Goal: Task Accomplishment & Management: Use online tool/utility

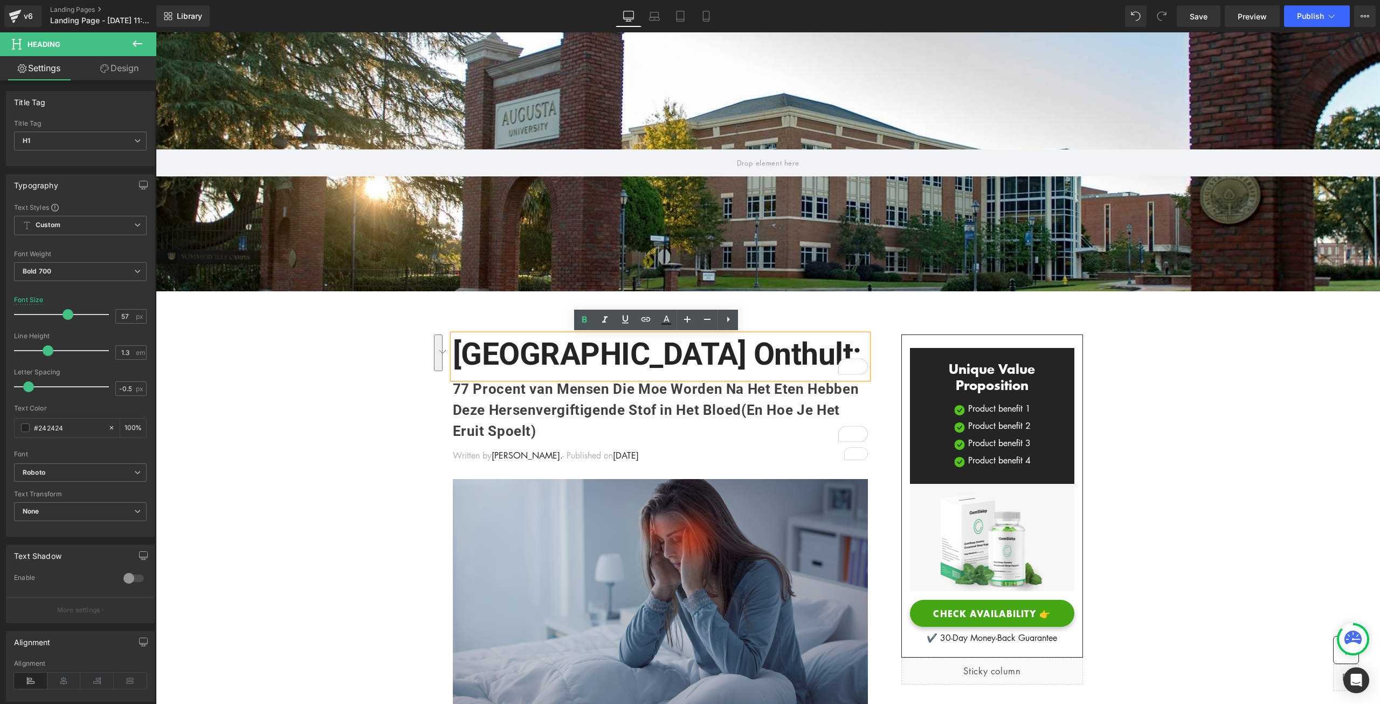
copy h1 "Augusta University Onthult:"
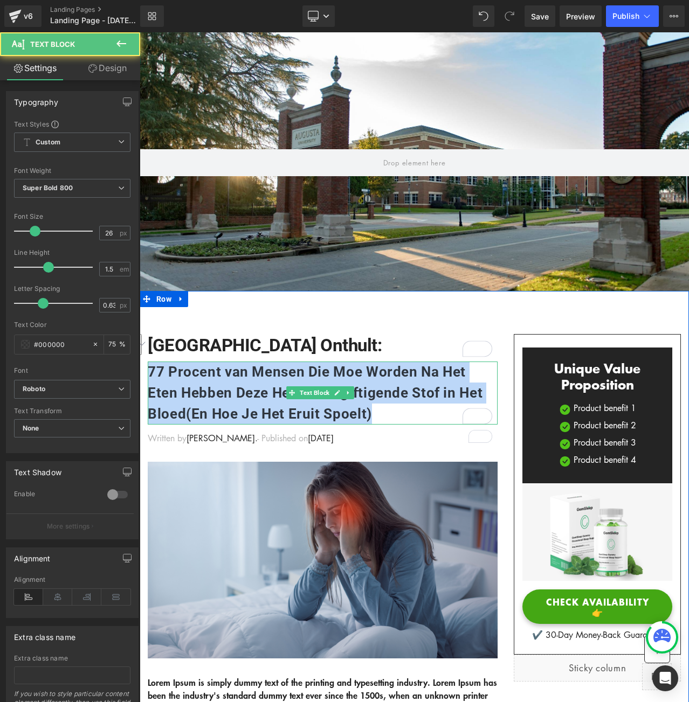
drag, startPoint x: 151, startPoint y: 370, endPoint x: 388, endPoint y: 410, distance: 239.5
click at [388, 410] on p "77 Procent van Mensen Die Moe Worden Na Het Eten Hebben Deze Hersenvergiftigend…" at bounding box center [323, 393] width 350 height 63
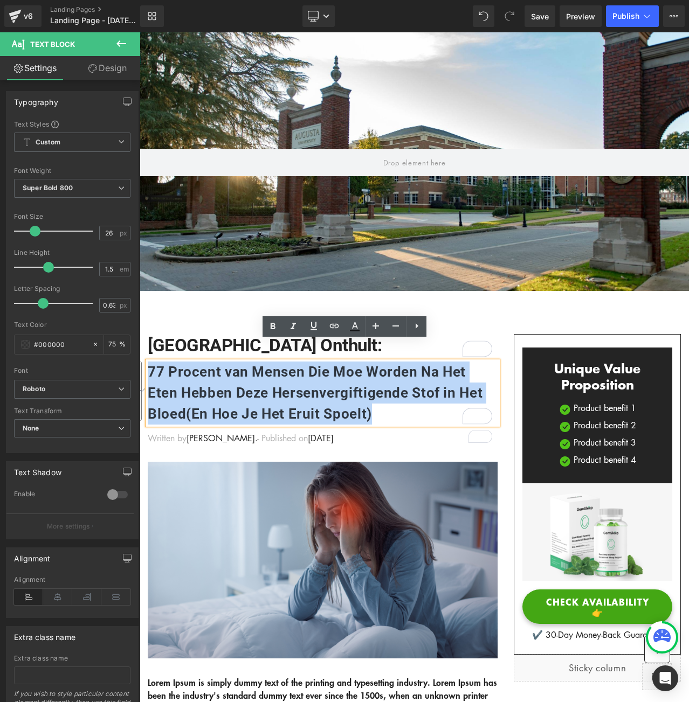
copy p "77 Procent van Mensen Die Moe Worden Na Het Eten Hebben Deze Hersenvergiftigend…"
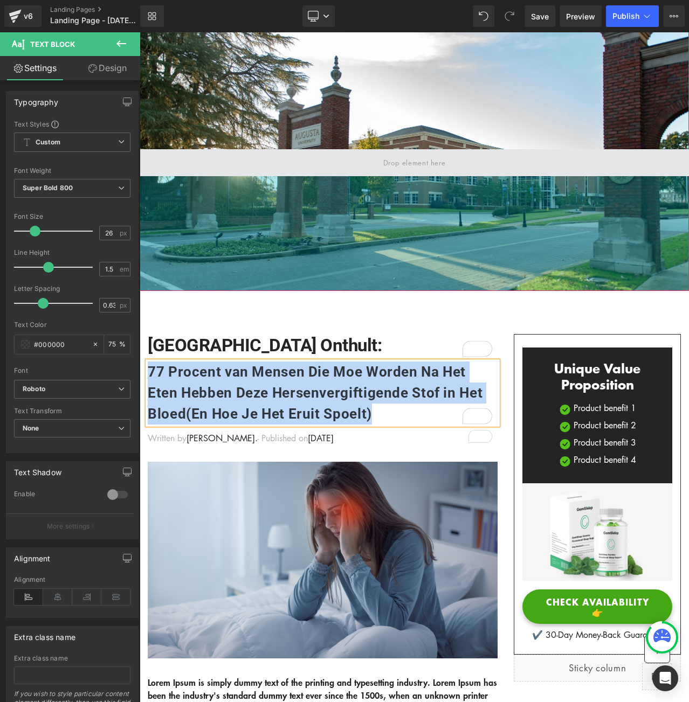
drag, startPoint x: 340, startPoint y: 174, endPoint x: 352, endPoint y: 158, distance: 19.6
click at [340, 174] on span at bounding box center [414, 162] width 549 height 27
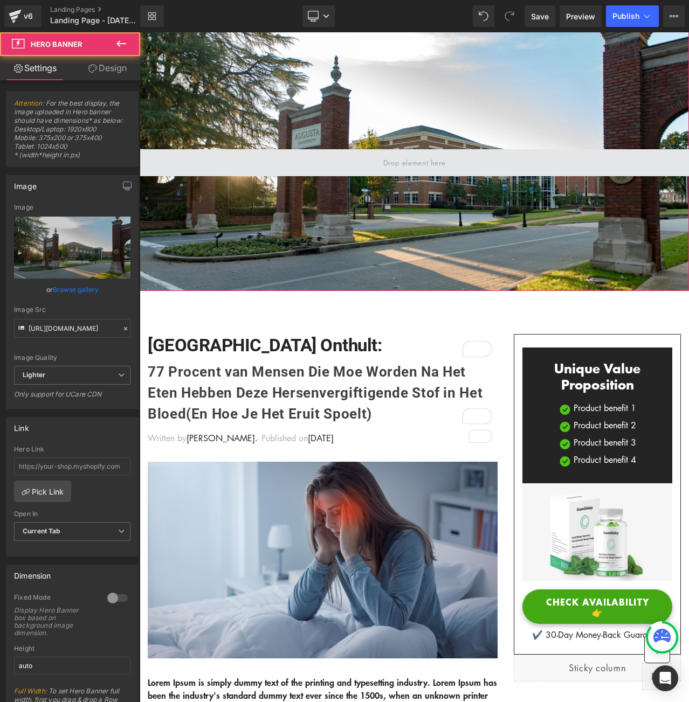
click at [353, 158] on span at bounding box center [414, 162] width 549 height 27
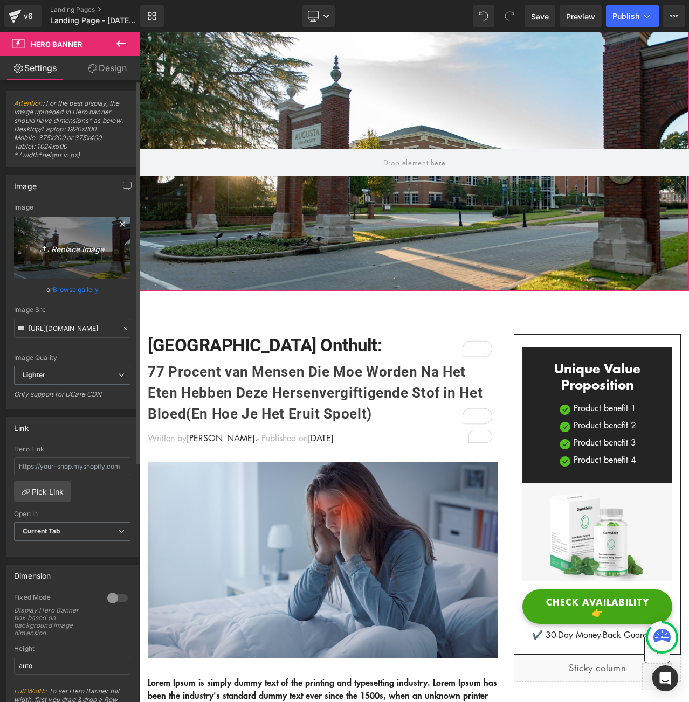
click at [71, 259] on link "Replace Image" at bounding box center [72, 248] width 116 height 62
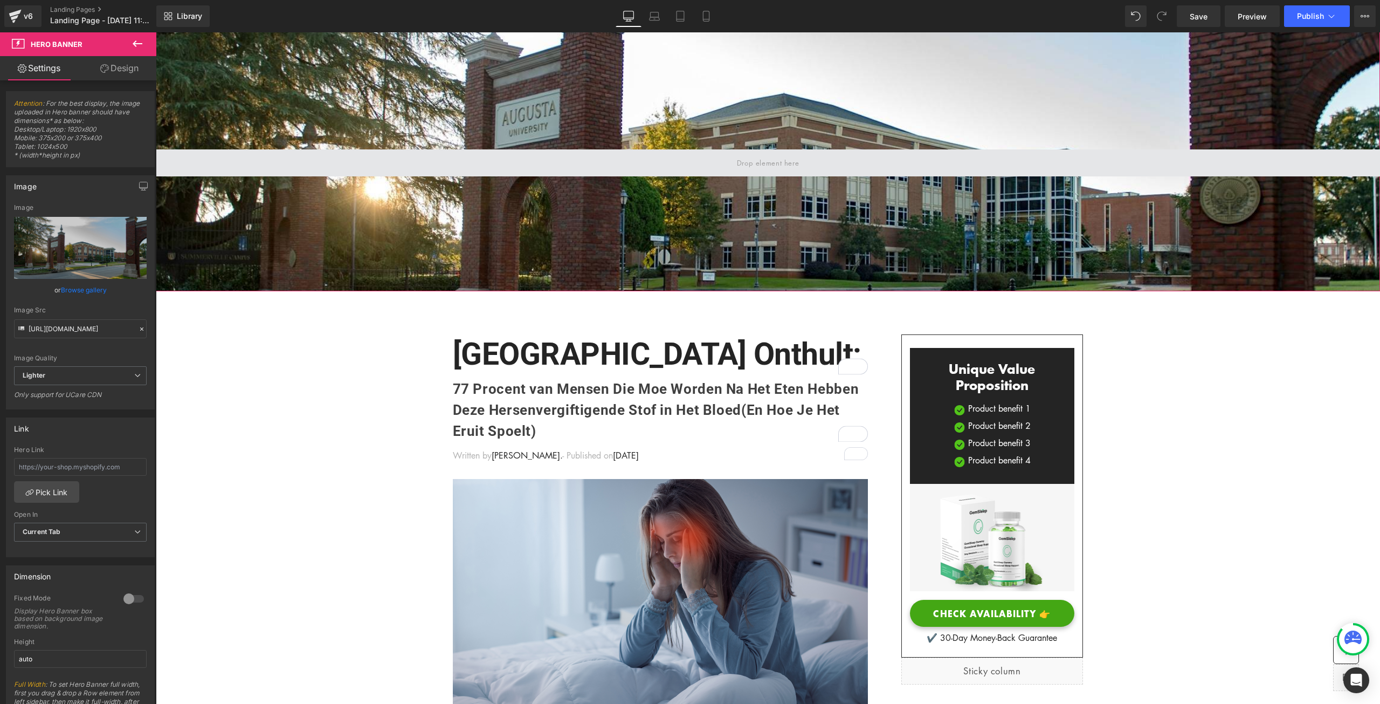
click at [763, 163] on span at bounding box center [768, 163] width 70 height 18
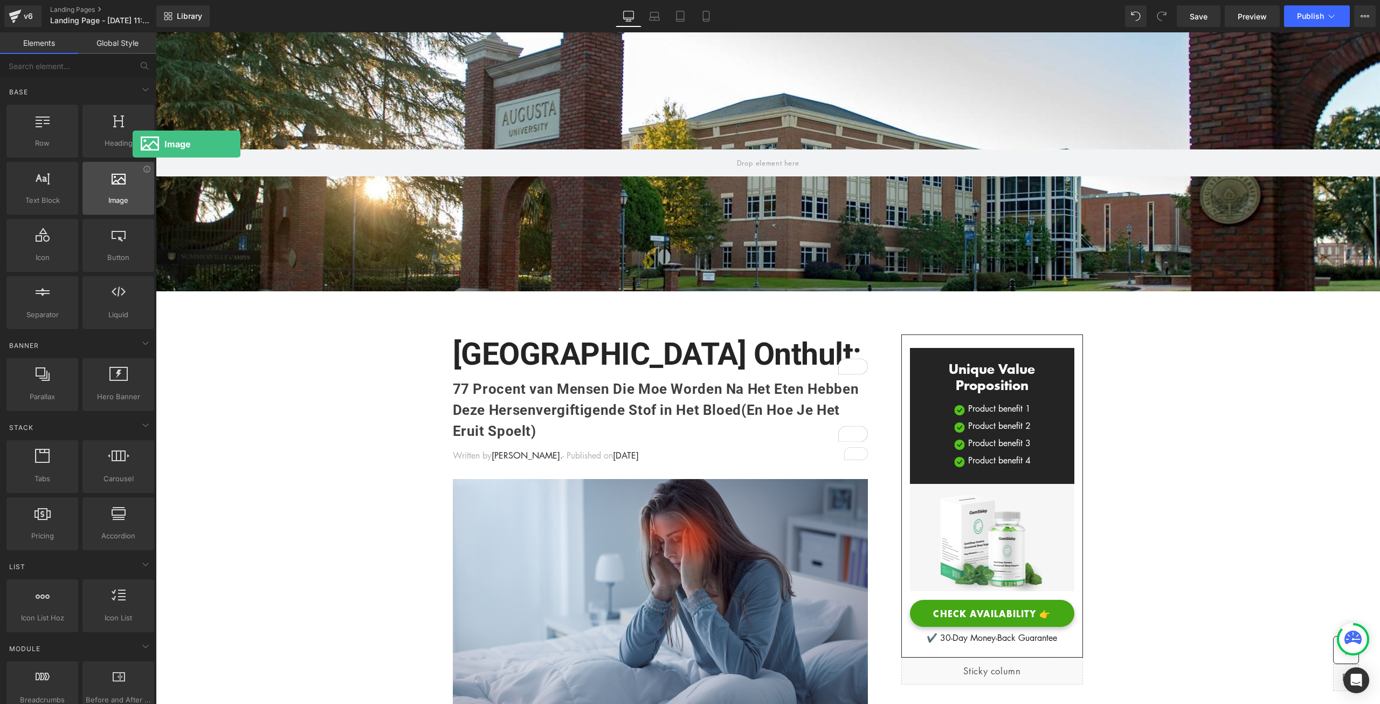
click at [133, 198] on span "Image" at bounding box center [118, 200] width 65 height 11
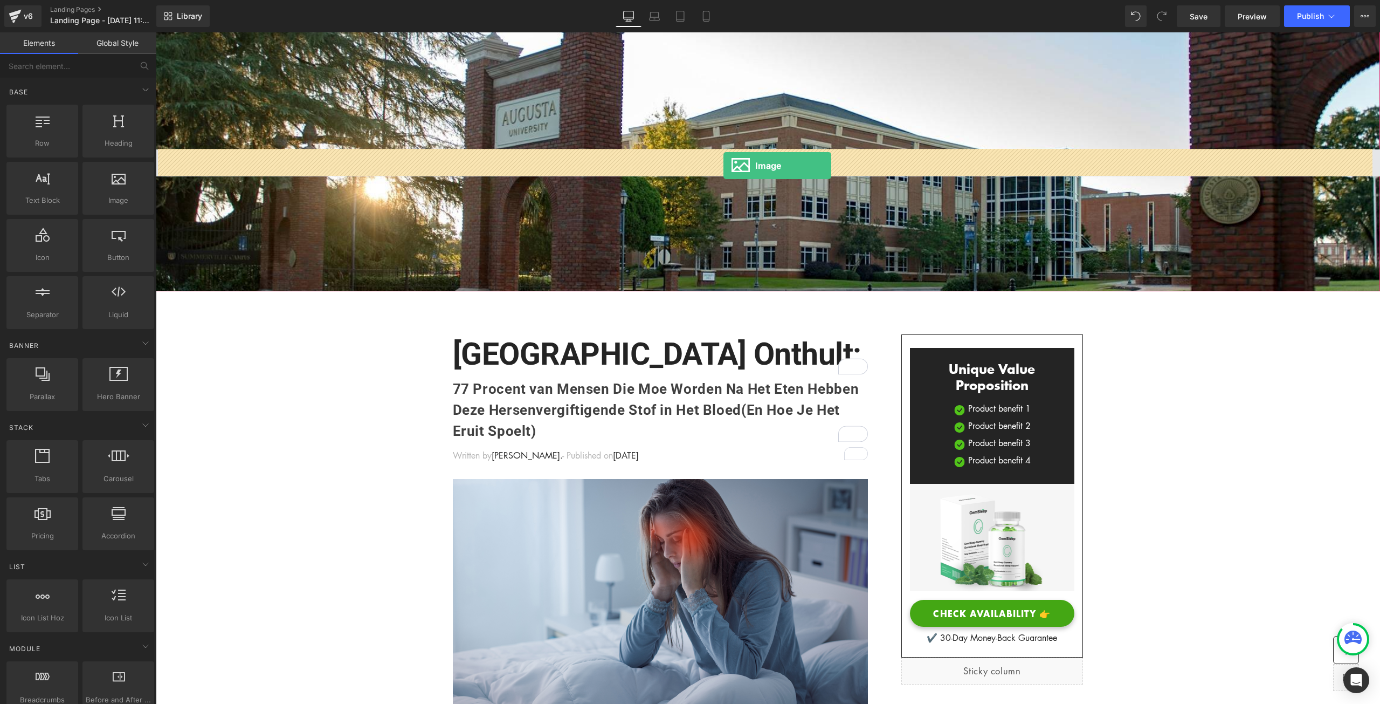
drag, startPoint x: 483, startPoint y: 198, endPoint x: 727, endPoint y: 163, distance: 247.3
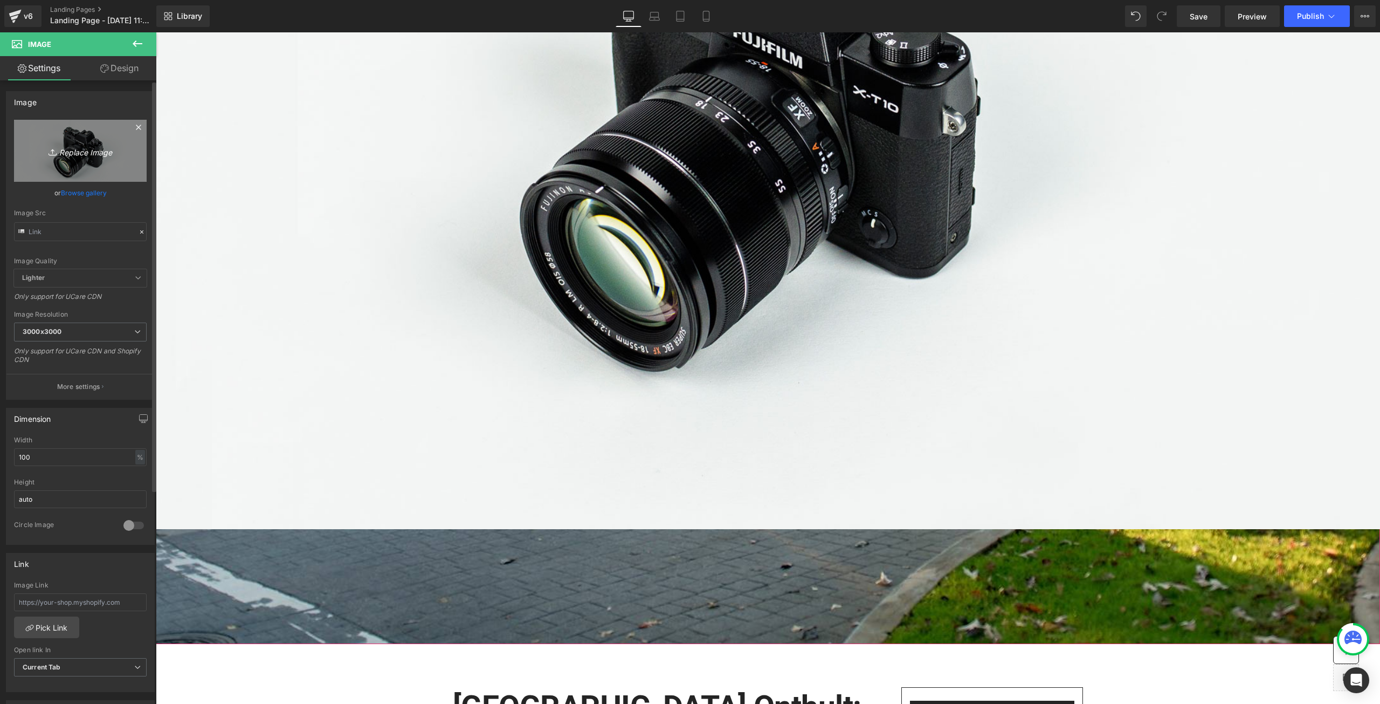
scroll to position [485, 0]
click at [85, 137] on link "Replace Image" at bounding box center [80, 151] width 133 height 62
type input "C:\fakepath\HEADING.png"
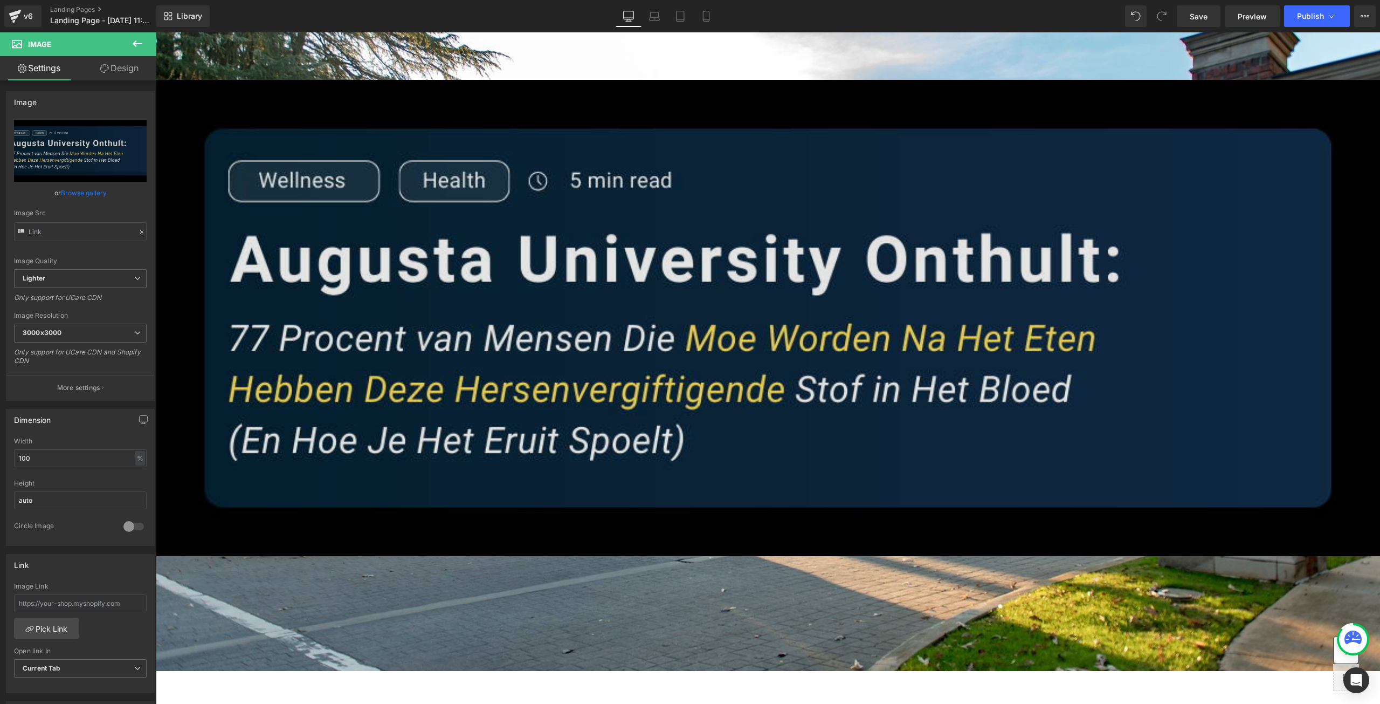
scroll to position [54, 0]
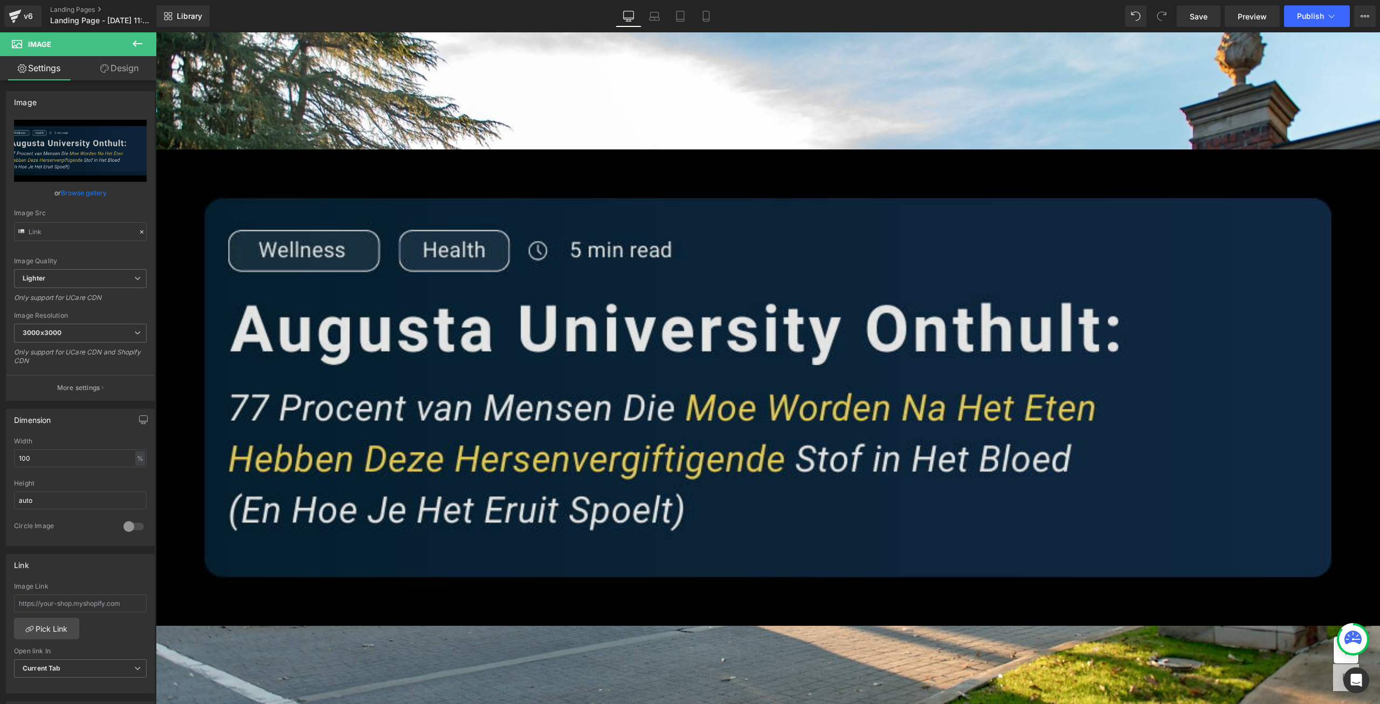
click at [732, 250] on img at bounding box center [768, 387] width 1224 height 476
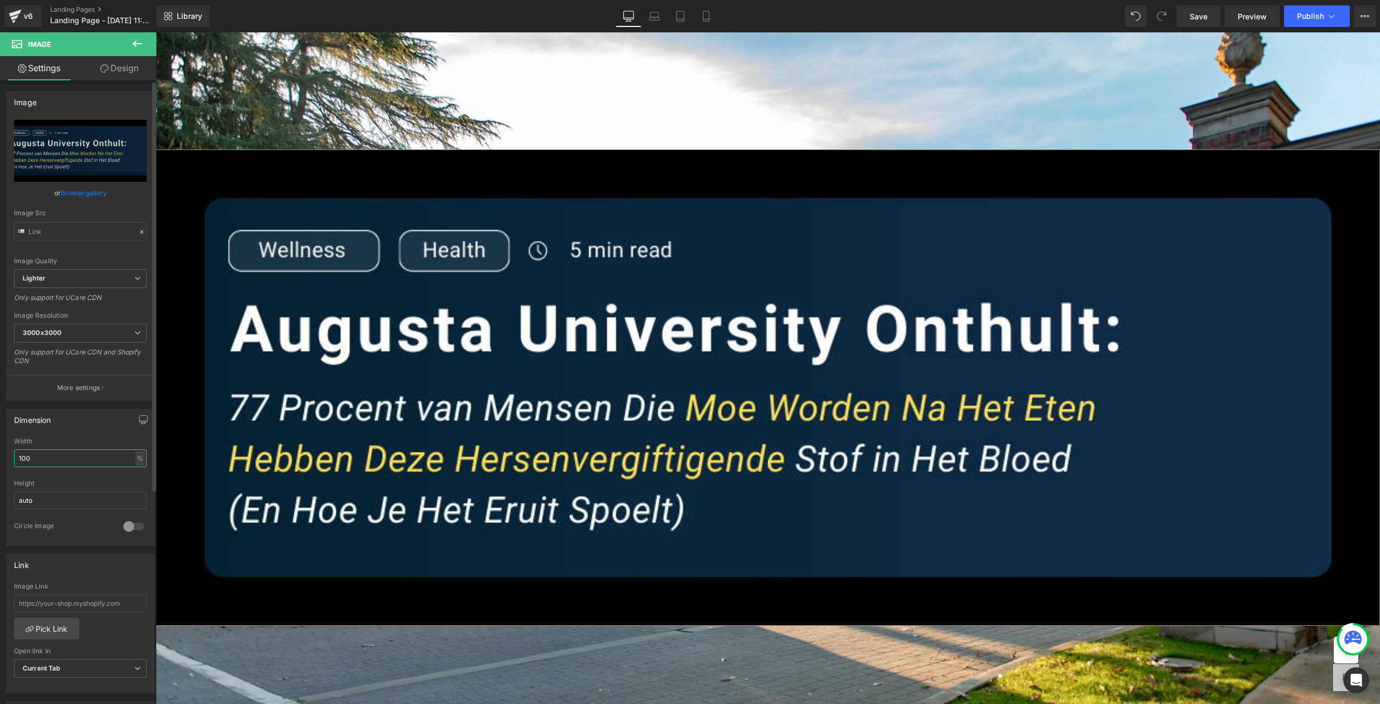
drag, startPoint x: 110, startPoint y: 460, endPoint x: 20, endPoint y: 455, distance: 89.6
click at [20, 455] on input "100" at bounding box center [80, 458] width 133 height 18
type input "1"
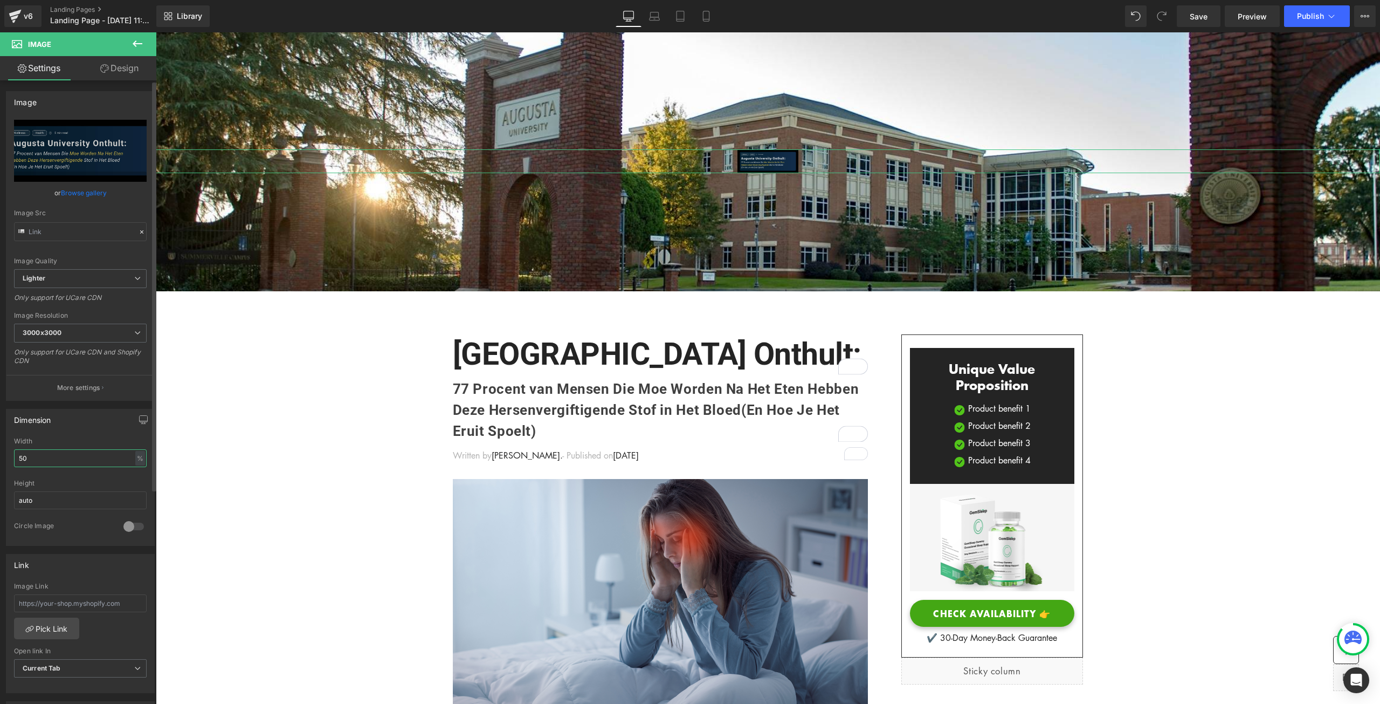
type input "50"
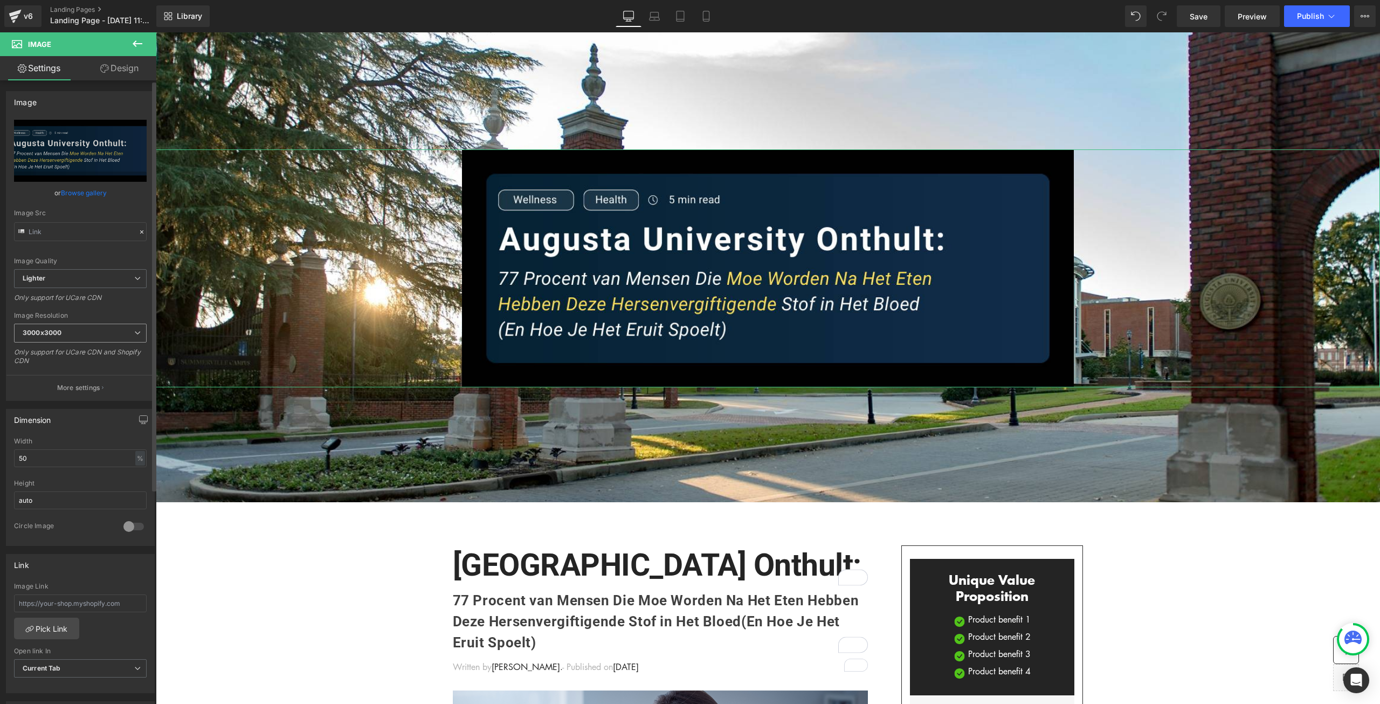
click at [87, 332] on span "3000x3000" at bounding box center [80, 332] width 133 height 19
click at [105, 304] on div "Only support for UCare CDN" at bounding box center [80, 301] width 133 height 16
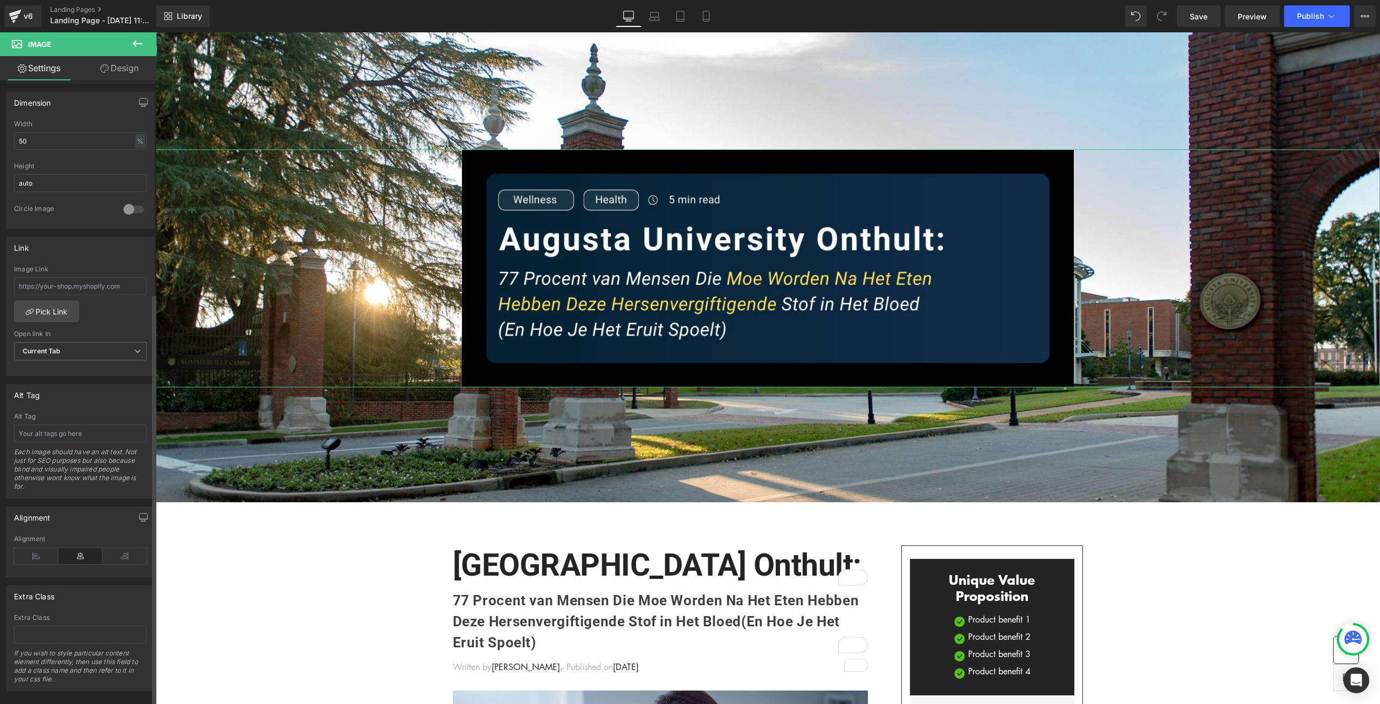
scroll to position [323, 0]
click at [34, 543] on icon at bounding box center [36, 549] width 44 height 16
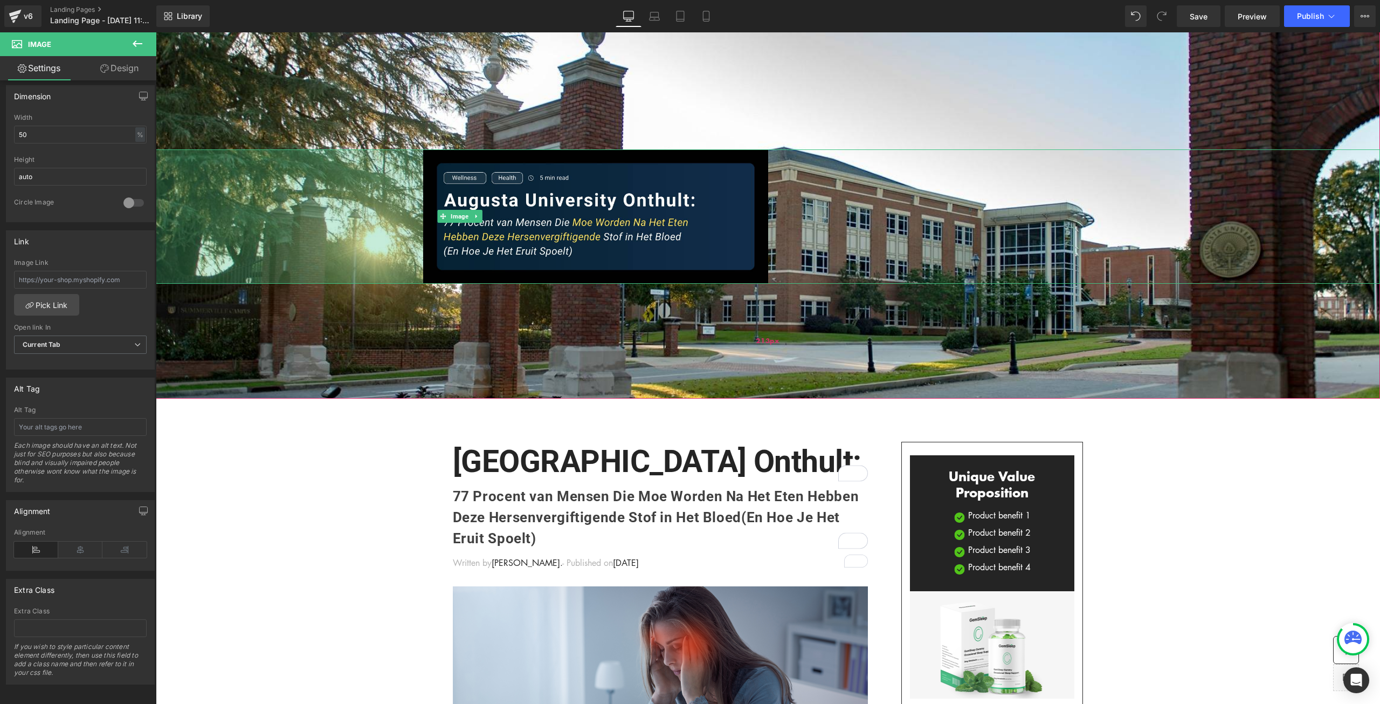
drag, startPoint x: 311, startPoint y: 332, endPoint x: 456, endPoint y: 288, distance: 151.3
click at [429, 290] on div "Image 496px Hero Banner 255px 213px" at bounding box center [768, 205] width 1224 height 387
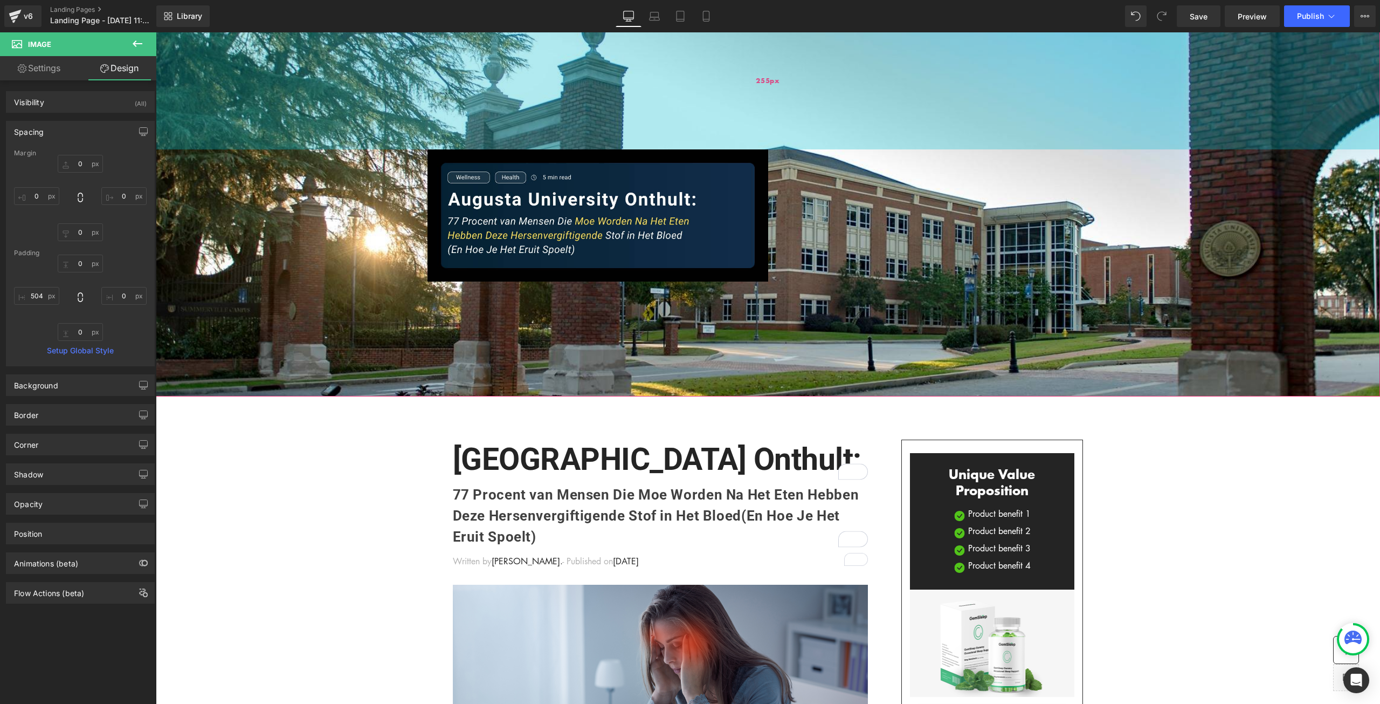
drag, startPoint x: 763, startPoint y: 279, endPoint x: 723, endPoint y: 68, distance: 214.6
click at [723, 68] on div "Image 504px Hero Banner 255px 213px" at bounding box center [768, 204] width 1224 height 385
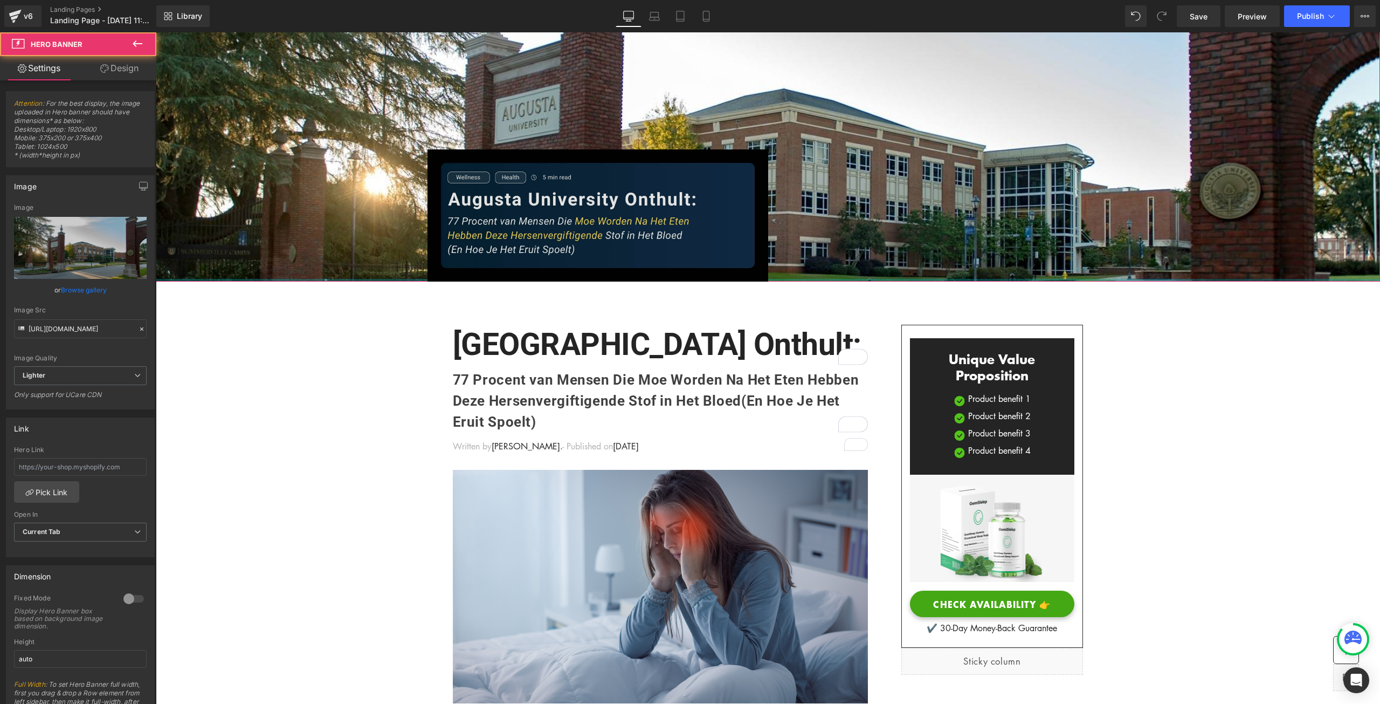
drag, startPoint x: 672, startPoint y: 391, endPoint x: 677, endPoint y: 238, distance: 153.2
click at [677, 238] on div "Image 504px Hero Banner 255px" at bounding box center [768, 147] width 1224 height 270
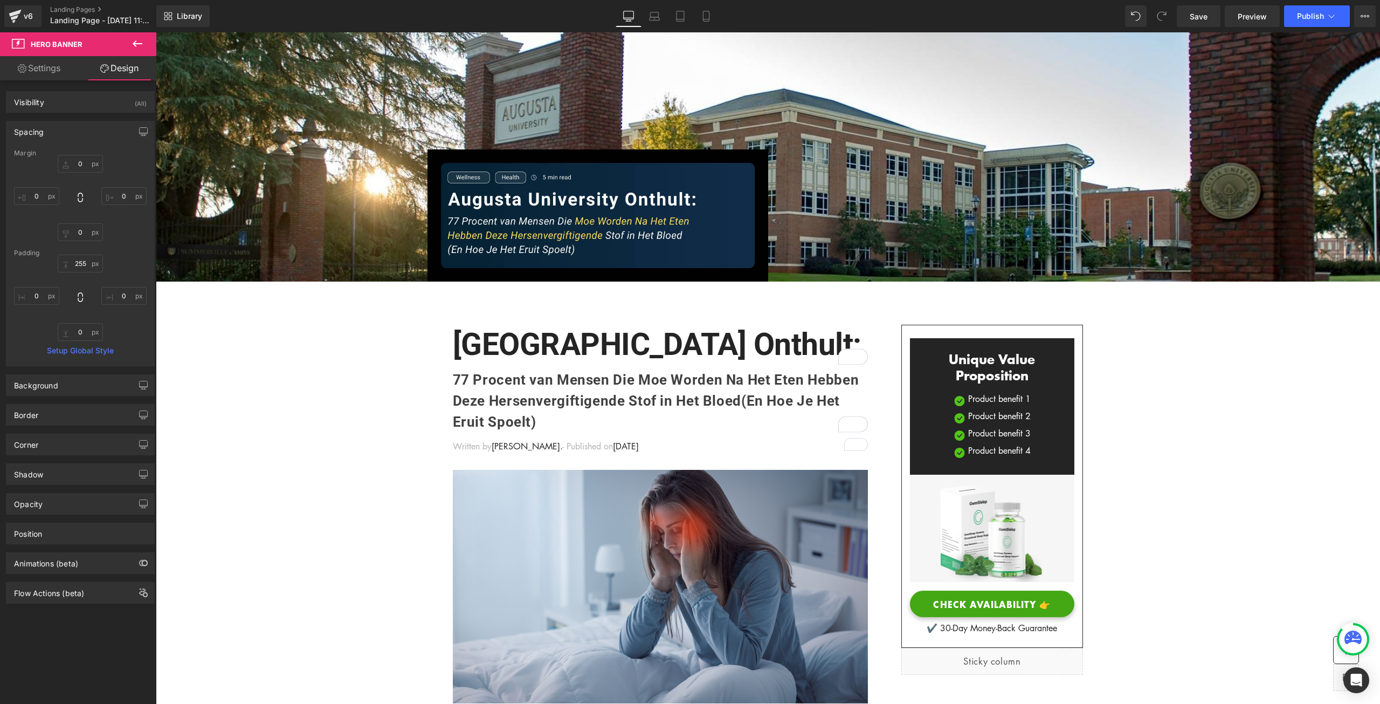
scroll to position [0, 0]
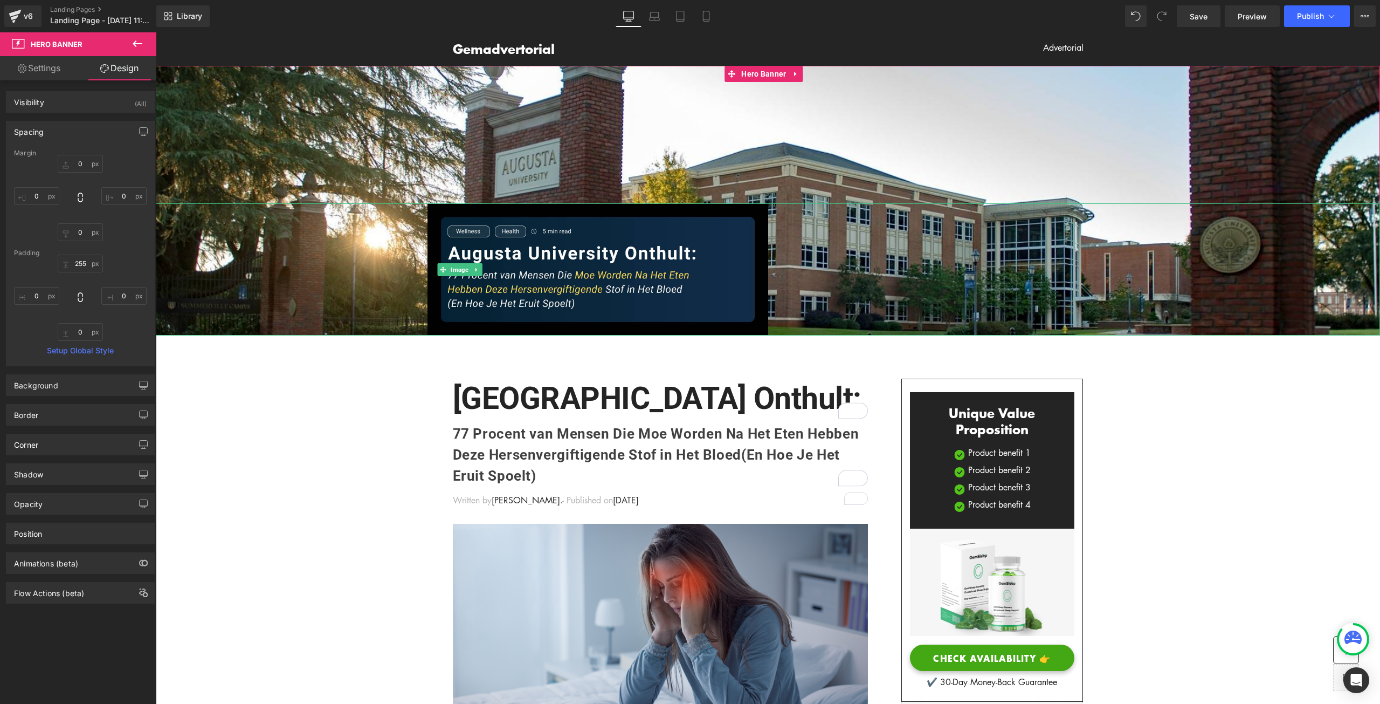
click at [831, 267] on div at bounding box center [768, 269] width 1224 height 133
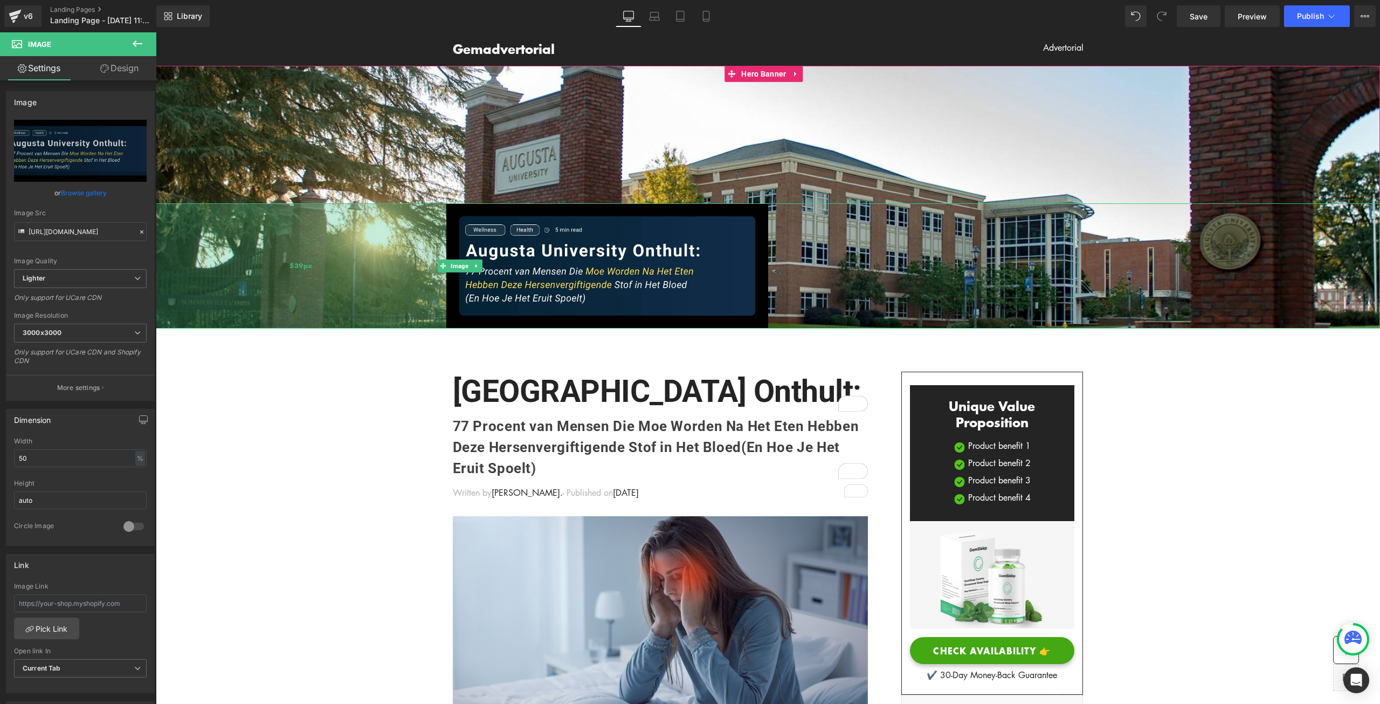
drag, startPoint x: 426, startPoint y: 255, endPoint x: 445, endPoint y: 251, distance: 19.4
click at [445, 251] on div "539px" at bounding box center [301, 265] width 291 height 125
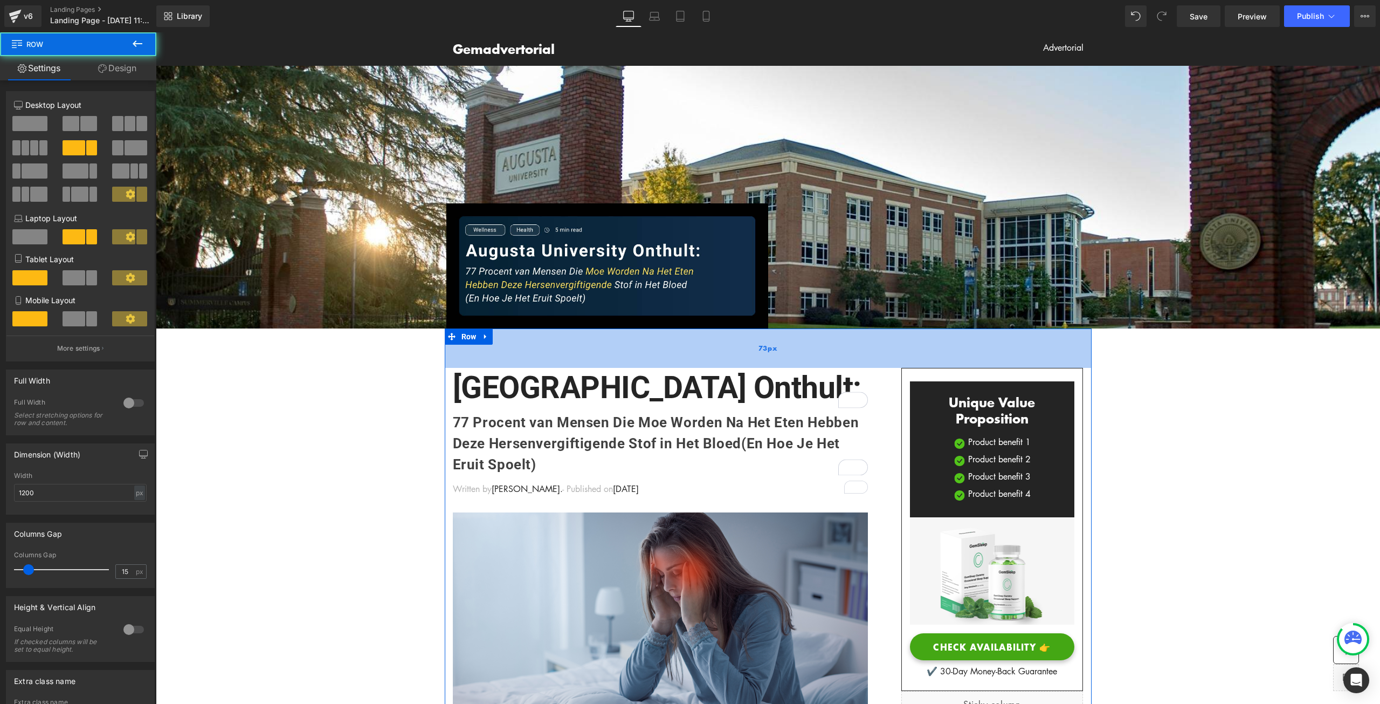
drag, startPoint x: 497, startPoint y: 328, endPoint x: 720, endPoint y: 336, distance: 222.8
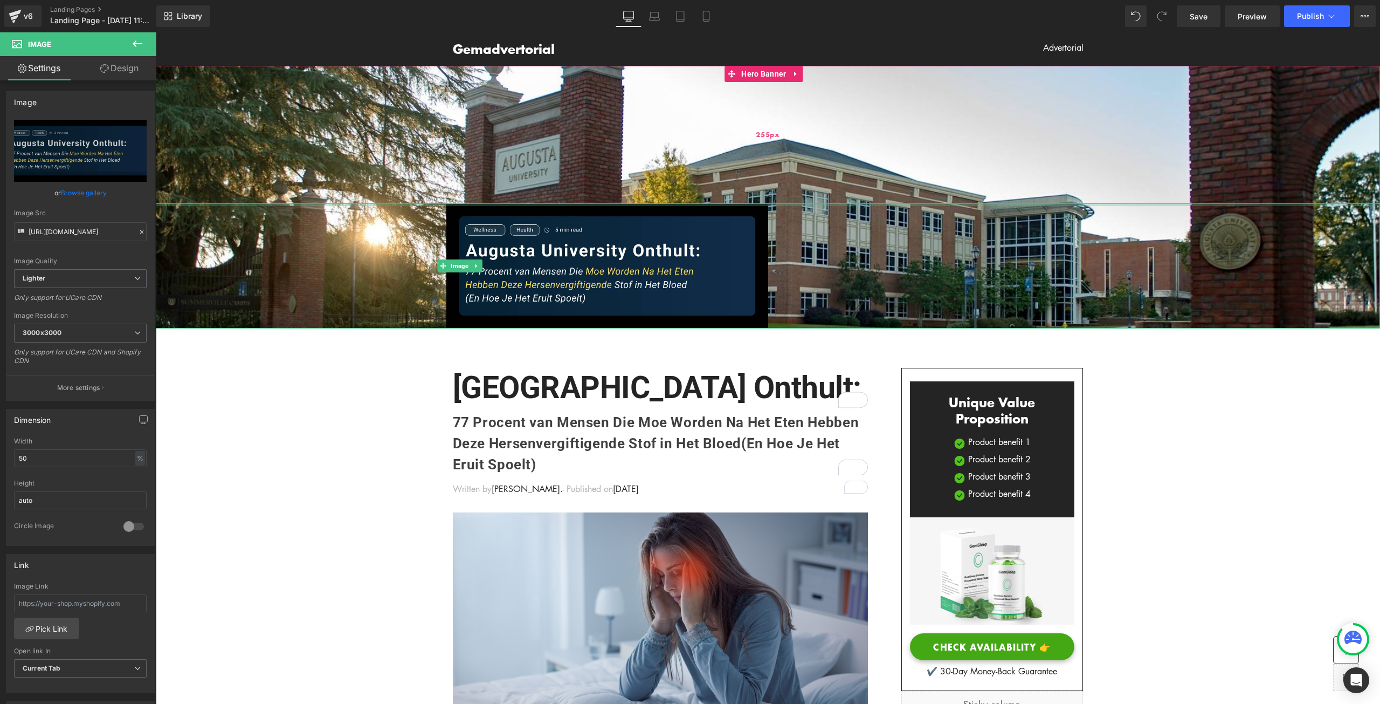
drag, startPoint x: 756, startPoint y: 203, endPoint x: 783, endPoint y: 126, distance: 81.7
click at [759, 85] on div "Image 539px Hero Banner 255px" at bounding box center [768, 197] width 1224 height 263
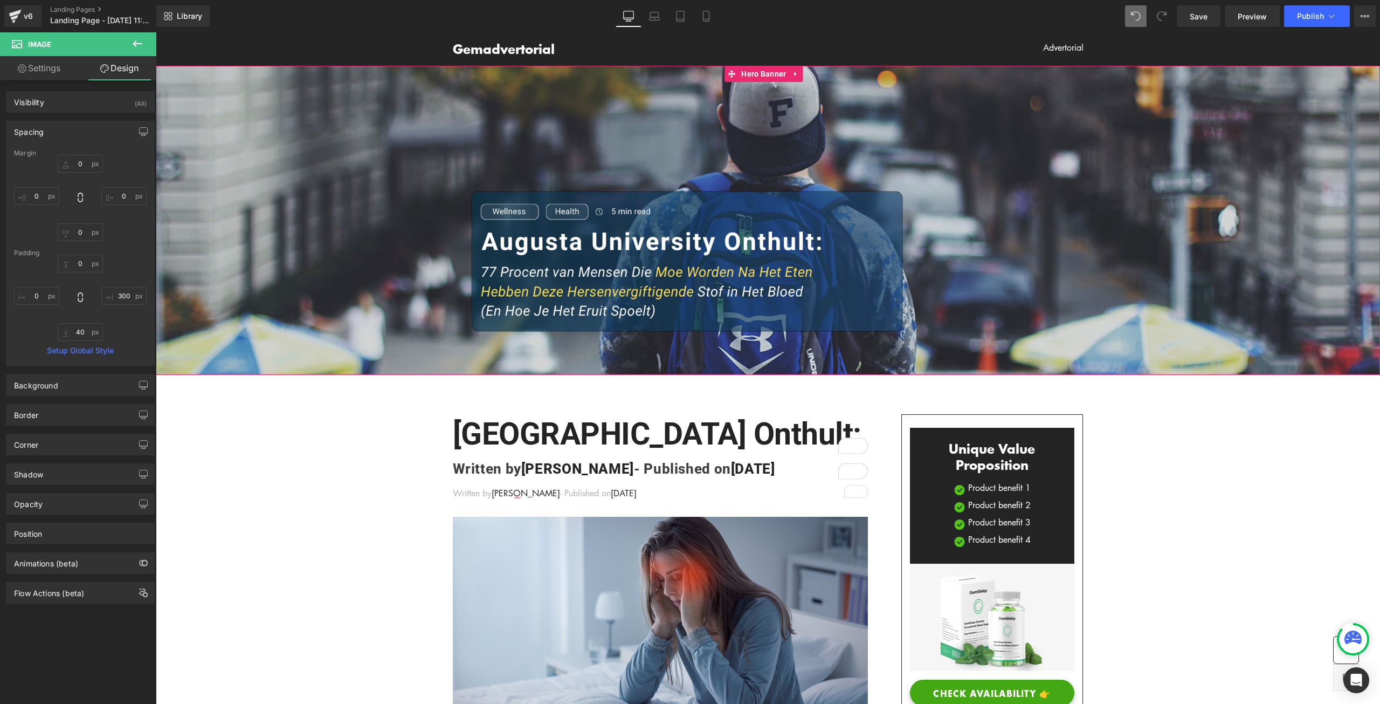
click at [796, 113] on div at bounding box center [768, 220] width 1224 height 309
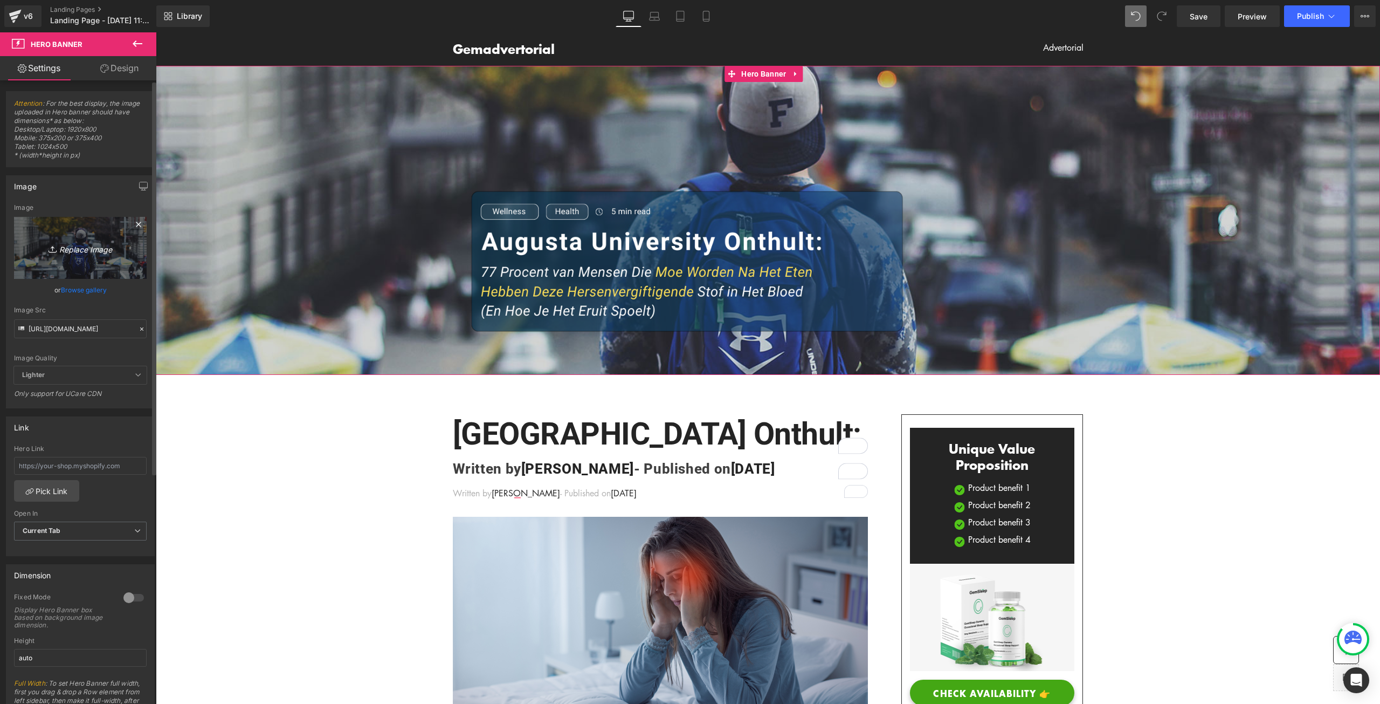
click at [80, 252] on icon "Replace Image" at bounding box center [80, 247] width 86 height 13
type input "C:\fakepath\2.png"
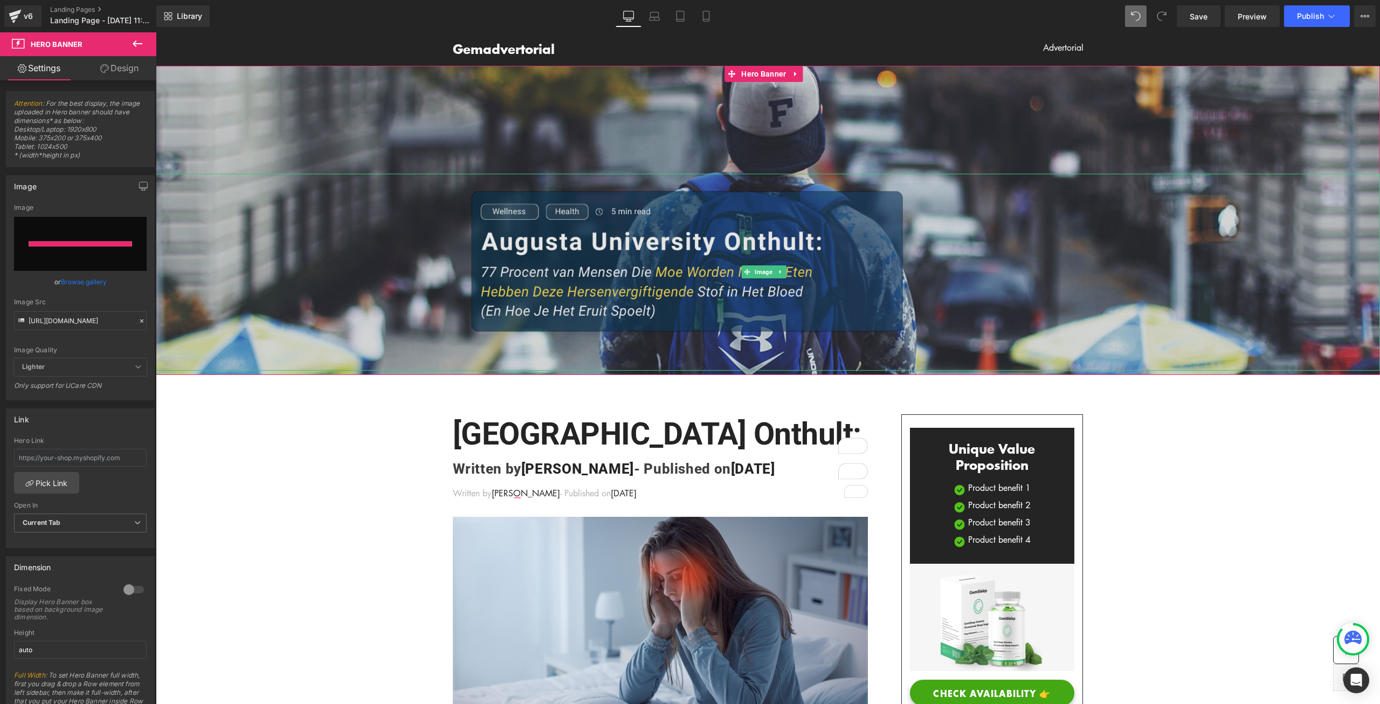
type input "https://ucarecdn.com/fed7c06b-0caf-453b-9c83-fe93276d876b/-/format/auto/-/previ…"
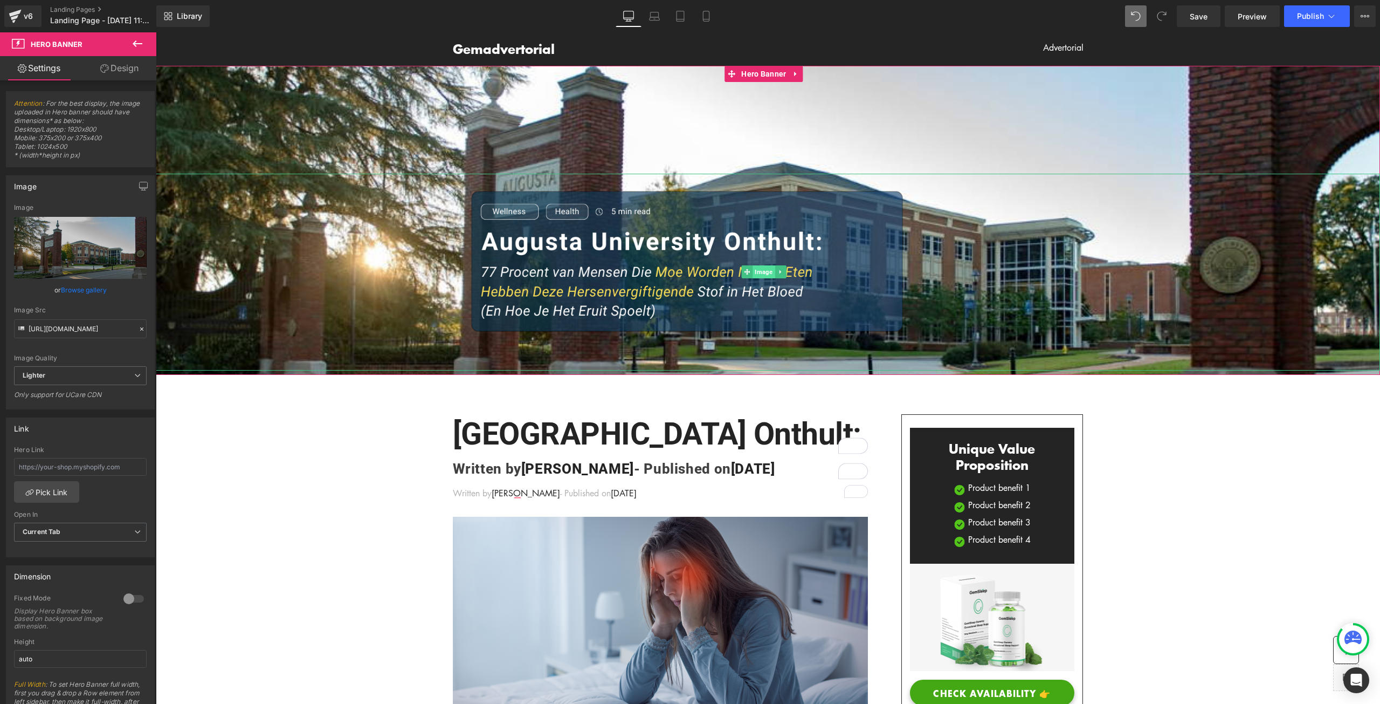
click at [760, 271] on span "Image" at bounding box center [764, 271] width 22 height 13
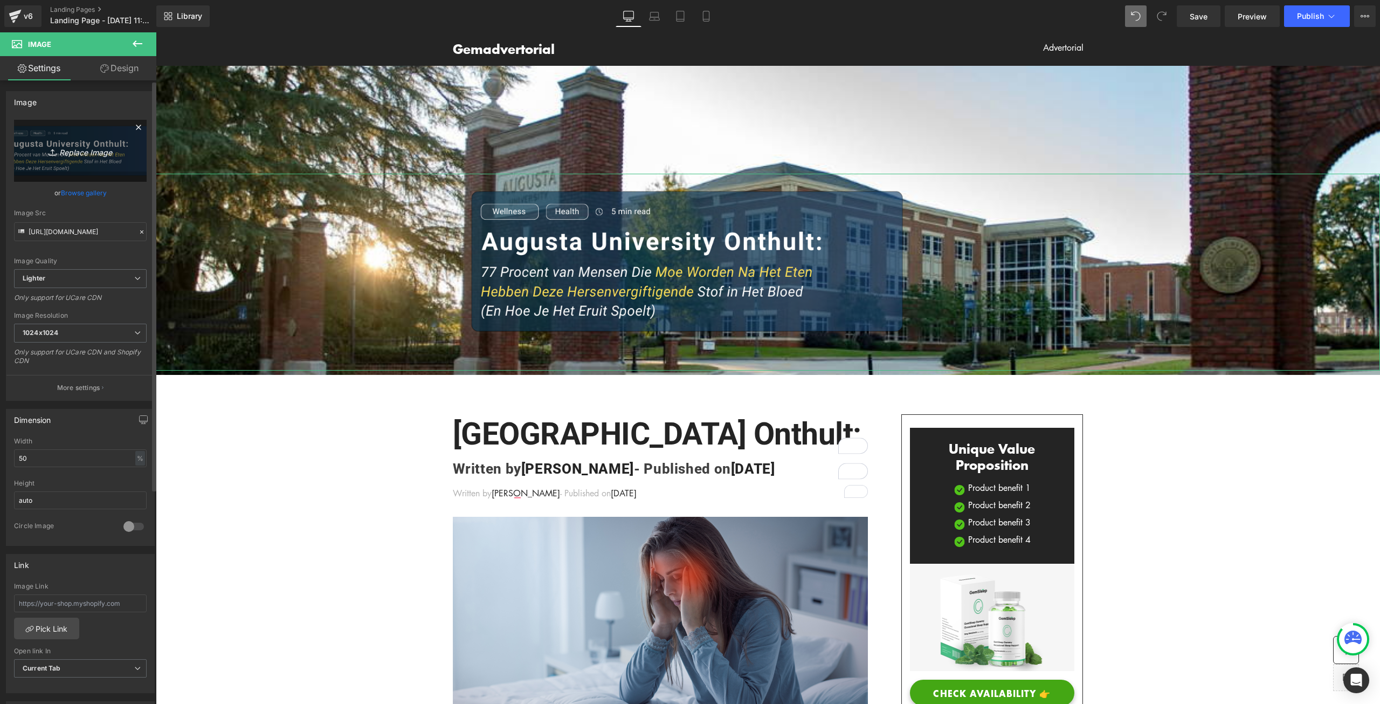
click at [70, 150] on icon "Replace Image" at bounding box center [80, 150] width 86 height 13
type input "C:\fakepath\HEADING.png"
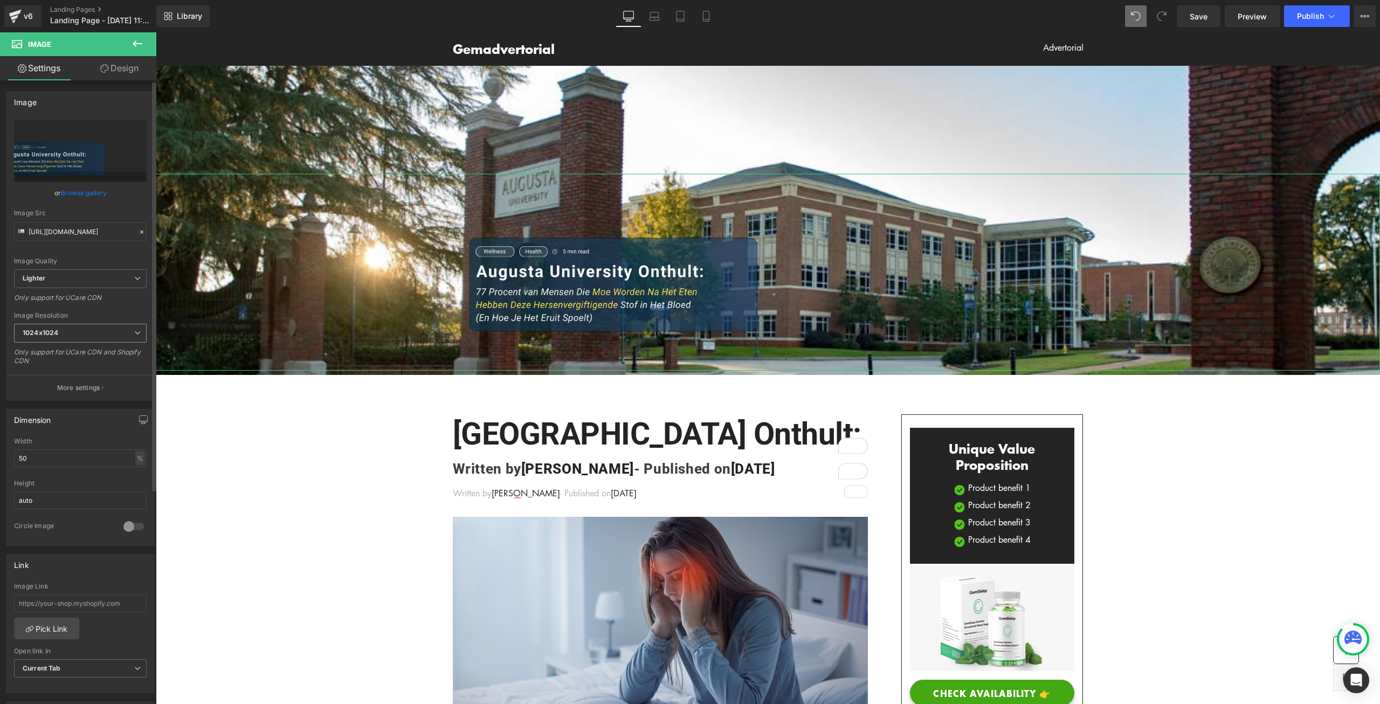
click at [87, 330] on span "1024x1024" at bounding box center [80, 332] width 133 height 19
click at [67, 416] on li "3000x3000" at bounding box center [80, 424] width 133 height 16
type input "https://ucarecdn.com/4db596e0-7be8-4f45-bbf4-587d53058187/-/format/auto/-/previ…"
click at [63, 460] on input "50" at bounding box center [80, 458] width 133 height 18
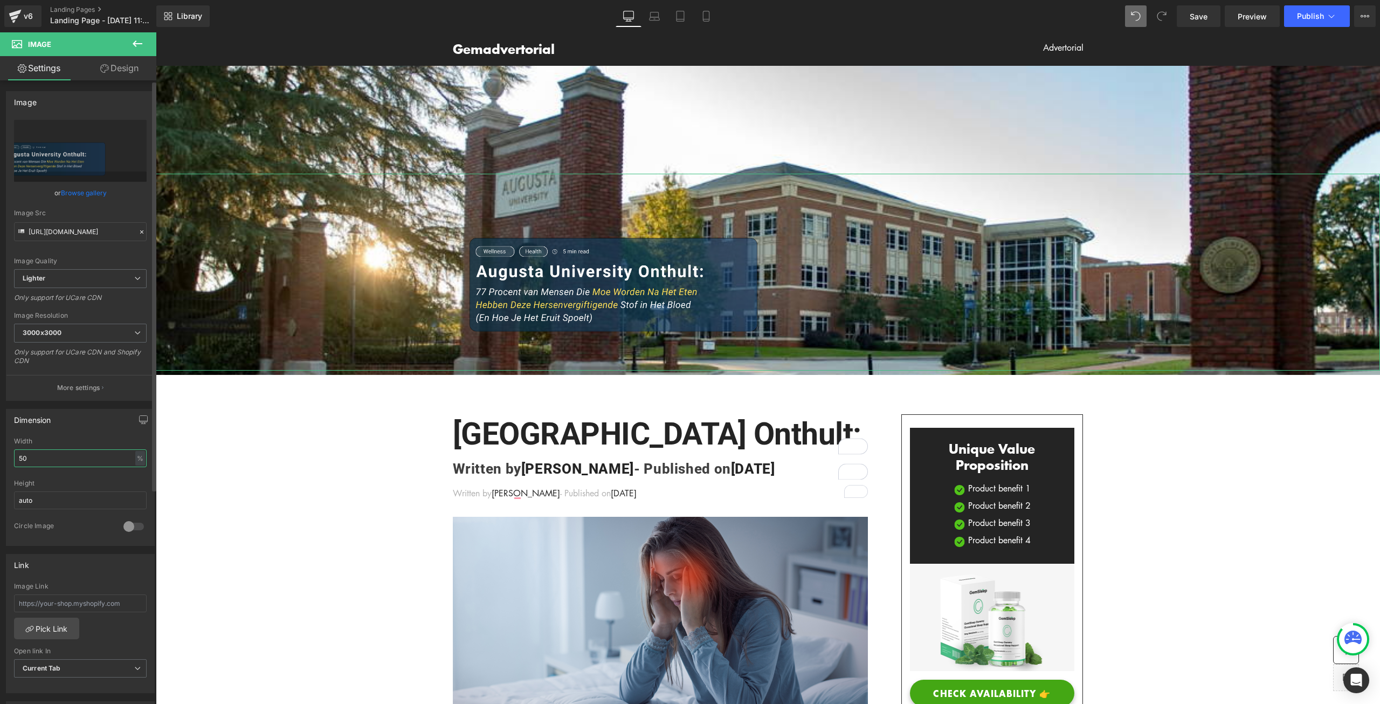
type input "5"
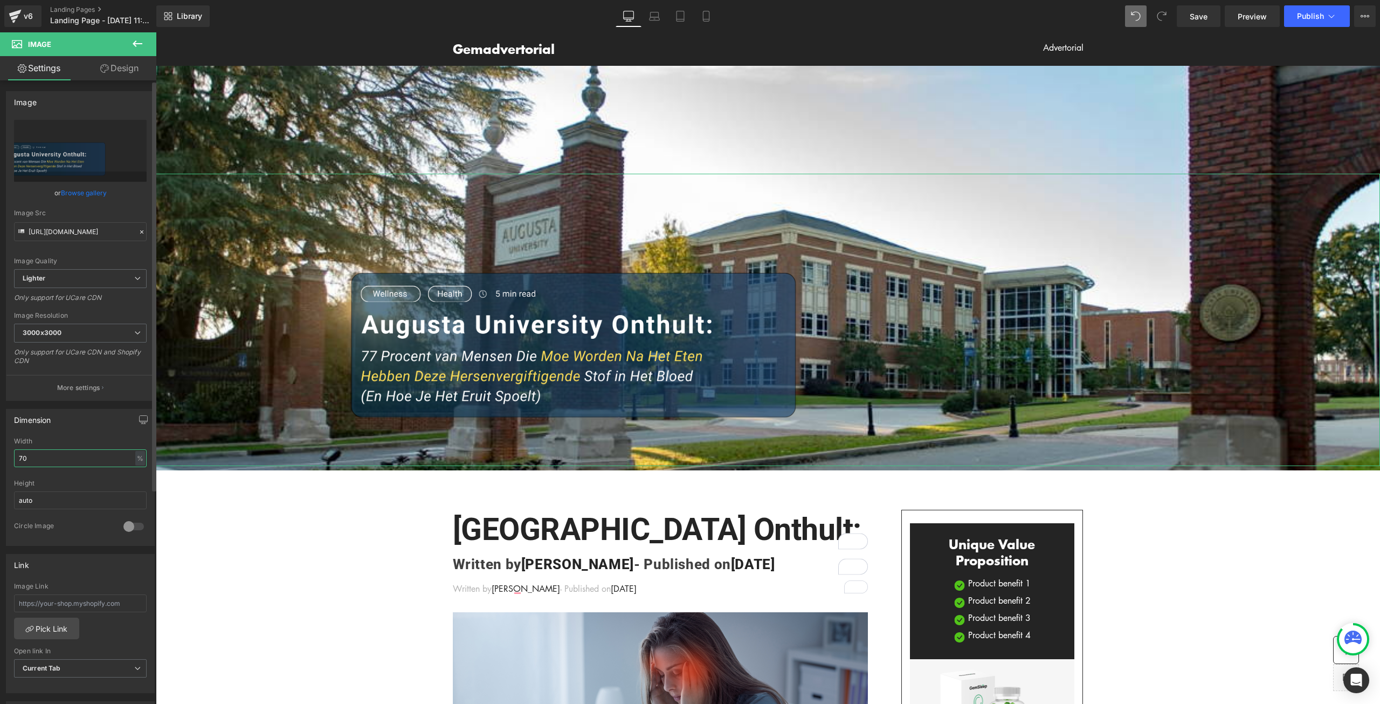
type input "7"
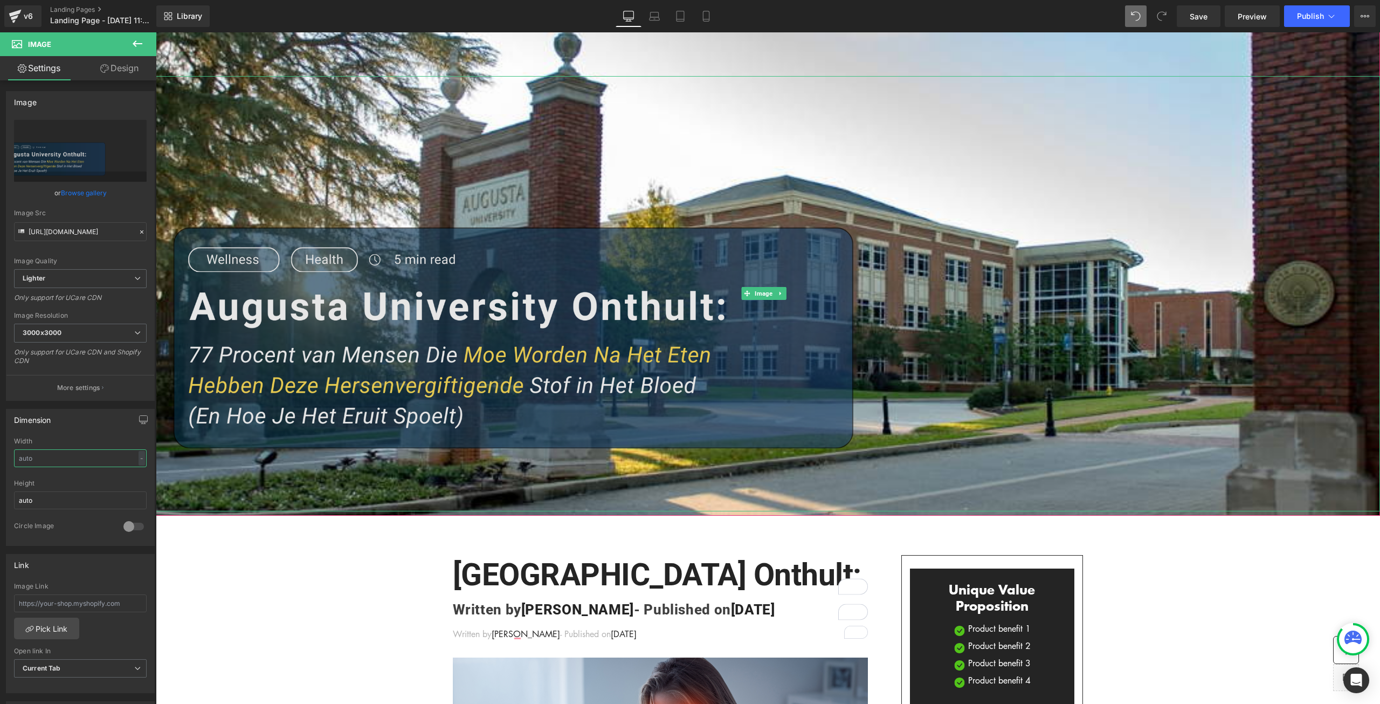
scroll to position [162, 0]
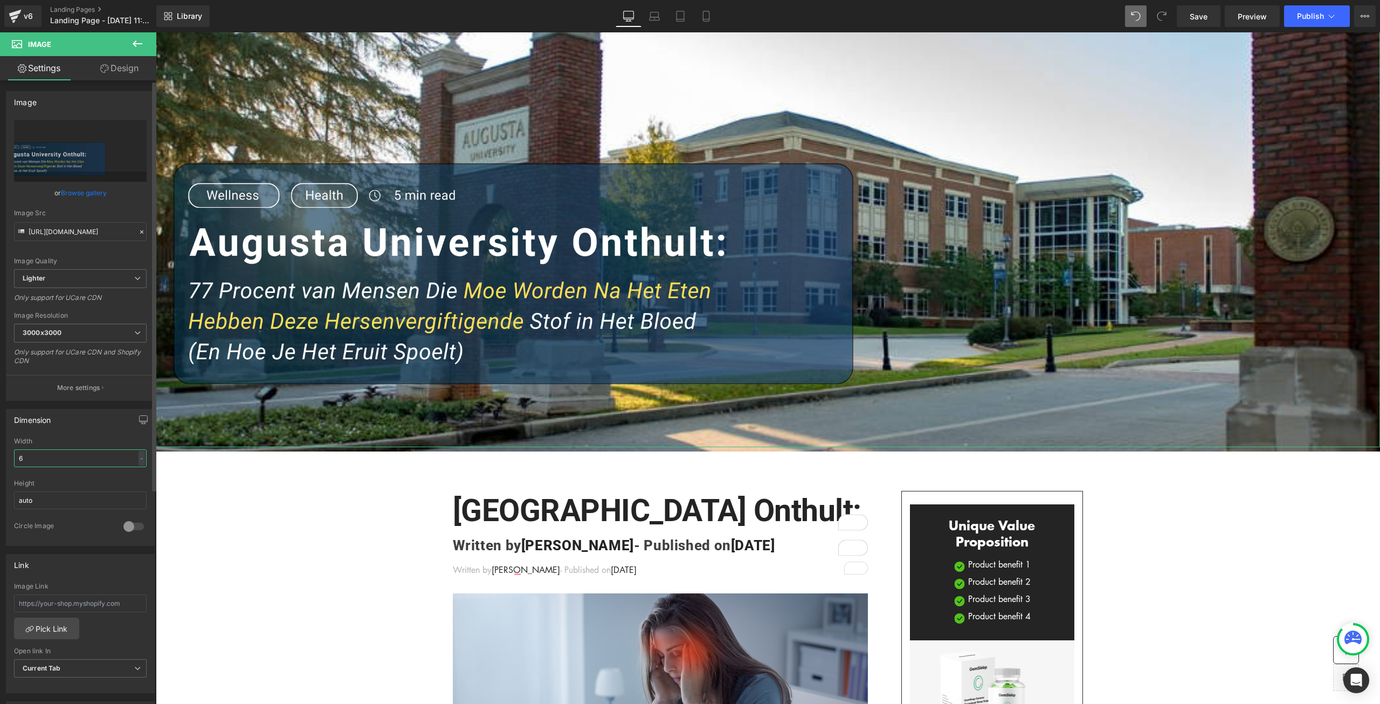
type input "60"
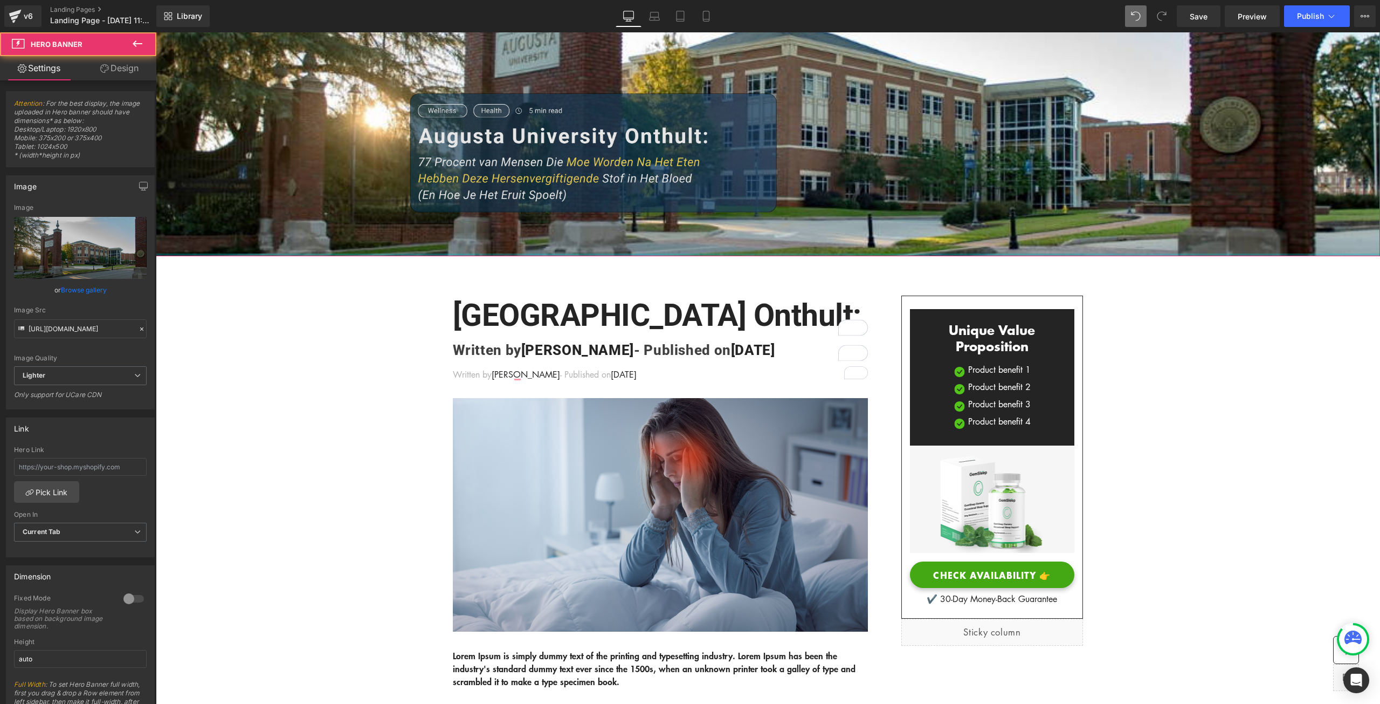
drag, startPoint x: 621, startPoint y: 255, endPoint x: 629, endPoint y: 206, distance: 49.1
click at [629, 206] on div "Image Hero Banner 200px" at bounding box center [768, 80] width 1224 height 352
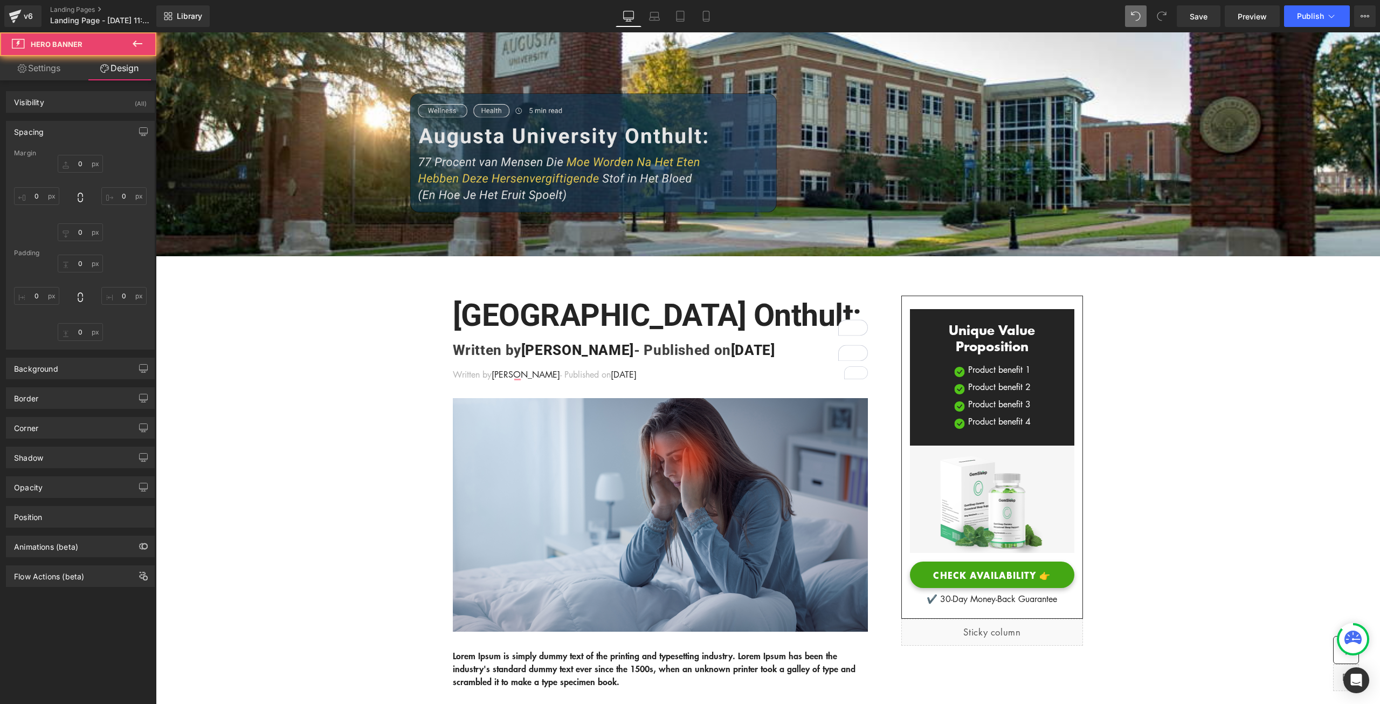
type input "0"
type input "200"
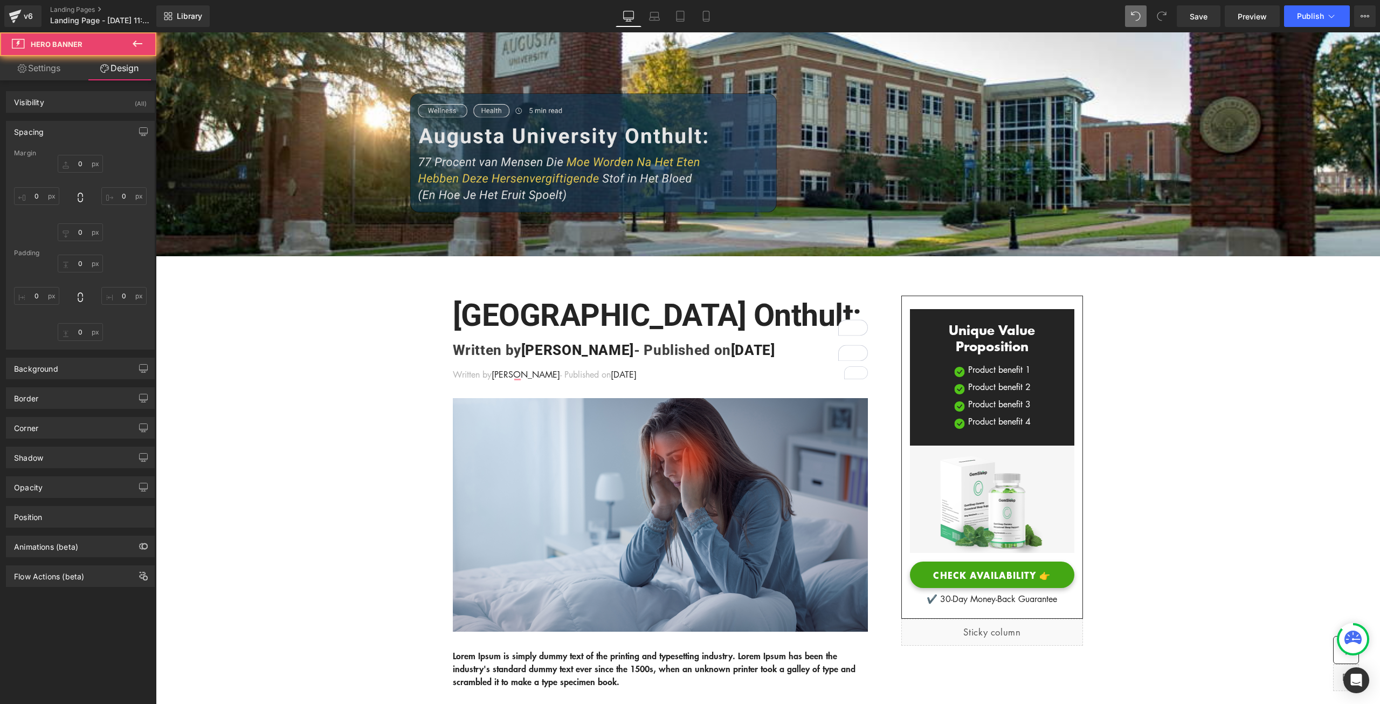
type input "0"
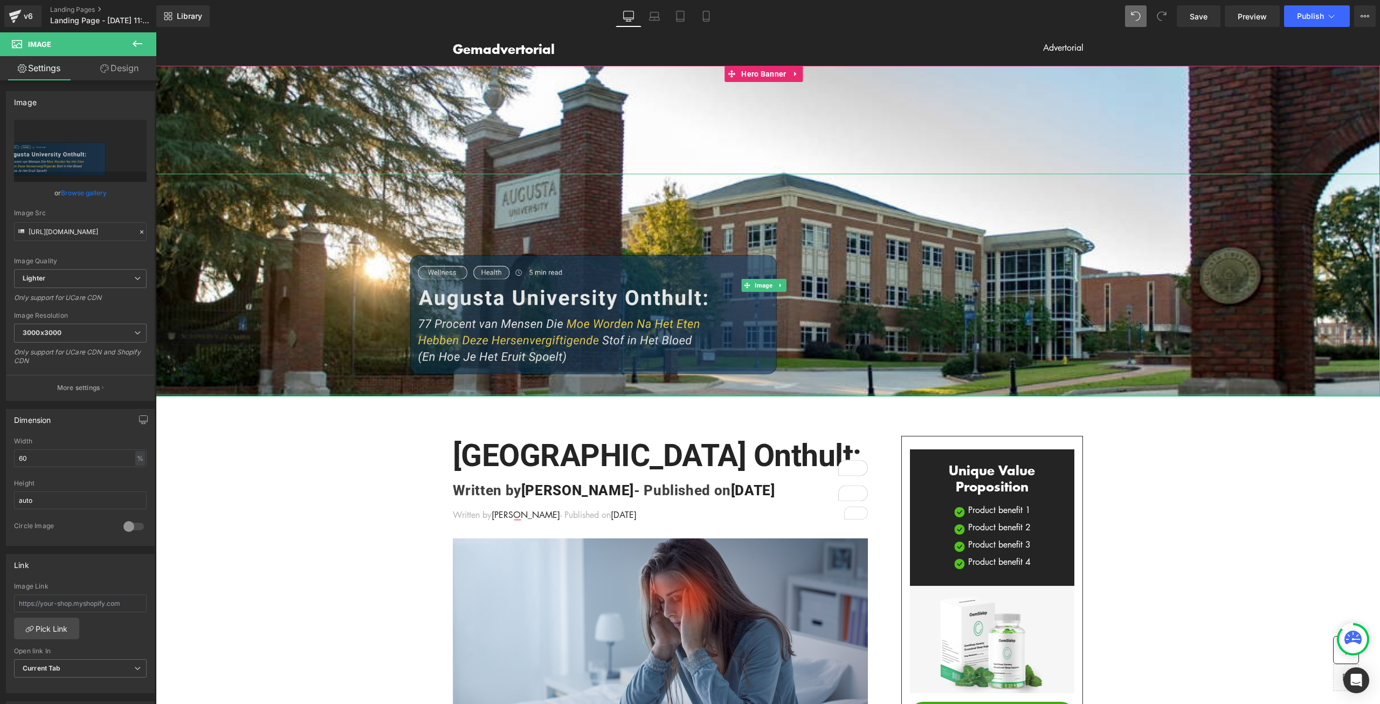
drag, startPoint x: 603, startPoint y: 414, endPoint x: 660, endPoint y: 318, distance: 111.4
click at [627, 325] on div "Image" at bounding box center [768, 285] width 1224 height 223
click at [406, 308] on img at bounding box center [768, 285] width 735 height 223
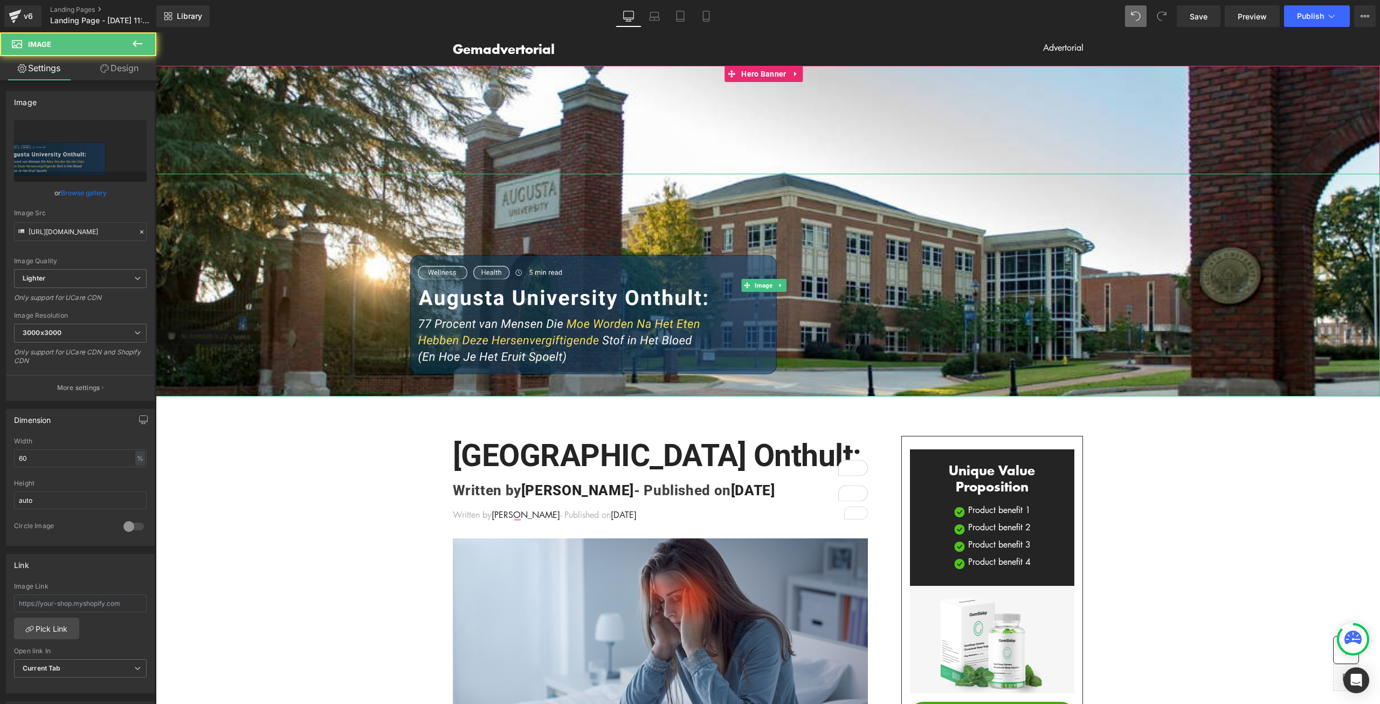
click at [348, 307] on div at bounding box center [768, 285] width 1224 height 223
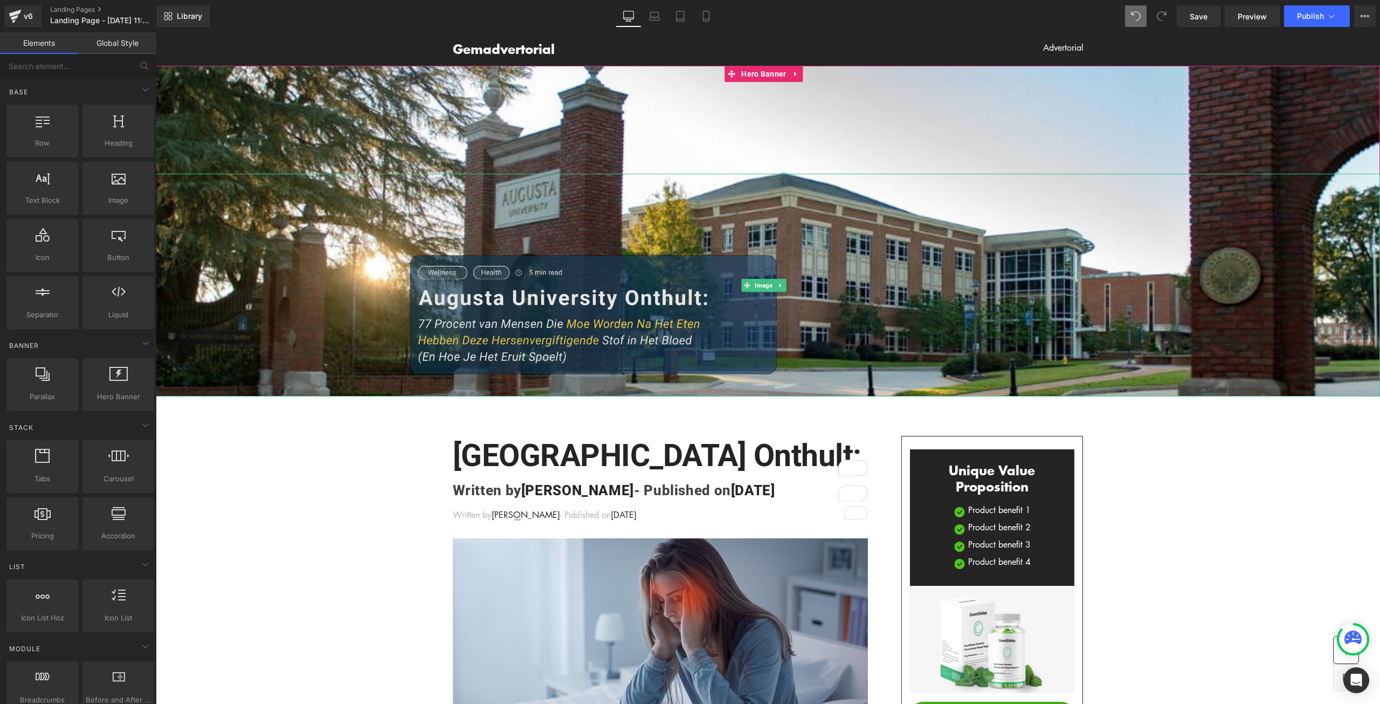
click at [585, 271] on img at bounding box center [768, 285] width 735 height 223
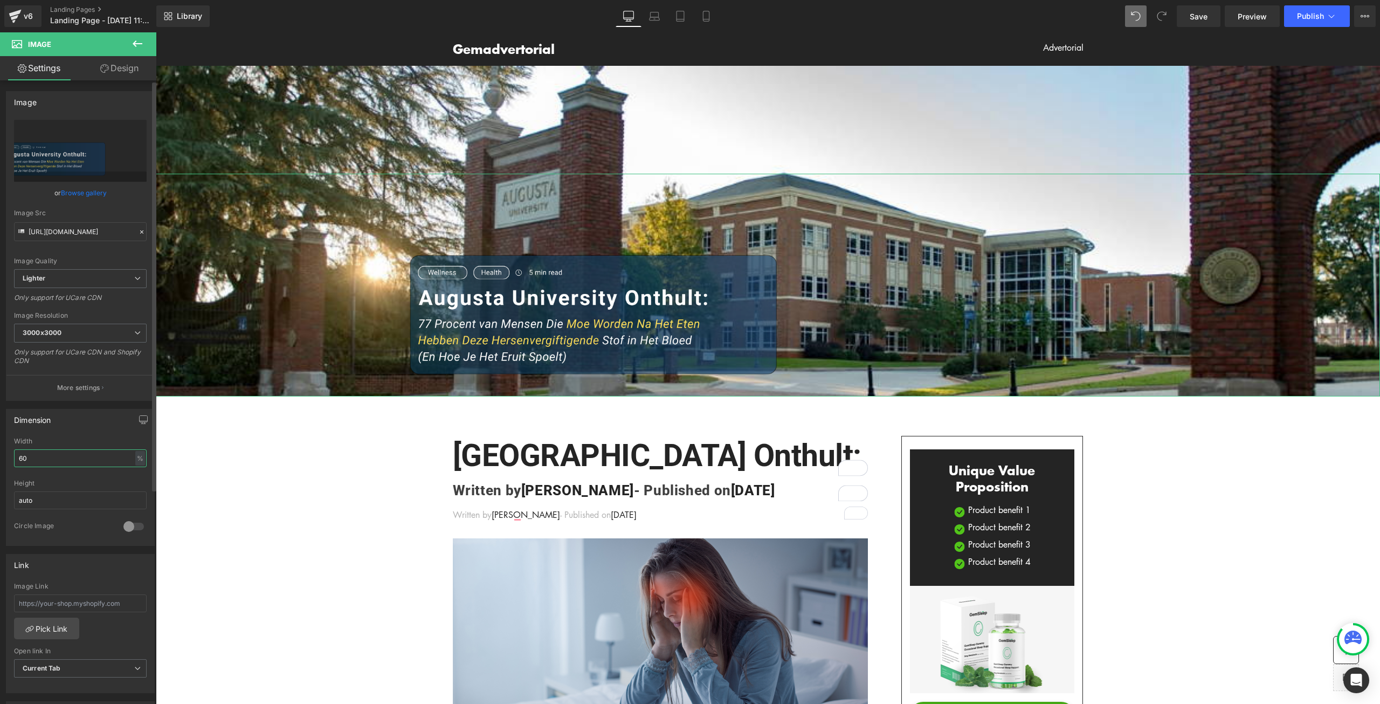
click at [71, 454] on input "60" at bounding box center [80, 458] width 133 height 18
type input "6"
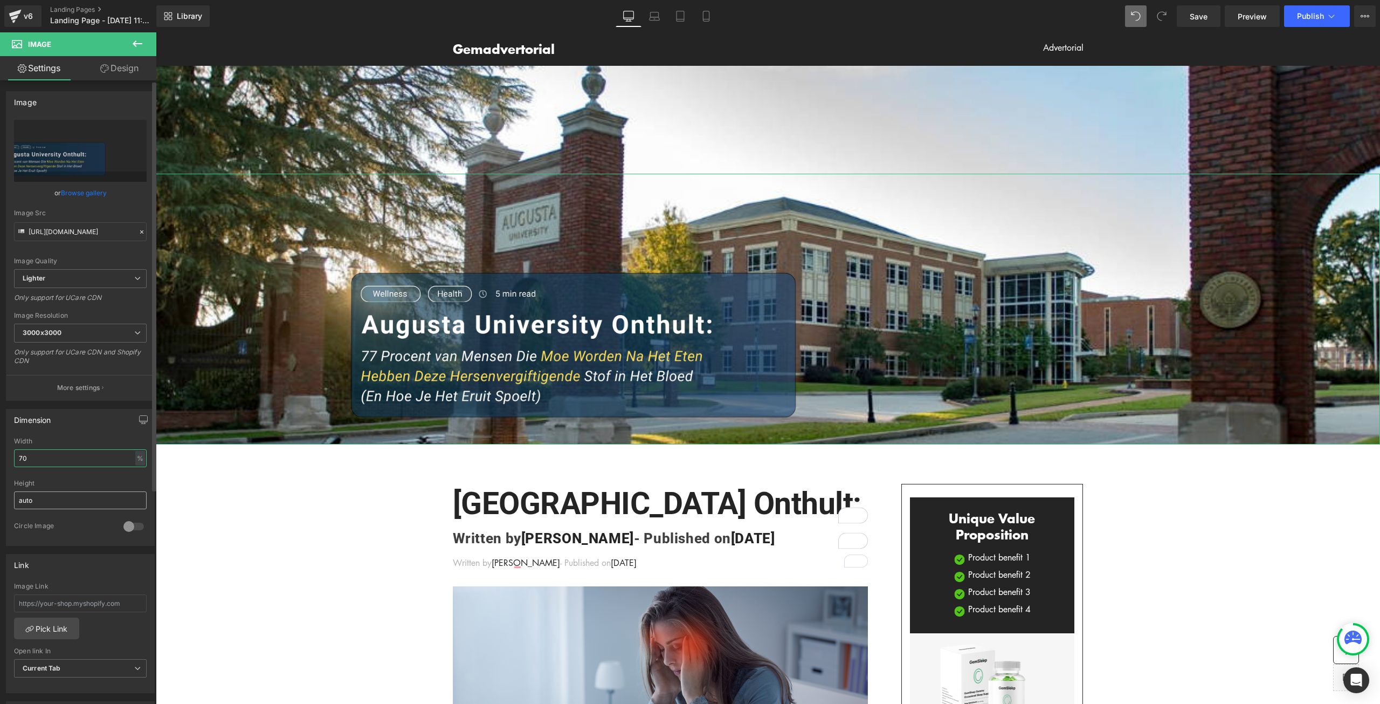
type input "70"
click at [88, 496] on input "auto" at bounding box center [80, 500] width 133 height 18
drag, startPoint x: 120, startPoint y: 504, endPoint x: 102, endPoint y: 504, distance: 17.8
click at [102, 504] on input "auto" at bounding box center [80, 500] width 133 height 18
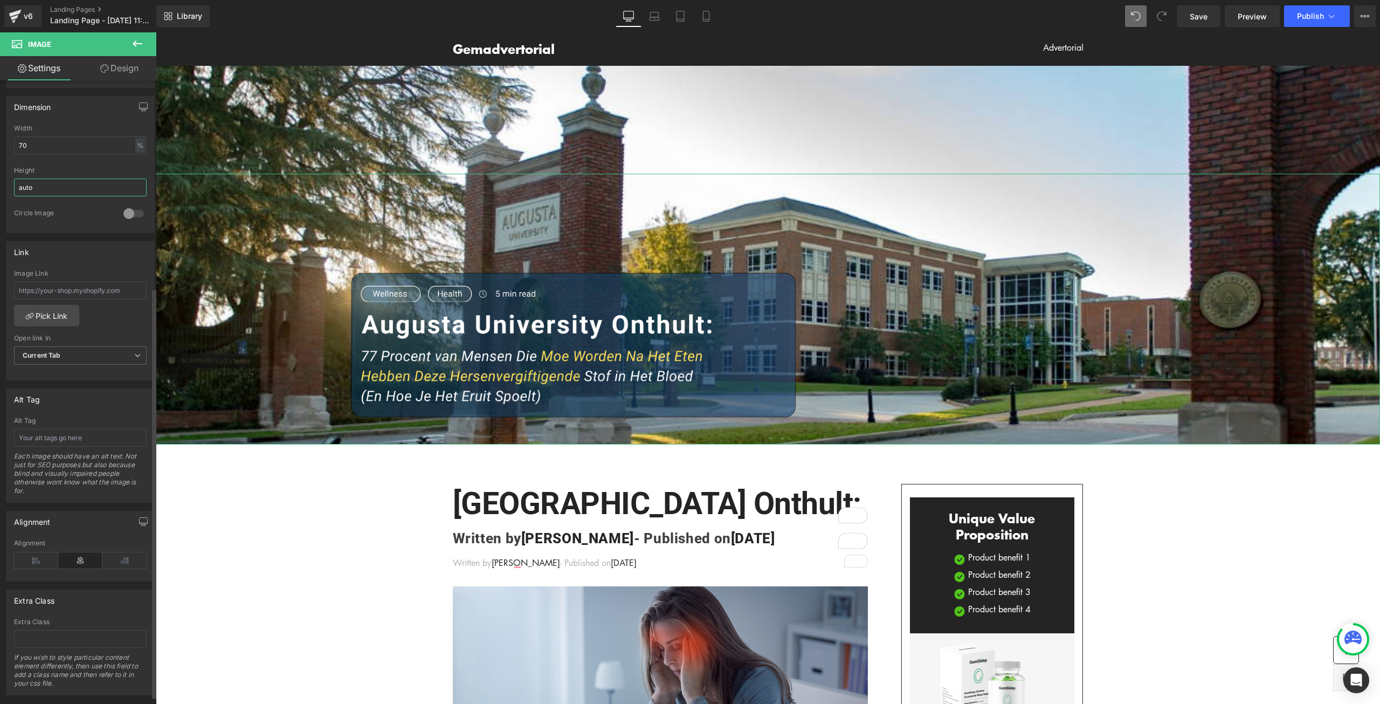
scroll to position [326, 0]
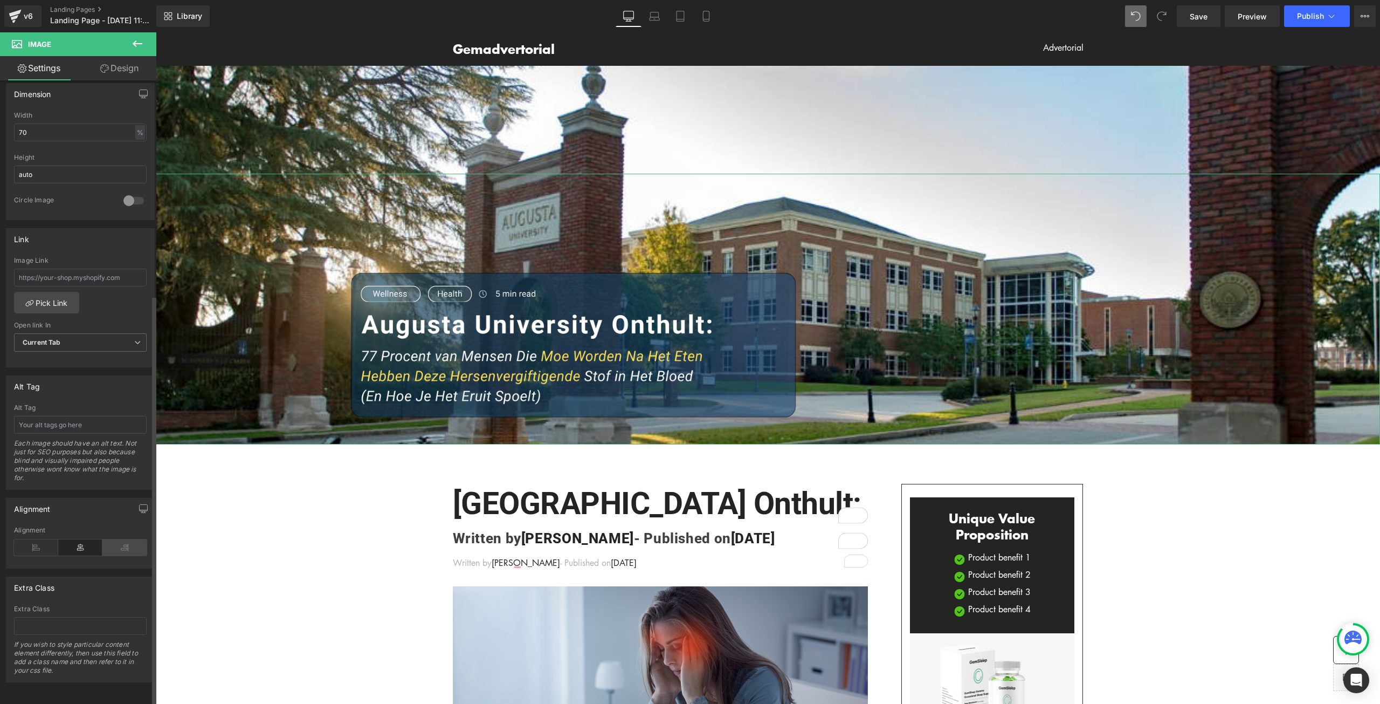
click at [115, 547] on icon at bounding box center [124, 547] width 44 height 16
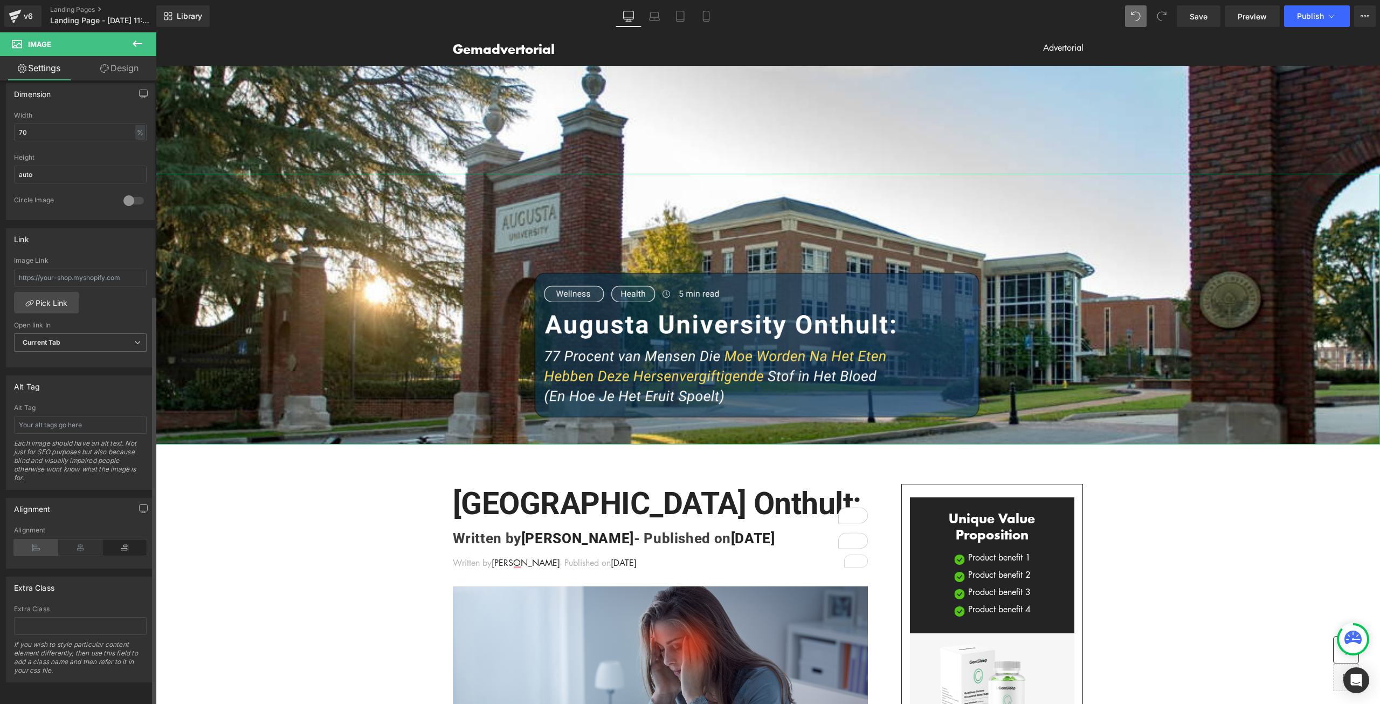
click at [29, 541] on icon at bounding box center [36, 547] width 44 height 16
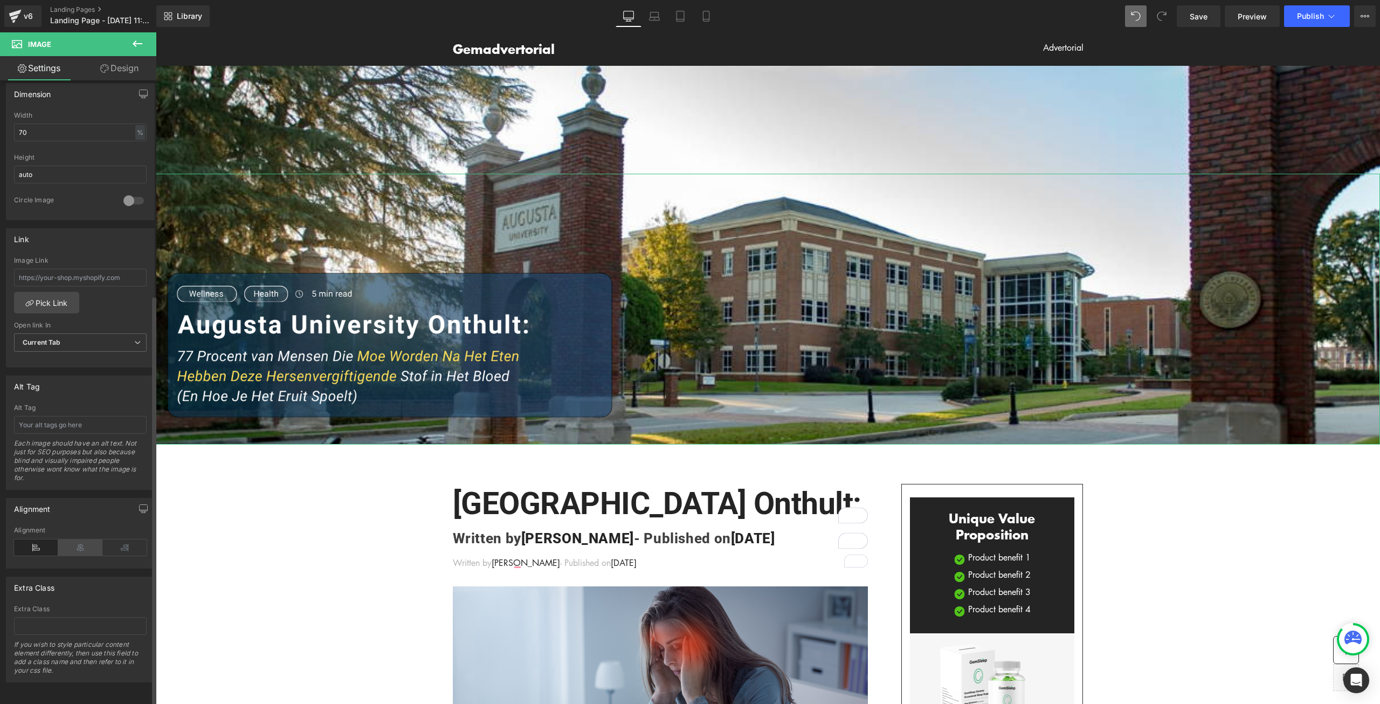
click at [58, 540] on icon at bounding box center [80, 547] width 44 height 16
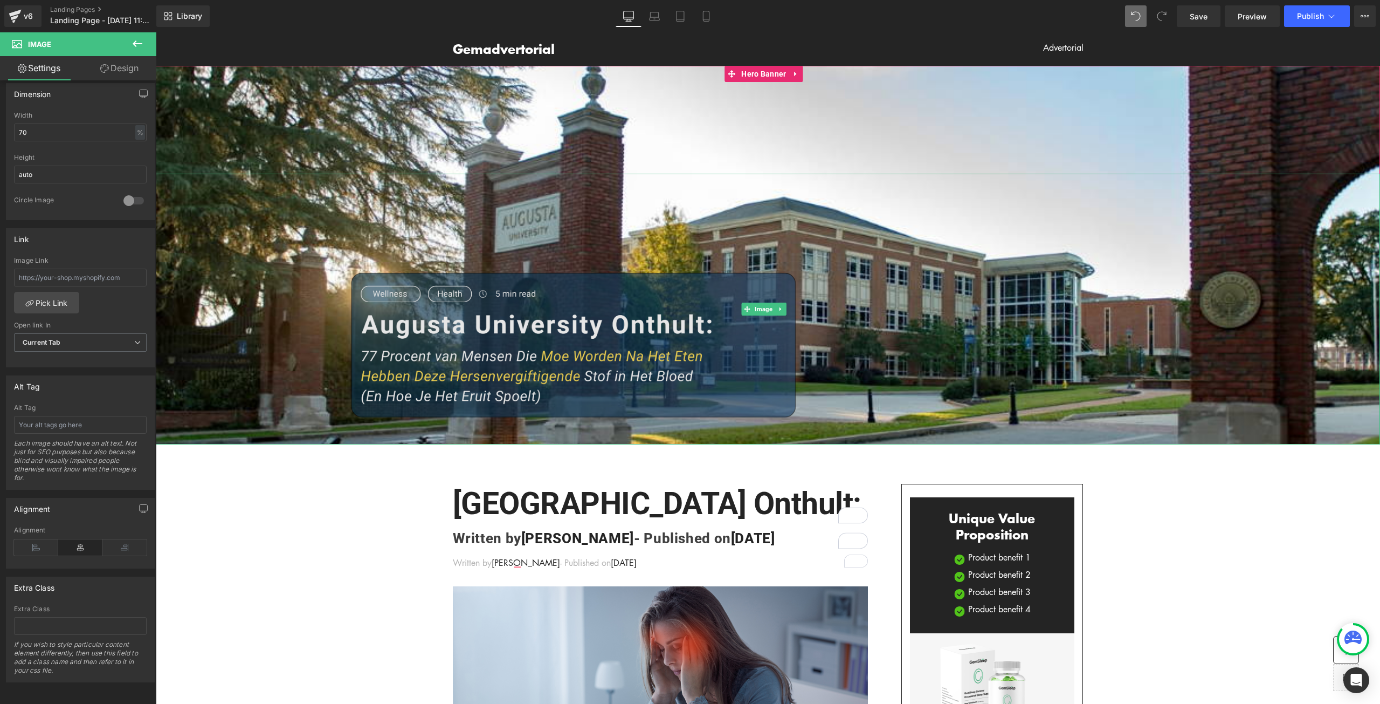
click at [734, 290] on img at bounding box center [768, 309] width 857 height 271
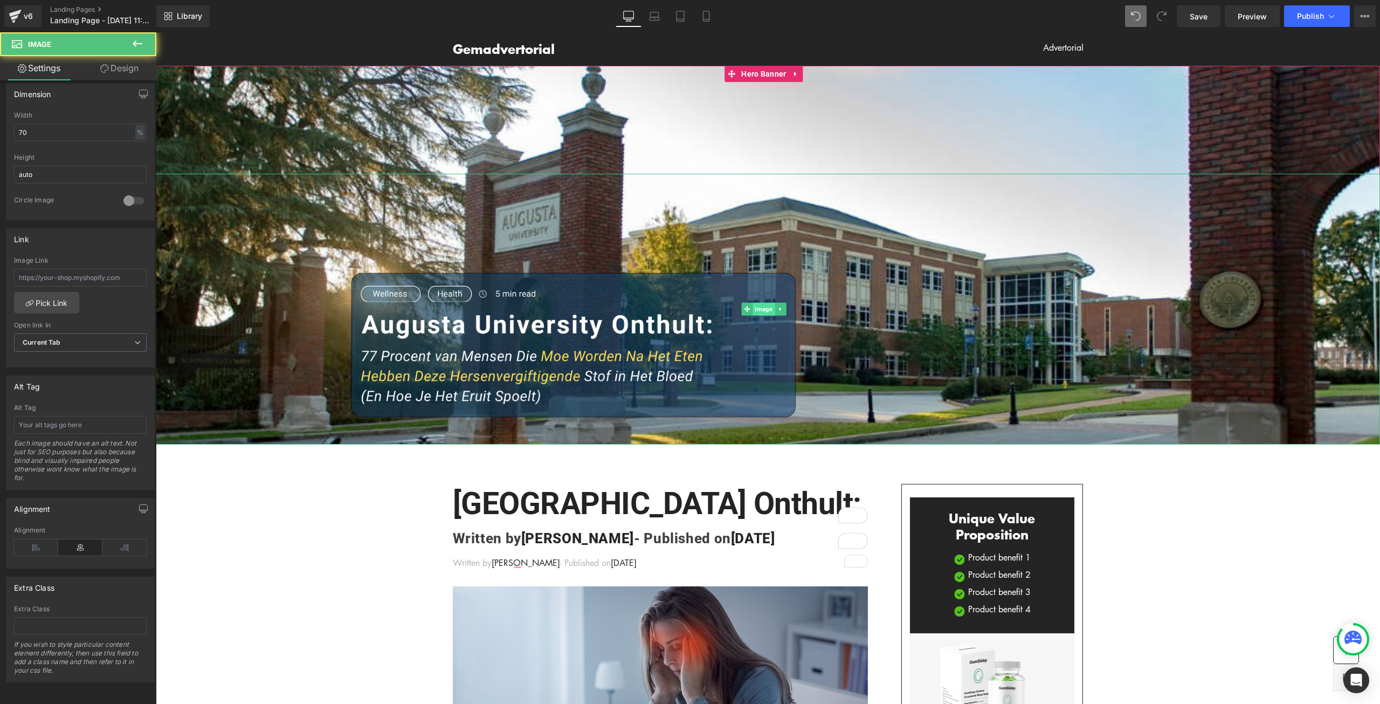
click at [760, 310] on span "Image" at bounding box center [764, 308] width 22 height 13
click at [785, 309] on link at bounding box center [780, 308] width 11 height 13
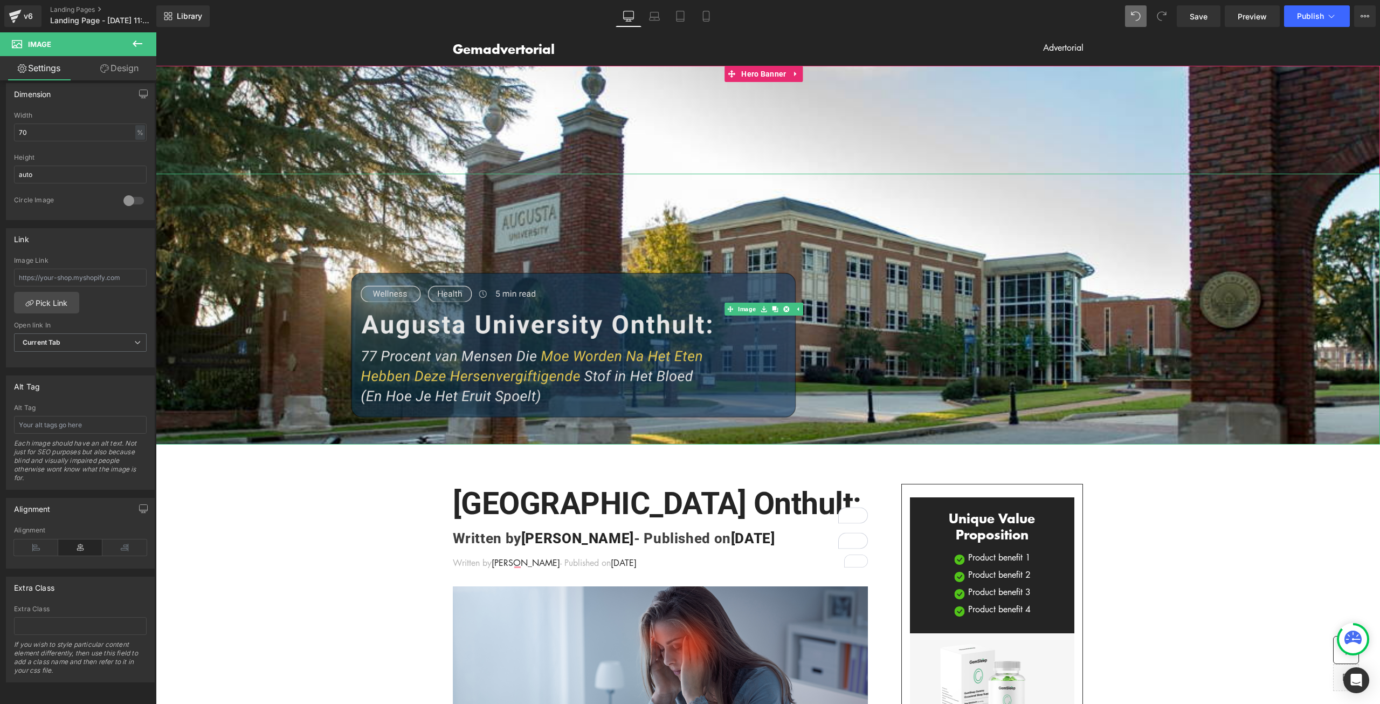
click at [792, 302] on link at bounding box center [797, 308] width 11 height 13
click at [782, 307] on icon at bounding box center [780, 309] width 6 height 6
click at [786, 306] on icon at bounding box center [786, 309] width 6 height 6
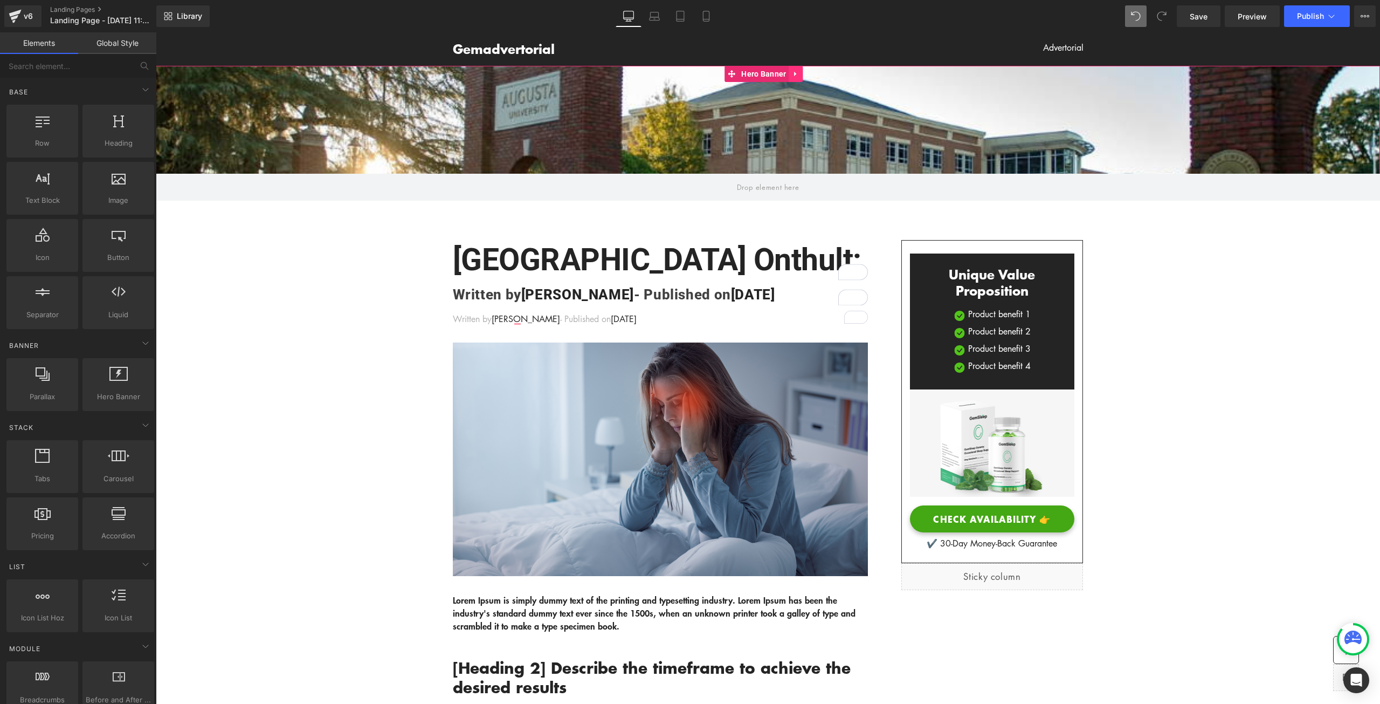
click at [797, 77] on icon at bounding box center [797, 74] width 8 height 8
click at [807, 77] on icon at bounding box center [804, 74] width 8 height 8
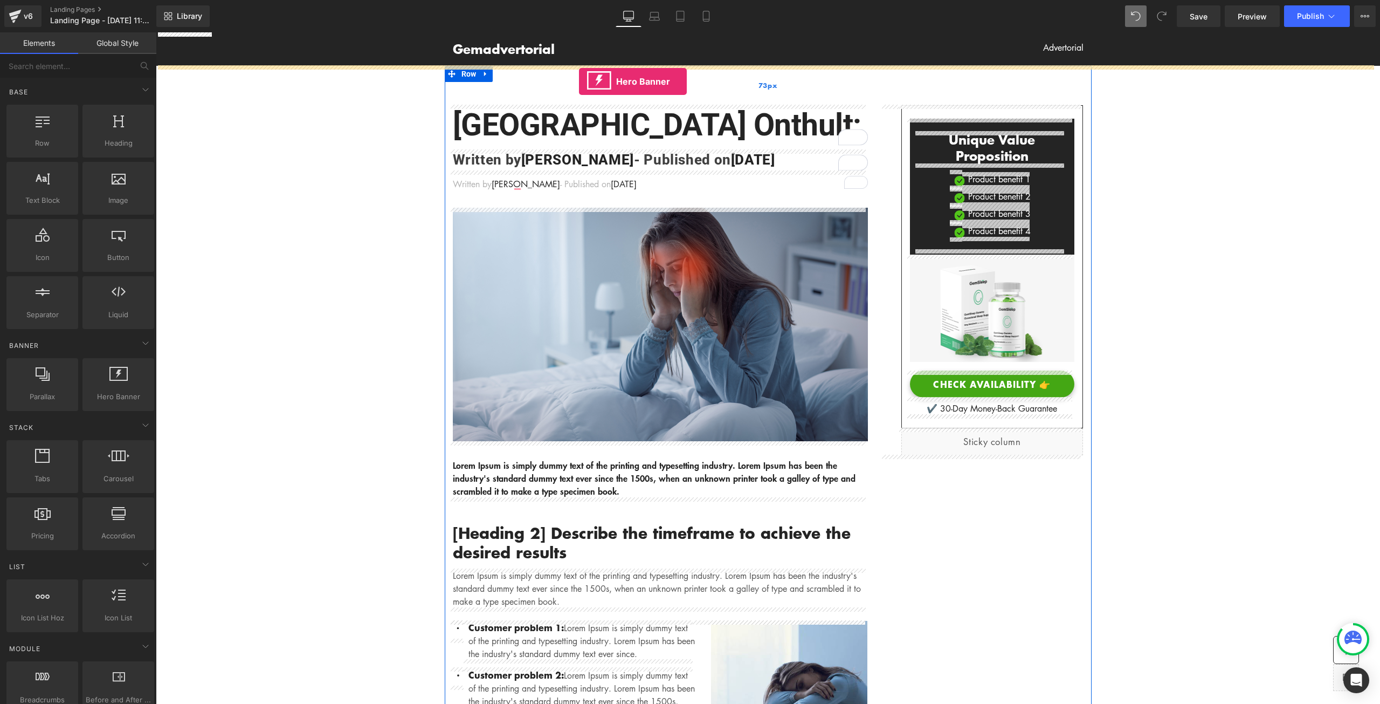
drag, startPoint x: 260, startPoint y: 416, endPoint x: 579, endPoint y: 81, distance: 462.2
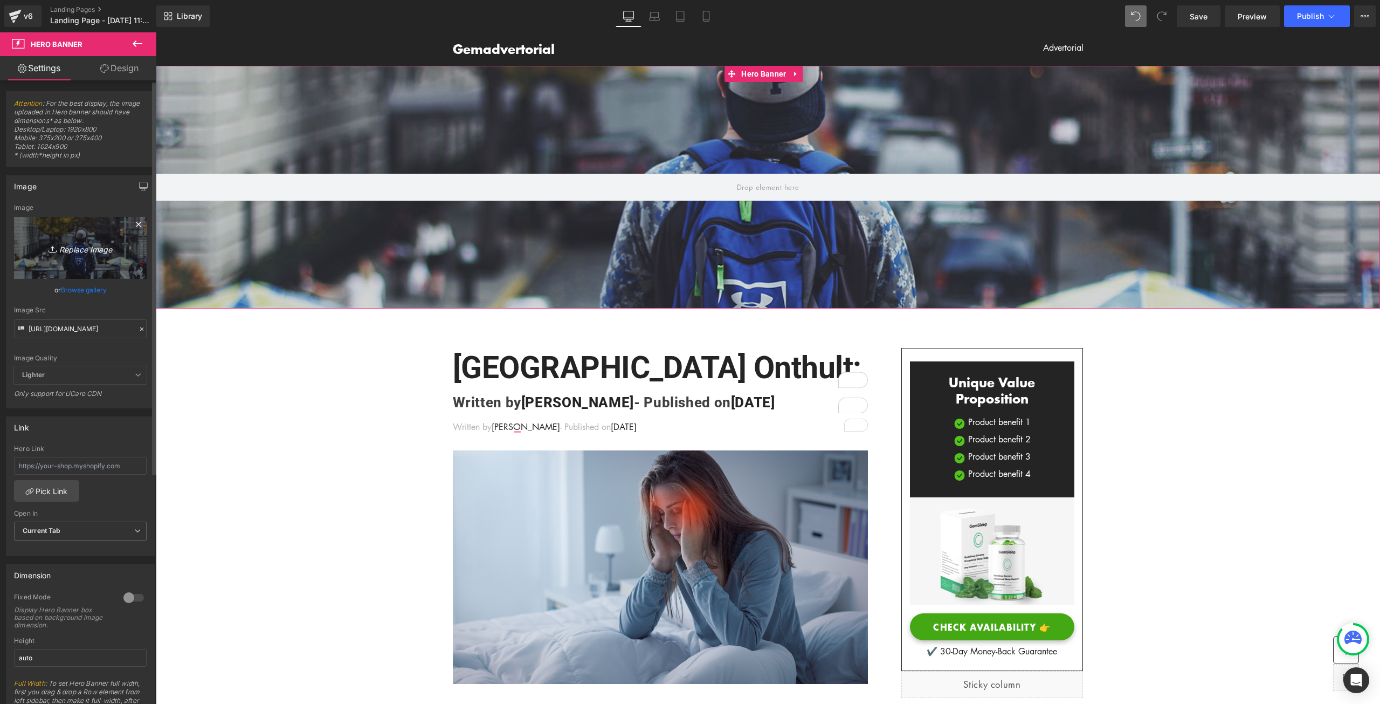
click at [79, 241] on icon "Replace Image" at bounding box center [80, 247] width 86 height 13
type input "C:\fakepath\60463612_2419883468063337_6291214184751300608_n.jpg"
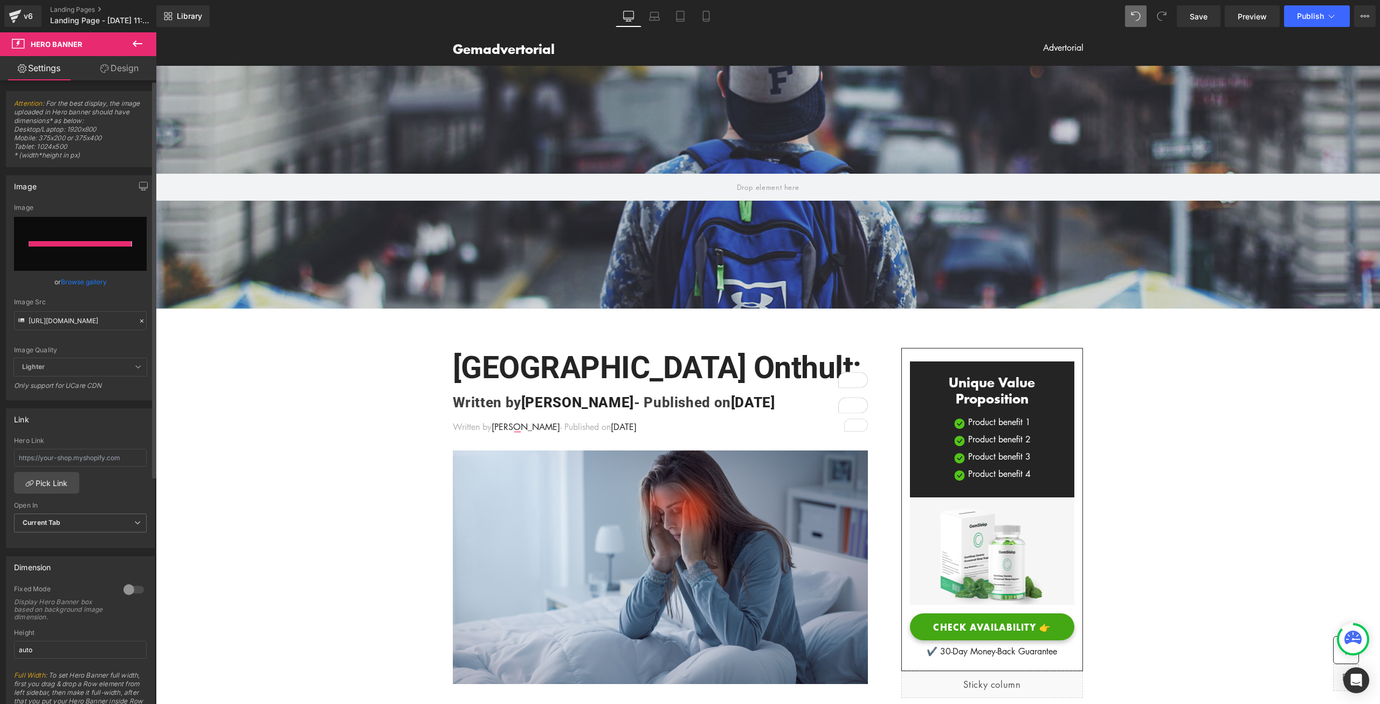
type input "https://ucarecdn.com/6b9cbac4-31dd-4e69-9946-a08e88e0aef4/-/format/auto/-/previ…"
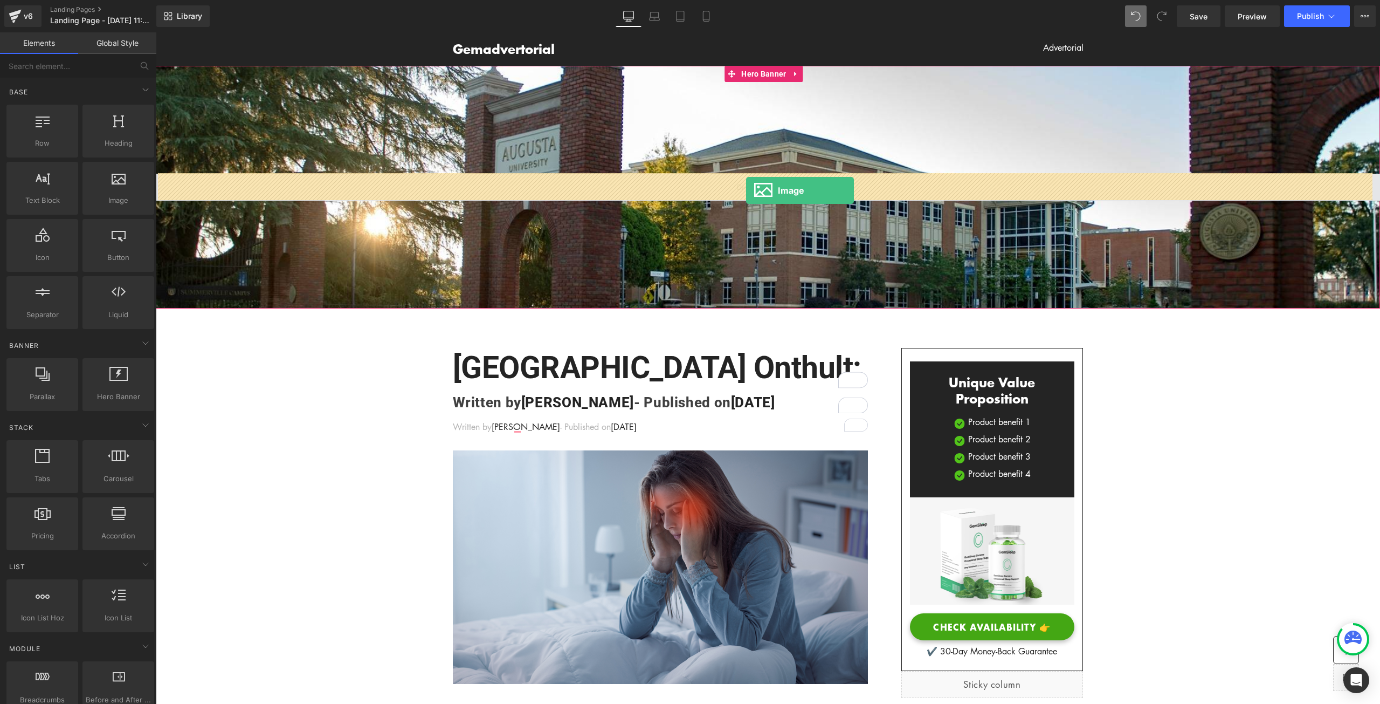
drag, startPoint x: 309, startPoint y: 229, endPoint x: 746, endPoint y: 190, distance: 439.0
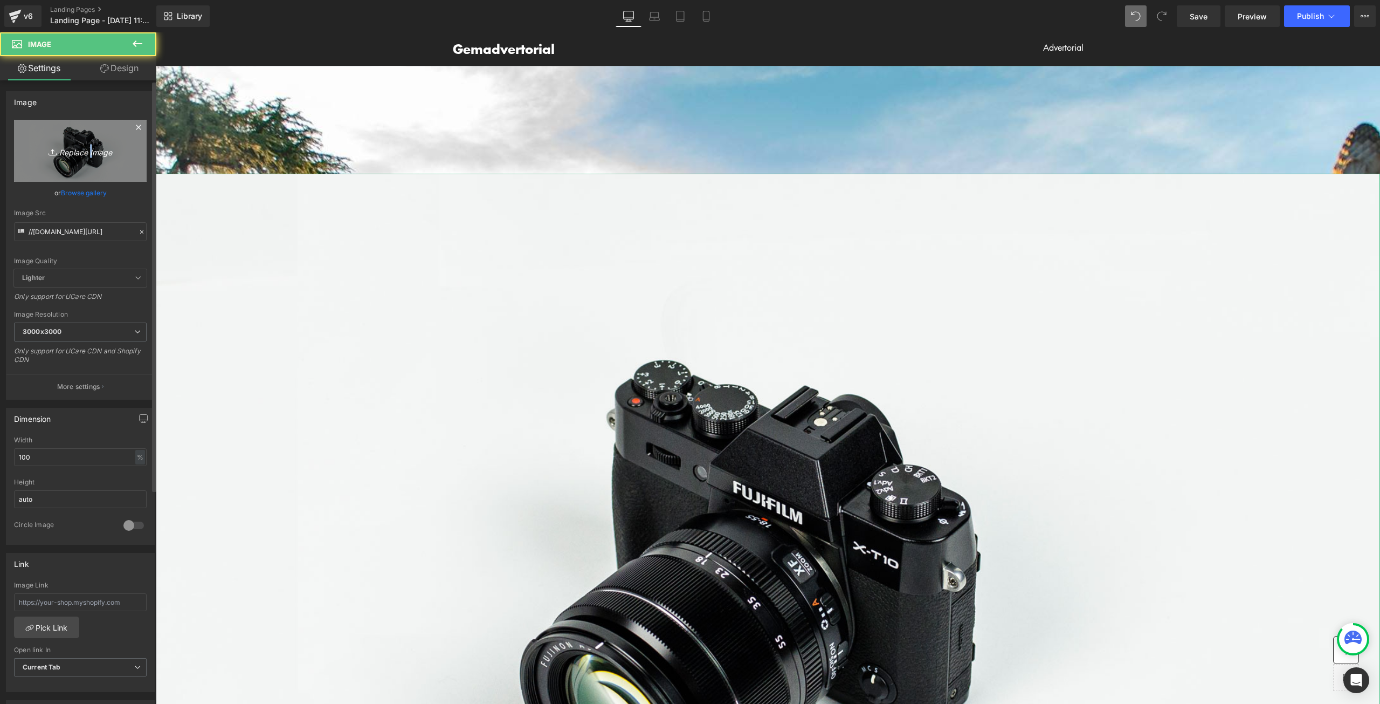
click at [89, 150] on icon "Replace Image" at bounding box center [80, 150] width 86 height 13
type input "C:\fakepath\HEADING.png"
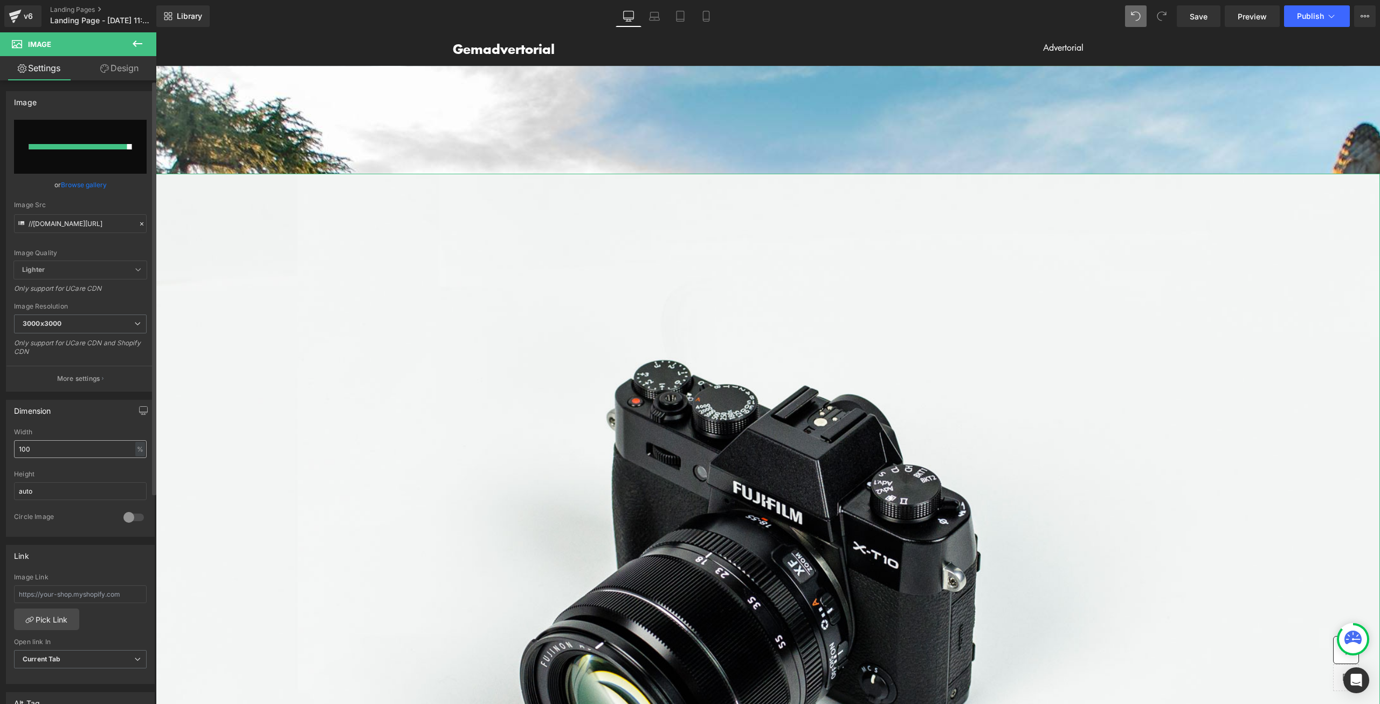
type input "https://ucarecdn.com/97fcff12-99bb-4ba2-a5f5-7125858e7f5f/-/format/auto/-/previ…"
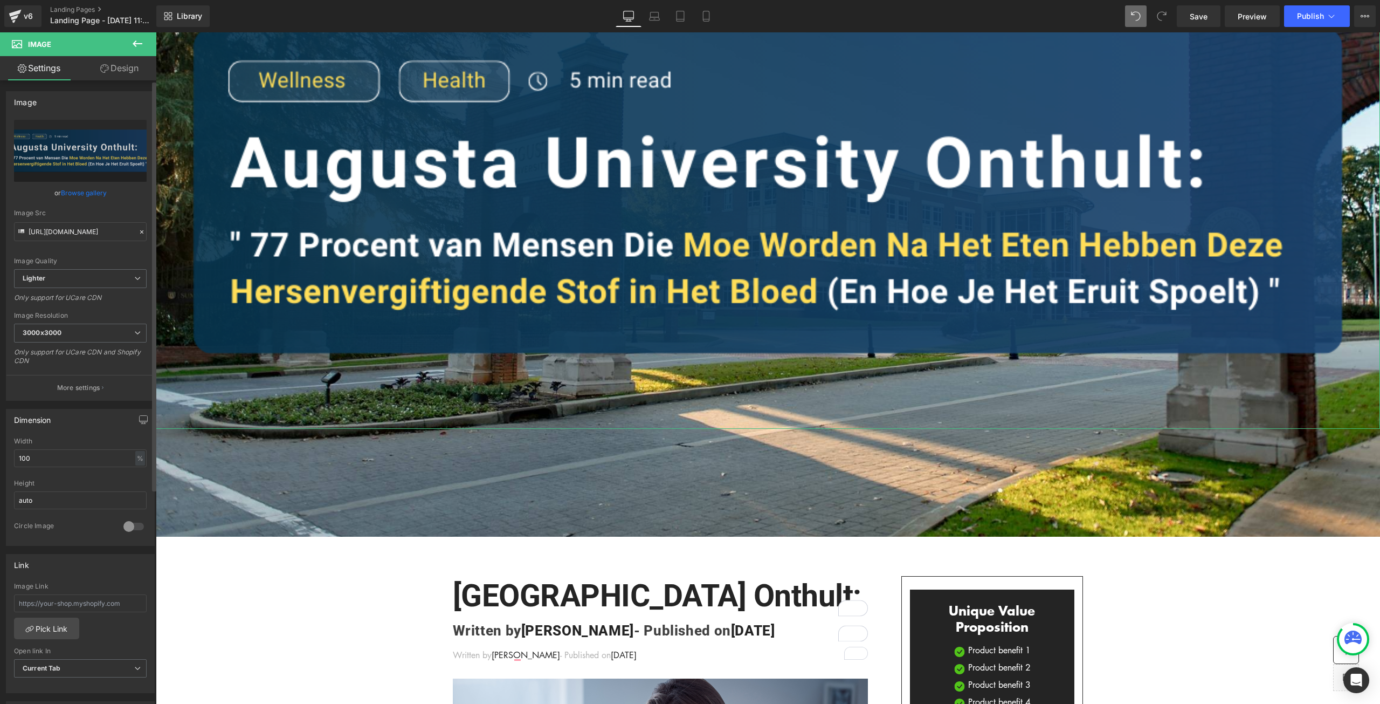
scroll to position [216, 0]
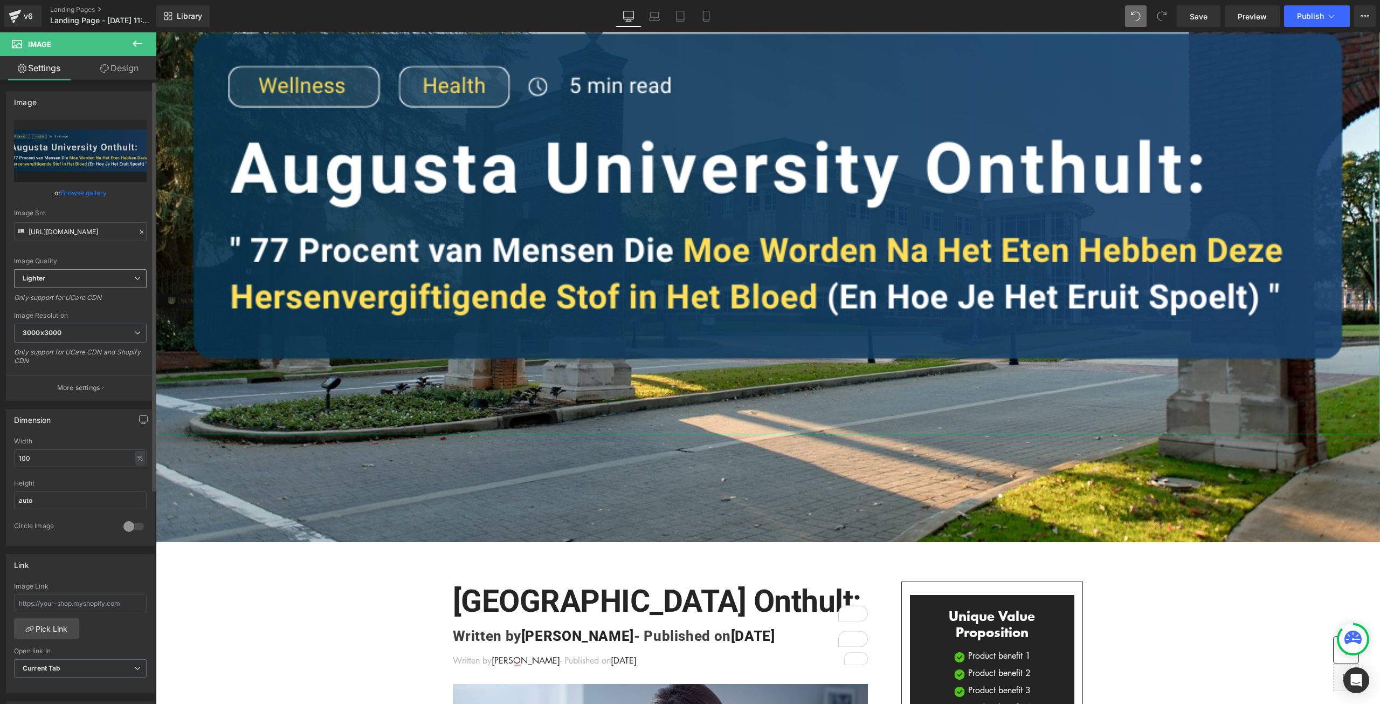
click at [89, 277] on span "Lighter" at bounding box center [80, 278] width 133 height 19
click at [73, 253] on div "Image Quality Lighter Lightest Lighter Lighter Lightest Only support for UCare …" at bounding box center [80, 194] width 133 height 149
click at [78, 458] on input "100" at bounding box center [80, 458] width 133 height 18
drag, startPoint x: 75, startPoint y: 457, endPoint x: -5, endPoint y: 456, distance: 80.9
click at [0, 456] on html "Image You are previewing how the will restyle your page. You can not edit Eleme…" at bounding box center [690, 352] width 1380 height 704
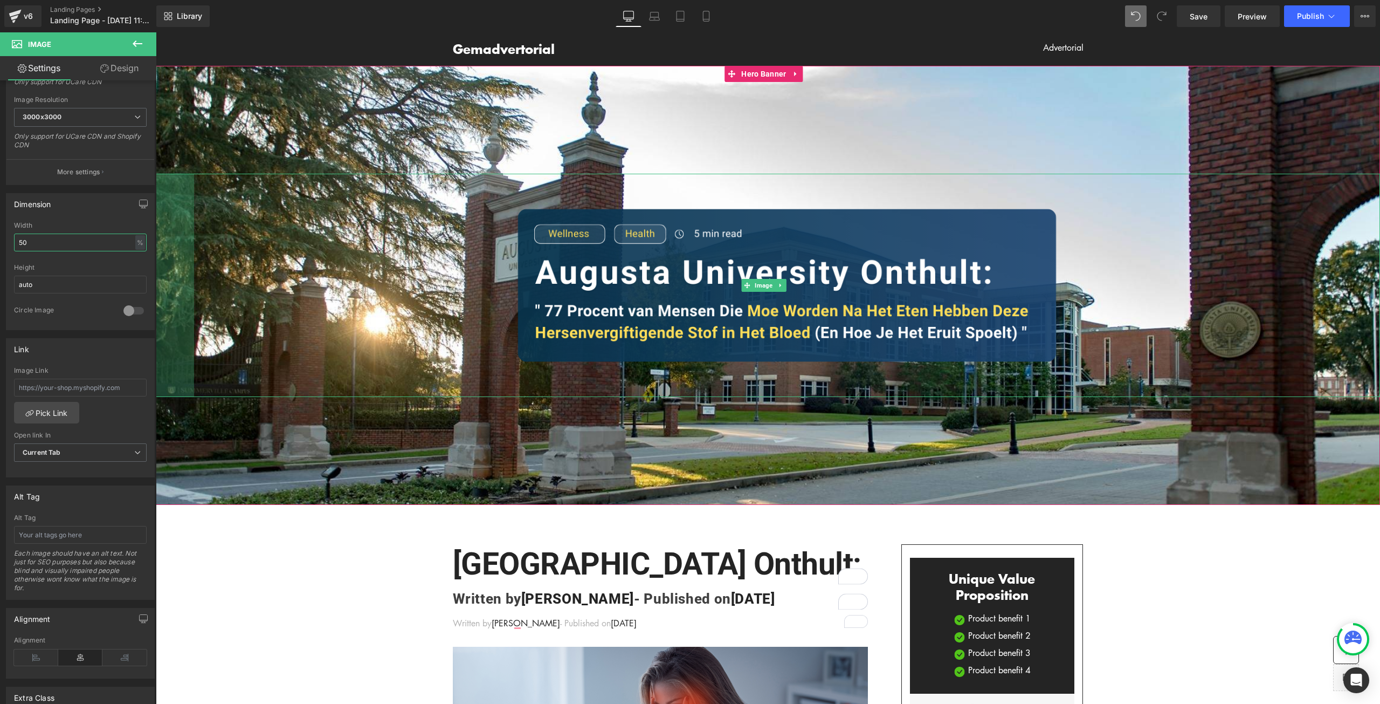
drag, startPoint x: 157, startPoint y: 292, endPoint x: 39, endPoint y: 313, distance: 119.9
click at [156, 313] on html "Gemadvertorial Heading Advertorial Text Block Row Row Image 71px Hero Banner 20…" at bounding box center [768, 367] width 1224 height 671
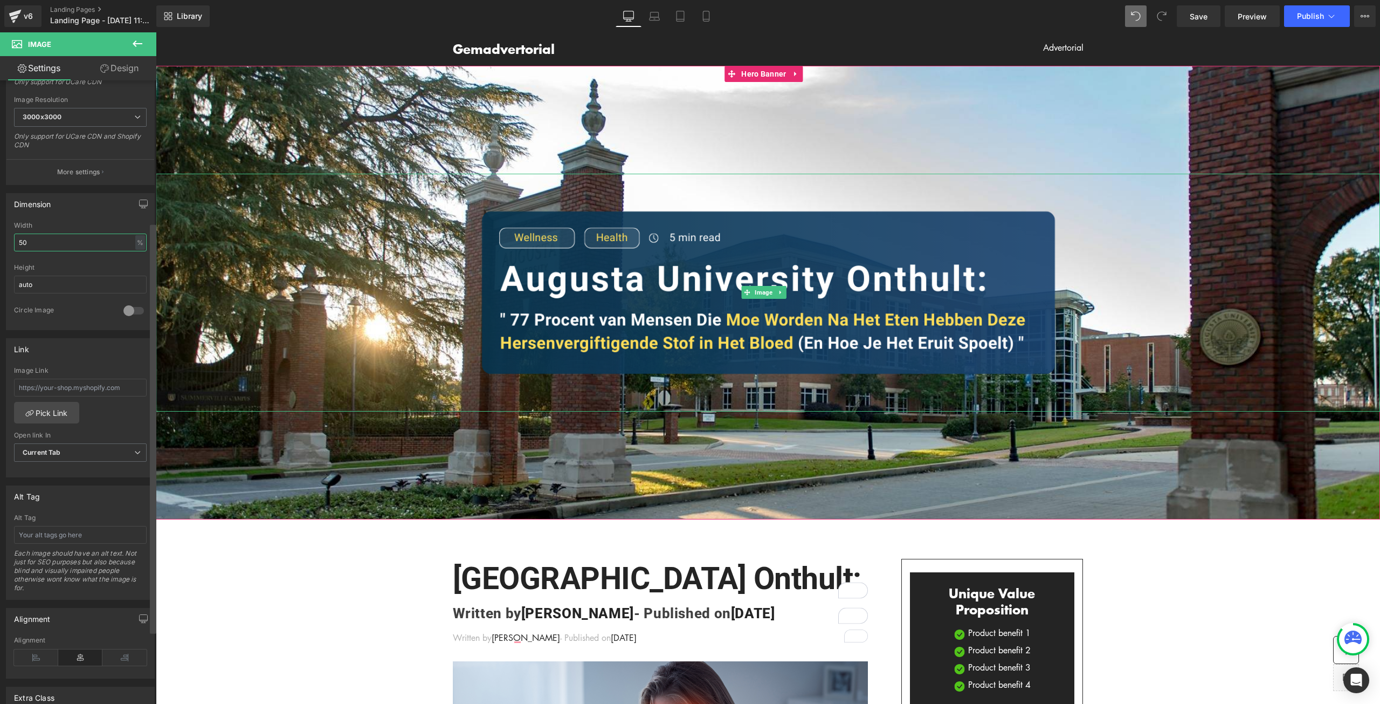
type input "50"
click at [154, 197] on div at bounding box center [153, 394] width 6 height 624
click at [155, 197] on div at bounding box center [153, 394] width 6 height 624
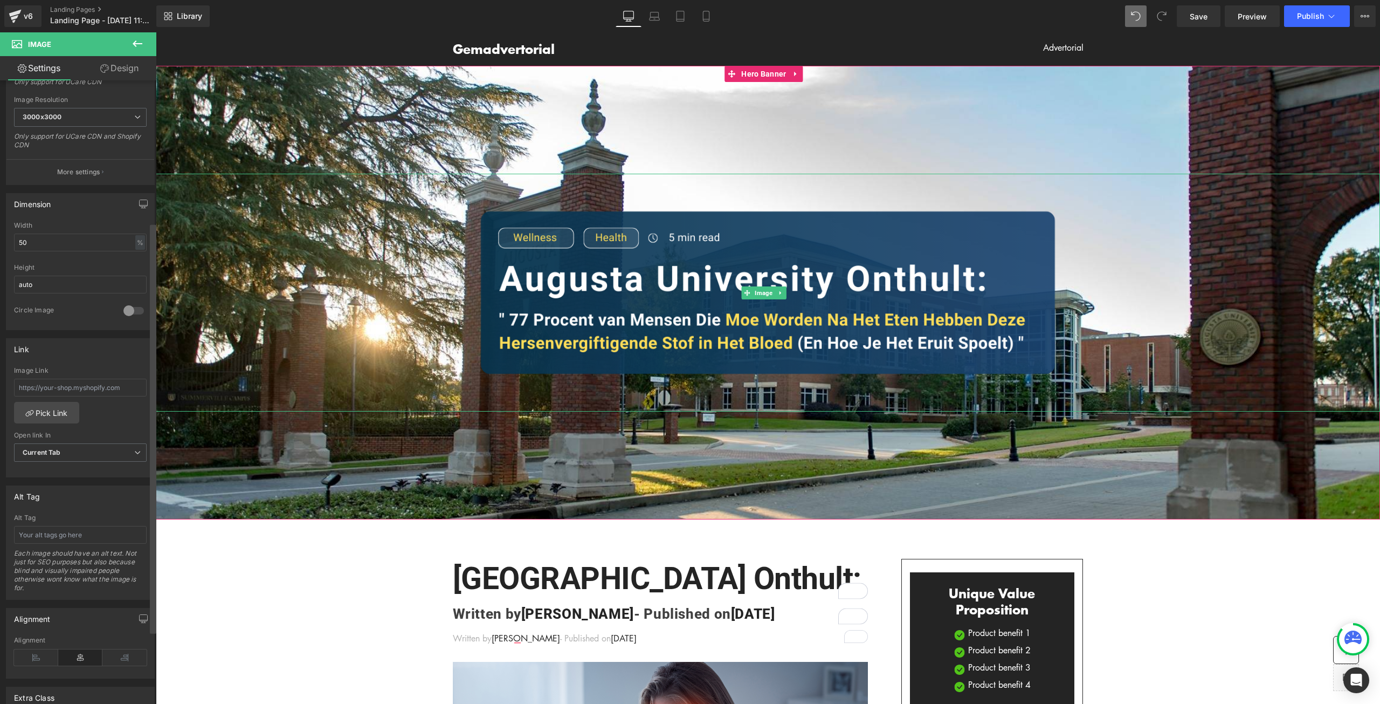
click at [155, 197] on div at bounding box center [153, 394] width 6 height 624
drag, startPoint x: 156, startPoint y: 198, endPoint x: 312, endPoint y: 230, distance: 158.5
click at [156, 198] on div at bounding box center [157, 293] width 3 height 238
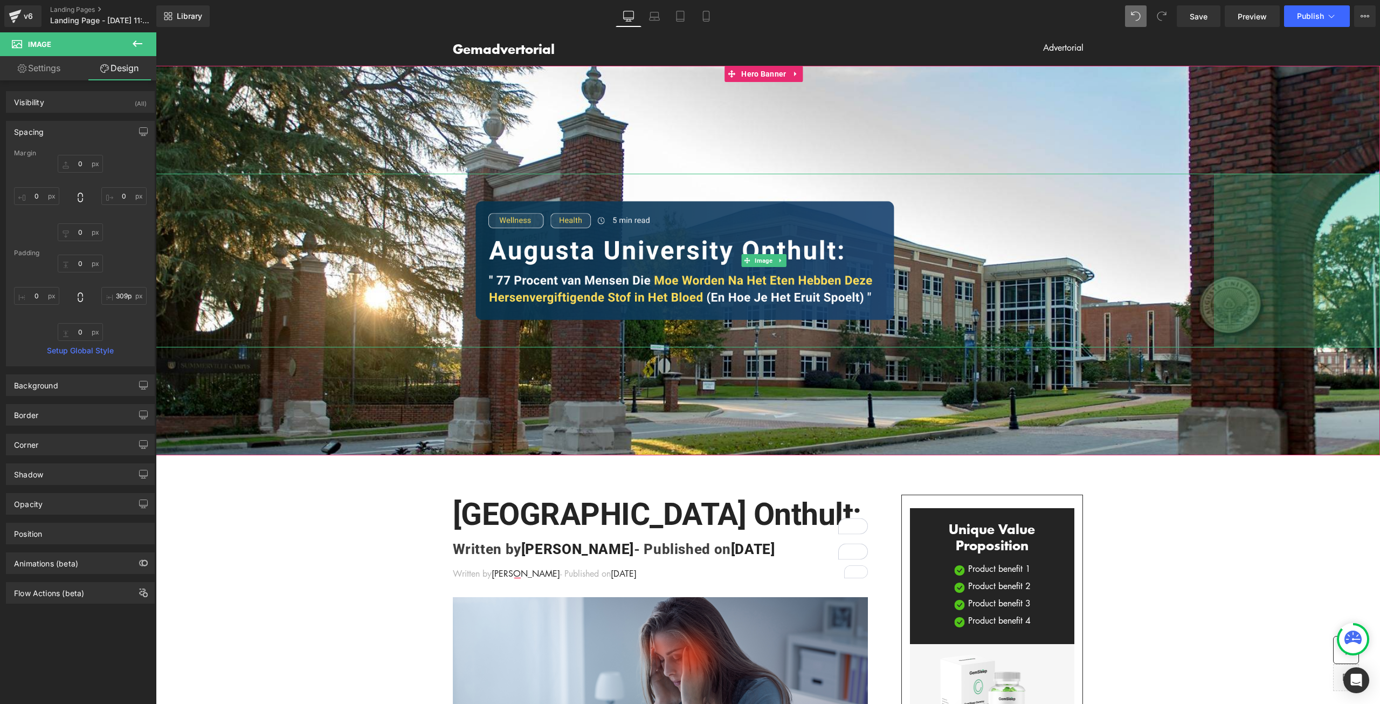
type input "310px"
drag, startPoint x: 1372, startPoint y: 265, endPoint x: 1204, endPoint y: 254, distance: 167.5
click at [1213, 254] on div "310px" at bounding box center [1296, 260] width 167 height 173
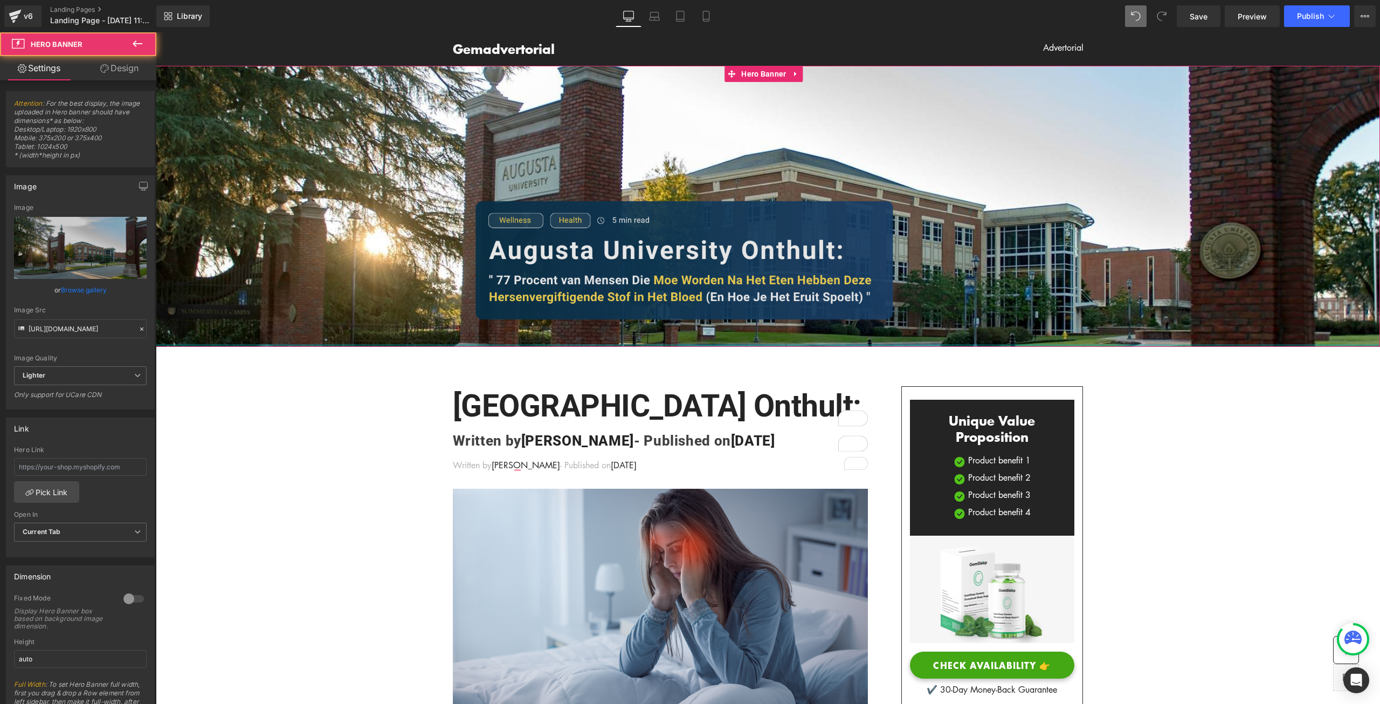
drag, startPoint x: 663, startPoint y: 450, endPoint x: 670, endPoint y: 291, distance: 159.7
click at [670, 291] on div "Image 310px Hero Banner 200px" at bounding box center [768, 206] width 1224 height 281
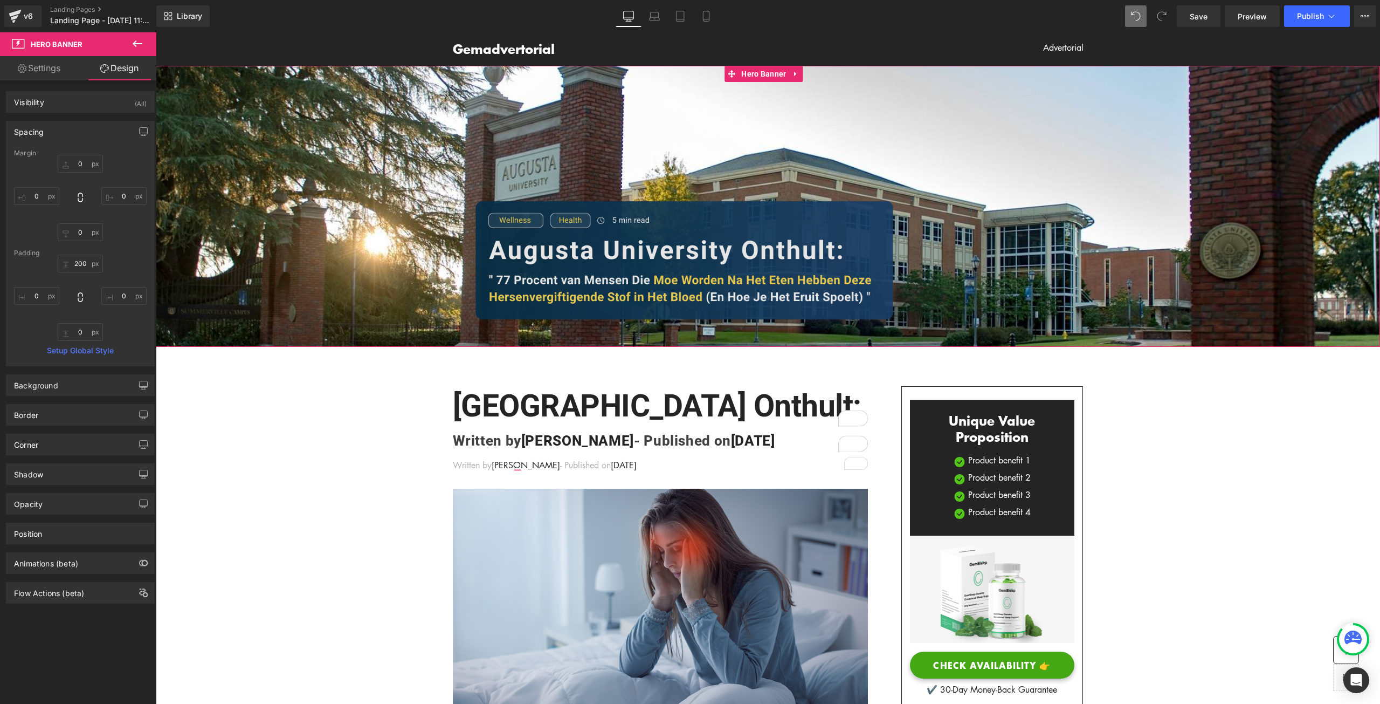
click at [652, 243] on img at bounding box center [768, 260] width 612 height 173
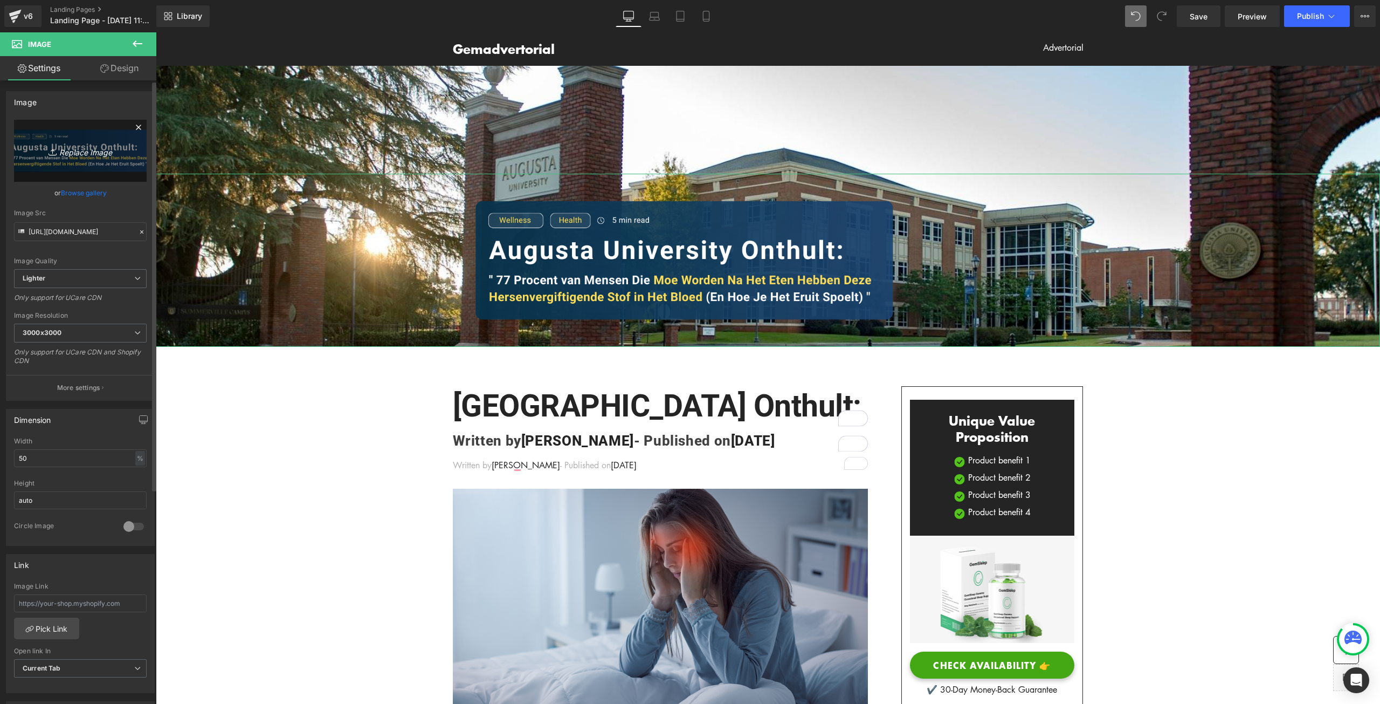
click at [67, 149] on icon "Replace Image" at bounding box center [80, 150] width 86 height 13
type input "C:\fakepath\HEADING.png"
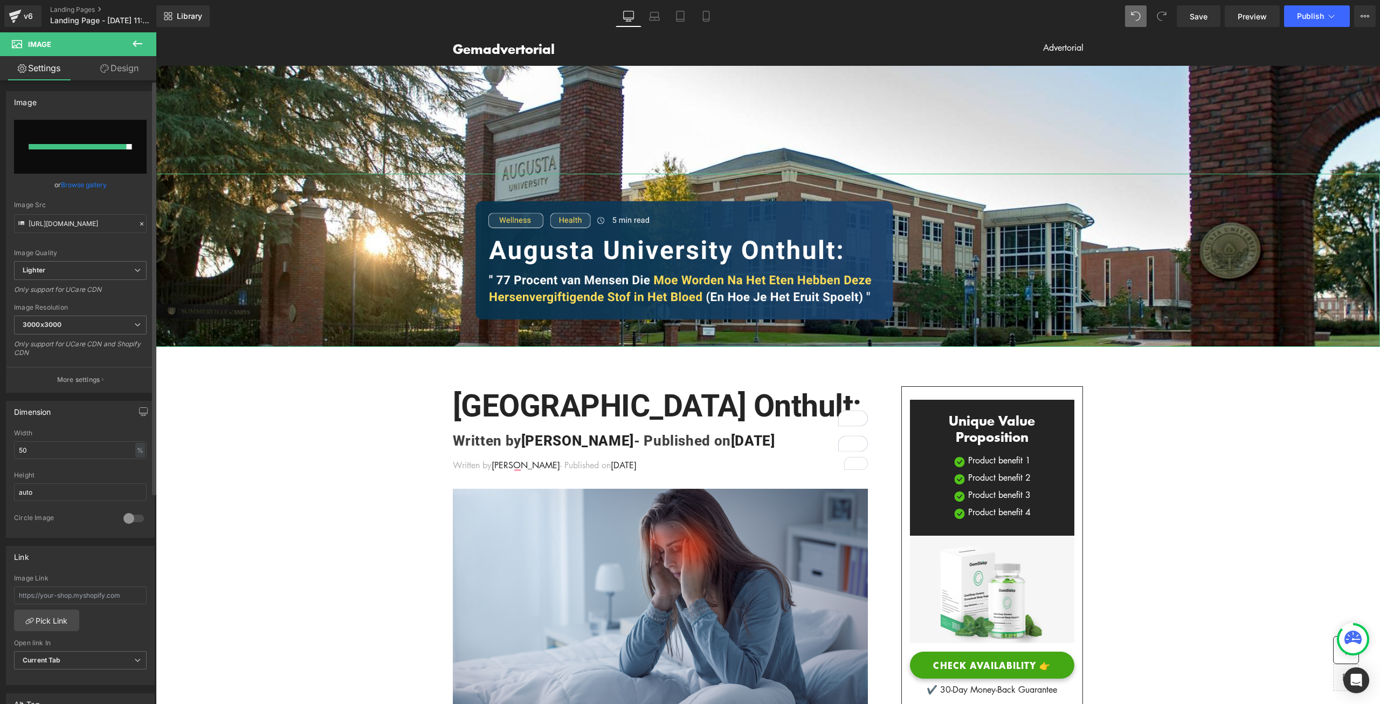
click at [88, 157] on input "file" at bounding box center [80, 147] width 133 height 54
type input "C:\fakepath\HEADING.png"
type input "https://ucarecdn.com/17973724-18e5-48c8-86d0-c2907eeebd5e/-/format/auto/-/previ…"
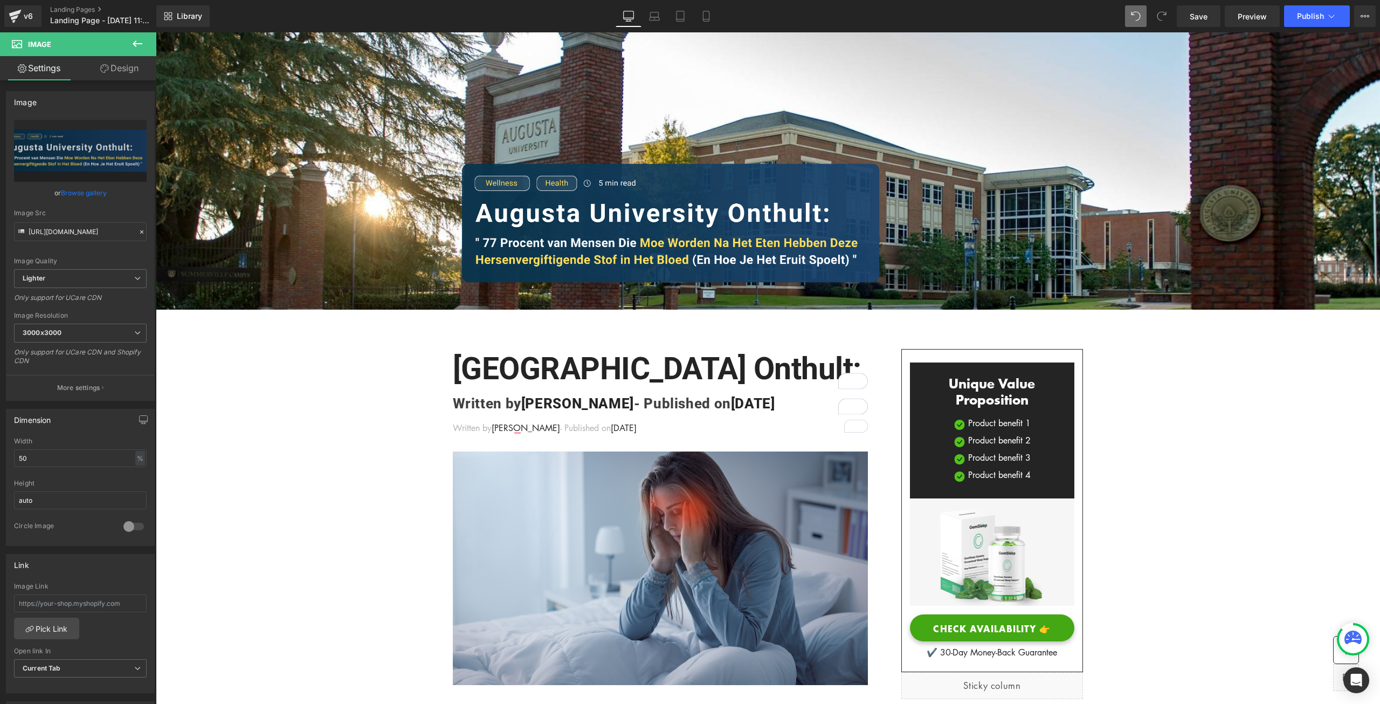
scroll to position [0, 0]
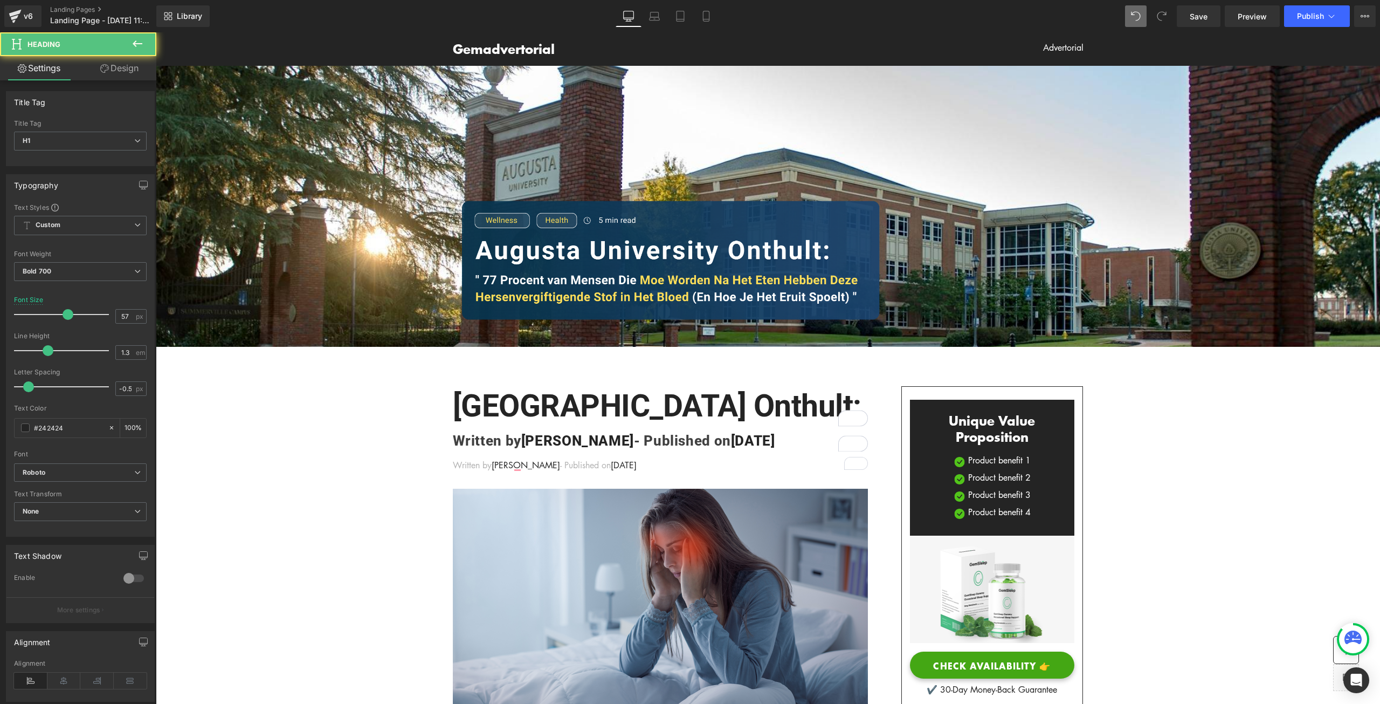
drag, startPoint x: 827, startPoint y: 396, endPoint x: 429, endPoint y: 397, distance: 397.9
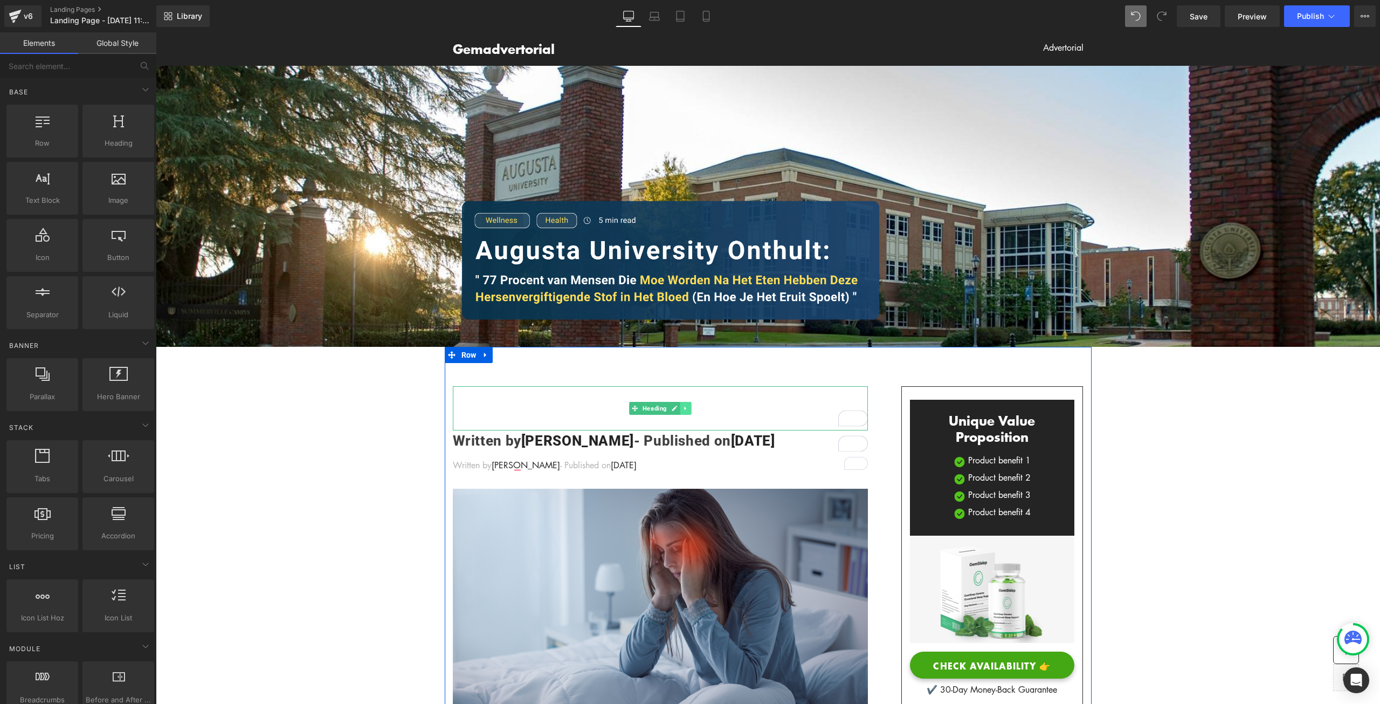
click at [683, 405] on icon at bounding box center [686, 408] width 6 height 6
click at [688, 407] on icon at bounding box center [691, 408] width 6 height 6
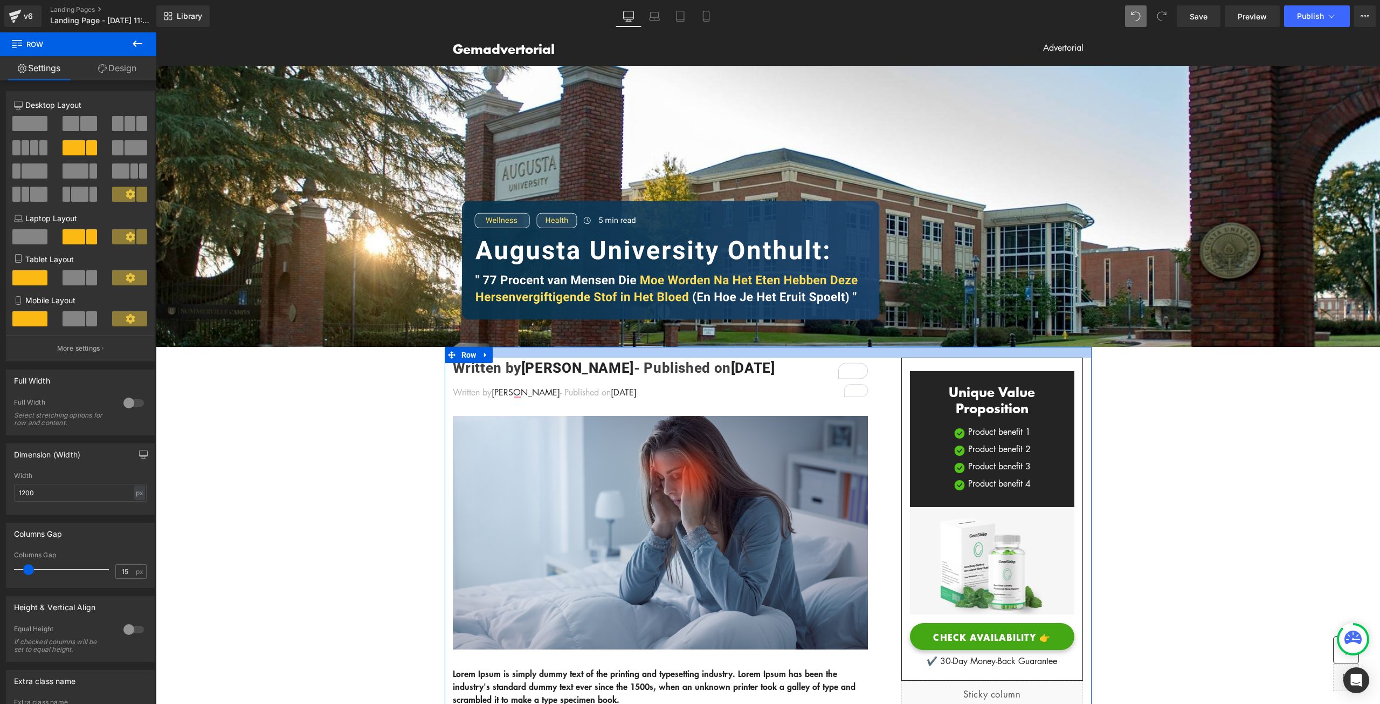
drag, startPoint x: 762, startPoint y: 374, endPoint x: 770, endPoint y: 345, distance: 29.6
click at [770, 347] on div at bounding box center [768, 352] width 647 height 11
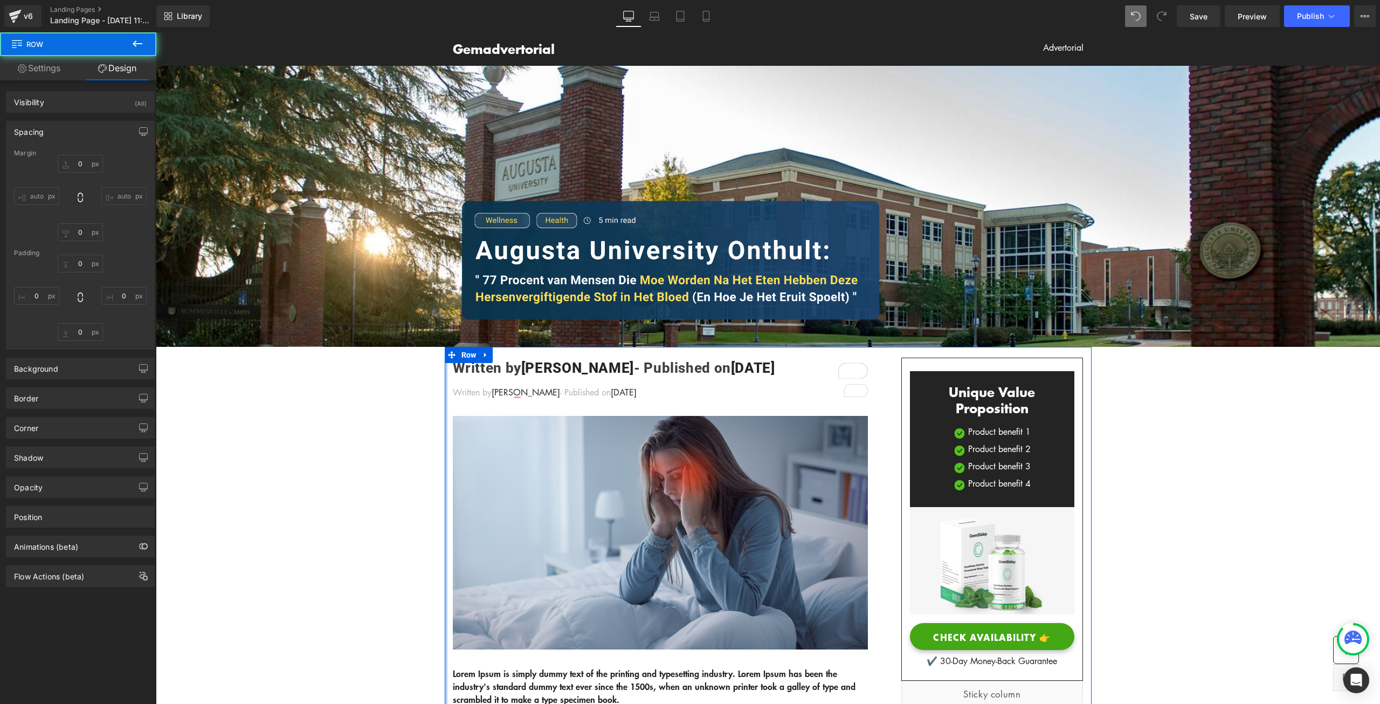
type input "0"
type input "20"
type input "0"
type input "80"
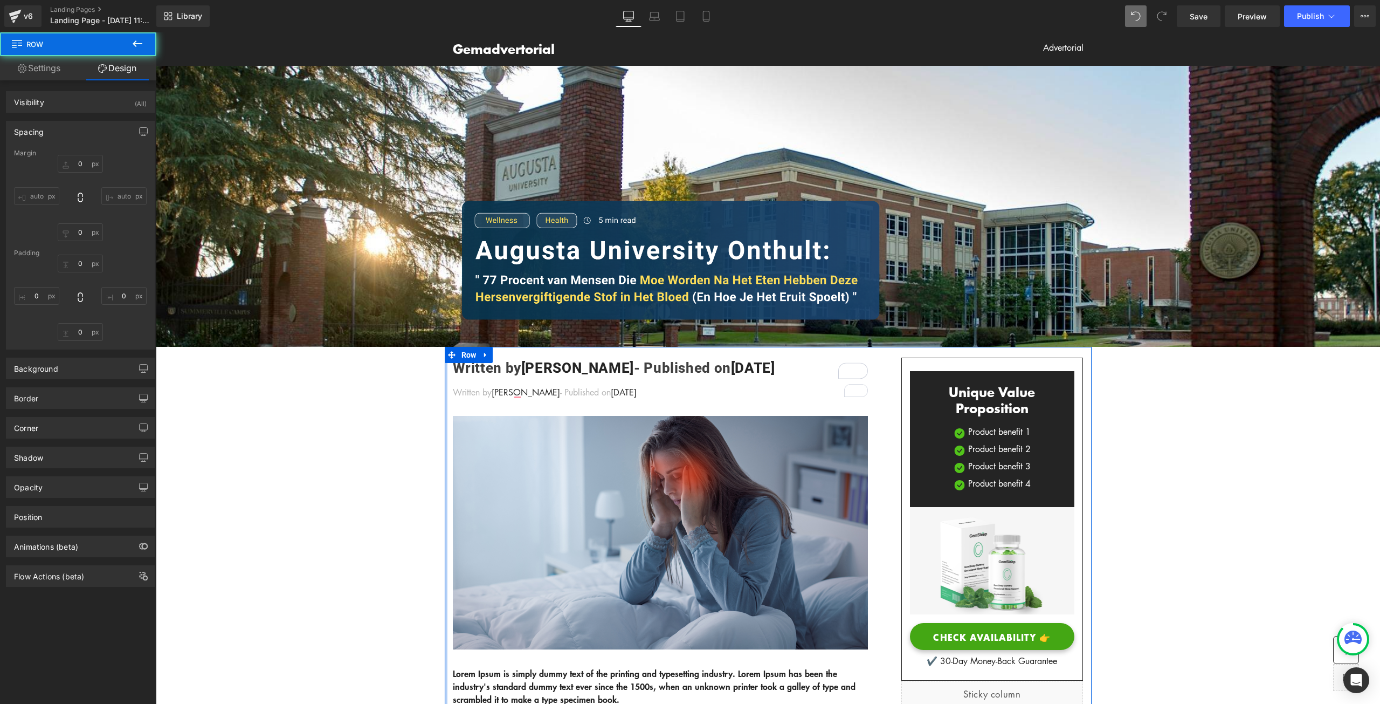
type input "0"
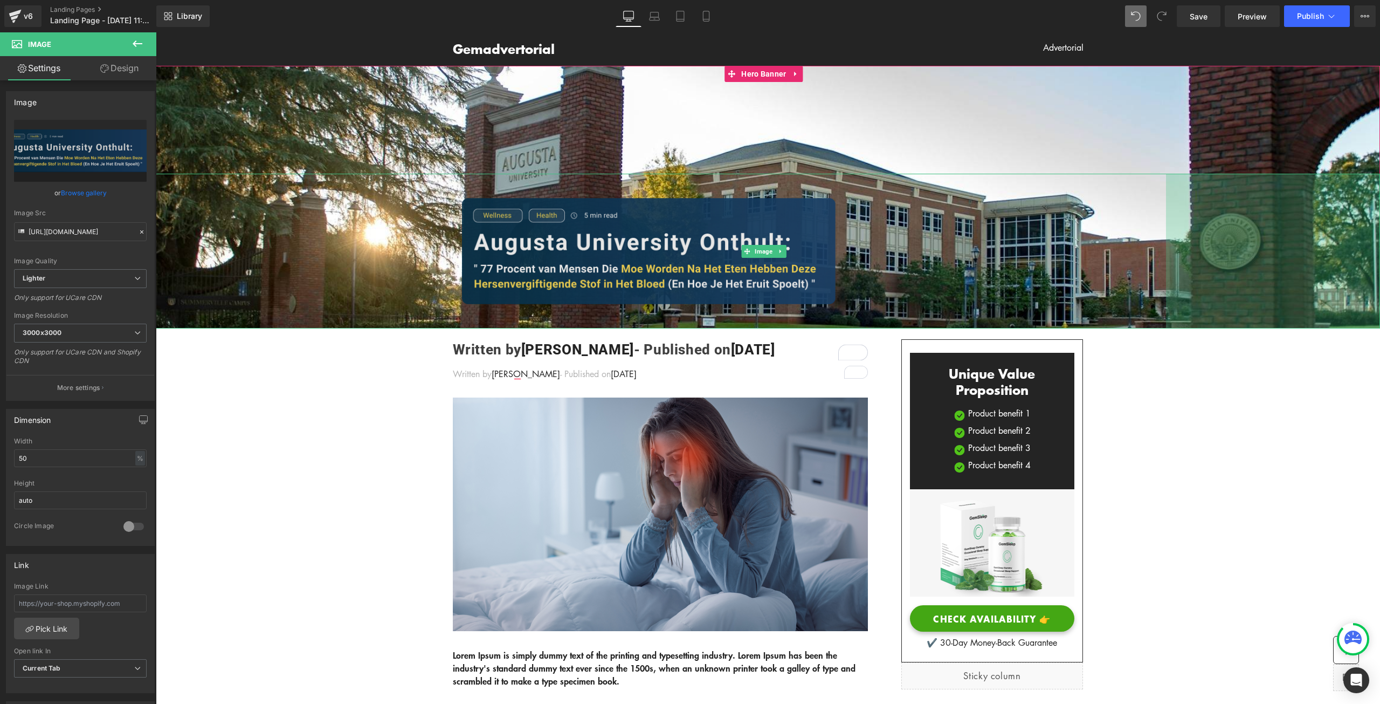
drag, startPoint x: 1299, startPoint y: 259, endPoint x: 1015, endPoint y: 253, distance: 284.7
click at [1278, 256] on div "397px" at bounding box center [1273, 251] width 214 height 155
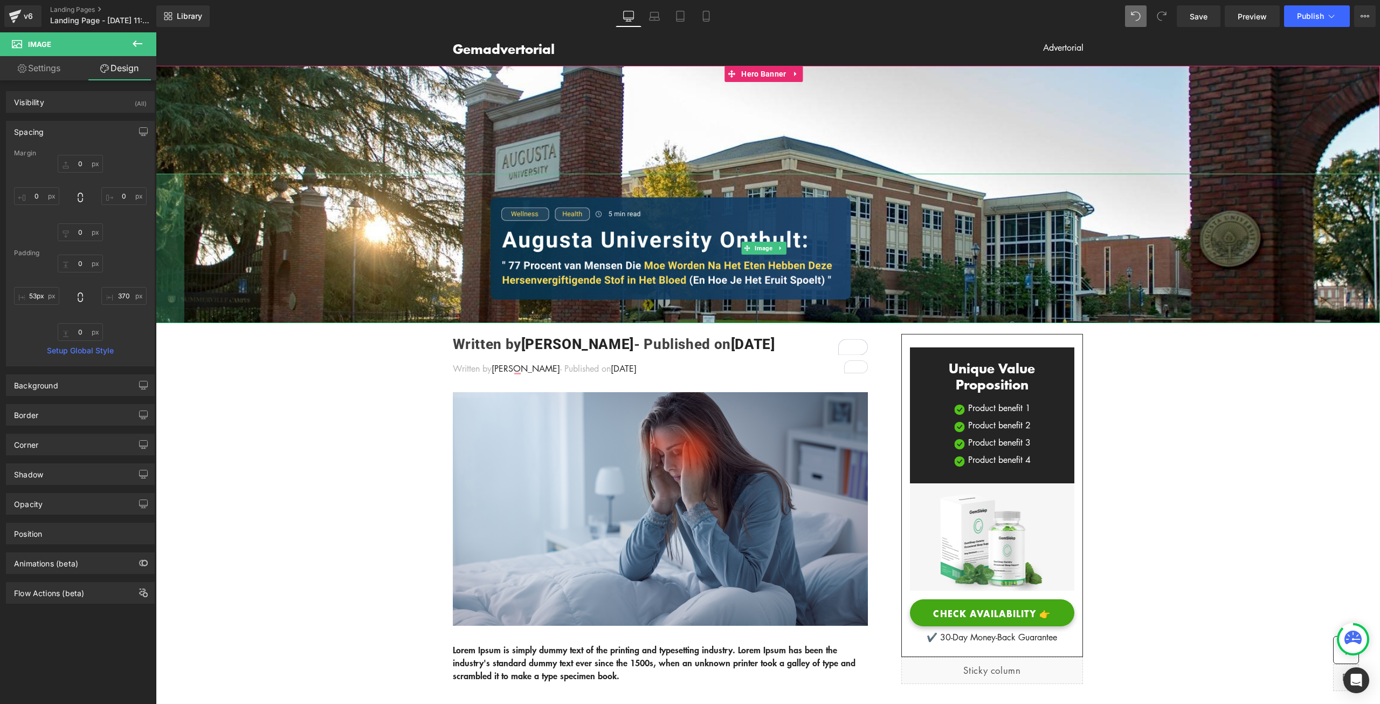
drag, startPoint x: 157, startPoint y: 252, endPoint x: -110, endPoint y: 259, distance: 267.0
click at [156, 259] on html "Gemadvertorial Heading Advertorial Text Block Row Row Image 53px 370px Hero Ban…" at bounding box center [768, 367] width 1224 height 671
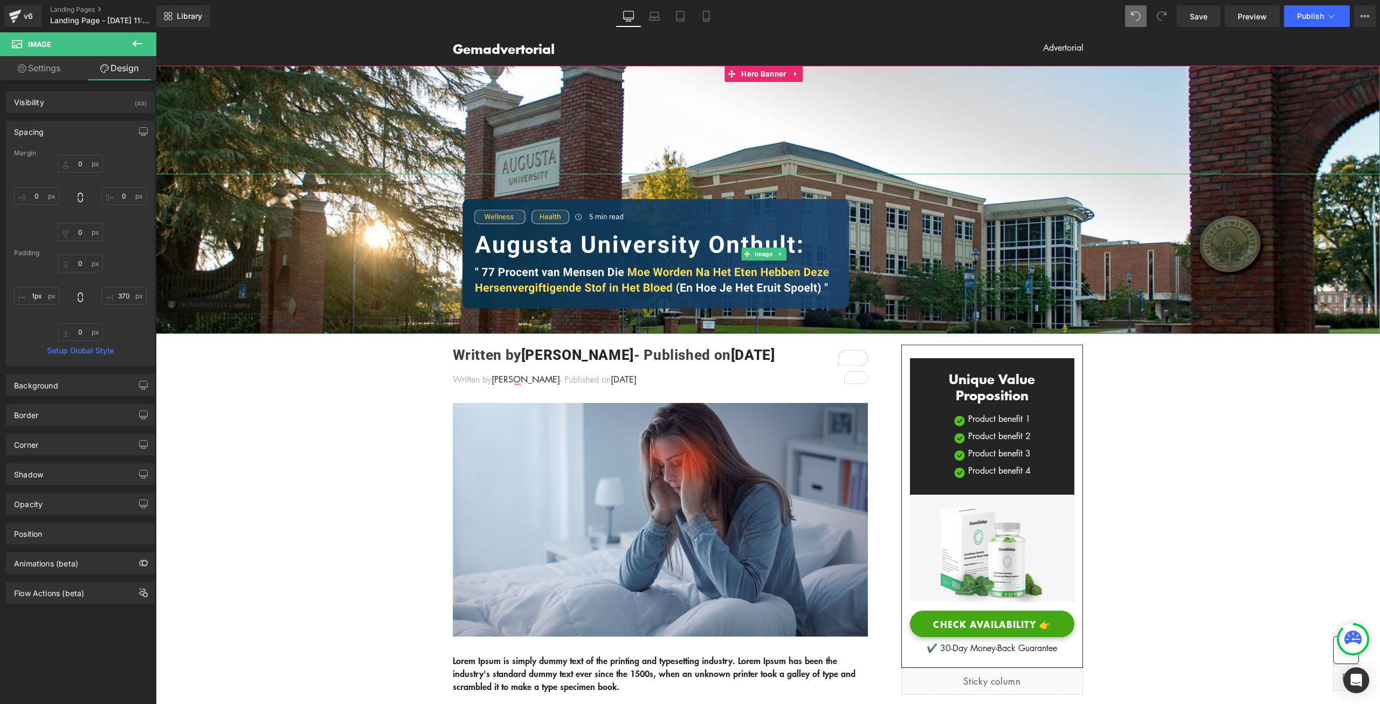
type input "0px"
click at [156, 250] on div at bounding box center [157, 254] width 3 height 161
click at [68, 539] on div "Position" at bounding box center [80, 533] width 148 height 20
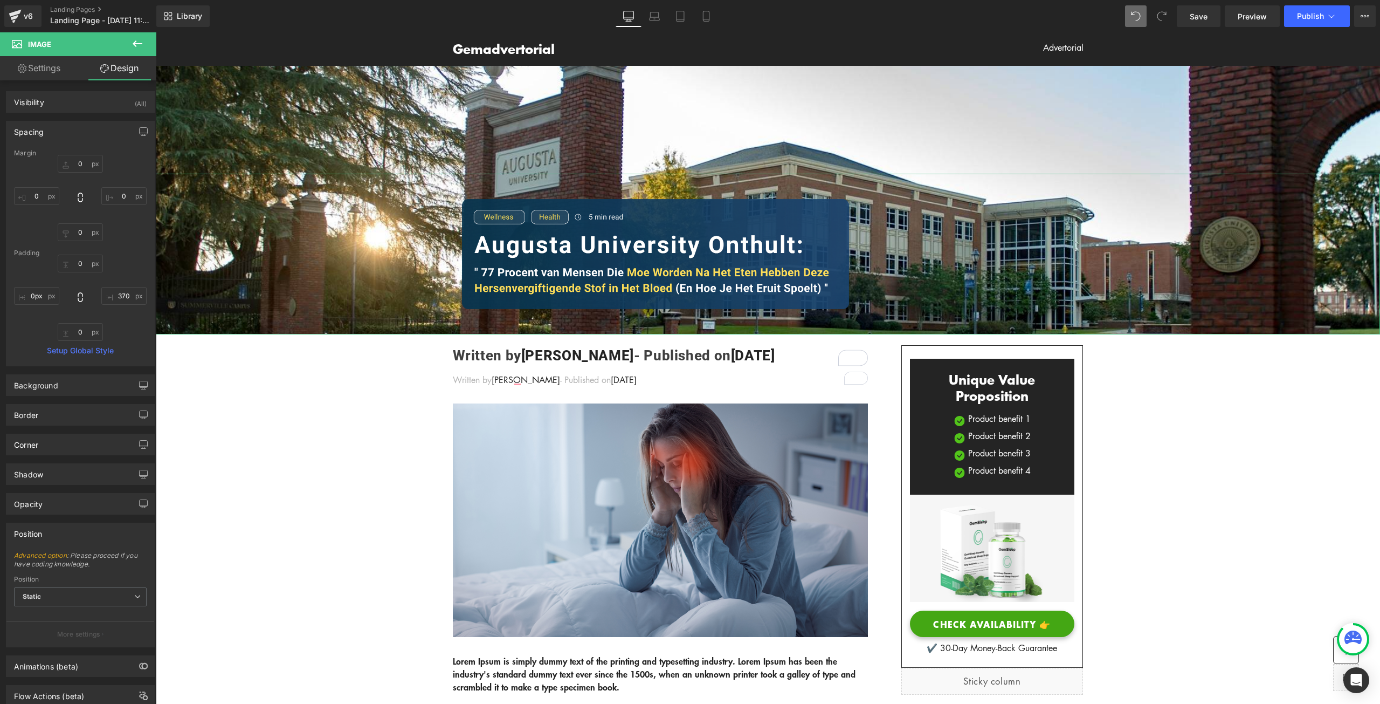
click at [56, 72] on link "Settings" at bounding box center [39, 68] width 78 height 24
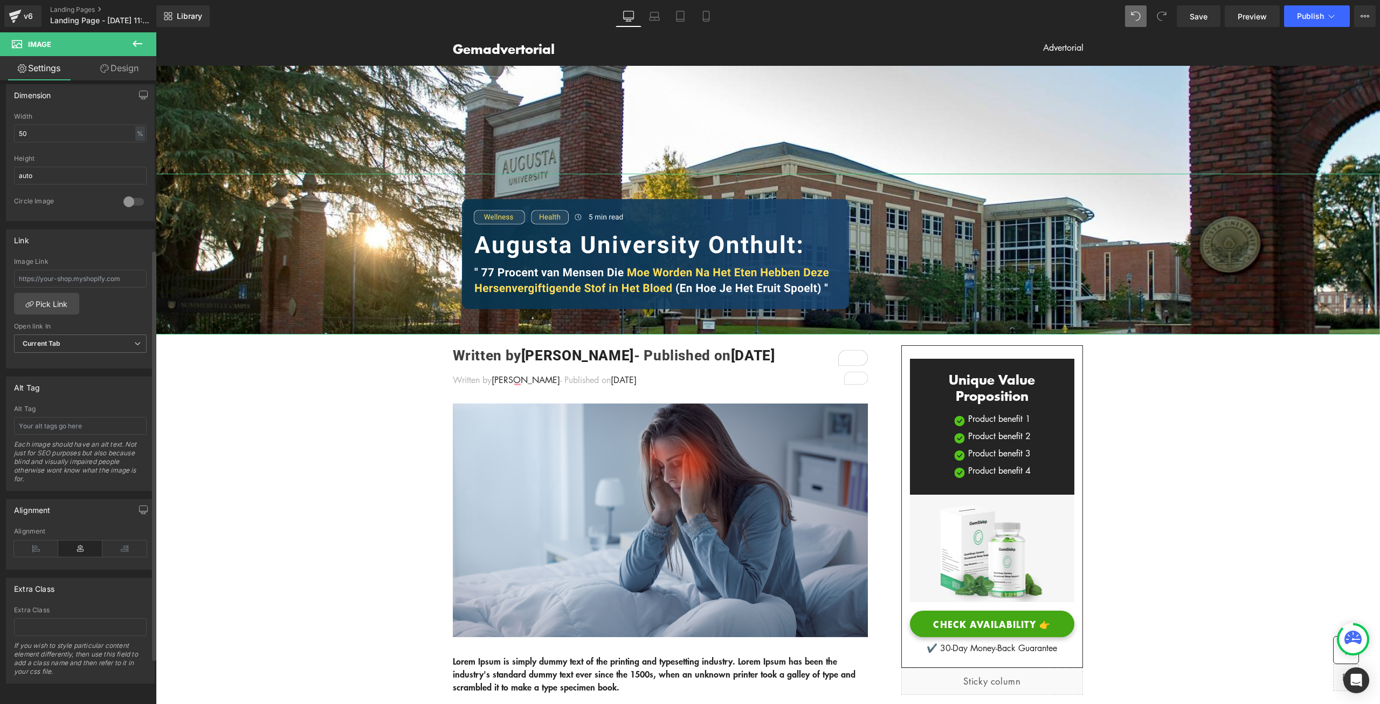
scroll to position [326, 0]
click at [36, 539] on icon at bounding box center [36, 547] width 44 height 16
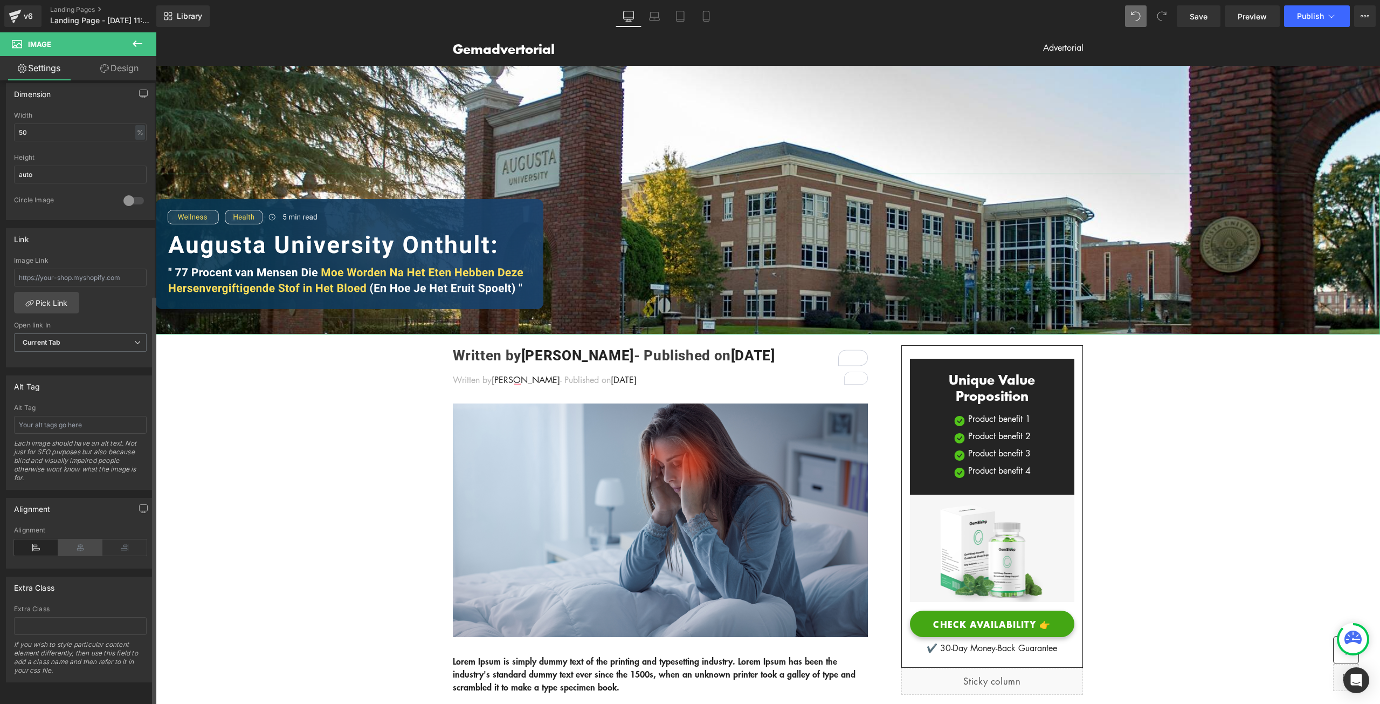
click at [78, 539] on icon at bounding box center [80, 547] width 44 height 16
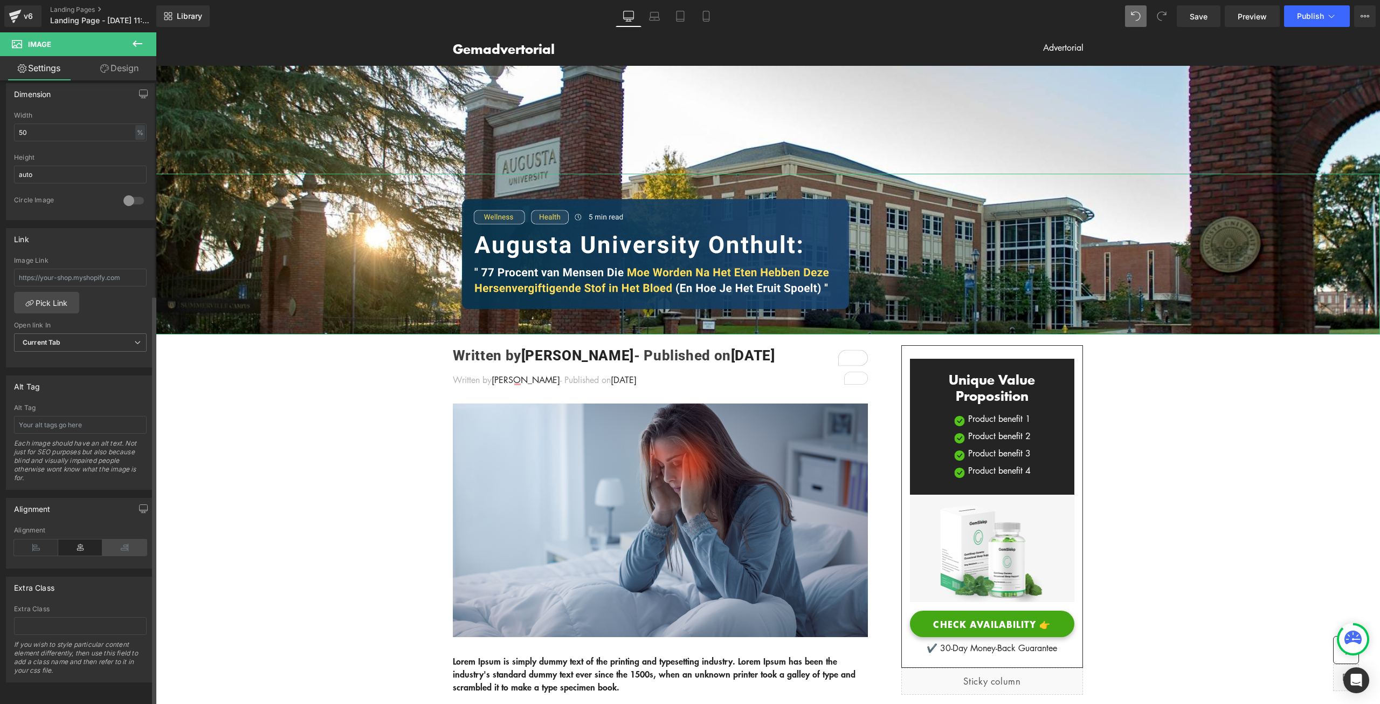
click at [126, 540] on icon at bounding box center [124, 547] width 44 height 16
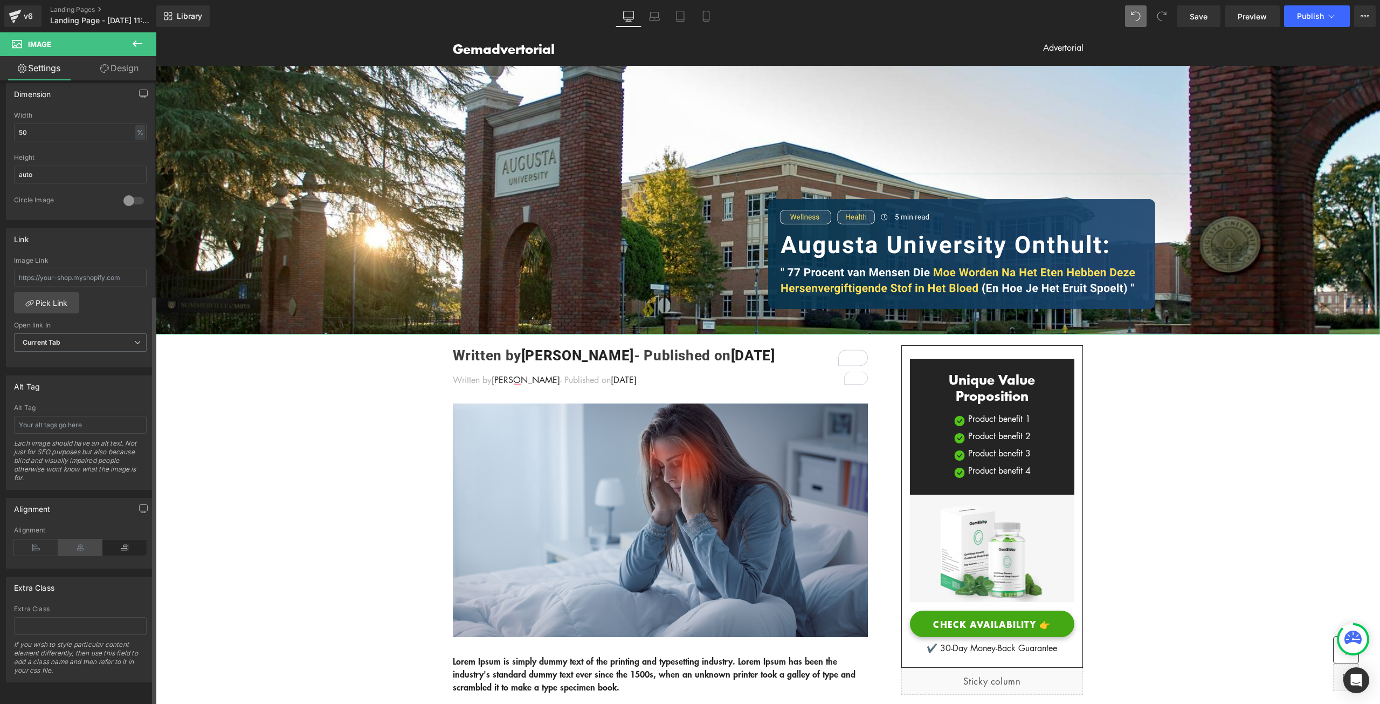
click at [85, 544] on icon at bounding box center [80, 547] width 44 height 16
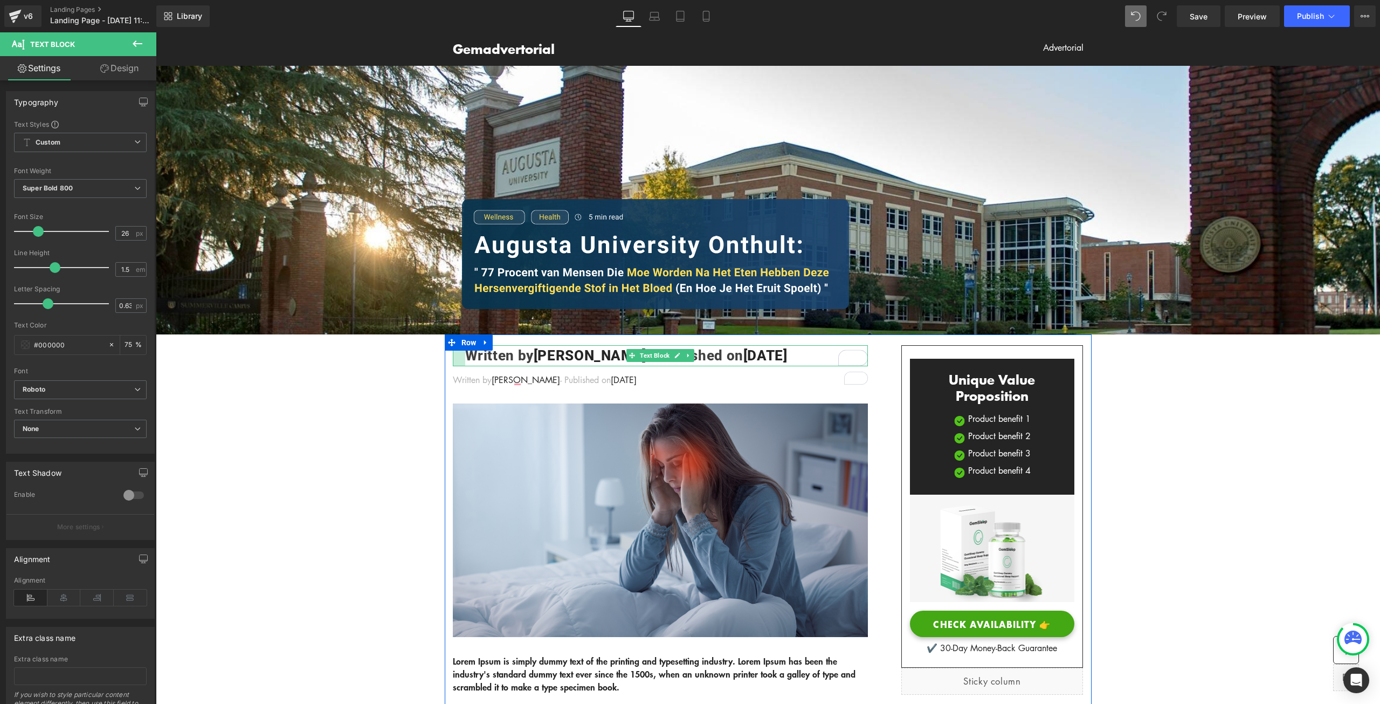
drag, startPoint x: 449, startPoint y: 359, endPoint x: 461, endPoint y: 357, distance: 12.5
click at [461, 357] on div "Written by Louis - Published on Feb 28, 2023 Text Block" at bounding box center [660, 355] width 415 height 21
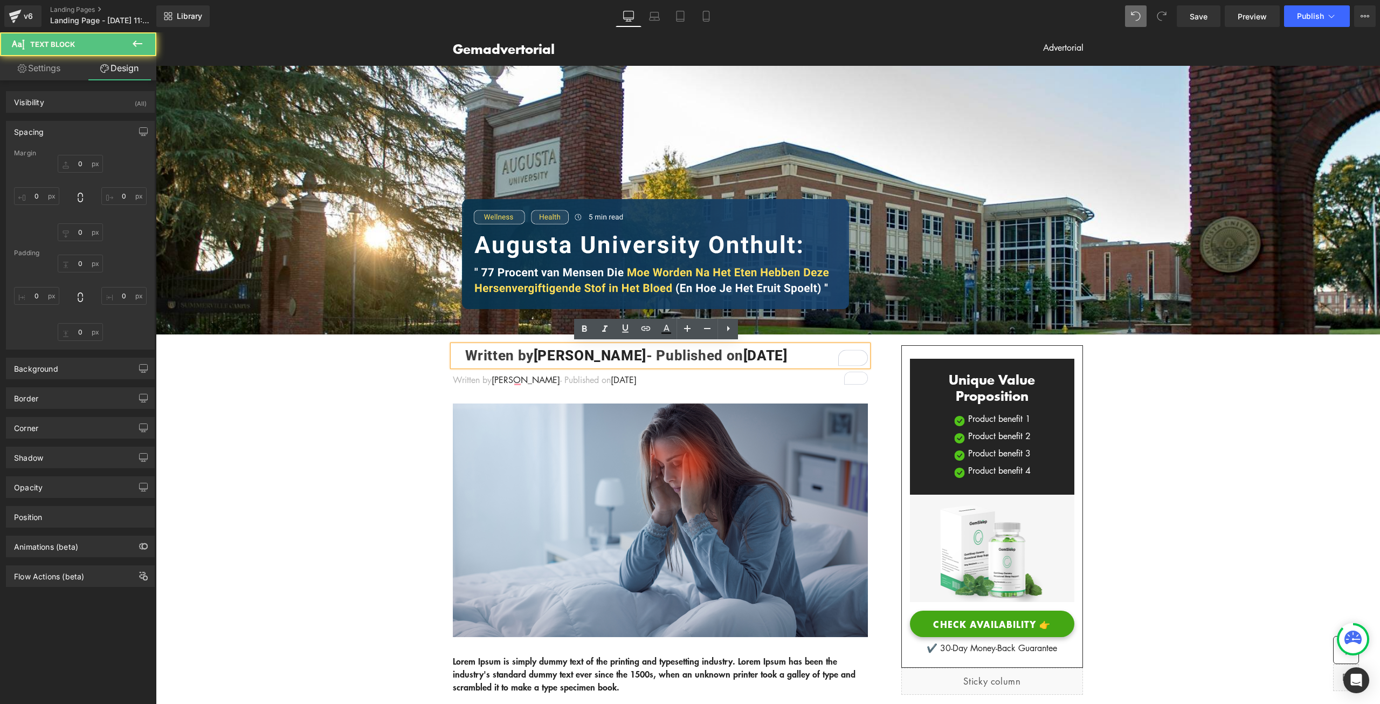
type input "0"
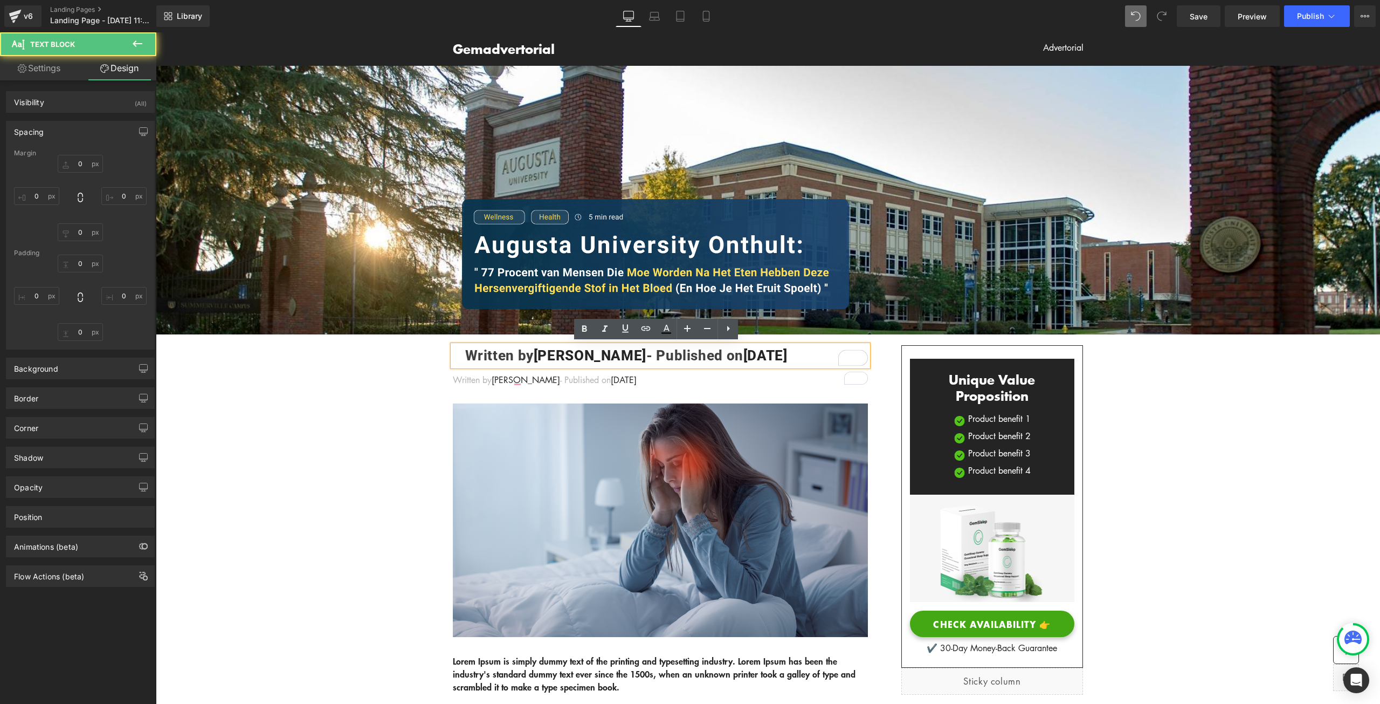
type input "0"
type input "23"
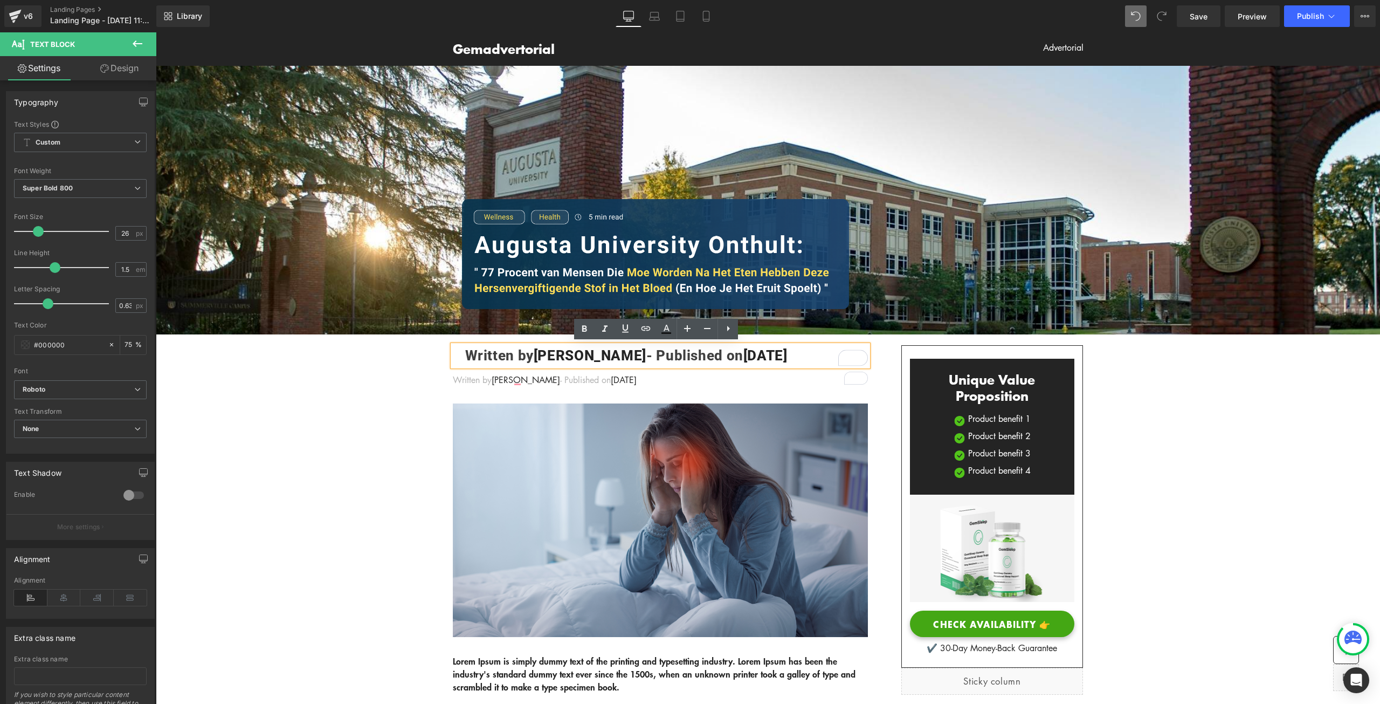
drag, startPoint x: 782, startPoint y: 349, endPoint x: 456, endPoint y: 354, distance: 326.2
click at [456, 354] on div "Written by Louis - Published on Feb 28, 2023" at bounding box center [660, 355] width 415 height 21
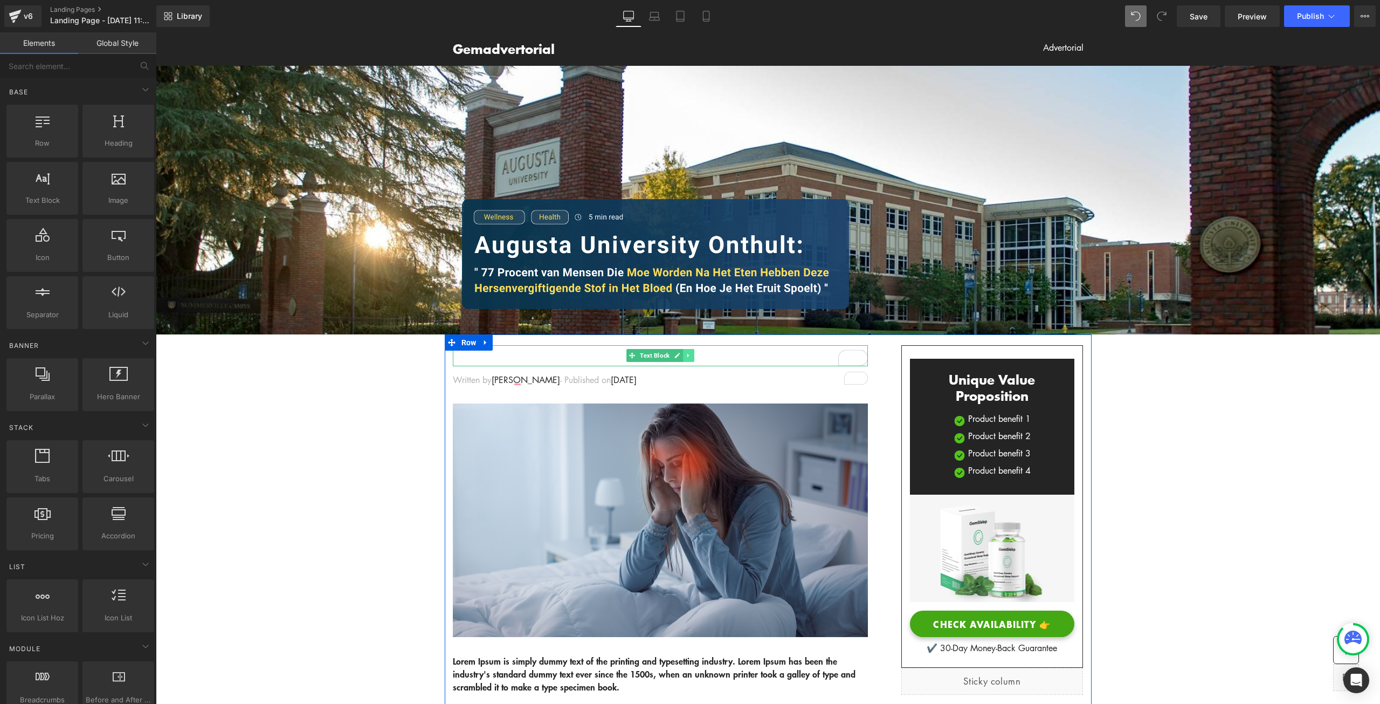
click at [685, 352] on icon at bounding box center [688, 355] width 6 height 6
click at [691, 355] on icon at bounding box center [694, 355] width 6 height 6
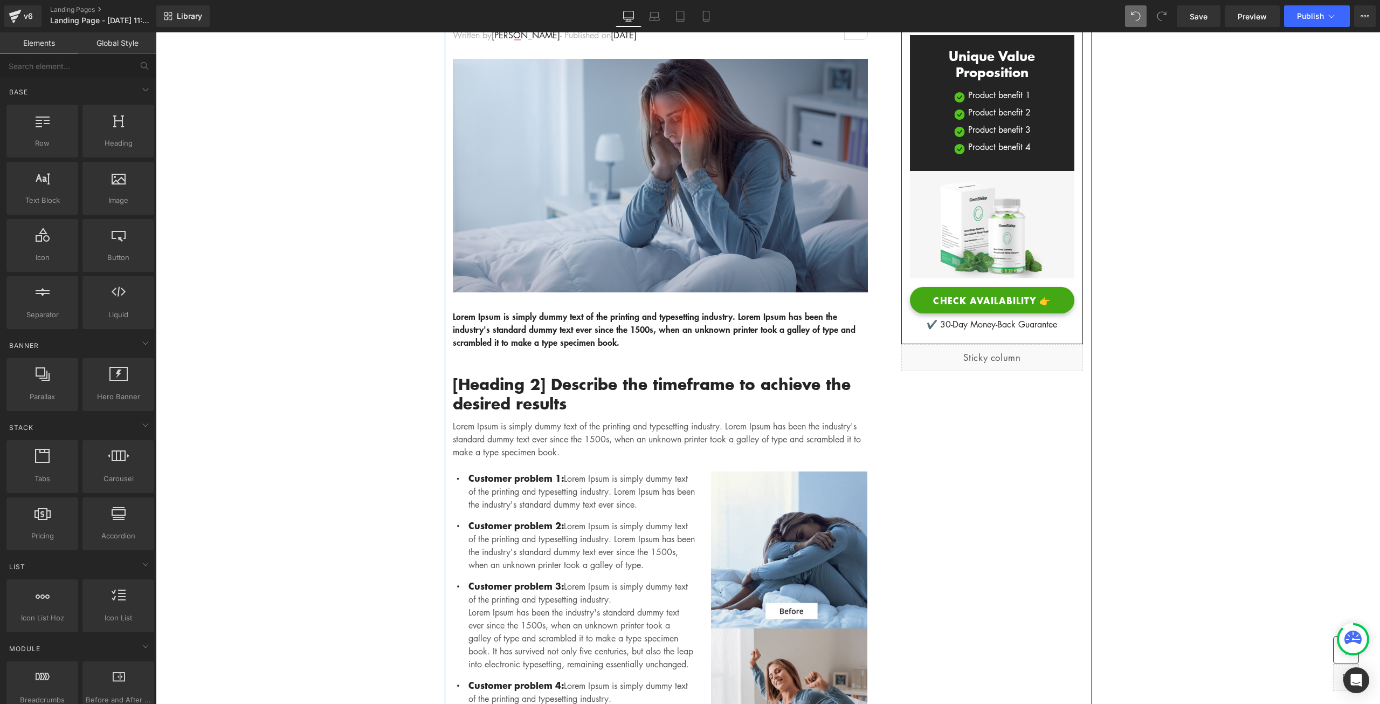
scroll to position [0, 0]
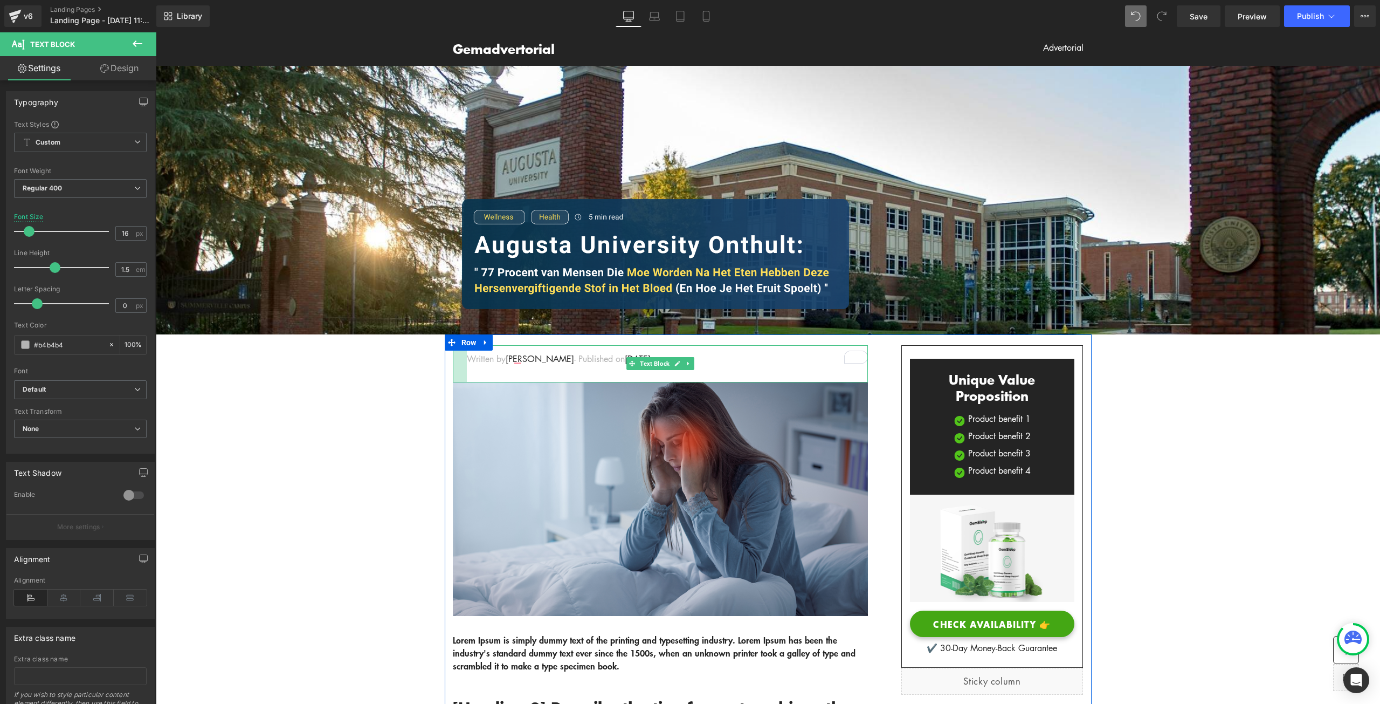
drag, startPoint x: 449, startPoint y: 357, endPoint x: 463, endPoint y: 356, distance: 14.1
click at [463, 356] on div "Written by Louis x - Published on Feb 28, 2023 Text Block" at bounding box center [660, 363] width 415 height 37
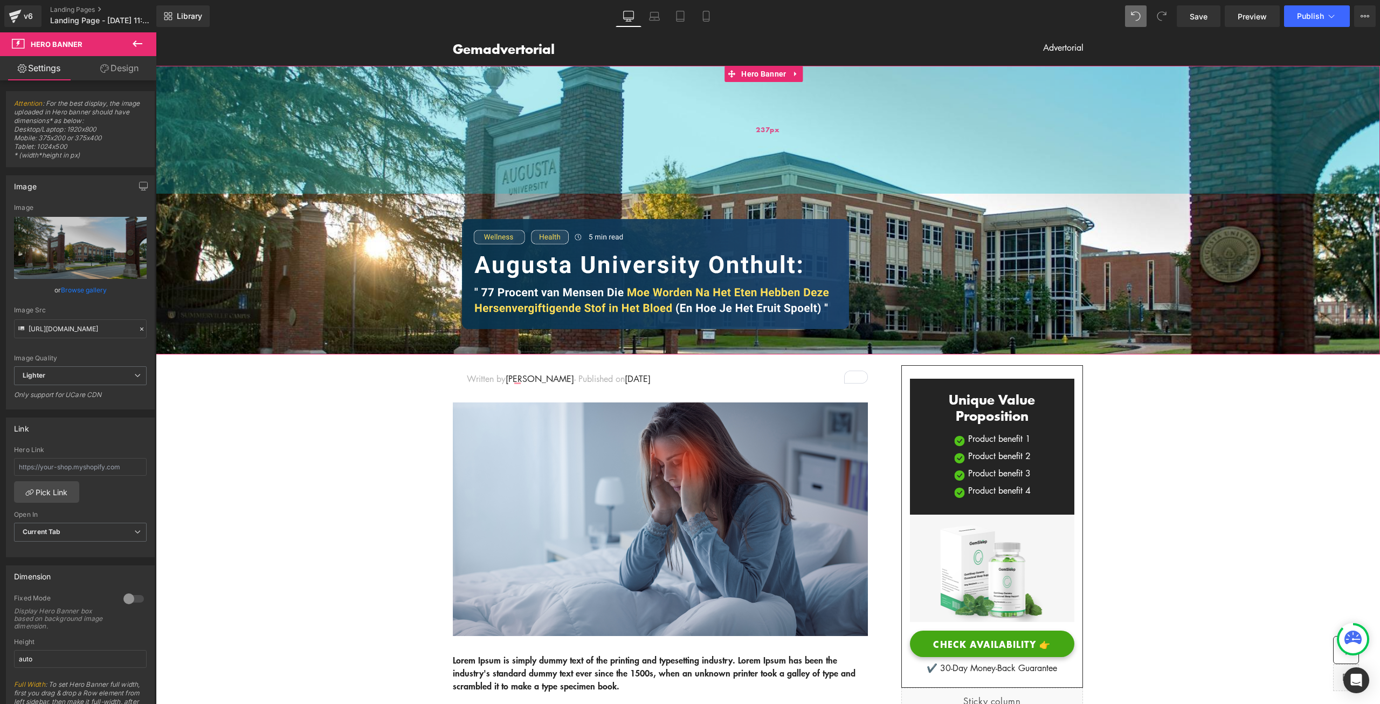
drag, startPoint x: 890, startPoint y: 165, endPoint x: 874, endPoint y: 185, distance: 25.0
click at [874, 185] on div "237px" at bounding box center [768, 130] width 1224 height 128
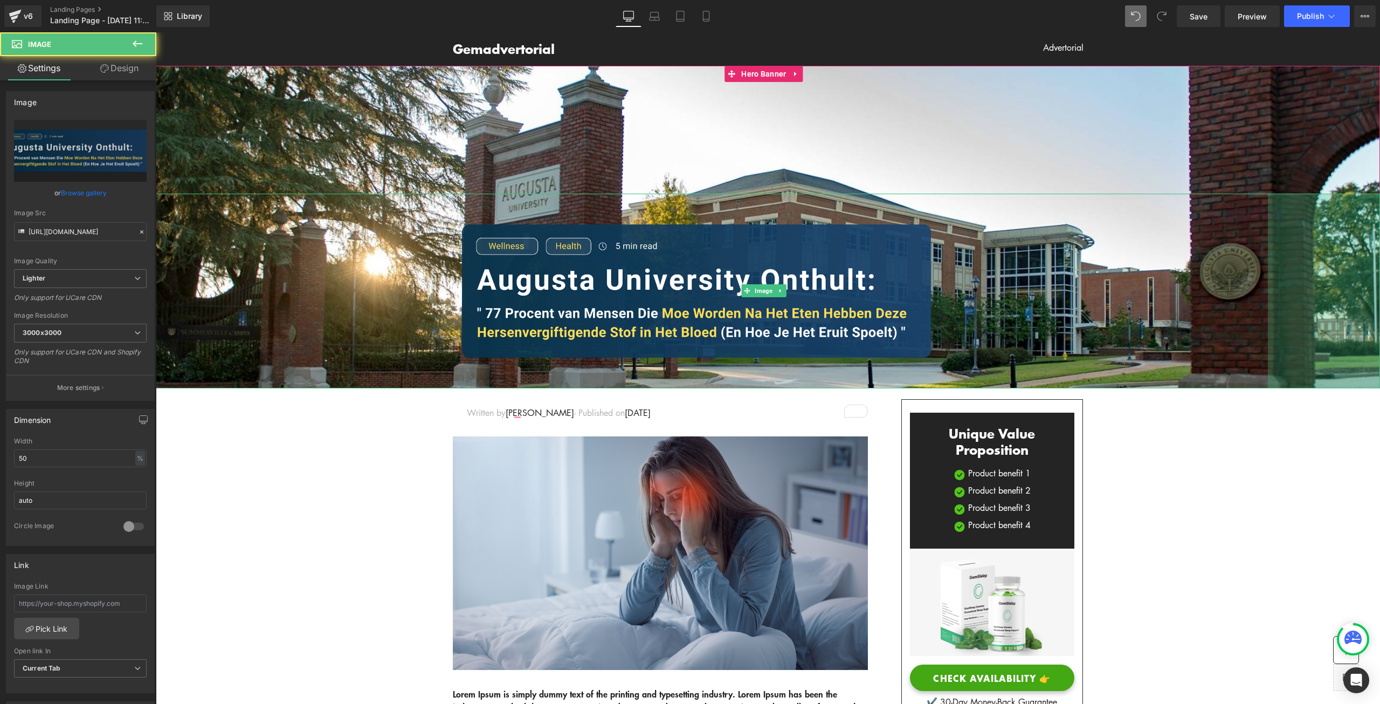
click at [1380, 250] on html "Gemadvertorial Heading Advertorial Text Block Row Row Image 208px Hero Banner 2…" at bounding box center [768, 367] width 1224 height 671
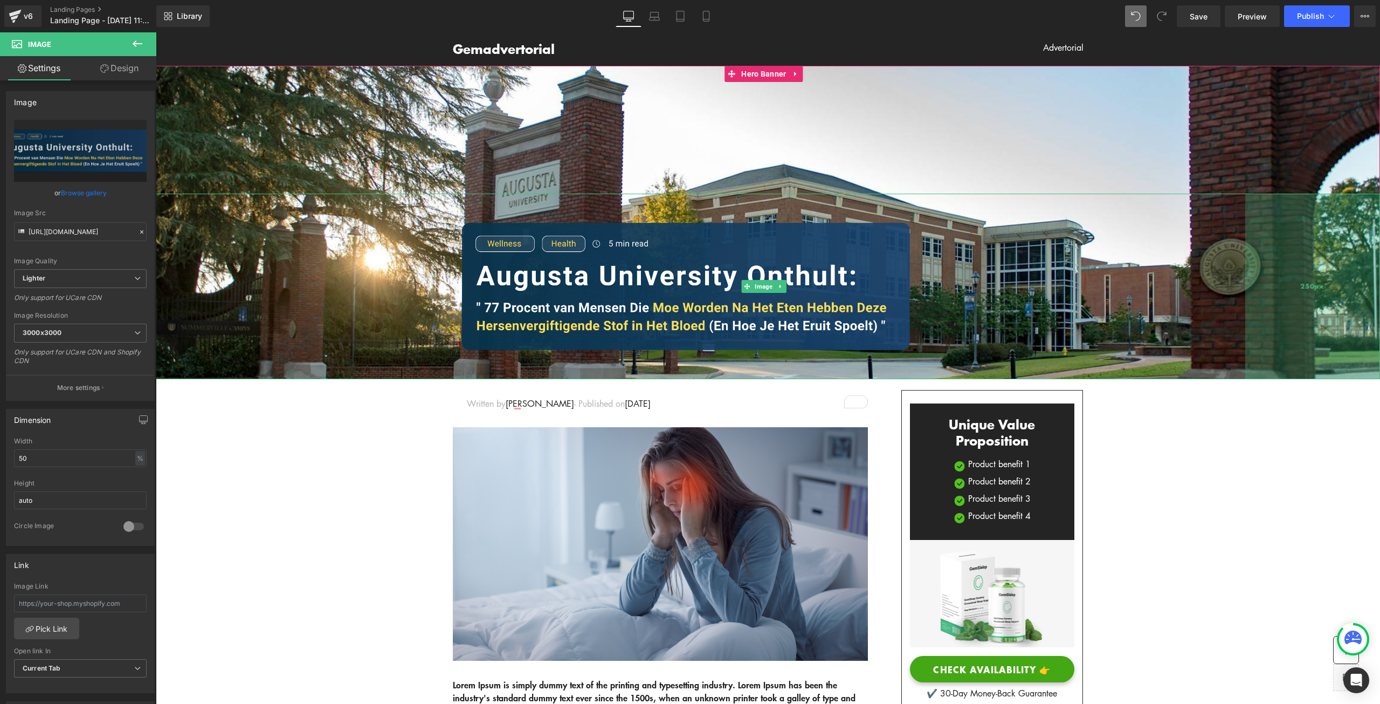
click at [1344, 258] on div "250px" at bounding box center [1312, 286] width 135 height 185
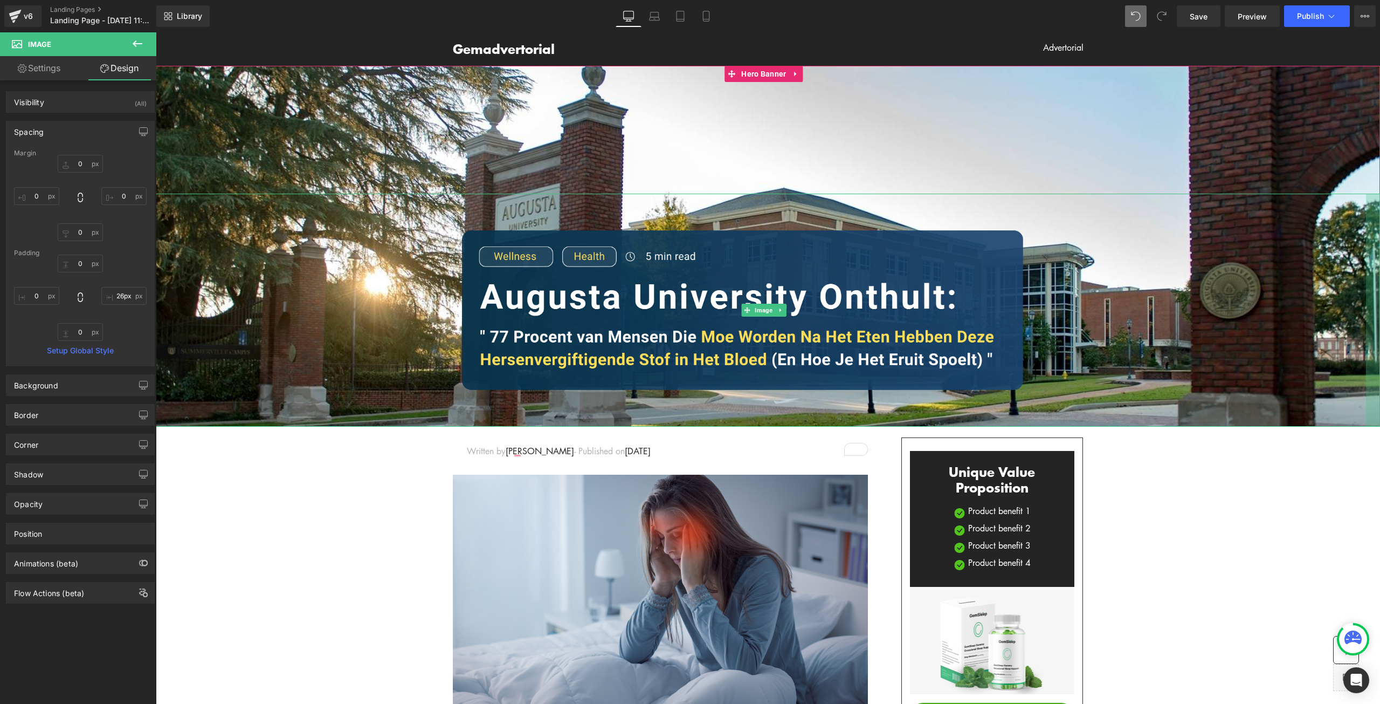
drag, startPoint x: 1263, startPoint y: 286, endPoint x: 1380, endPoint y: 288, distance: 117.0
click at [1380, 288] on html "Gemadvertorial Heading Advertorial Text Block Row Row Image Hero Banner 237px W…" at bounding box center [768, 367] width 1224 height 671
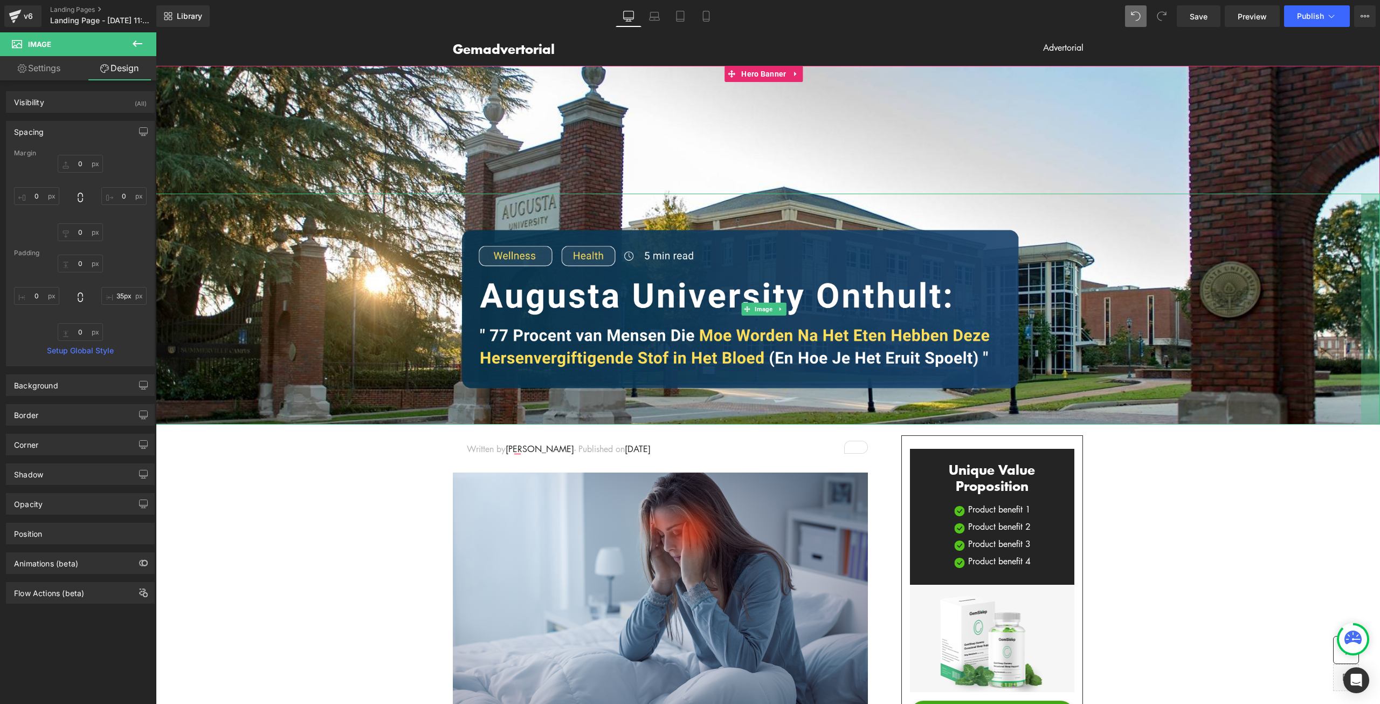
click at [1373, 298] on html "Gemadvertorial Heading Advertorial Text Block Row Row Image 35px Hero Banner 23…" at bounding box center [768, 367] width 1224 height 671
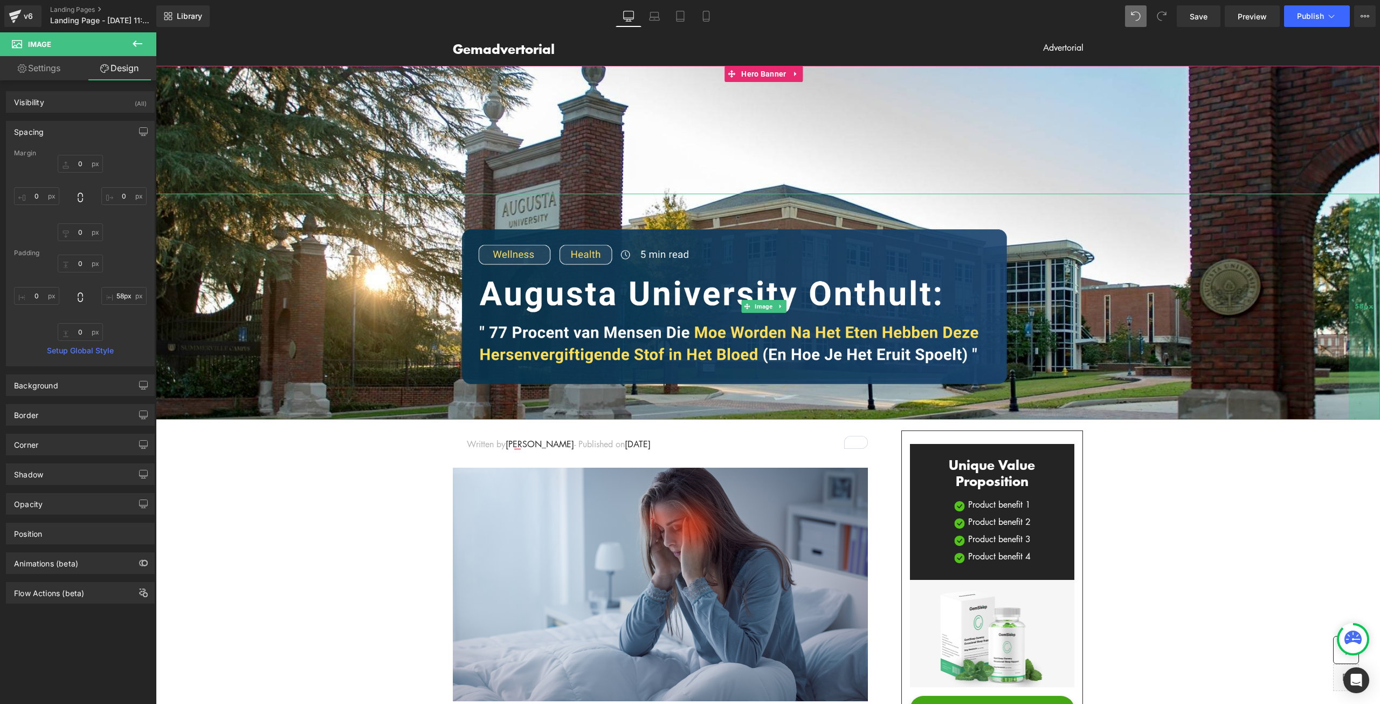
click at [1359, 298] on div "58px" at bounding box center [1364, 307] width 31 height 226
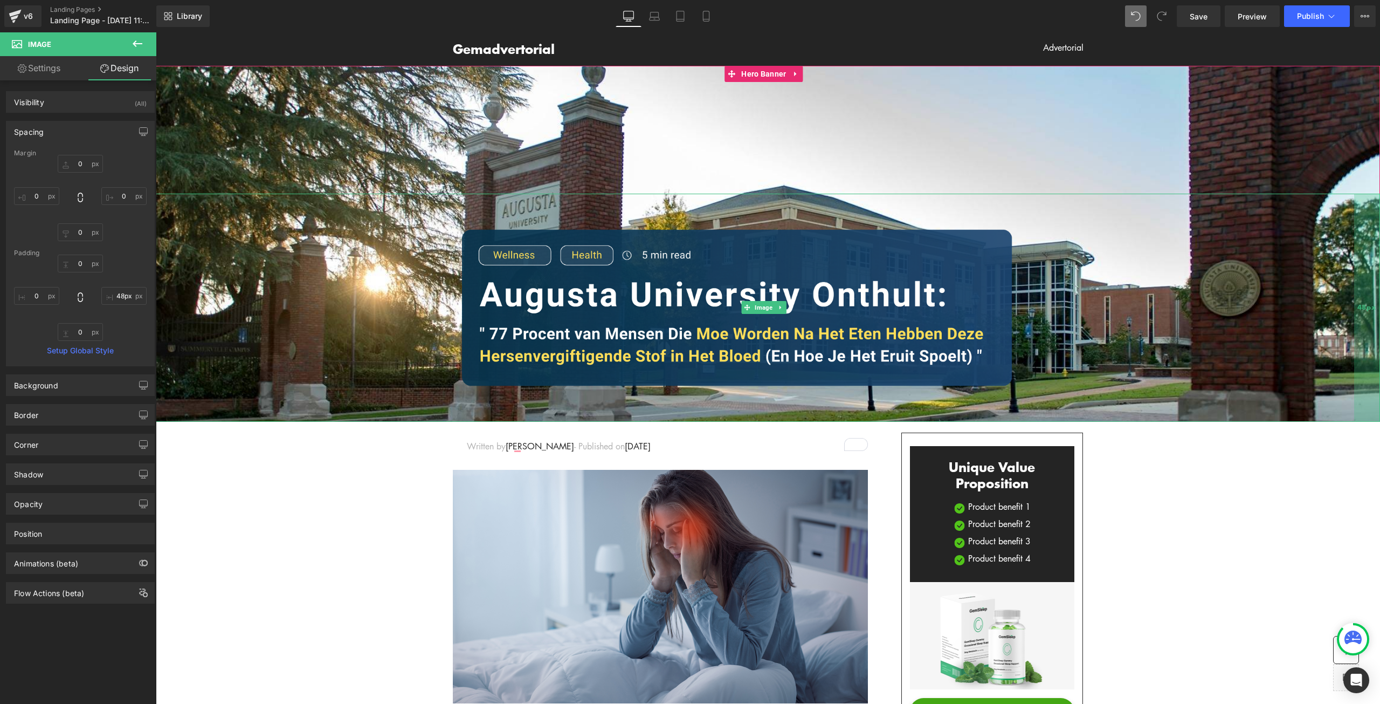
drag, startPoint x: 1363, startPoint y: 301, endPoint x: 1368, endPoint y: 303, distance: 5.6
click at [1368, 303] on div "48px" at bounding box center [1367, 308] width 26 height 228
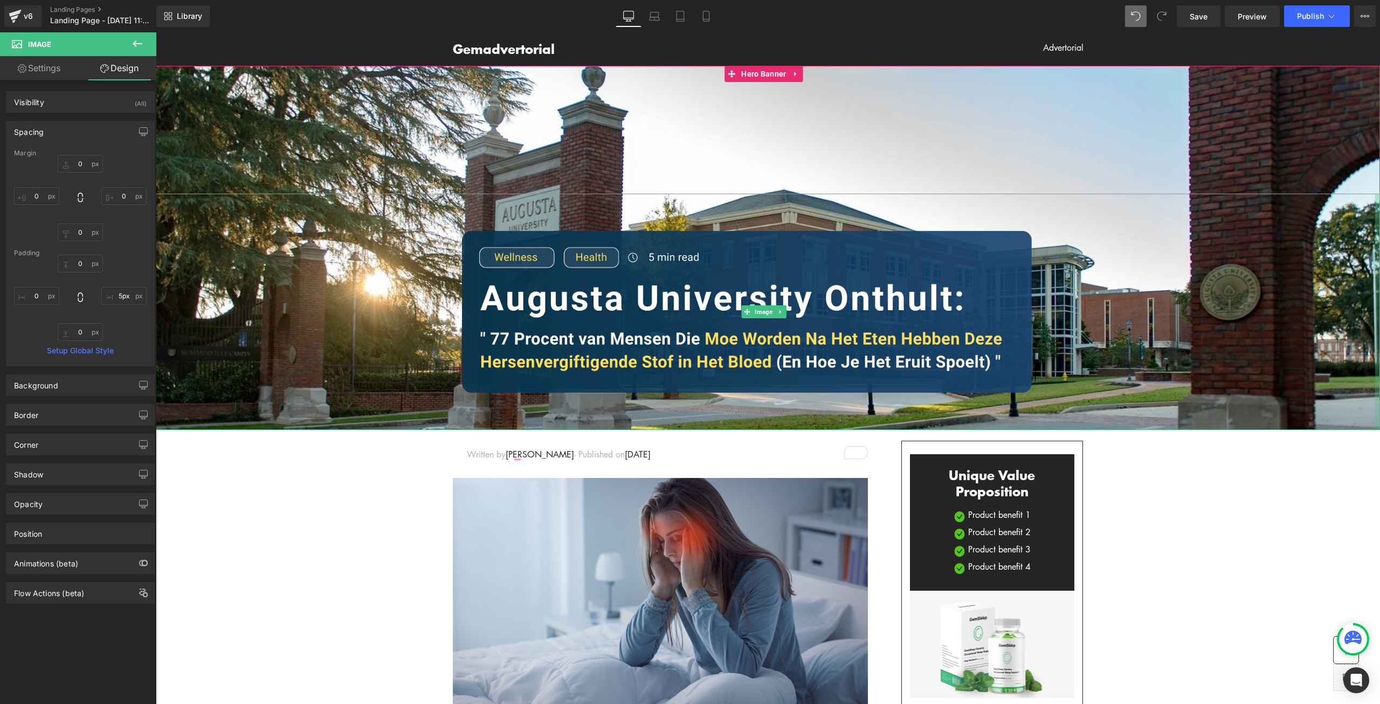
type input "4px"
drag, startPoint x: 1346, startPoint y: 306, endPoint x: 1370, endPoint y: 306, distance: 23.7
click at [1378, 306] on div at bounding box center [1379, 312] width 2 height 237
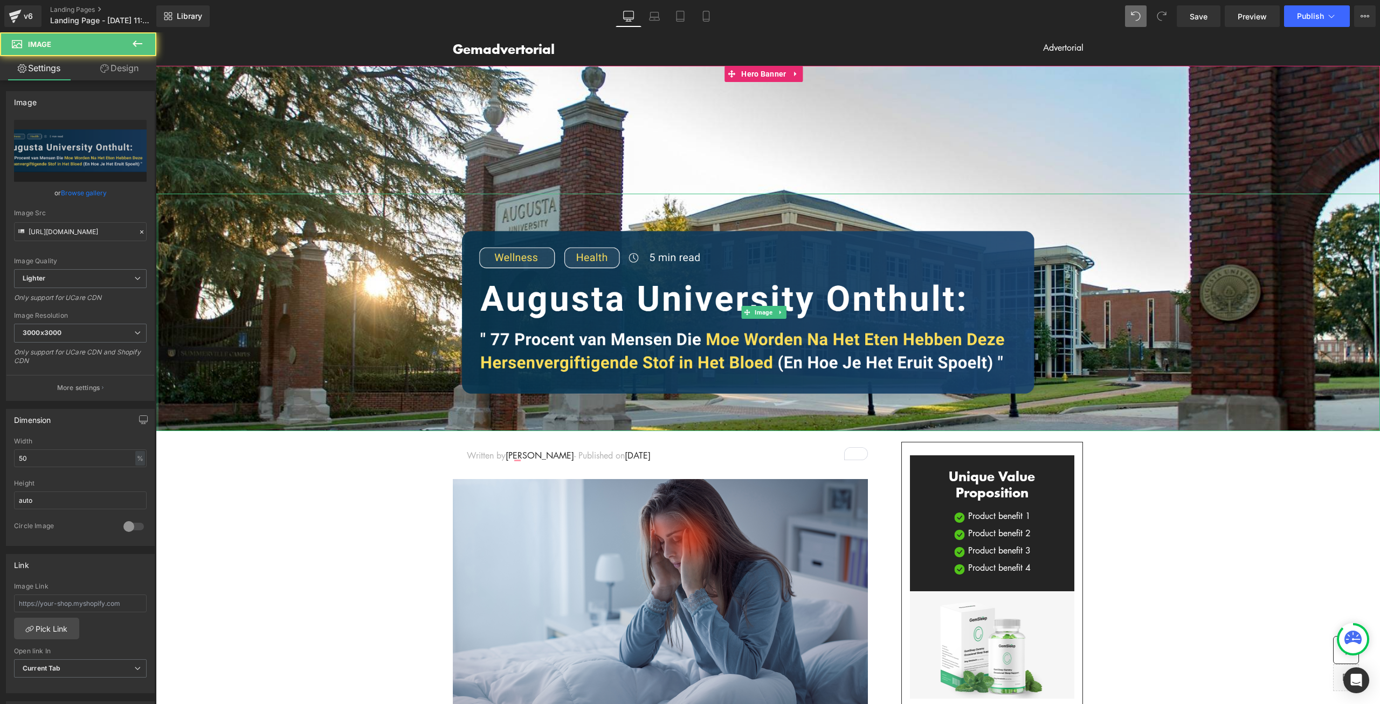
drag, startPoint x: 157, startPoint y: 305, endPoint x: 146, endPoint y: 305, distance: 11.9
click at [156, 305] on html "Gemadvertorial Heading Advertorial Text Block Row Row Image Hero Banner 237px W…" at bounding box center [768, 367] width 1224 height 671
click at [156, 361] on div at bounding box center [157, 312] width 3 height 237
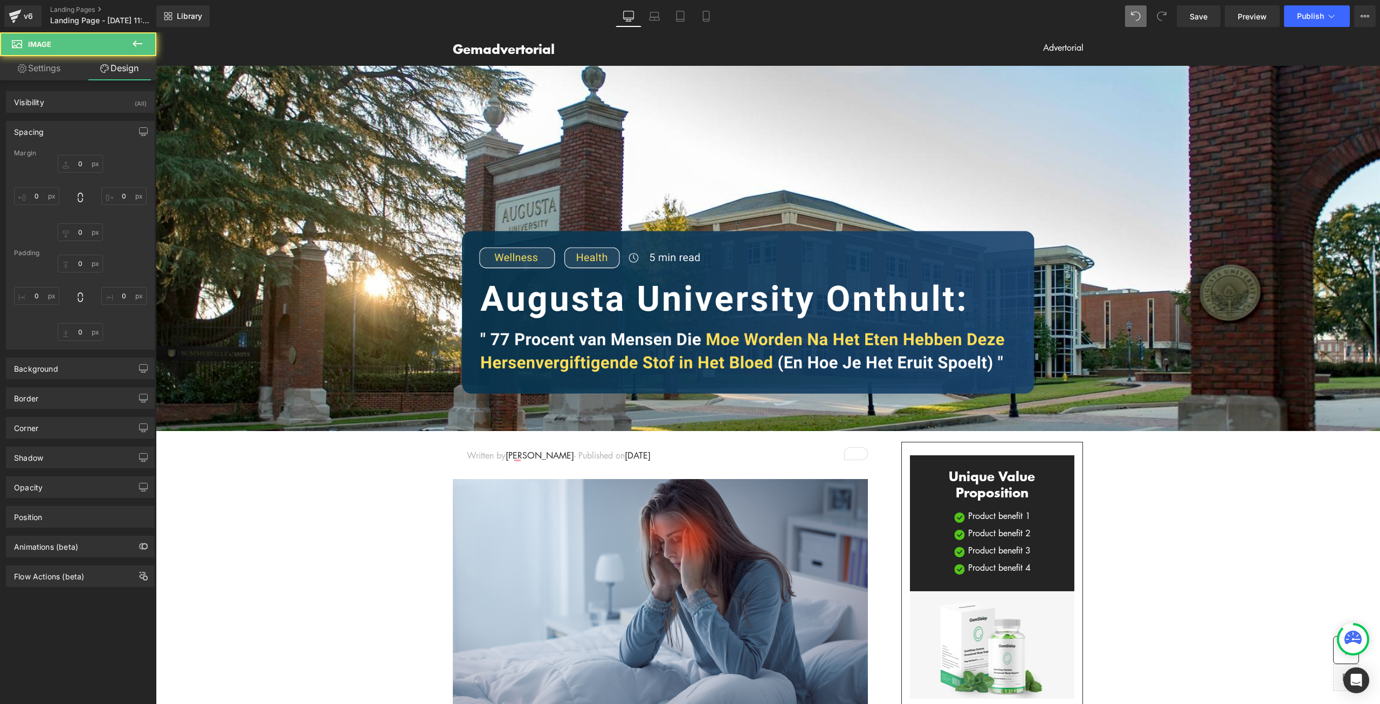
type input "0"
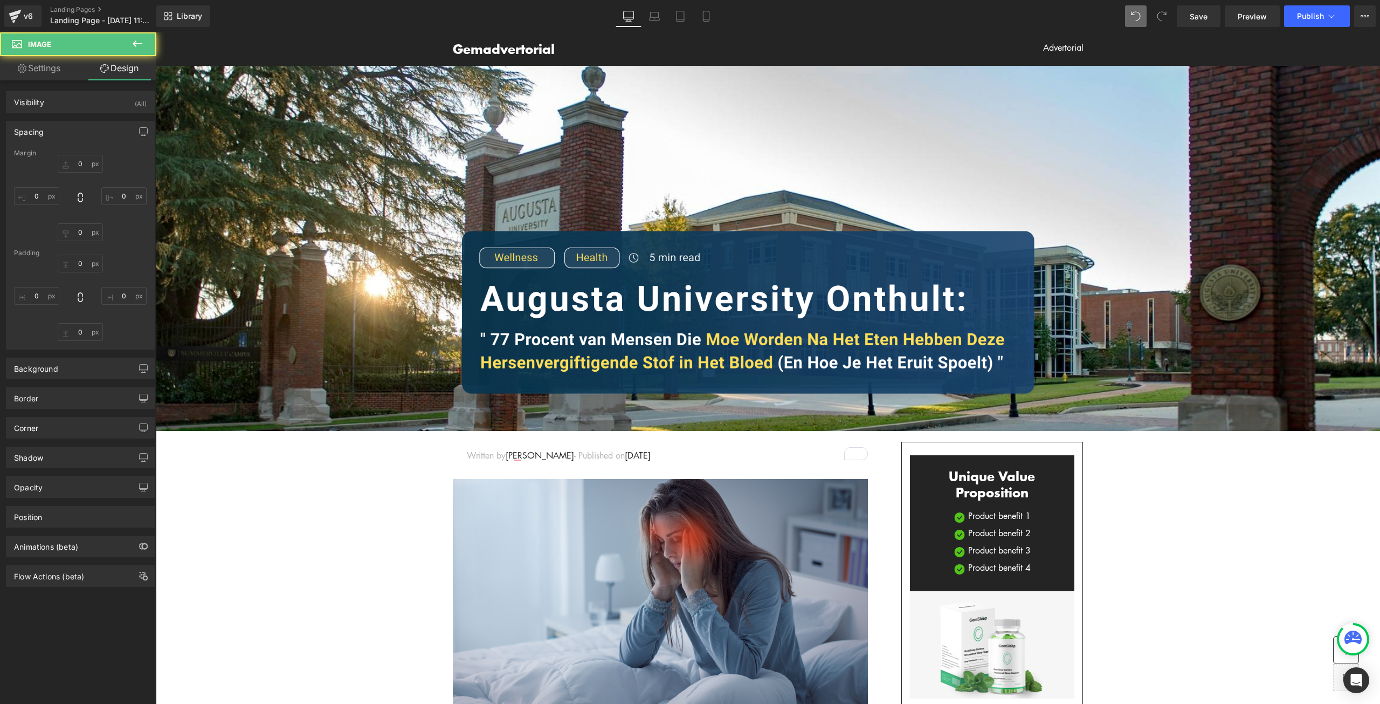
type input "4"
type input "0"
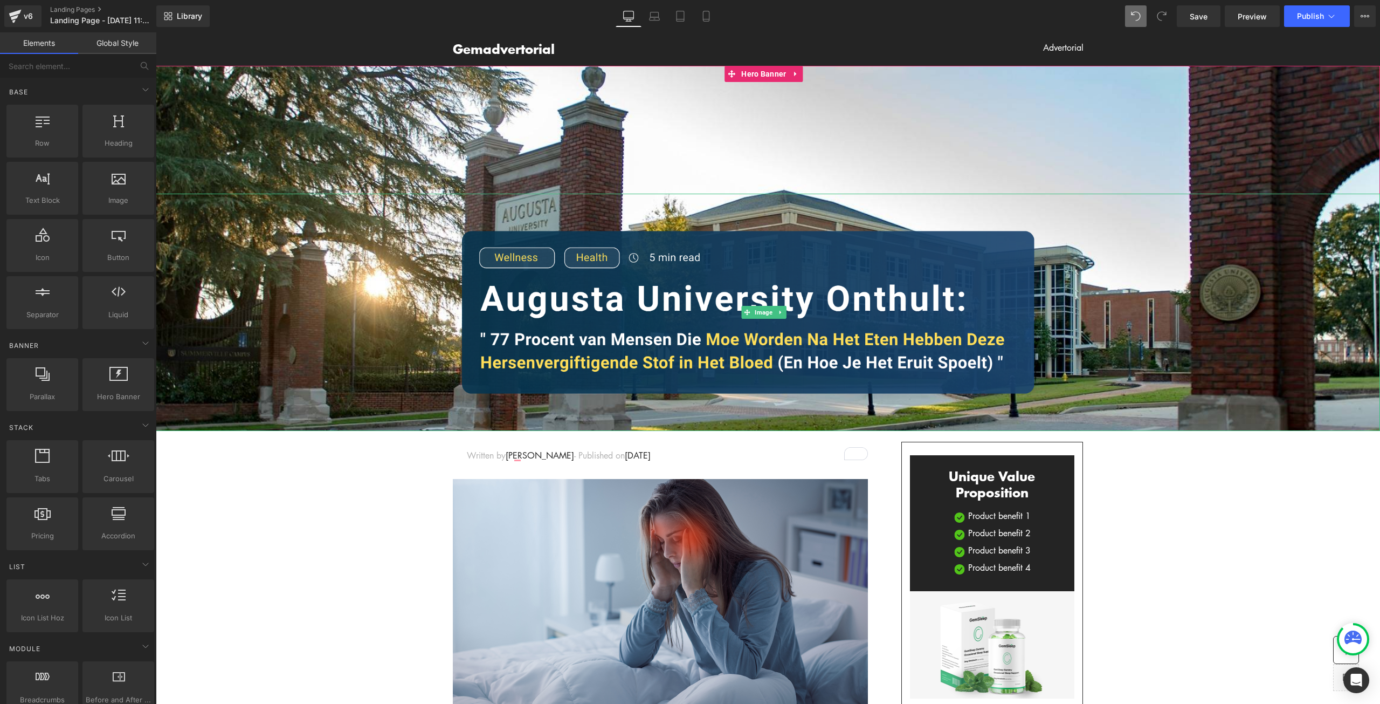
click at [429, 309] on div at bounding box center [768, 312] width 1224 height 237
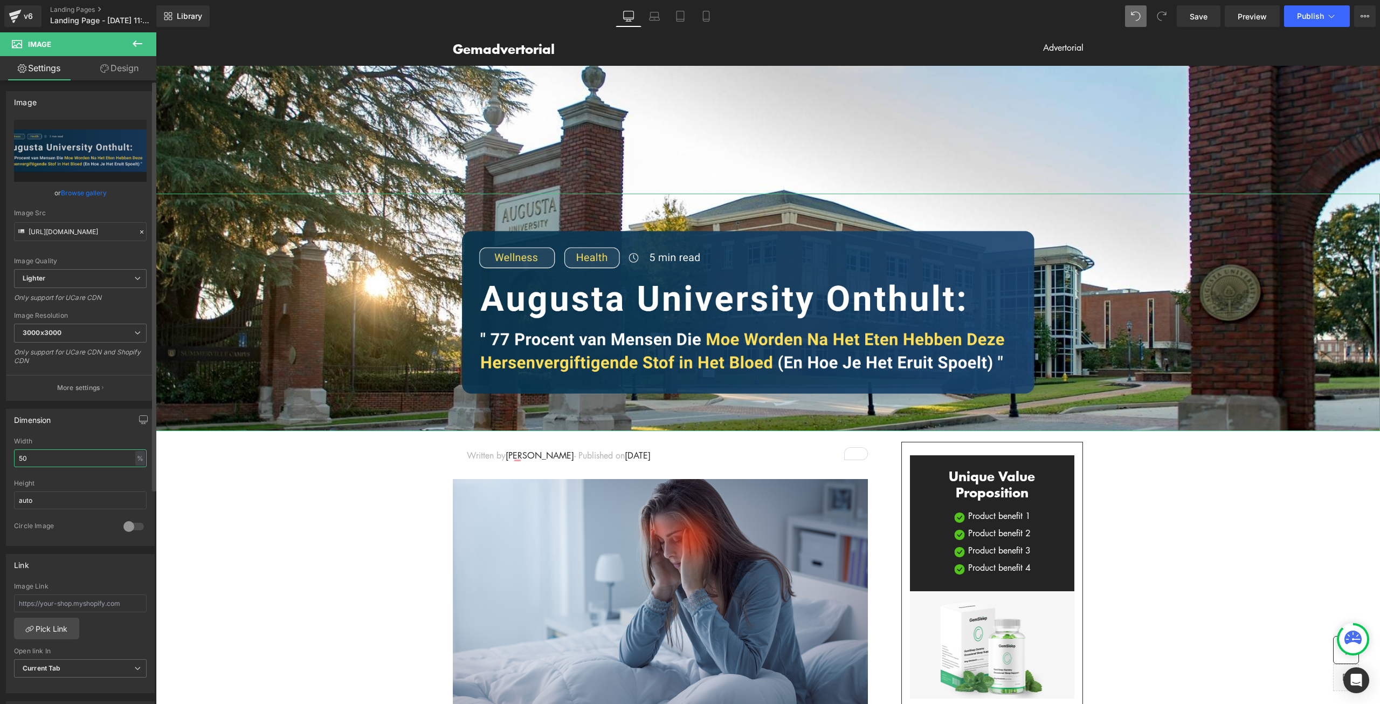
click at [32, 457] on input "50" at bounding box center [80, 458] width 133 height 18
type input "5"
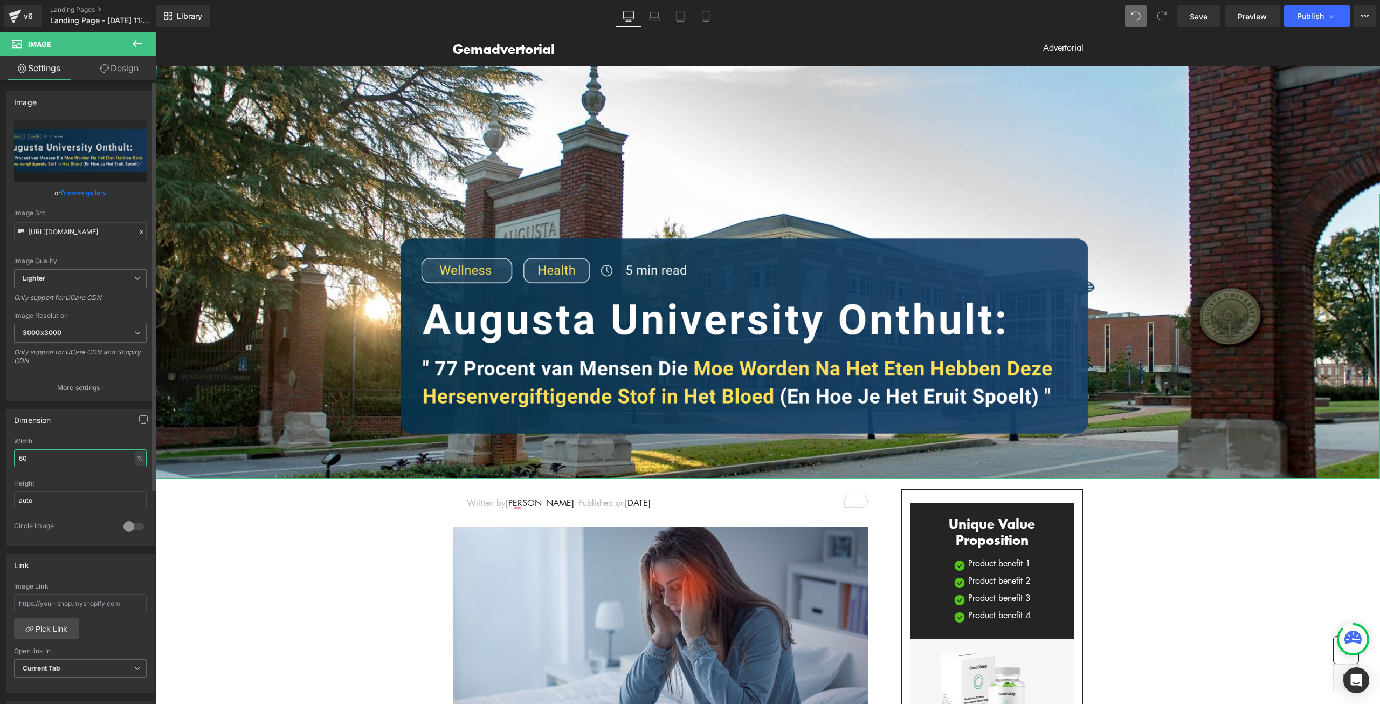
type input "6"
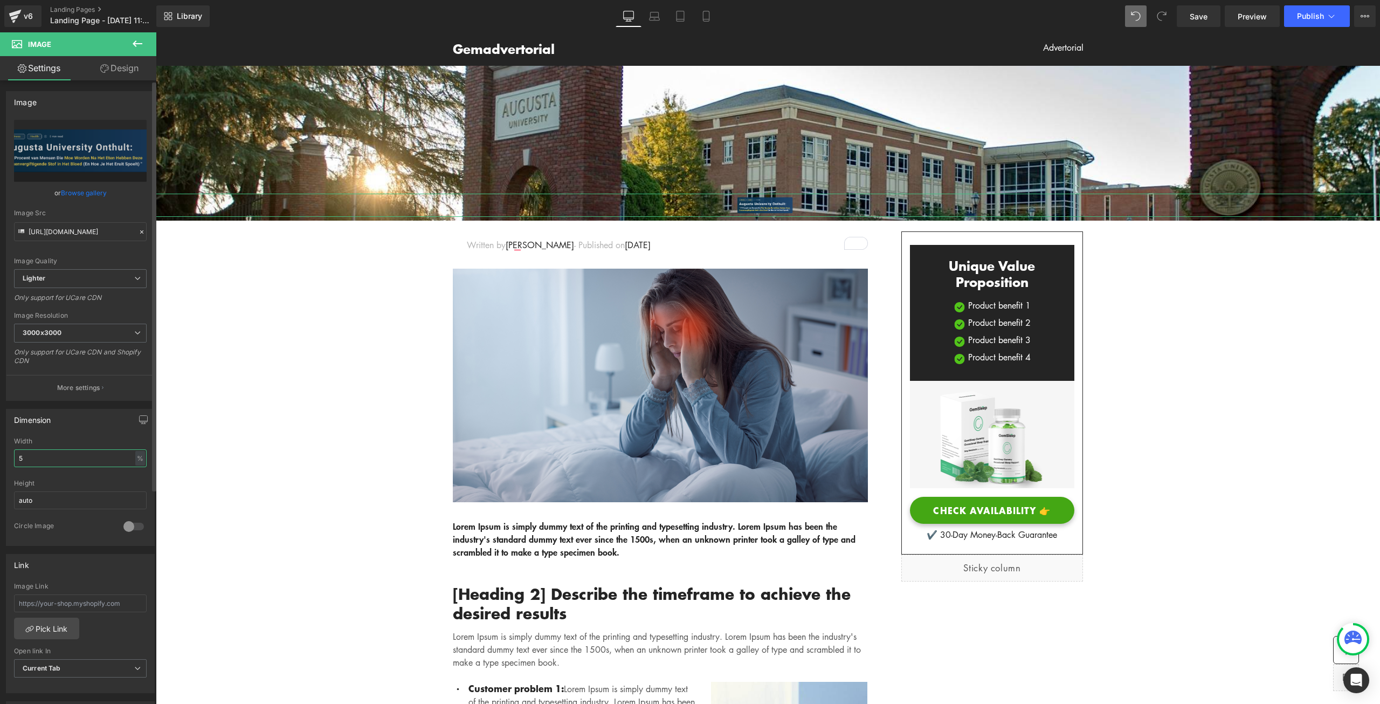
type input "55"
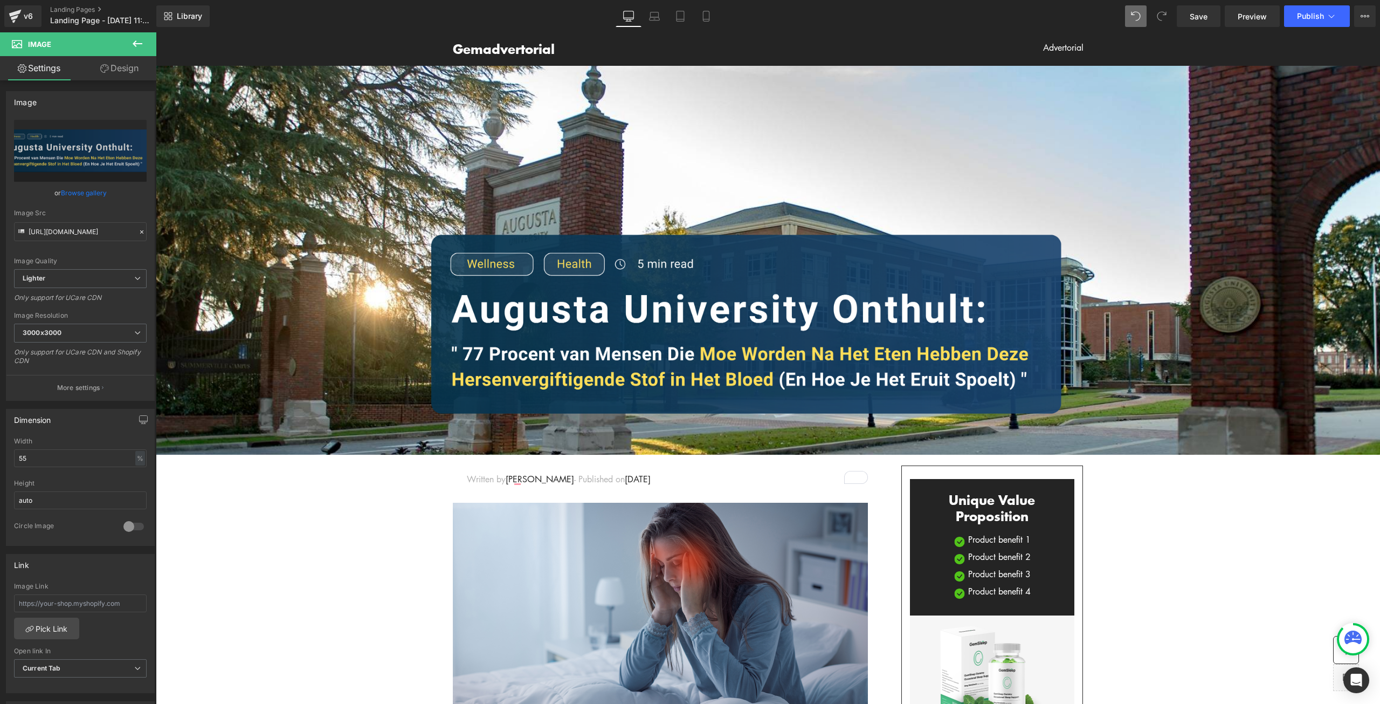
drag, startPoint x: 349, startPoint y: 517, endPoint x: 355, endPoint y: 515, distance: 6.3
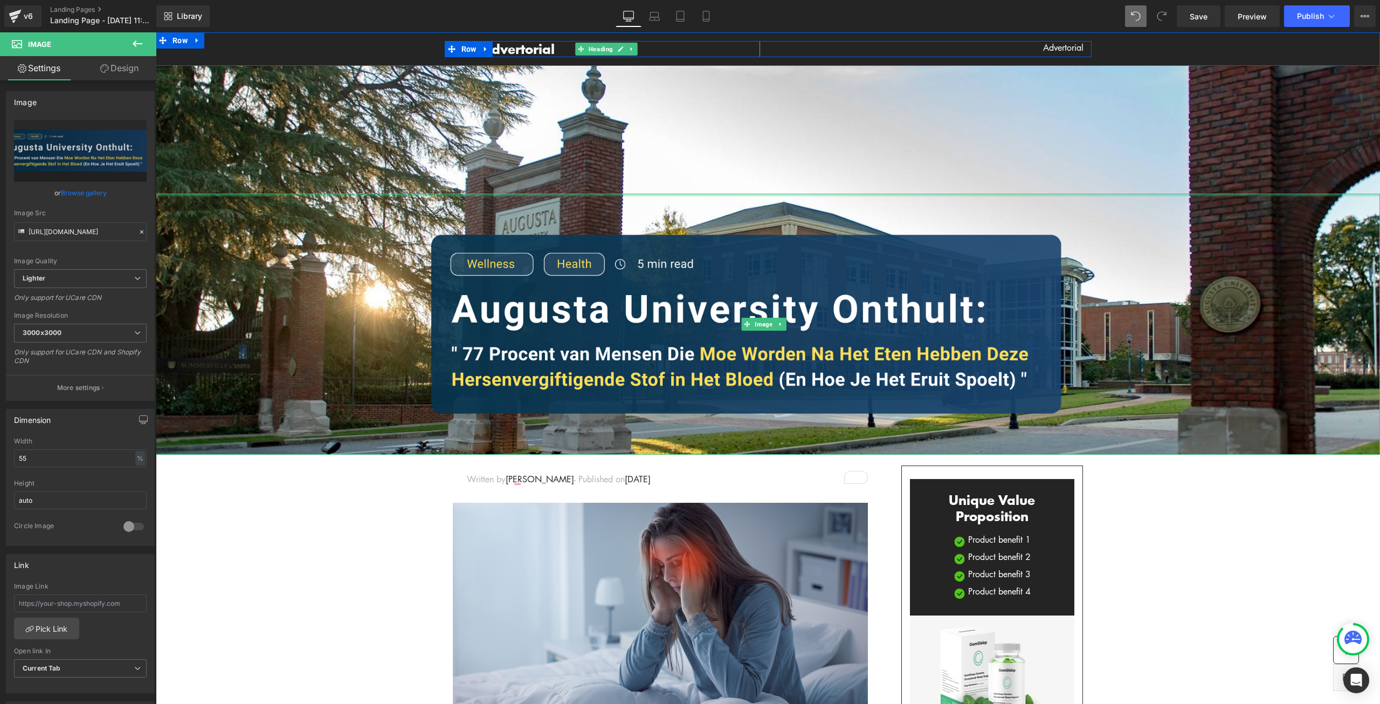
drag, startPoint x: 509, startPoint y: 195, endPoint x: 541, endPoint y: 51, distance: 147.5
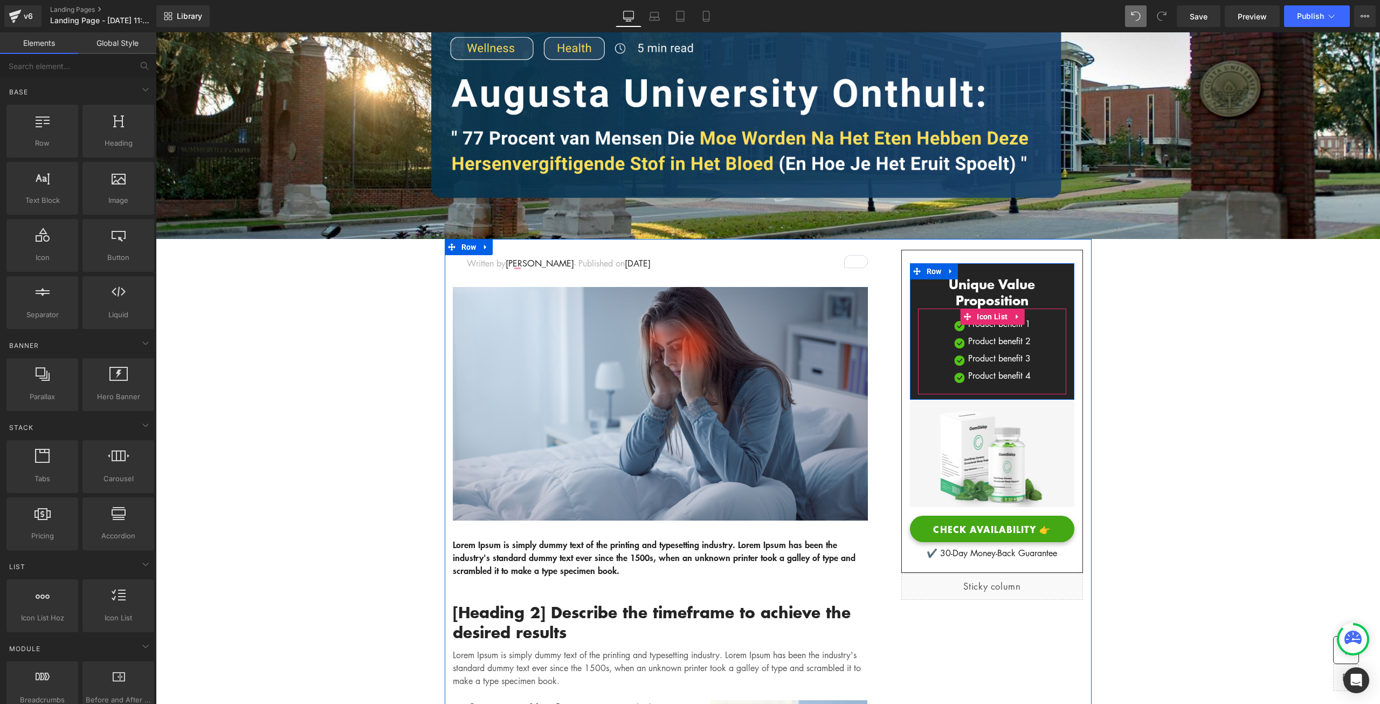
scroll to position [270, 0]
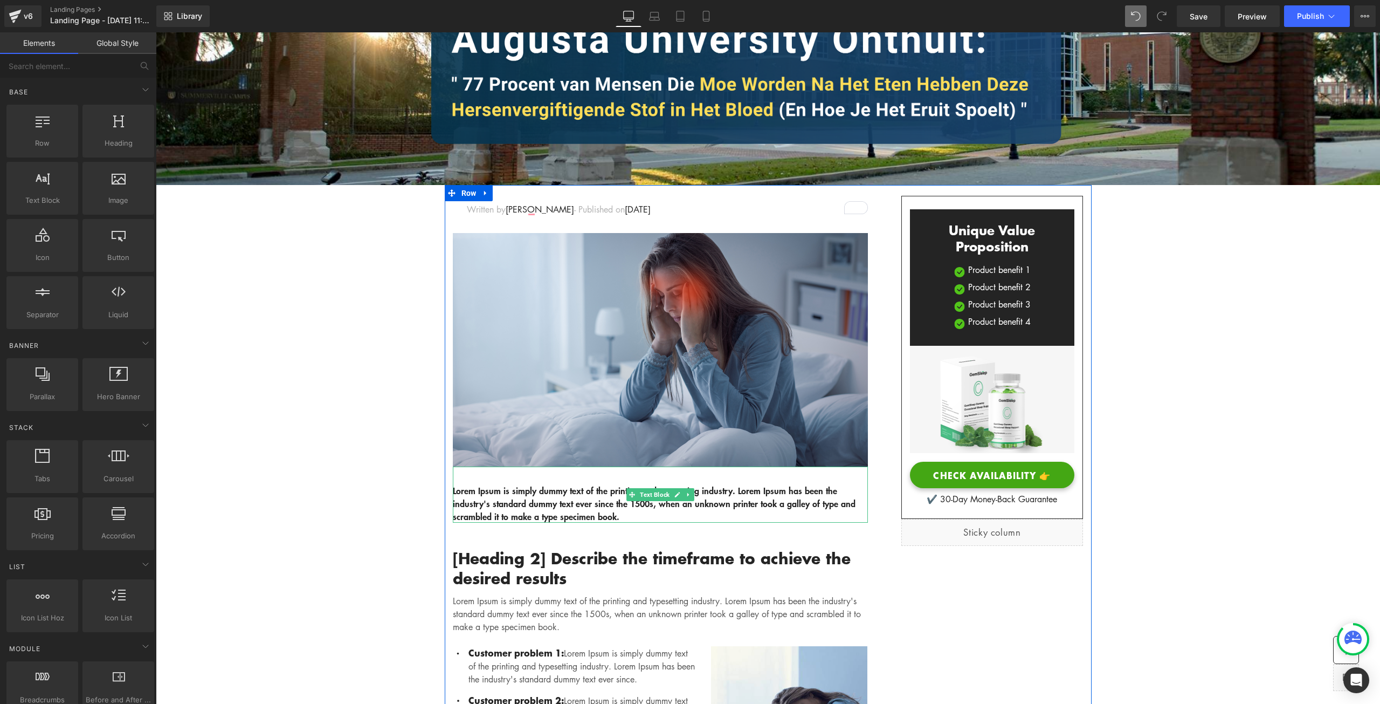
click at [578, 504] on p "Lorem Ipsum is simply dummy text of the printing and typesetting industry. Lore…" at bounding box center [660, 503] width 415 height 39
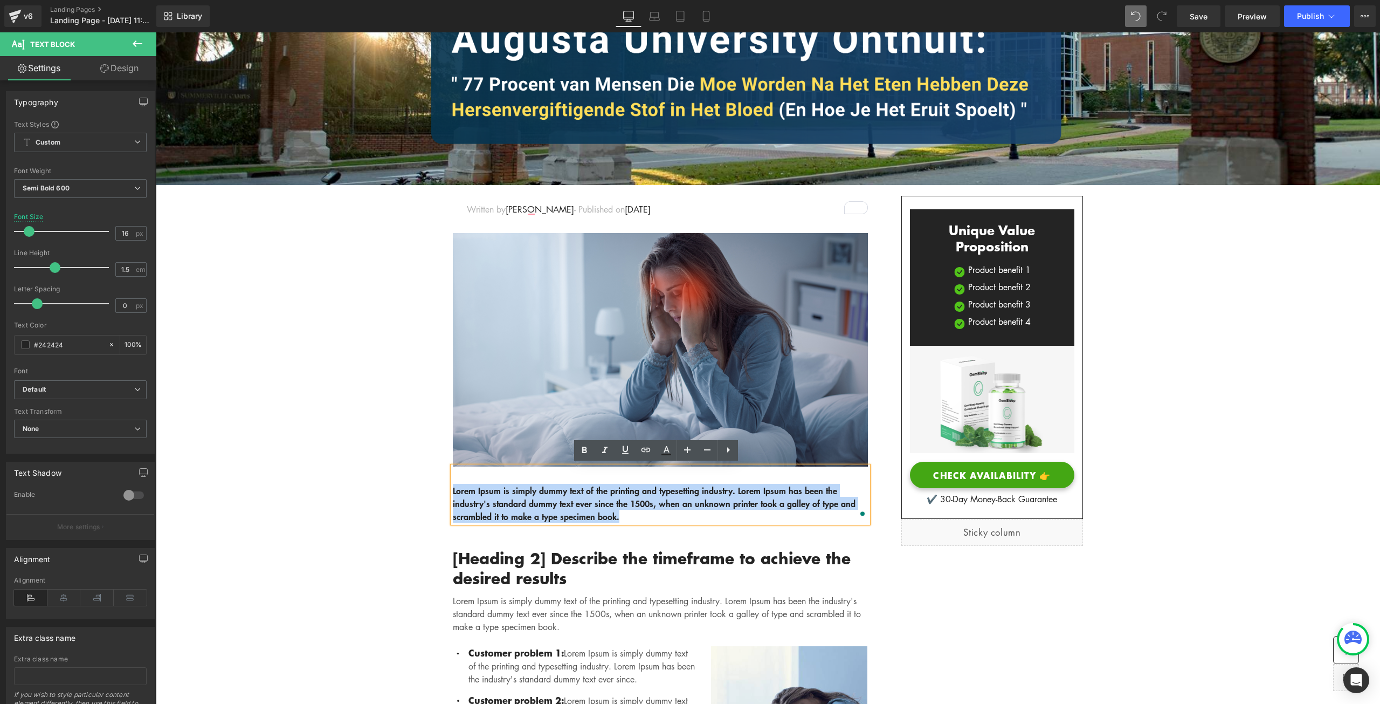
drag, startPoint x: 686, startPoint y: 513, endPoint x: 443, endPoint y: 485, distance: 244.2
paste div "To enrich screen reader interactions, please activate Accessibility in Grammarl…"
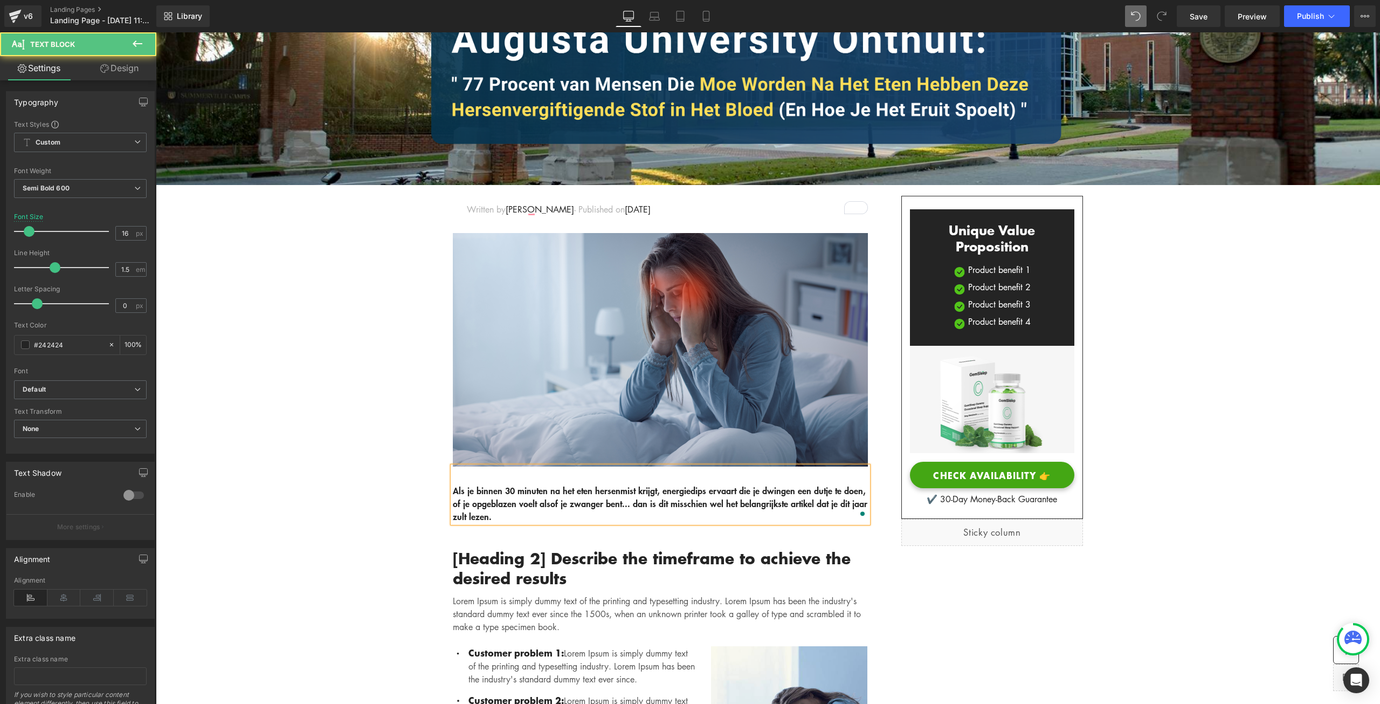
click at [453, 484] on p "Als je binnen 30 minuten na het eten hersenmist krijgt, energiedips ervaart die…" at bounding box center [660, 503] width 415 height 39
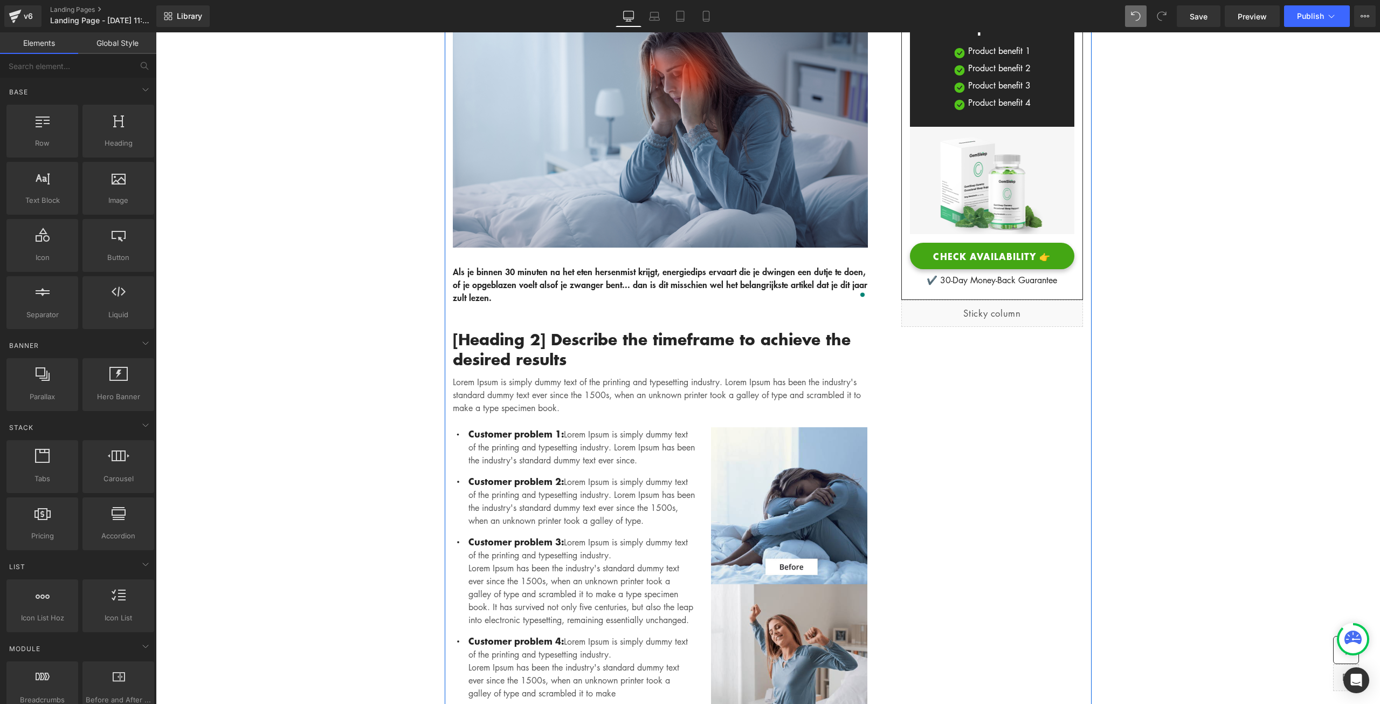
scroll to position [539, 0]
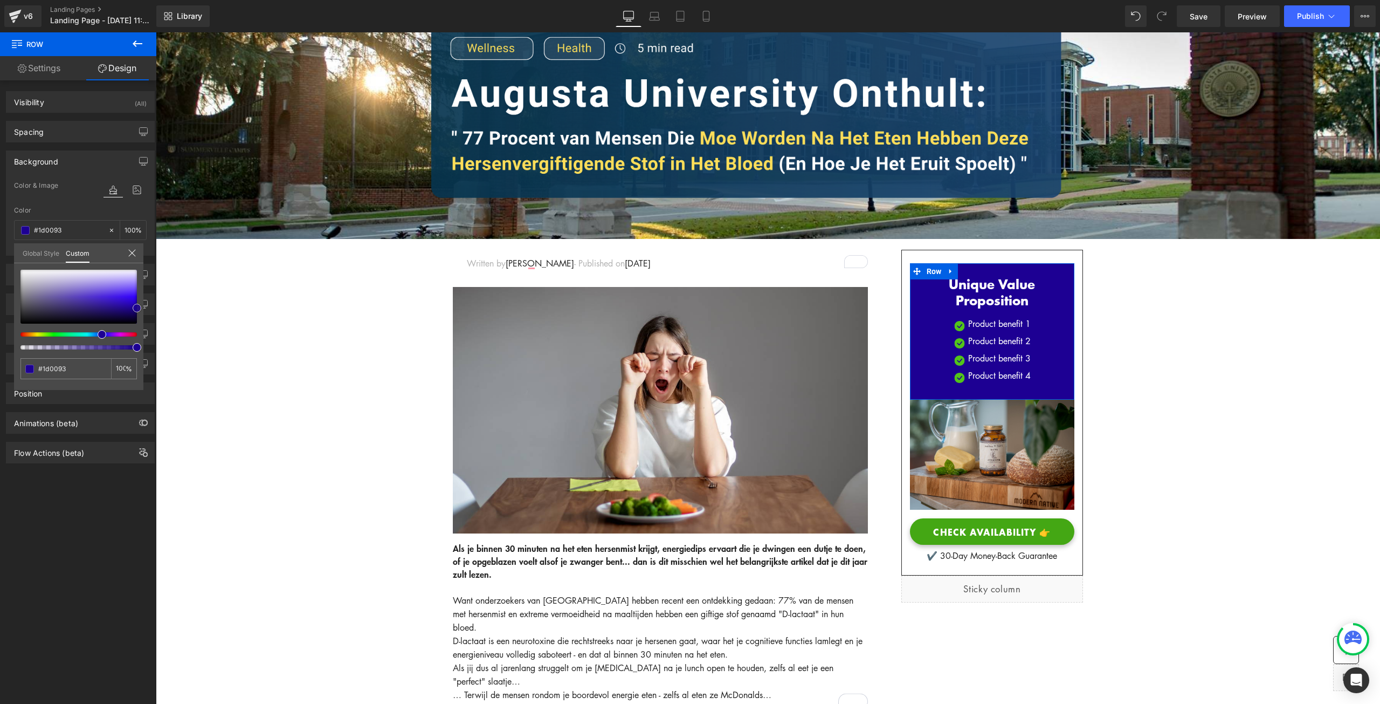
type input "#3112af"
type input "#3213ae"
type input "#3315ac"
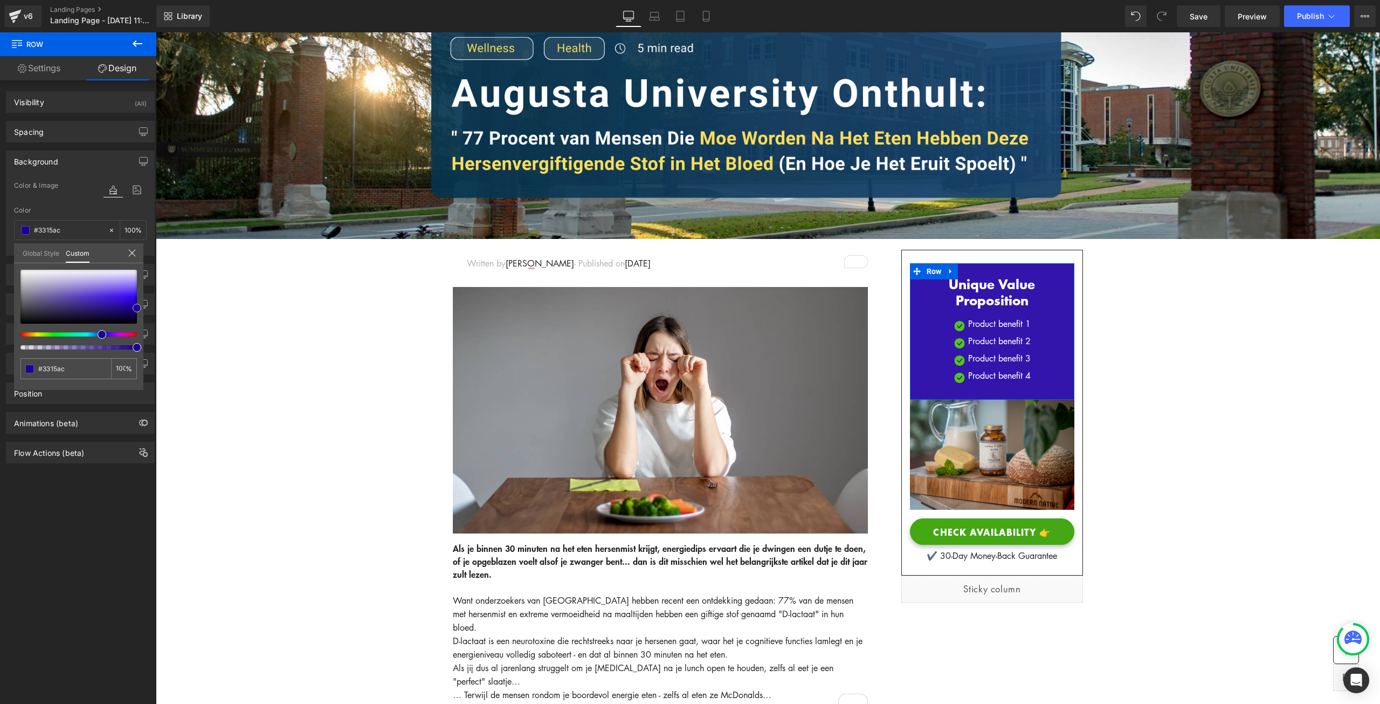
type input "#3518a9"
type input "#391da9"
type input "#3b1fac"
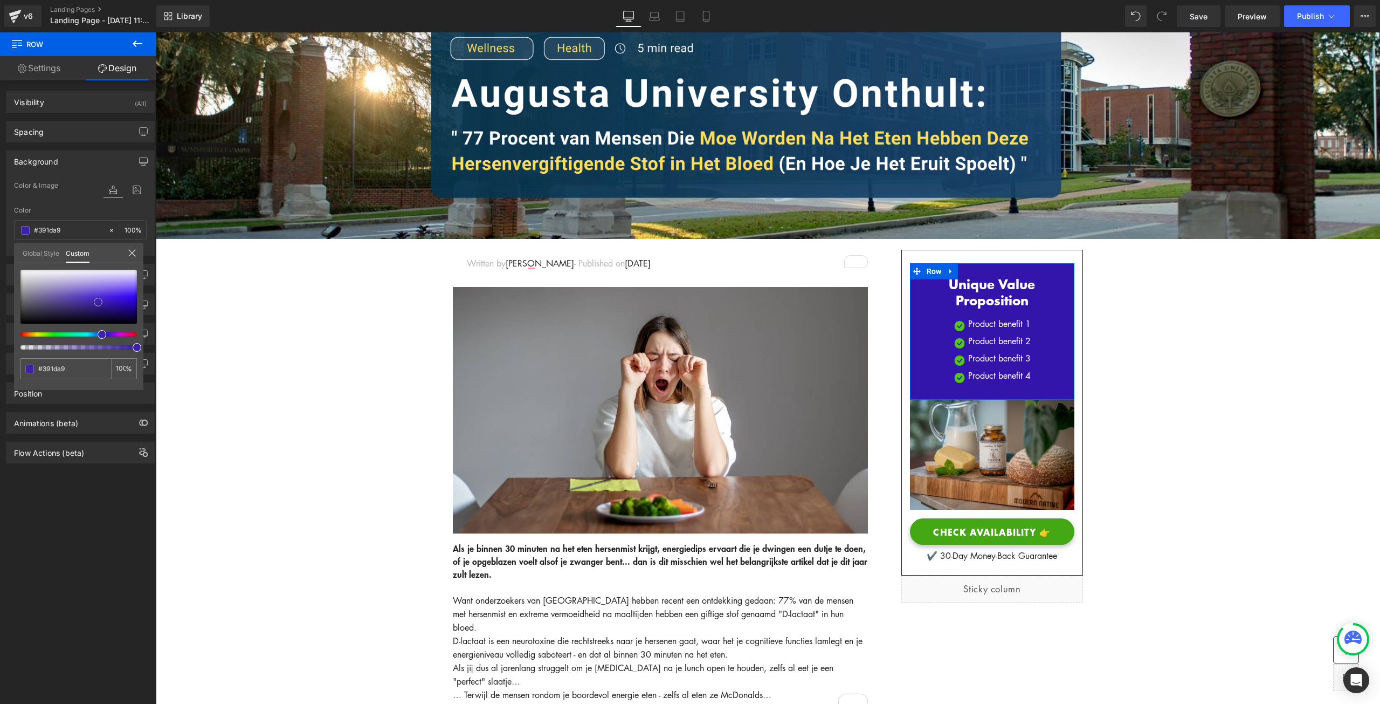
type input "#3b1fac"
type input "#3c21aa"
type input "#3e22ae"
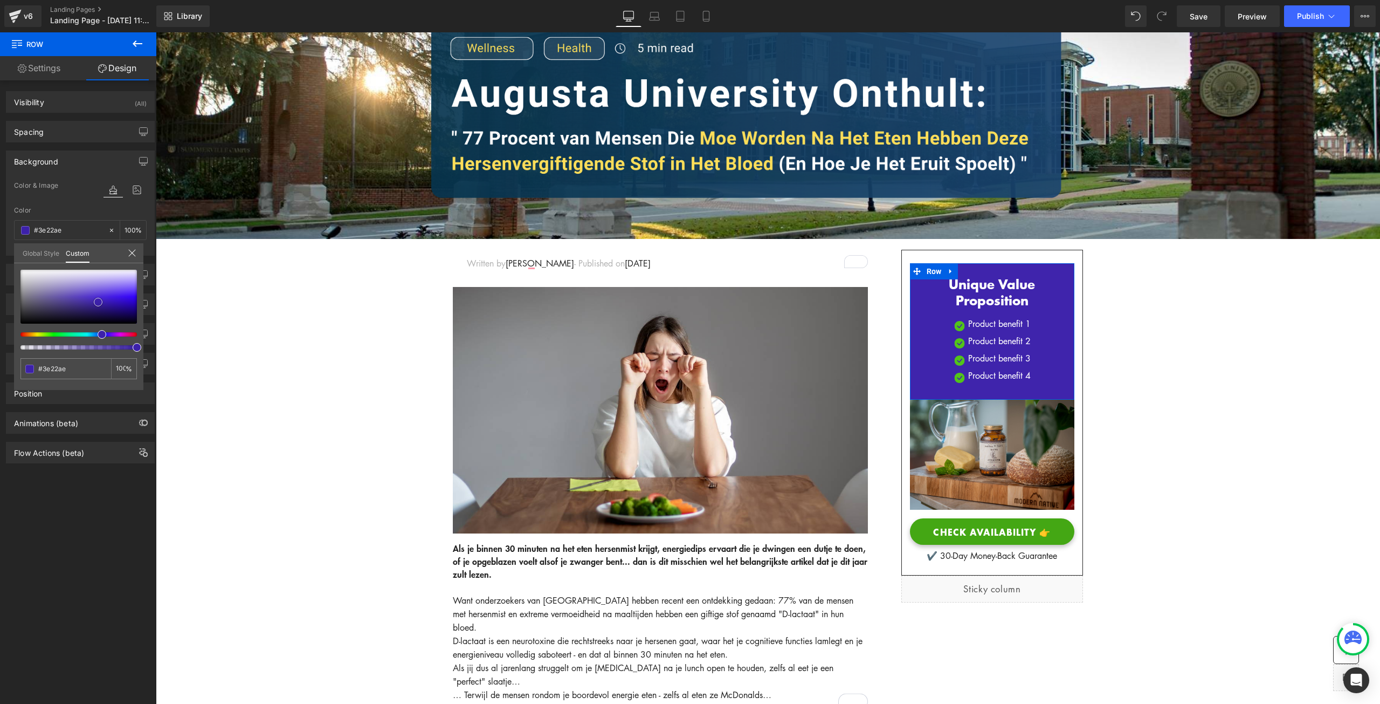
type input "#3f24ac"
type input "#472abb"
type input "#6348cf"
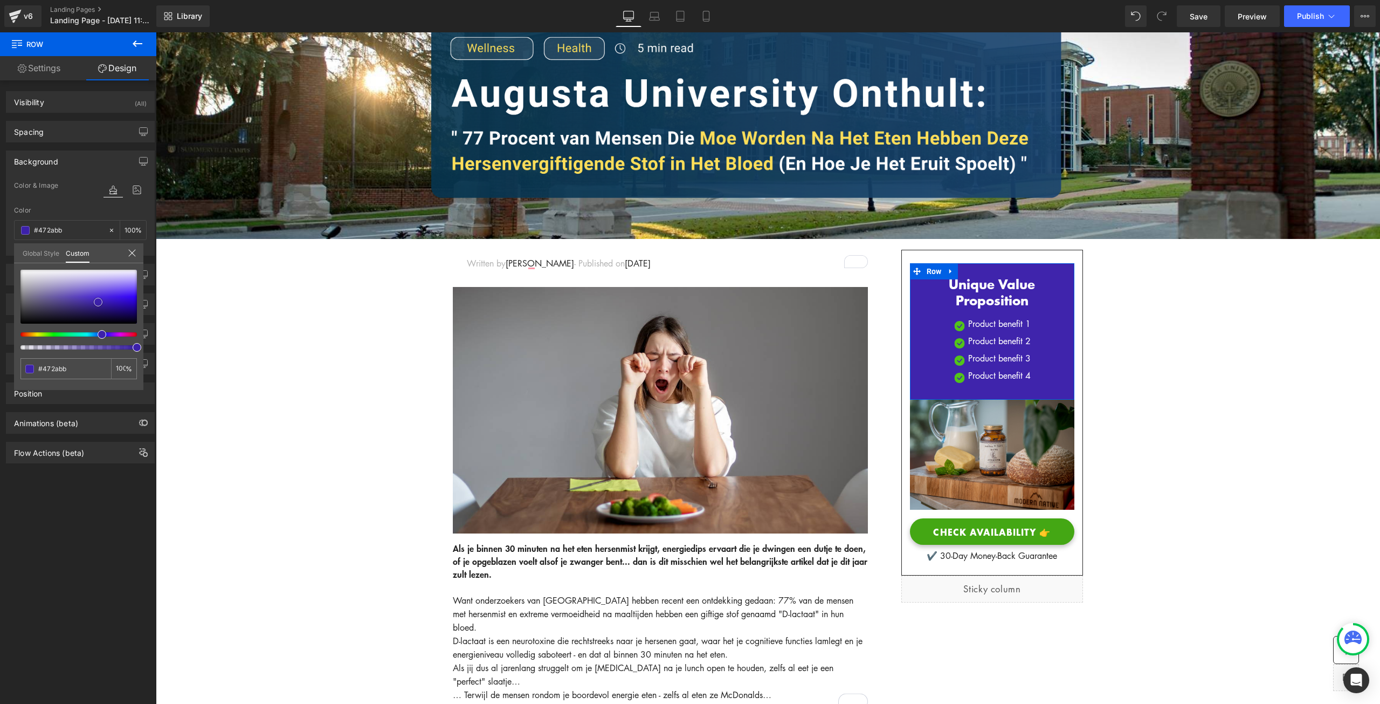
type input "#6348cf"
type input "#8772d8"
type input "#9583dc"
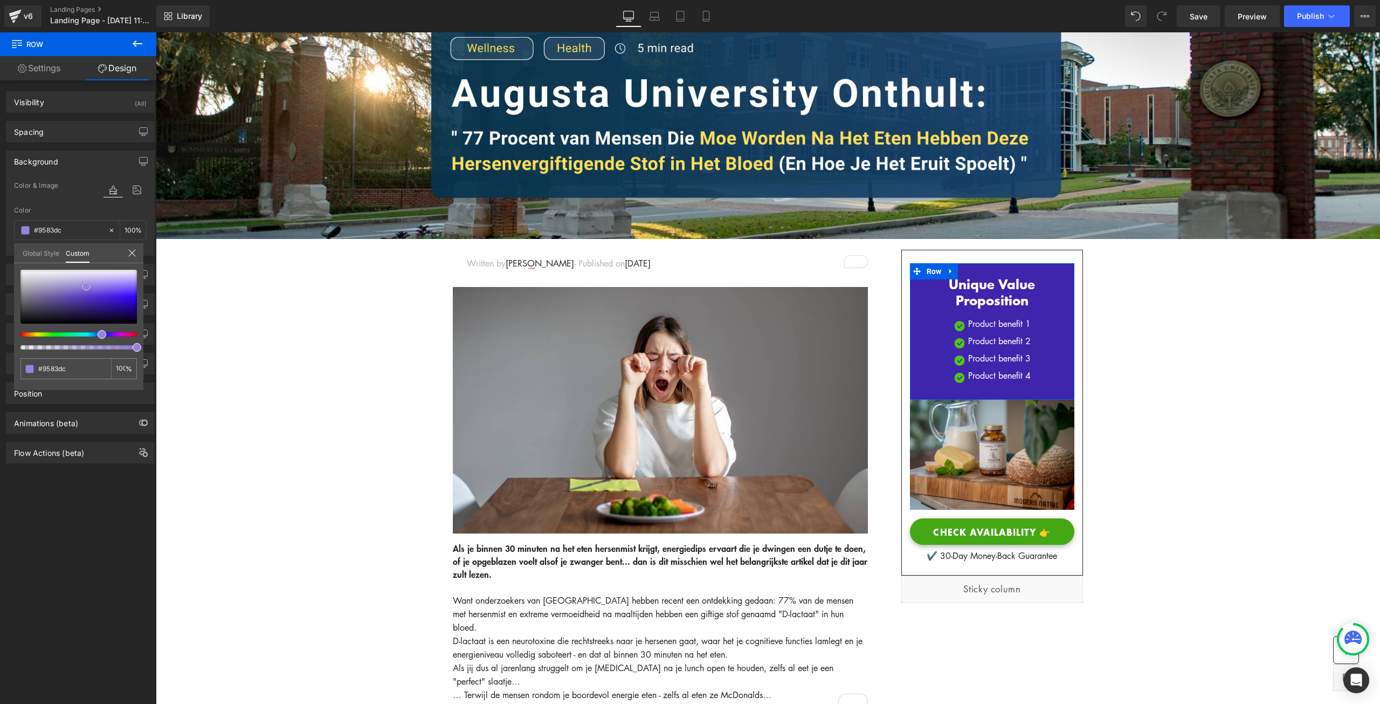
type input "#9887dd"
type input "#9c8bde"
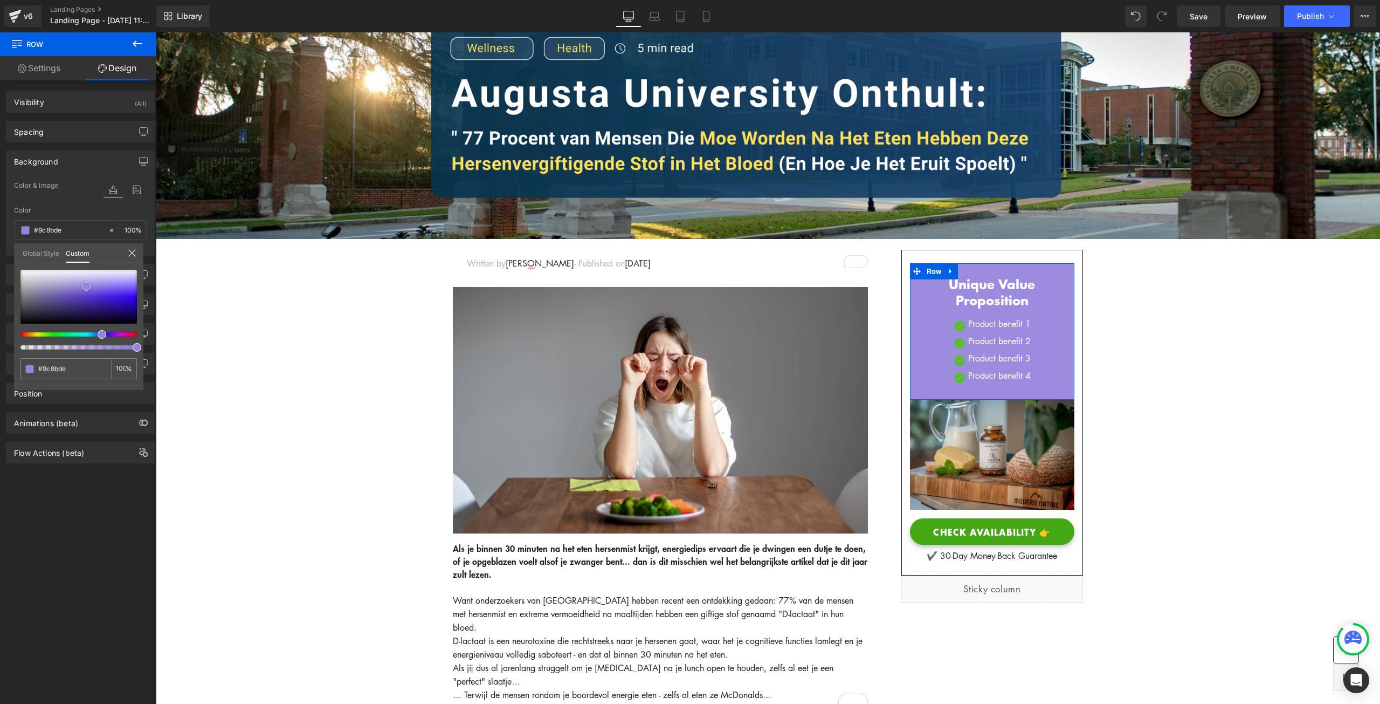
type input "#a393e0"
type input "#a394e0"
type input "#a292e2"
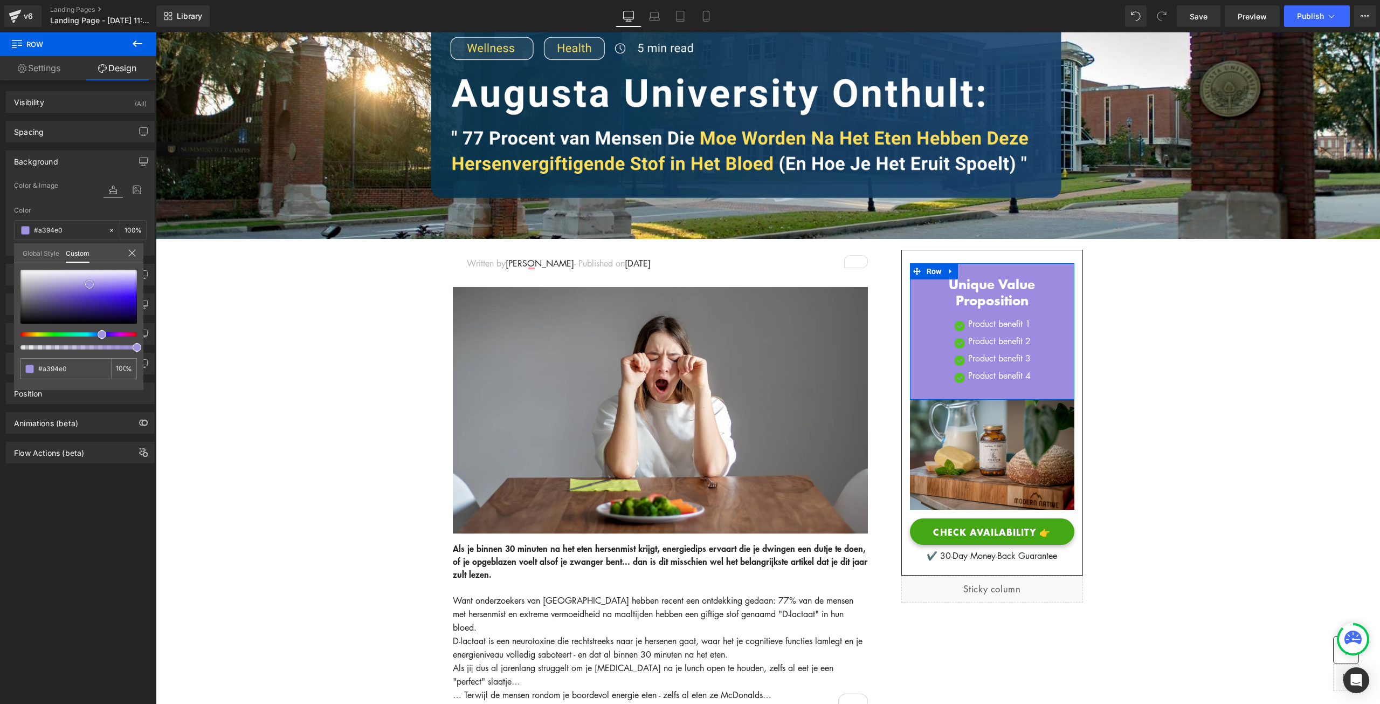
type input "#a292e2"
type input "#9d8ce3"
type input "#9884e5"
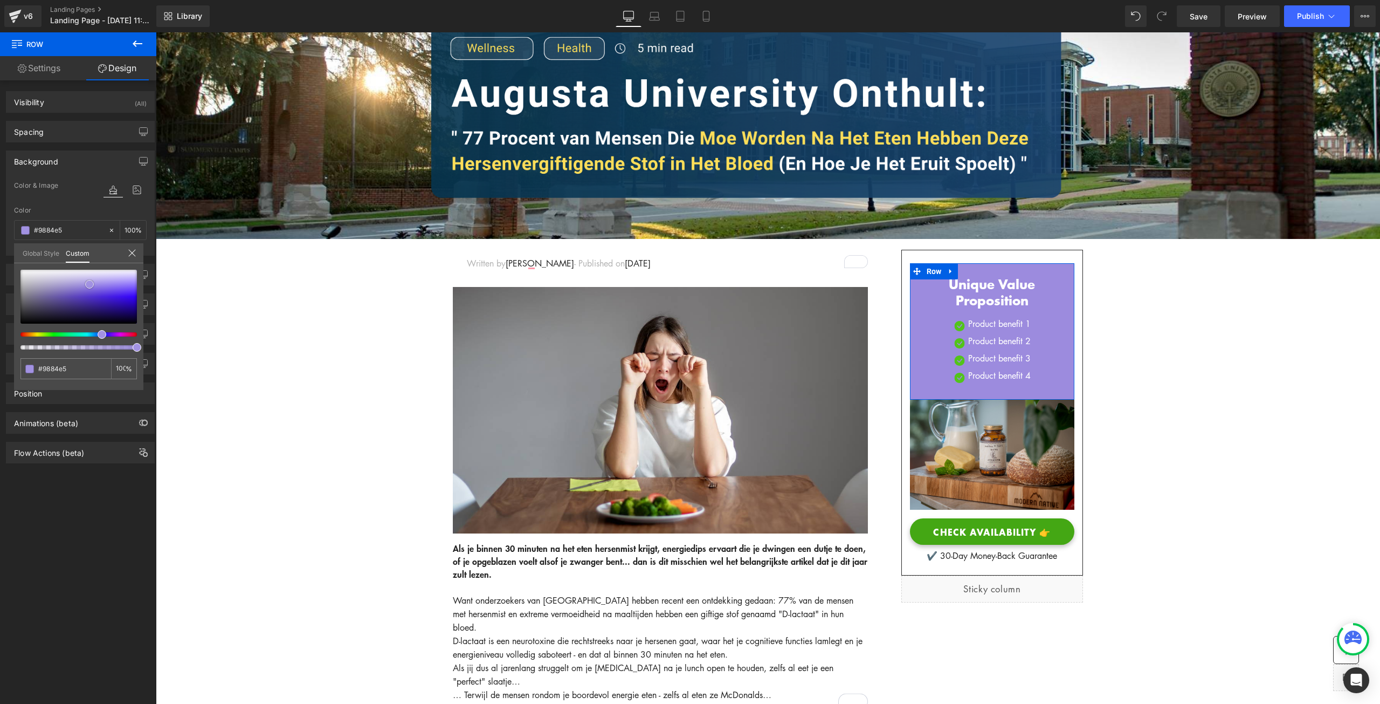
type input "#9682e7"
type input "#957fea"
type input "#947eeb"
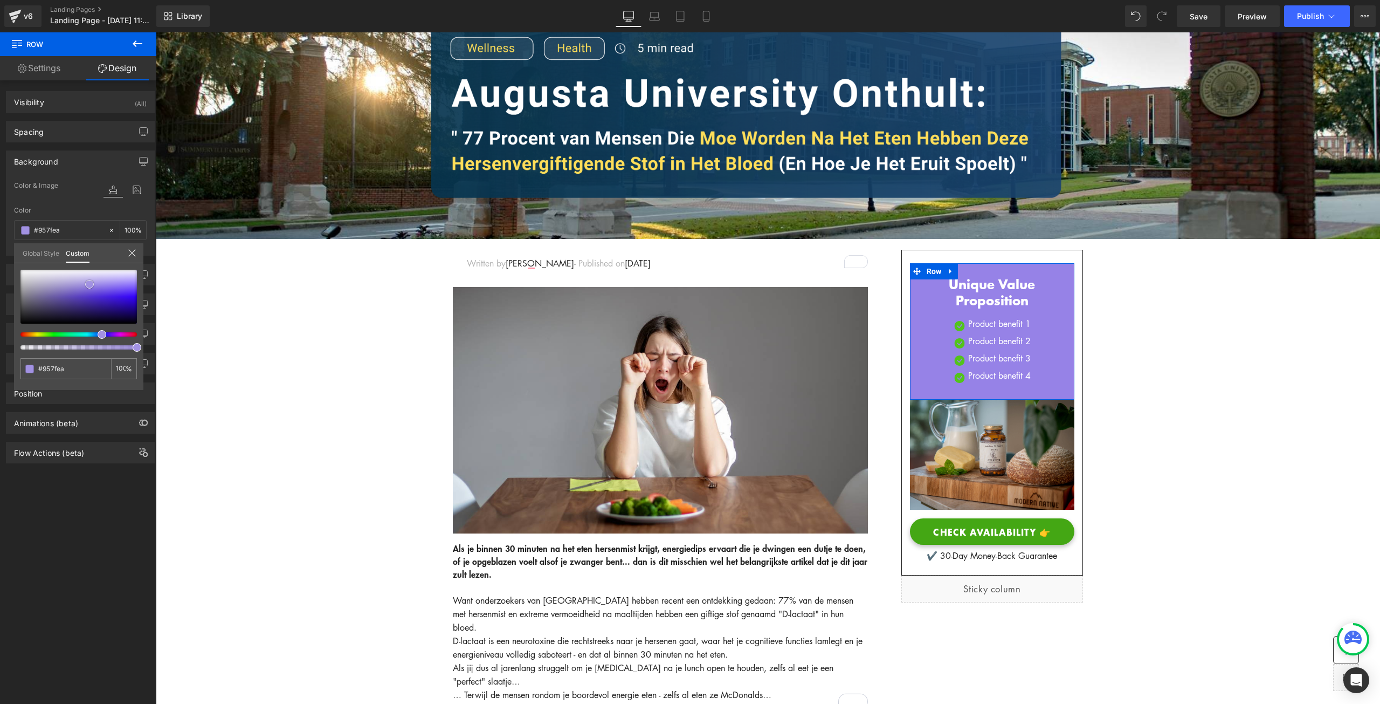
type input "#947eeb"
type input "#9179f0"
type input "#886ef1"
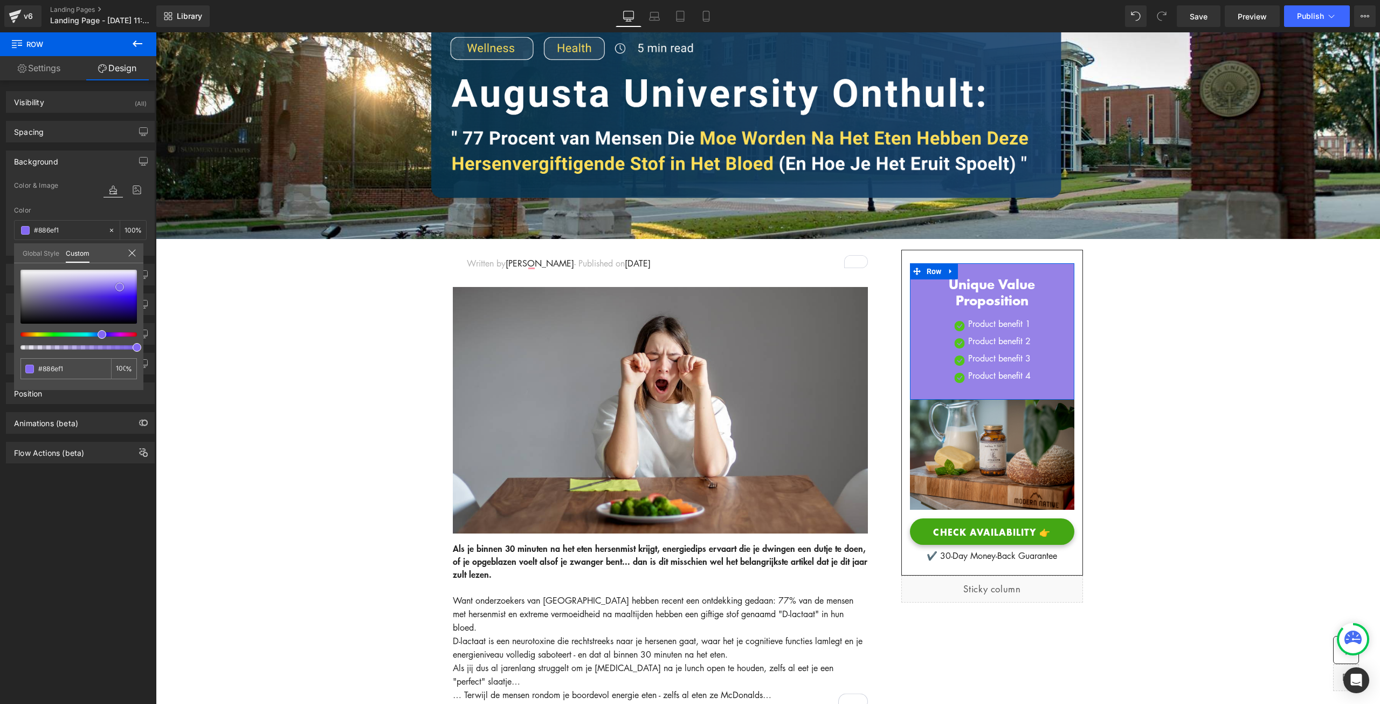
type input "#7758f3"
type input "#6d4af6"
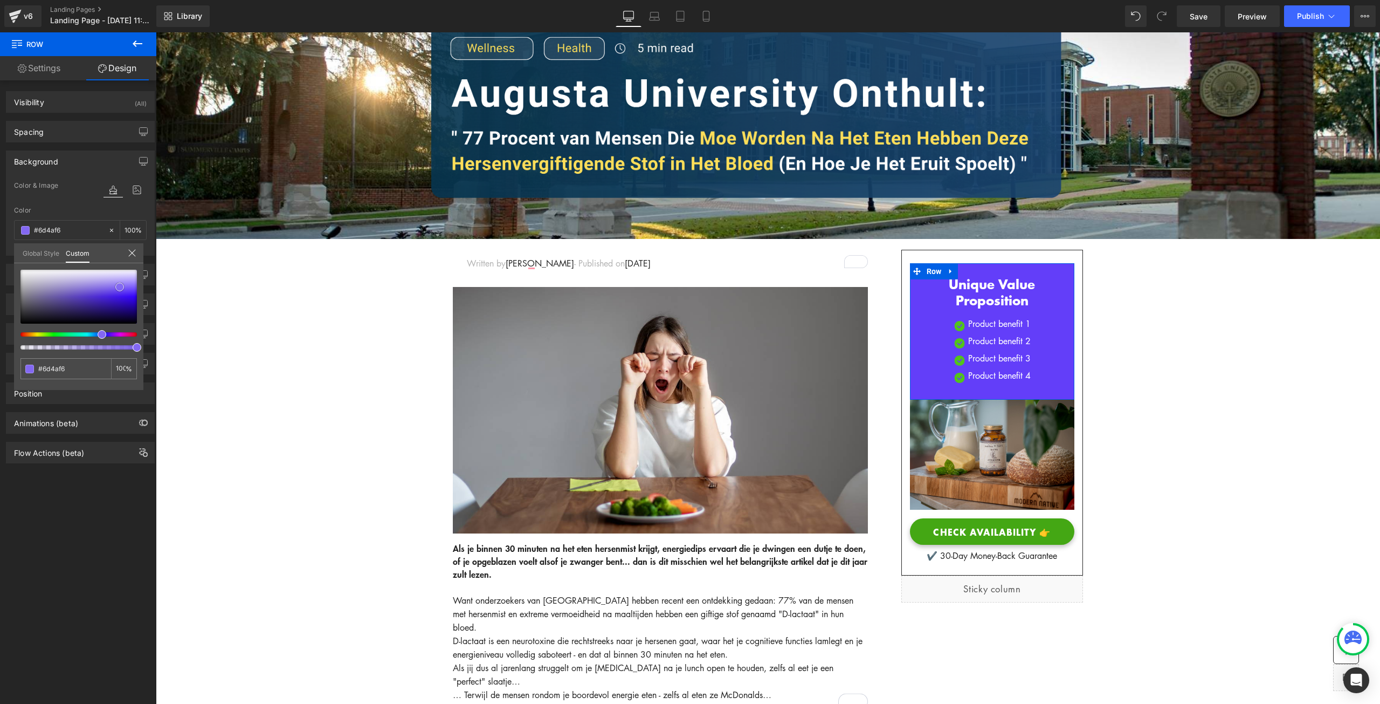
type input "#633ef9"
type input "#5f39f8"
type input "#5e37fa"
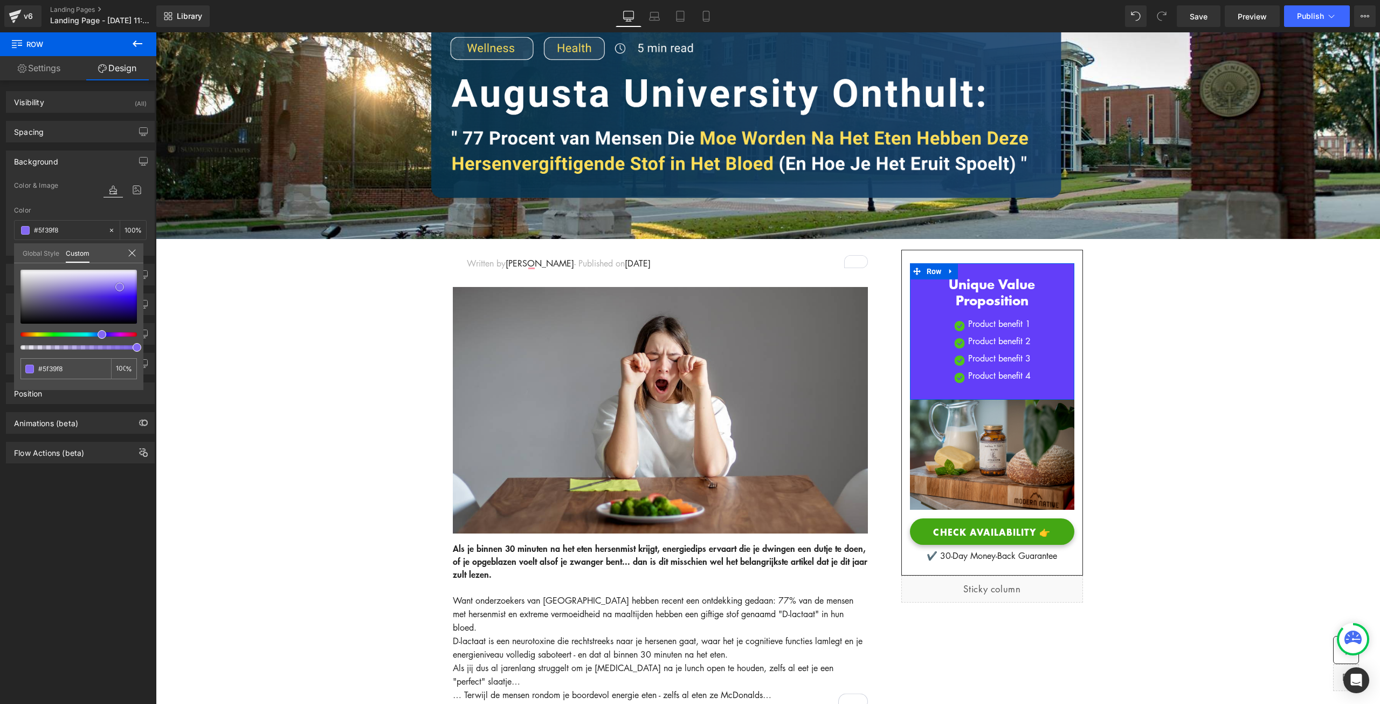
type input "#5e37fa"
type input "#5d35fc"
type input "#582ffc"
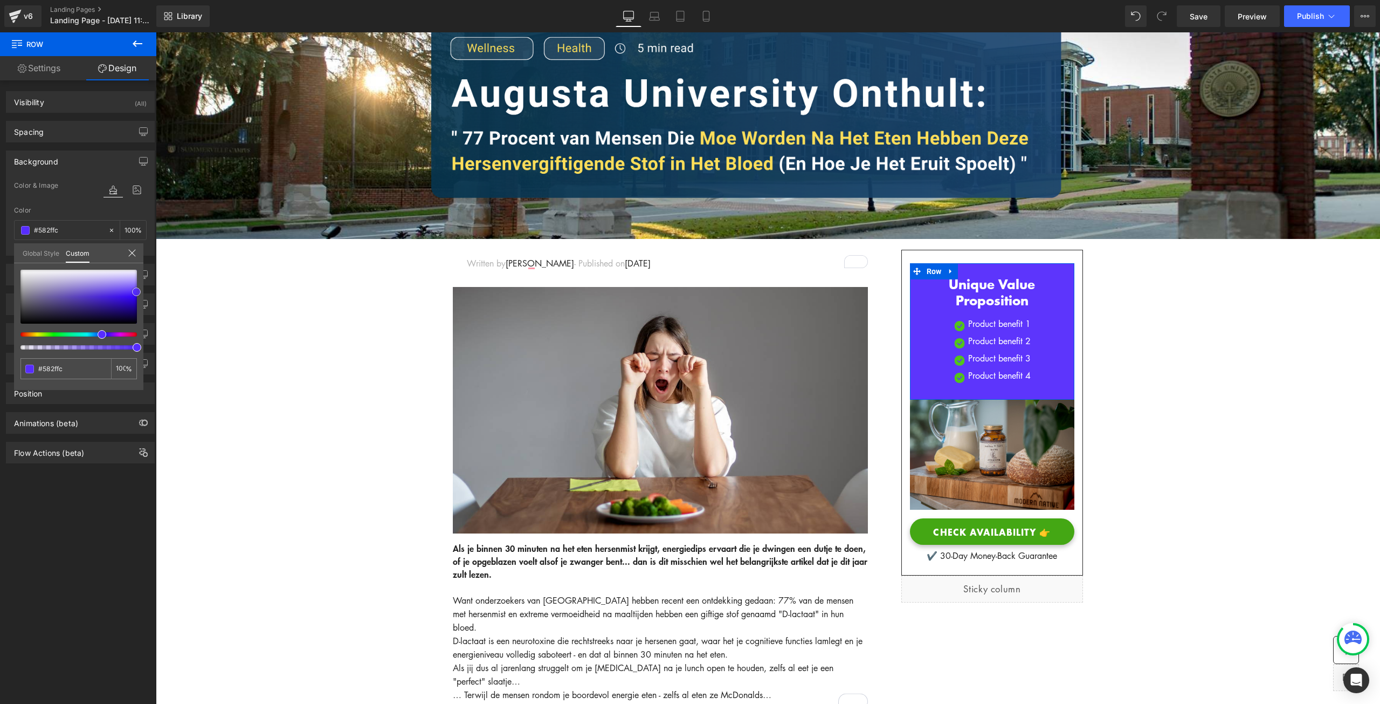
type input "#5a32fa"
type input "#5830f7"
type input "#3b13dc"
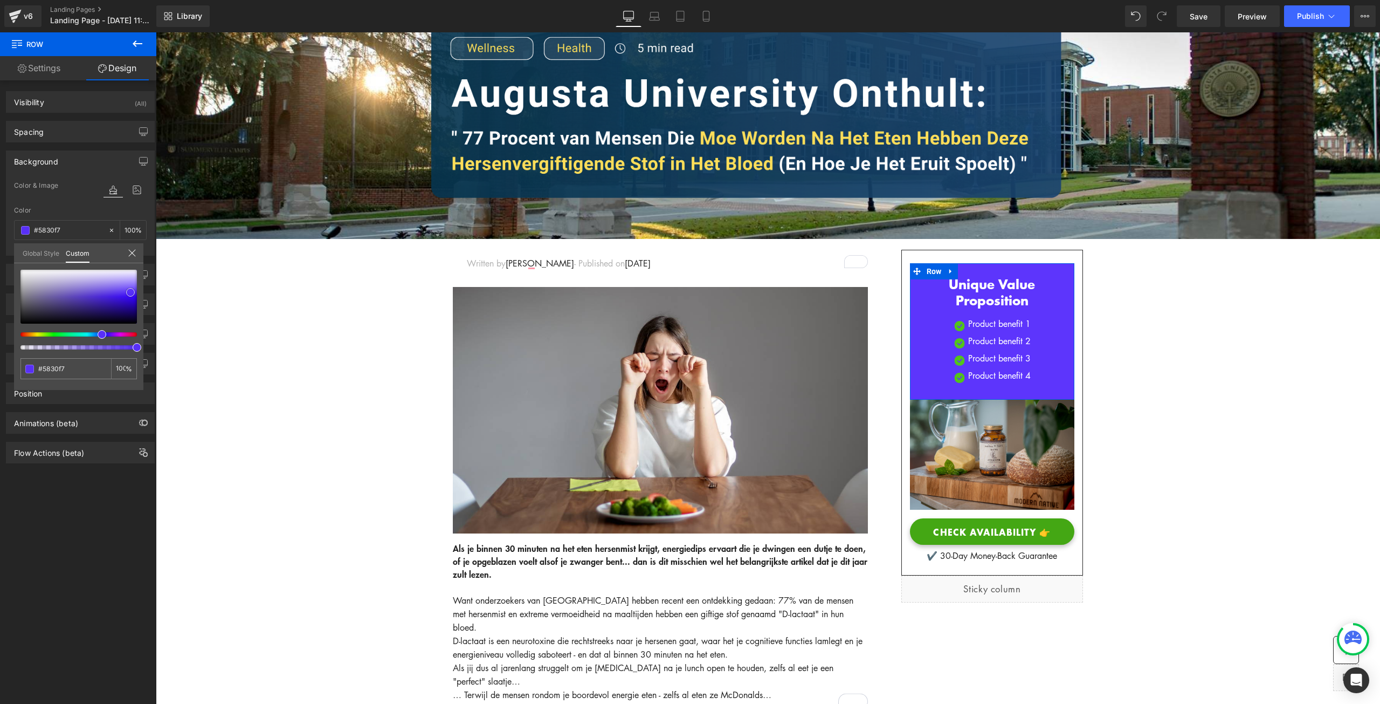
type input "#3b13dc"
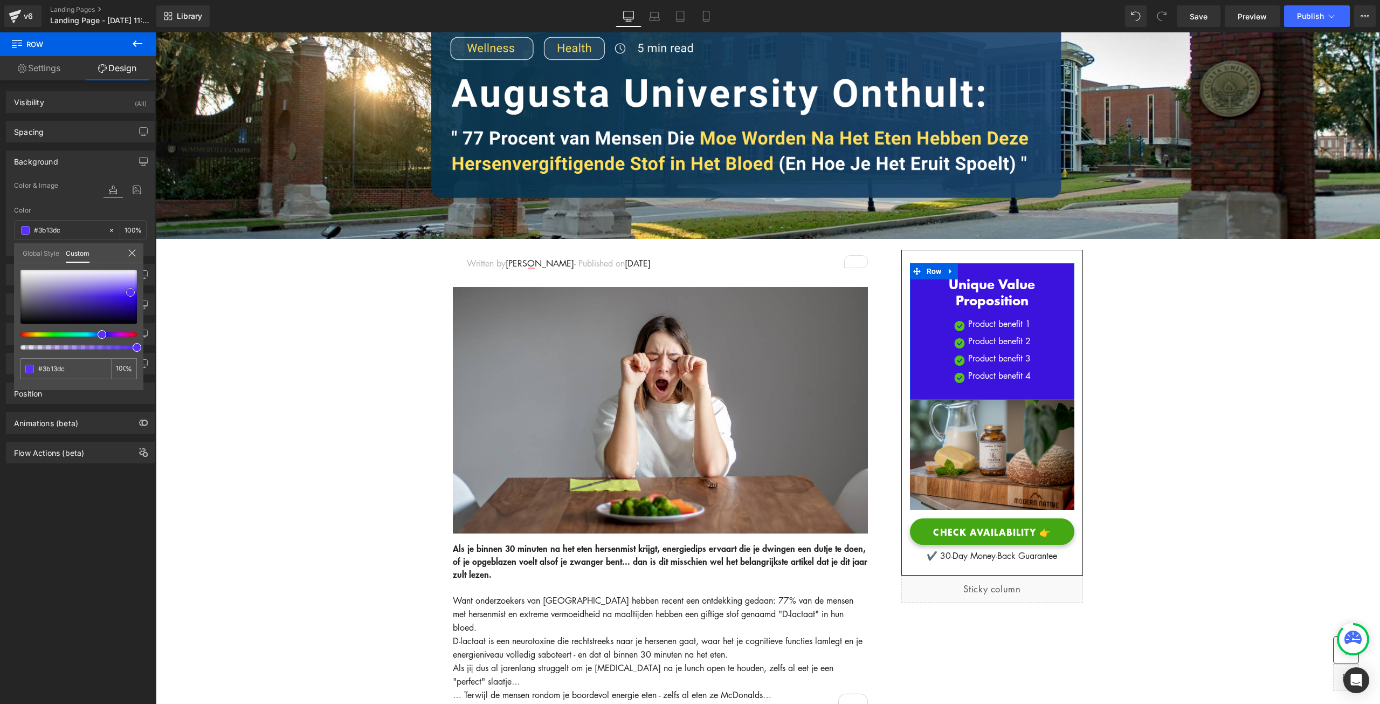
type input "#3316a6"
type input "#31169c"
type input "#2e1593"
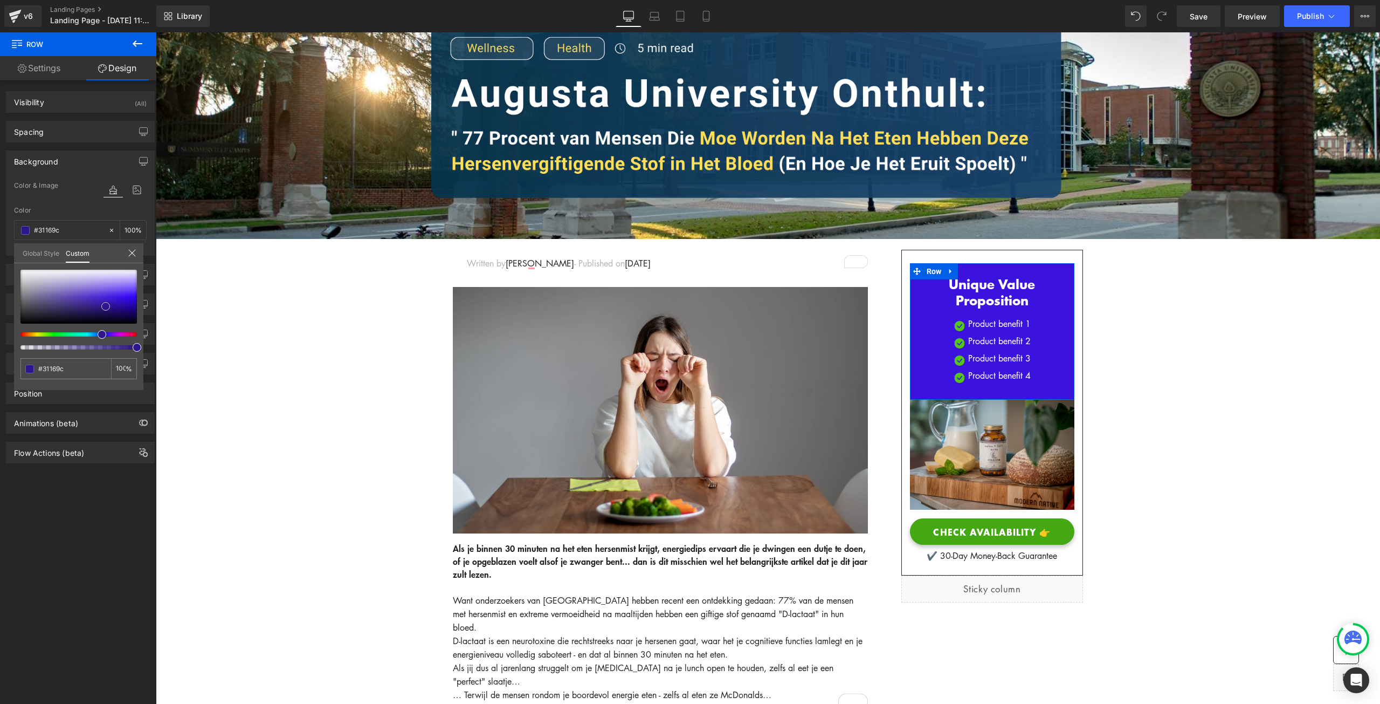
type input "#2e1593"
type input "#2d168d"
type input "#29137f"
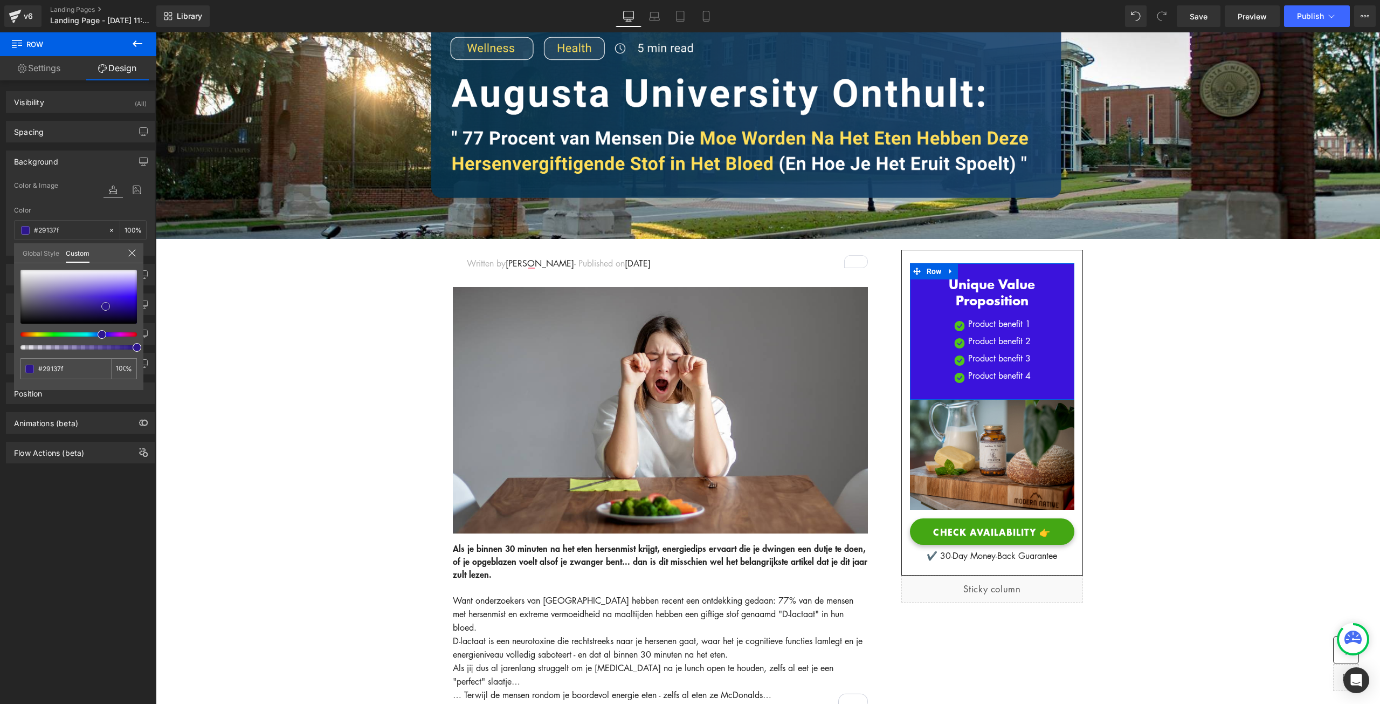
type input "#2a157e"
type input "#291678"
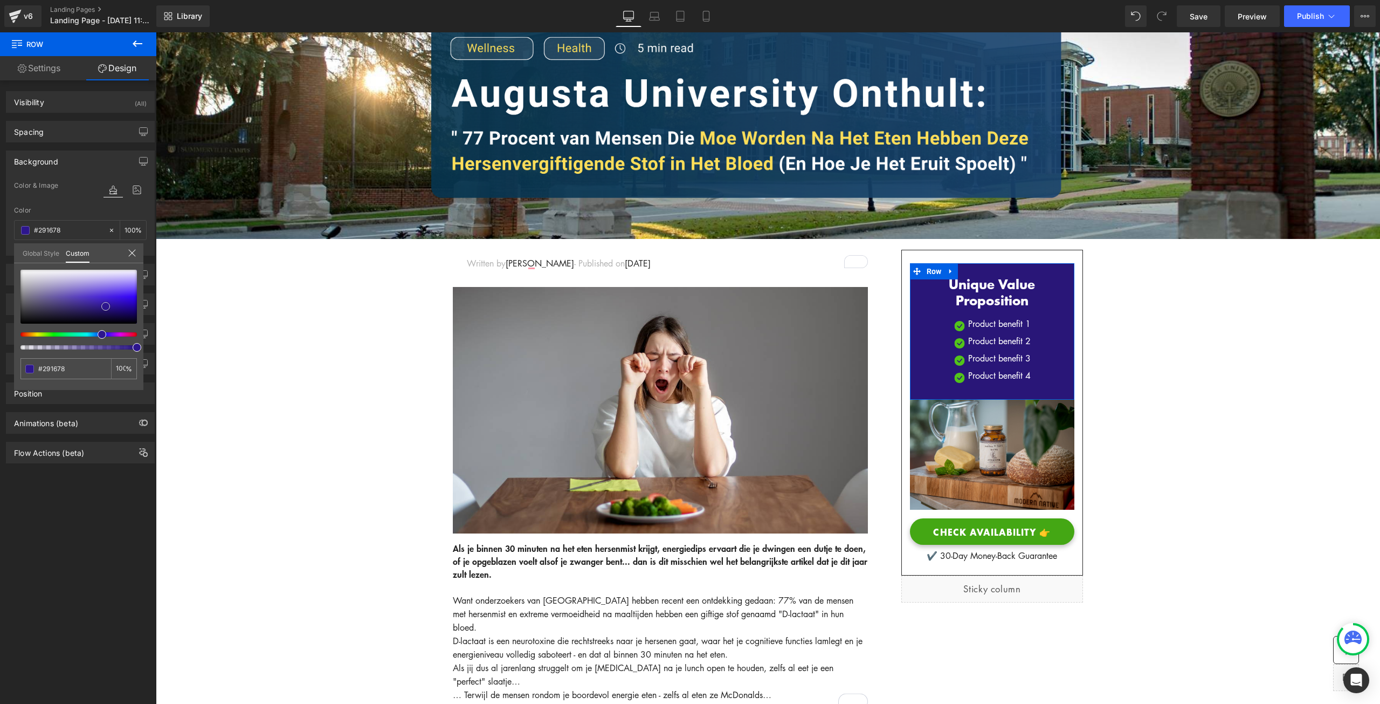
type input "#281574"
type input "#281673"
type input "#291772"
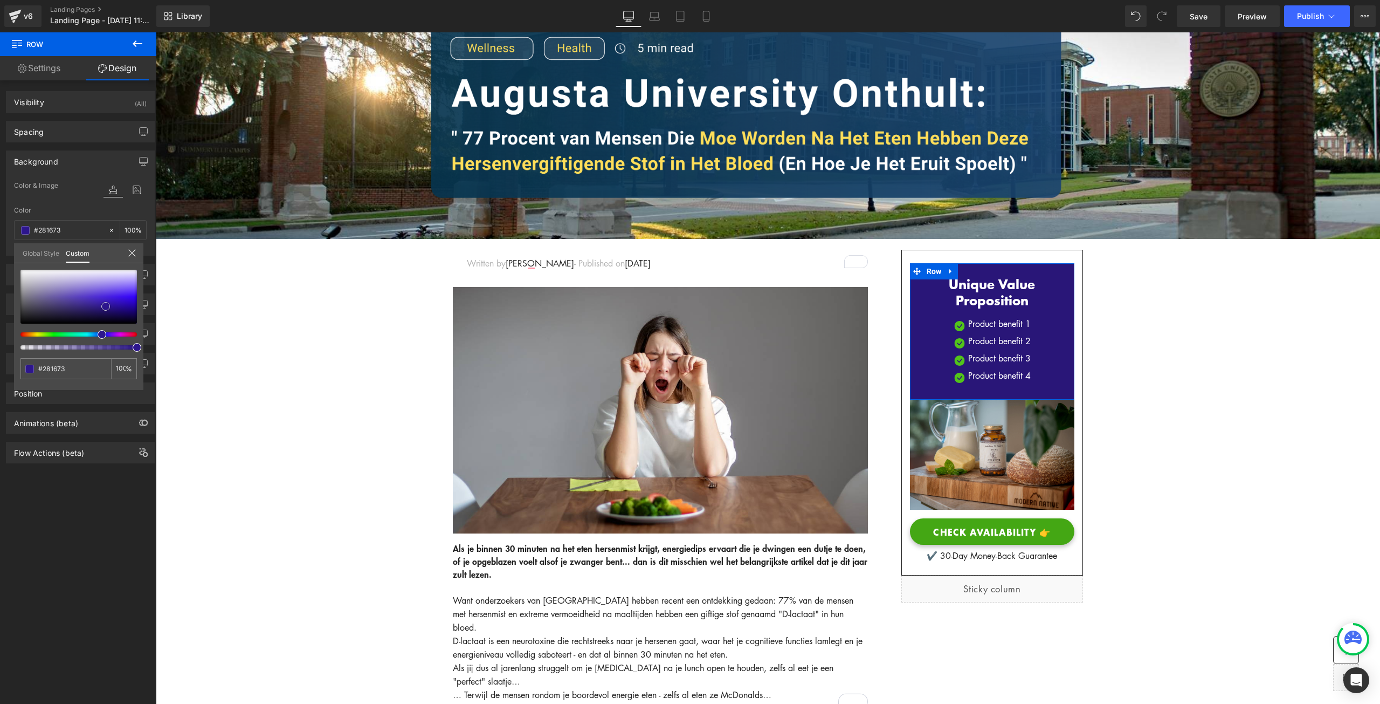
type input "#291772"
type input "#291871"
type input "#281870"
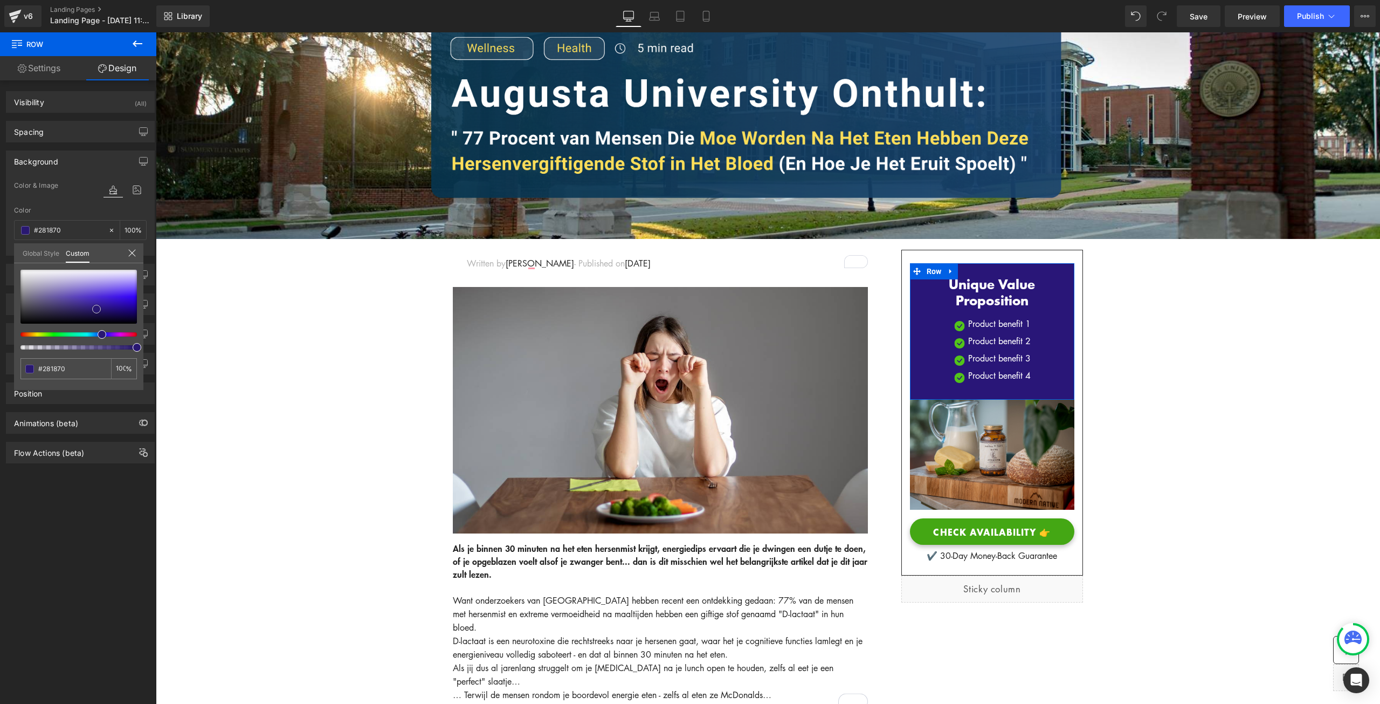
type input "#291a6f"
type input "#2a1a6e"
type input "#2b1c6d"
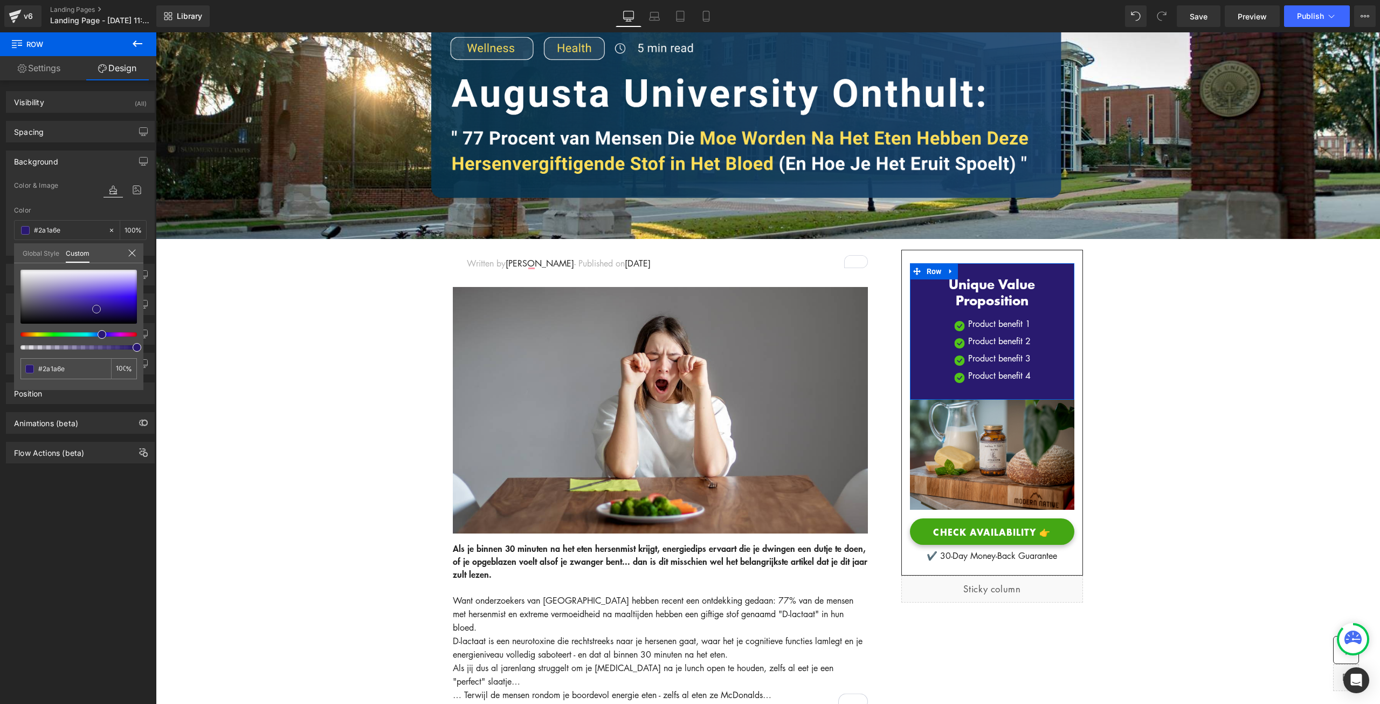
type input "#2b1c6d"
type input "#2f2073"
type input "#342578"
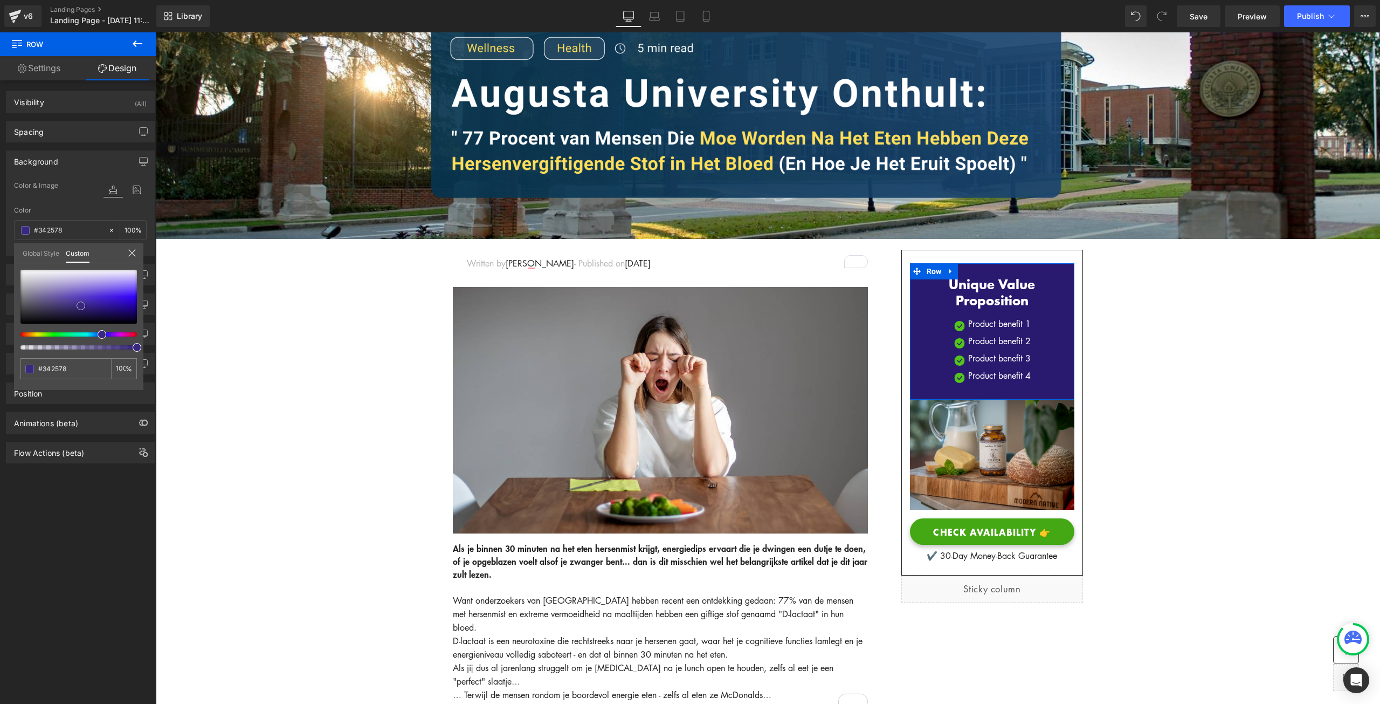
type input "#36277c"
type input "#38297f"
type input "#3b2c85"
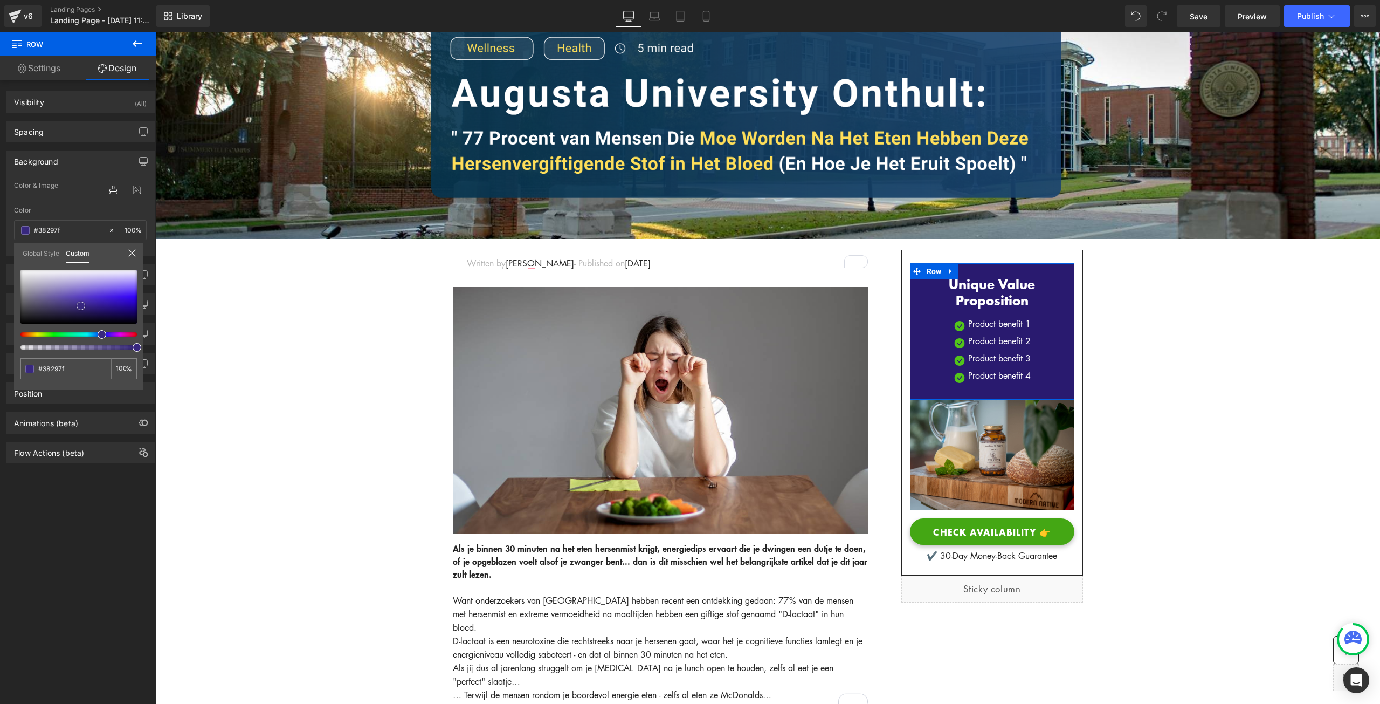
type input "#3b2c85"
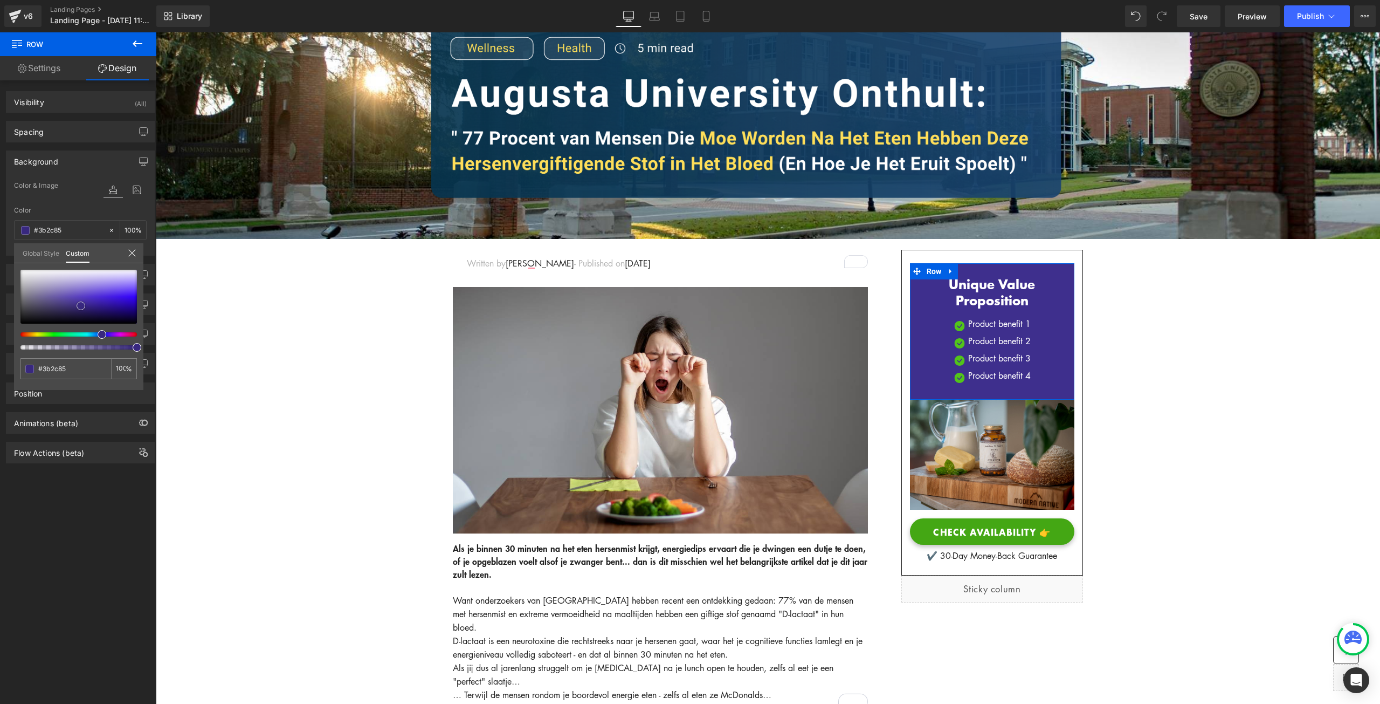
type input "#3e2f8d"
type input "#413190"
type input "#423294"
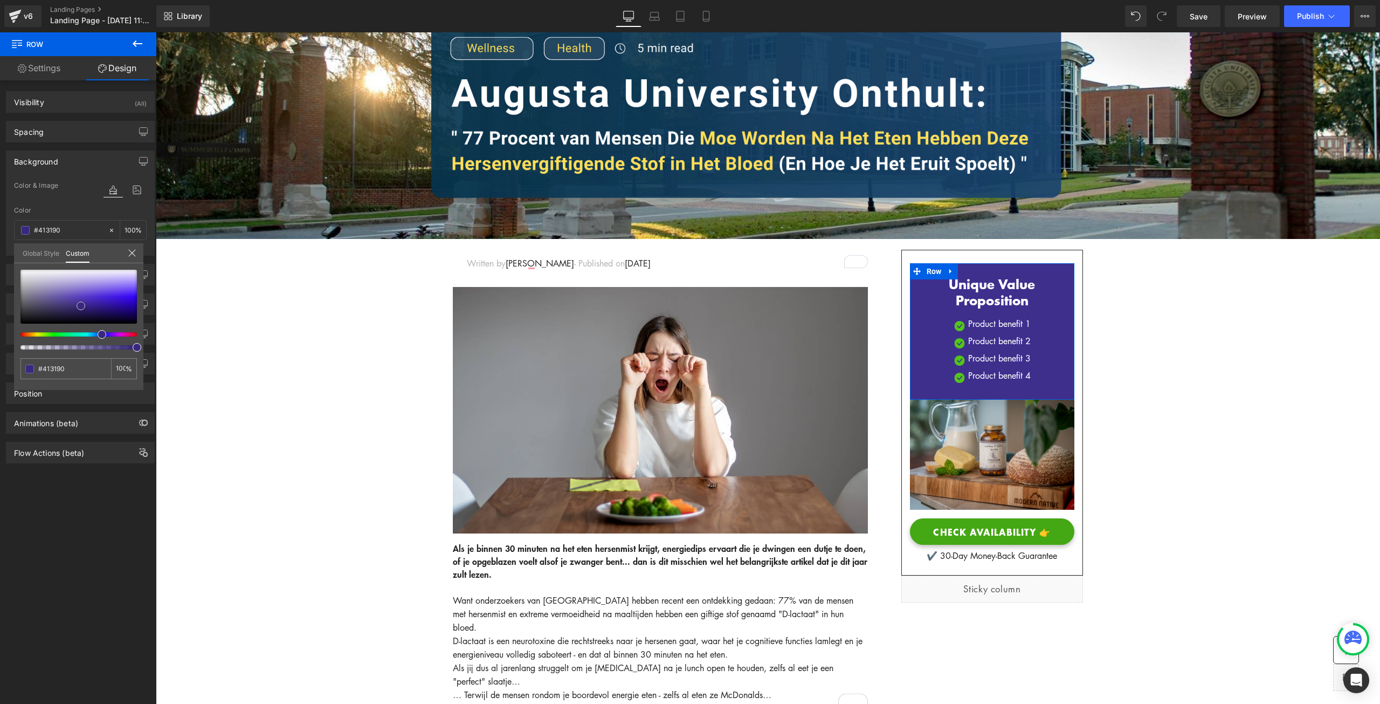
type input "#423294"
type input "#443497"
type input "#47369a"
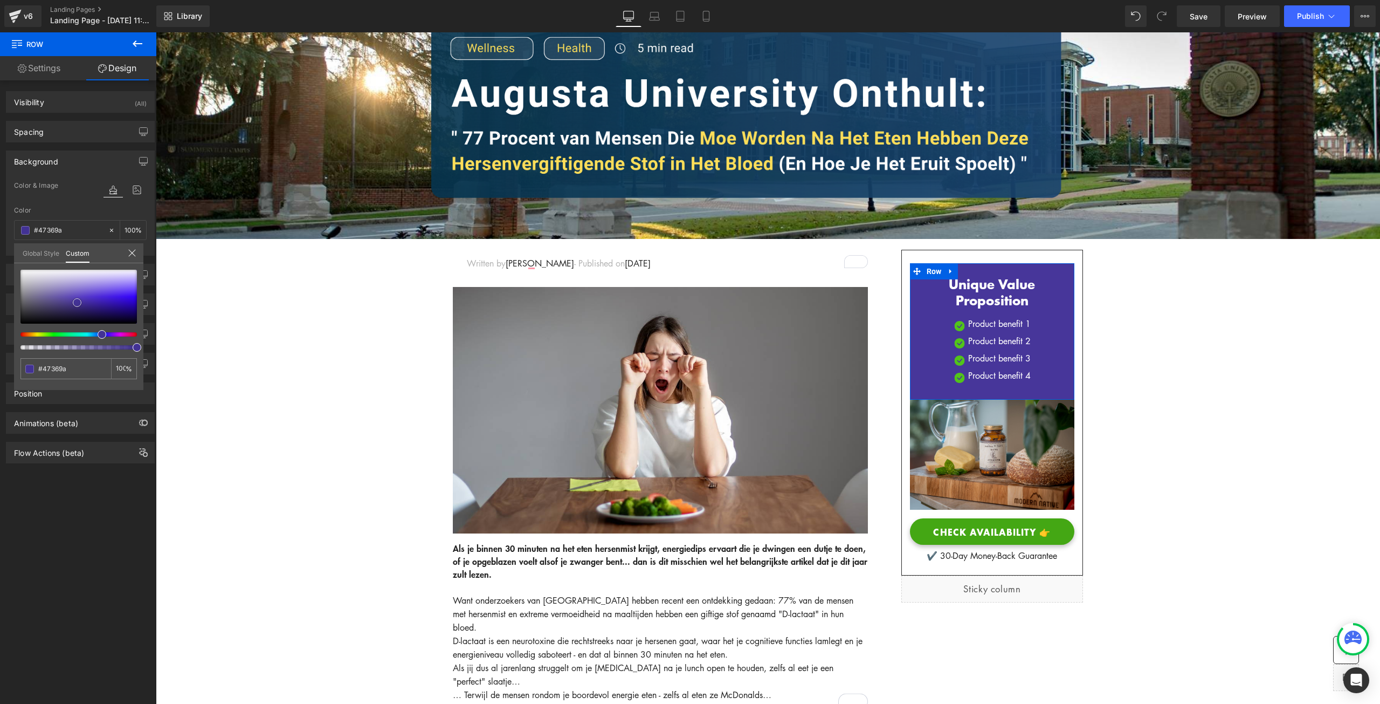
type input "#503eac"
type input "#523fb0"
drag, startPoint x: 101, startPoint y: 302, endPoint x: 75, endPoint y: 298, distance: 26.2
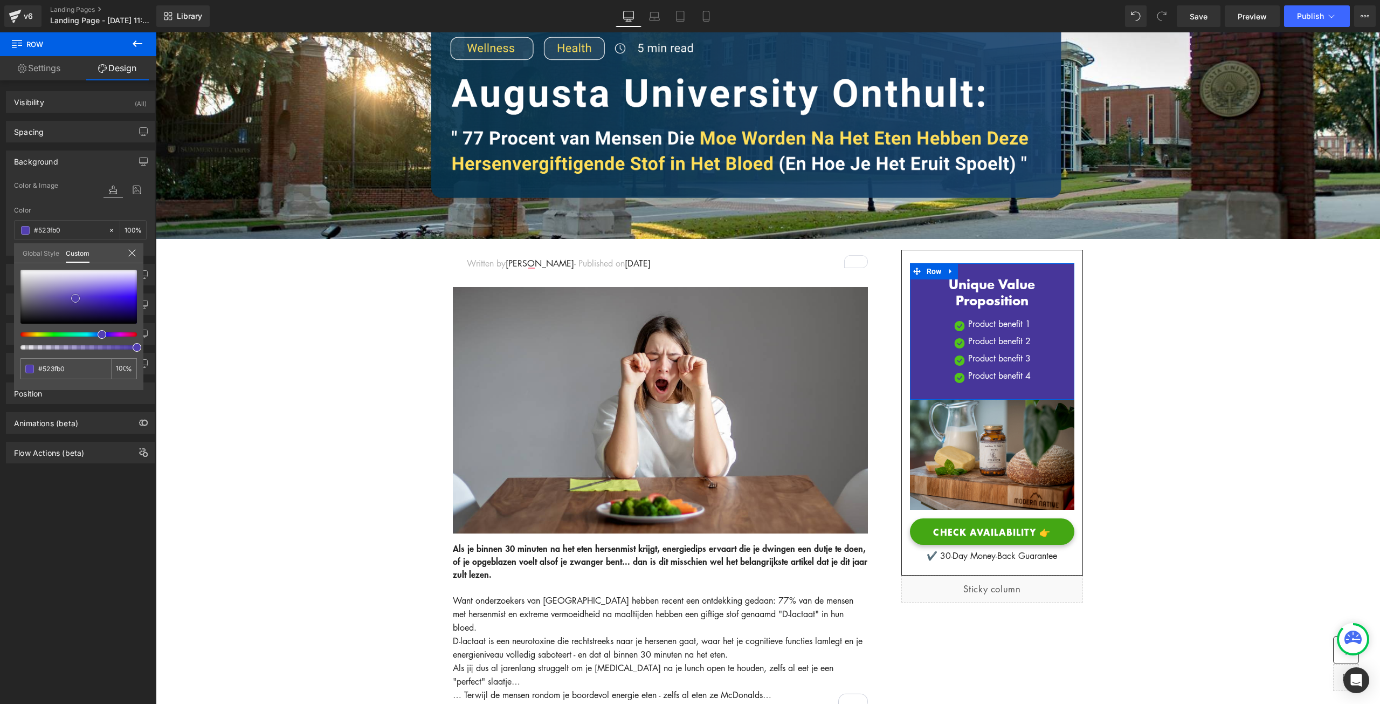
click at [75, 298] on div at bounding box center [78, 297] width 116 height 54
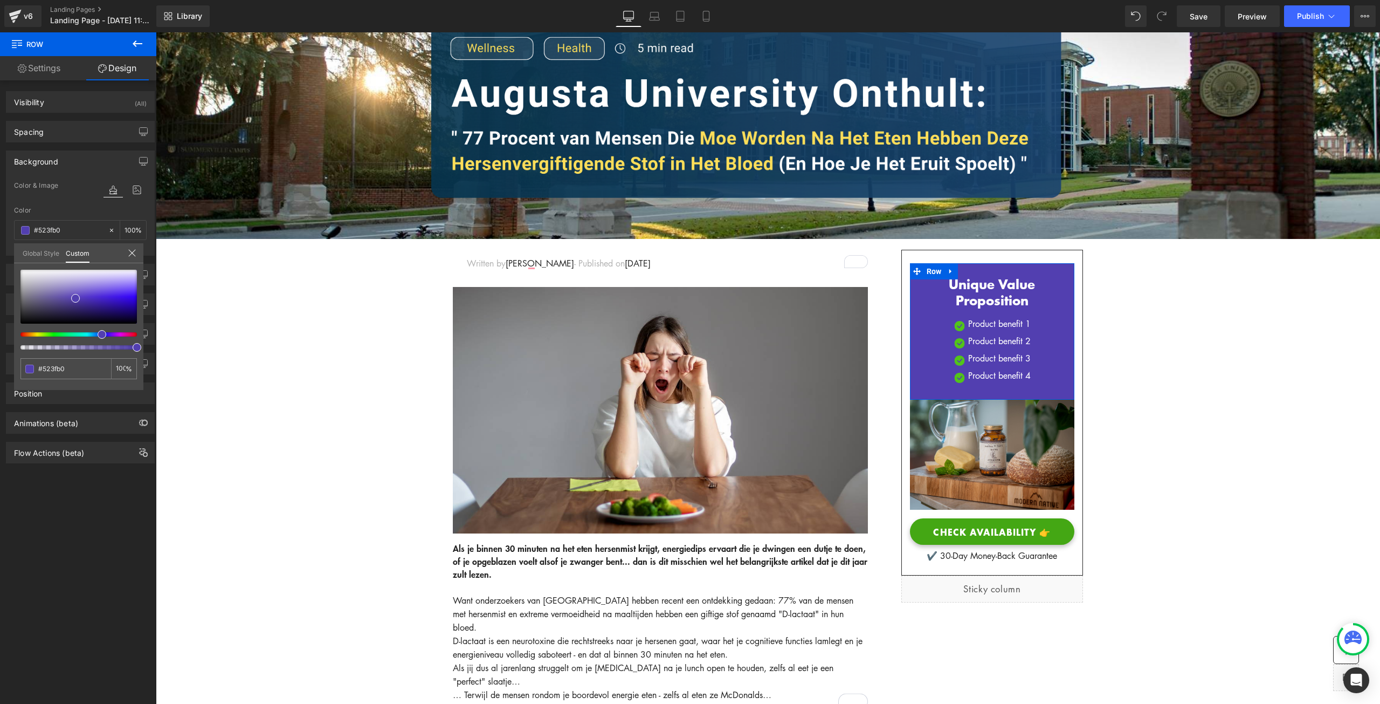
type input "#6c3fb0"
type input "#633fb0"
type input "#523fb0"
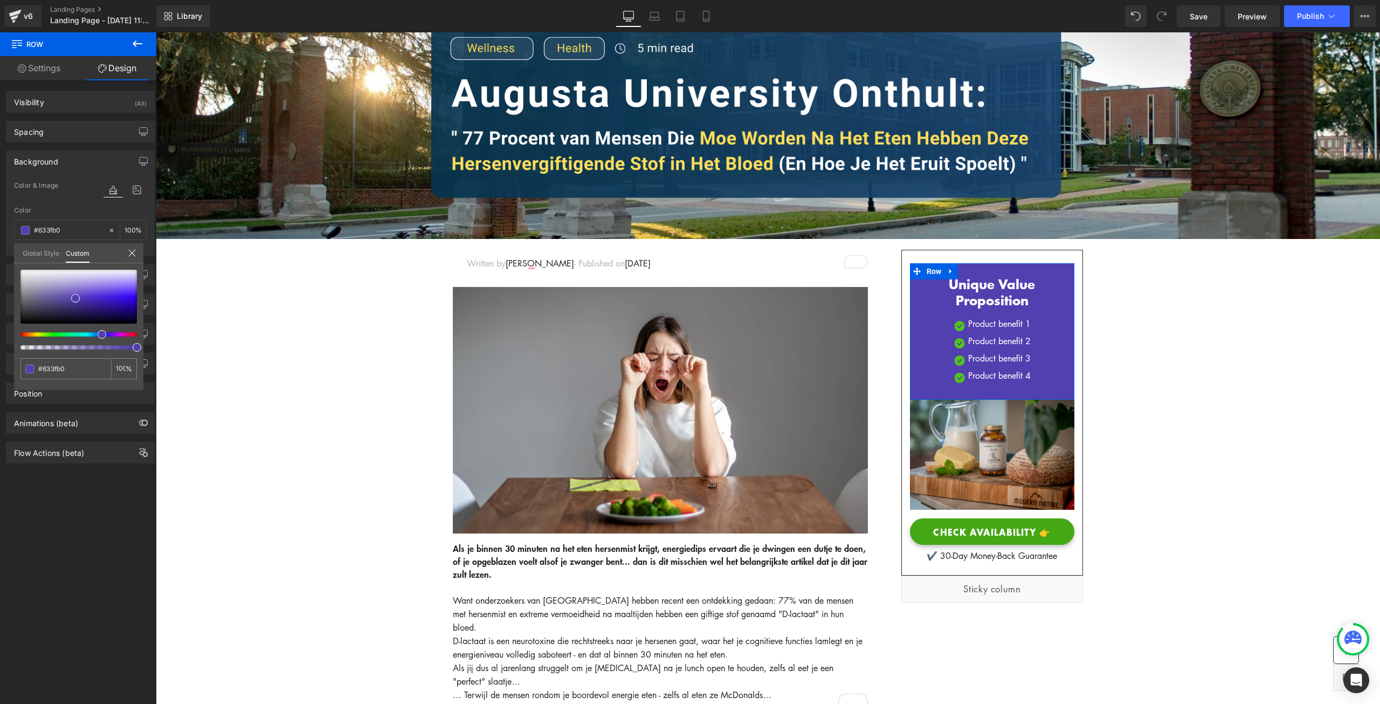
type input "#523fb0"
type input "#4c3fb0"
type input "#3f3fb0"
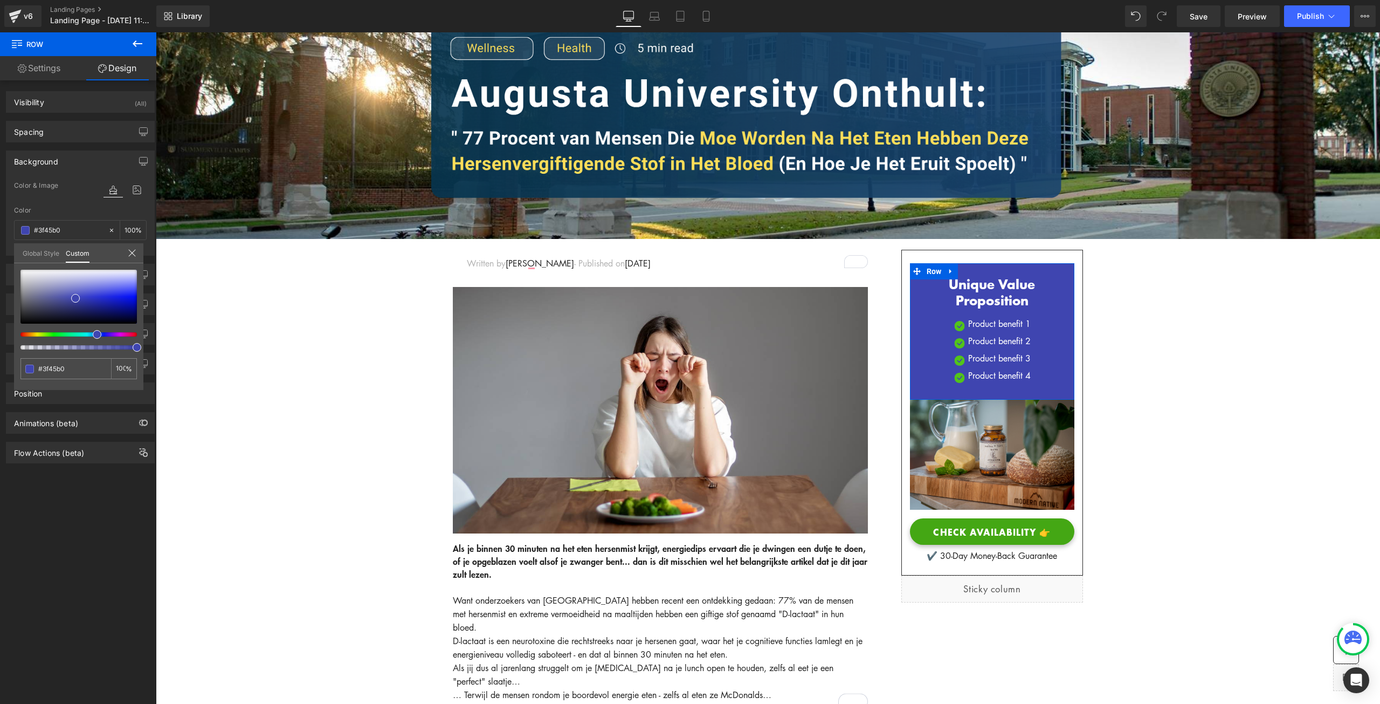
click at [94, 334] on span at bounding box center [97, 334] width 9 height 9
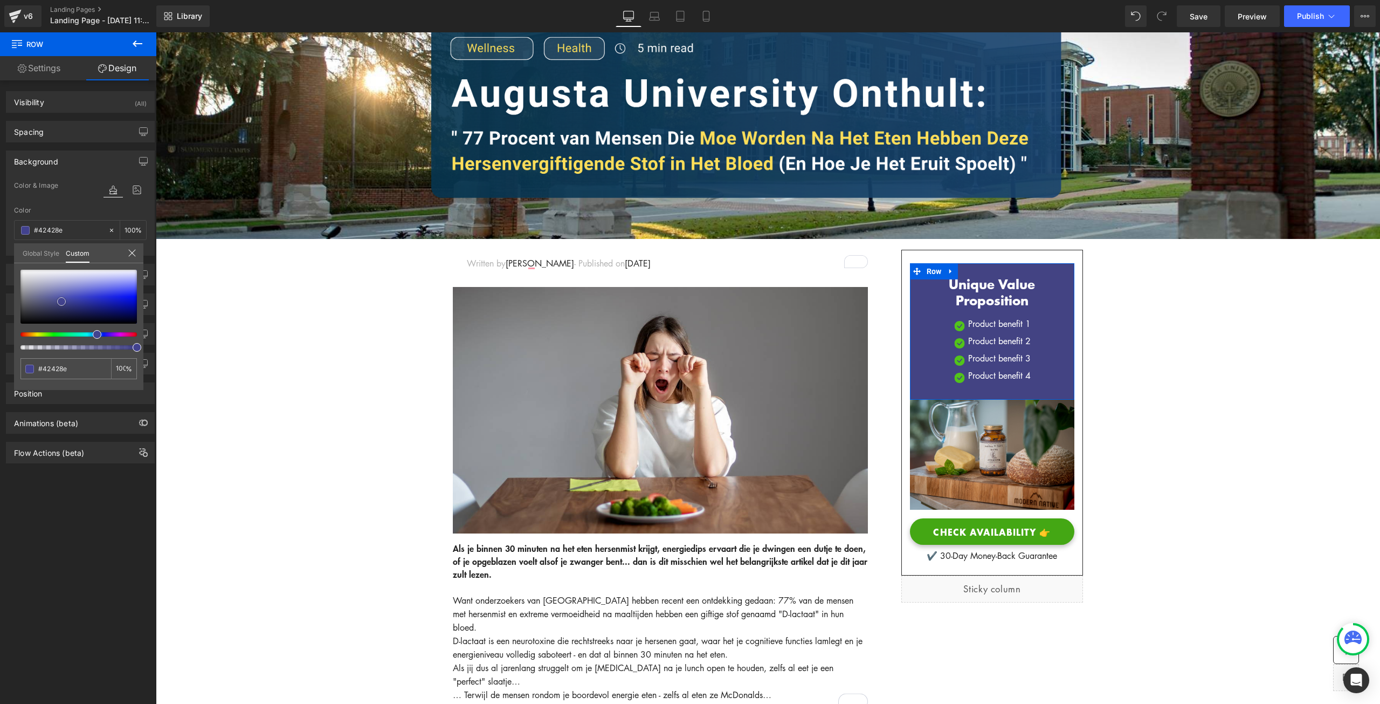
drag, startPoint x: 87, startPoint y: 300, endPoint x: 61, endPoint y: 301, distance: 25.9
click at [61, 301] on div at bounding box center [78, 297] width 116 height 54
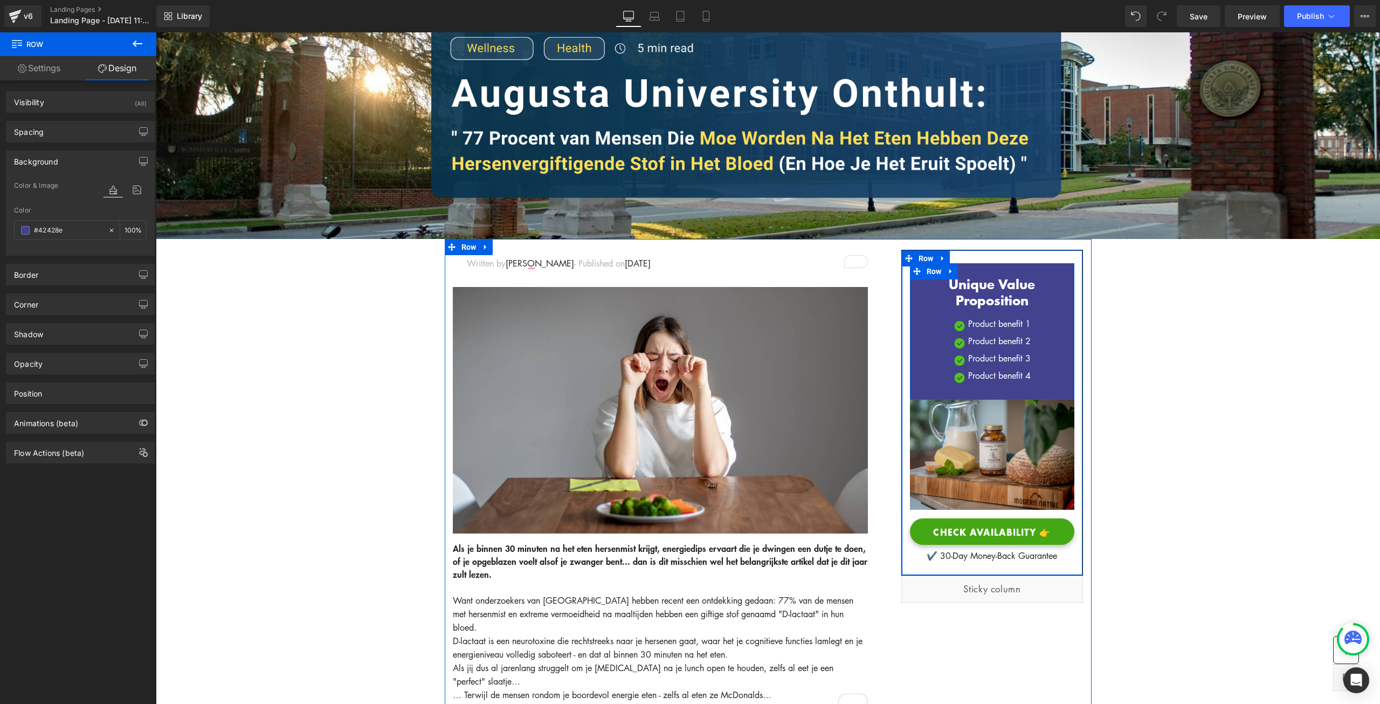
click at [915, 272] on icon at bounding box center [917, 271] width 8 height 8
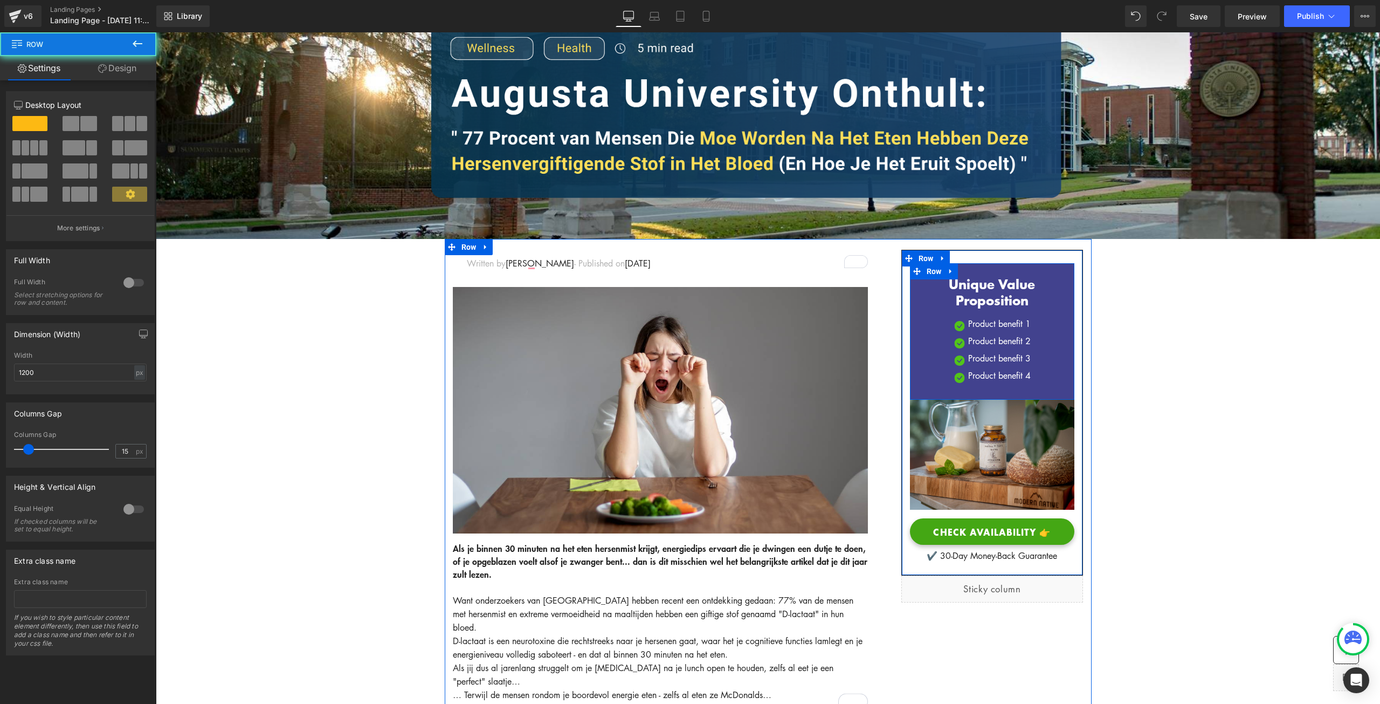
click at [912, 289] on div "Unique Value Proposition Heading Image Product benefit 1 Text Block Image Produ…" at bounding box center [992, 335] width 165 height 118
click at [920, 302] on h3 "Unique Value Proposition" at bounding box center [992, 292] width 149 height 32
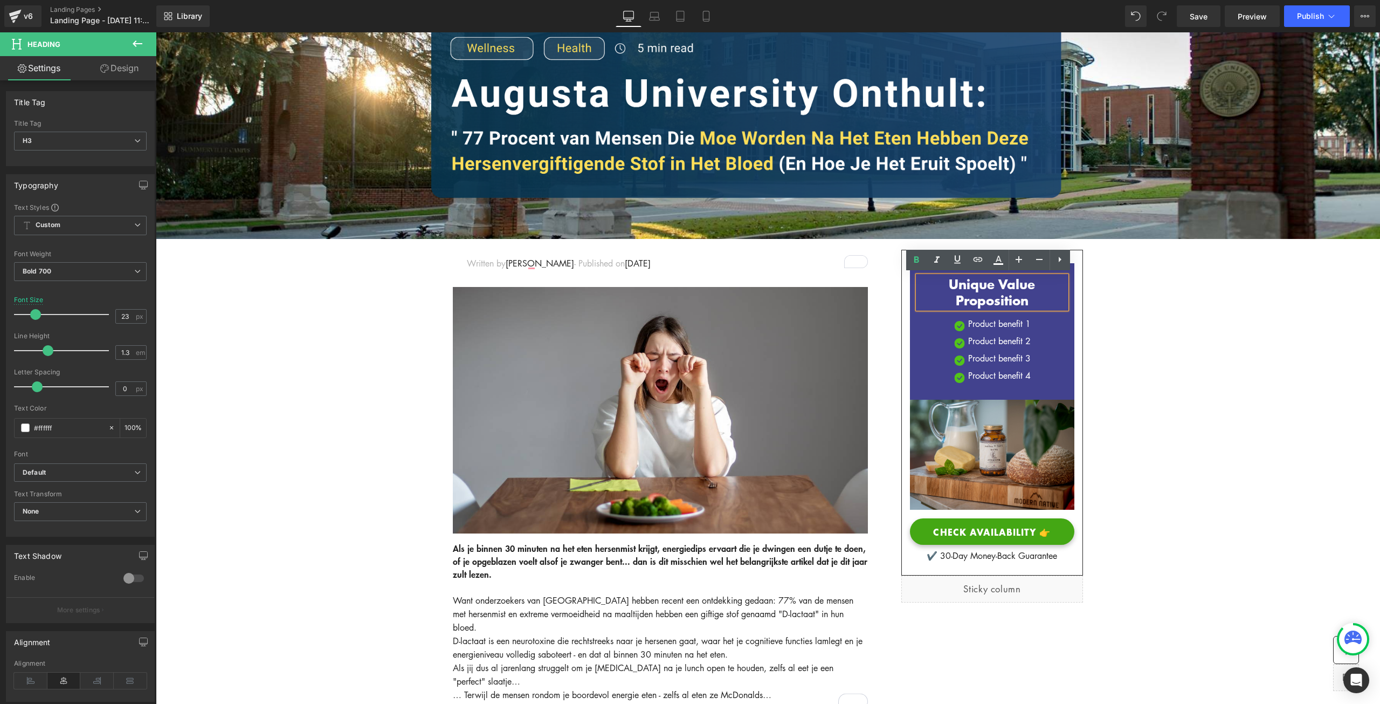
click at [910, 313] on div "Unique Value Proposition Heading Image Product benefit 1 Text Block Image Produ…" at bounding box center [992, 335] width 165 height 118
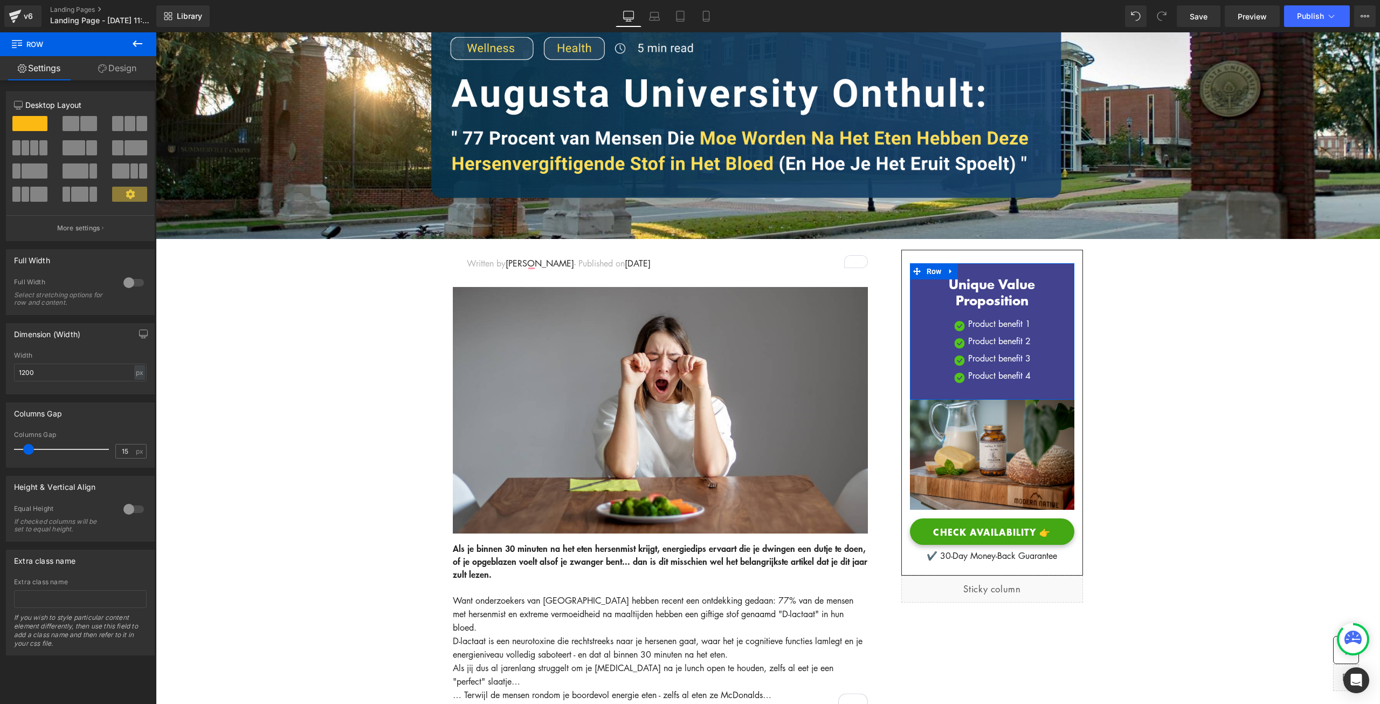
click at [130, 74] on link "Design" at bounding box center [117, 68] width 78 height 24
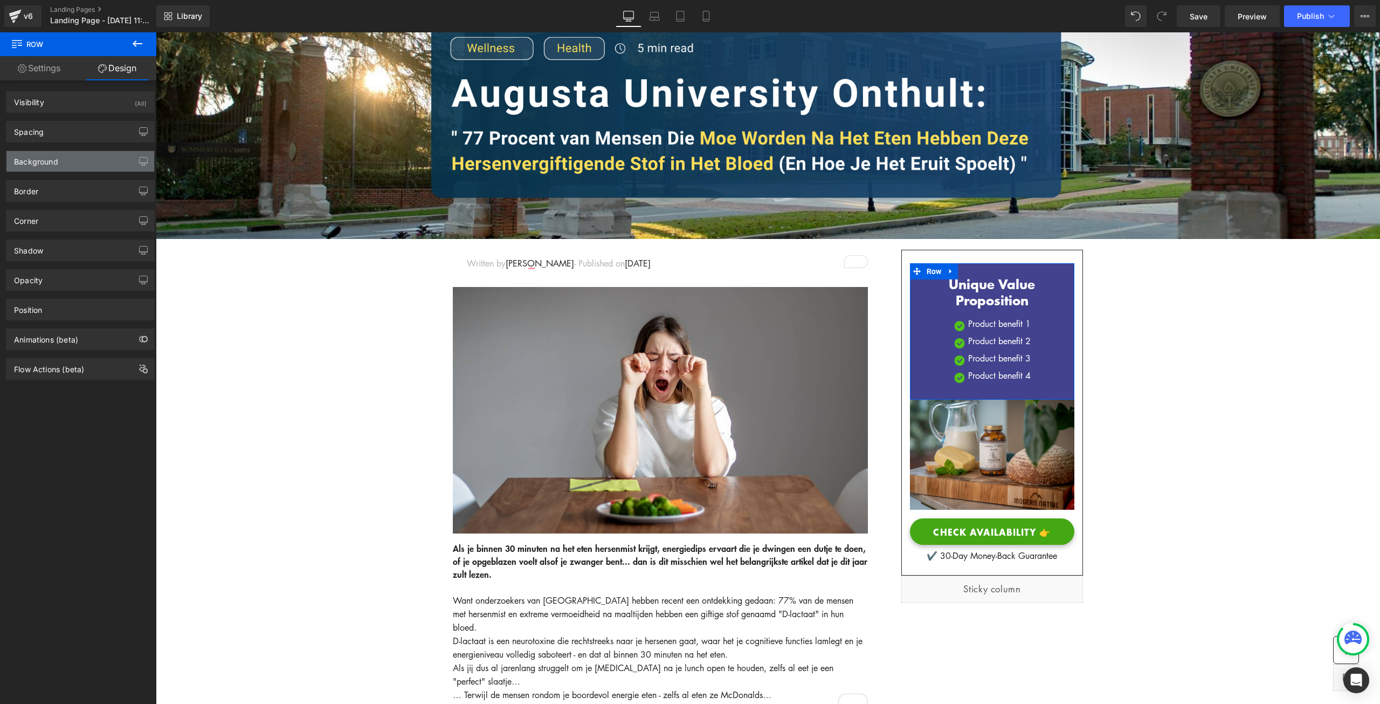
click at [67, 157] on div "Background" at bounding box center [80, 161] width 148 height 20
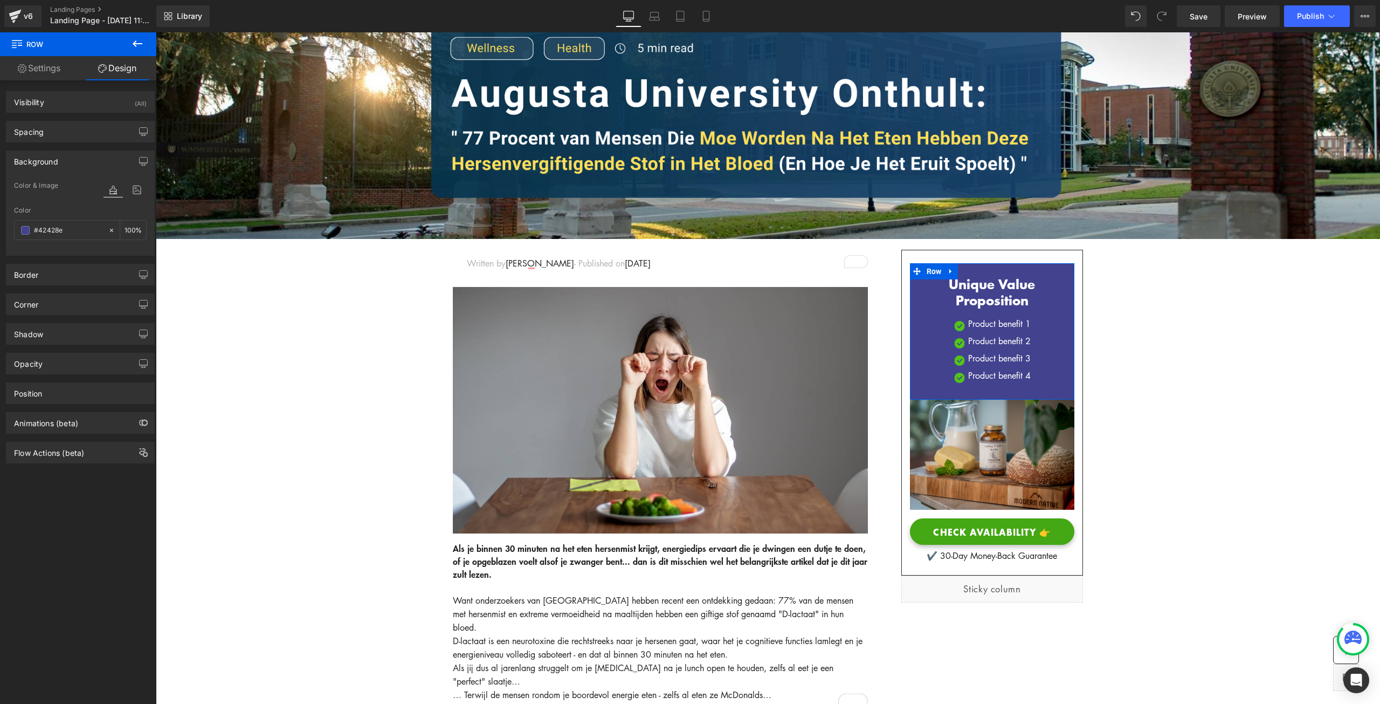
paste input "153d5c"
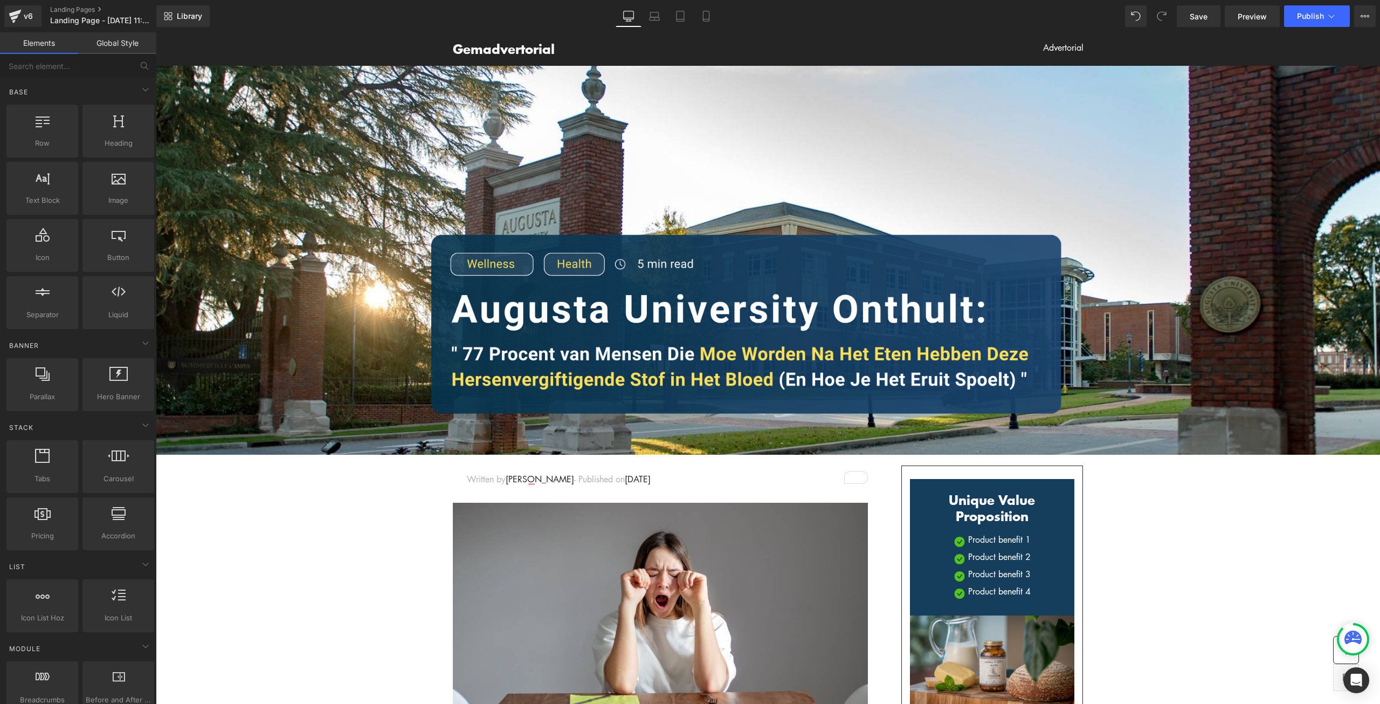
scroll to position [162, 0]
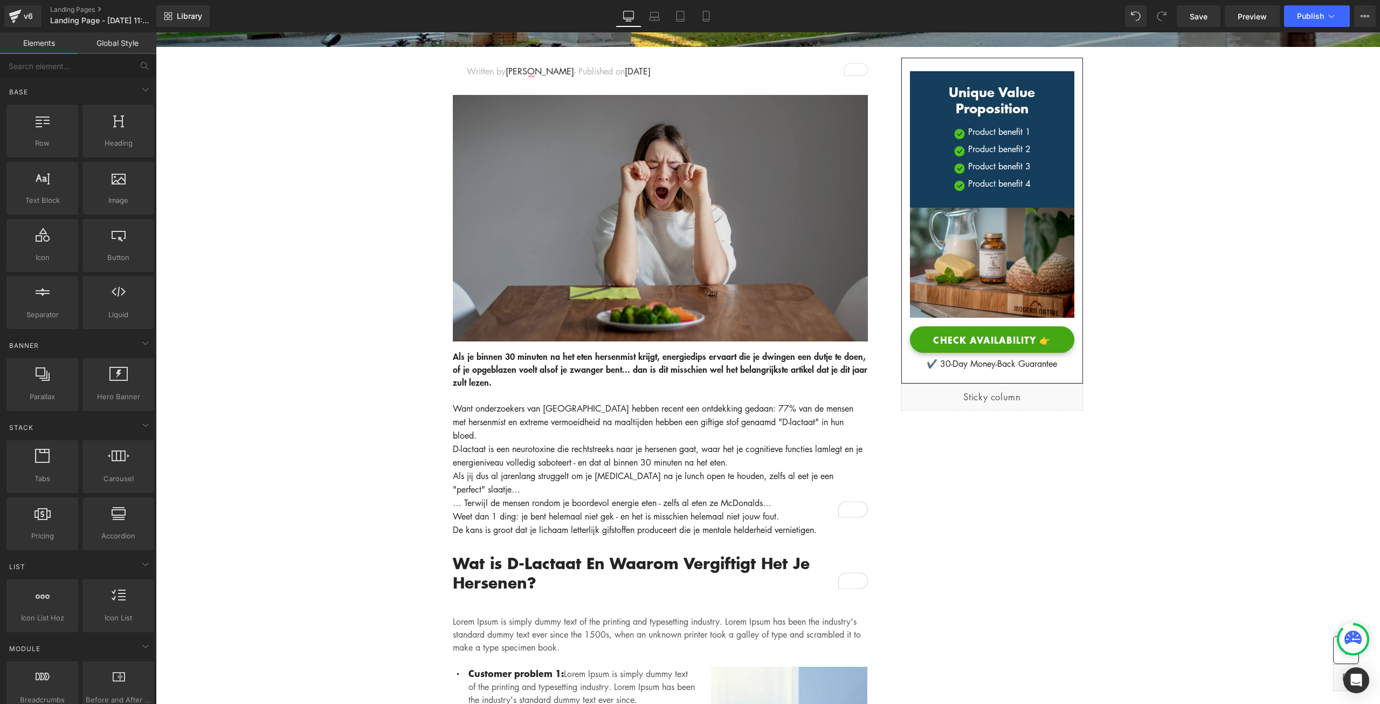
scroll to position [323, 0]
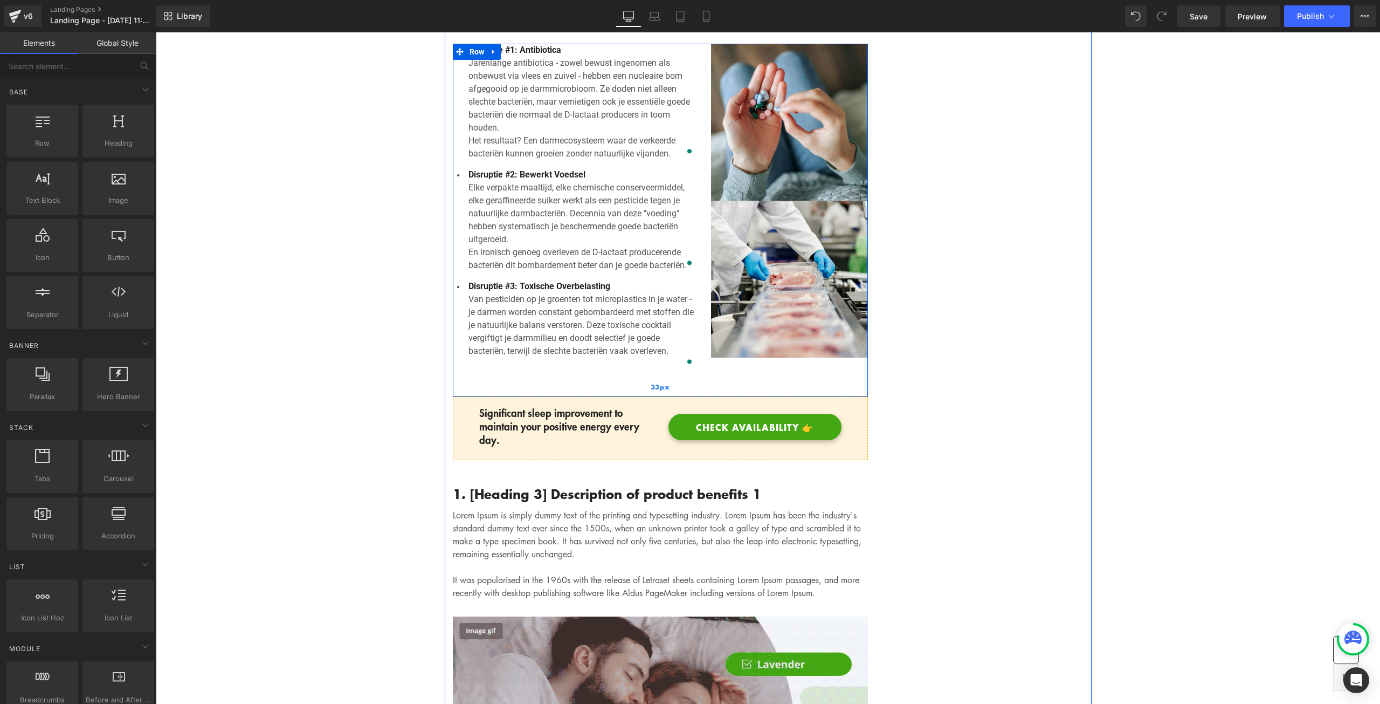
scroll to position [1348, 0]
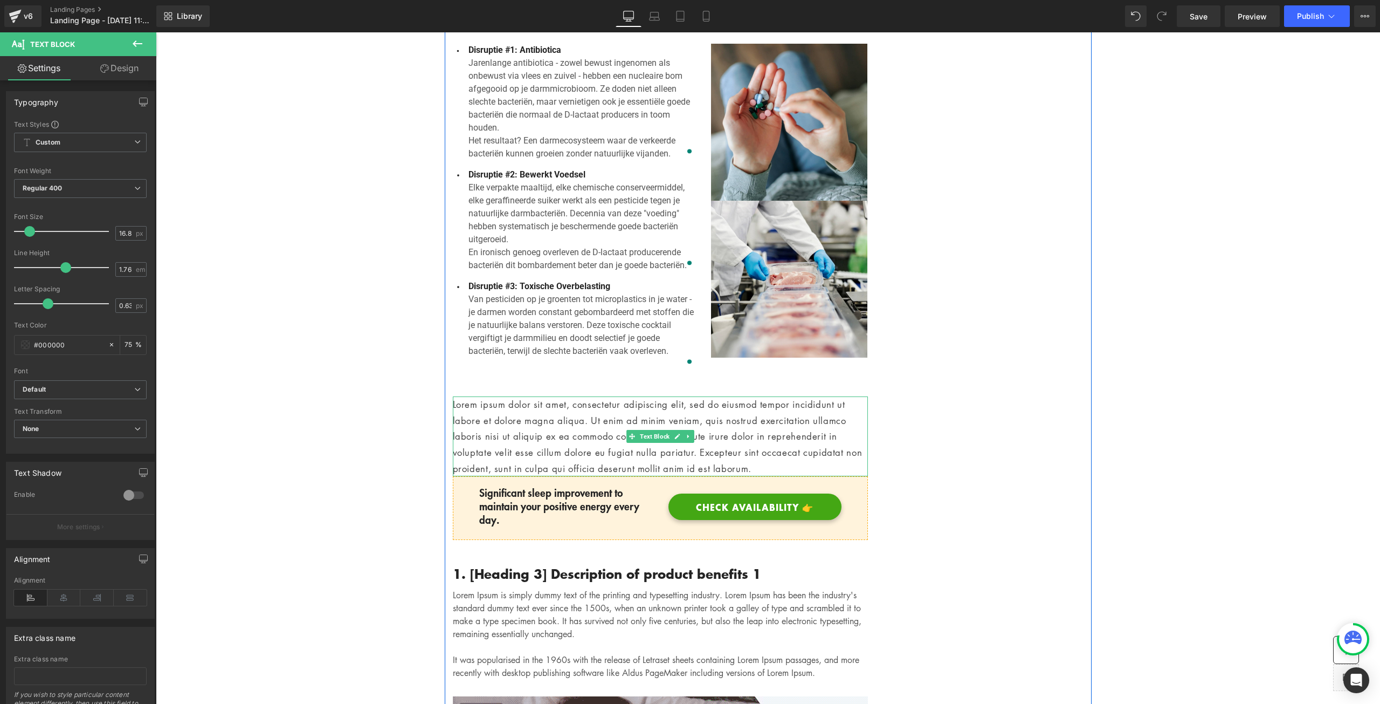
click at [755, 432] on p "Lorem ipsum dolor sit amet, consectetur adipiscing elit, sed do eiusmod tempor …" at bounding box center [660, 436] width 415 height 80
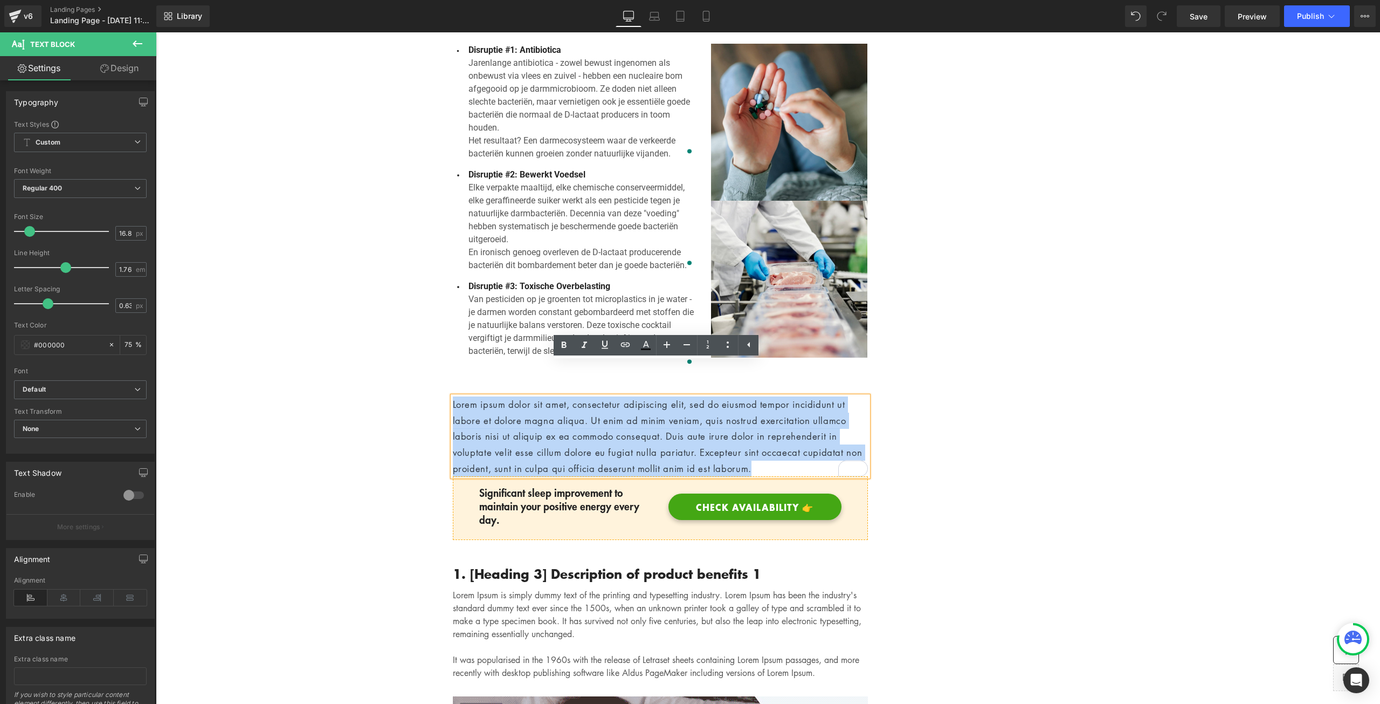
drag, startPoint x: 754, startPoint y: 432, endPoint x: 450, endPoint y: 370, distance: 310.3
click at [453, 396] on p "Lorem ipsum dolor sit amet, consectetur adipiscing elit, sed do eiusmod tempor …" at bounding box center [660, 436] width 415 height 80
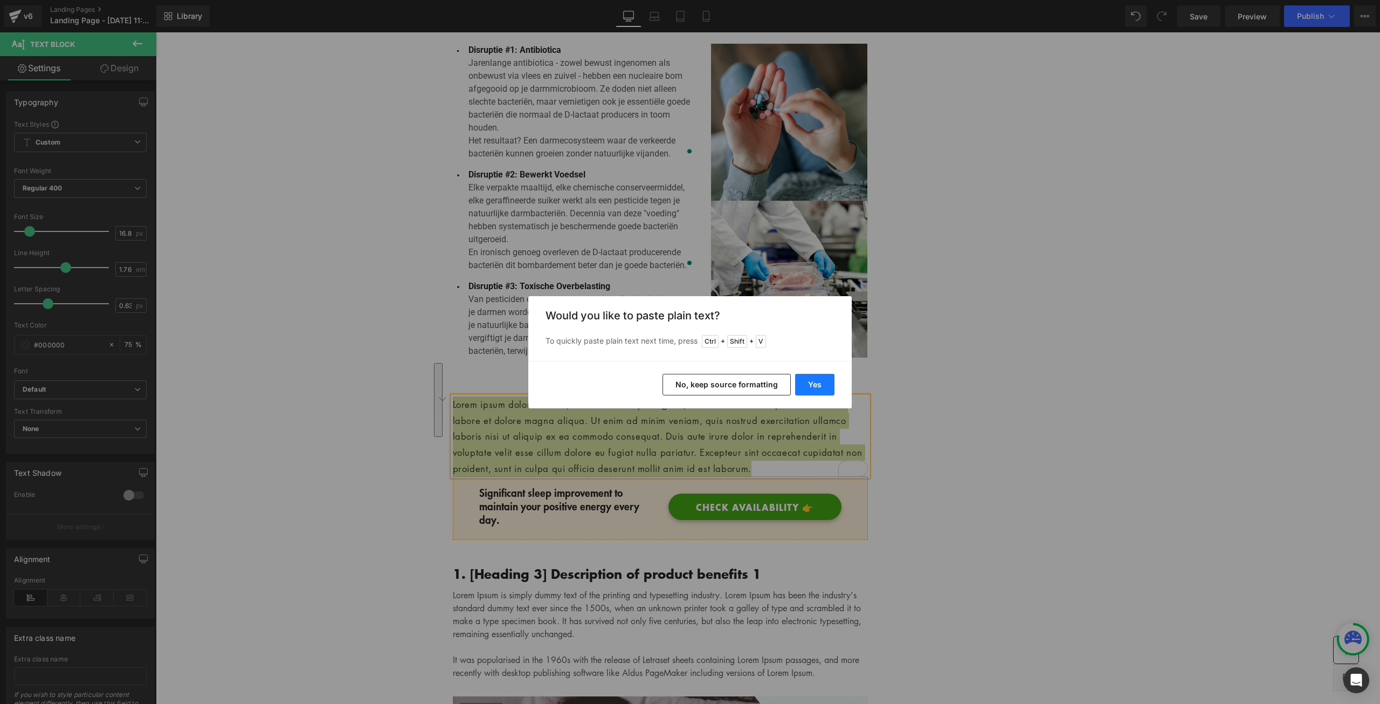
click at [819, 379] on button "Yes" at bounding box center [814, 385] width 39 height 22
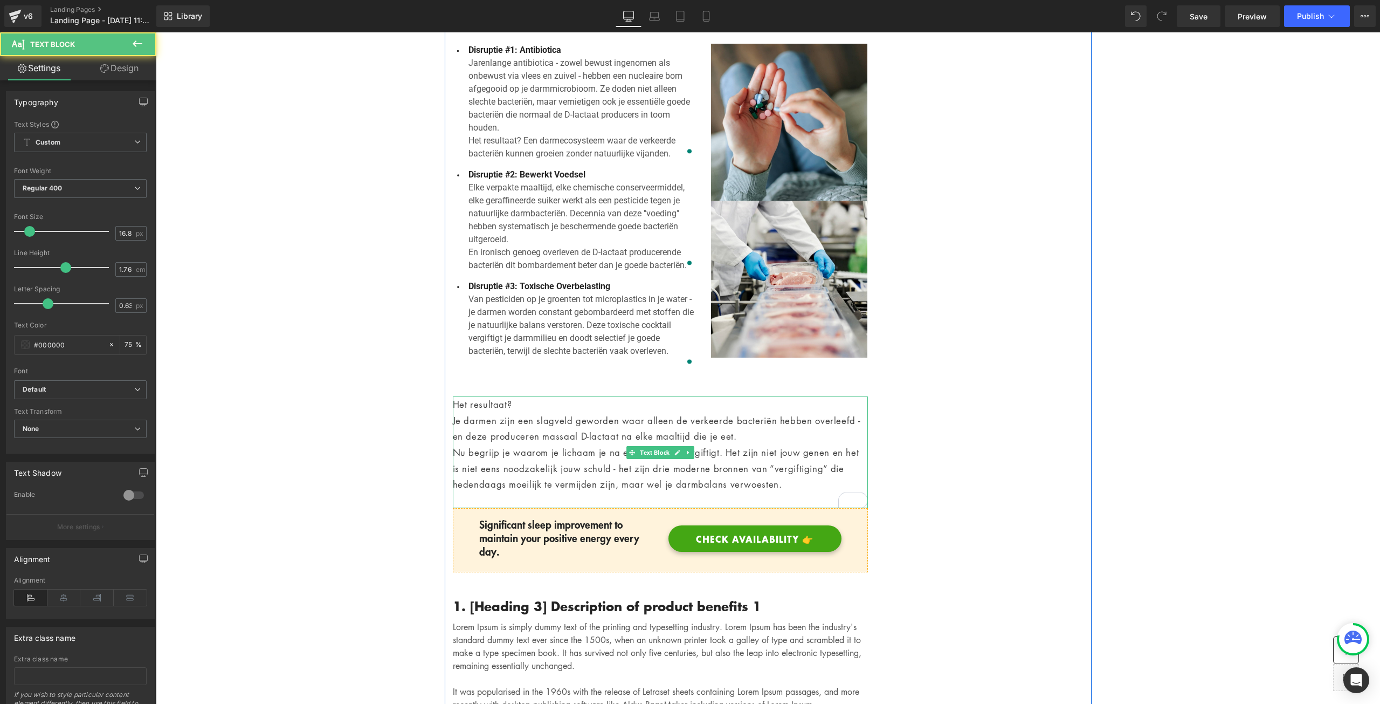
click at [520, 396] on p "Het resultaat?" at bounding box center [660, 404] width 415 height 16
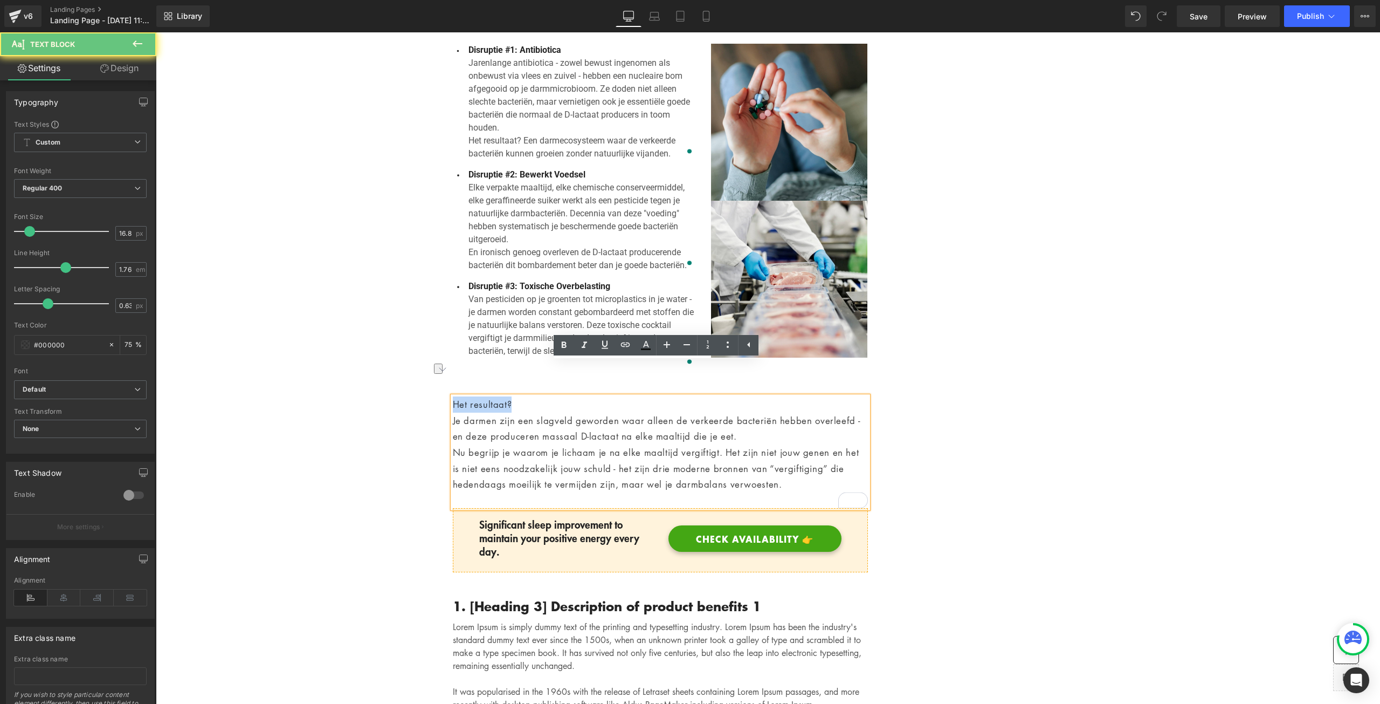
drag, startPoint x: 516, startPoint y: 373, endPoint x: 440, endPoint y: 374, distance: 76.6
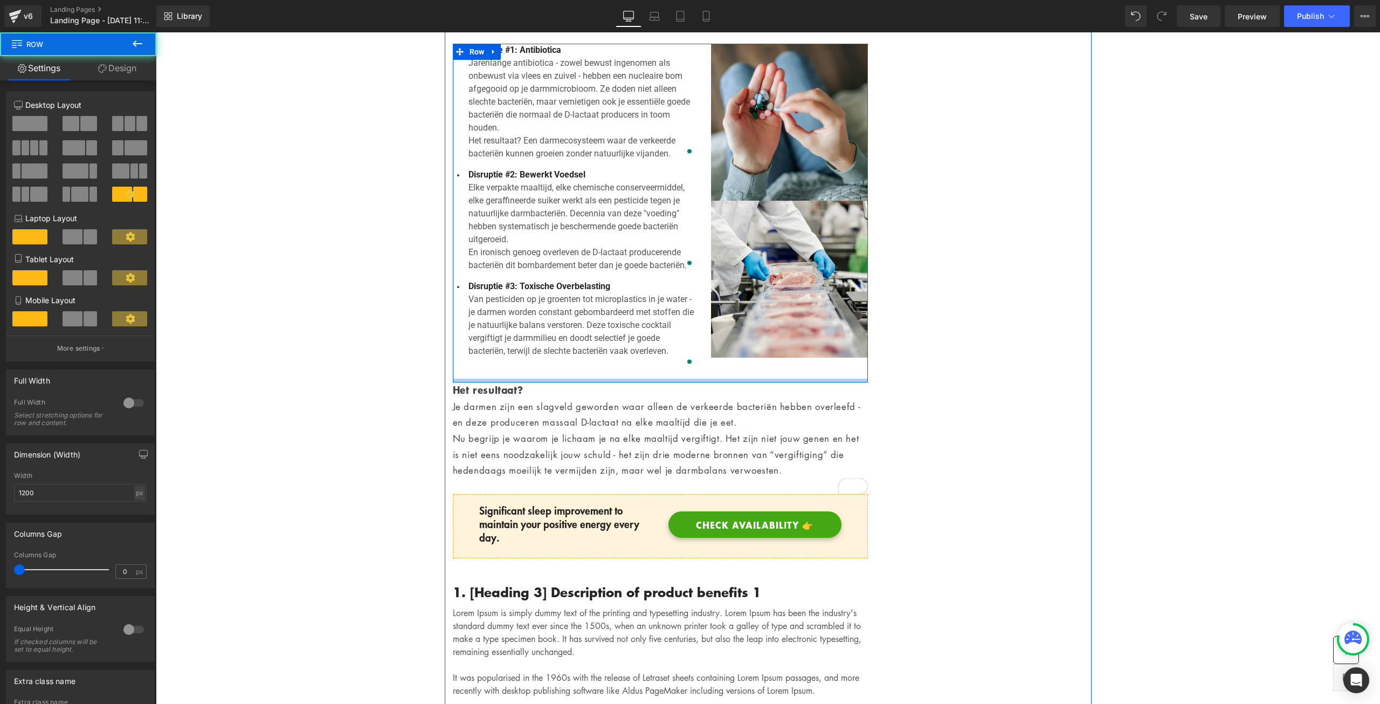
drag, startPoint x: 636, startPoint y: 361, endPoint x: 639, endPoint y: 347, distance: 14.4
click at [639, 378] on div at bounding box center [660, 380] width 415 height 4
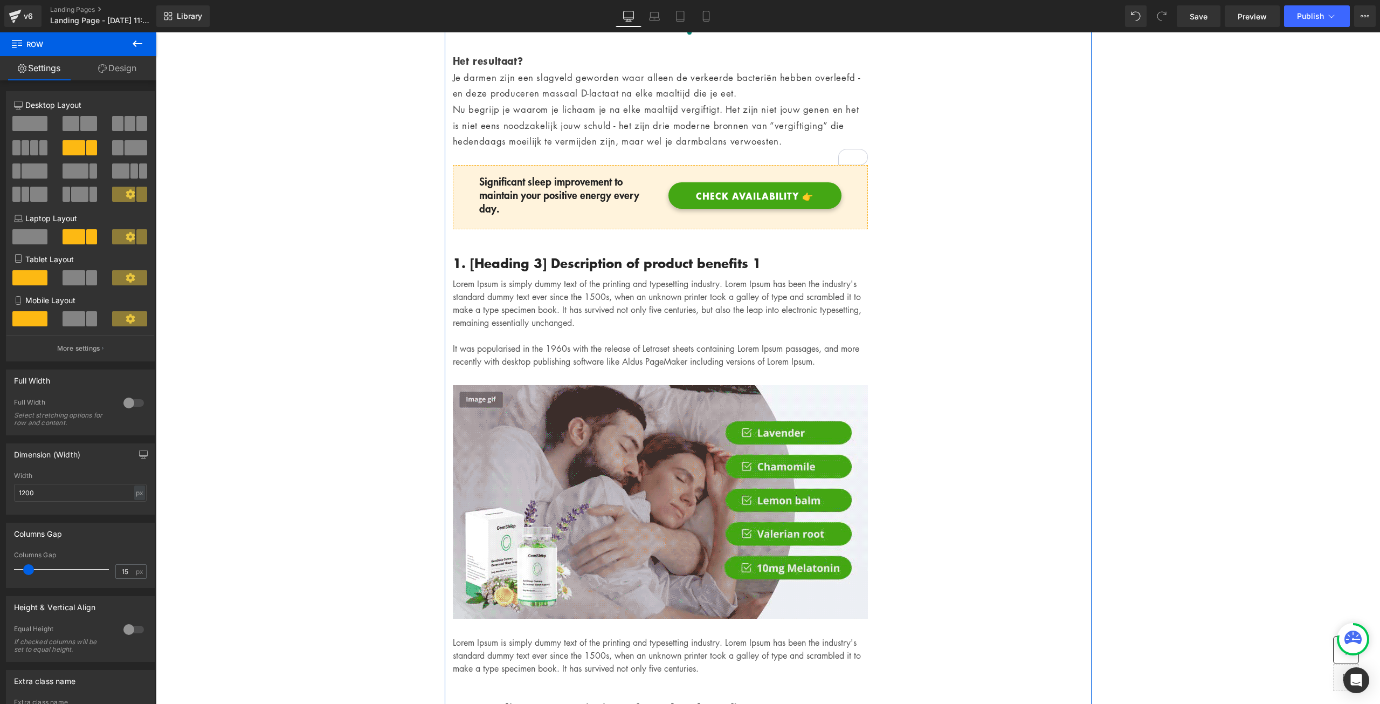
scroll to position [1563, 0]
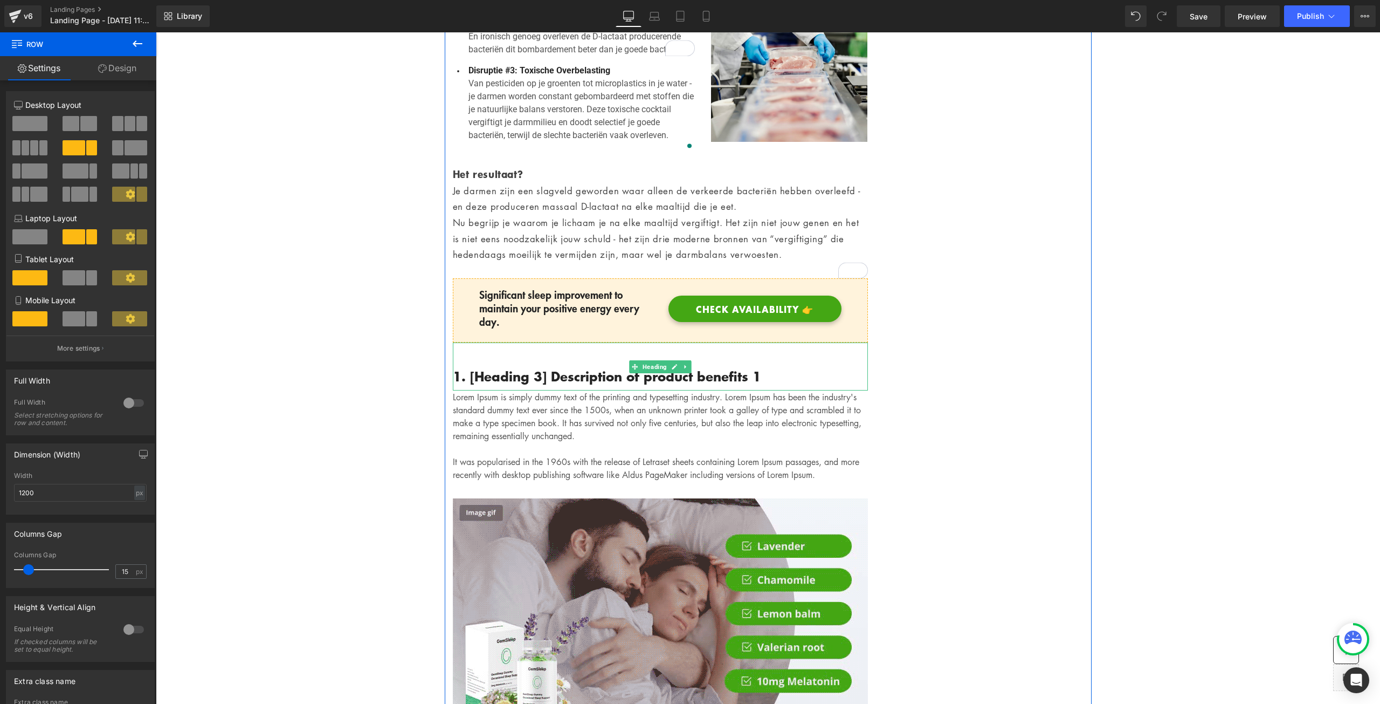
click at [752, 368] on h3 "1. [Heading 3] Description of product benefits 1" at bounding box center [660, 376] width 415 height 16
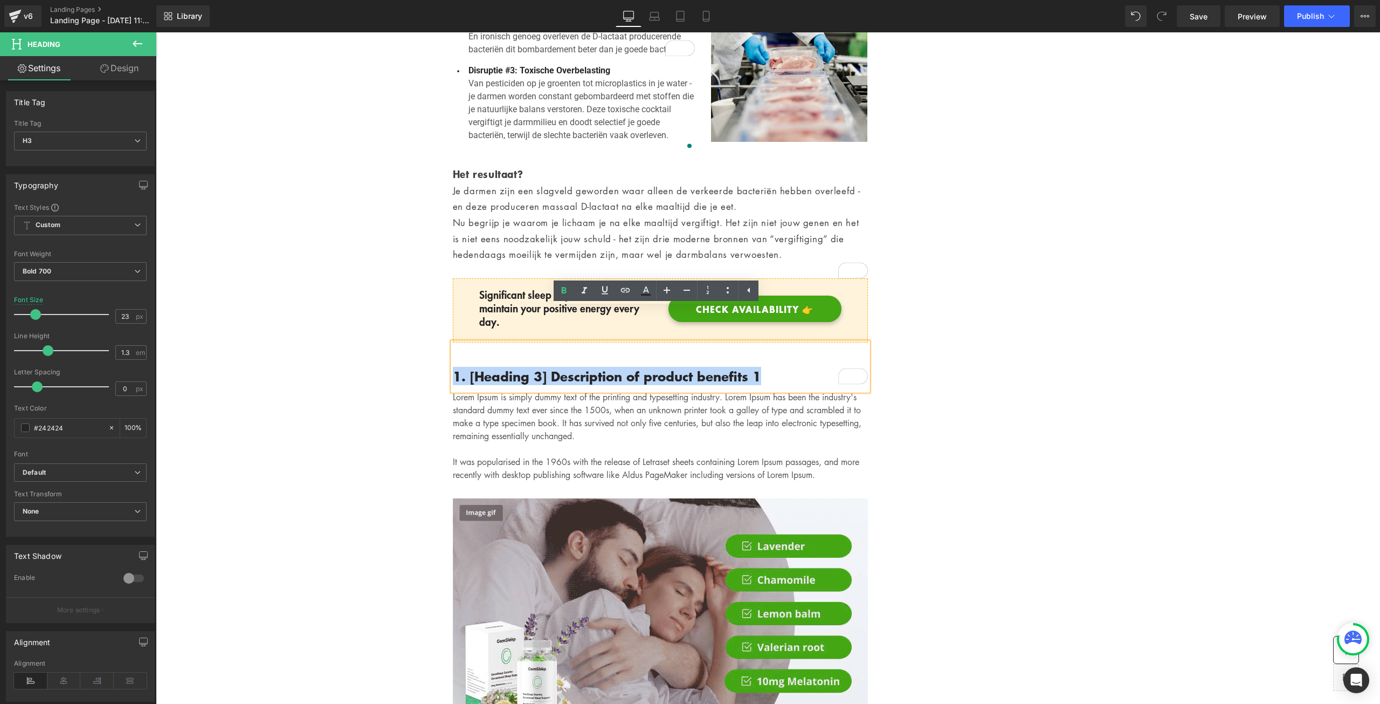
drag, startPoint x: 736, startPoint y: 339, endPoint x: 438, endPoint y: 345, distance: 298.7
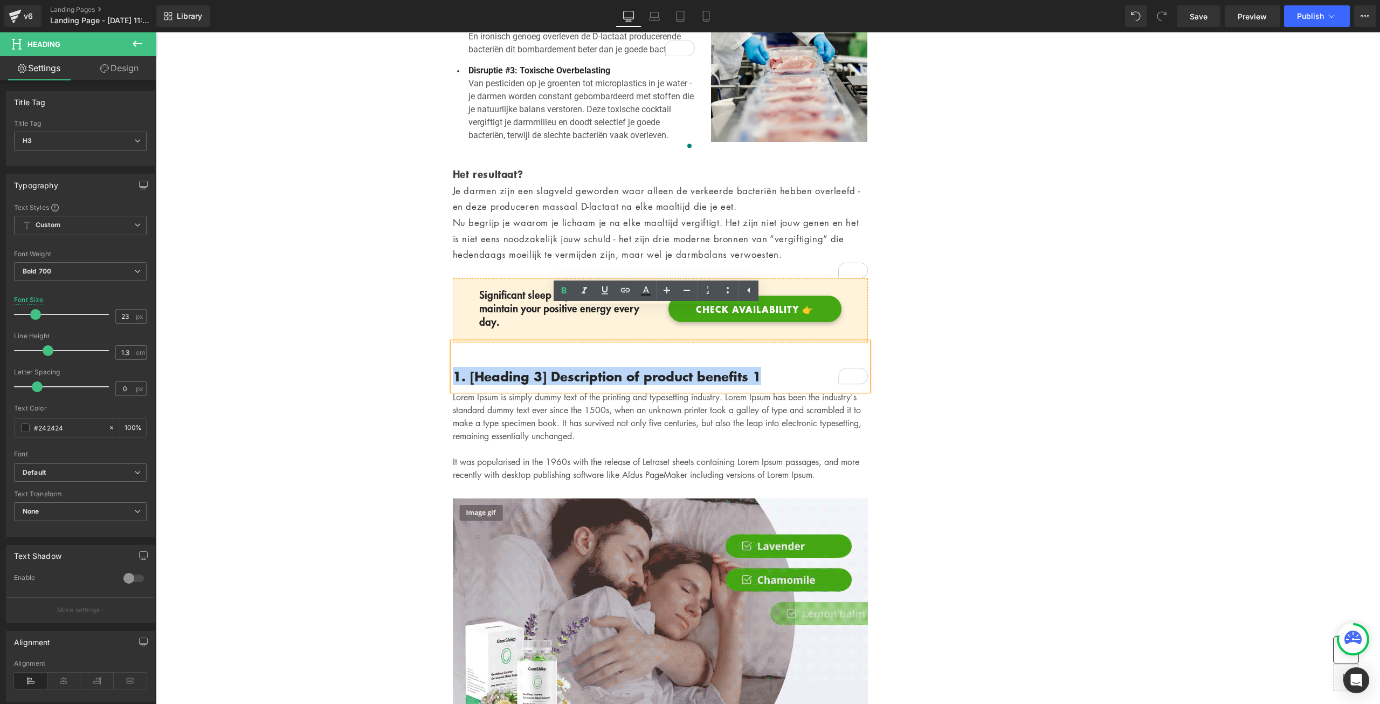
paste div "To enrich screen reader interactions, please activate Accessibility in Grammarl…"
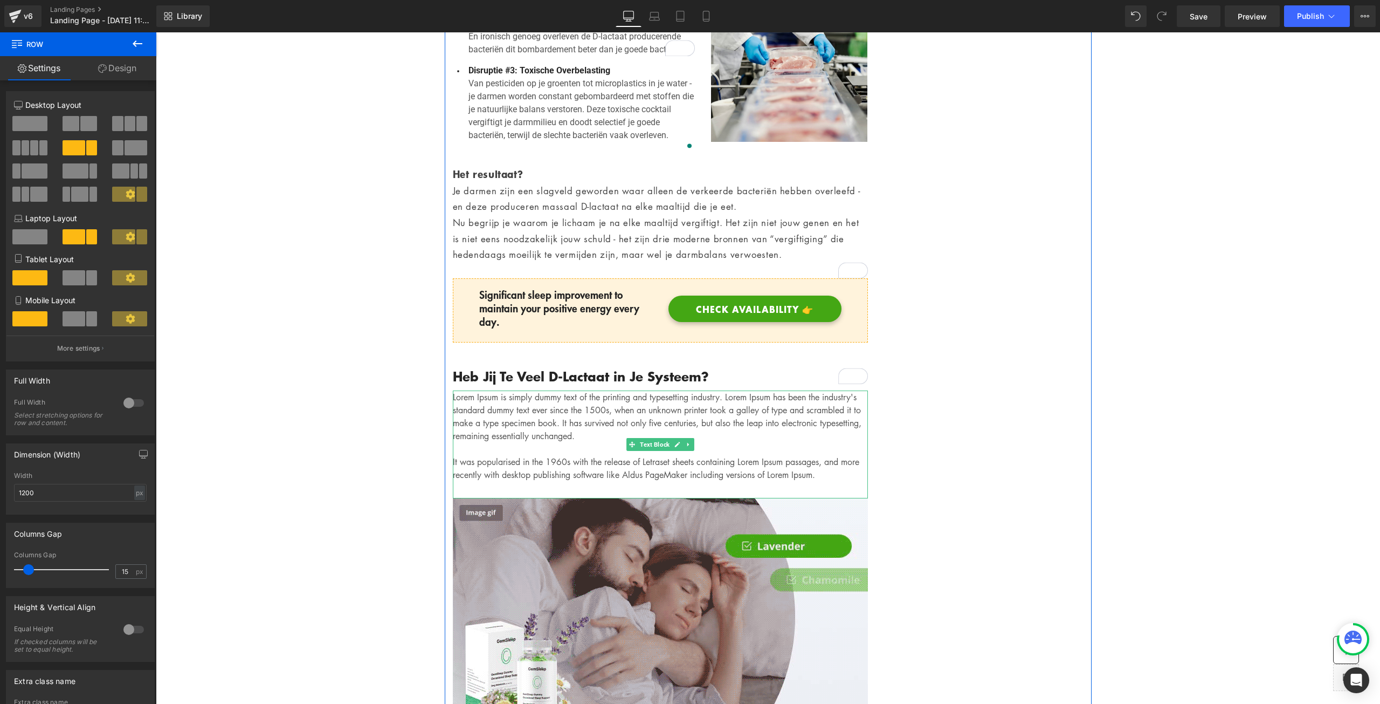
click at [470, 390] on p "Lorem Ipsum is simply dummy text of the printing and typesetting industry. Lore…" at bounding box center [660, 435] width 415 height 91
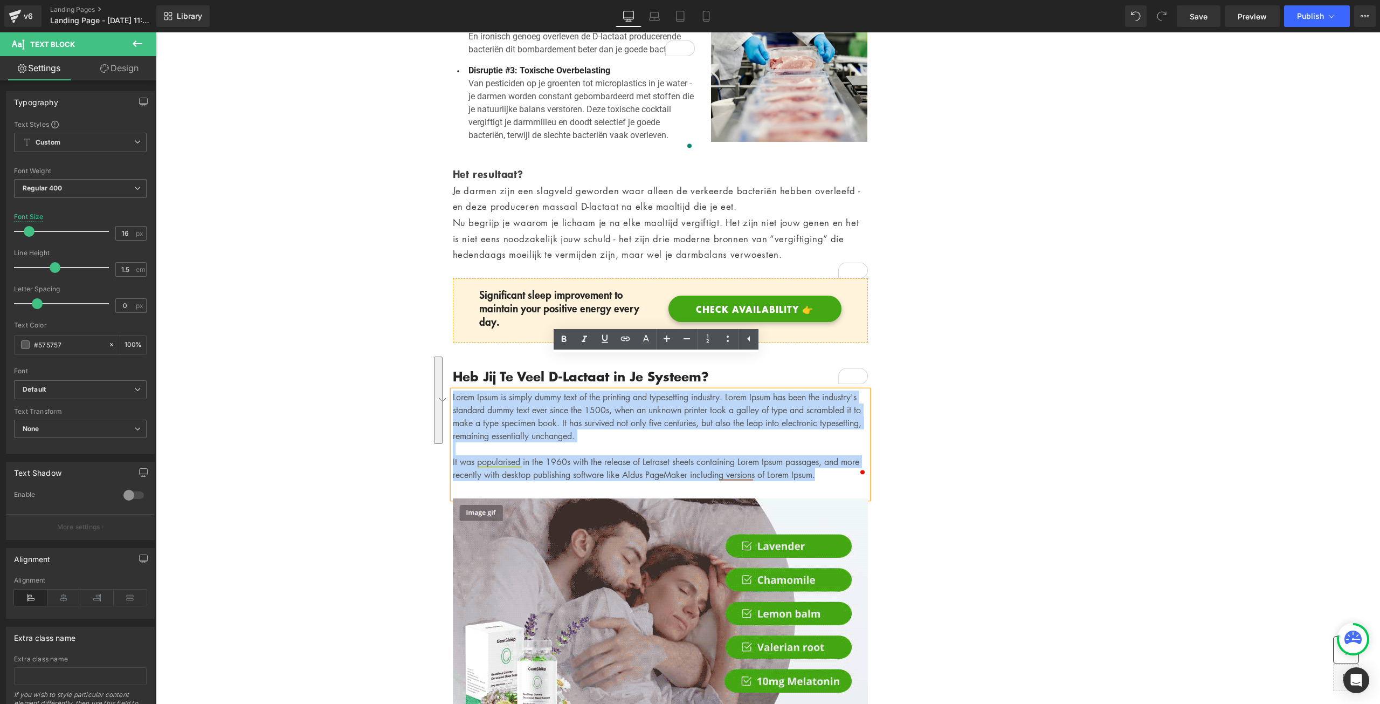
drag, startPoint x: 447, startPoint y: 363, endPoint x: 449, endPoint y: 357, distance: 6.6
click at [453, 390] on div "Lorem Ipsum is simply dummy text of the printing and typesetting industry. Lore…" at bounding box center [660, 444] width 415 height 108
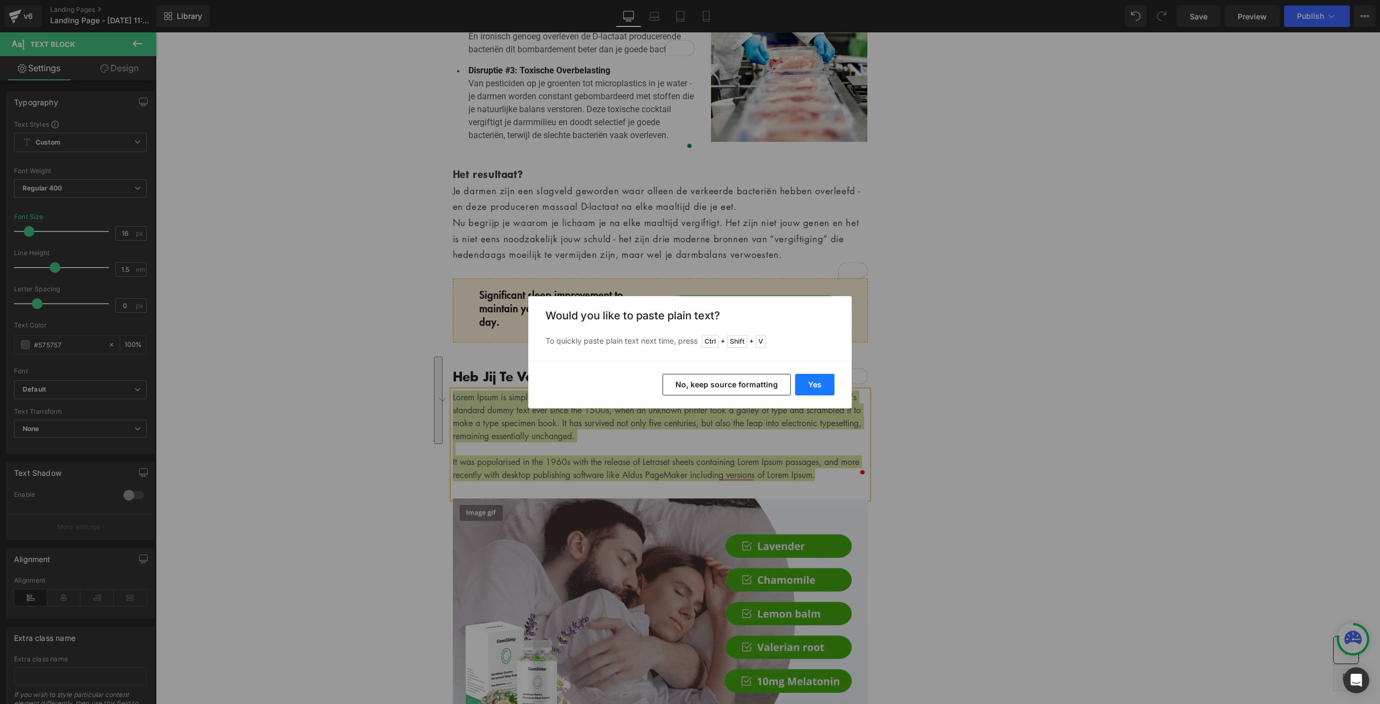
click at [812, 380] on button "Yes" at bounding box center [814, 385] width 39 height 22
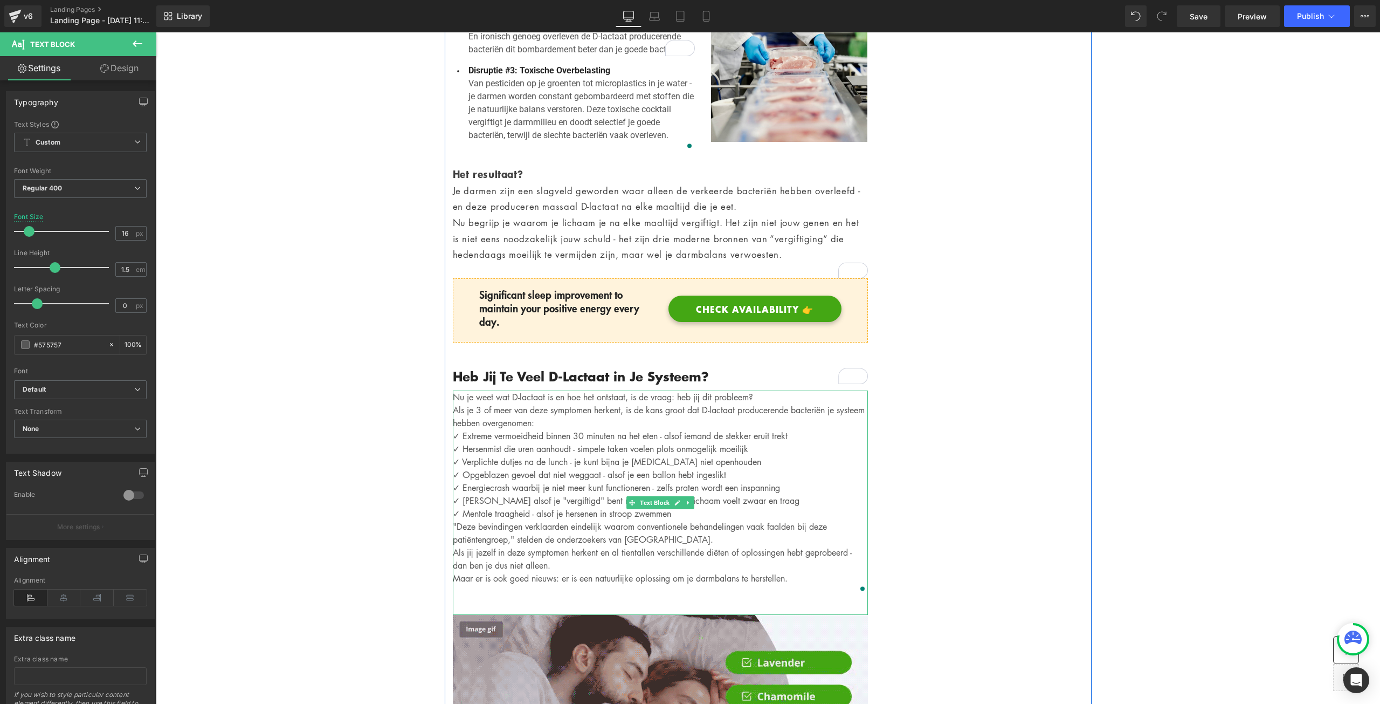
click at [585, 403] on p "Als je 3 of meer van deze symptomen herkent, is de kans groot dat D-lactaat pro…" at bounding box center [660, 416] width 415 height 26
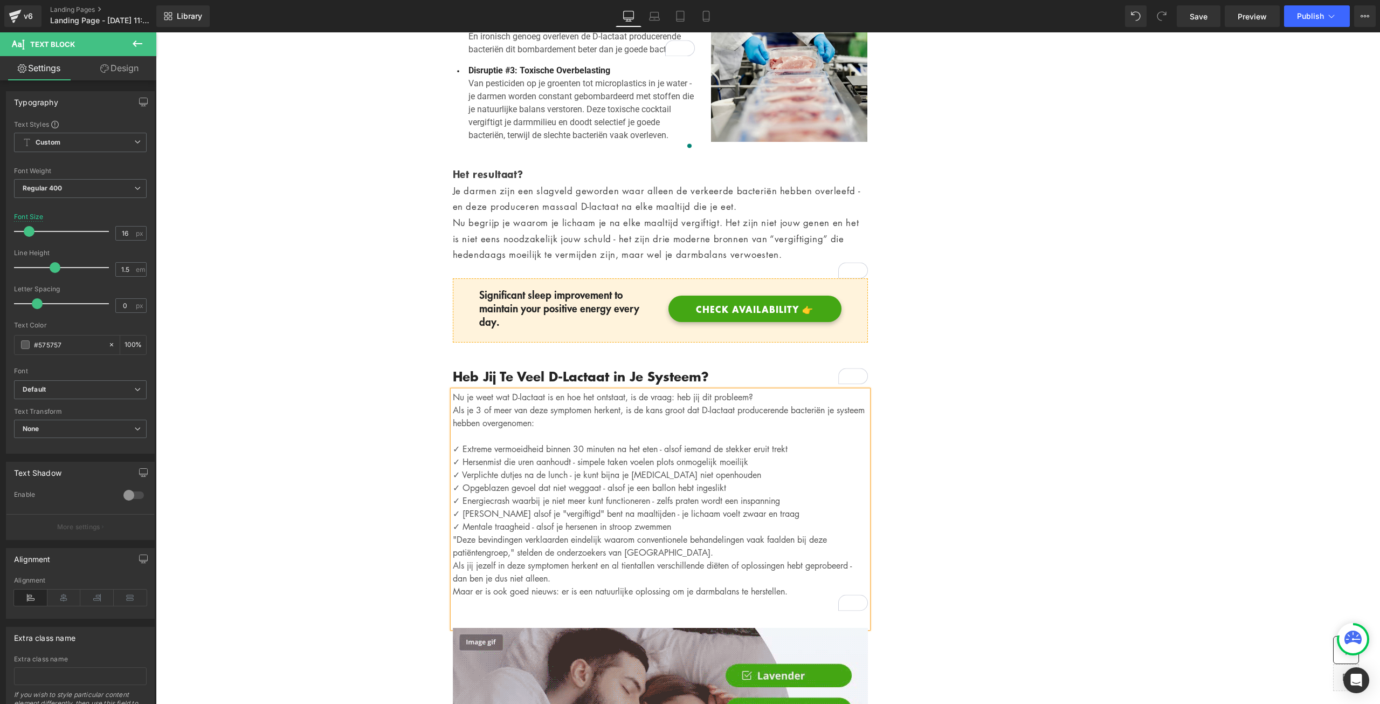
click at [695, 520] on p "✓ Mentale traagheid - alsof je hersenen in stroop zwemmen" at bounding box center [660, 526] width 415 height 13
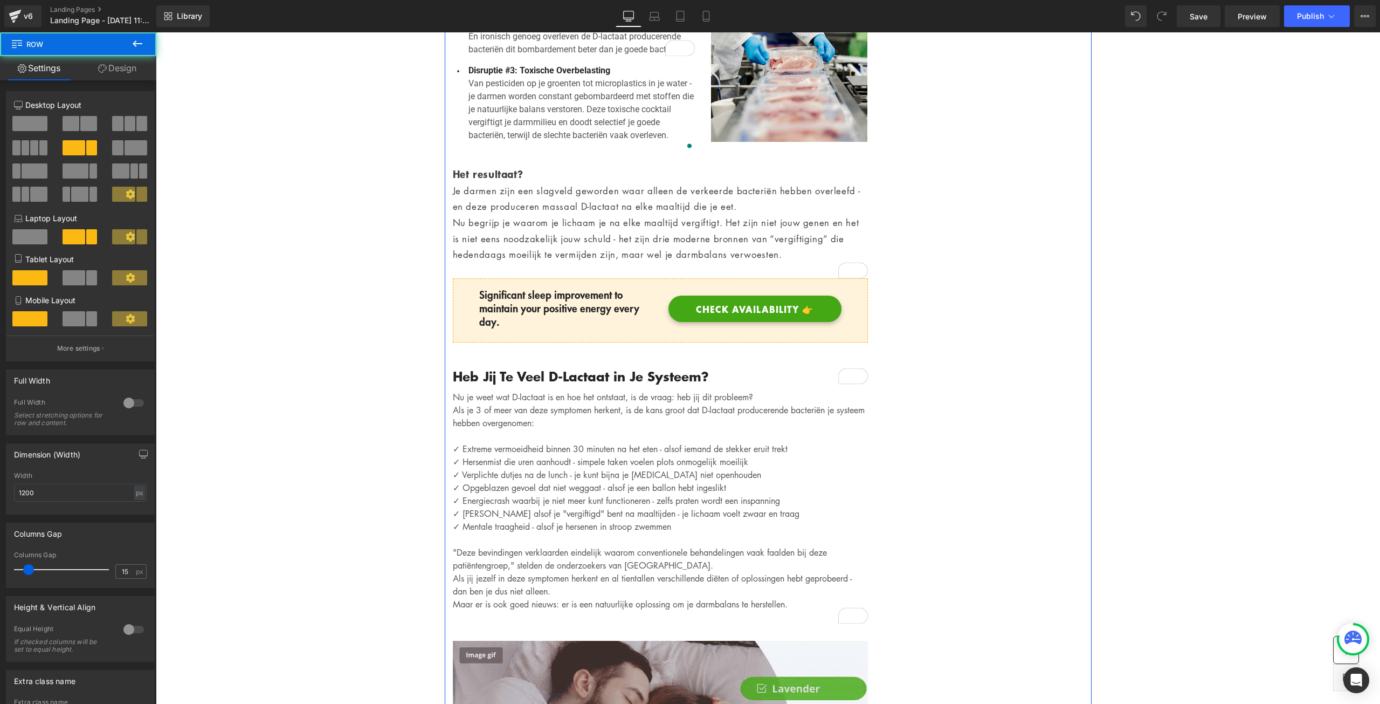
click at [853, 442] on p "✓ Extreme vermoeidheid binnen 30 minuten na het eten - alsof iemand de stekker …" at bounding box center [660, 448] width 415 height 13
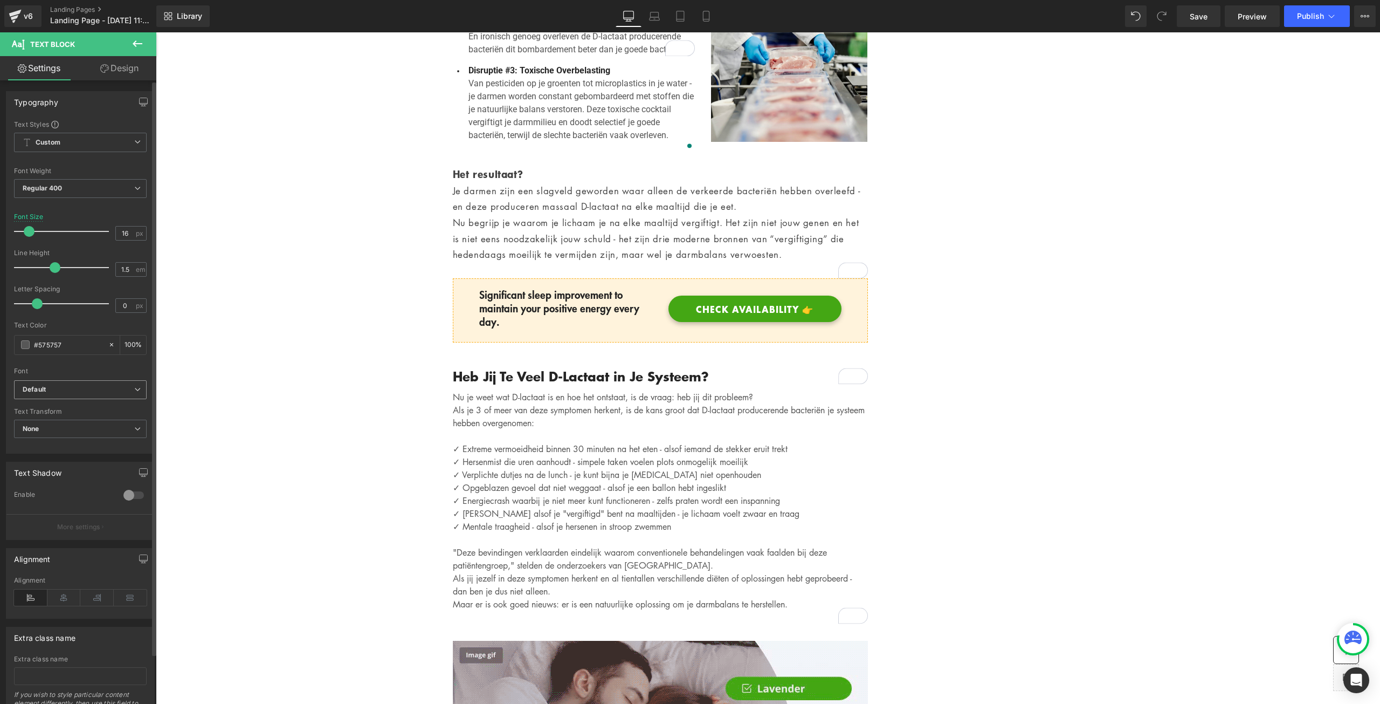
click at [83, 386] on b "Default" at bounding box center [79, 389] width 112 height 9
click at [68, 423] on li "Roboto" at bounding box center [80, 424] width 133 height 17
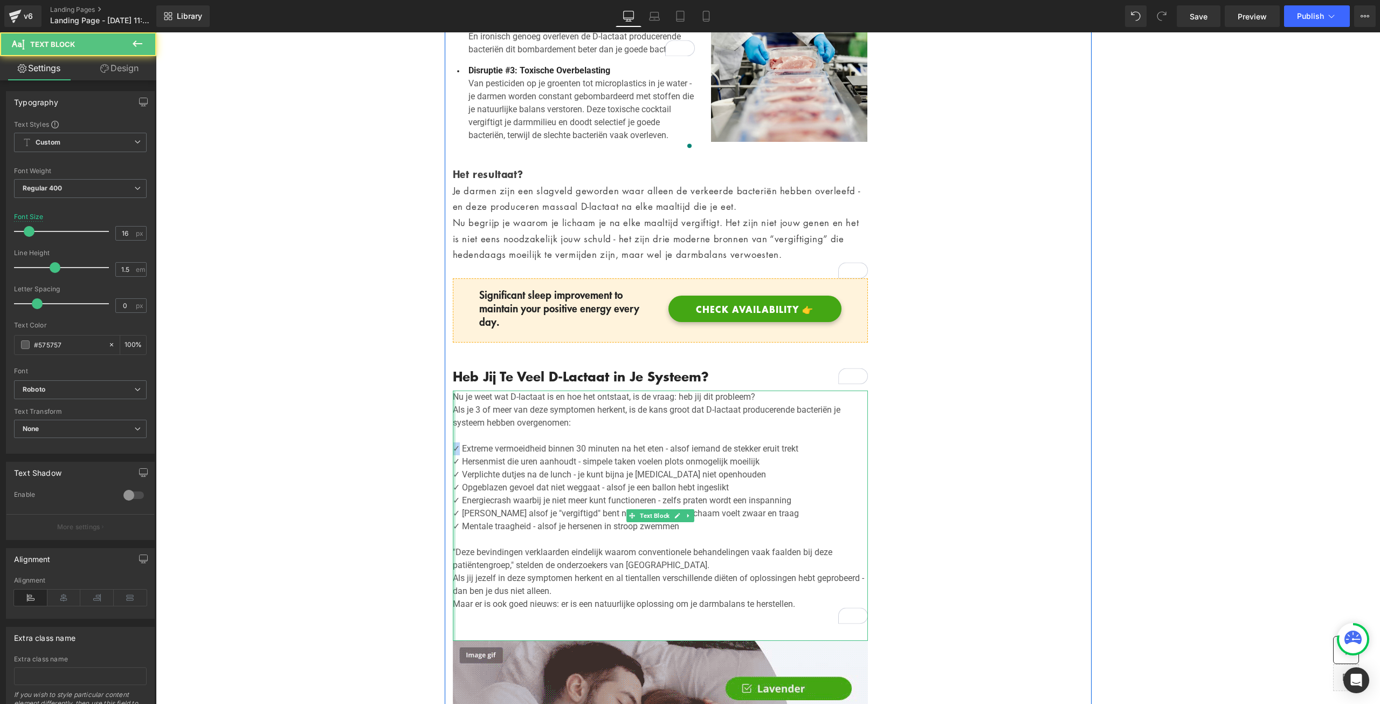
click at [453, 418] on div "Nu je weet wat D-lactaat is en hoe het ontstaat, is de vraag: heb jij dit probl…" at bounding box center [660, 515] width 415 height 250
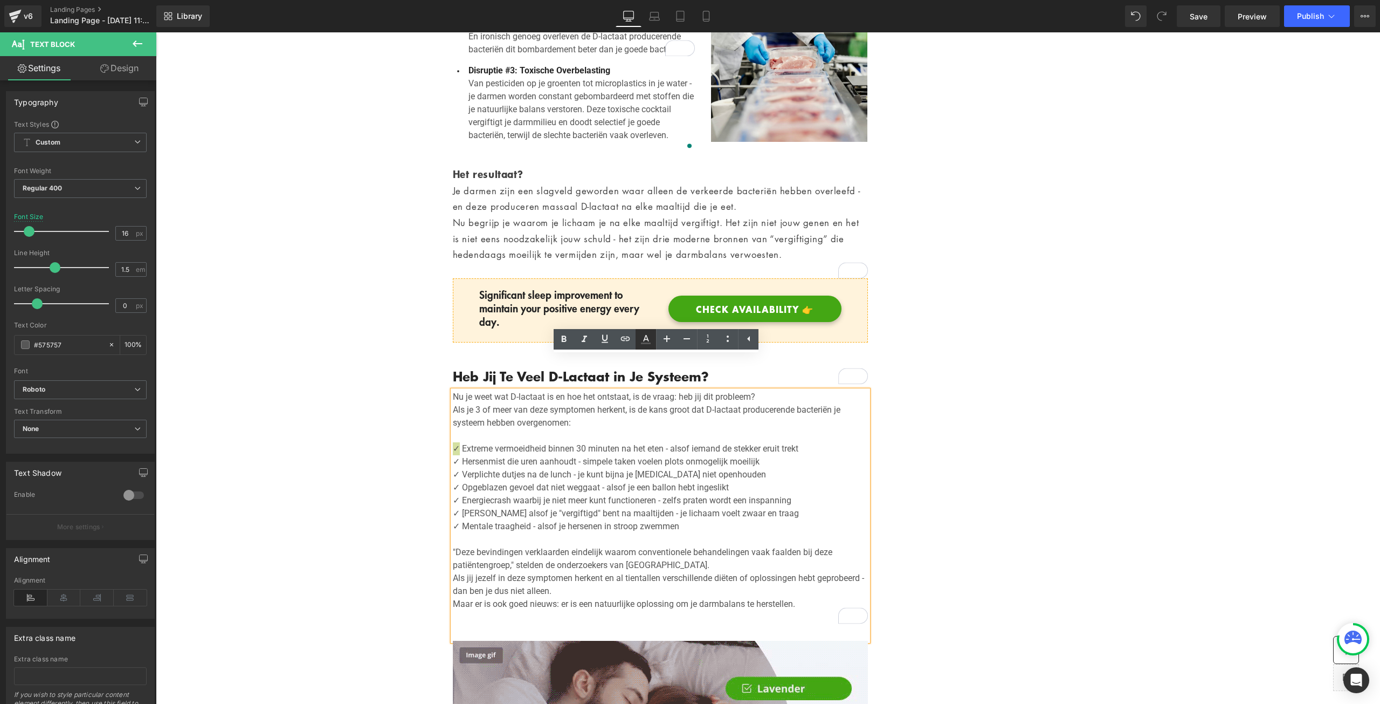
click at [646, 337] on icon at bounding box center [645, 339] width 13 height 13
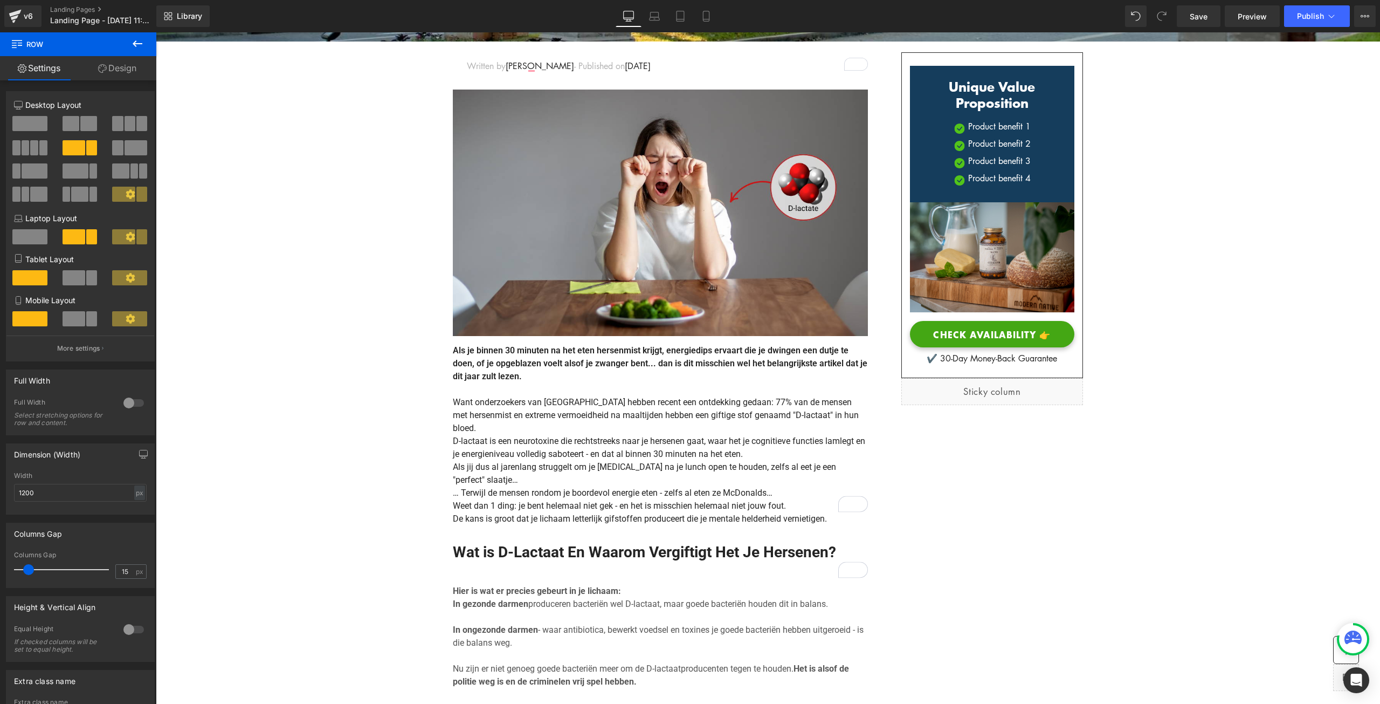
scroll to position [539, 0]
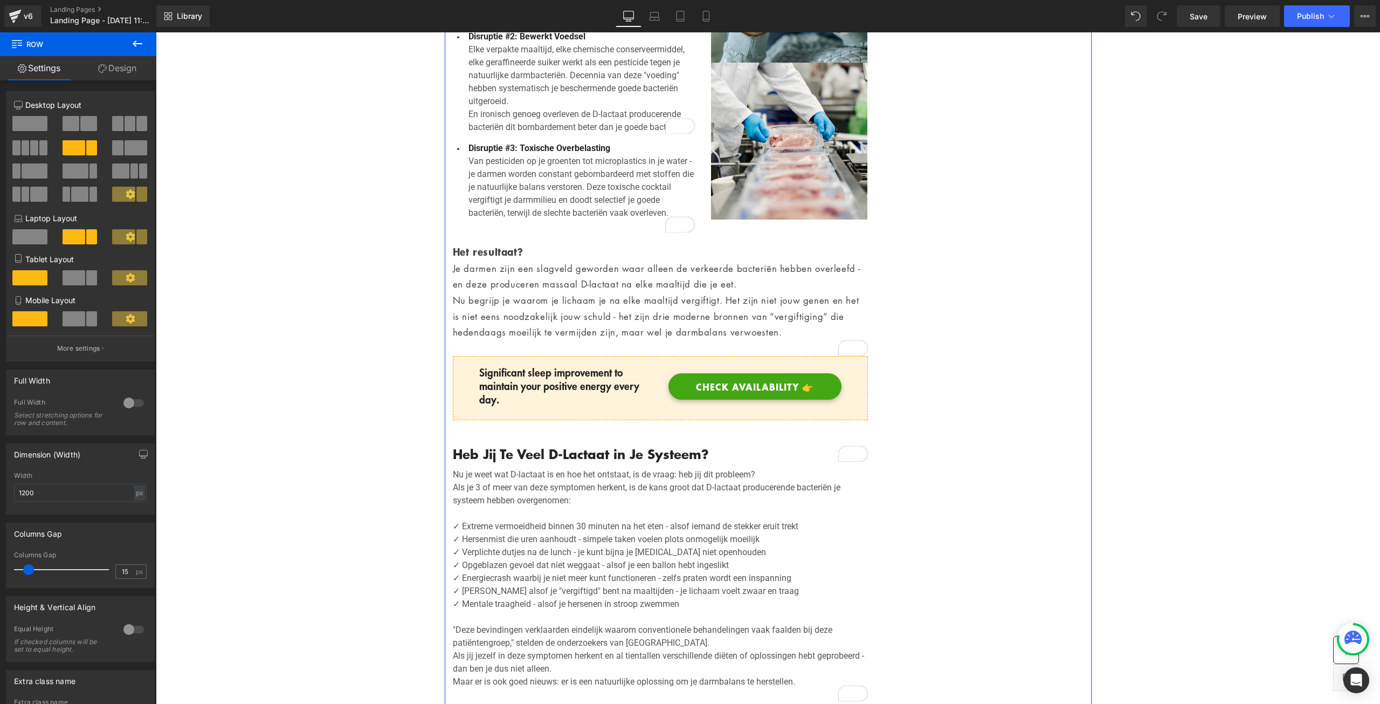
scroll to position [1510, 0]
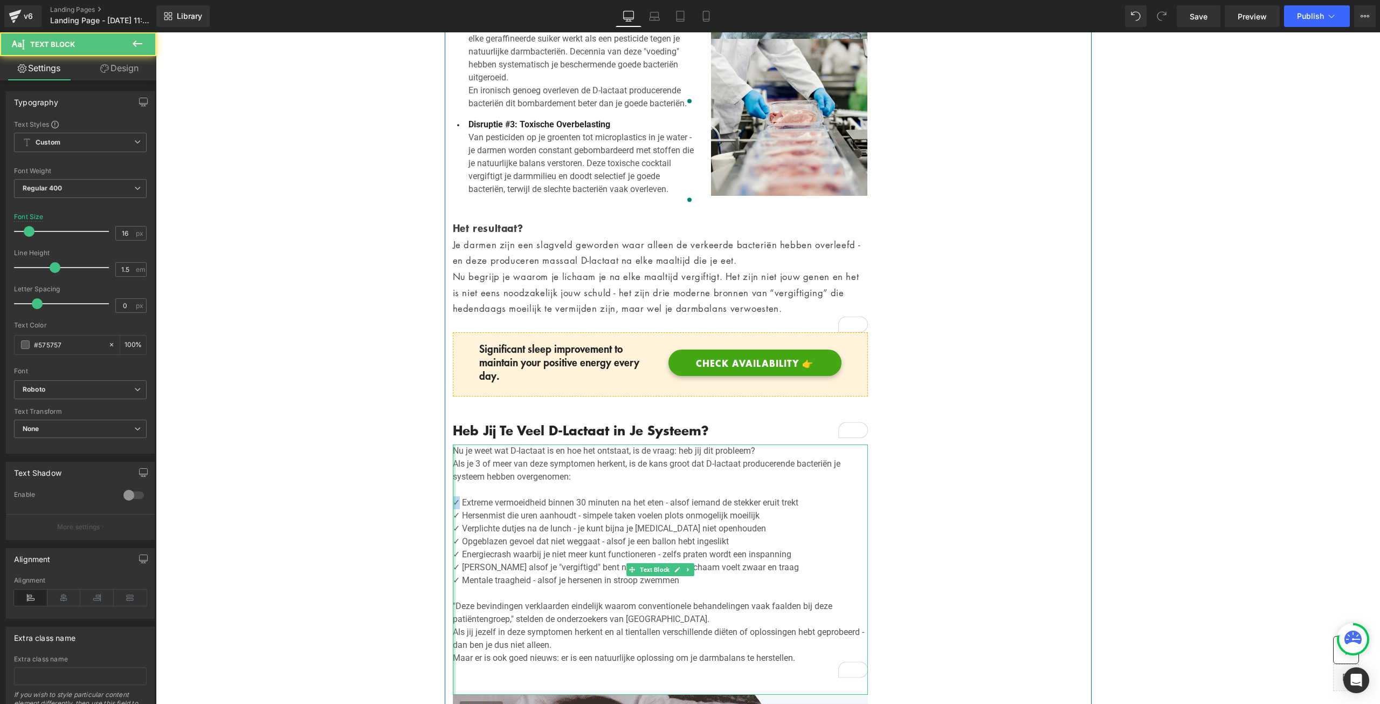
click at [453, 467] on div "Nu je weet wat D-lactaat is en hoe het ontstaat, is de vraag: heb jij dit probl…" at bounding box center [660, 569] width 415 height 250
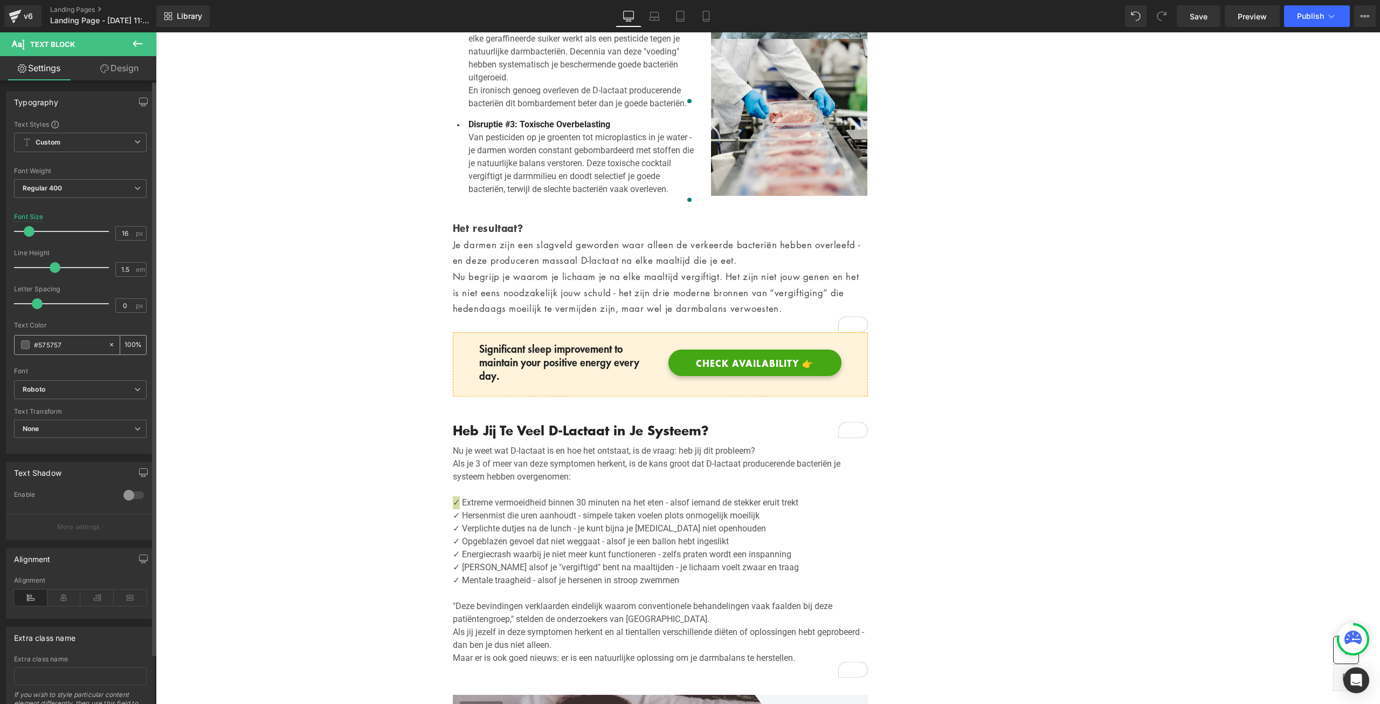
click at [55, 343] on input "#575757" at bounding box center [68, 345] width 69 height 12
paste input "#ffde59"
type input "##ffde59"
type input "0"
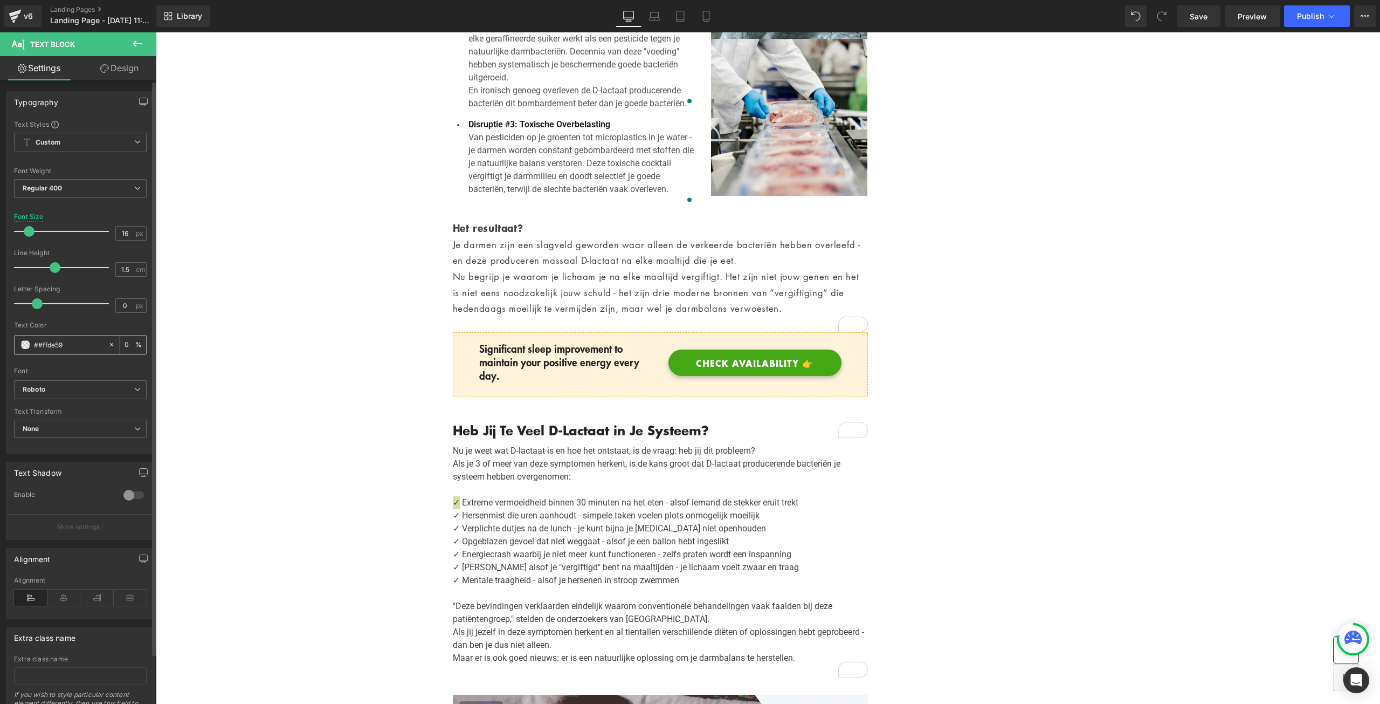
click at [40, 346] on input "##ffde59" at bounding box center [68, 345] width 69 height 12
type input "#ffde59"
type input "100"
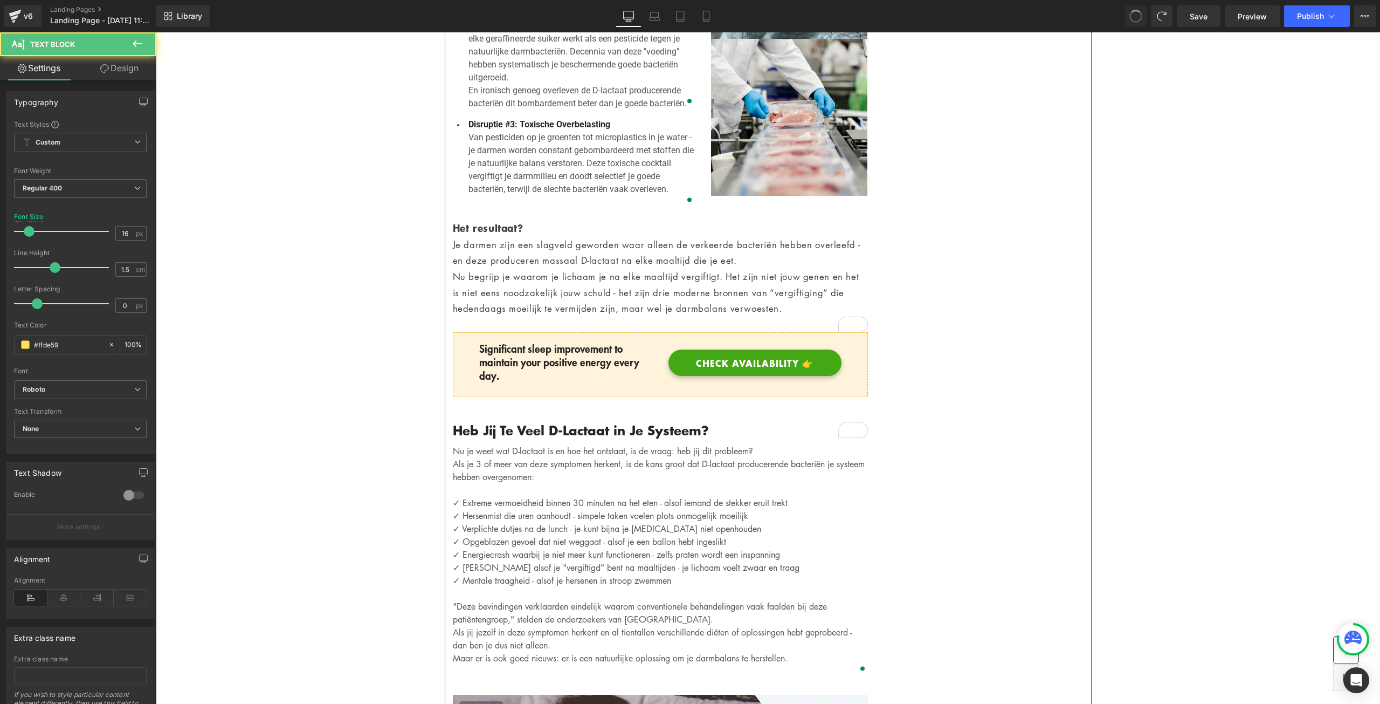
type input "#575757"
type input "100"
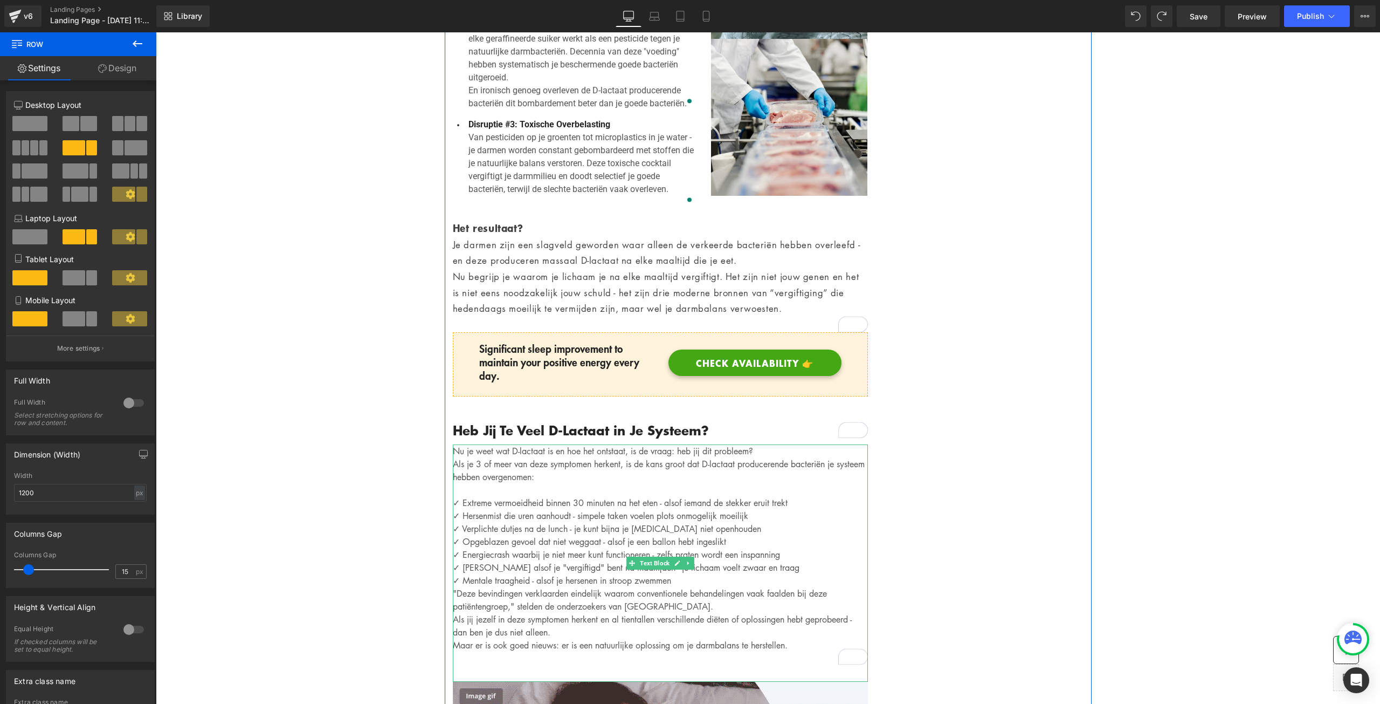
click at [729, 561] on p "✓ [PERSON_NAME] alsof je "vergiftigd" bent na maaltijden - je lichaam voelt zwa…" at bounding box center [660, 567] width 415 height 13
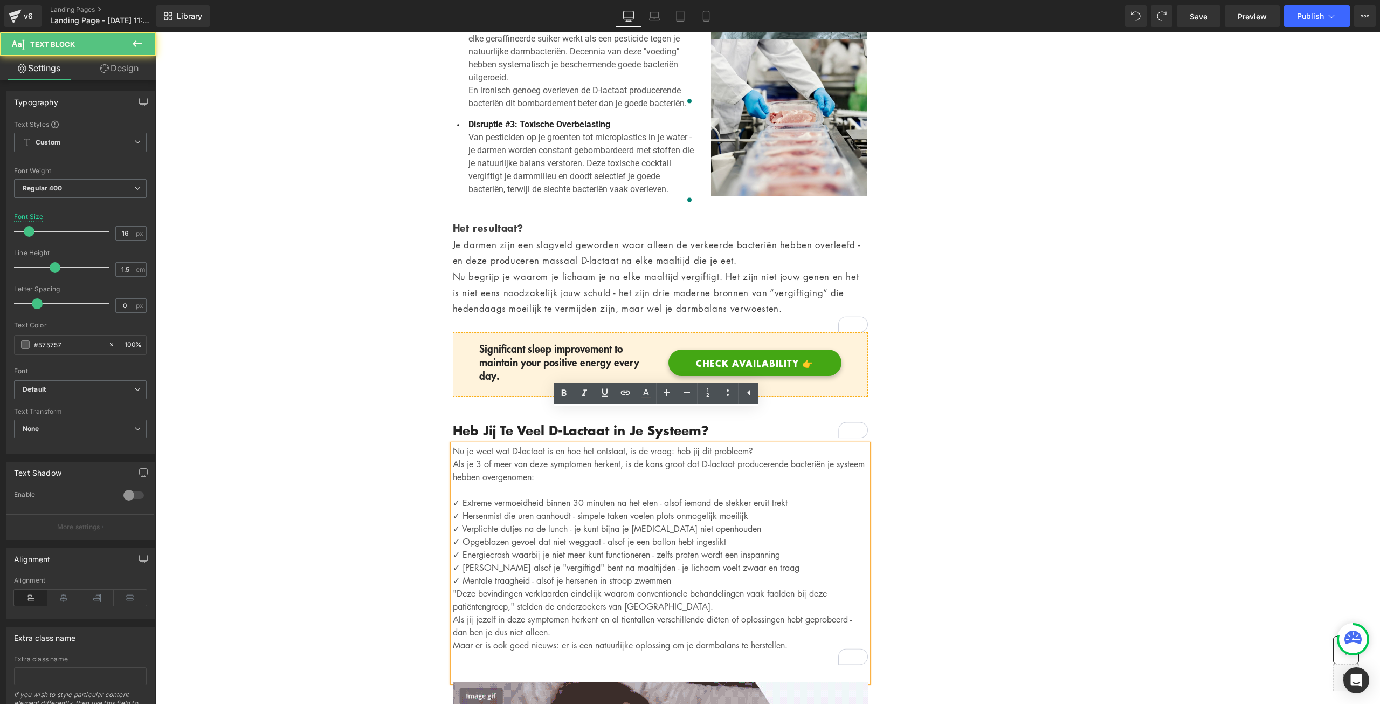
click at [700, 574] on p "✓ Mentale traagheid - alsof je hersenen in stroop zwemmen" at bounding box center [660, 580] width 415 height 13
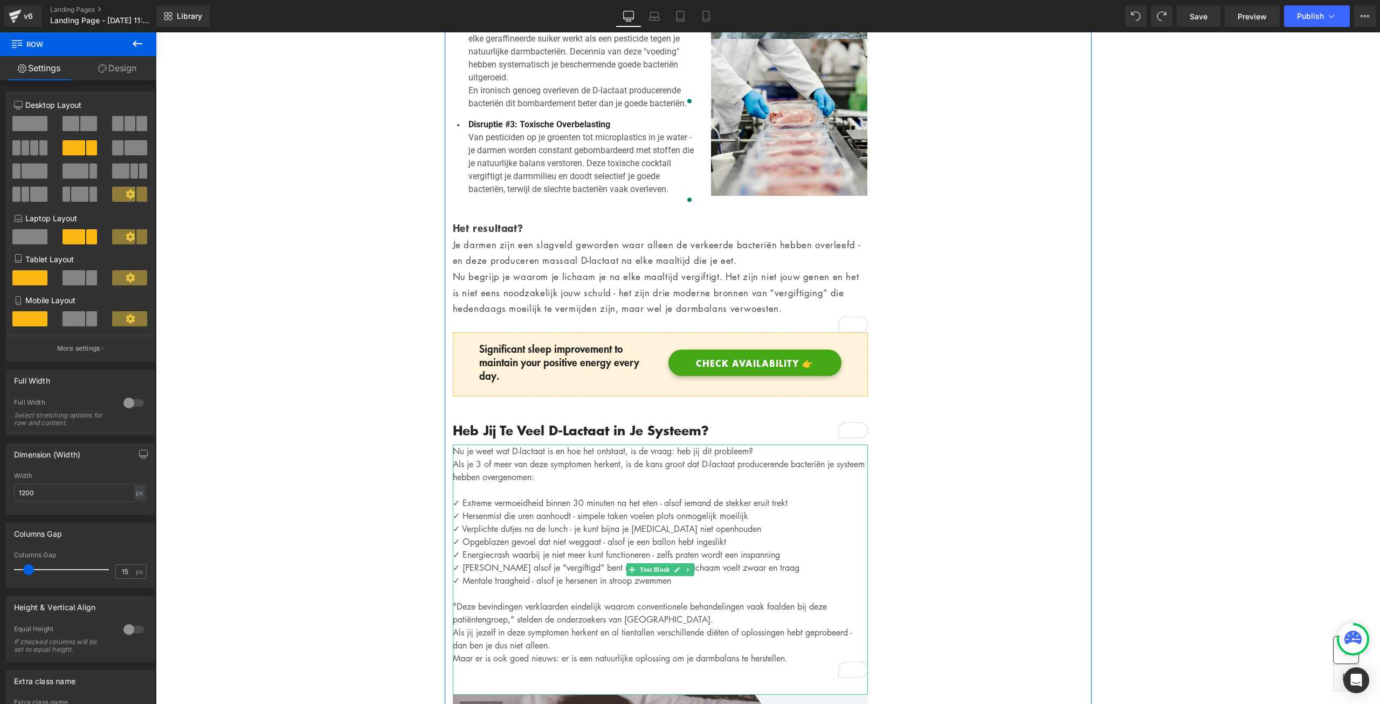
click at [453, 600] on p ""Deze bevindingen verklaarden eindelijk waarom conventionele behandelingen vaak…" at bounding box center [660, 613] width 415 height 26
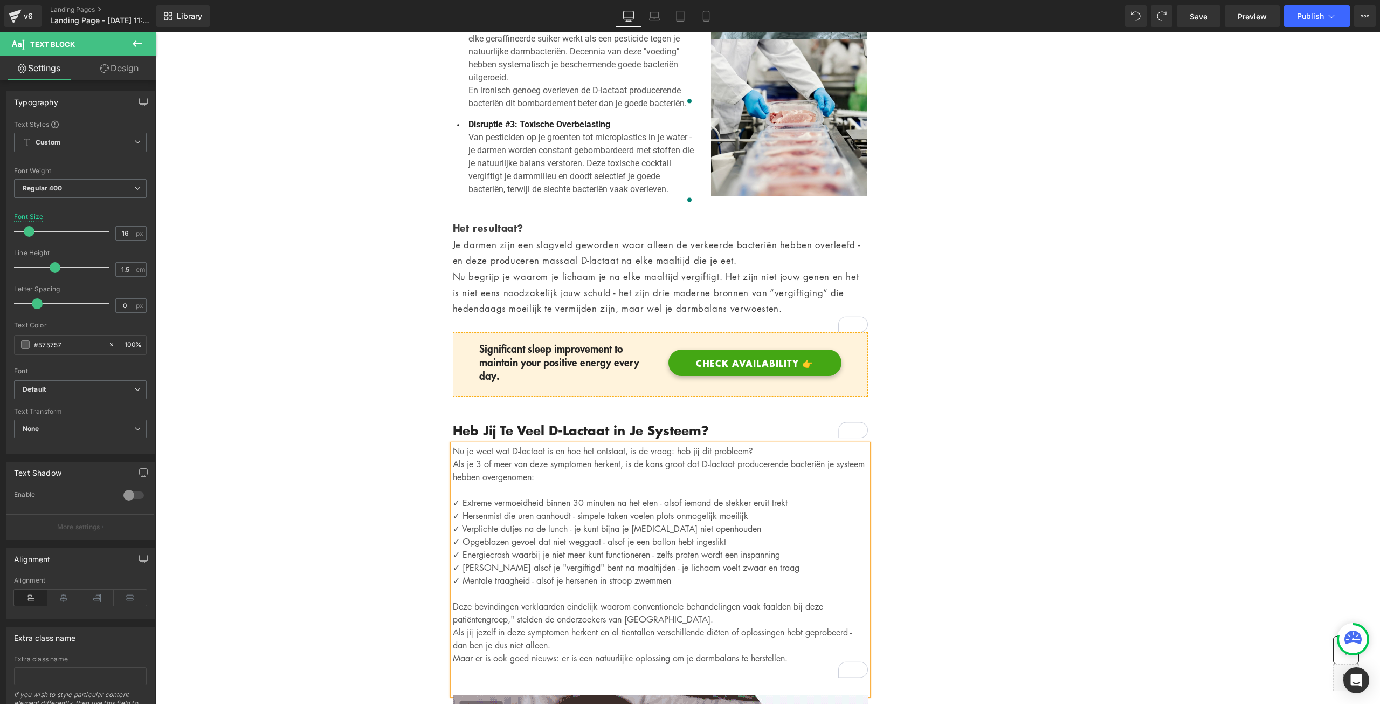
drag, startPoint x: 1000, startPoint y: 474, endPoint x: 982, endPoint y: 474, distance: 17.3
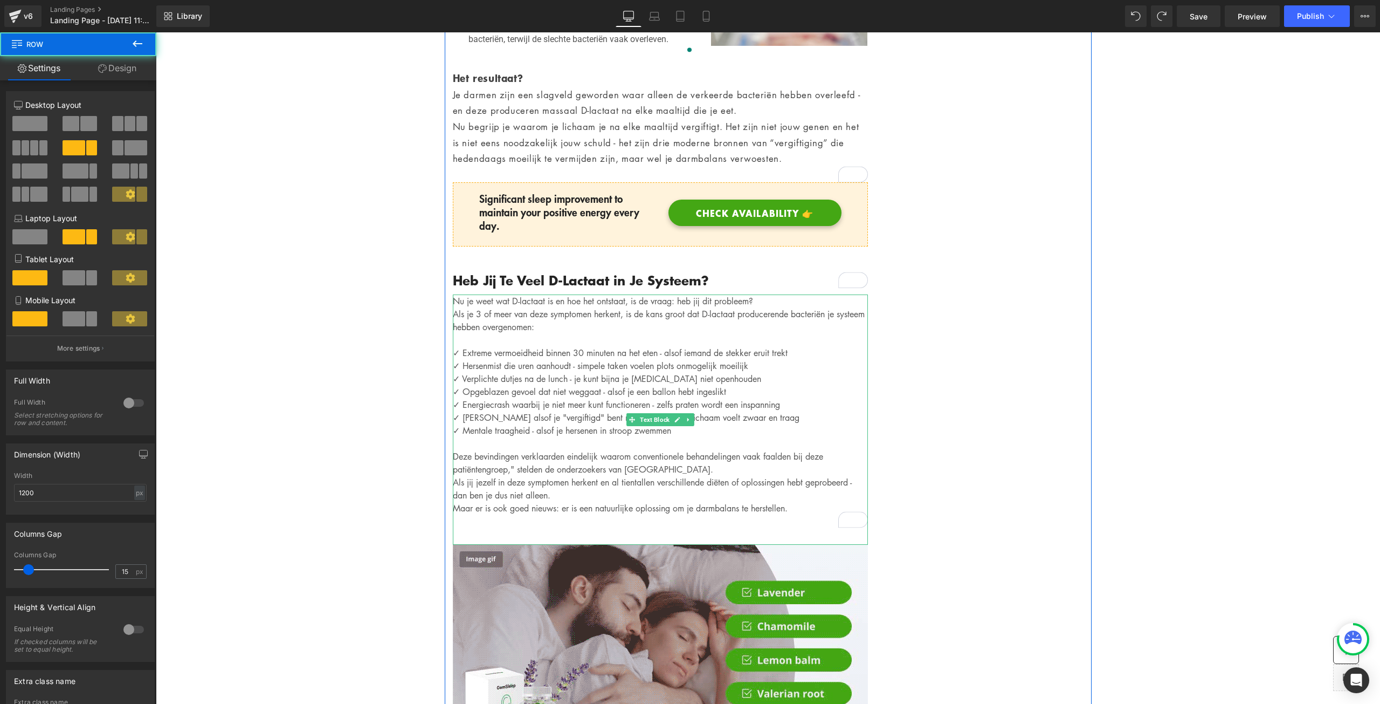
scroll to position [1671, 0]
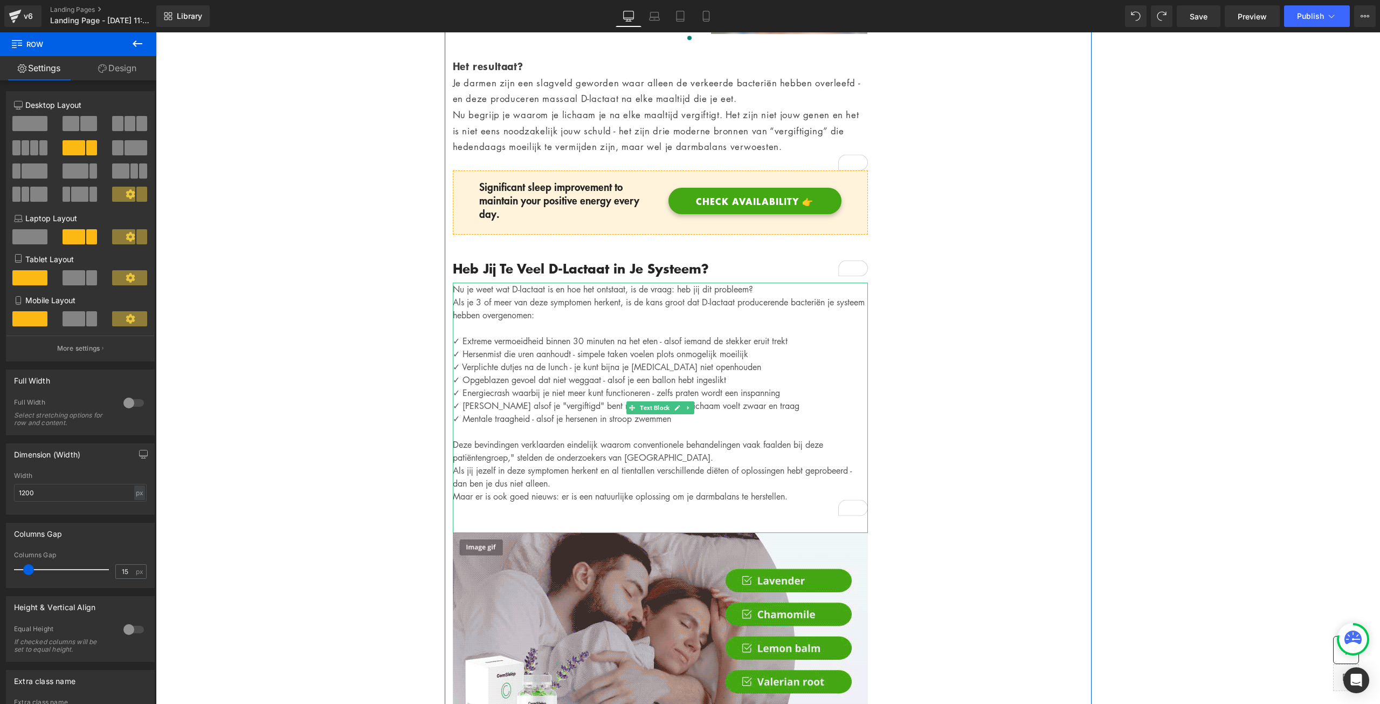
click at [454, 334] on p "✓ Extreme vermoeidheid binnen 30 minuten na het eten - alsof iemand de stekker …" at bounding box center [660, 340] width 415 height 13
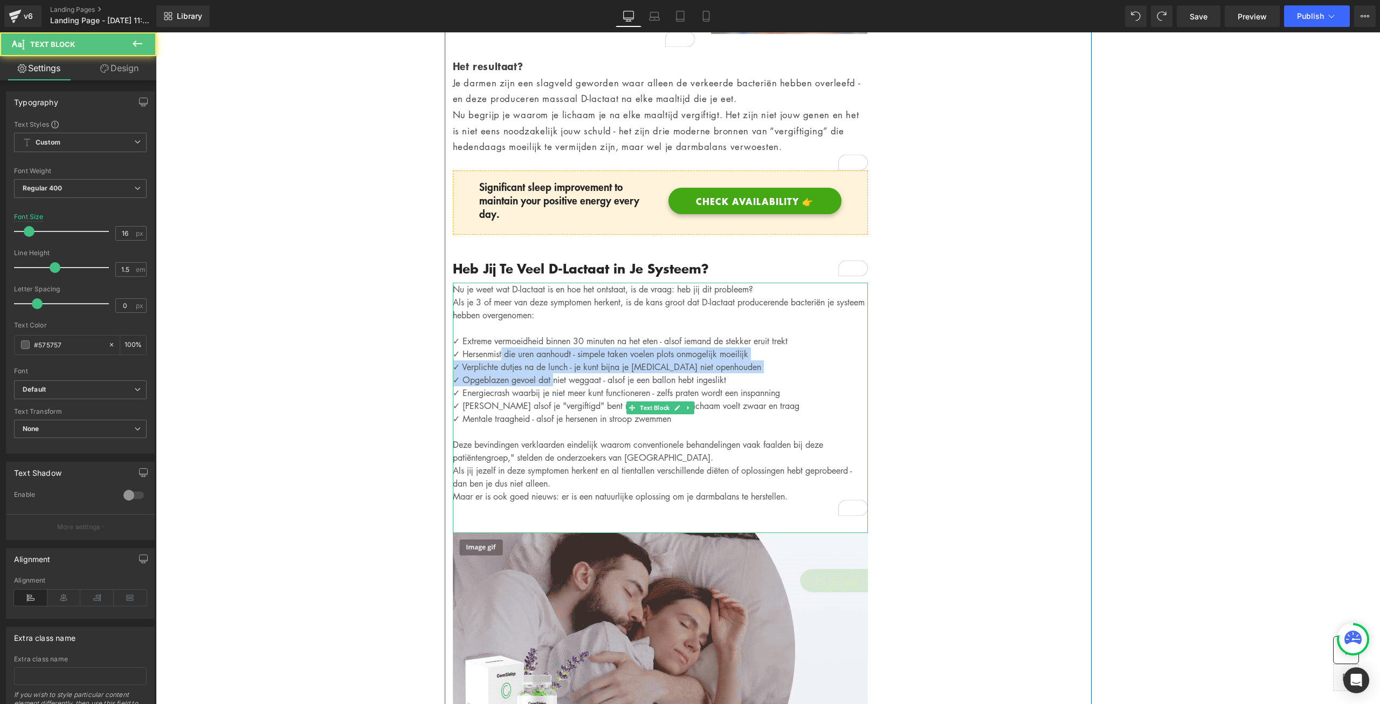
drag, startPoint x: 500, startPoint y: 319, endPoint x: 550, endPoint y: 351, distance: 59.4
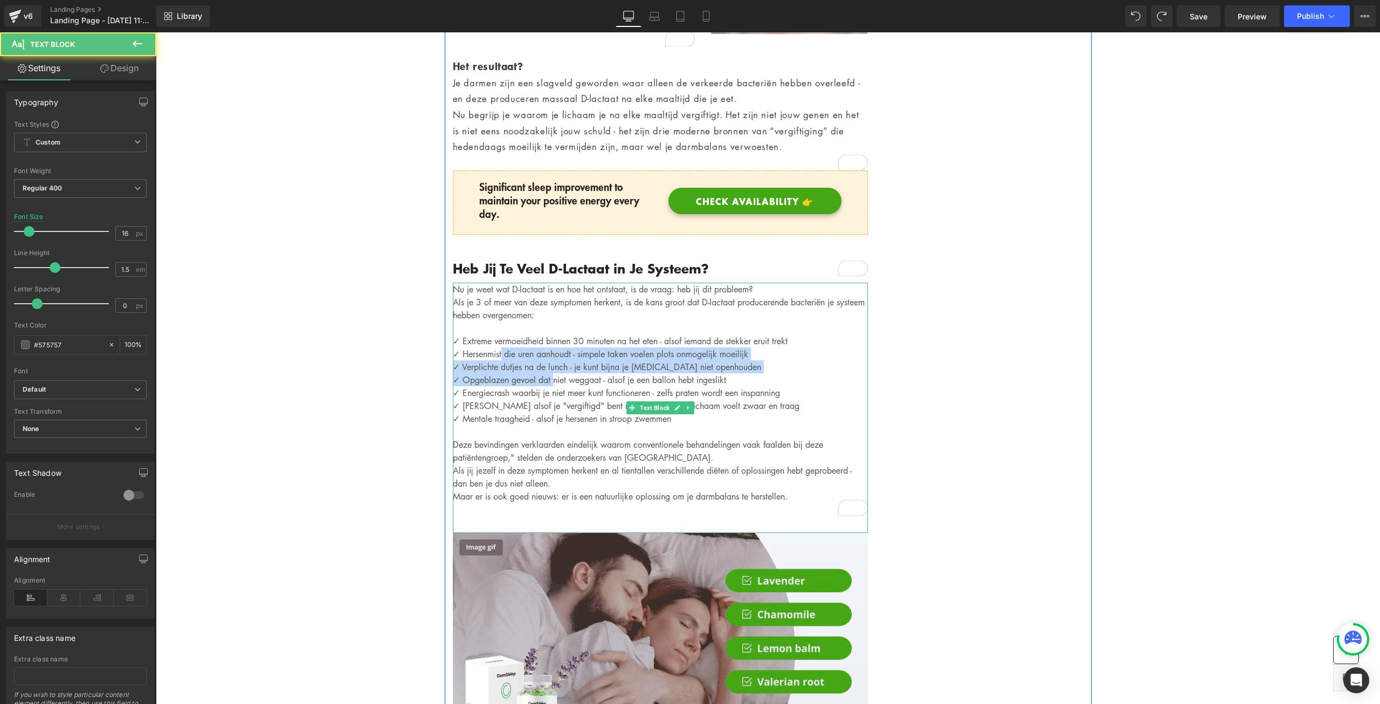
click at [550, 351] on div "Nu je weet wat D-lactaat is en hoe het ontstaat, is de vraag: heb jij dit probl…" at bounding box center [660, 408] width 415 height 250
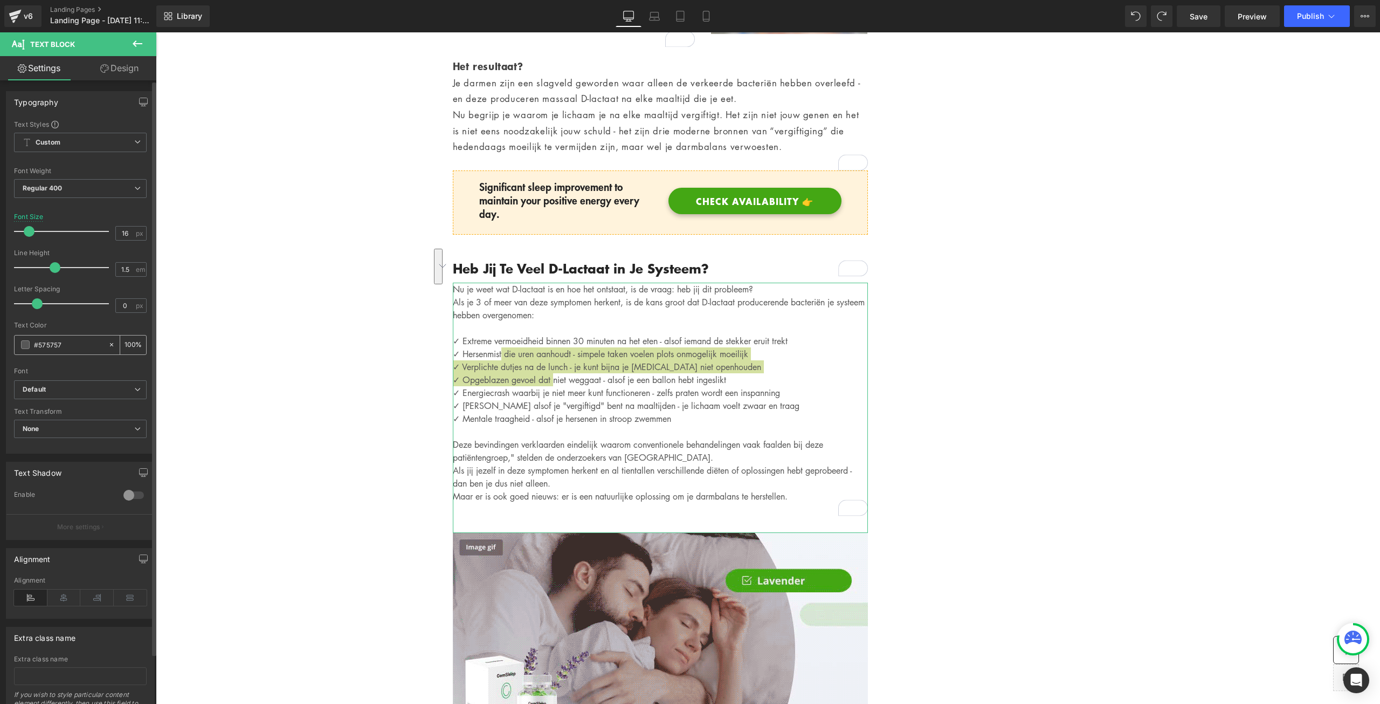
click at [77, 345] on input "#575757" at bounding box center [68, 345] width 69 height 12
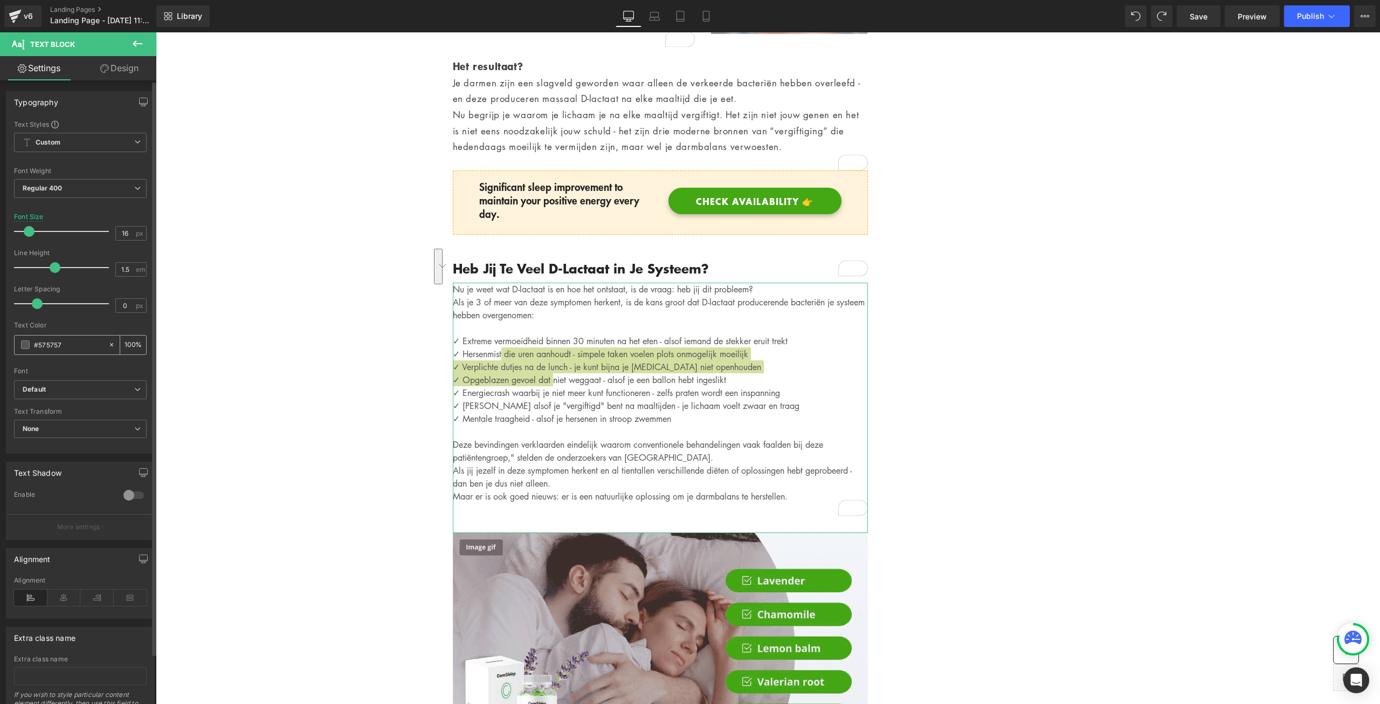
type input "#57575"
type input "0"
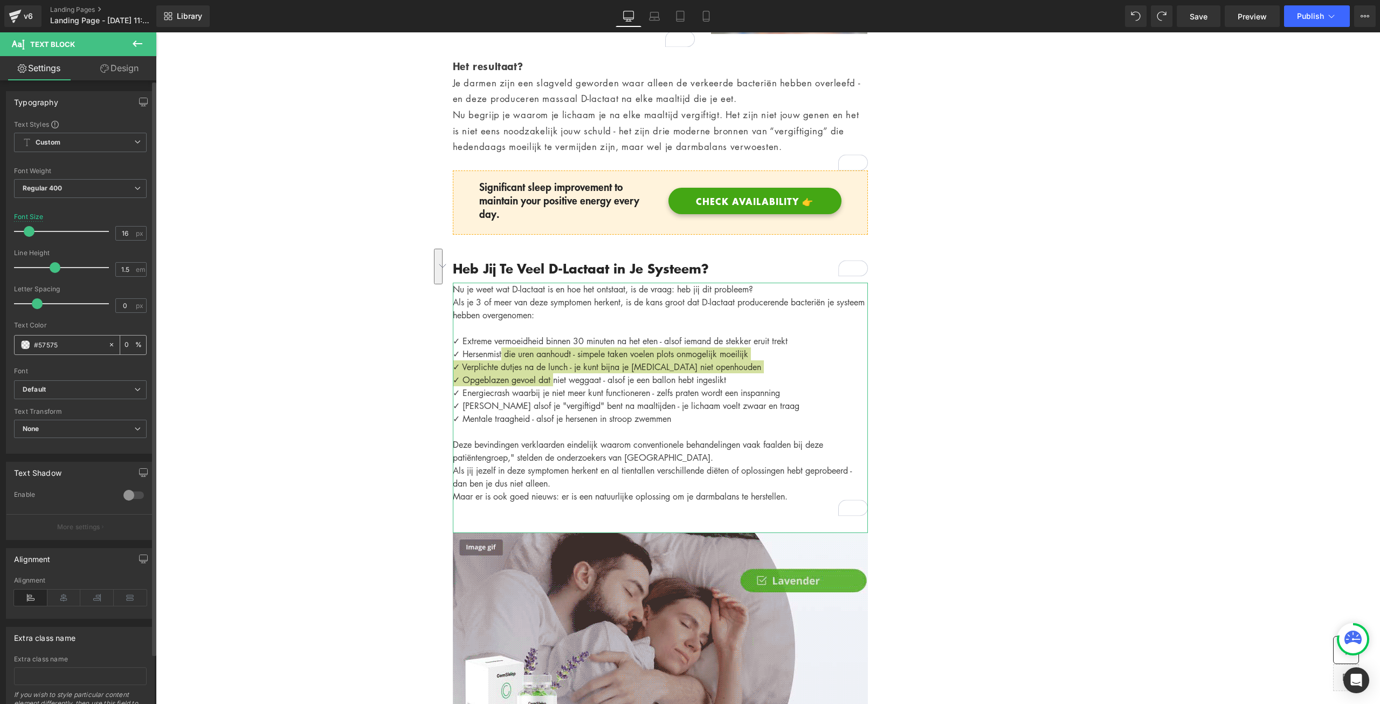
type input "#575751"
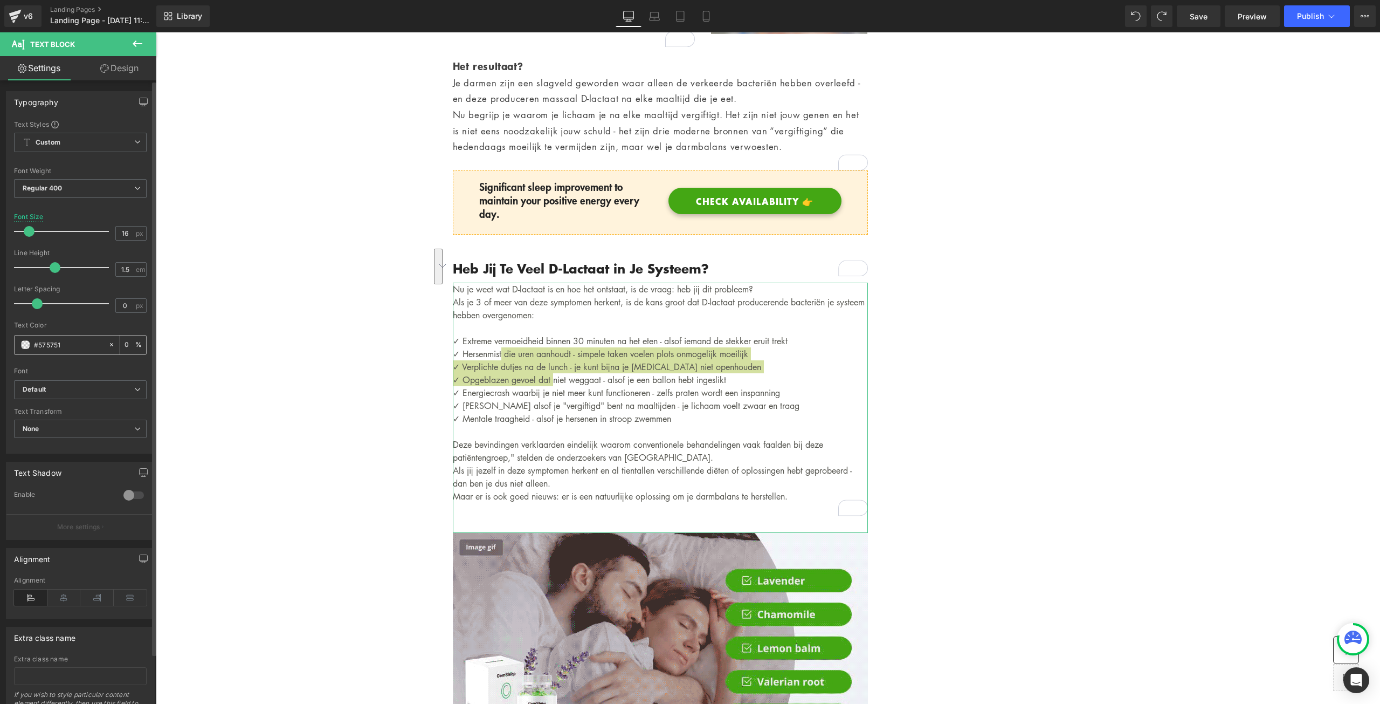
type input "100"
type input "#57575"
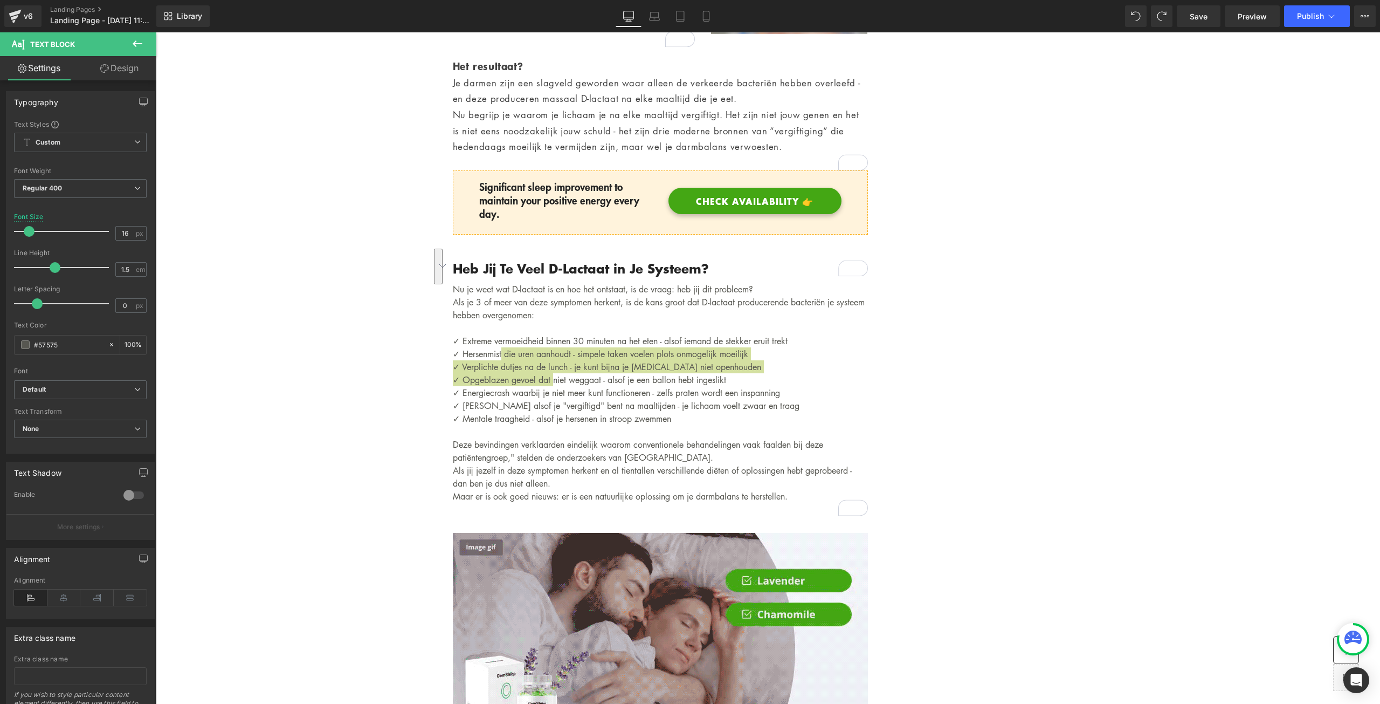
type input "0"
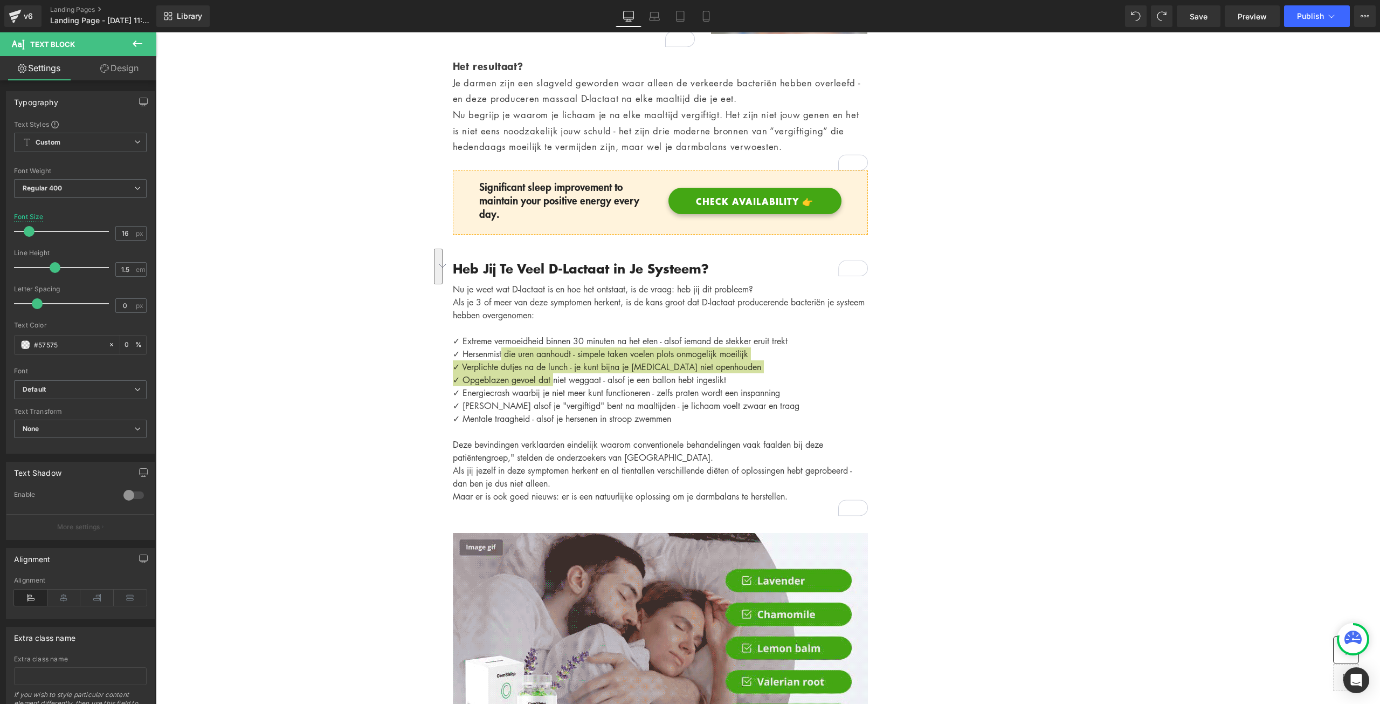
type input "#575757"
type input "100"
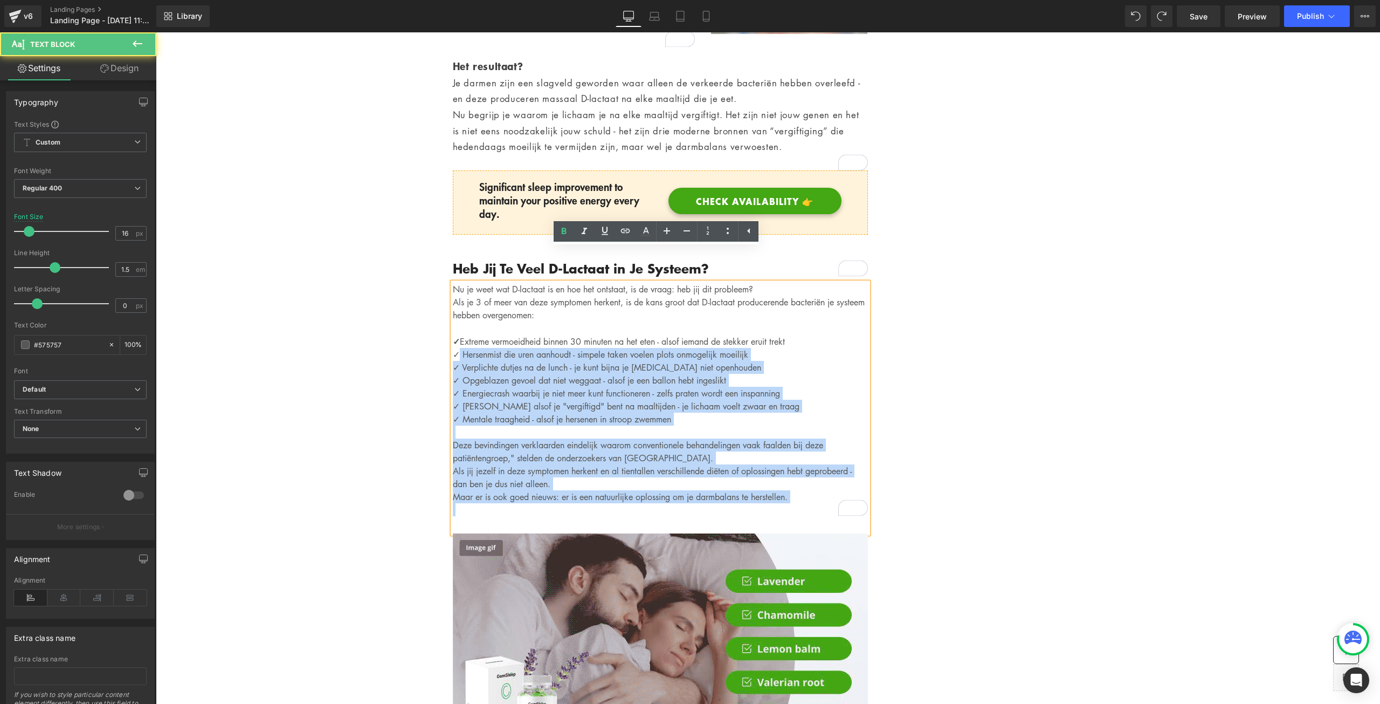
drag, startPoint x: 455, startPoint y: 319, endPoint x: 447, endPoint y: 319, distance: 7.5
click at [453, 319] on div "Nu je weet wat D-lactaat is en hoe het ontstaat, is de vraag: heb jij dit probl…" at bounding box center [660, 408] width 415 height 251
click at [454, 348] on p "✓ Hersenmist die uren aanhoudt - simpele taken voelen plots onmogelijk moeilijk" at bounding box center [660, 354] width 415 height 13
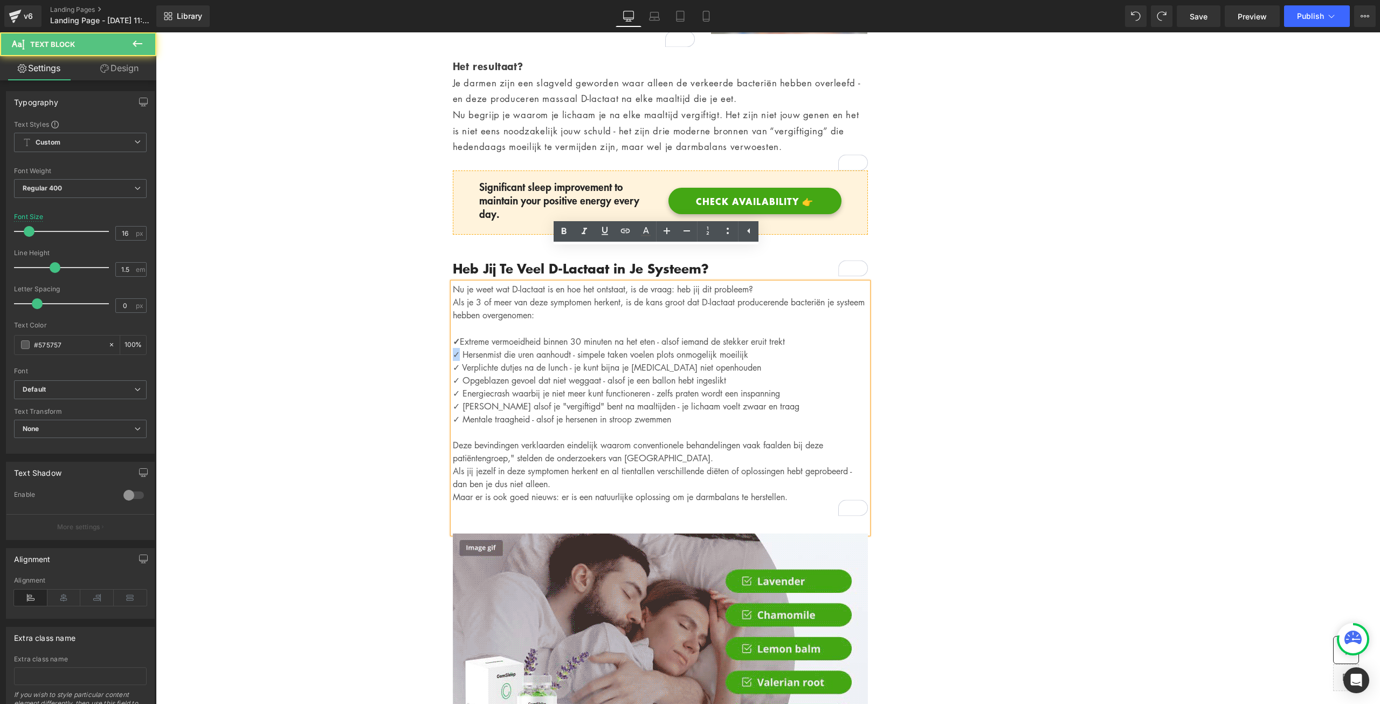
click at [453, 348] on p "✓ Hersenmist die uren aanhoudt - simpele taken voelen plots onmogelijk moeilijk" at bounding box center [660, 354] width 415 height 13
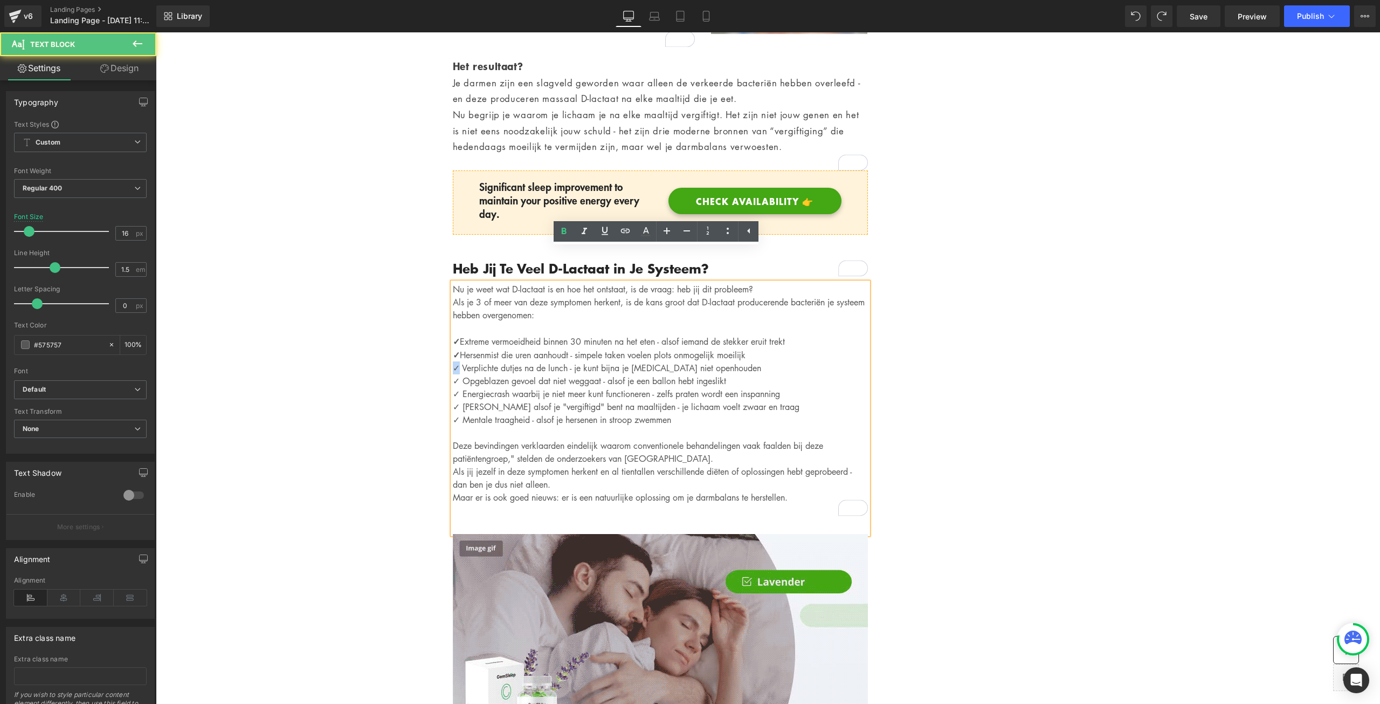
click at [453, 361] on p "✓ Verplichte dutjes na de lunch - je kunt bijna je ogen niet openhouden" at bounding box center [660, 367] width 415 height 13
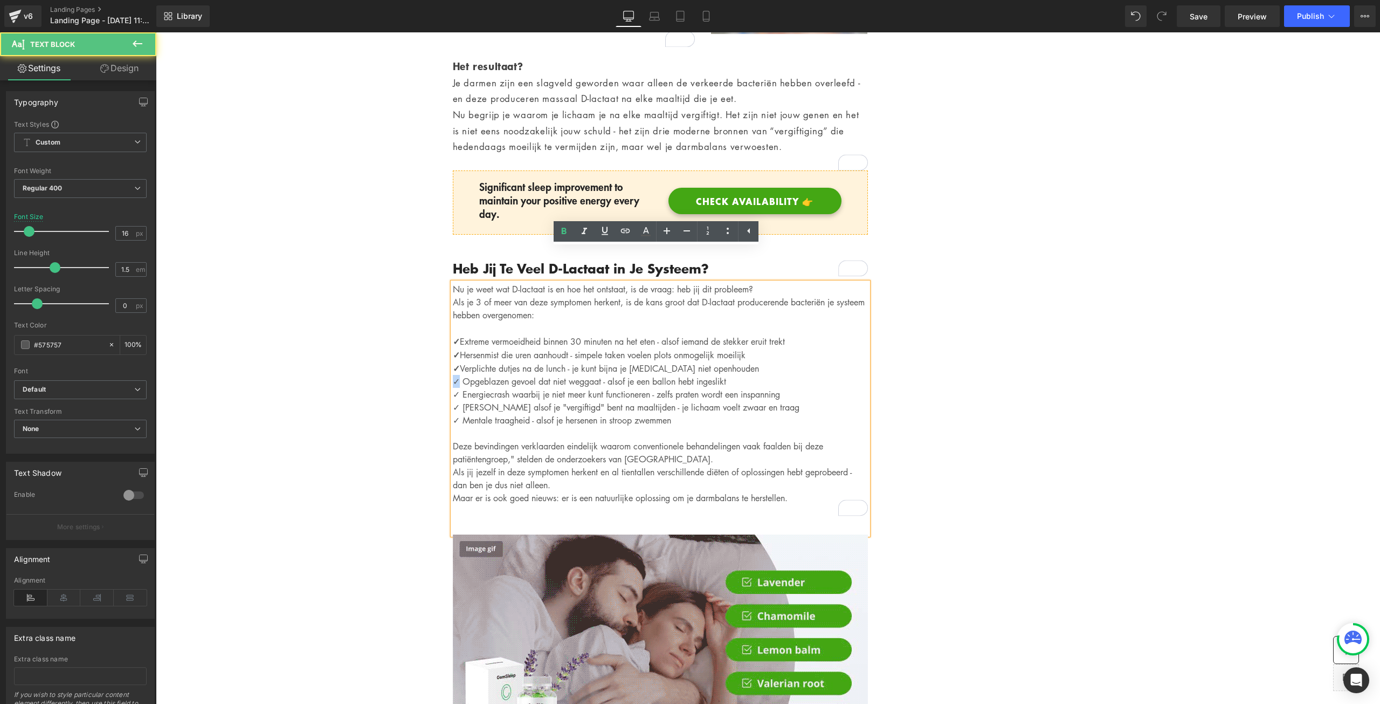
click at [453, 375] on p "✓ Opgeblazen gevoel dat niet weggaat - alsof je een ballon hebt ingeslikt" at bounding box center [660, 381] width 415 height 13
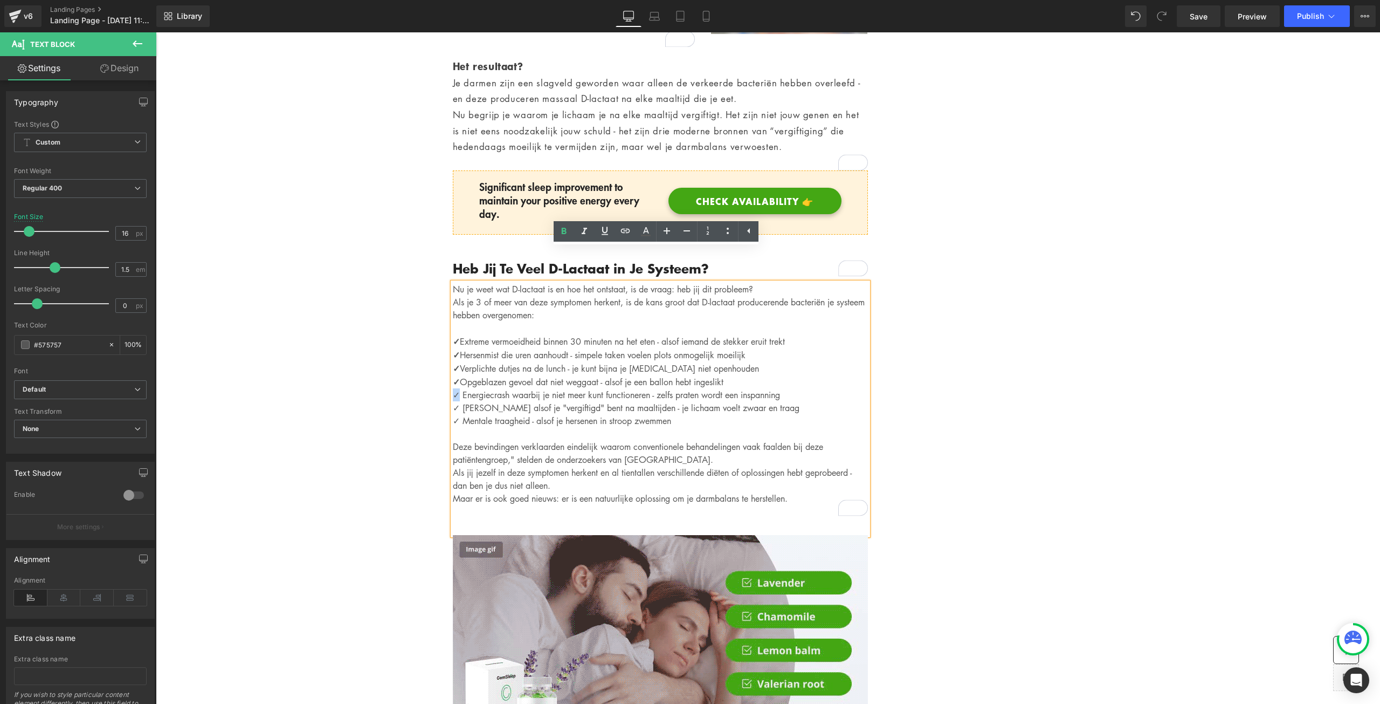
click at [453, 388] on p "✓ Energiecrash waarbij je niet meer kunt functioneren - zelfs praten wordt een …" at bounding box center [660, 394] width 415 height 13
click at [453, 402] on p "✓ Gevoel alsof je "vergiftigd" bent na maaltijden - je lichaam voelt zwaar en t…" at bounding box center [660, 408] width 415 height 13
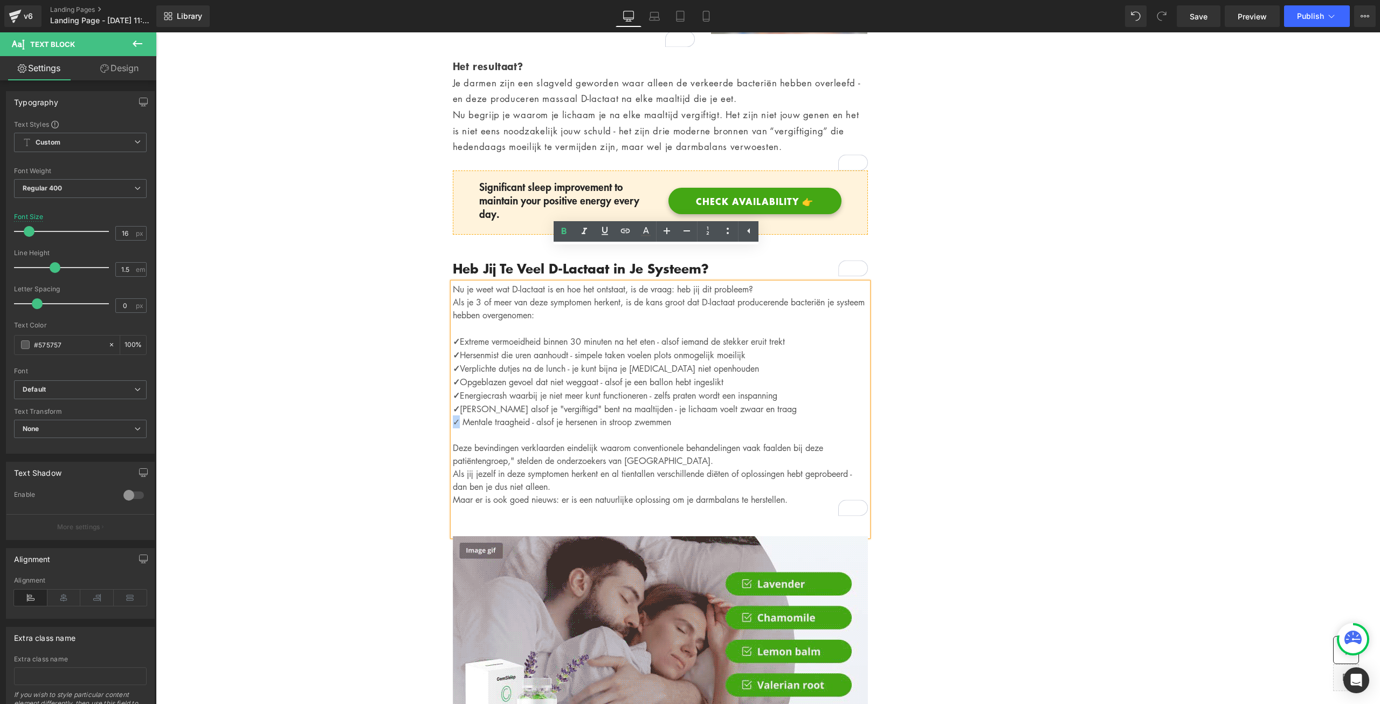
drag, startPoint x: 454, startPoint y: 381, endPoint x: 449, endPoint y: 381, distance: 5.9
click at [453, 415] on p "✓ Mentale traagheid - alsof je hersenen in stroop zwemmen" at bounding box center [660, 421] width 415 height 13
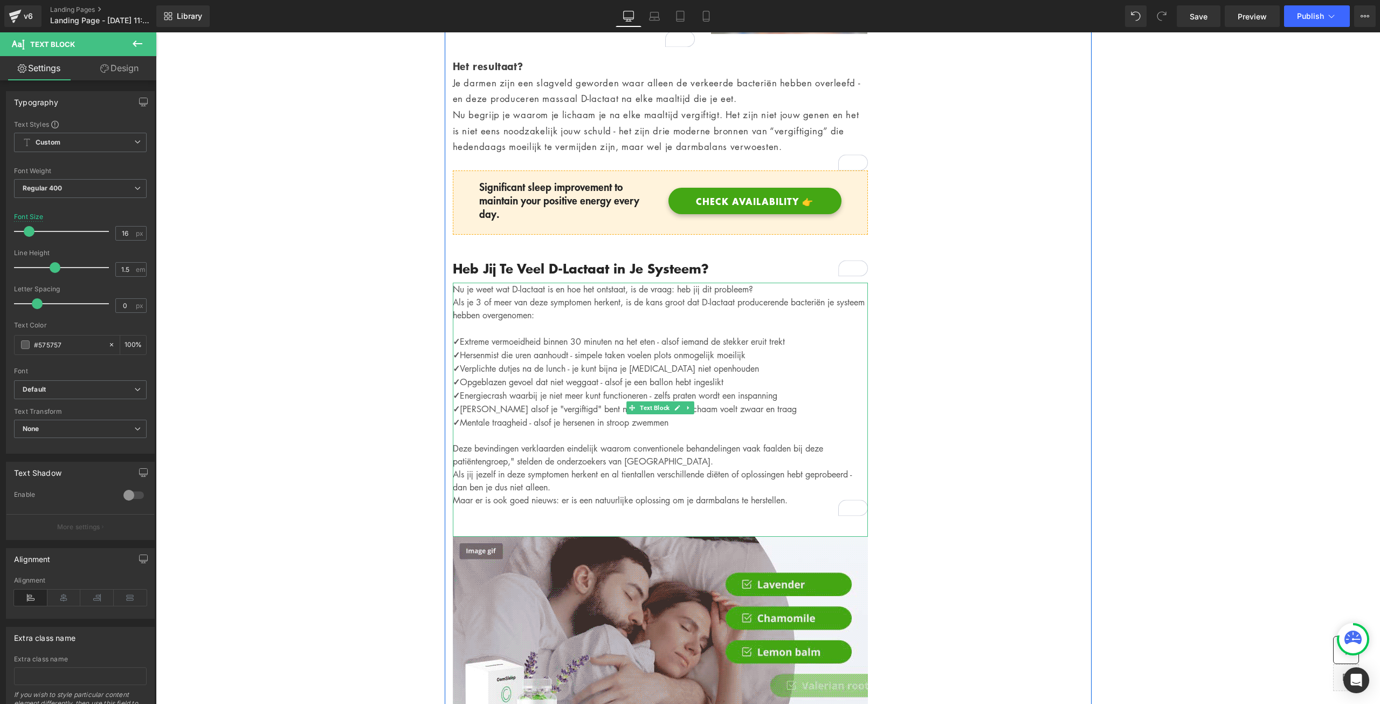
click at [477, 348] on p "✓ Hersenmist die uren aanhoudt - simpele taken voelen plots onmogelijk moeilijk" at bounding box center [660, 354] width 415 height 13
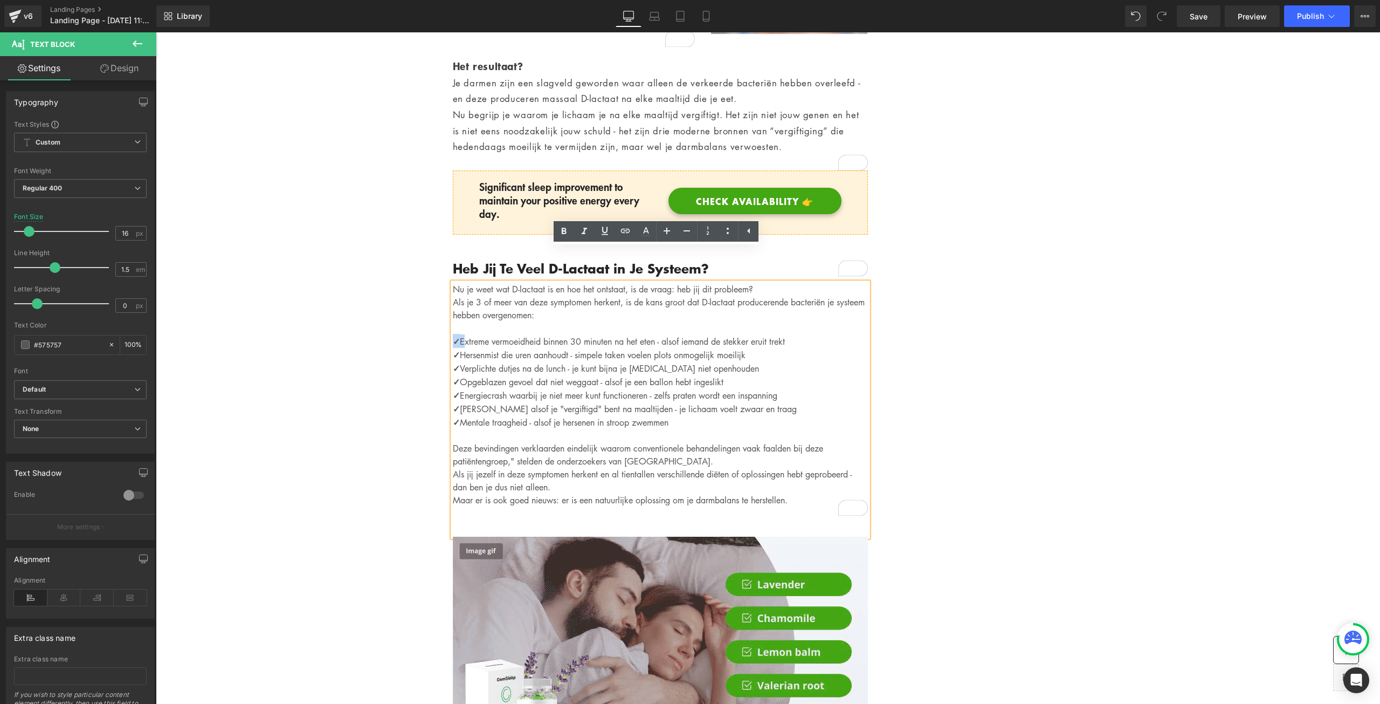
drag, startPoint x: 456, startPoint y: 309, endPoint x: 451, endPoint y: 308, distance: 5.4
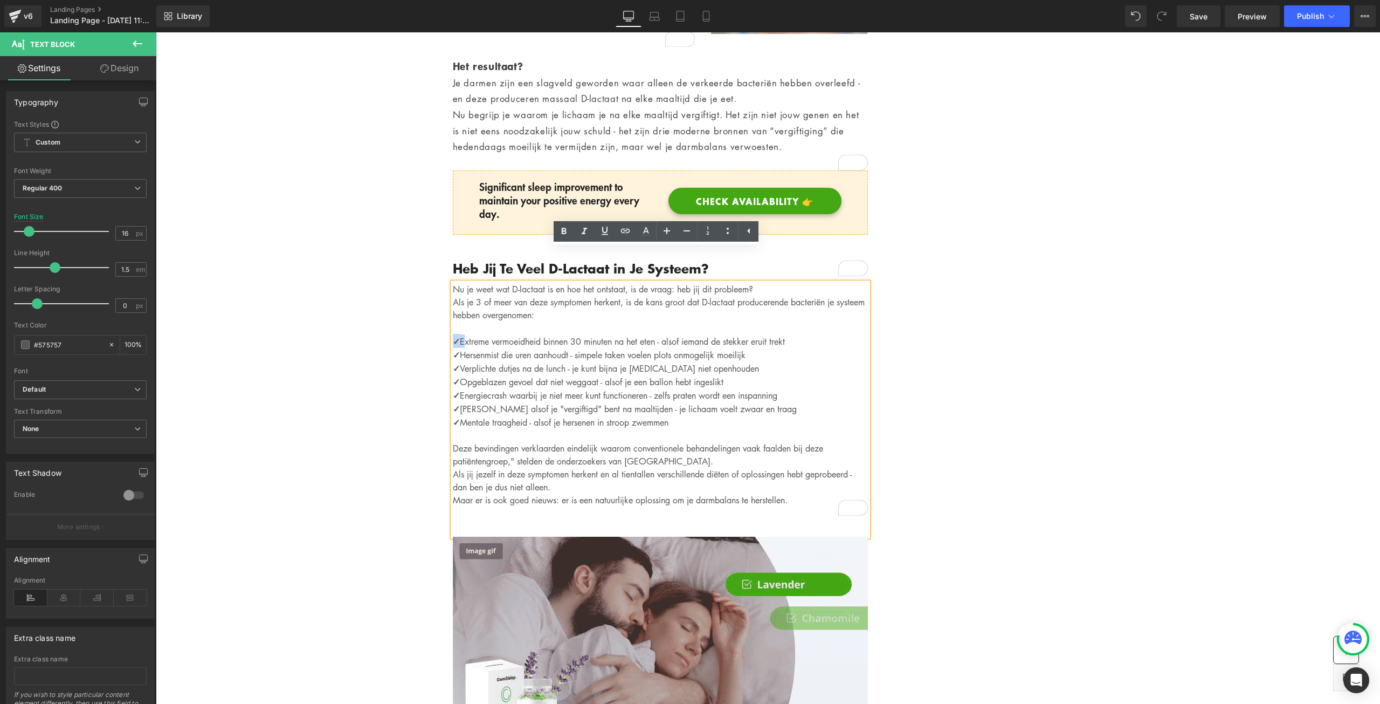
click at [453, 334] on p "✓ Extreme vermoeidheid binnen 30 minuten na het eten - alsof iemand de stekker …" at bounding box center [660, 340] width 415 height 13
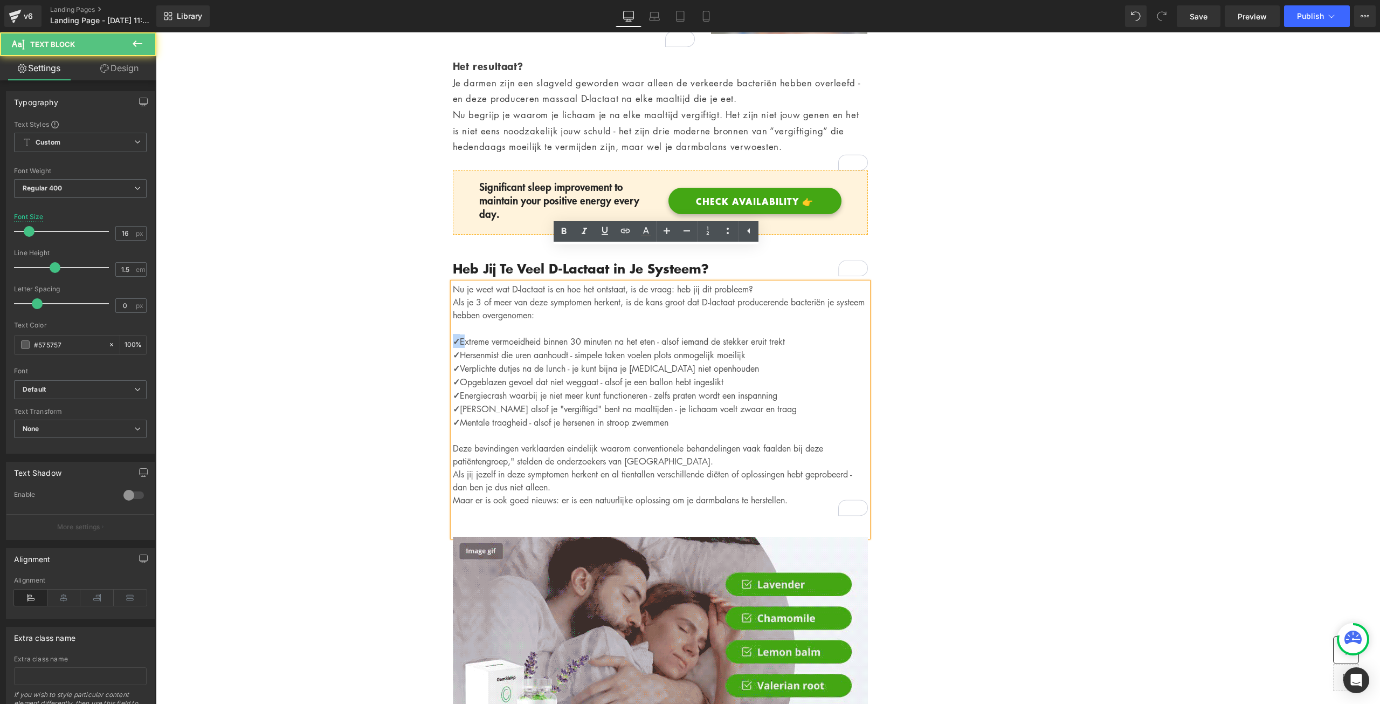
click at [453, 334] on strong "✓" at bounding box center [456, 340] width 7 height 13
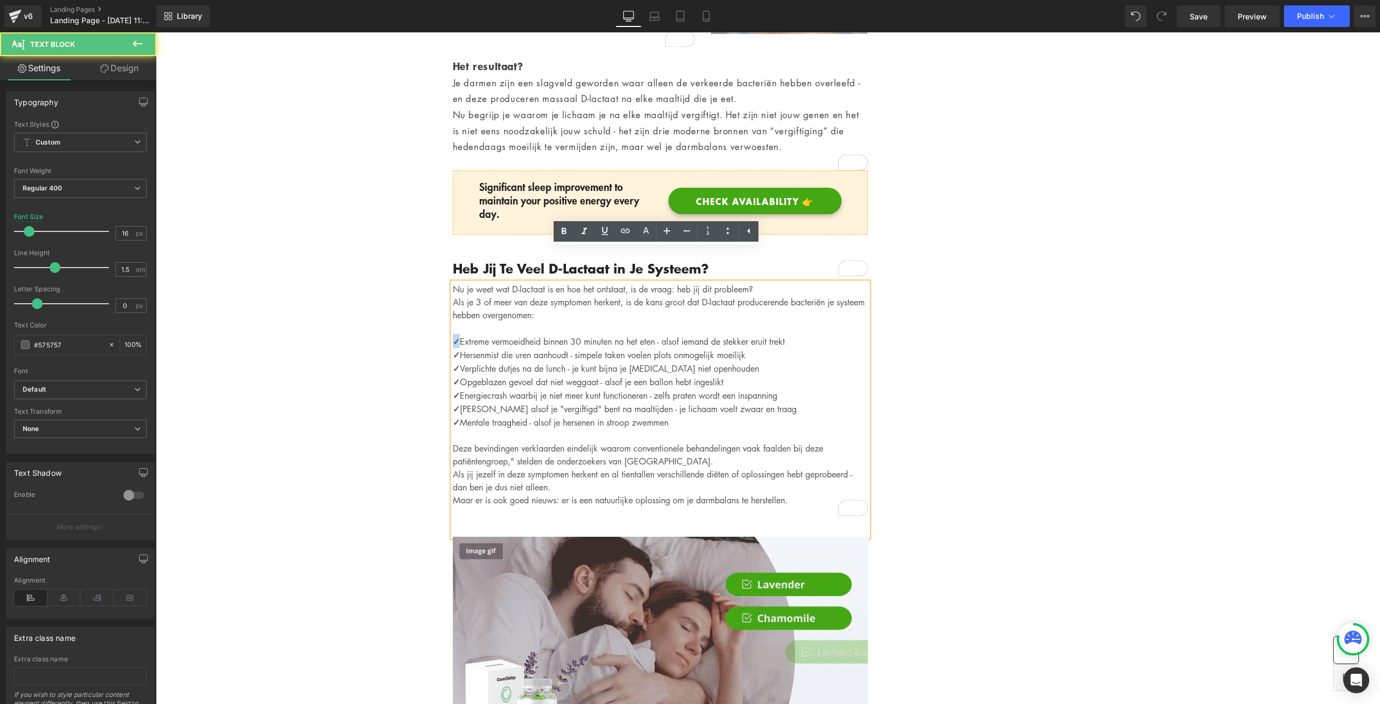
click at [453, 334] on strong "✓" at bounding box center [456, 340] width 7 height 13
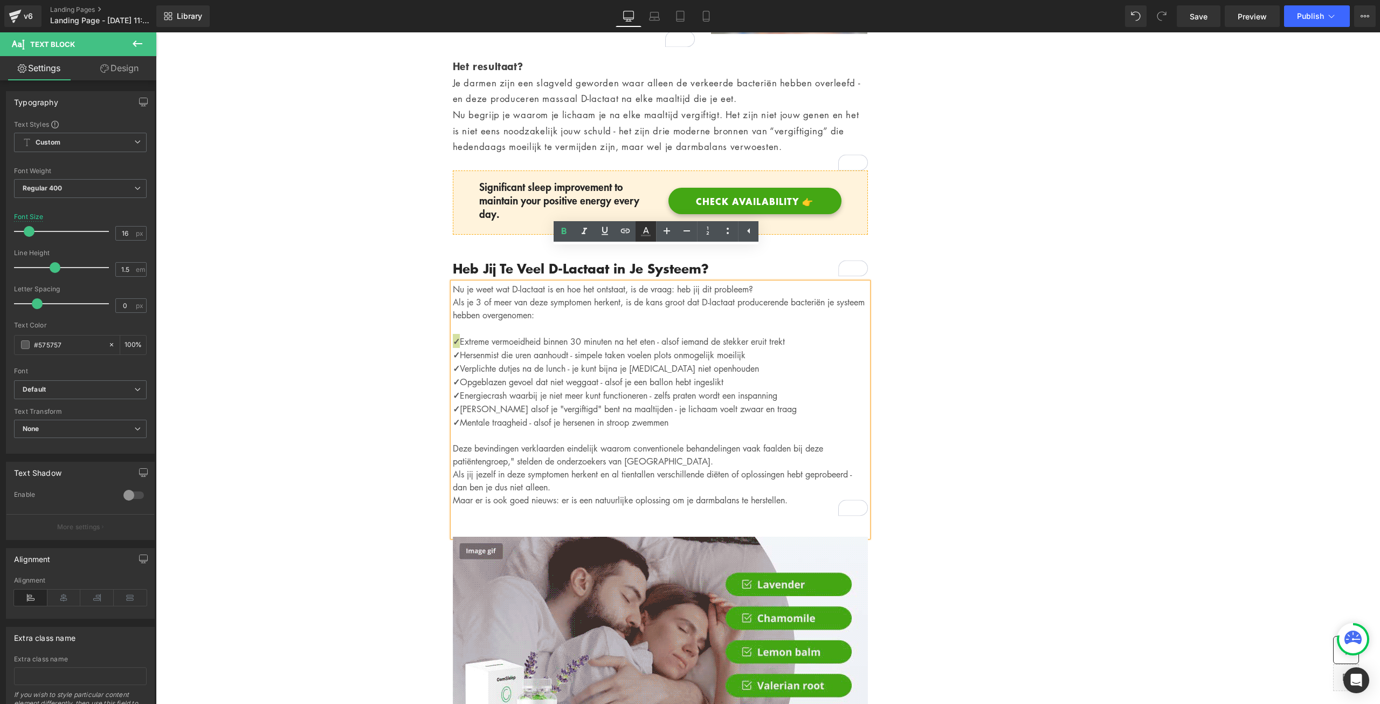
click at [643, 233] on icon at bounding box center [645, 231] width 13 height 13
type input "100"
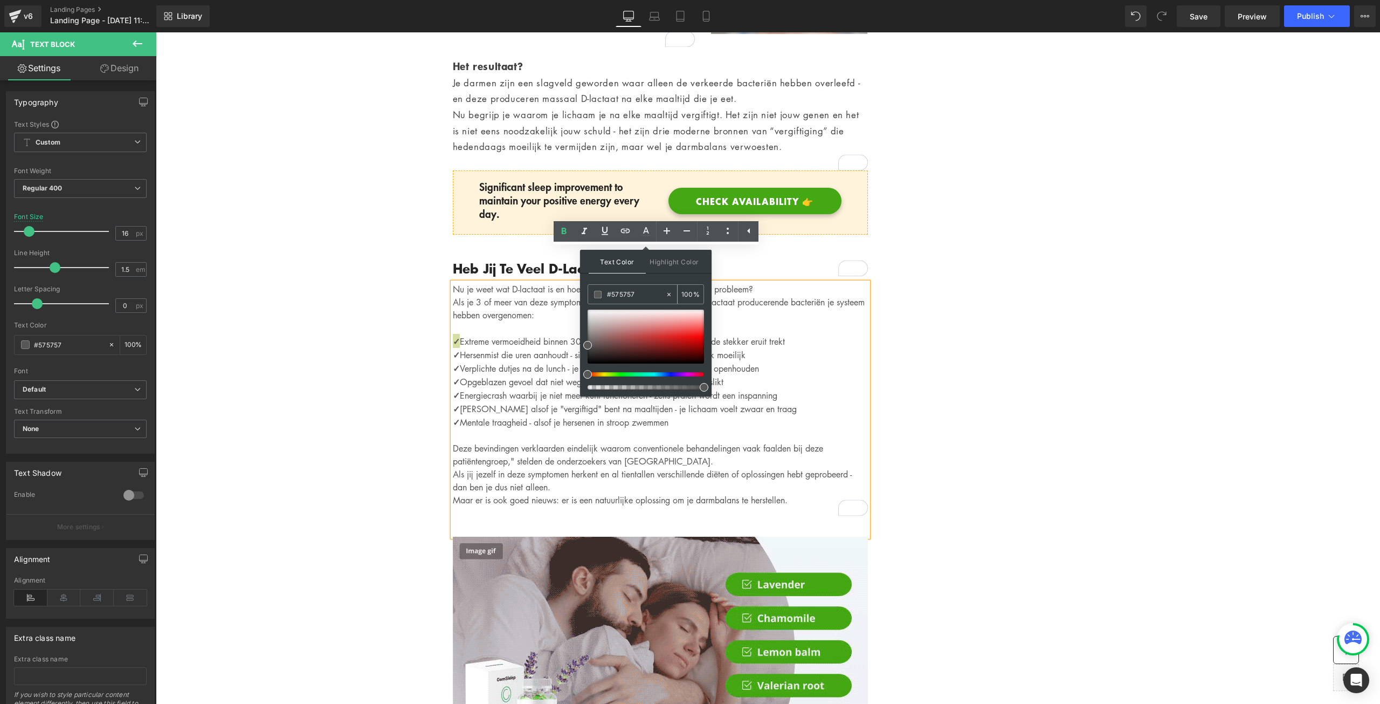
drag, startPoint x: 638, startPoint y: 294, endPoint x: 609, endPoint y: 292, distance: 29.7
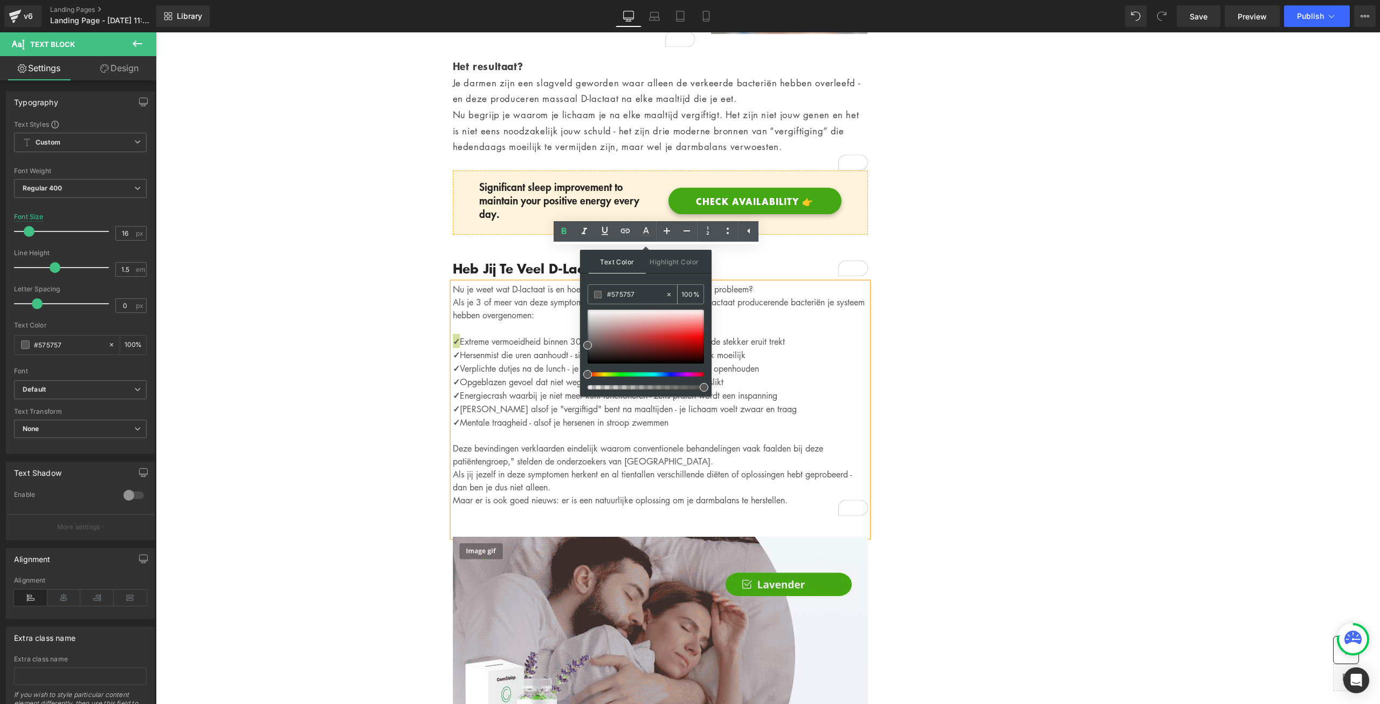
click at [609, 292] on input "#575757" at bounding box center [636, 294] width 58 height 12
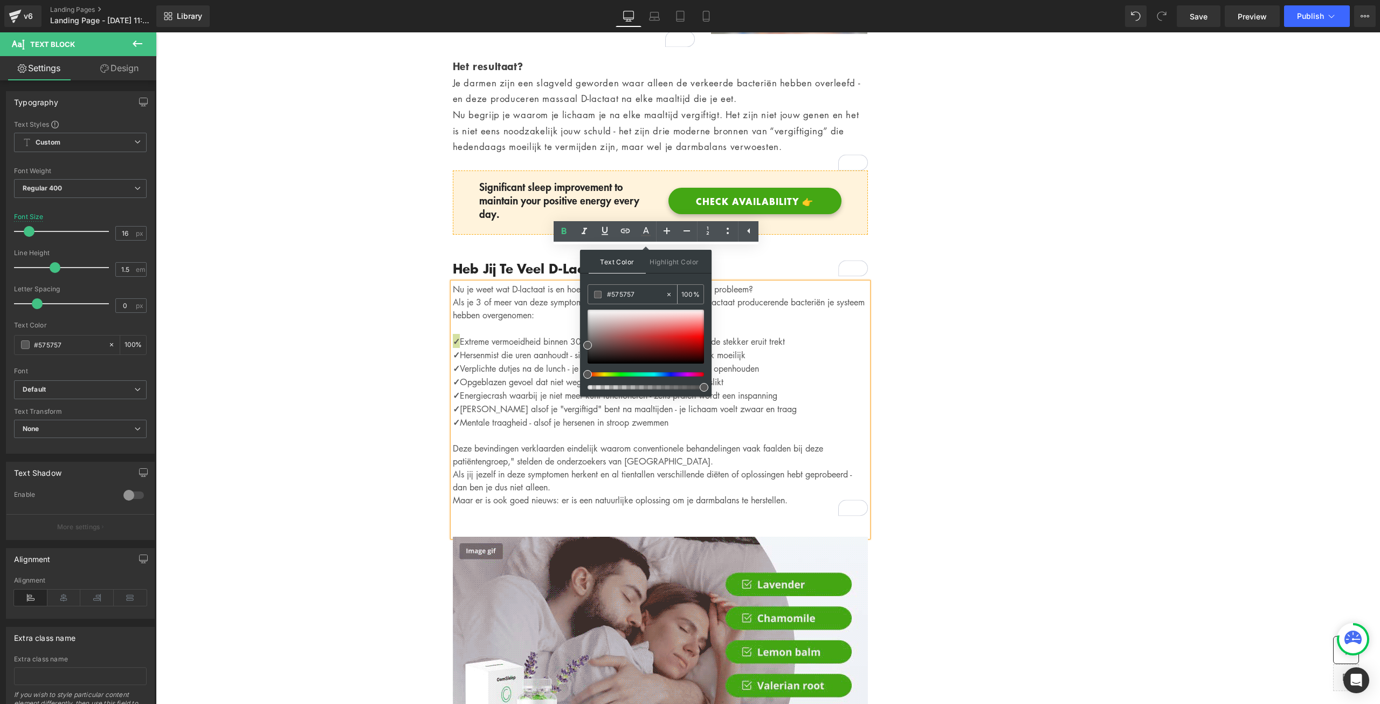
click at [628, 295] on input "#575757" at bounding box center [636, 294] width 58 height 12
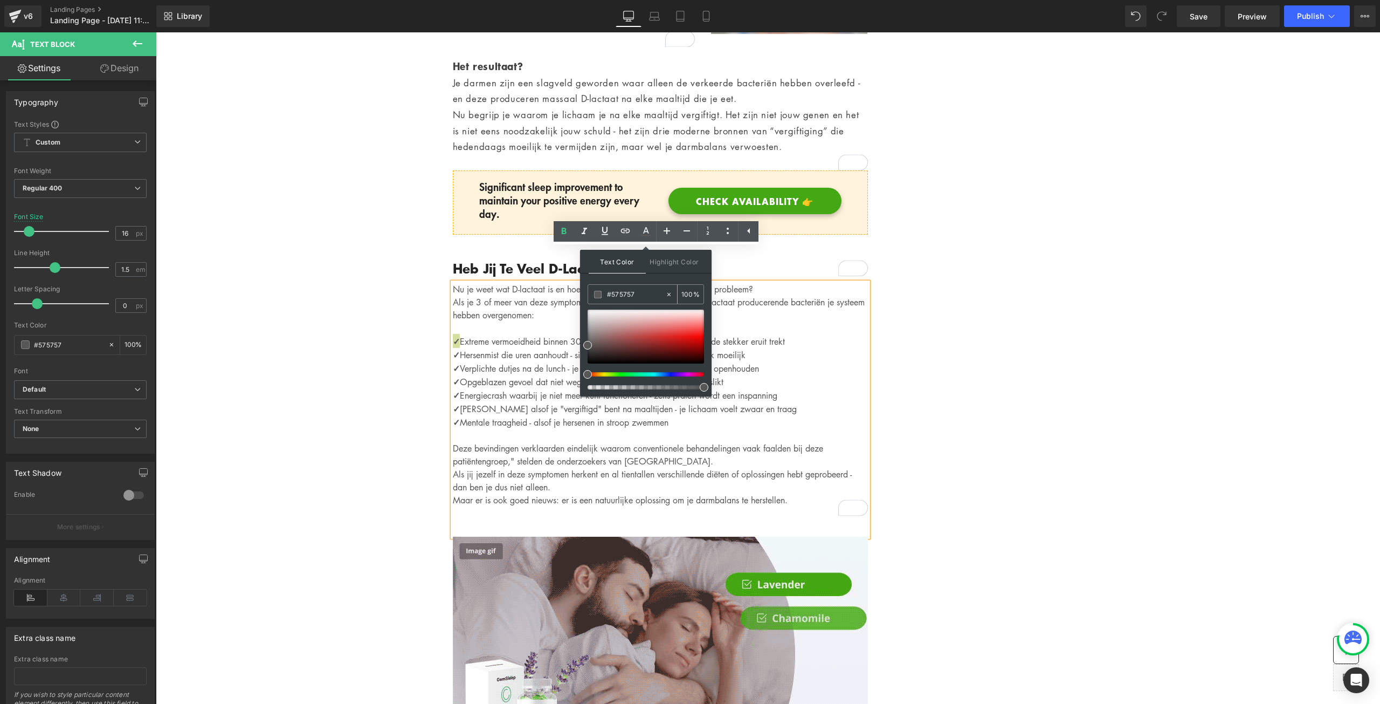
drag, startPoint x: 638, startPoint y: 295, endPoint x: 610, endPoint y: 295, distance: 27.5
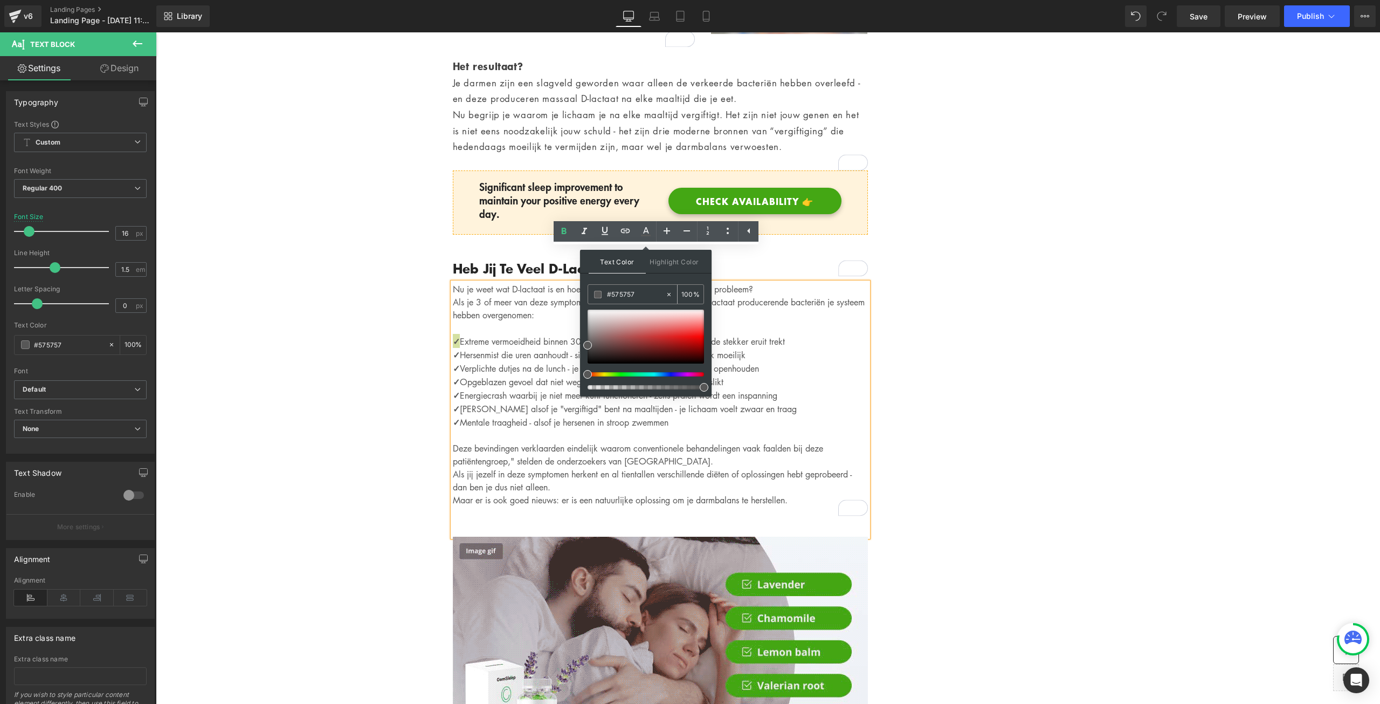
click at [610, 295] on input "#575757" at bounding box center [636, 294] width 58 height 12
paste input "ffde59"
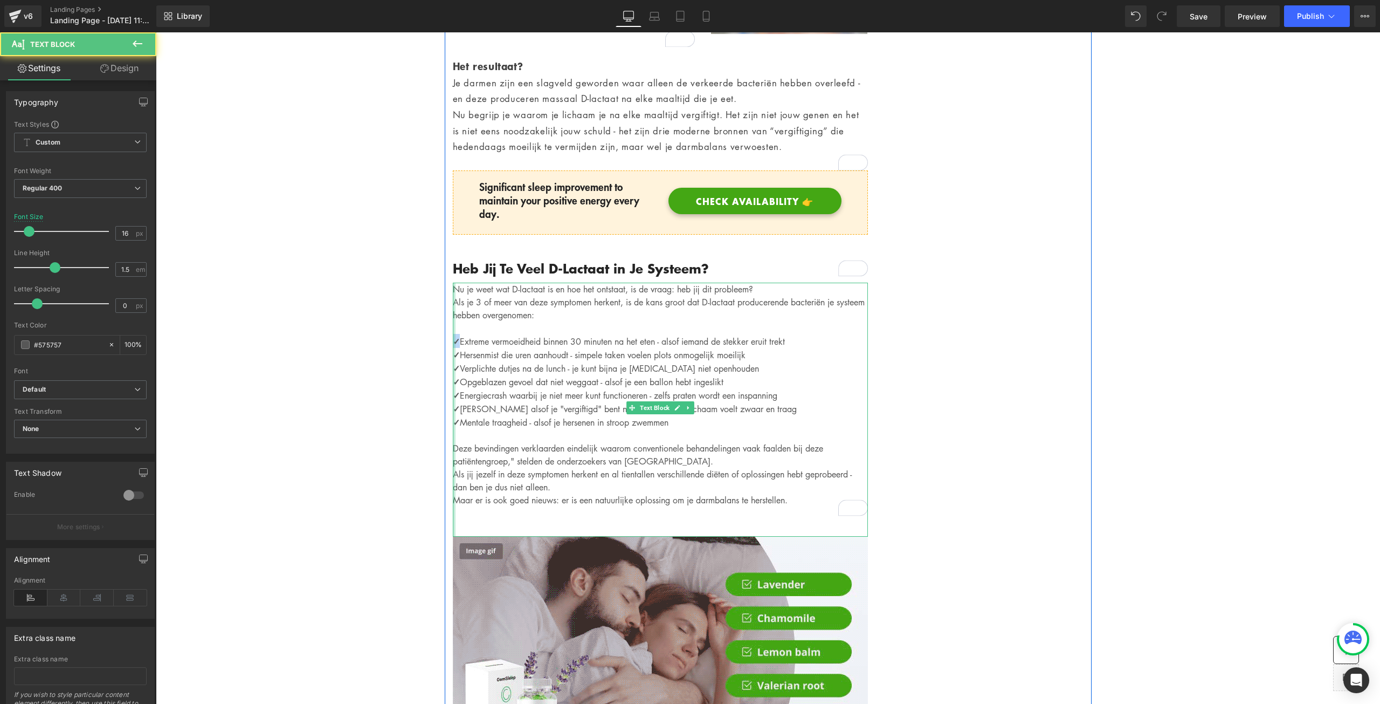
click at [453, 309] on div "Nu je weet wat D-lactaat is en hoe het ontstaat, is de vraag: heb jij dit probl…" at bounding box center [660, 410] width 415 height 254
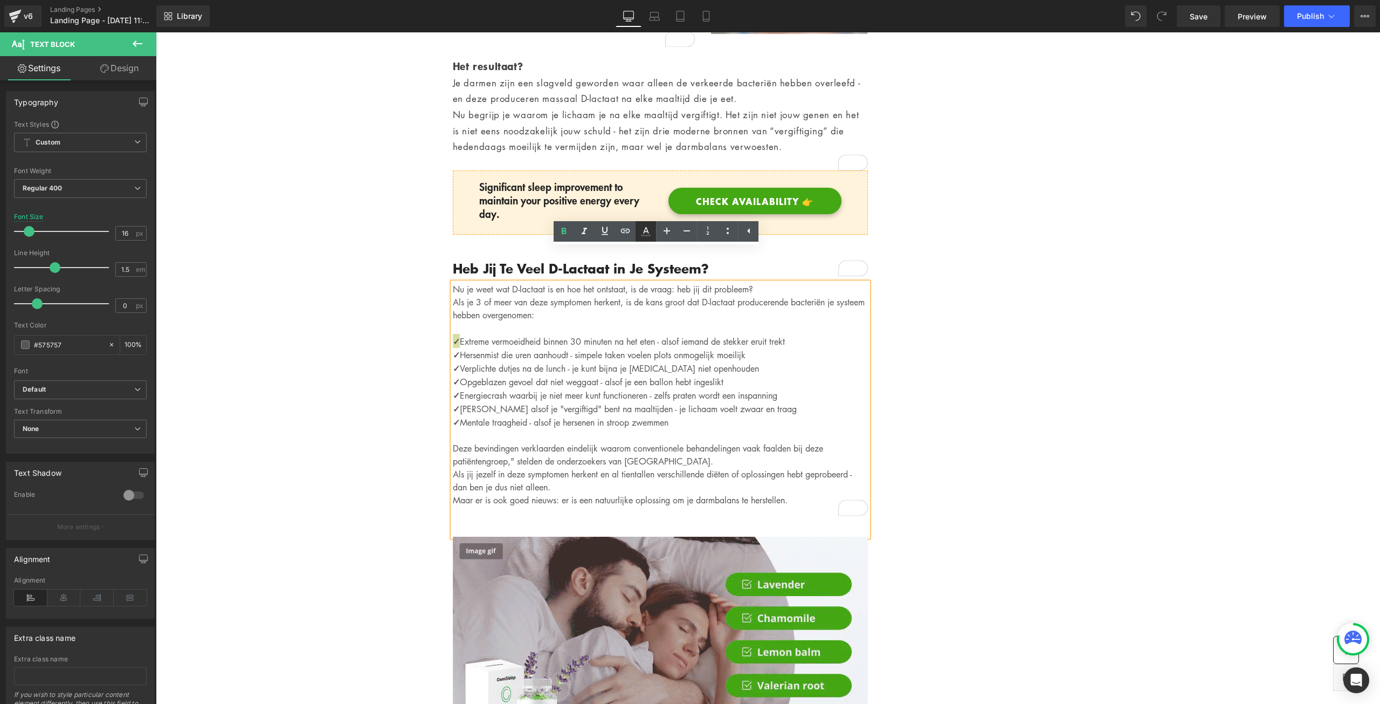
click at [646, 235] on icon at bounding box center [646, 236] width 10 height 2
type input "#575757"
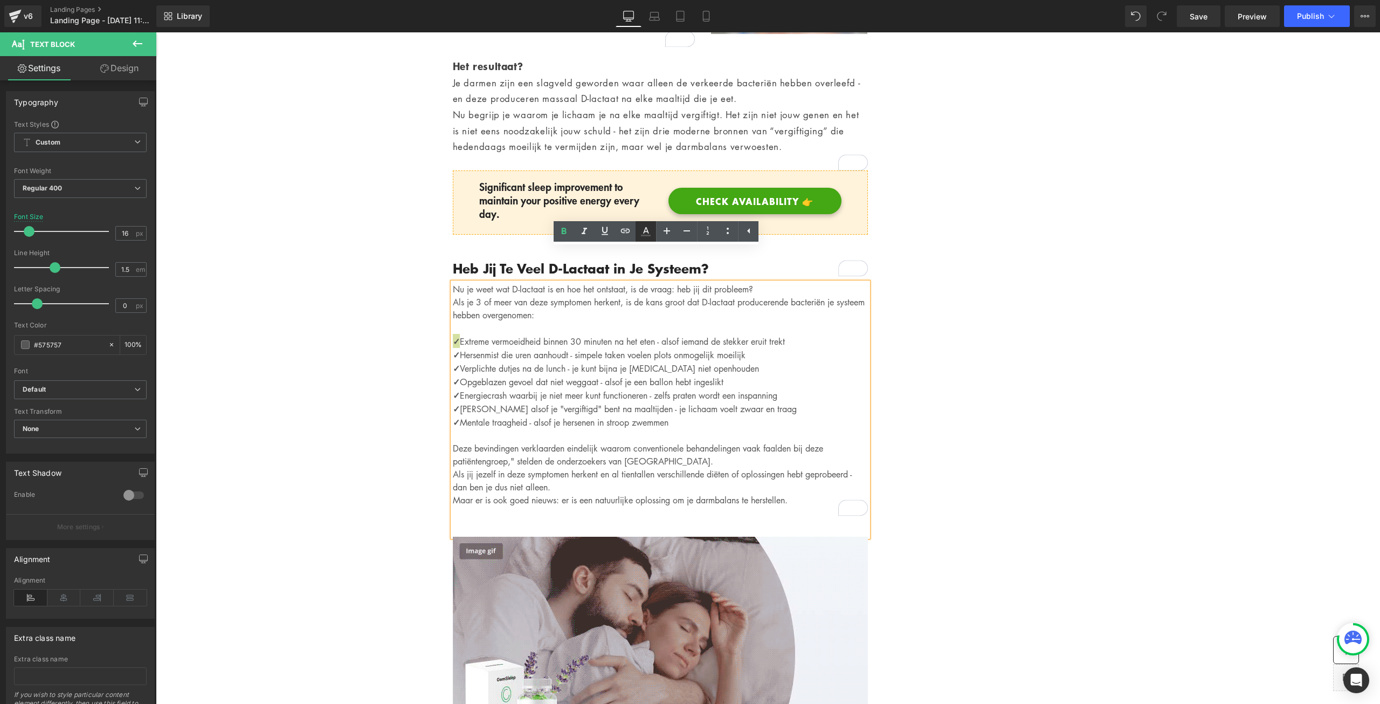
type input "100"
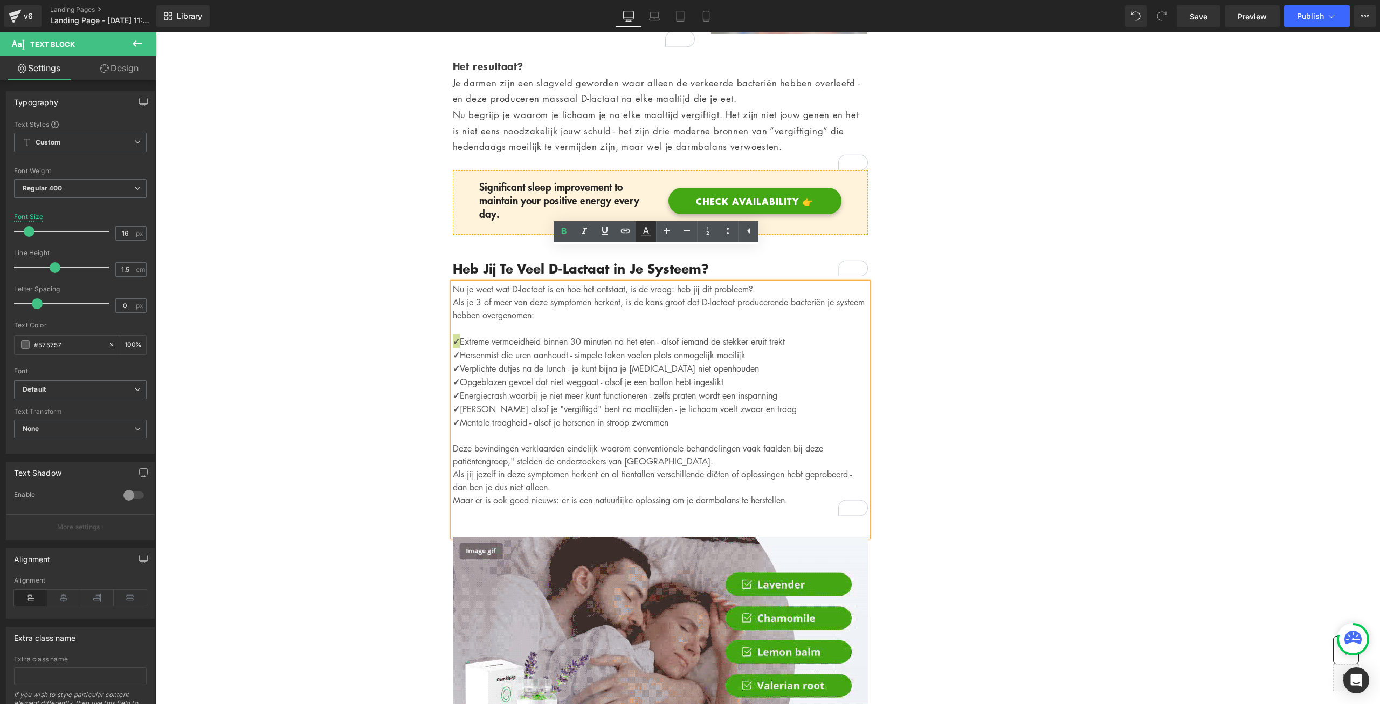
type input "0"
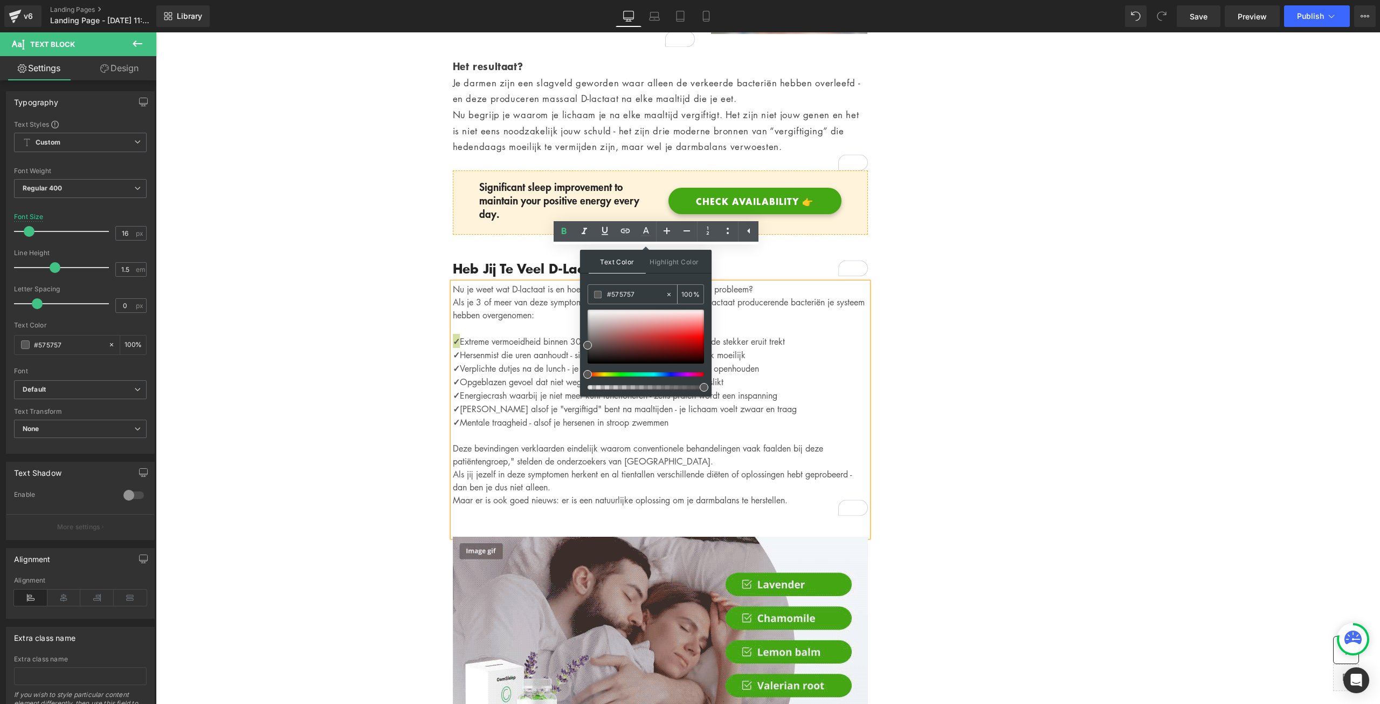
click at [621, 295] on input "#575757" at bounding box center [636, 294] width 58 height 12
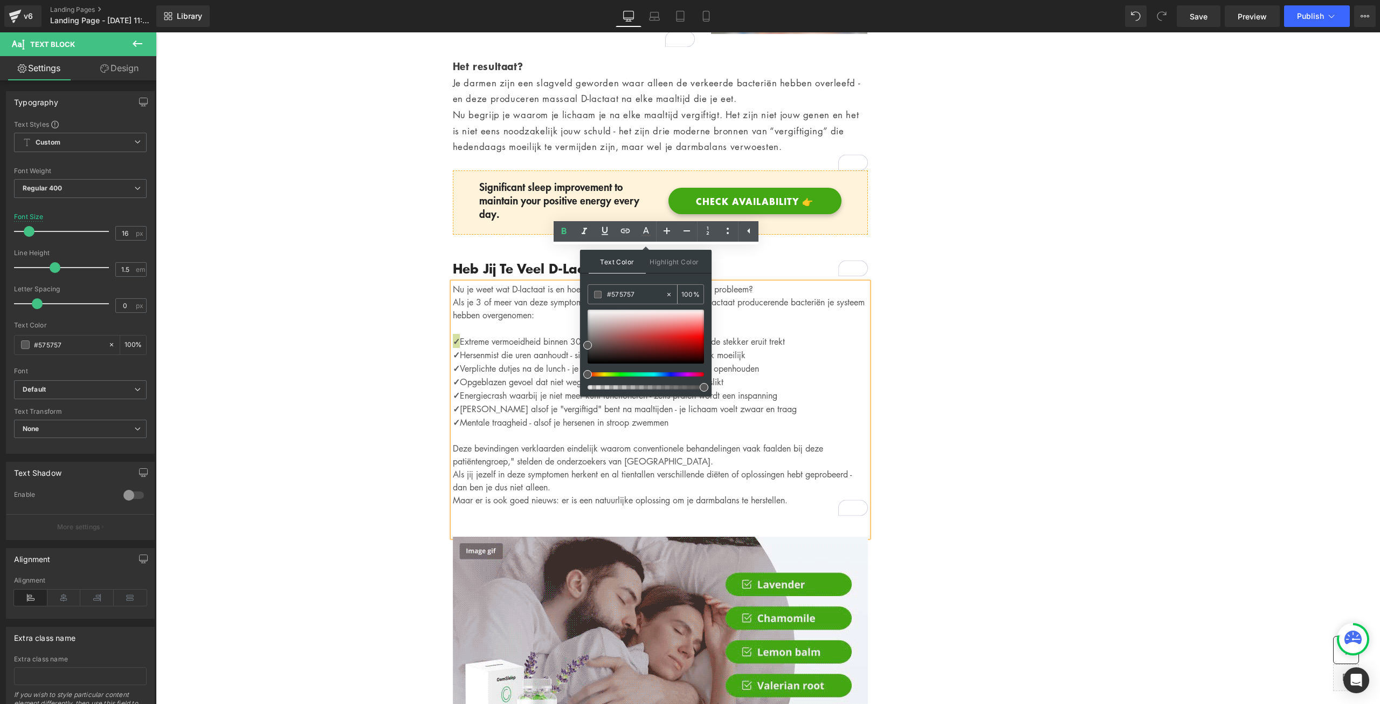
click at [621, 295] on input "#575757" at bounding box center [636, 294] width 58 height 12
paste input "ffde59"
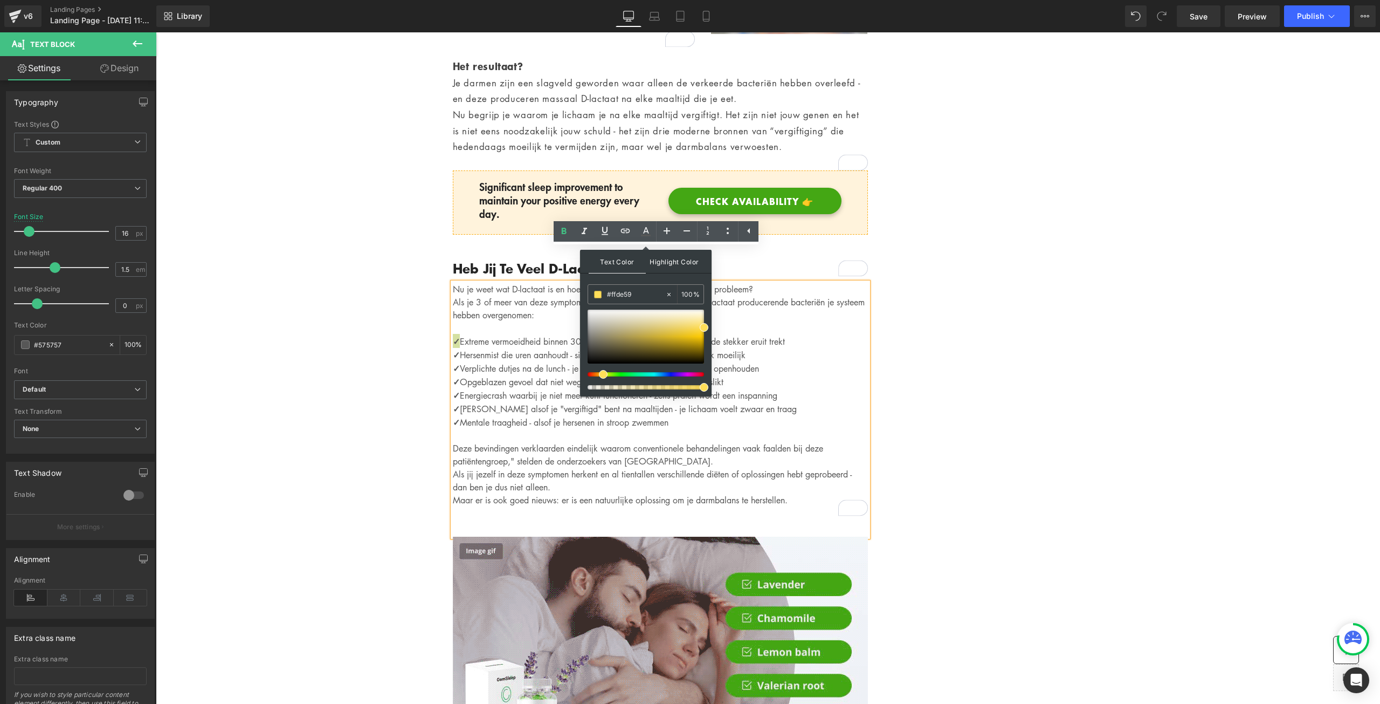
type input "#ffde59"
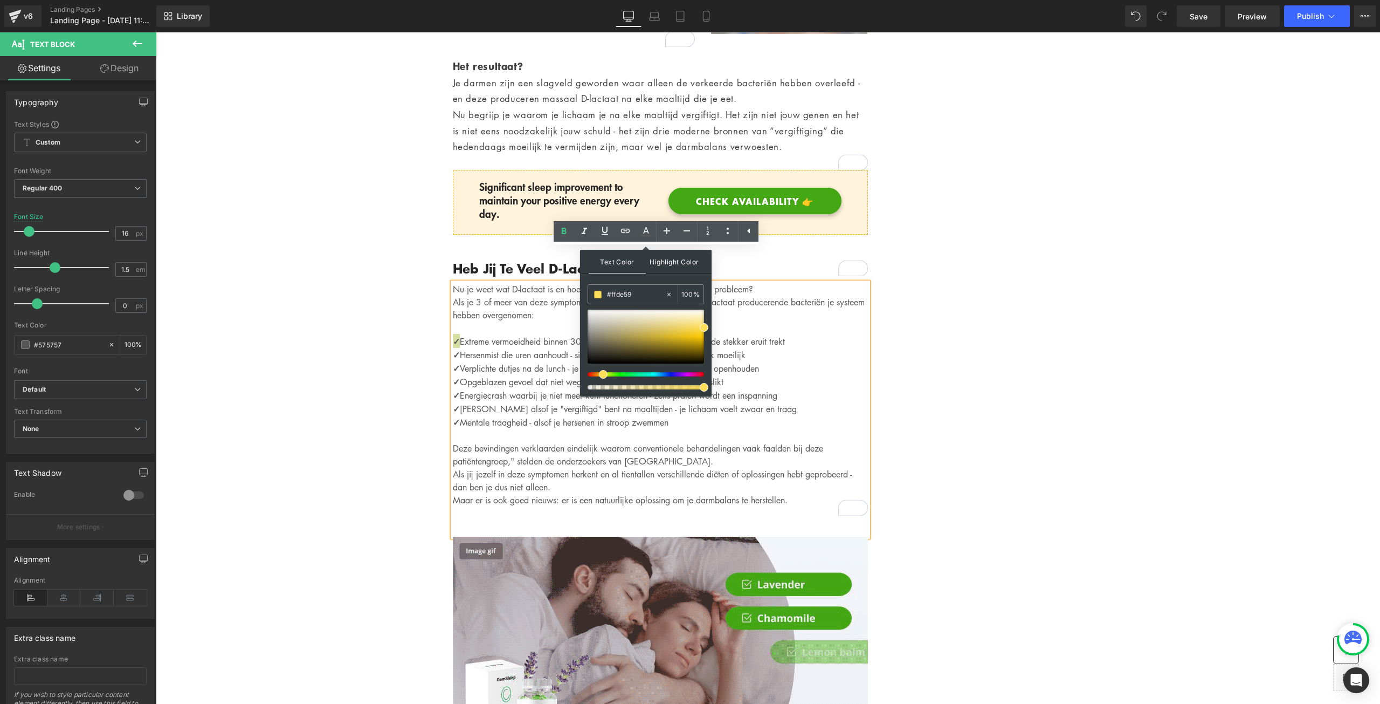
click at [664, 263] on span "Highlight Color" at bounding box center [674, 261] width 57 height 23
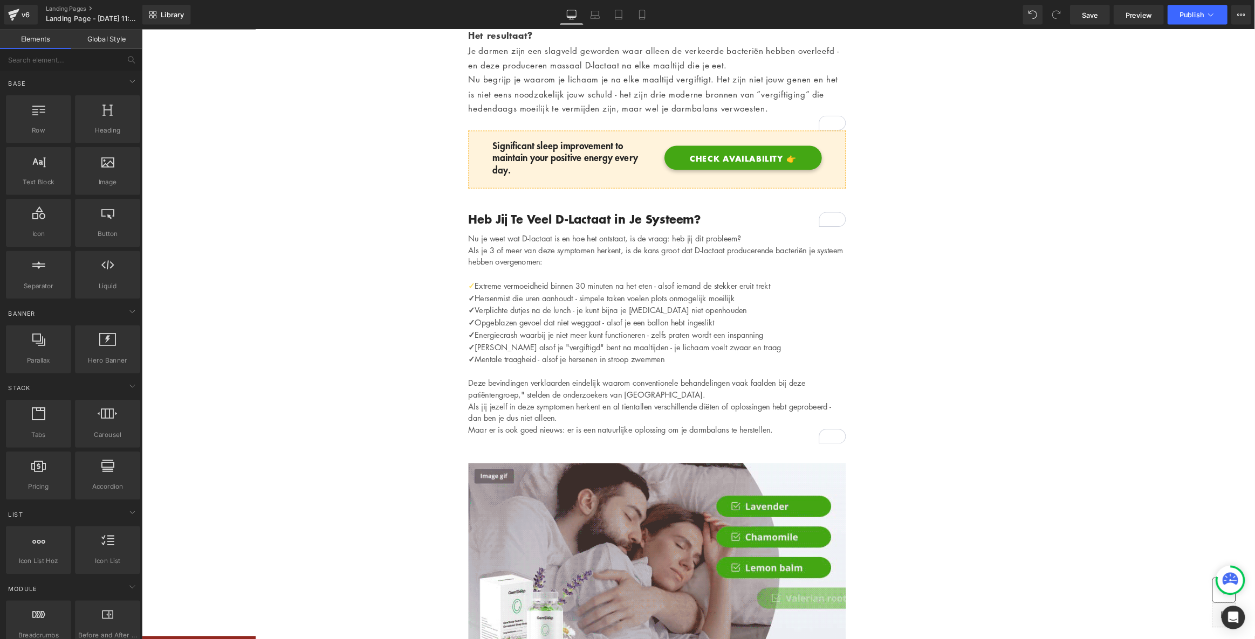
scroll to position [1644, 0]
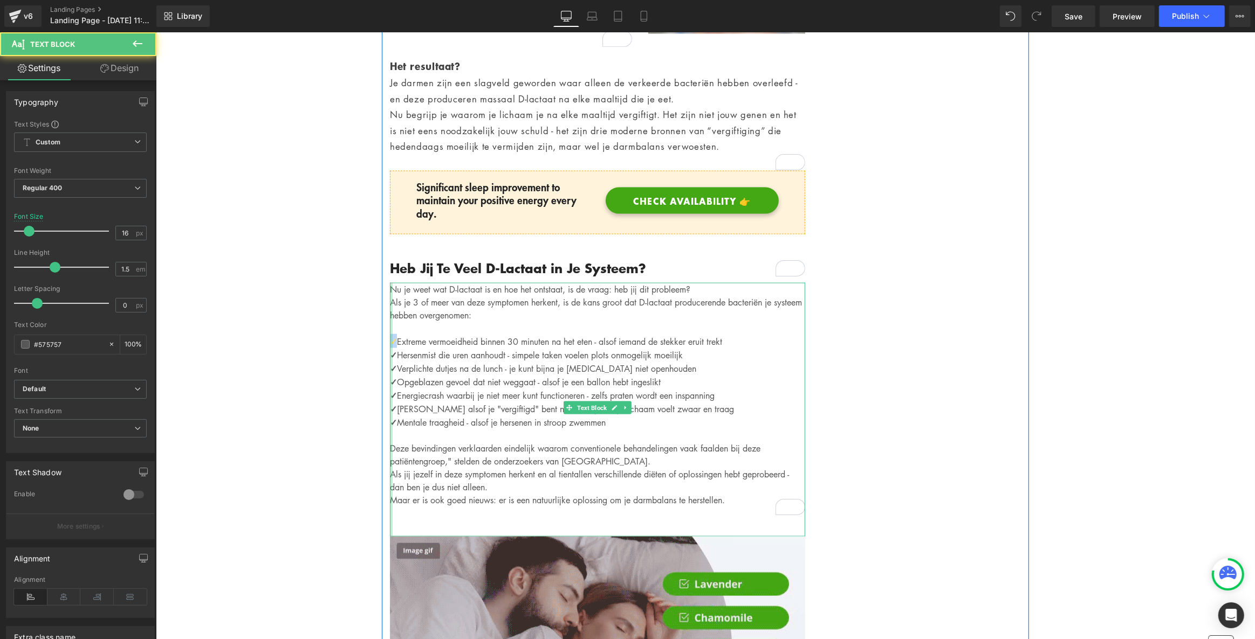
click at [389, 306] on div "Nu je weet wat D-lactaat is en hoe het ontstaat, is de vraag: heb jij dit probl…" at bounding box center [596, 410] width 415 height 254
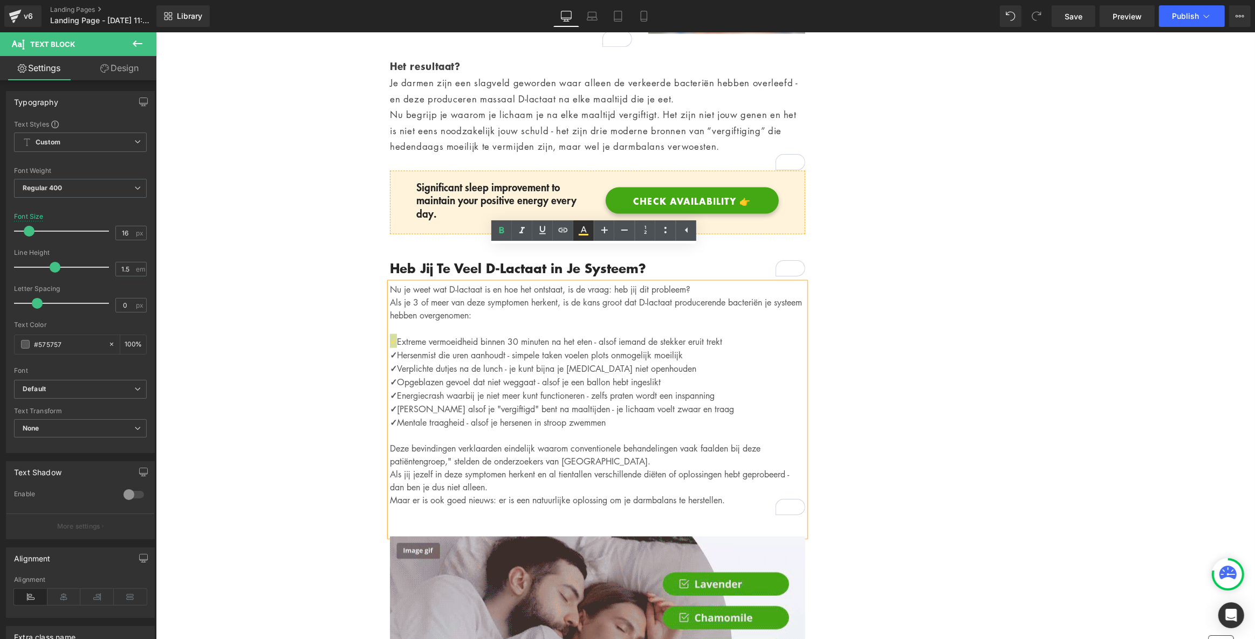
click at [583, 230] on icon at bounding box center [583, 230] width 13 height 13
type input "100"
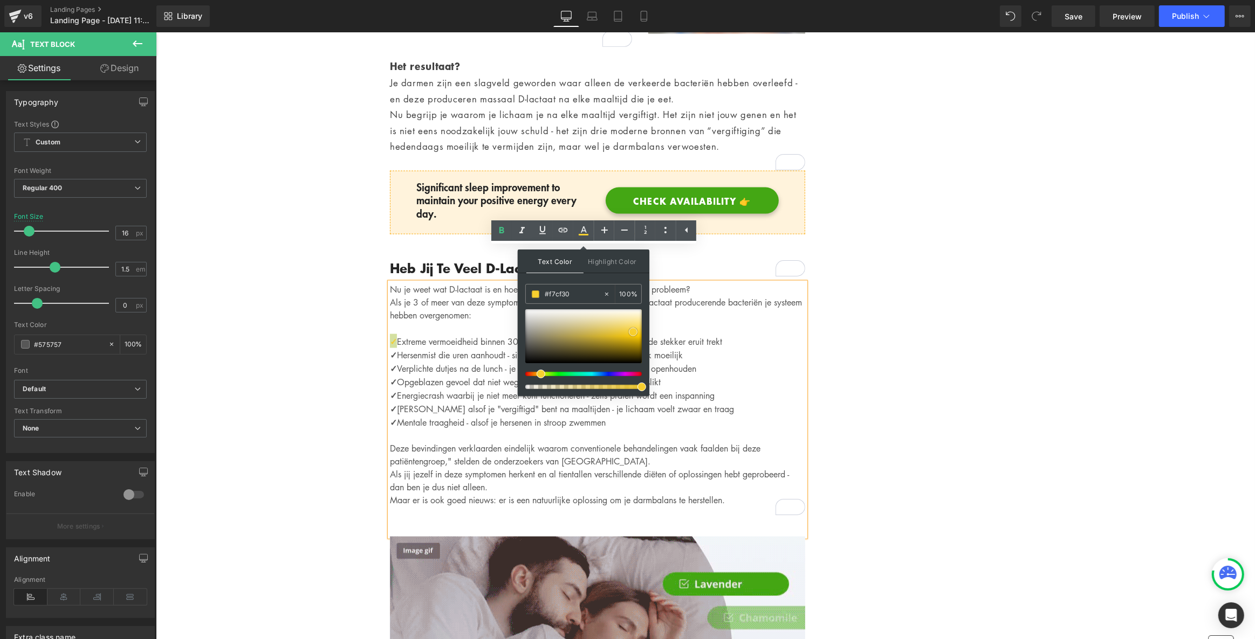
drag, startPoint x: 639, startPoint y: 329, endPoint x: 631, endPoint y: 334, distance: 9.9
click at [631, 334] on span at bounding box center [633, 332] width 9 height 9
drag, startPoint x: 633, startPoint y: 331, endPoint x: 639, endPoint y: 334, distance: 6.5
click at [639, 334] on span at bounding box center [639, 334] width 9 height 9
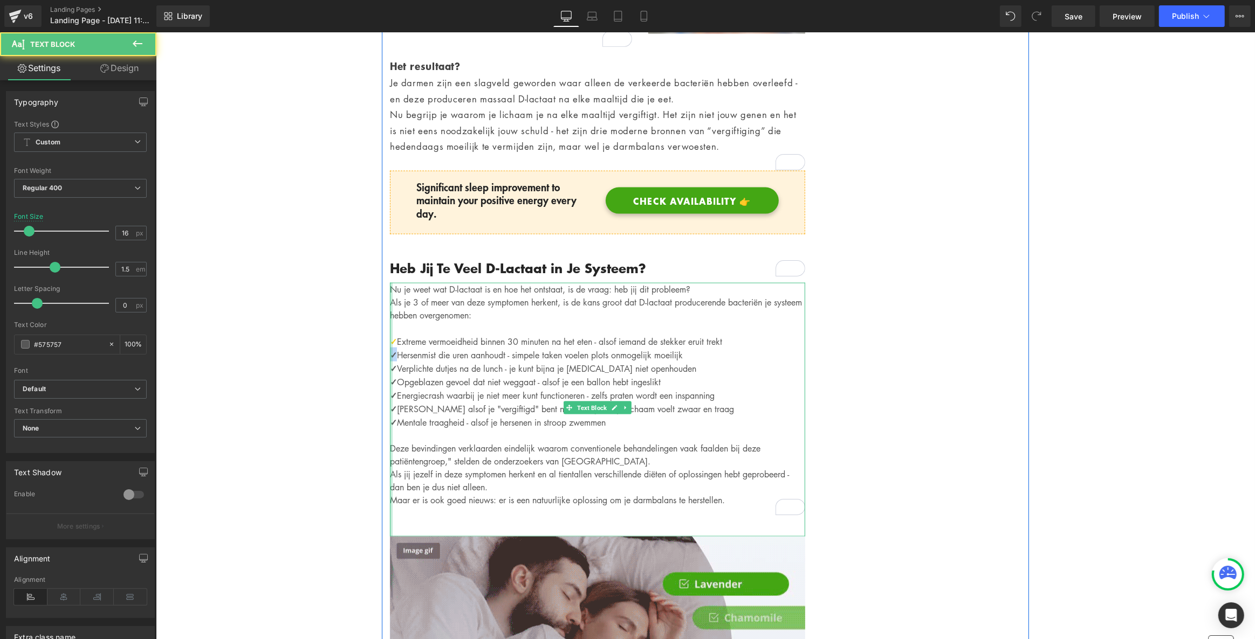
click at [389, 318] on div "Nu je weet wat D-lactaat is en hoe het ontstaat, is de vraag: heb jij dit probl…" at bounding box center [596, 410] width 415 height 254
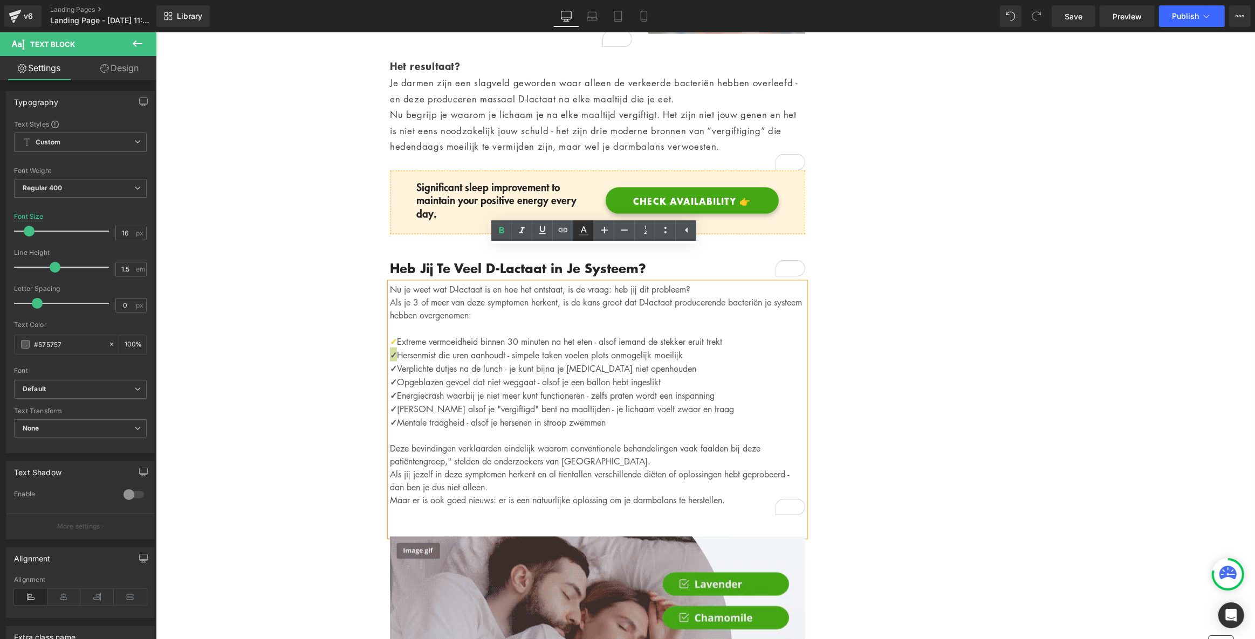
click at [582, 231] on icon at bounding box center [583, 230] width 13 height 13
type input "#575757"
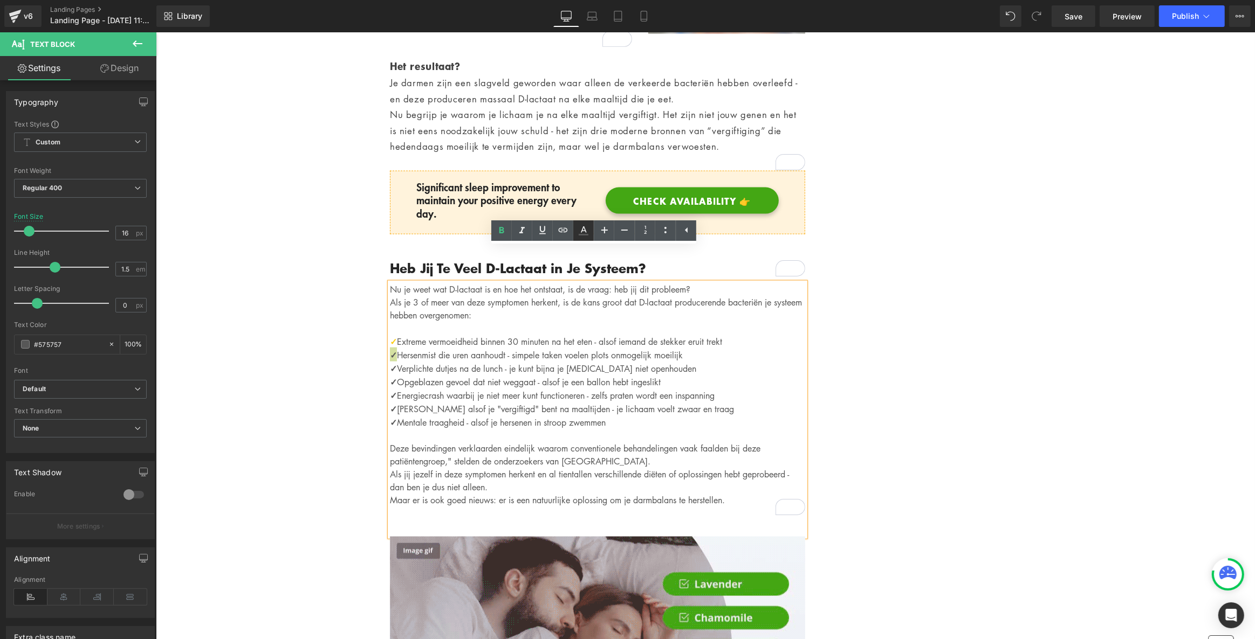
type input "100"
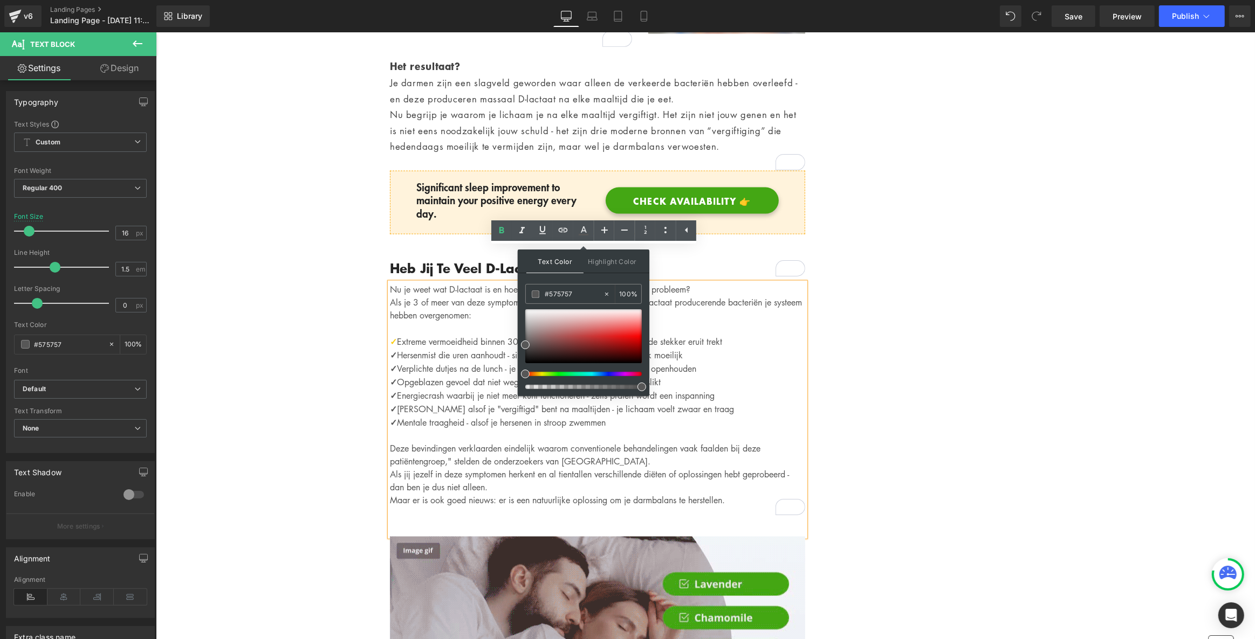
click at [389, 334] on strong "✓" at bounding box center [392, 340] width 7 height 13
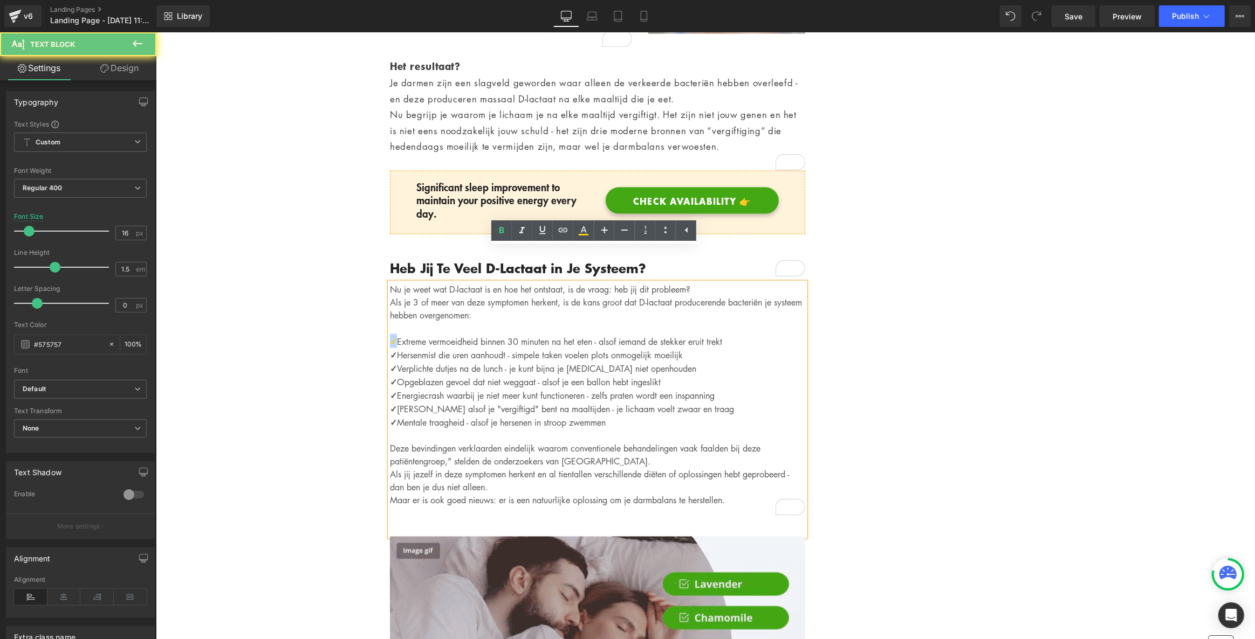
click at [389, 334] on strong "✓" at bounding box center [392, 340] width 7 height 13
click at [588, 221] on link at bounding box center [583, 231] width 20 height 20
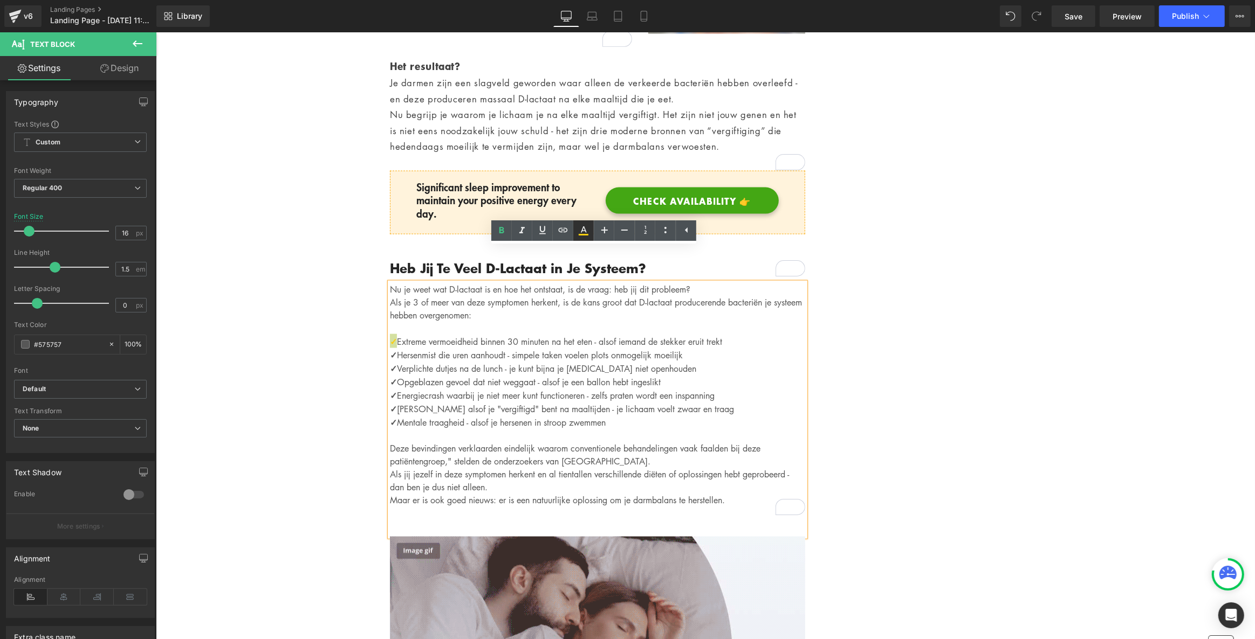
type input "#fccd11"
type input "100"
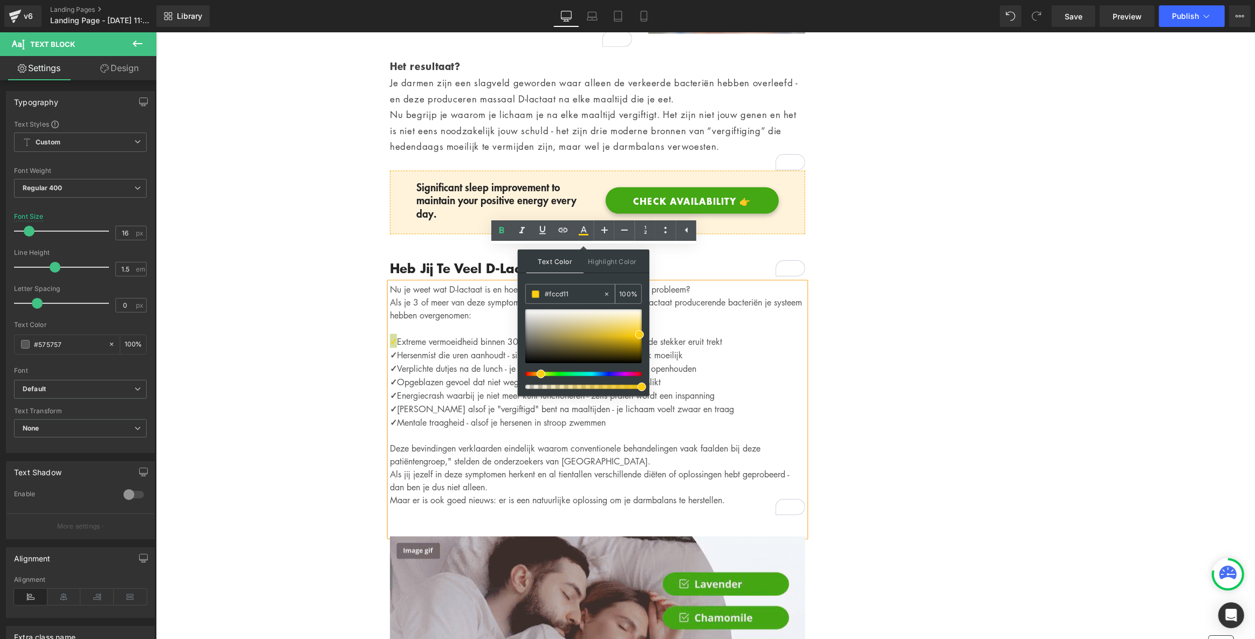
drag, startPoint x: 560, startPoint y: 294, endPoint x: 548, endPoint y: 294, distance: 11.9
click at [548, 294] on input "#fccd11" at bounding box center [574, 294] width 58 height 12
click at [395, 348] on p "✓ Hersenmist die uren aanhoudt - simpele taken voelen plots onmogelijk moeilijk" at bounding box center [596, 354] width 415 height 13
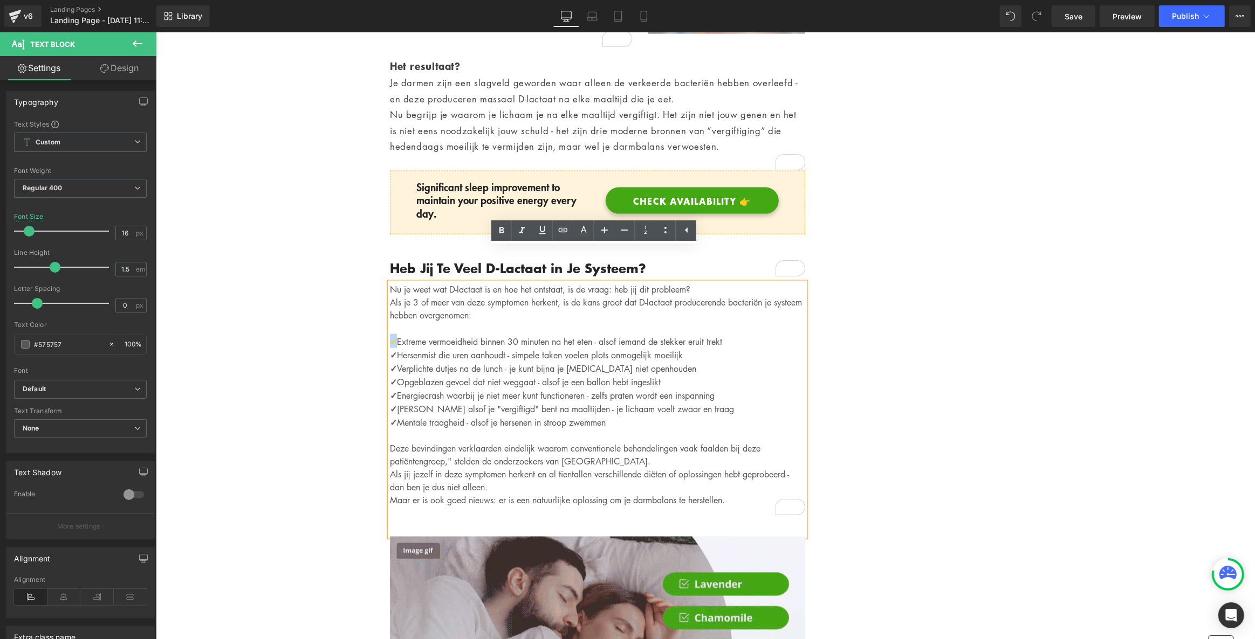
click at [389, 334] on strong "✓" at bounding box center [392, 340] width 7 height 13
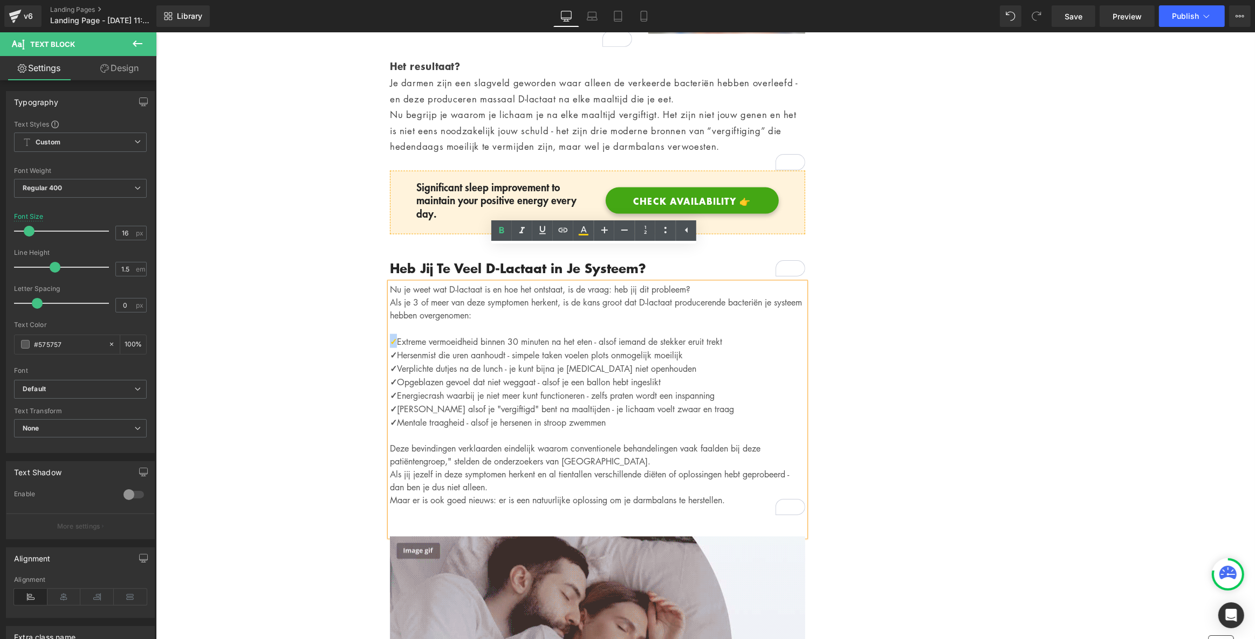
copy strong "✓"
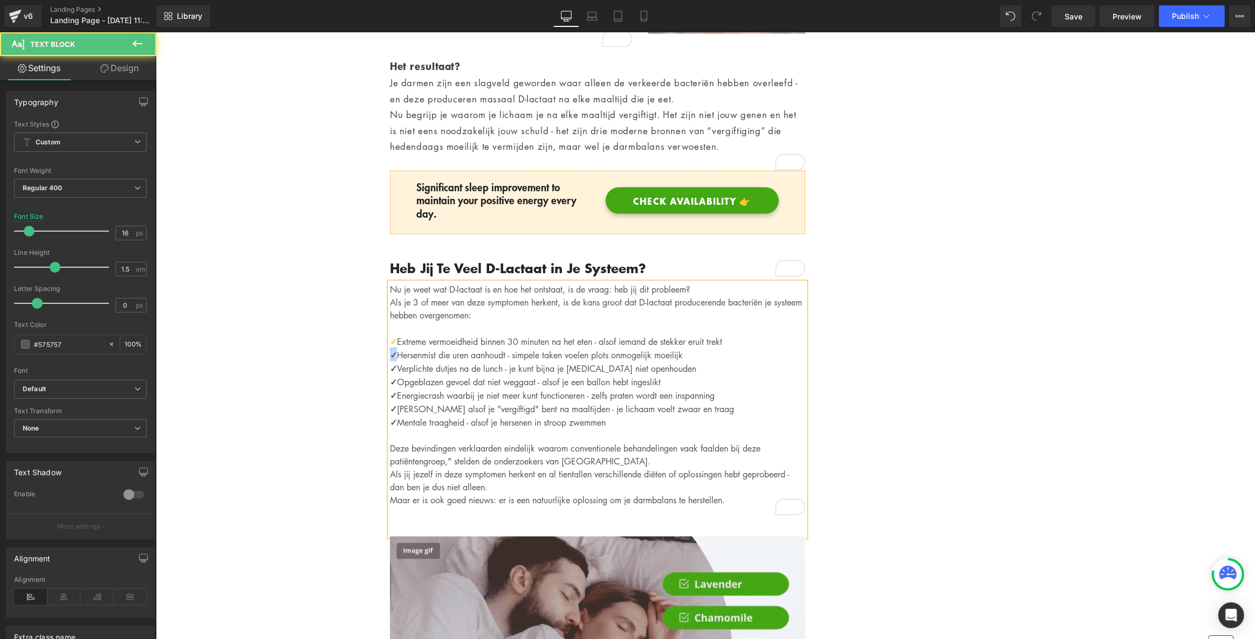
click at [389, 348] on strong "✓" at bounding box center [392, 354] width 7 height 13
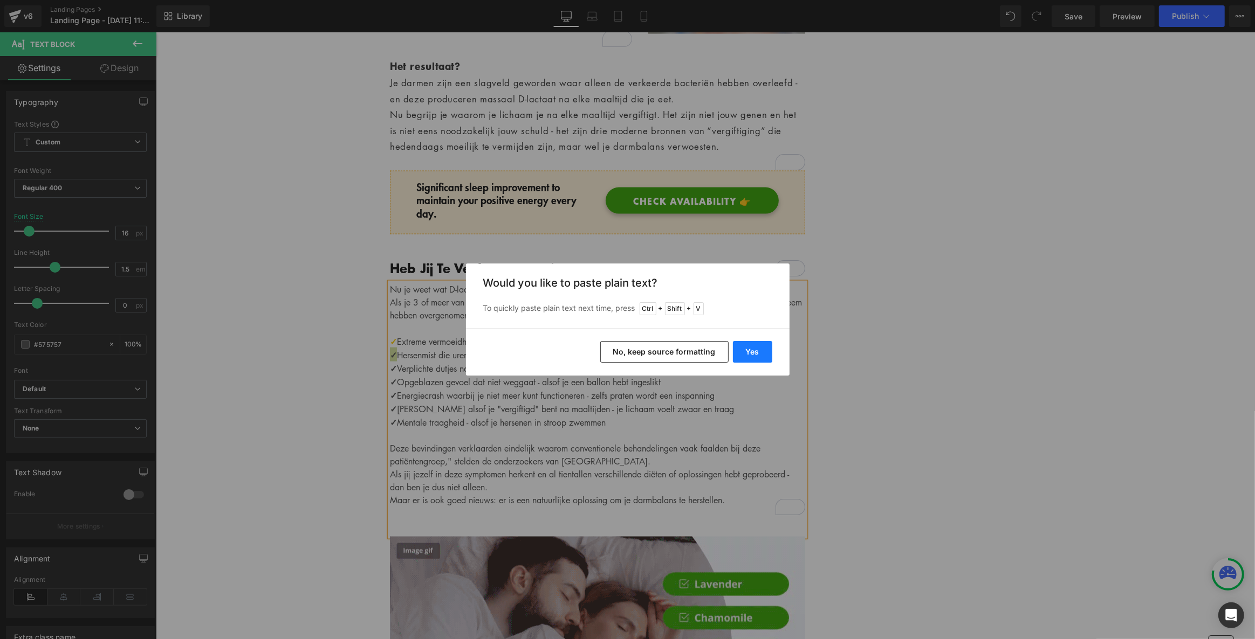
drag, startPoint x: 752, startPoint y: 345, endPoint x: 595, endPoint y: 312, distance: 160.2
click at [752, 345] on button "Yes" at bounding box center [752, 352] width 39 height 22
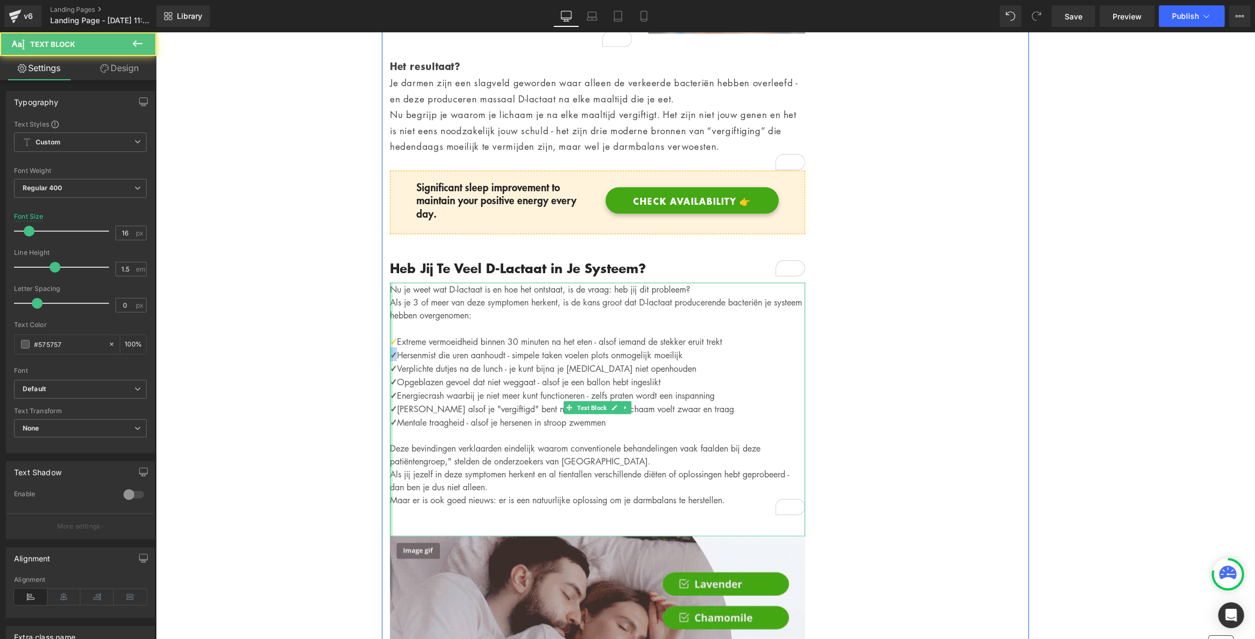
click at [389, 317] on div "Nu je weet wat D-lactaat is en hoe het ontstaat, is de vraag: heb jij dit probl…" at bounding box center [596, 410] width 415 height 254
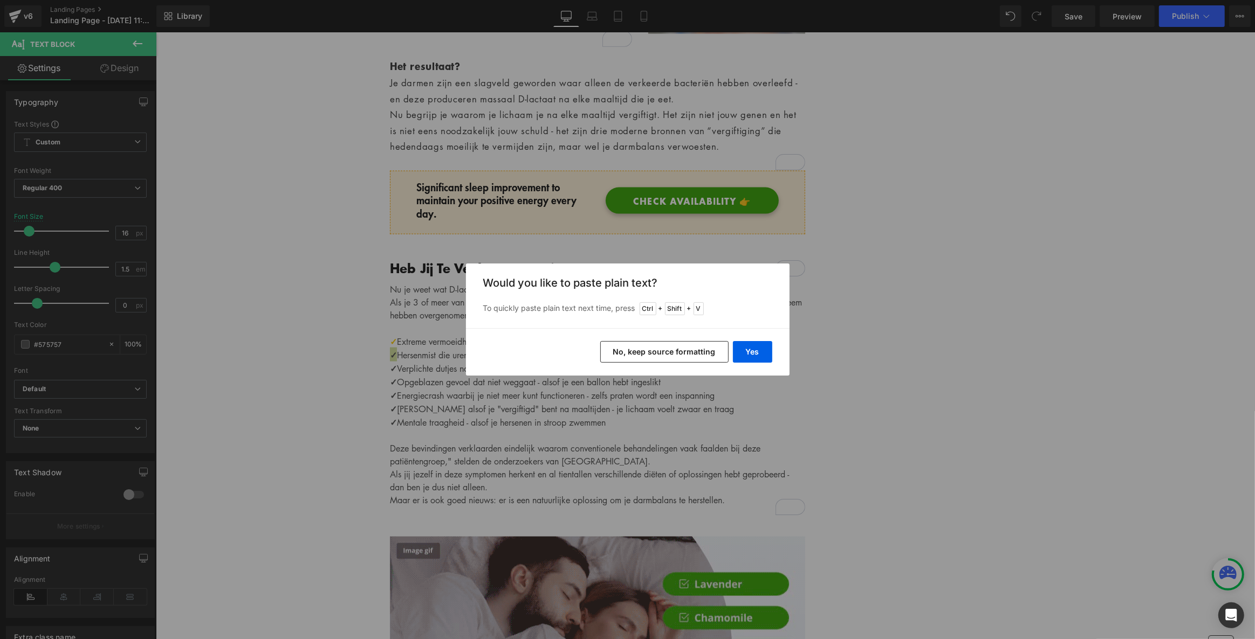
click at [652, 346] on button "No, keep source formatting" at bounding box center [664, 352] width 128 height 22
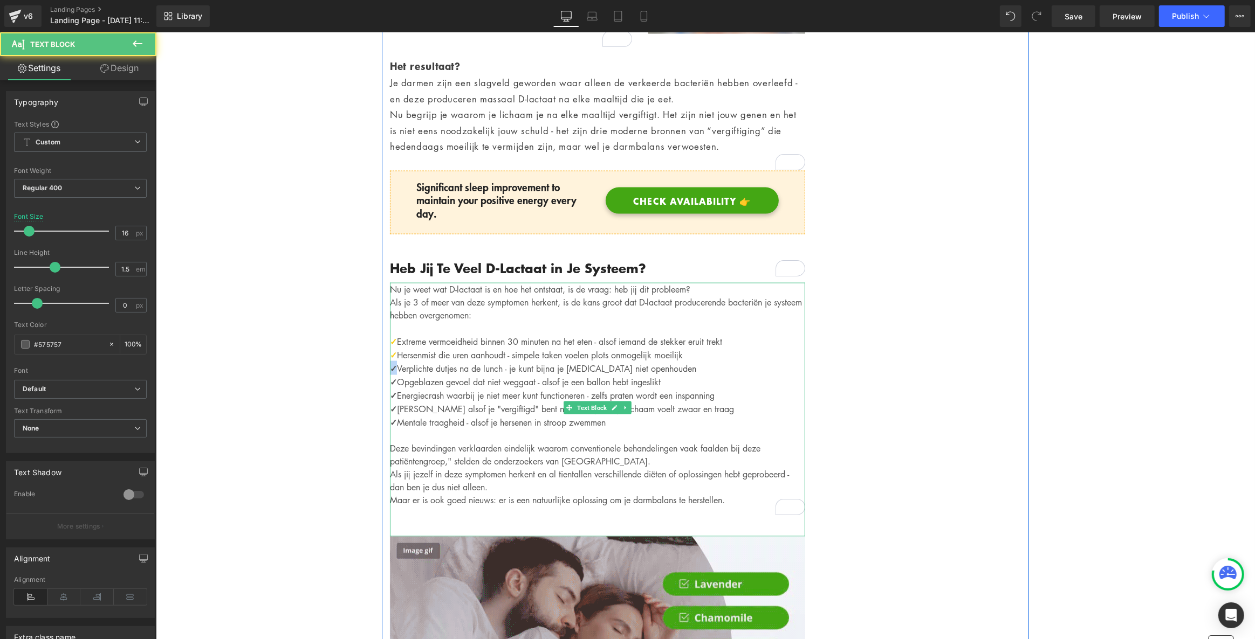
click at [389, 329] on div "Nu je weet wat D-lactaat is en hoe het ontstaat, is de vraag: heb jij dit probl…" at bounding box center [596, 410] width 415 height 254
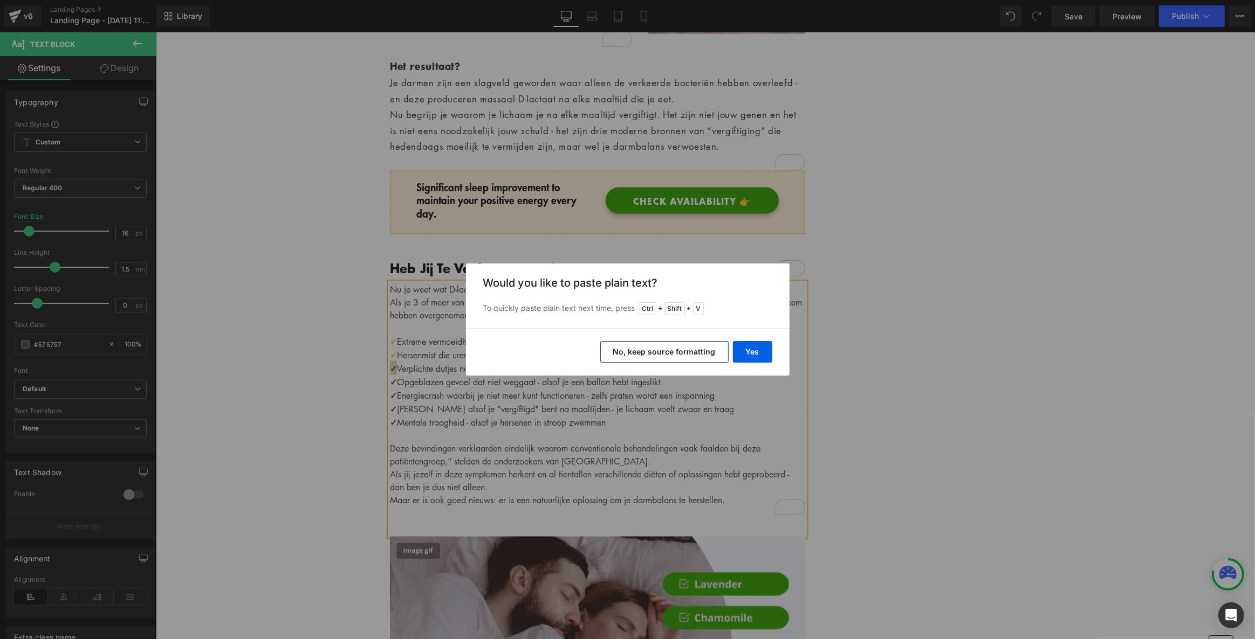
click at [640, 340] on div "Yes No, keep source formatting" at bounding box center [627, 351] width 323 height 47
click at [639, 348] on button "No, keep source formatting" at bounding box center [664, 352] width 128 height 22
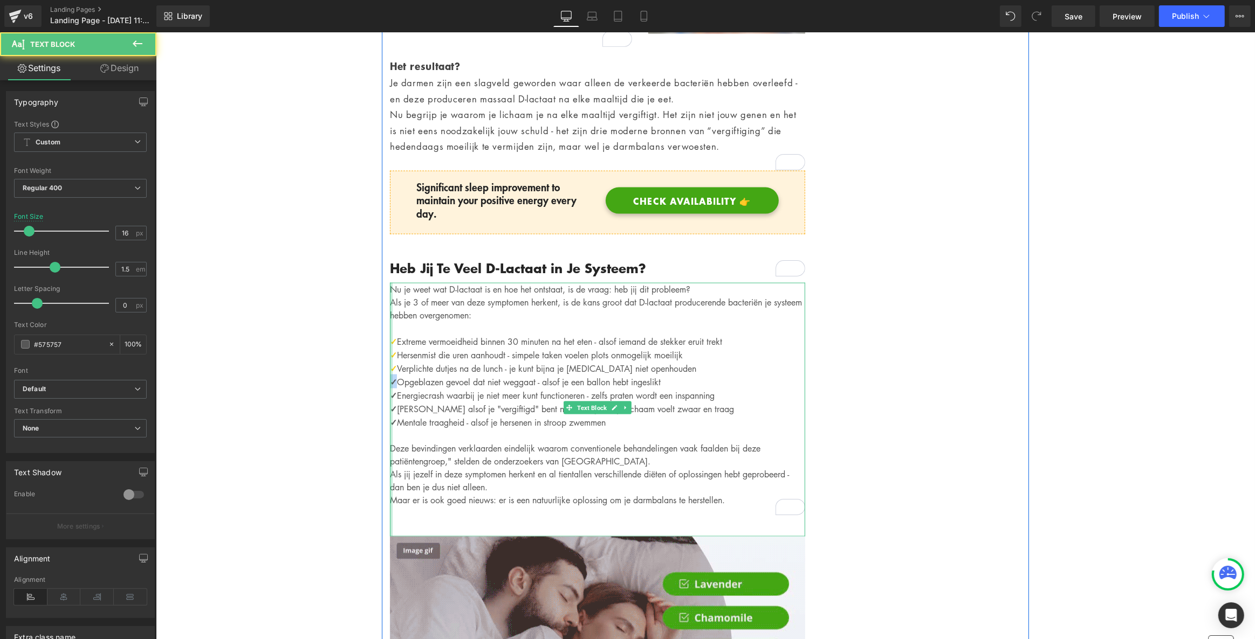
click at [389, 345] on div "Nu je weet wat D-lactaat is en hoe het ontstaat, is de vraag: heb jij dit probl…" at bounding box center [596, 410] width 415 height 254
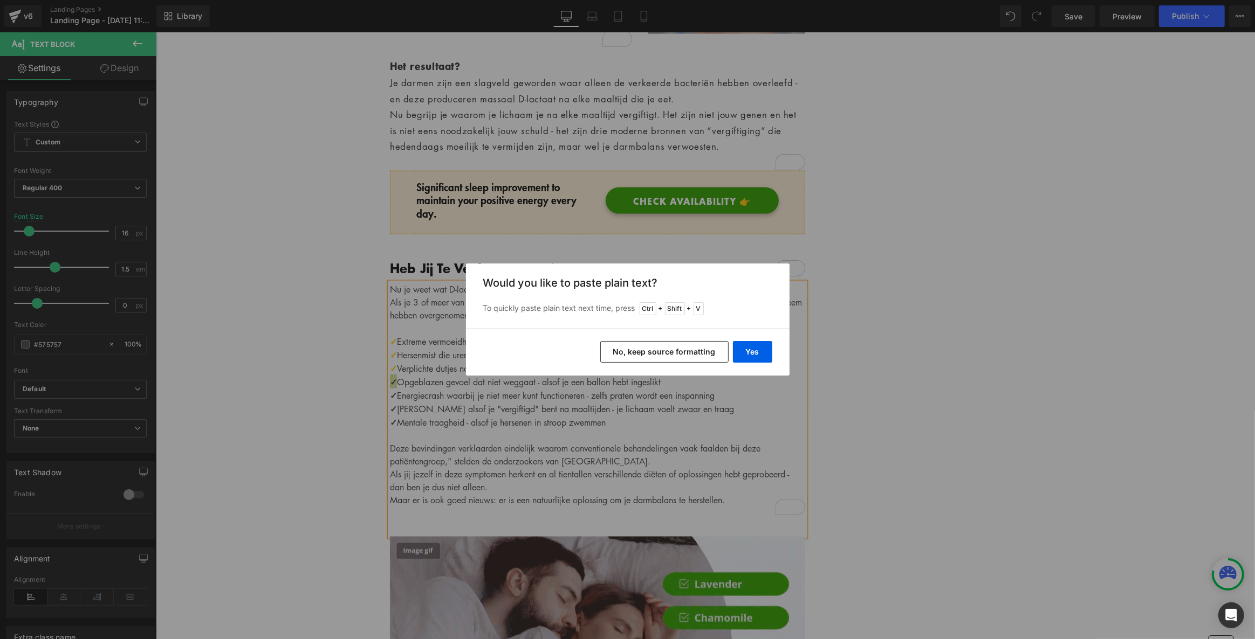
click at [647, 353] on button "No, keep source formatting" at bounding box center [664, 352] width 128 height 22
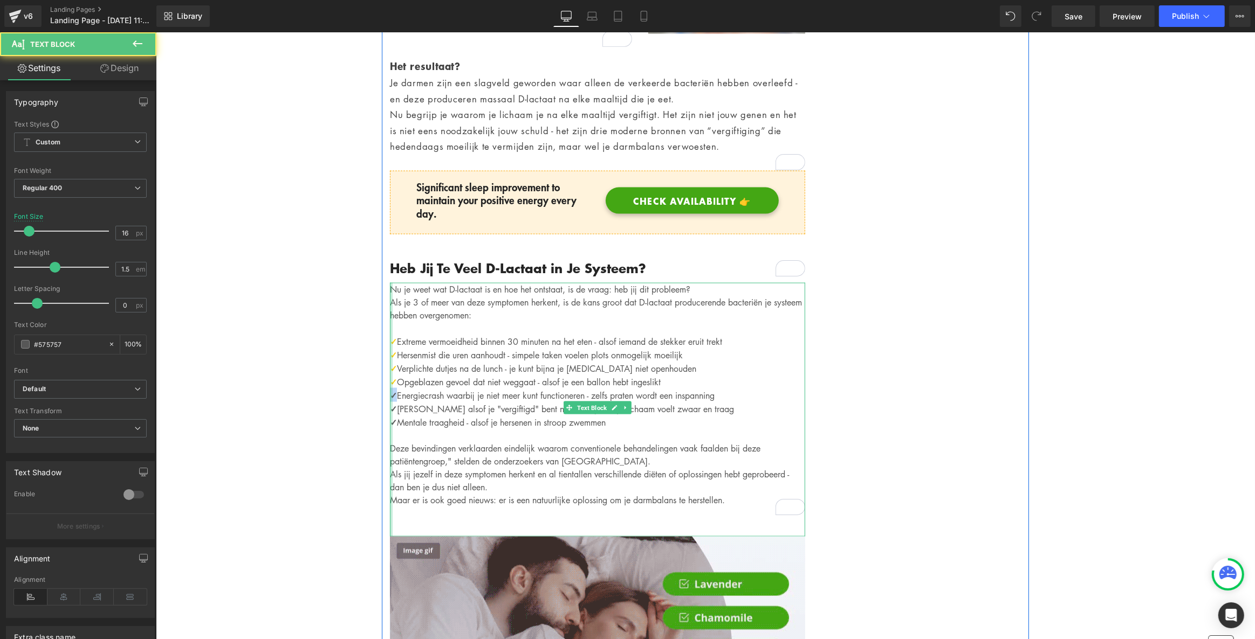
click at [389, 358] on div "Nu je weet wat D-lactaat is en hoe het ontstaat, is de vraag: heb jij dit probl…" at bounding box center [596, 410] width 415 height 254
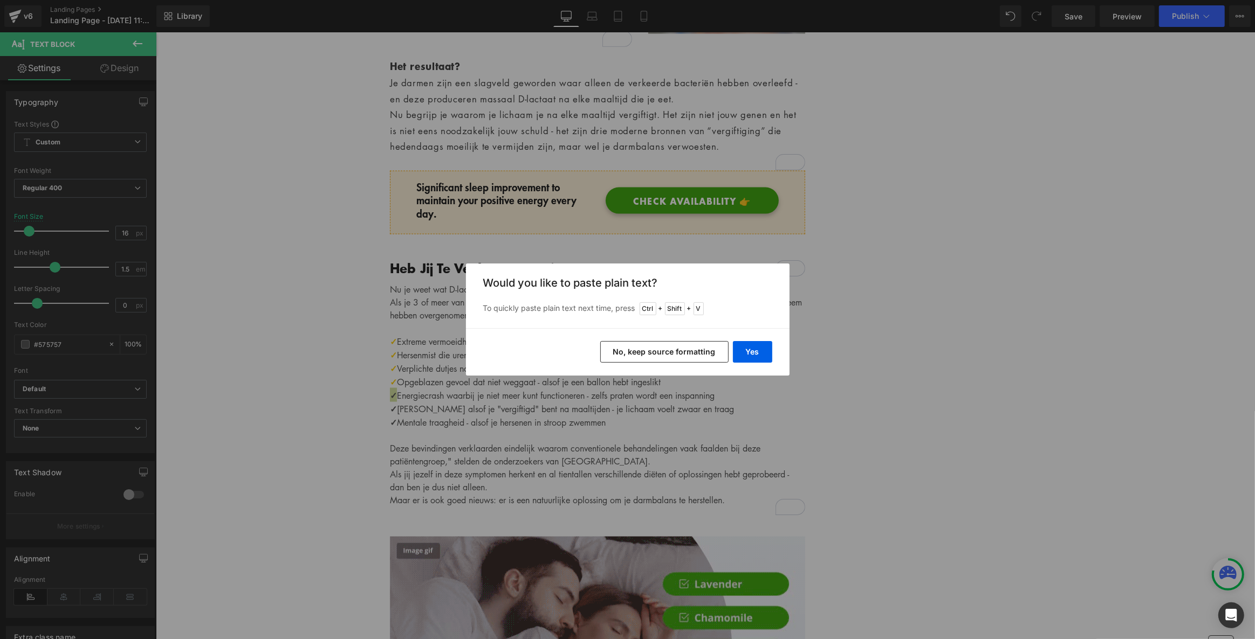
click at [665, 351] on button "No, keep source formatting" at bounding box center [664, 352] width 128 height 22
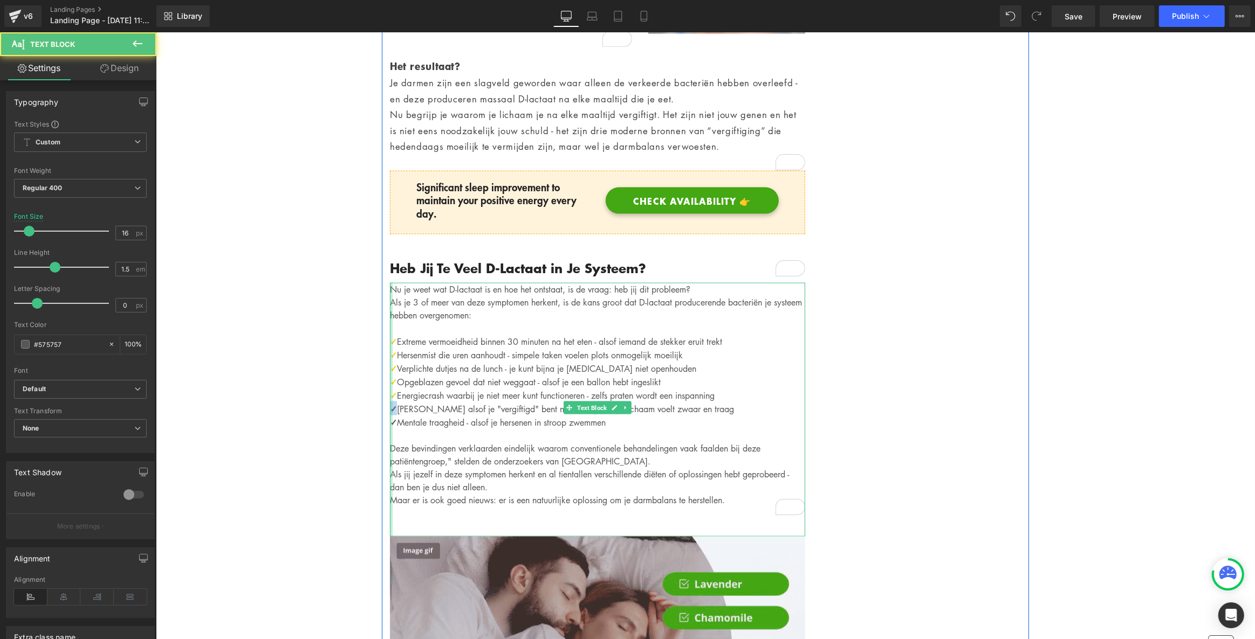
click at [389, 371] on div "Nu je weet wat D-lactaat is en hoe het ontstaat, is de vraag: heb jij dit probl…" at bounding box center [596, 410] width 415 height 254
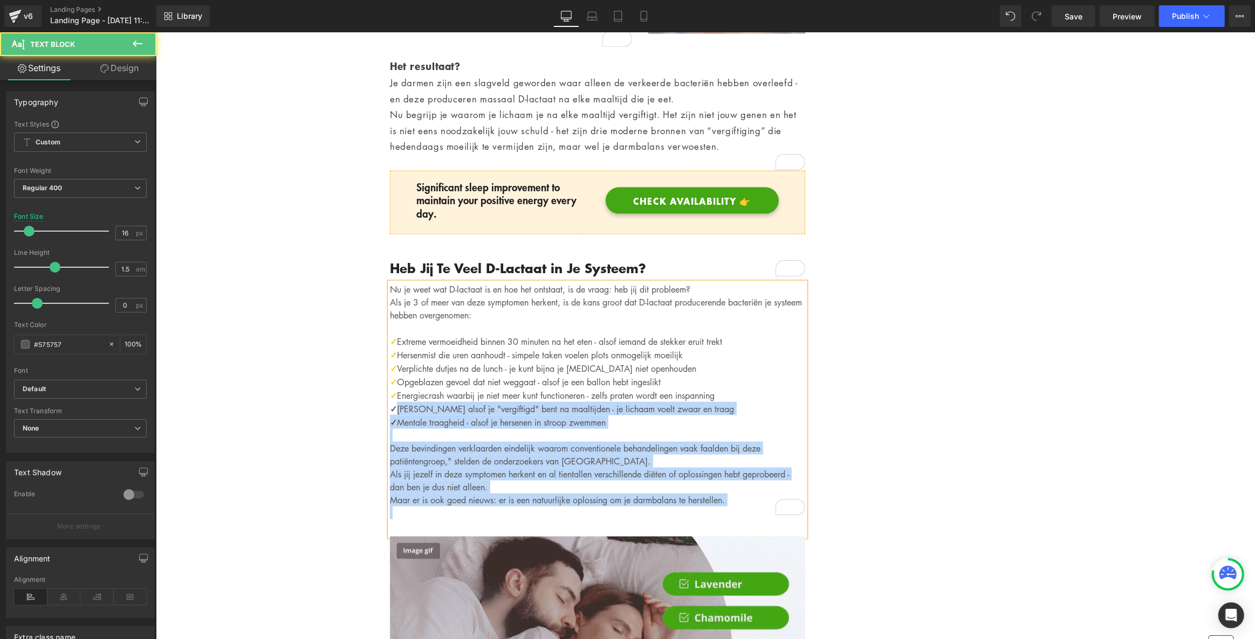
click at [389, 370] on div "Nu je weet wat D-lactaat is en hoe het ontstaat, is de vraag: heb jij dit probl…" at bounding box center [596, 410] width 415 height 254
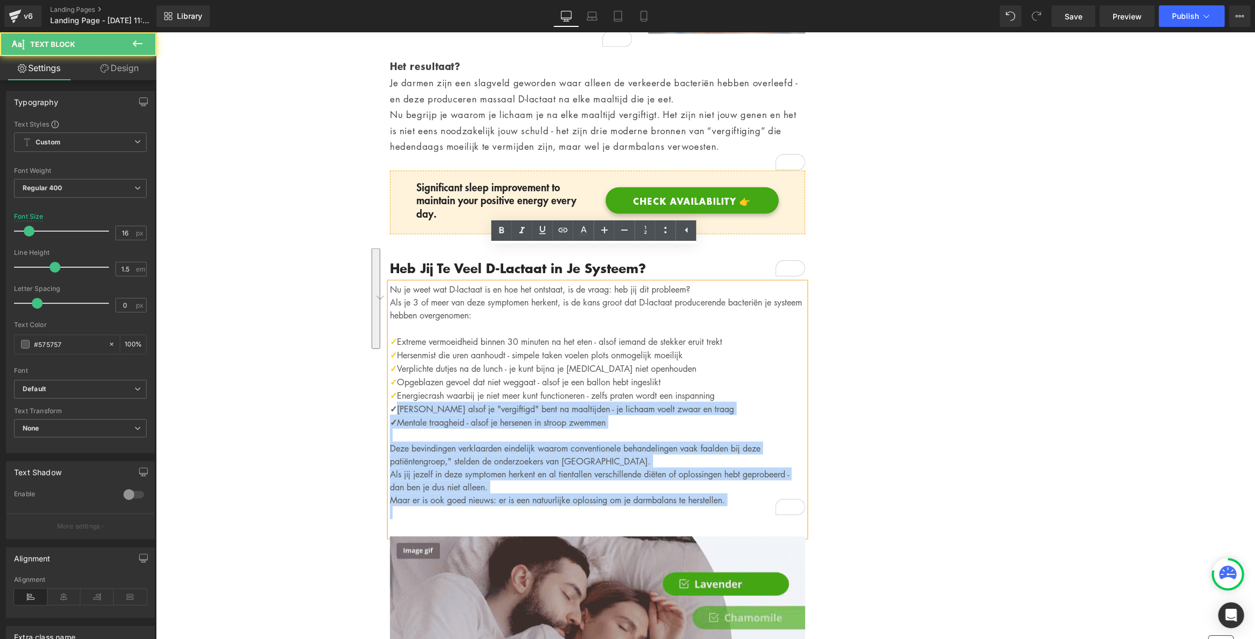
click at [392, 402] on p "✓ Gevoel alsof je "vergiftigd" bent na maaltijden - je lichaam voelt zwaar en t…" at bounding box center [596, 408] width 415 height 13
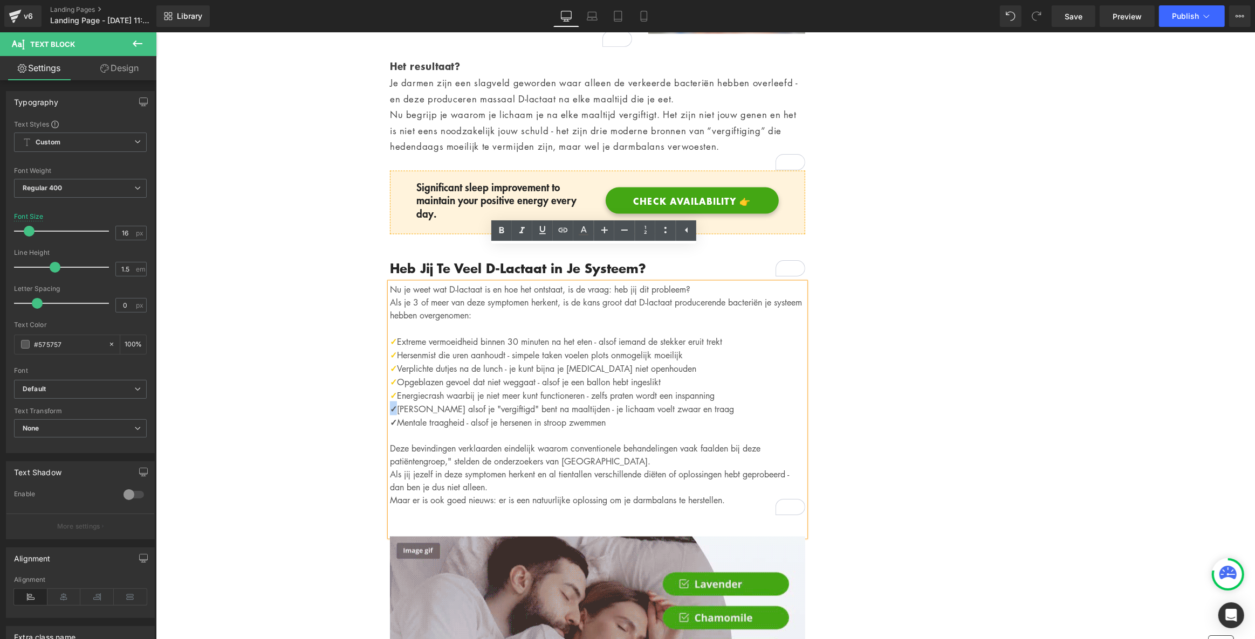
click at [389, 402] on strong "✓" at bounding box center [392, 408] width 7 height 13
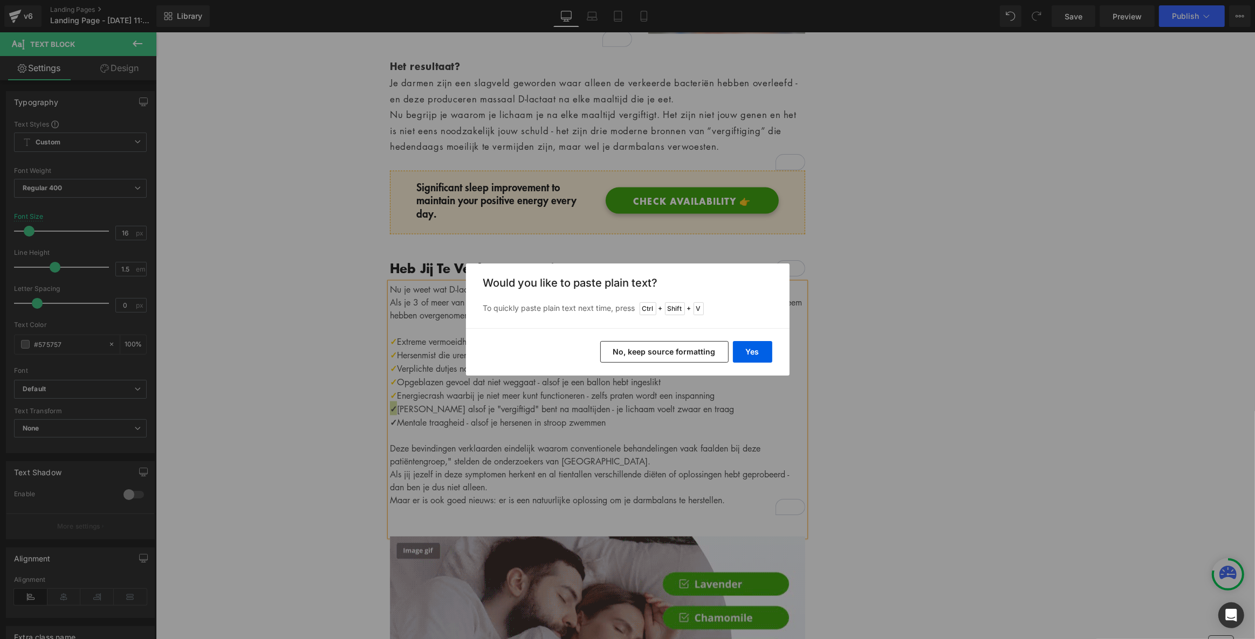
click at [649, 351] on button "No, keep source formatting" at bounding box center [664, 352] width 128 height 22
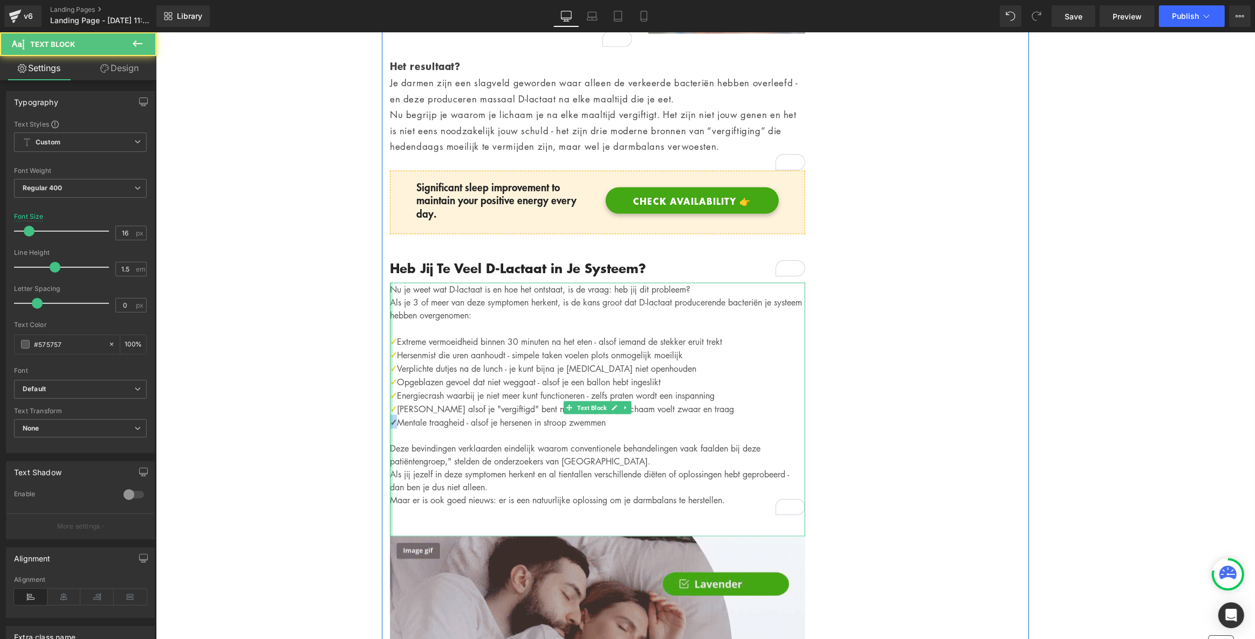
click at [389, 385] on div "Nu je weet wat D-lactaat is en hoe het ontstaat, is de vraag: heb jij dit probl…" at bounding box center [596, 410] width 415 height 254
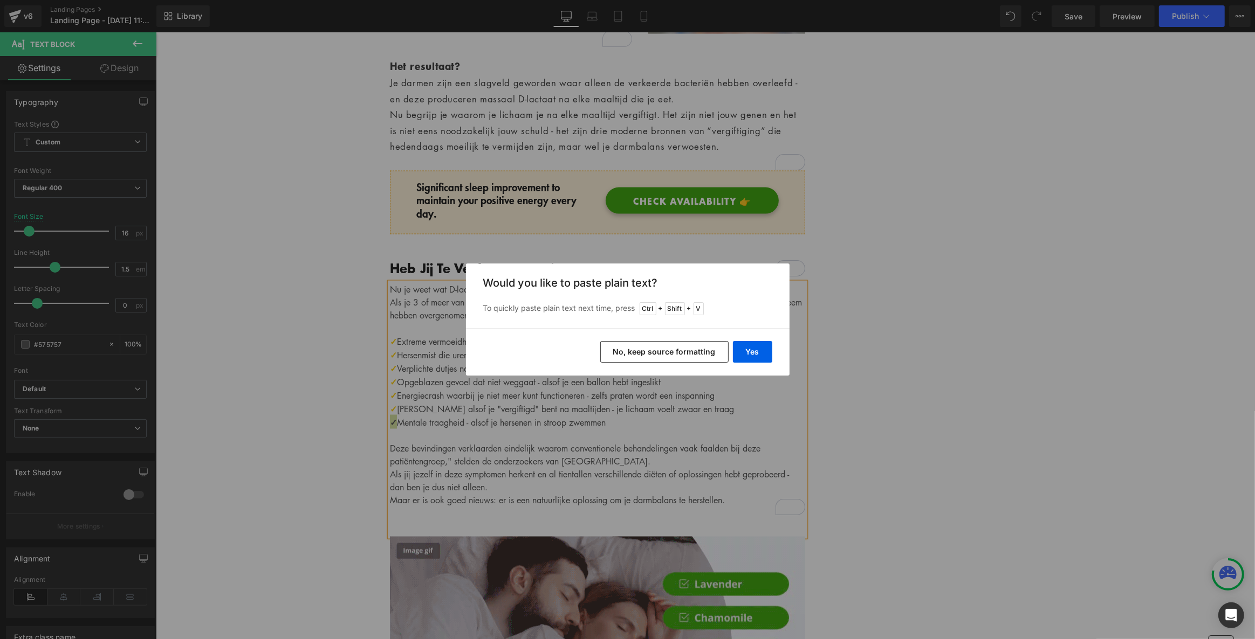
drag, startPoint x: 645, startPoint y: 353, endPoint x: 740, endPoint y: 284, distance: 117.8
click at [645, 353] on button "No, keep source formatting" at bounding box center [664, 352] width 128 height 22
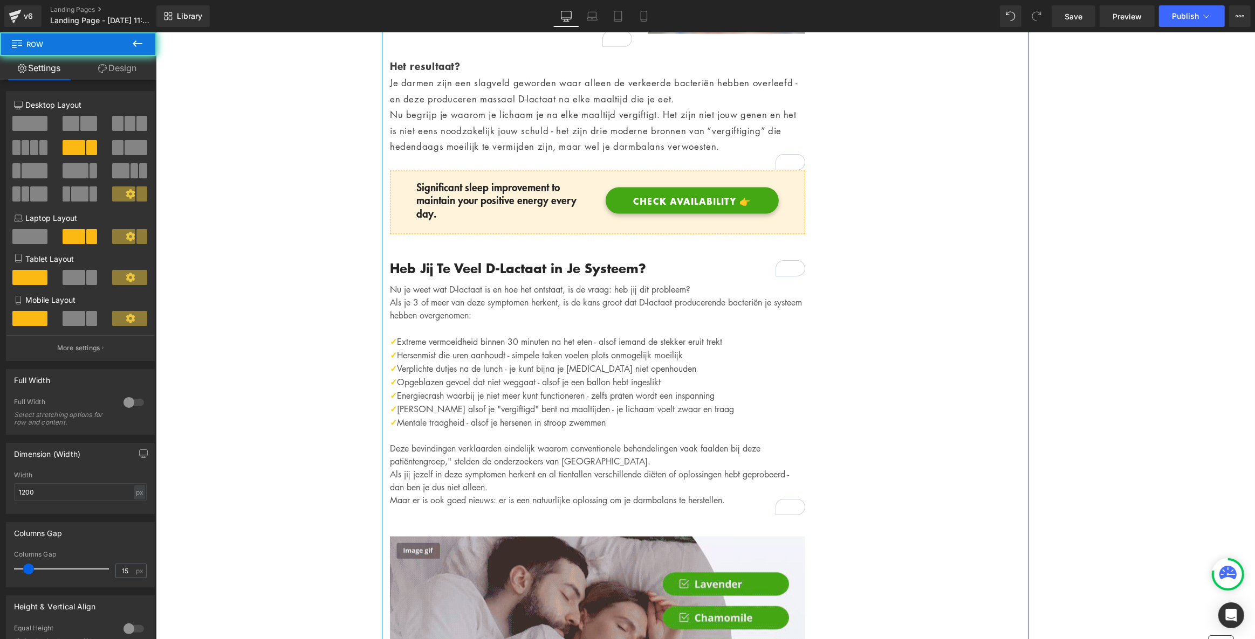
click at [480, 348] on p "✓ Hersenmist die uren aanhoudt - simpele taken voelen plots onmogelijk moeilijk" at bounding box center [596, 354] width 415 height 13
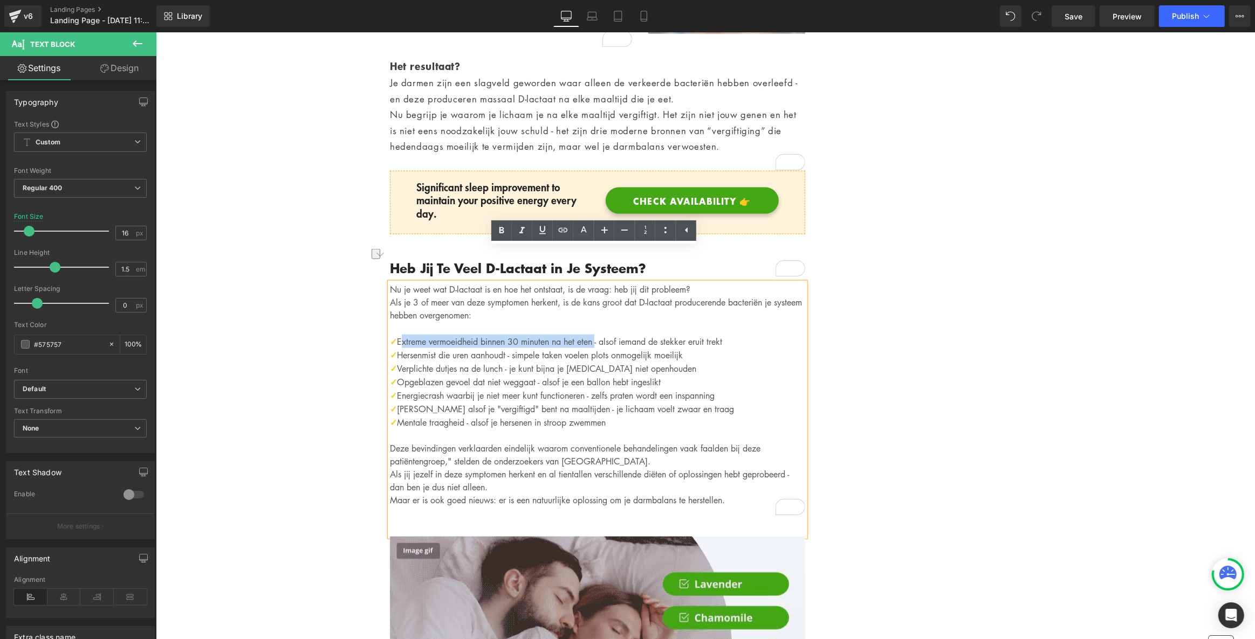
drag, startPoint x: 598, startPoint y: 305, endPoint x: 395, endPoint y: 303, distance: 203.3
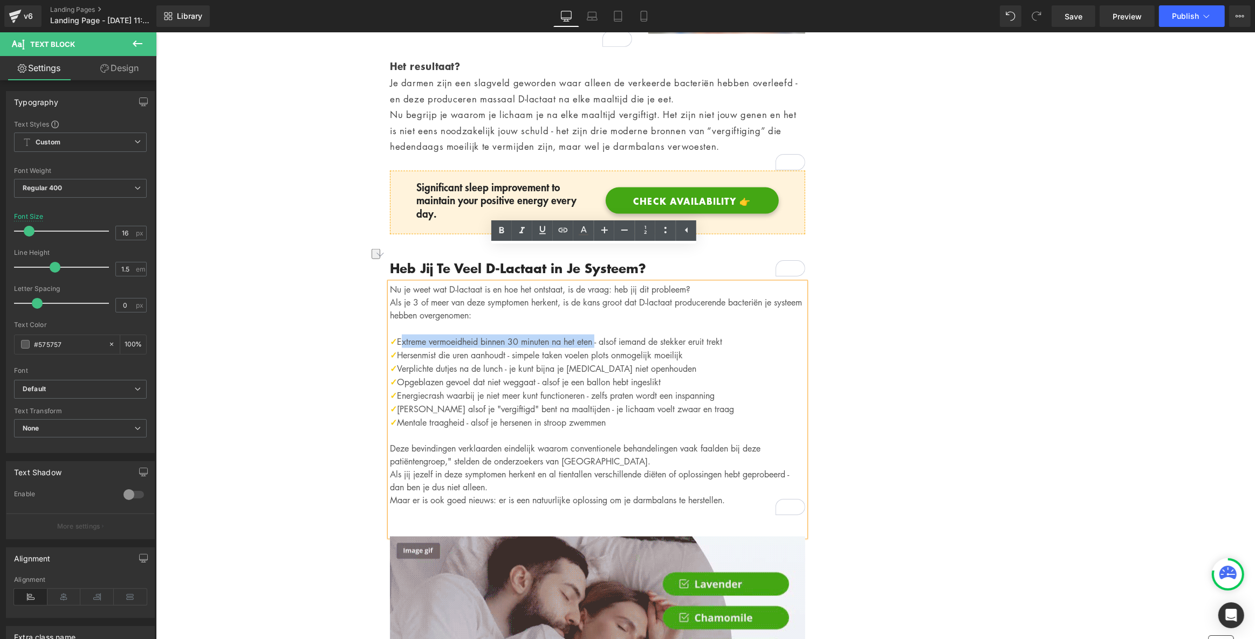
click at [395, 335] on p "✓ Extreme vermoeidheid binnen 30 minuten na het eten - alsof iemand de stekker …" at bounding box center [596, 341] width 415 height 13
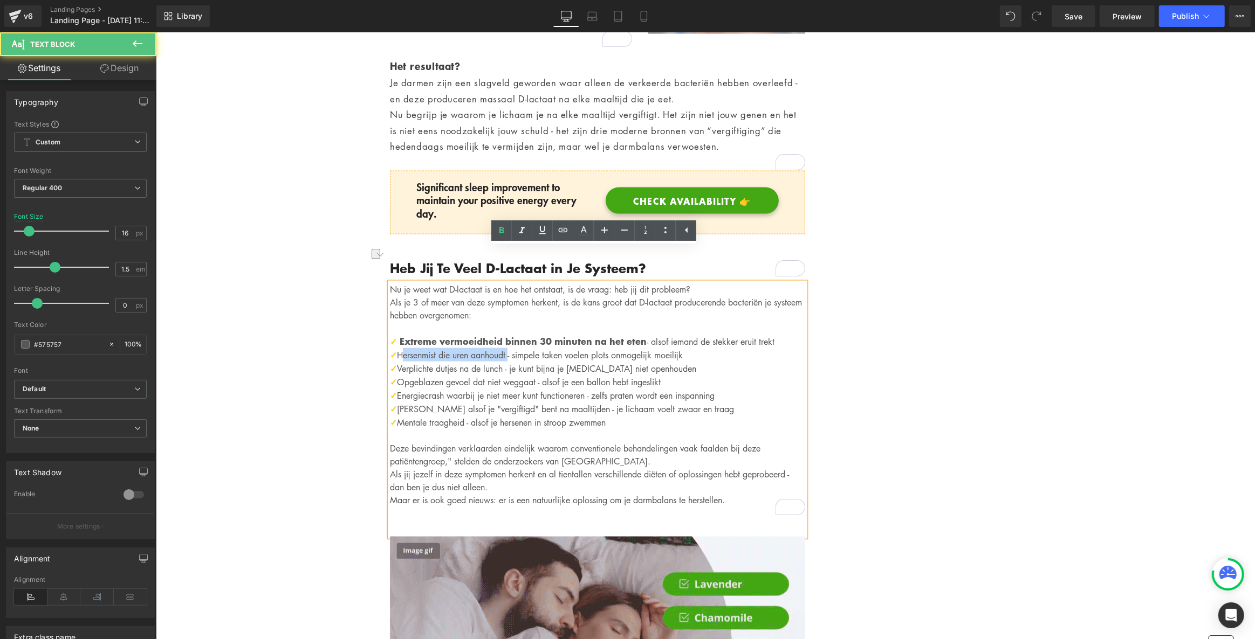
drag, startPoint x: 509, startPoint y: 320, endPoint x: 396, endPoint y: 320, distance: 113.8
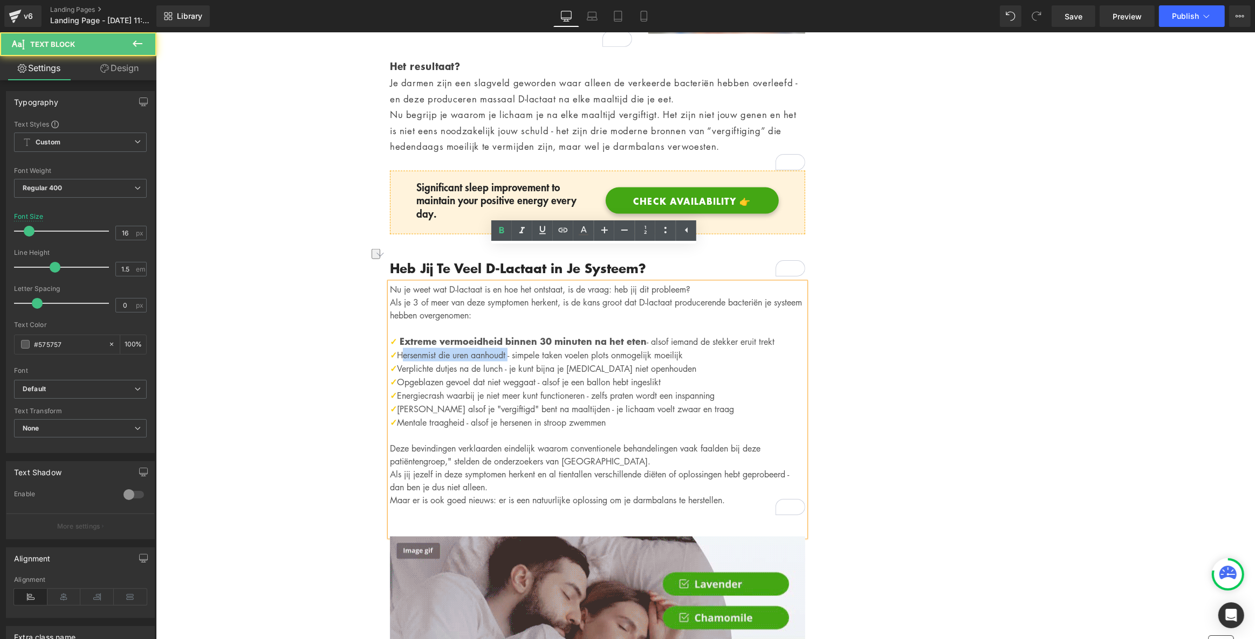
click at [396, 348] on p "✓ Hersenmist die uren aanhoudt - simpele taken voelen plots onmogelijk moeilijk" at bounding box center [596, 354] width 415 height 13
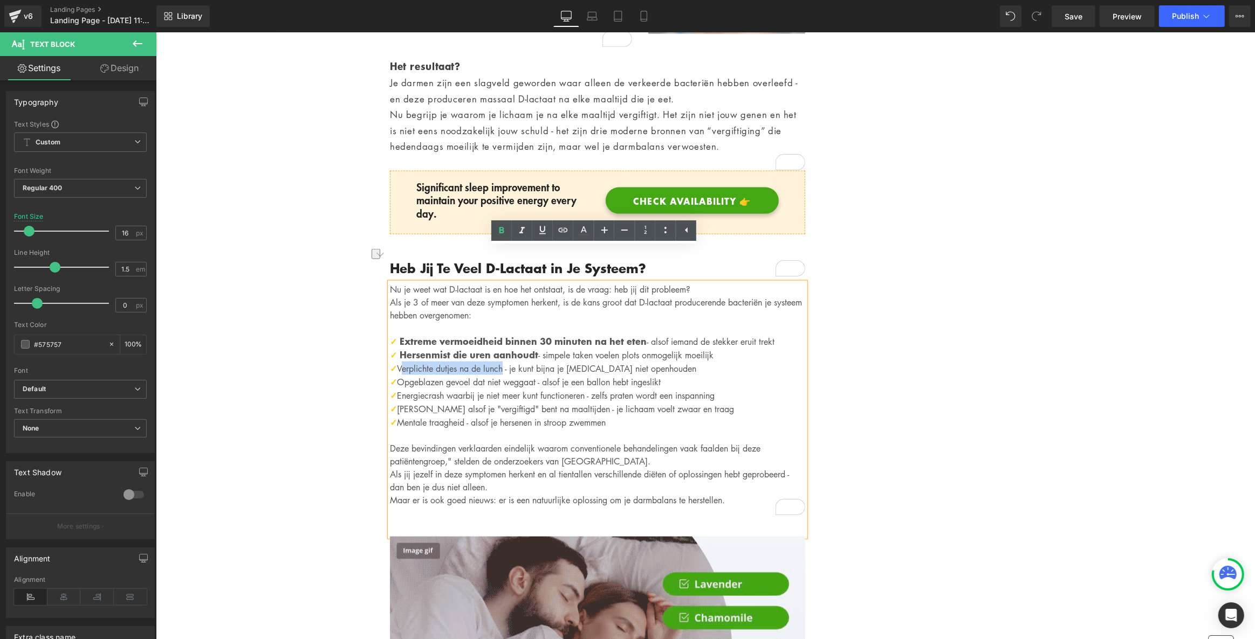
drag, startPoint x: 501, startPoint y: 334, endPoint x: 396, endPoint y: 331, distance: 104.6
click at [396, 362] on p "✓ Verplichte dutjes na de lunch - je kunt bijna je ogen niet openhouden" at bounding box center [596, 368] width 415 height 13
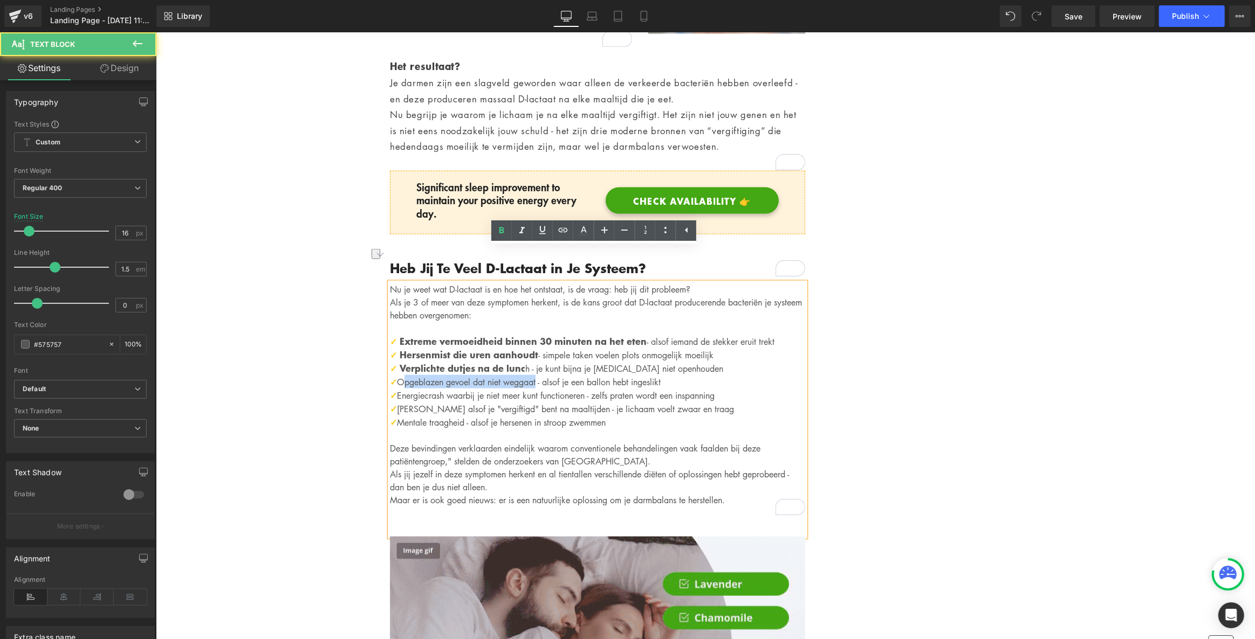
drag, startPoint x: 533, startPoint y: 345, endPoint x: 396, endPoint y: 345, distance: 136.9
click at [396, 375] on p "✓ Opgeblazen gevoel dat niet weggaat - alsof je een ballon hebt ingeslikt" at bounding box center [596, 381] width 415 height 13
drag, startPoint x: 583, startPoint y: 356, endPoint x: 396, endPoint y: 356, distance: 187.6
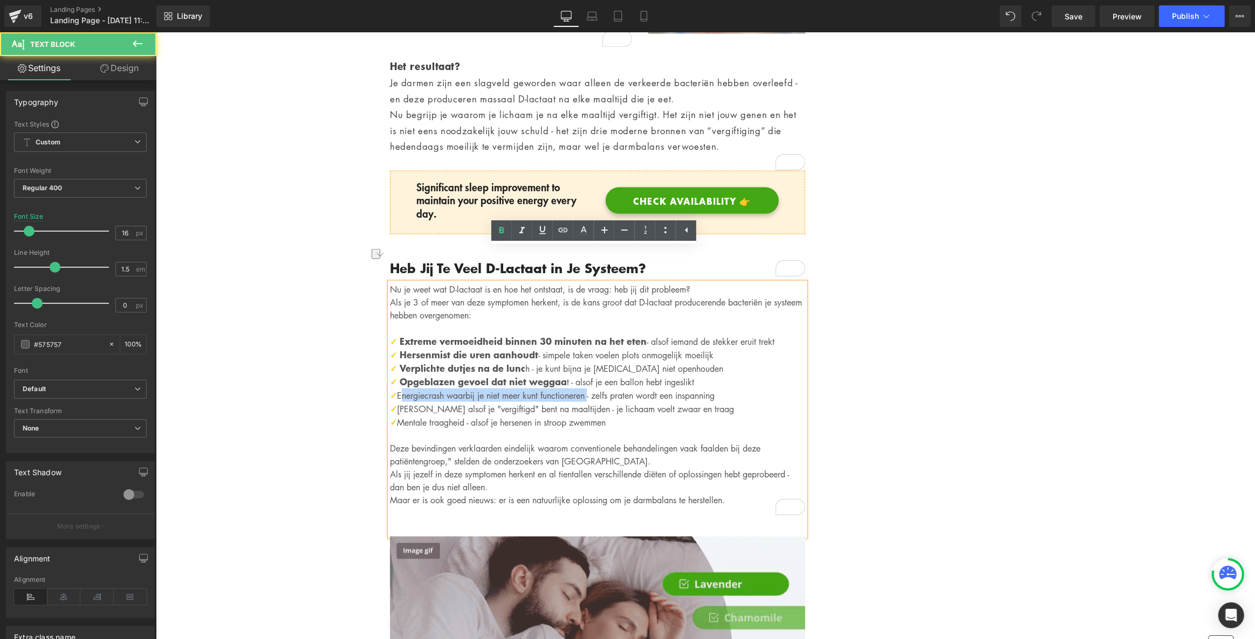
click at [396, 389] on p "✓ Energiecrash waarbij je niet meer kunt functioneren - zelfs praten wordt een …" at bounding box center [596, 395] width 415 height 13
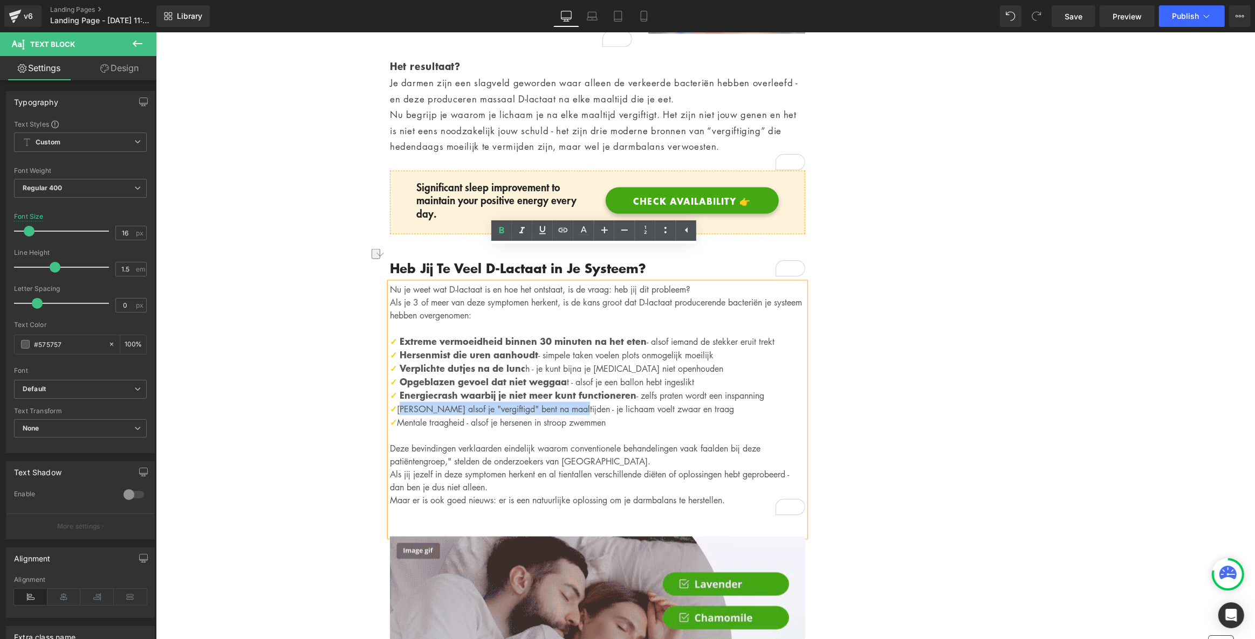
drag, startPoint x: 566, startPoint y: 370, endPoint x: 393, endPoint y: 374, distance: 172.6
click at [393, 402] on p "✓ Gevoel alsof je "vergiftigd" bent na maaltijden - je lichaam voelt zwaar en t…" at bounding box center [596, 408] width 415 height 13
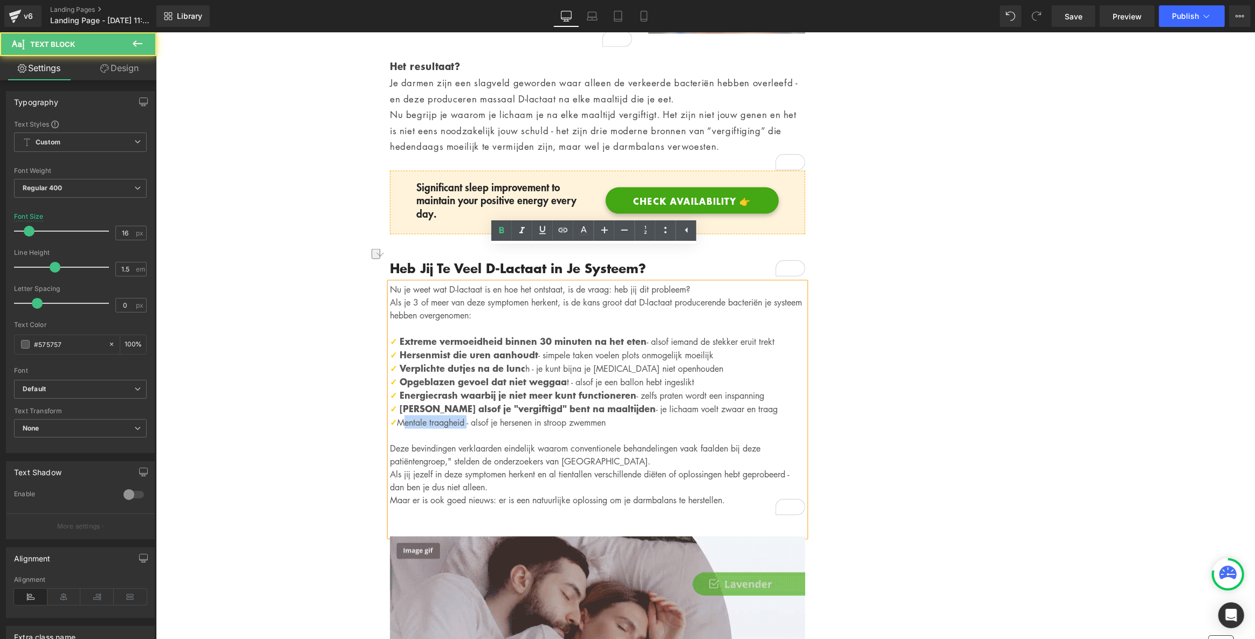
drag, startPoint x: 461, startPoint y: 387, endPoint x: 397, endPoint y: 383, distance: 63.7
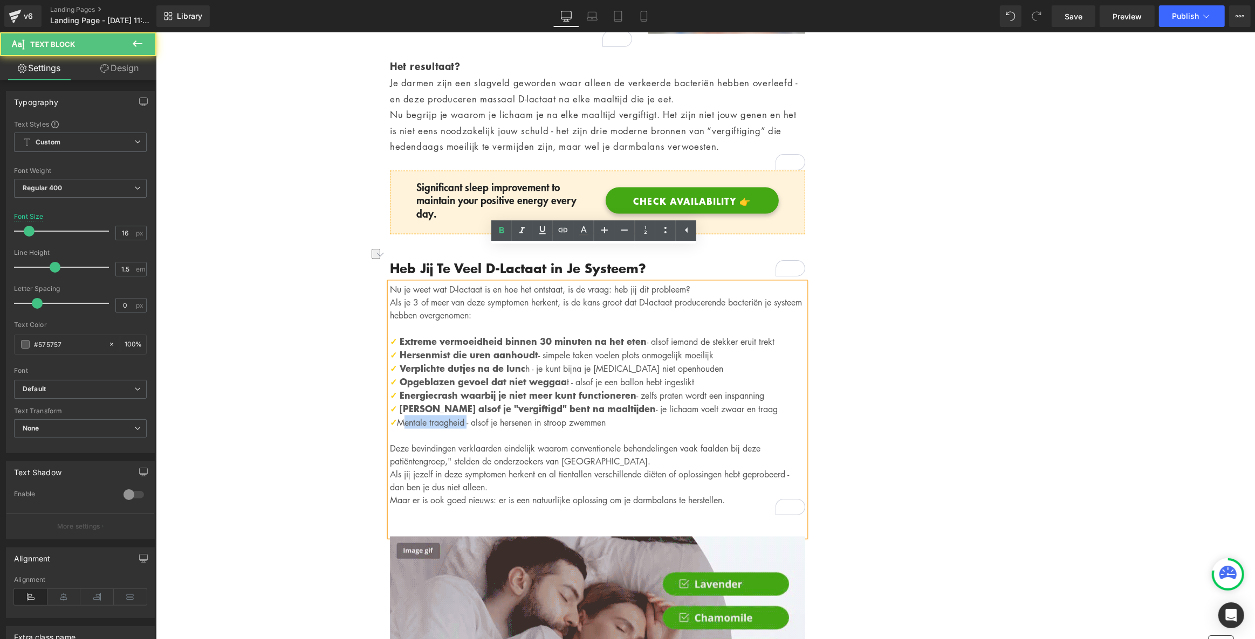
click at [397, 416] on p "✓ Mentale traagheid - alsof je hersenen in stroop zwemmen" at bounding box center [596, 422] width 415 height 13
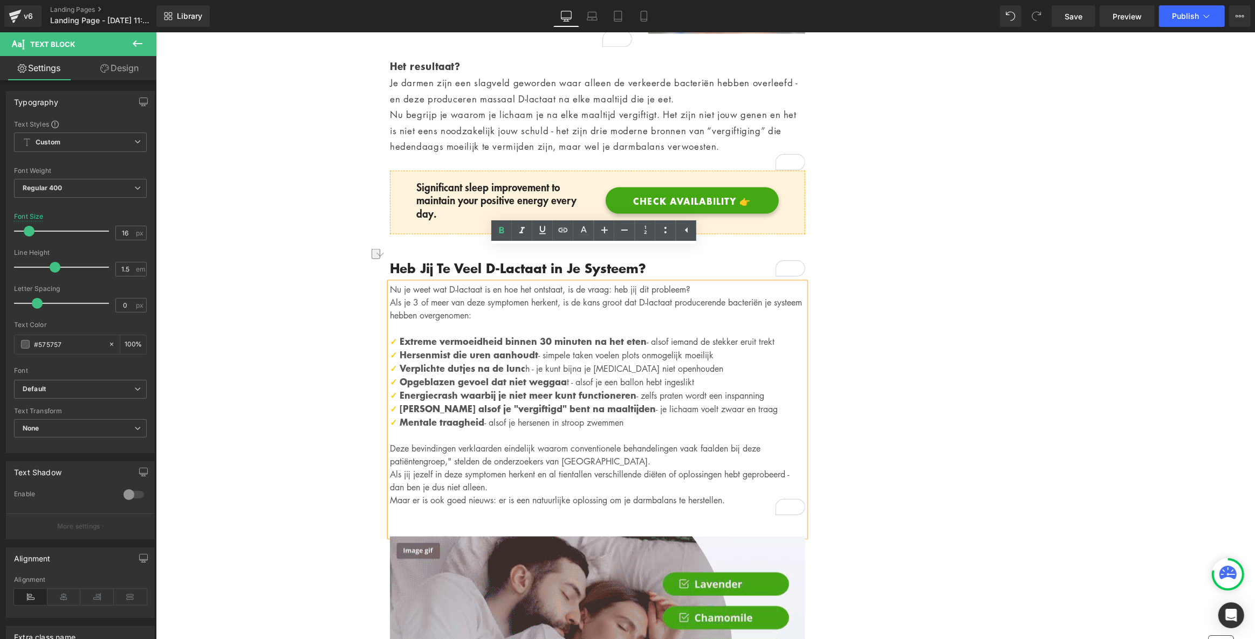
click at [651, 402] on p "✓ Gevoel alsof je "vergiftigd" bent na maaltijden - je lichaam voelt zwaar en t…" at bounding box center [596, 408] width 415 height 13
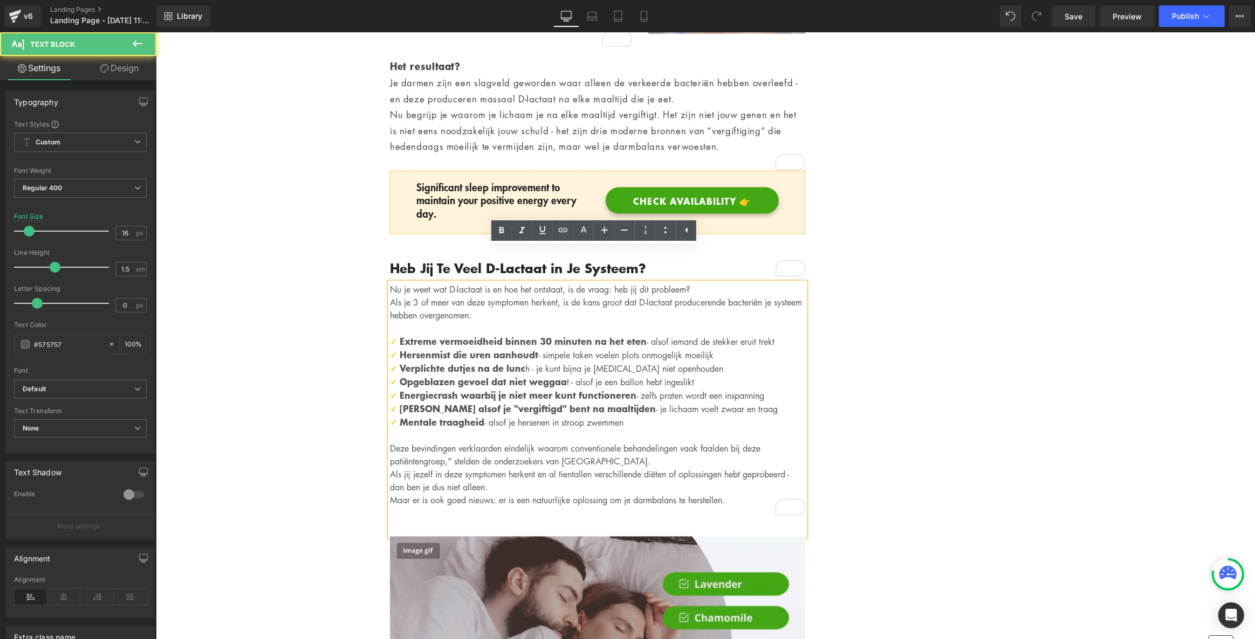
click at [663, 416] on p "✓ Mentale traagheid - alsof je hersenen in stroop zwemmen" at bounding box center [596, 422] width 415 height 13
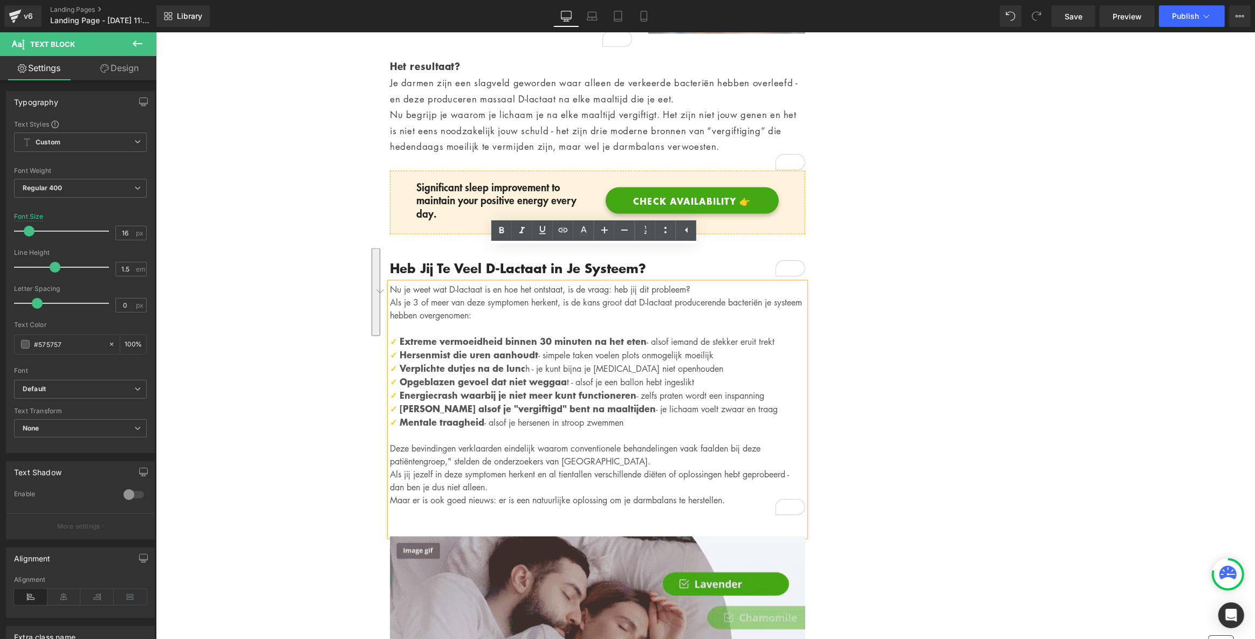
drag, startPoint x: 633, startPoint y: 389, endPoint x: 388, endPoint y: 305, distance: 259.7
click at [389, 305] on div "Nu je weet wat D-lactaat is en hoe het ontstaat, is de vraag: heb jij dit probl…" at bounding box center [596, 410] width 415 height 254
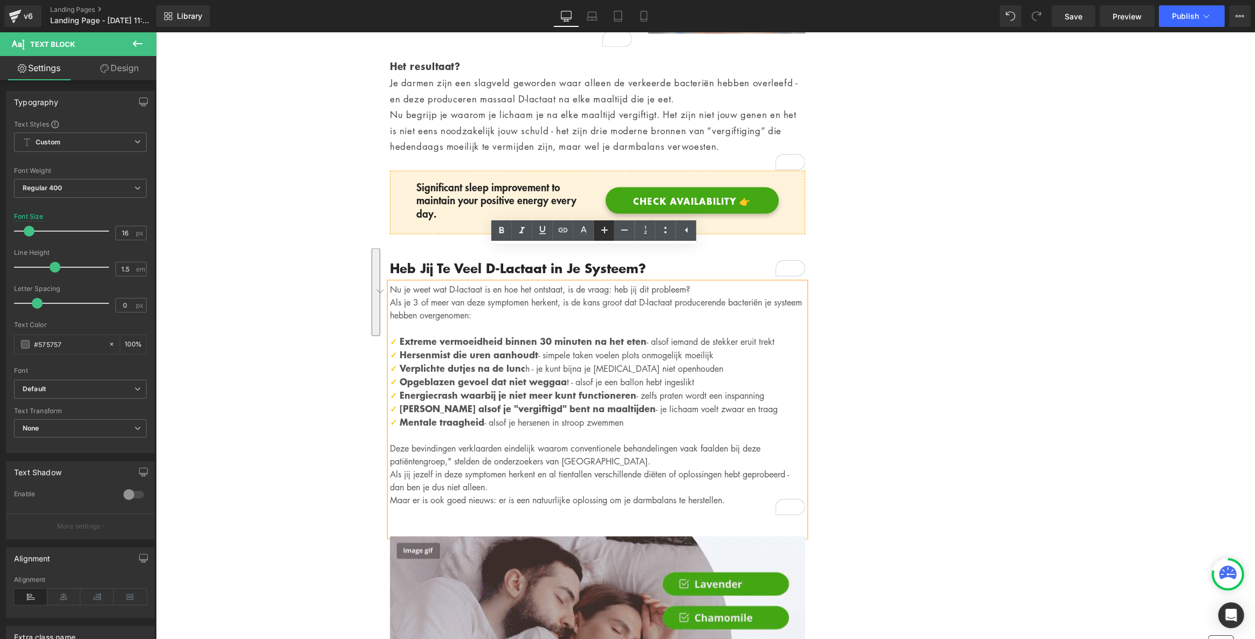
click at [602, 229] on icon at bounding box center [604, 230] width 13 height 13
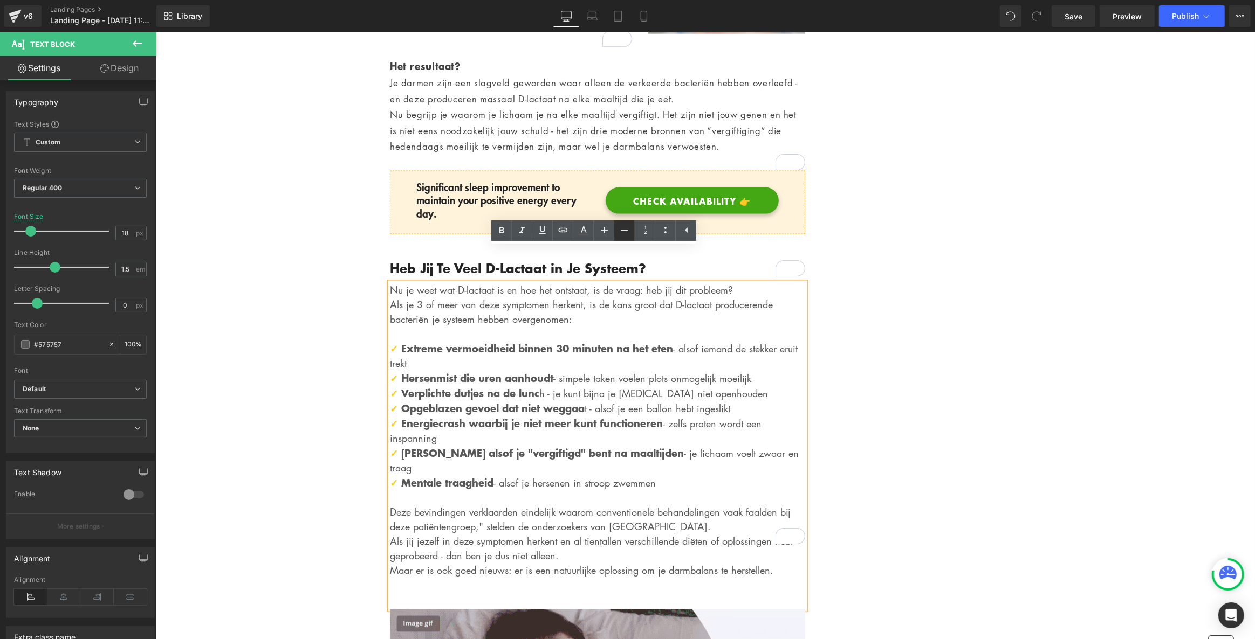
click at [626, 235] on icon at bounding box center [624, 230] width 13 height 13
type input "16"
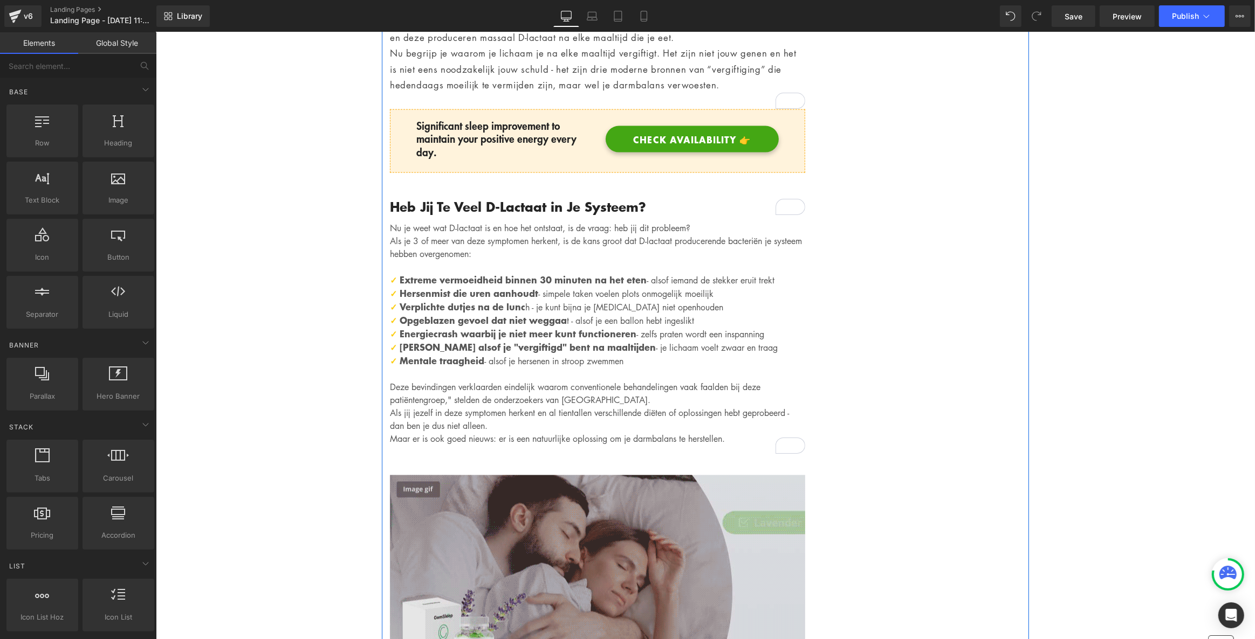
scroll to position [1792, 0]
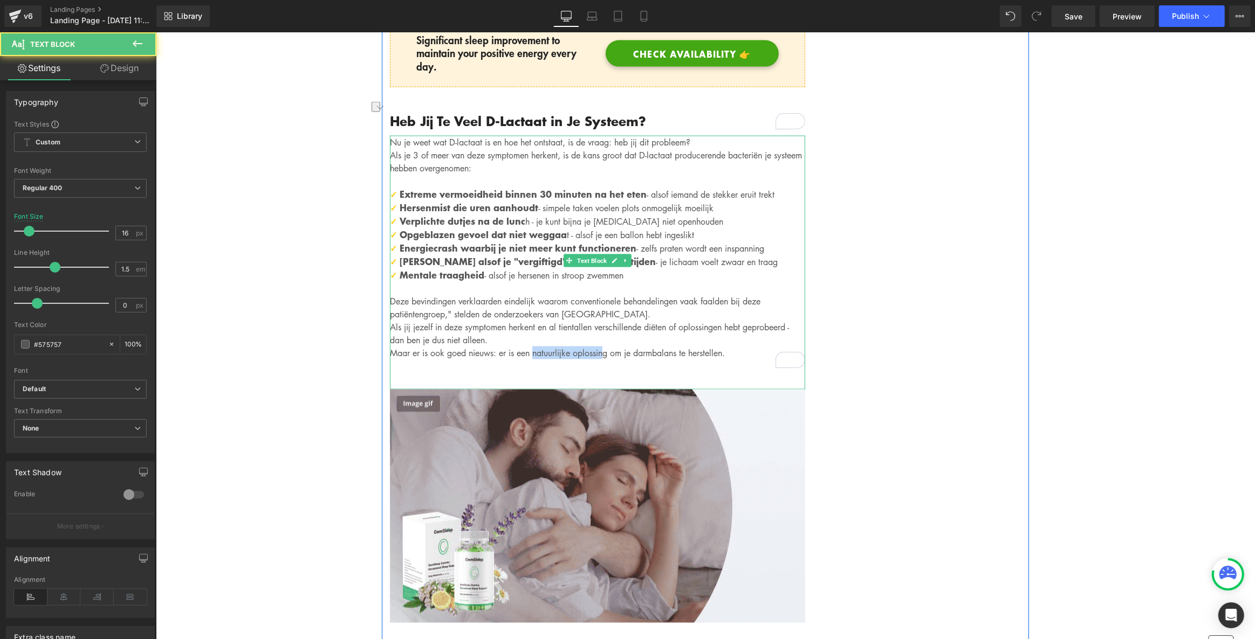
drag, startPoint x: 533, startPoint y: 313, endPoint x: 605, endPoint y: 315, distance: 72.3
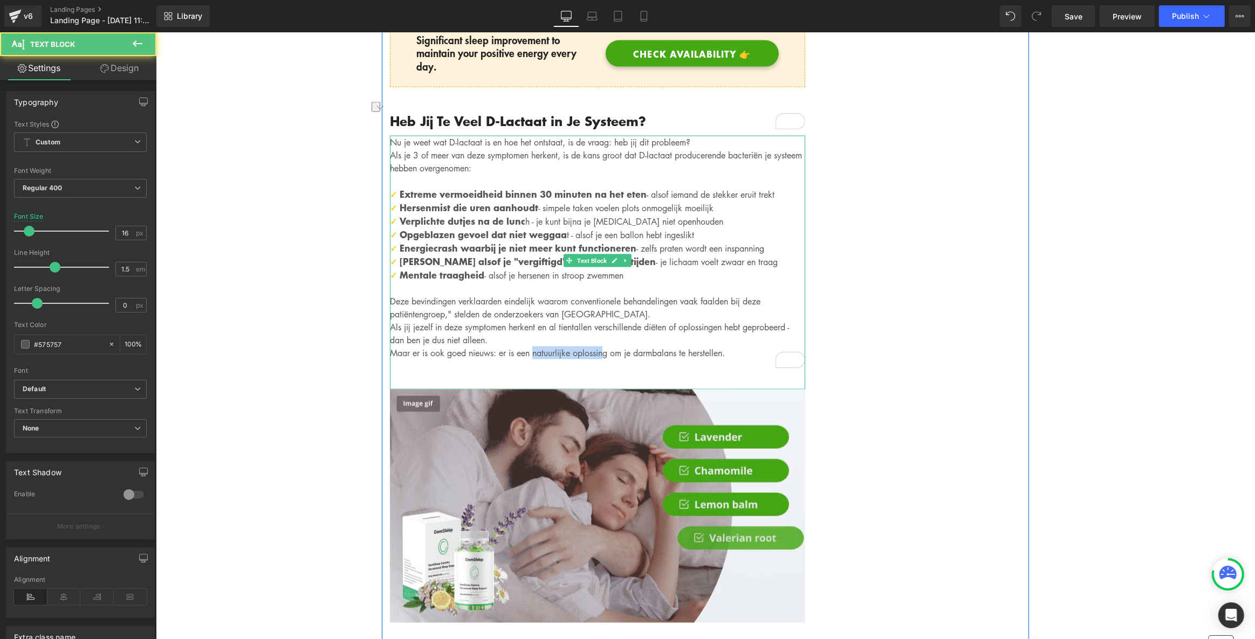
click at [605, 347] on p "Maar er is ook goed nieuws: er is een natuurlijke oplossing om je darmbalans te…" at bounding box center [596, 353] width 415 height 13
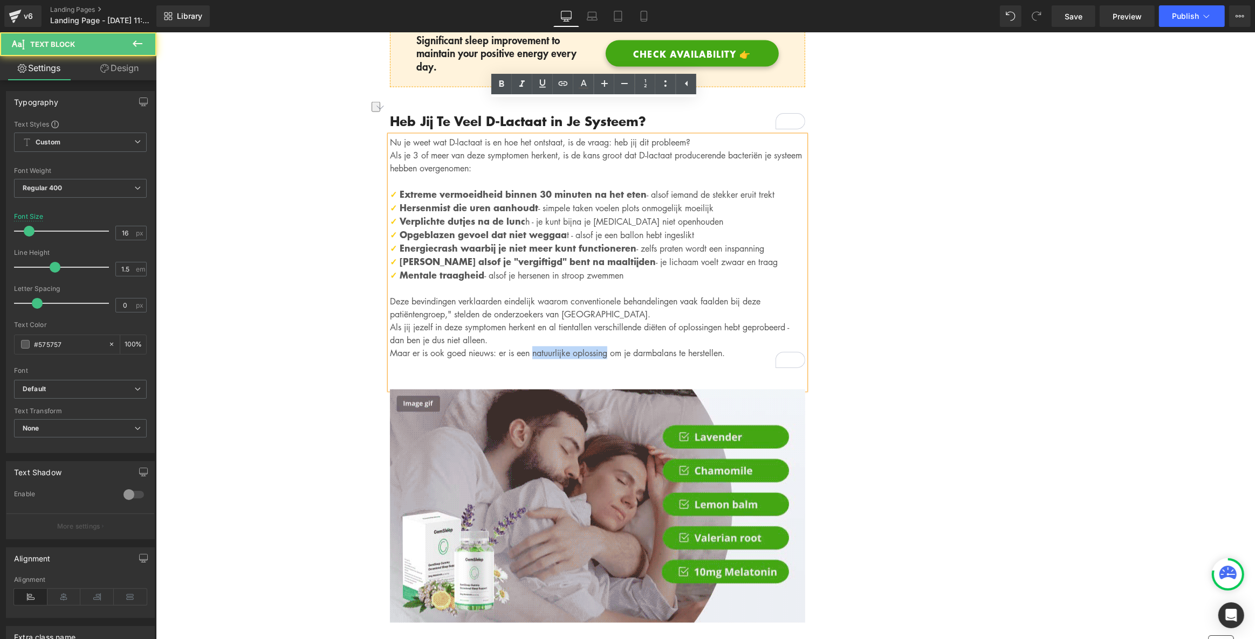
drag, startPoint x: 609, startPoint y: 312, endPoint x: 531, endPoint y: 316, distance: 78.3
click at [531, 347] on p "Maar er is ook goed nieuws: er is een natuurlijke oplossing om je darmbalans te…" at bounding box center [596, 353] width 415 height 13
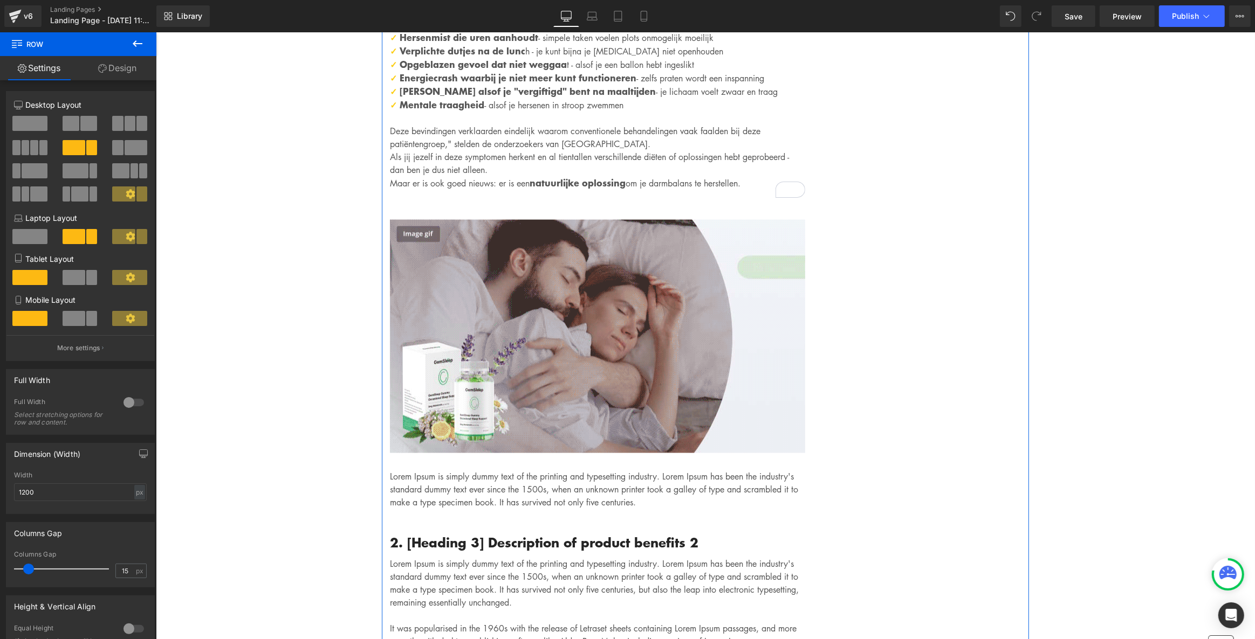
scroll to position [1938, 0]
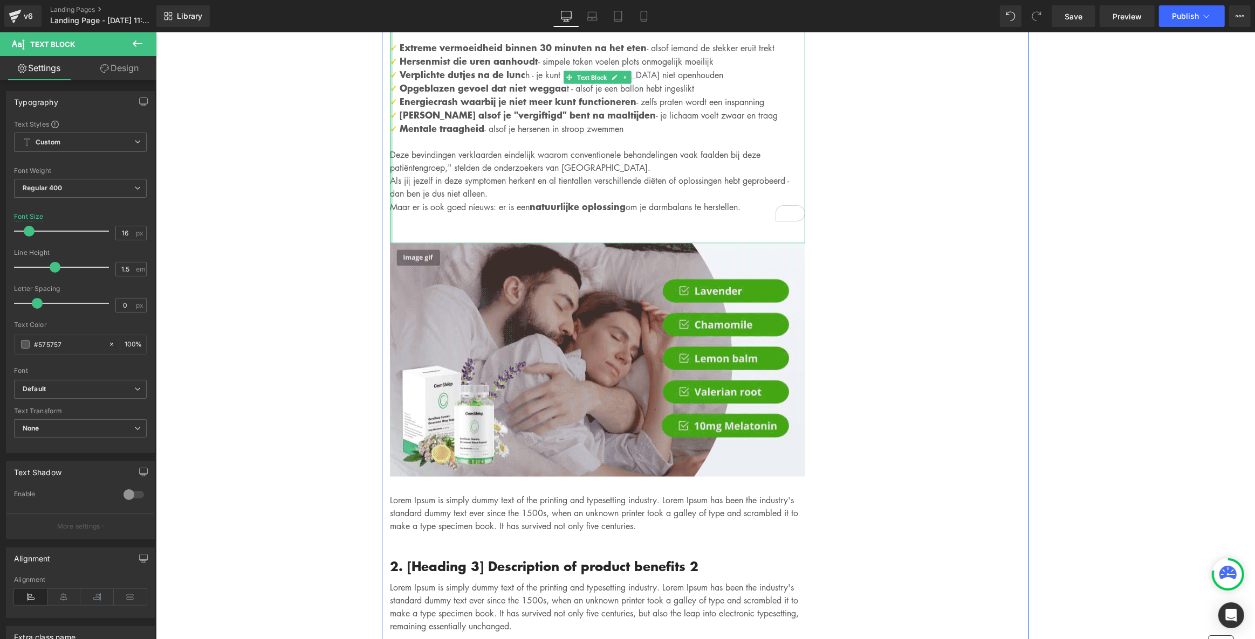
drag, startPoint x: 745, startPoint y: 166, endPoint x: 386, endPoint y: 118, distance: 361.7
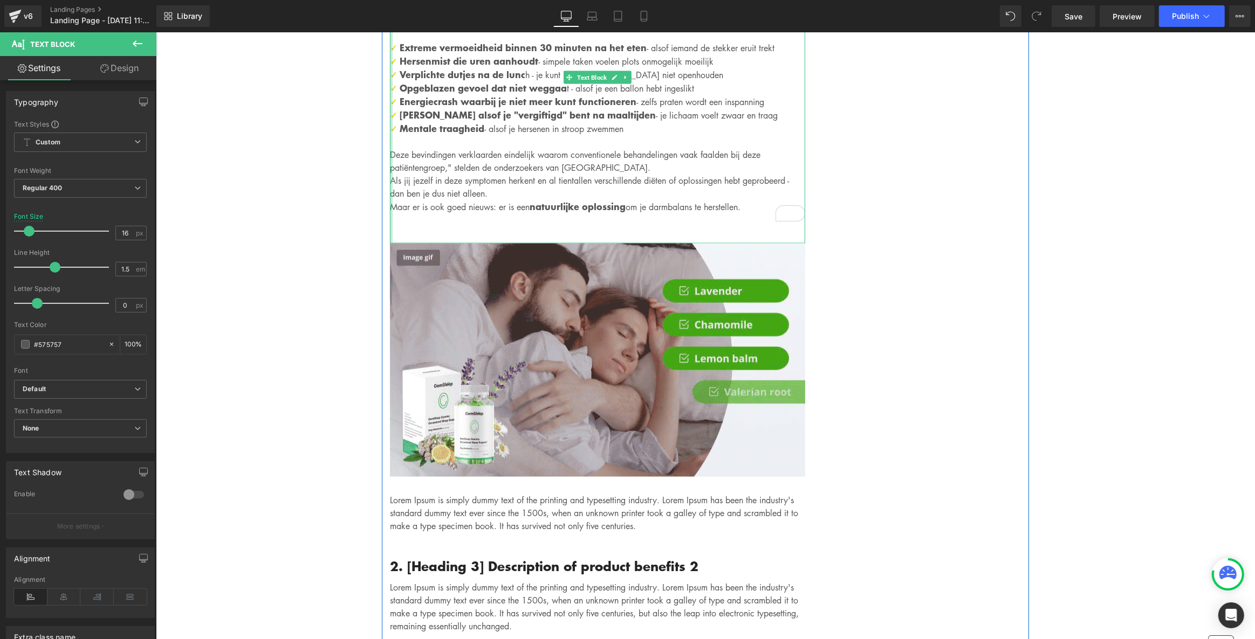
click at [389, 118] on div "Nu je weet wat D-lactaat is en hoe het ontstaat, is de vraag: heb jij dit probl…" at bounding box center [596, 116] width 415 height 254
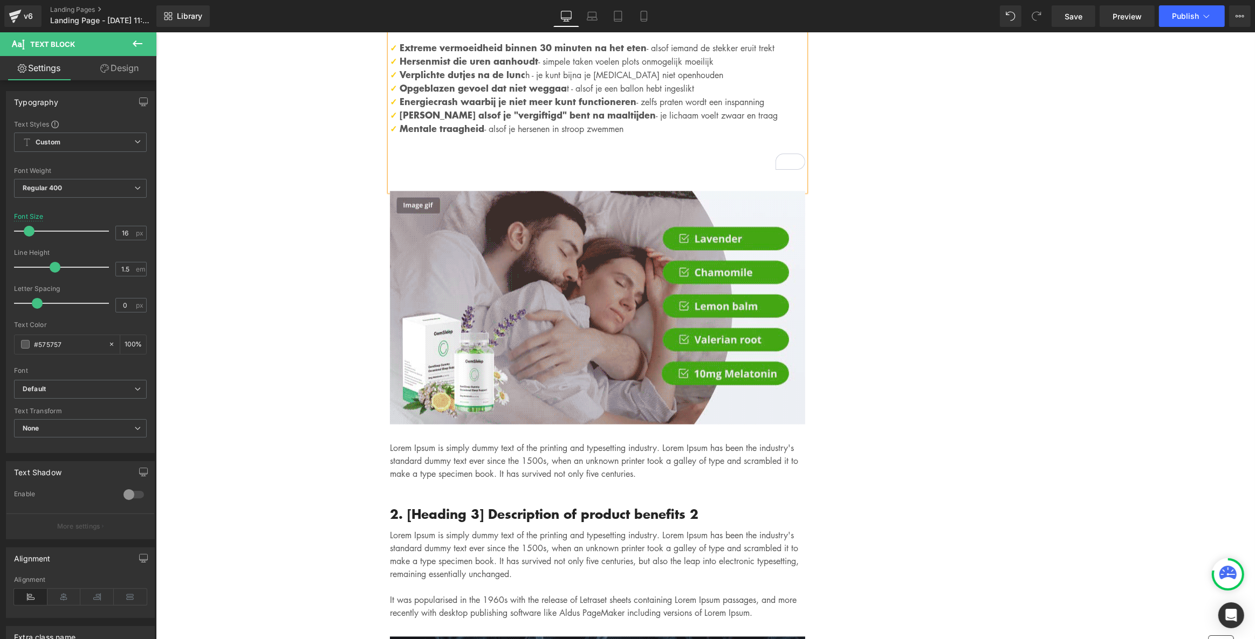
drag, startPoint x: 708, startPoint y: 439, endPoint x: 715, endPoint y: 435, distance: 8.7
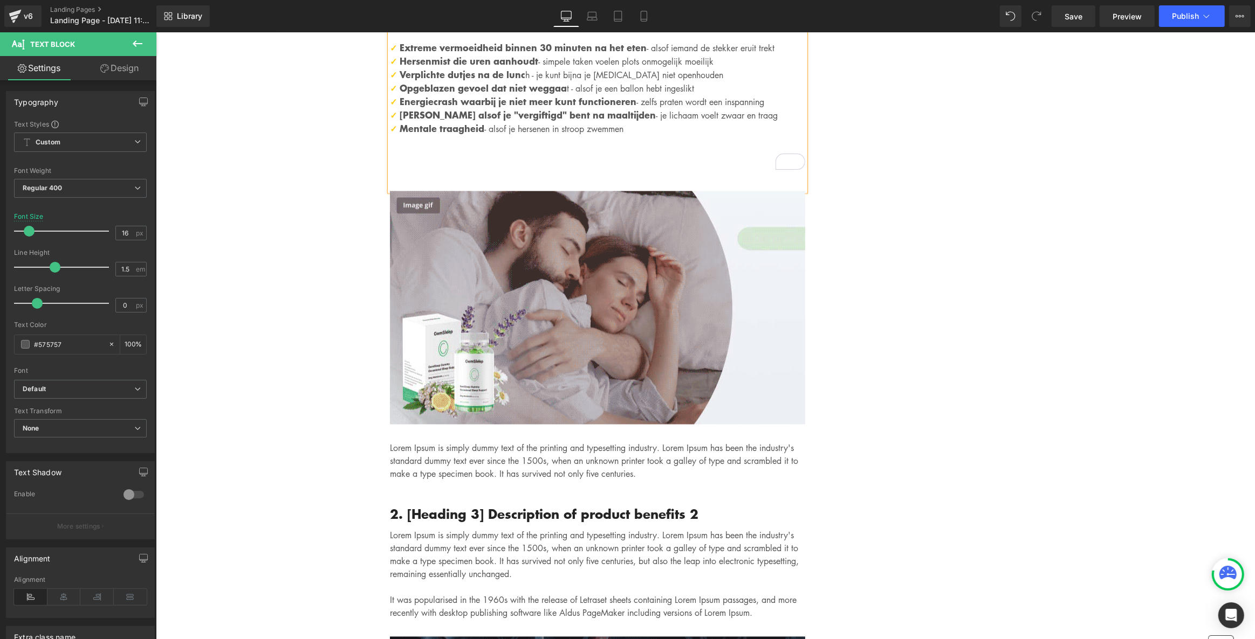
click at [708, 442] on p "Lorem Ipsum is simply dummy text of the printing and typesetting industry. Lore…" at bounding box center [596, 461] width 415 height 39
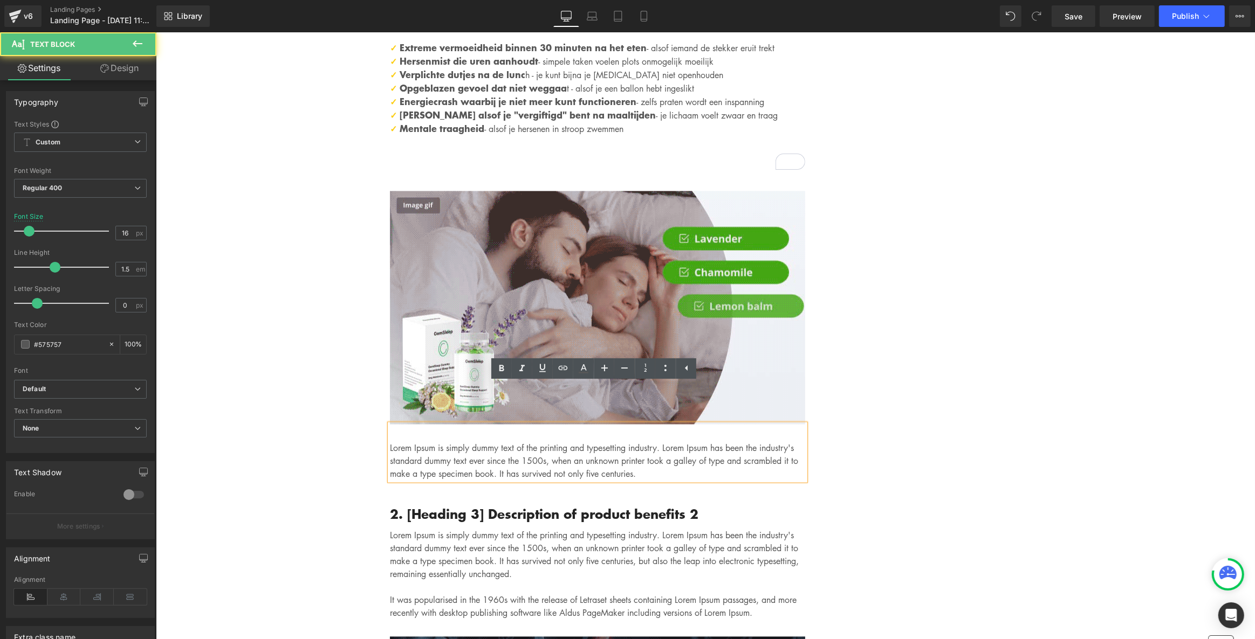
click at [715, 442] on p "Lorem Ipsum is simply dummy text of the printing and typesetting industry. Lore…" at bounding box center [596, 461] width 415 height 39
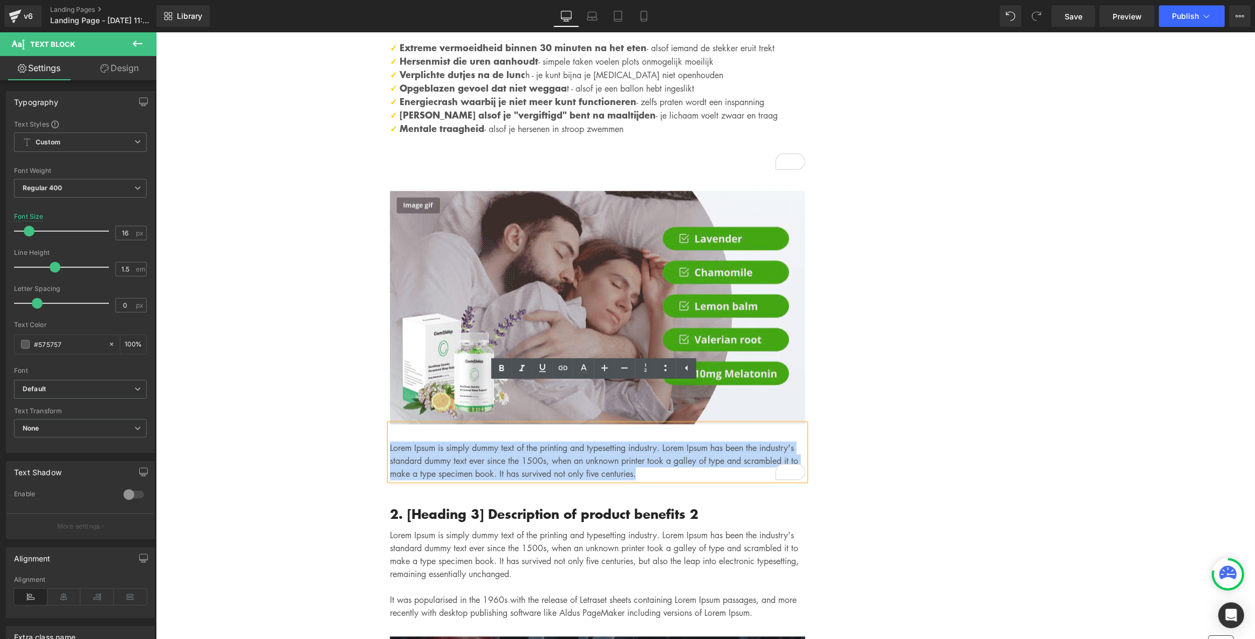
drag, startPoint x: 715, startPoint y: 435, endPoint x: 376, endPoint y: 400, distance: 340.9
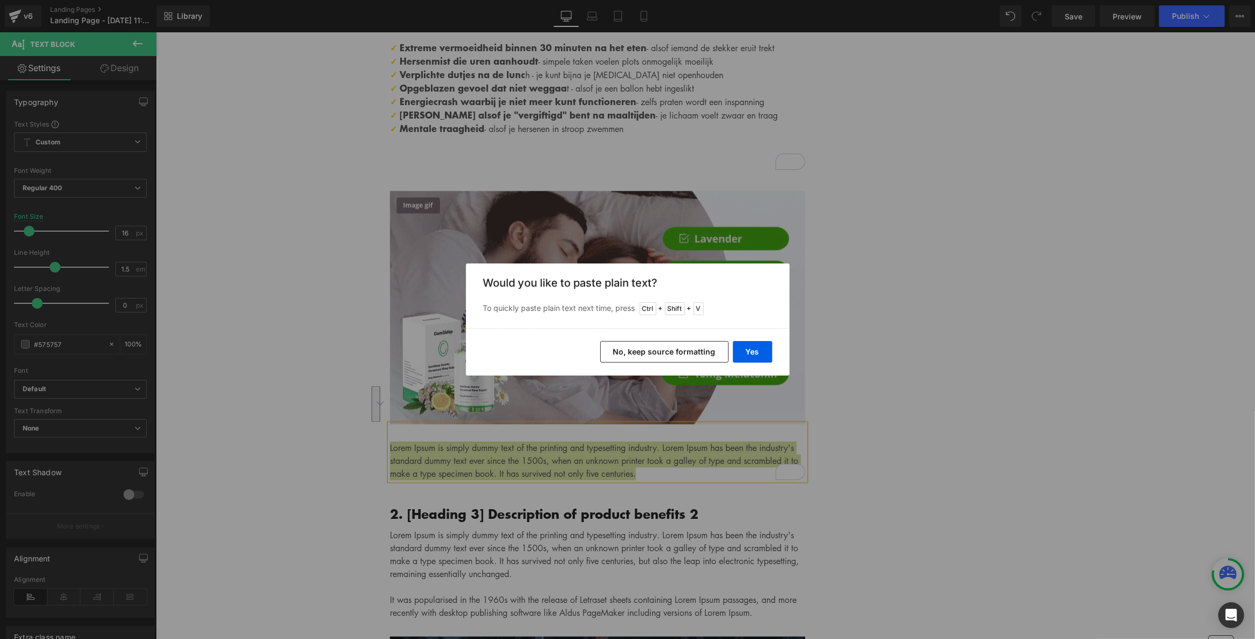
click at [688, 346] on button "No, keep source formatting" at bounding box center [664, 352] width 128 height 22
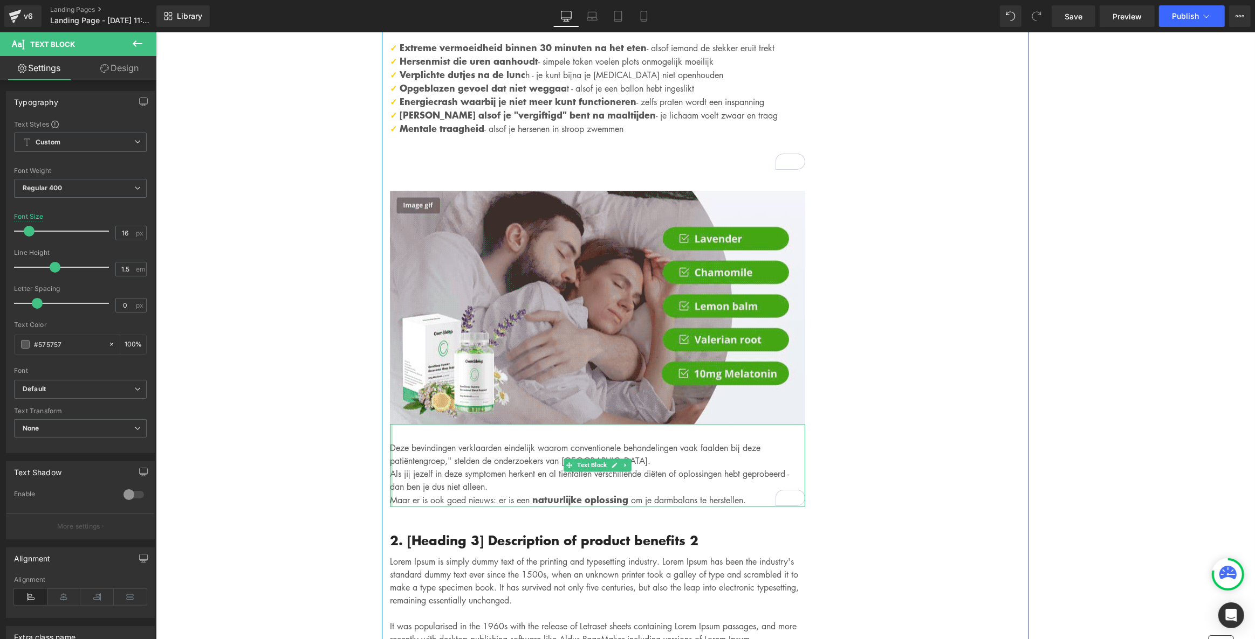
click at [389, 425] on div "Deze bevindingen verklaarden eindelijk waarom conventionele behandelingen vaak …" at bounding box center [596, 466] width 415 height 82
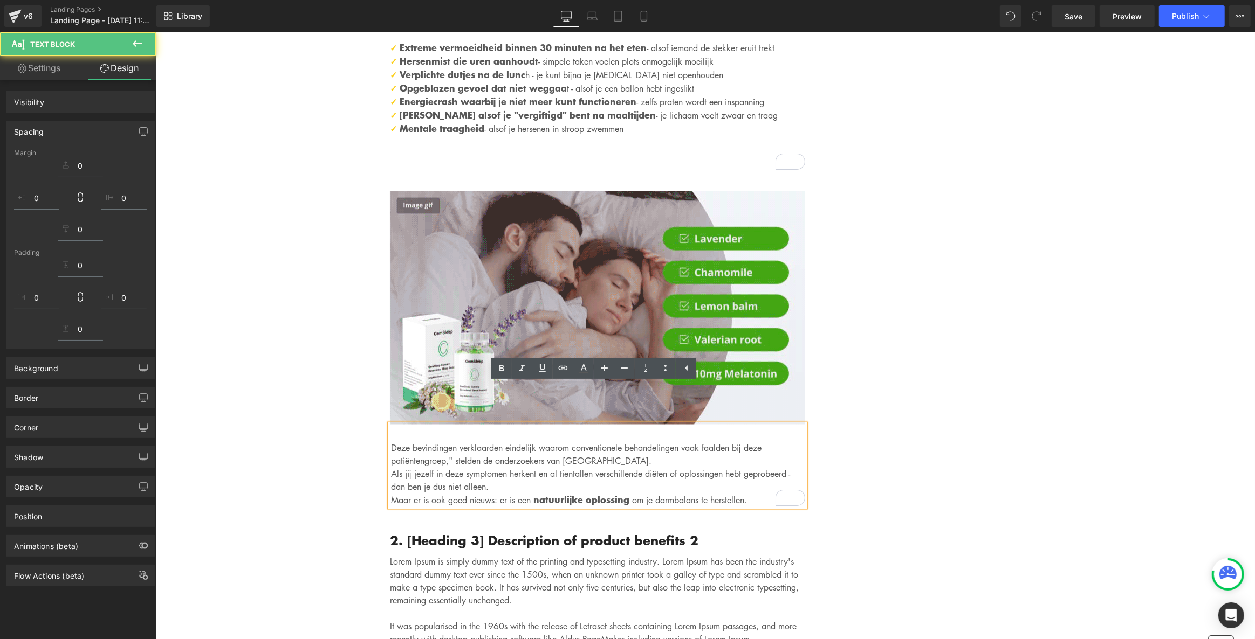
click at [392, 425] on div "Deze bevindingen verklaarden eindelijk waarom conventionele behandelingen vaak …" at bounding box center [596, 466] width 415 height 82
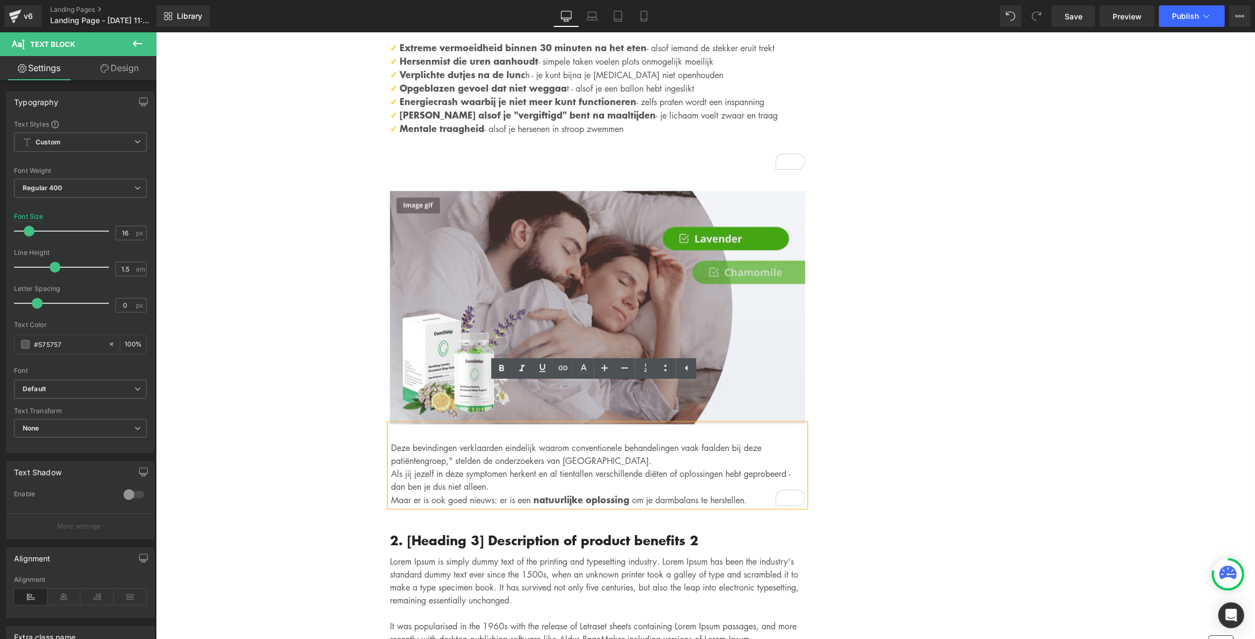
click at [389, 425] on div "Deze bevindingen verklaarden eindelijk waarom conventionele behandelingen vaak …" at bounding box center [596, 466] width 415 height 82
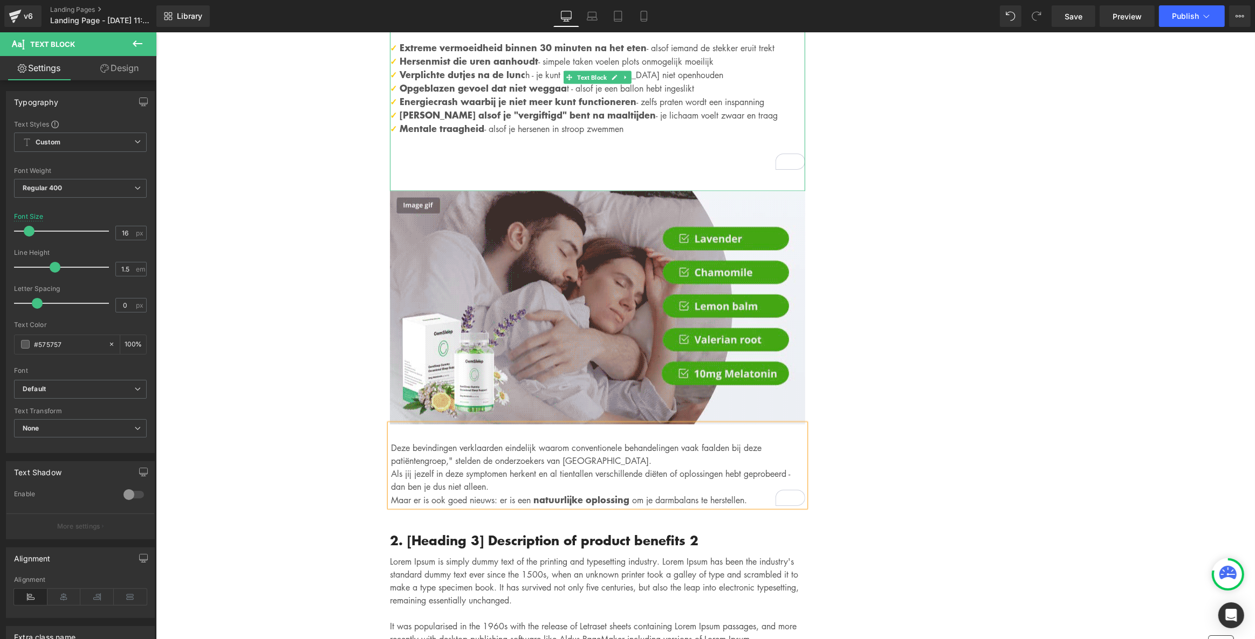
click at [526, 141] on div "Nu je weet wat D-lactaat is en hoe het ontstaat, is de vraag: heb jij dit probl…" at bounding box center [596, 90] width 415 height 202
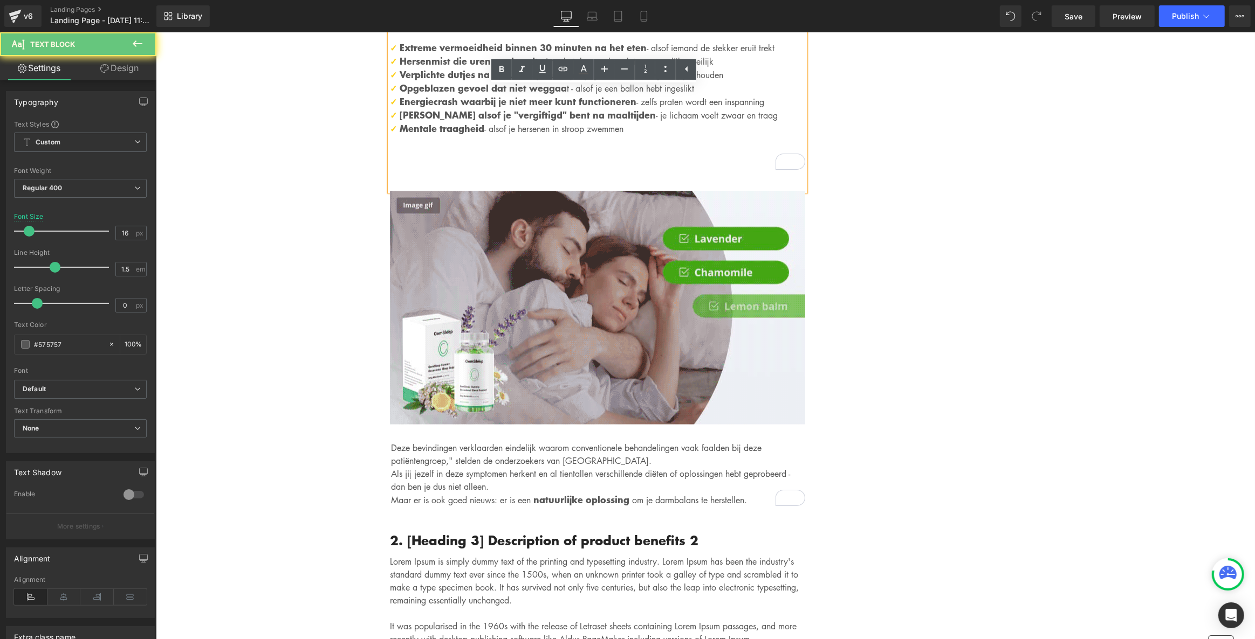
click at [511, 161] on p "To enrich screen reader interactions, please activate Accessibility in Grammarl…" at bounding box center [596, 167] width 415 height 13
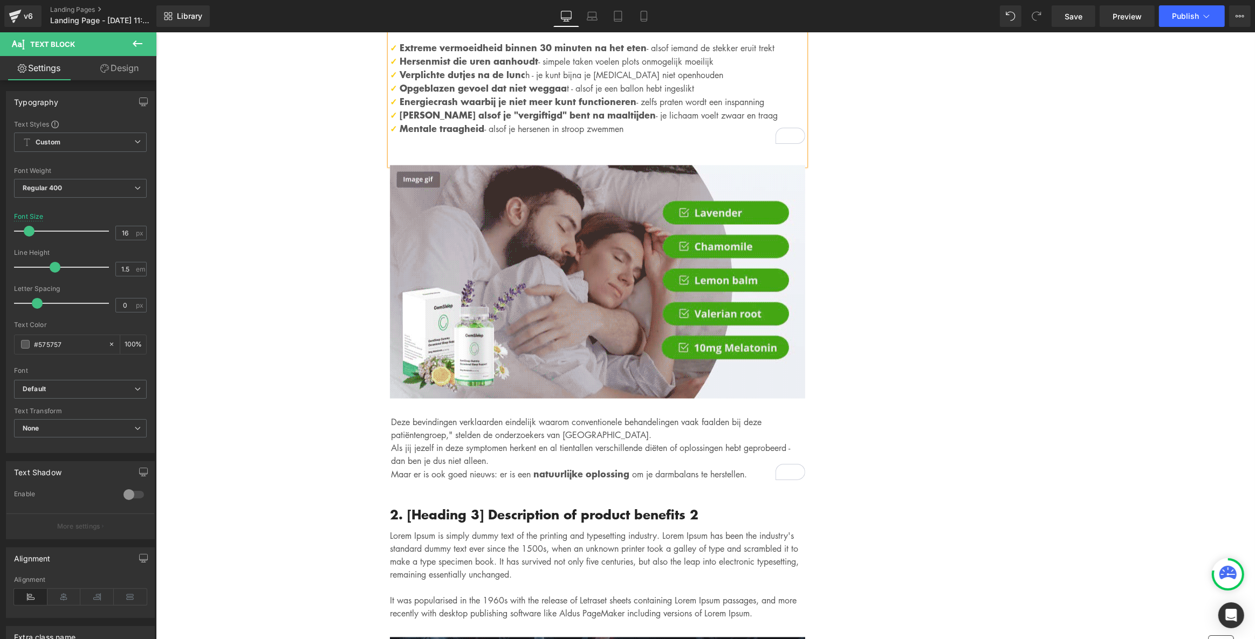
click at [476, 120] on div "Nu je weet wat D-lactaat is en hoe het ontstaat, is de vraag: heb jij dit probl…" at bounding box center [596, 77] width 415 height 176
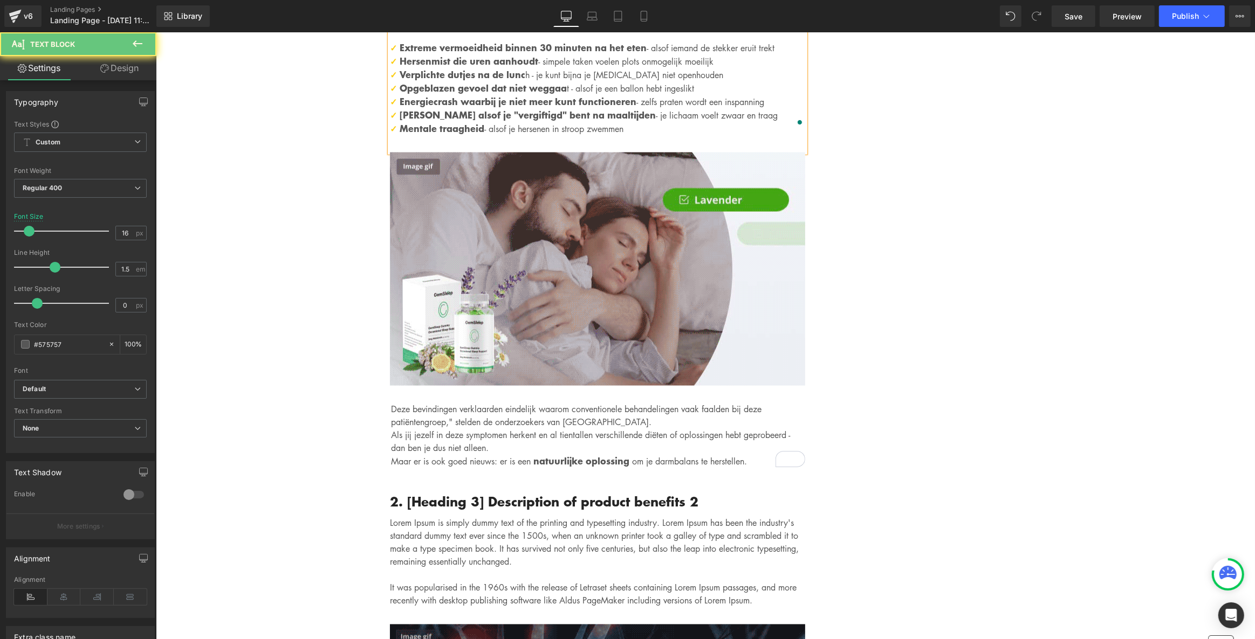
click at [431, 109] on div "Nu je weet wat D-lactaat is en hoe het ontstaat, is de vraag: heb jij dit probl…" at bounding box center [596, 70] width 415 height 163
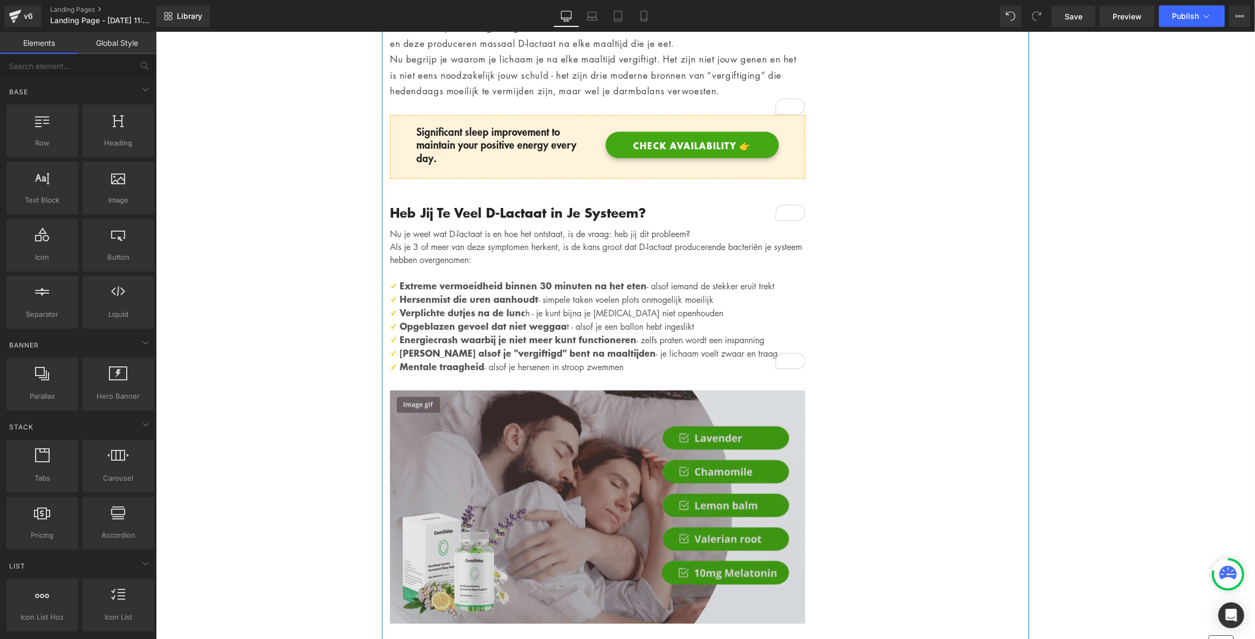
scroll to position [1742, 0]
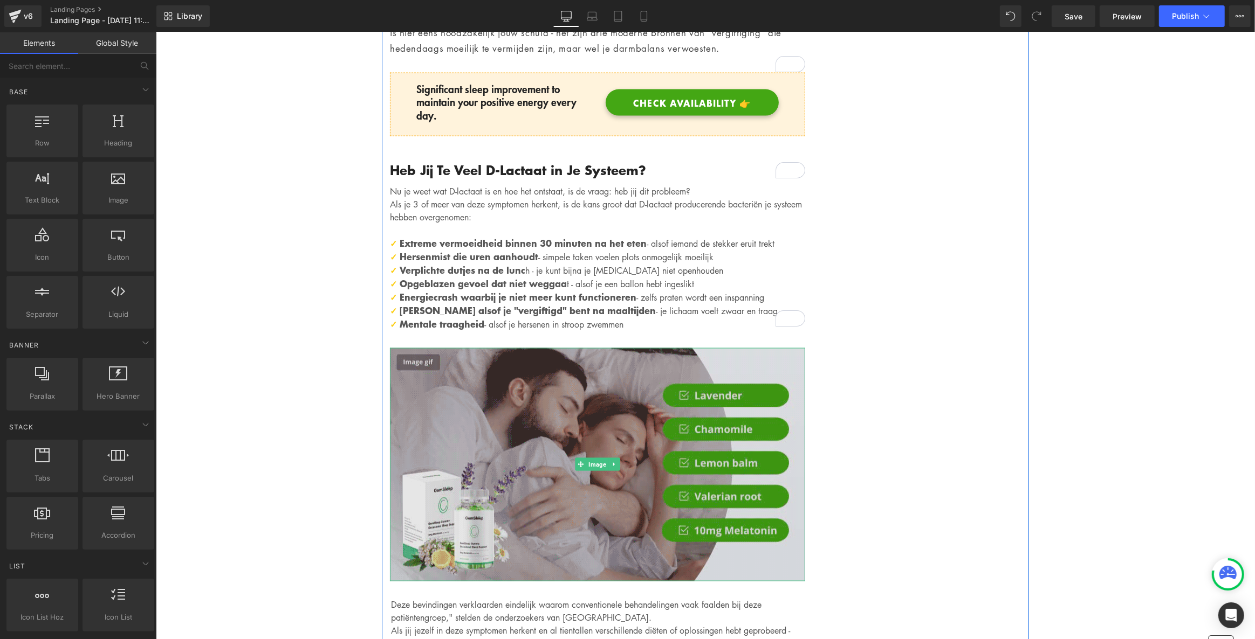
click at [754, 348] on img at bounding box center [596, 464] width 415 height 233
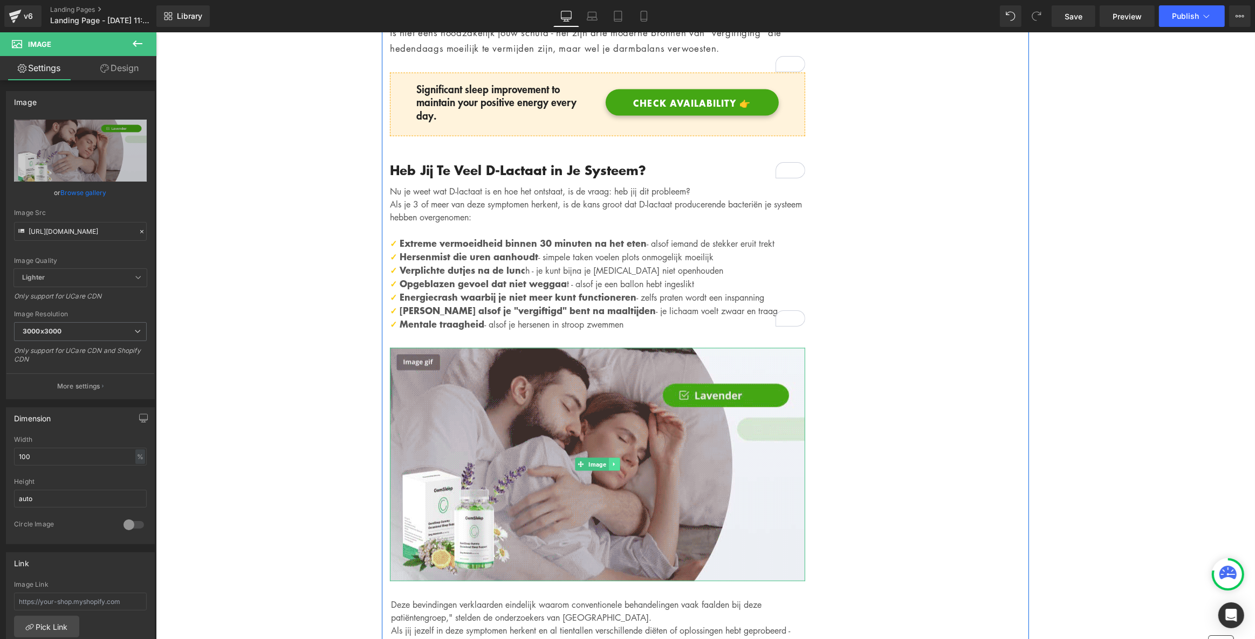
click at [613, 461] on icon at bounding box center [613, 464] width 6 height 6
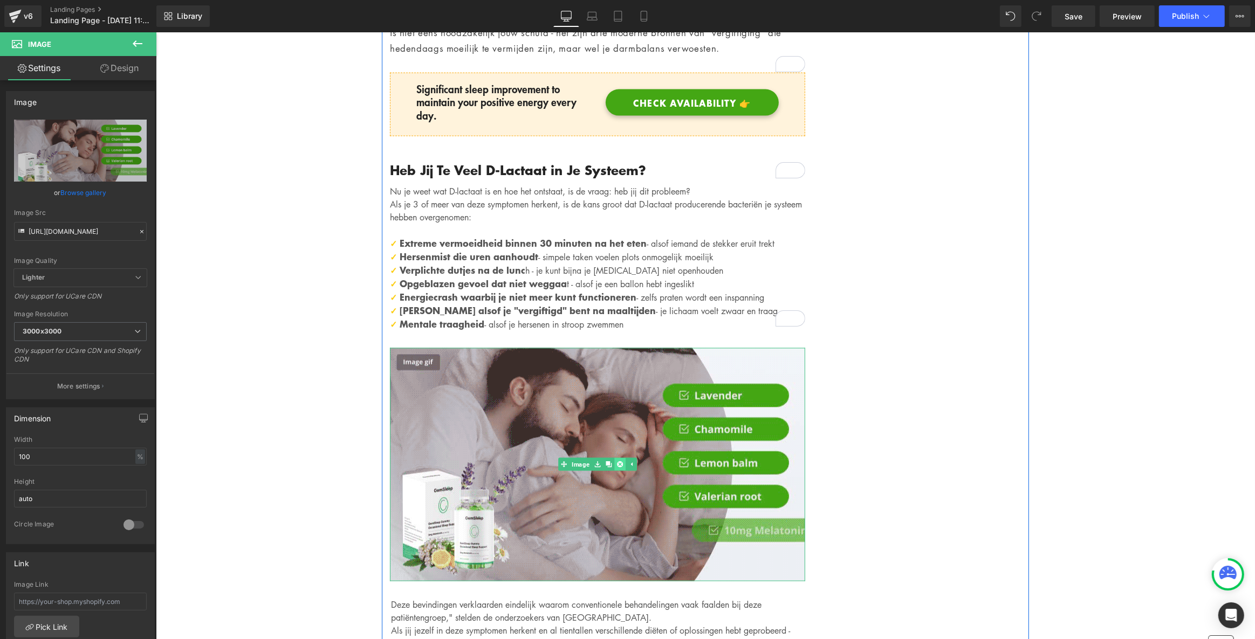
click at [616, 462] on icon at bounding box center [619, 465] width 6 height 6
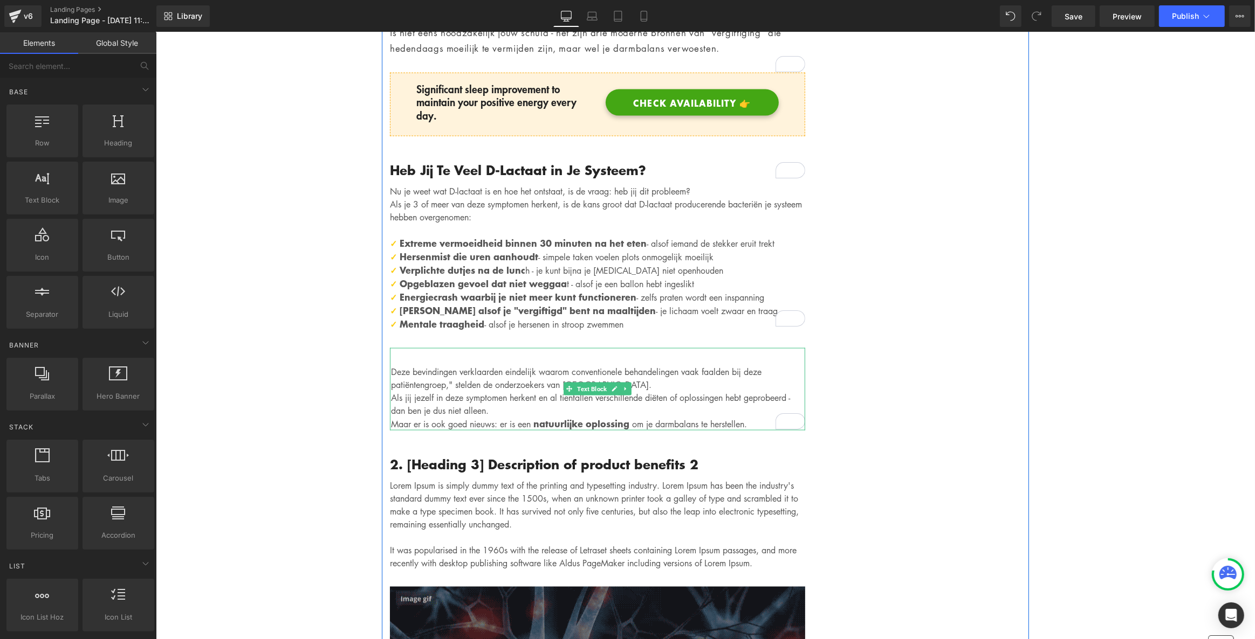
click at [399, 348] on div "Deze bevindingen verklaarden eindelijk waarom conventionele behandelingen vaak …" at bounding box center [596, 389] width 415 height 82
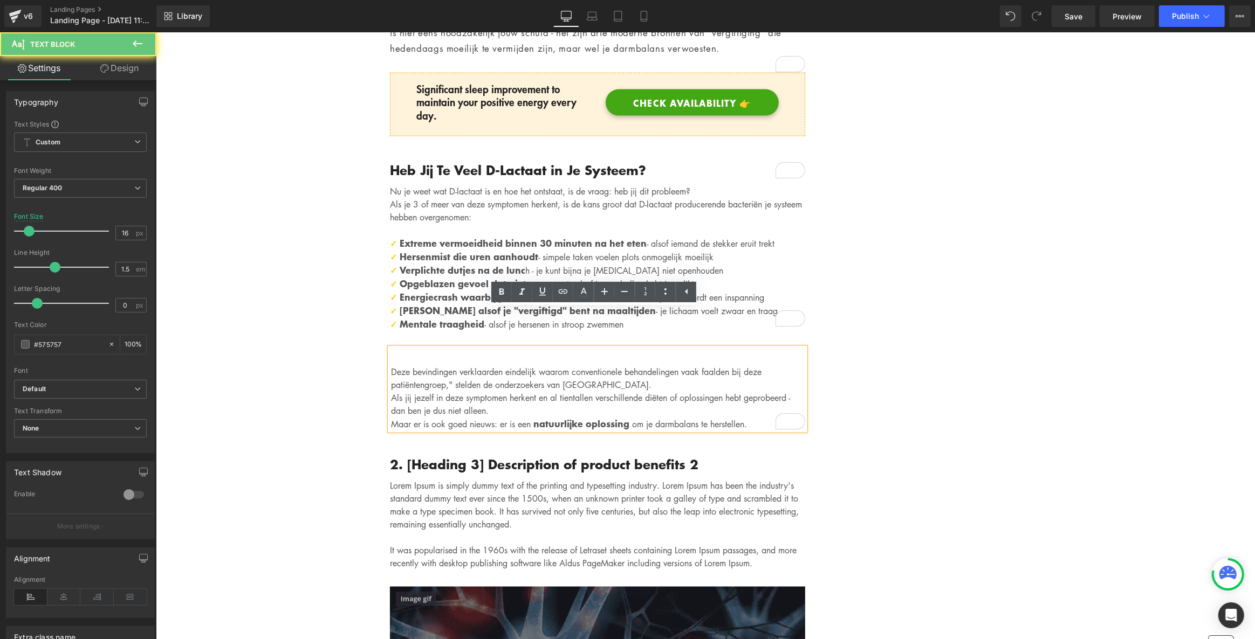
click at [392, 348] on div "Deze bevindingen verklaarden eindelijk waarom conventionele behandelingen vaak …" at bounding box center [596, 389] width 415 height 82
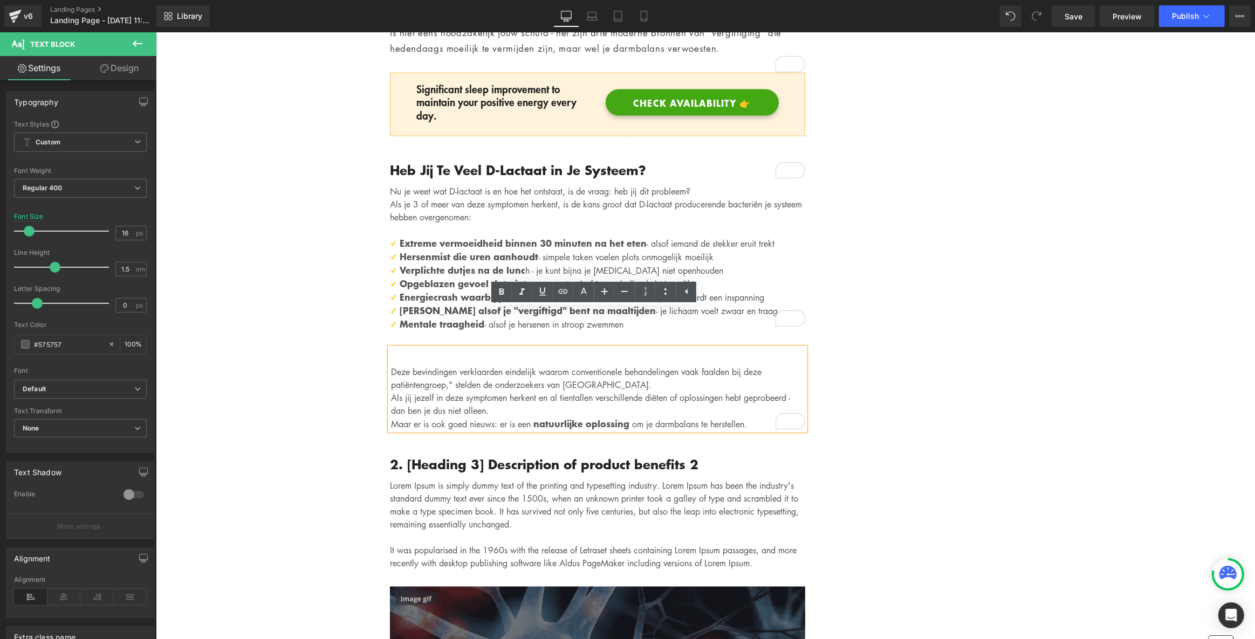
click at [389, 348] on div "Deze bevindingen verklaarden eindelijk waarom conventionele behandelingen vaak …" at bounding box center [596, 389] width 415 height 82
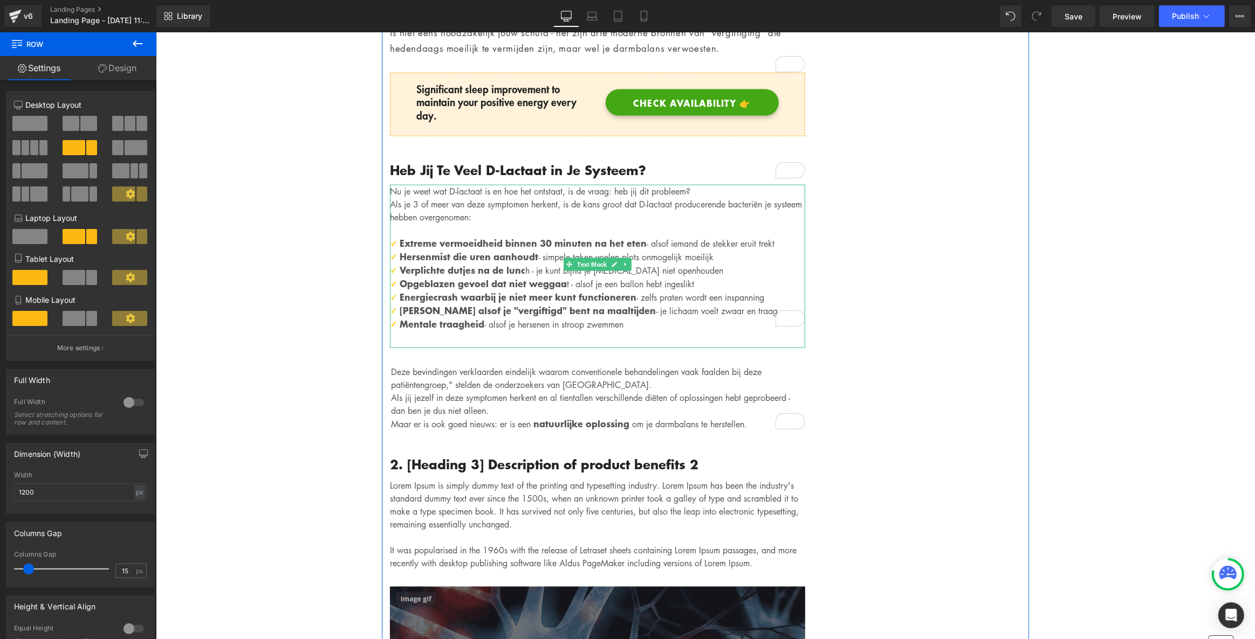
click at [619, 318] on p "✓ Mentale traagheid - alsof je hersenen in stroop zwemmen" at bounding box center [596, 324] width 415 height 13
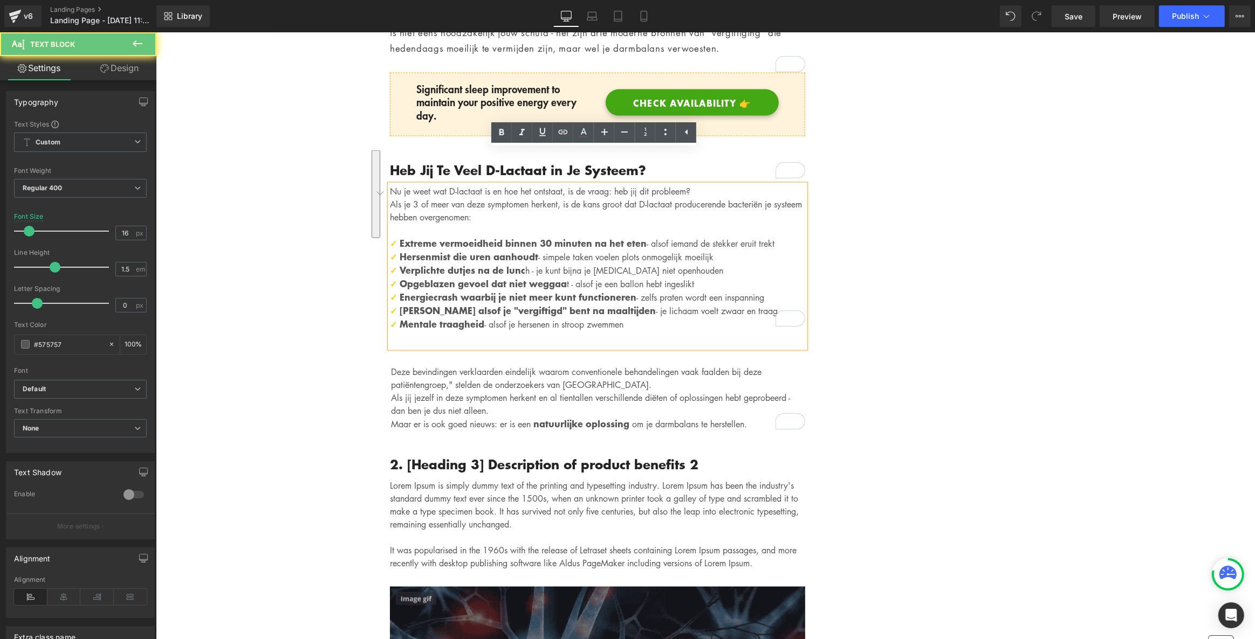
drag, startPoint x: 622, startPoint y: 287, endPoint x: 392, endPoint y: 205, distance: 244.5
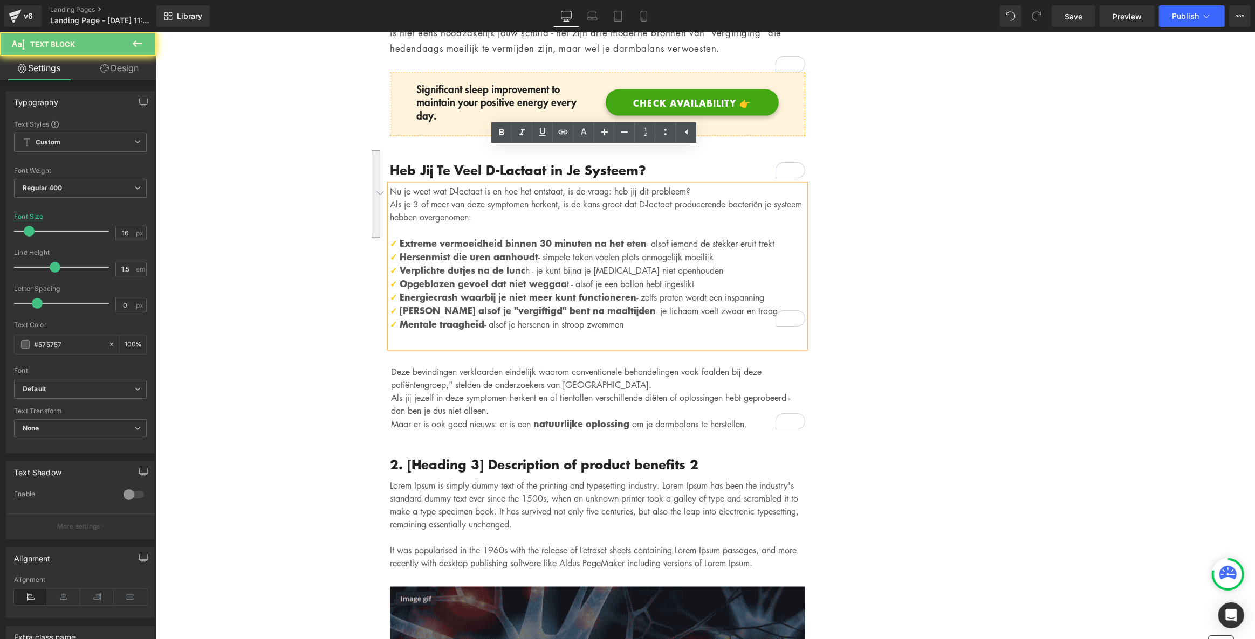
click at [392, 205] on div "Nu je weet wat D-lactaat is en hoe het ontstaat, is de vraag: heb jij dit probl…" at bounding box center [596, 266] width 415 height 163
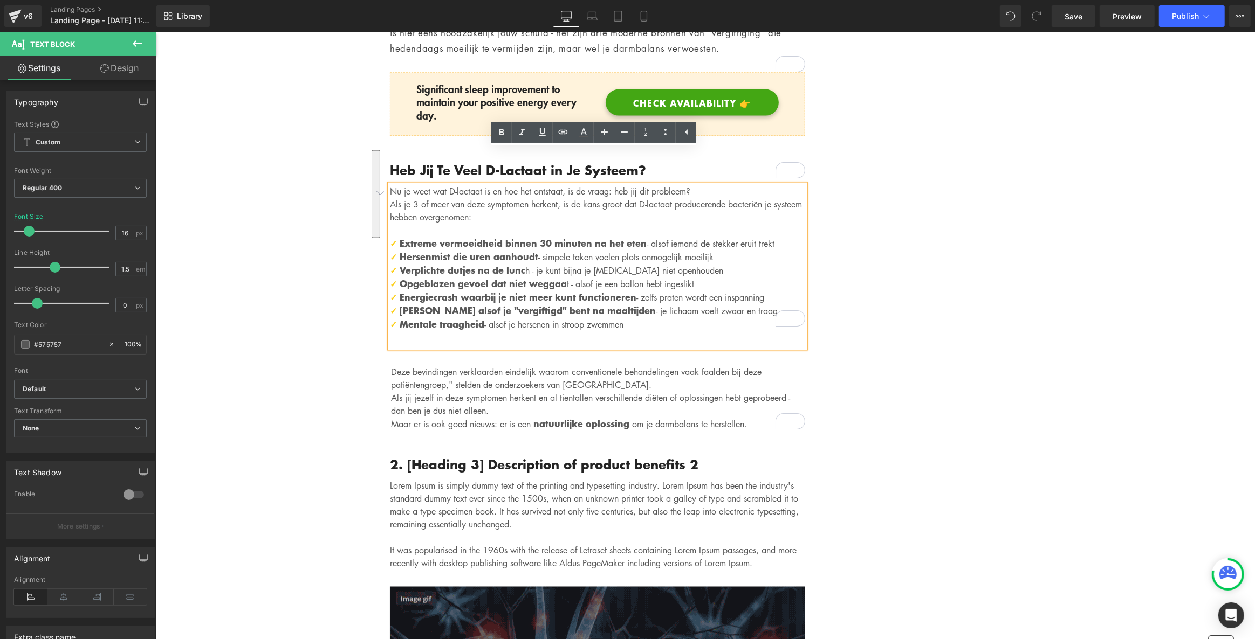
click at [660, 318] on p "✓ Mentale traagheid - alsof je hersenen in stroop zwemmen" at bounding box center [596, 324] width 415 height 13
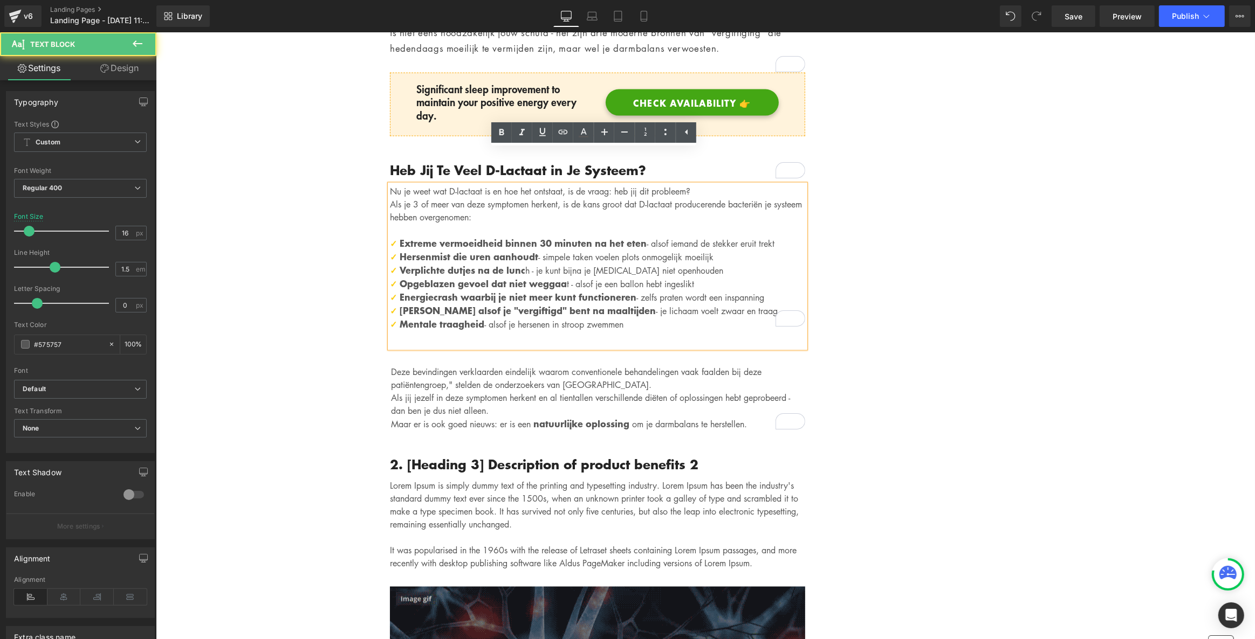
drag, startPoint x: 387, startPoint y: 206, endPoint x: 647, endPoint y: 289, distance: 273.2
click at [647, 289] on div "Nu je weet wat D-lactaat is en hoe het ontstaat, is de vraag: heb jij dit probl…" at bounding box center [596, 266] width 415 height 163
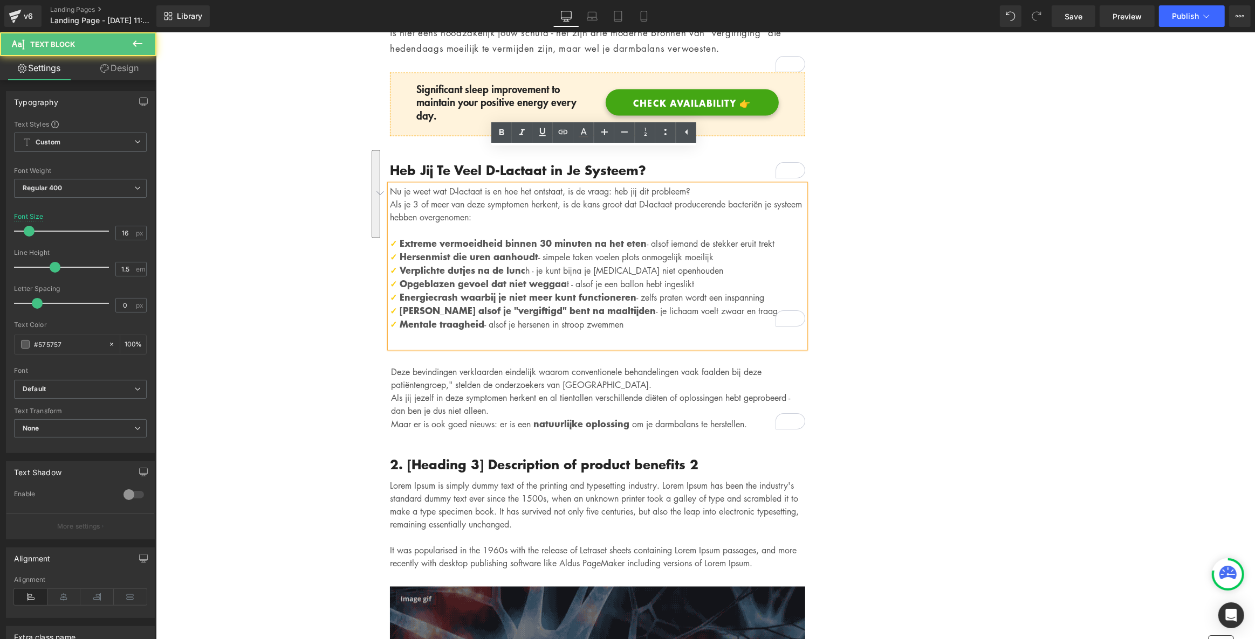
copy div "✓ Extreme vermoeidheid binnen 30 minuten na het eten - alsof iemand de stekker …"
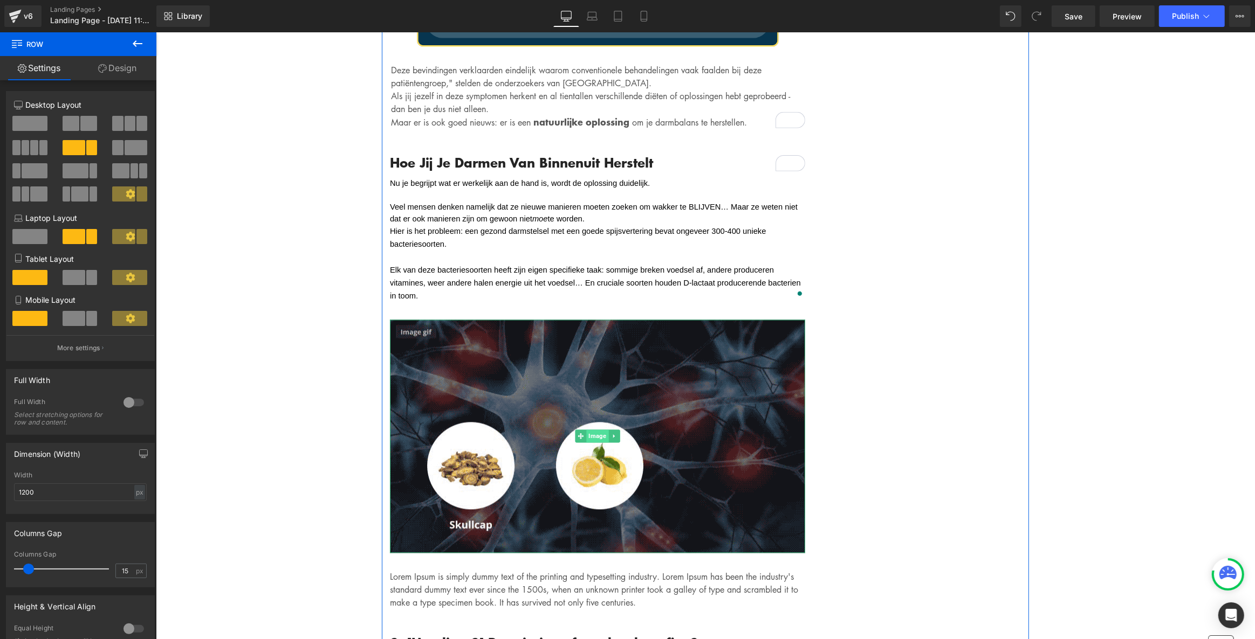
click at [595, 430] on span "Image" at bounding box center [596, 436] width 22 height 13
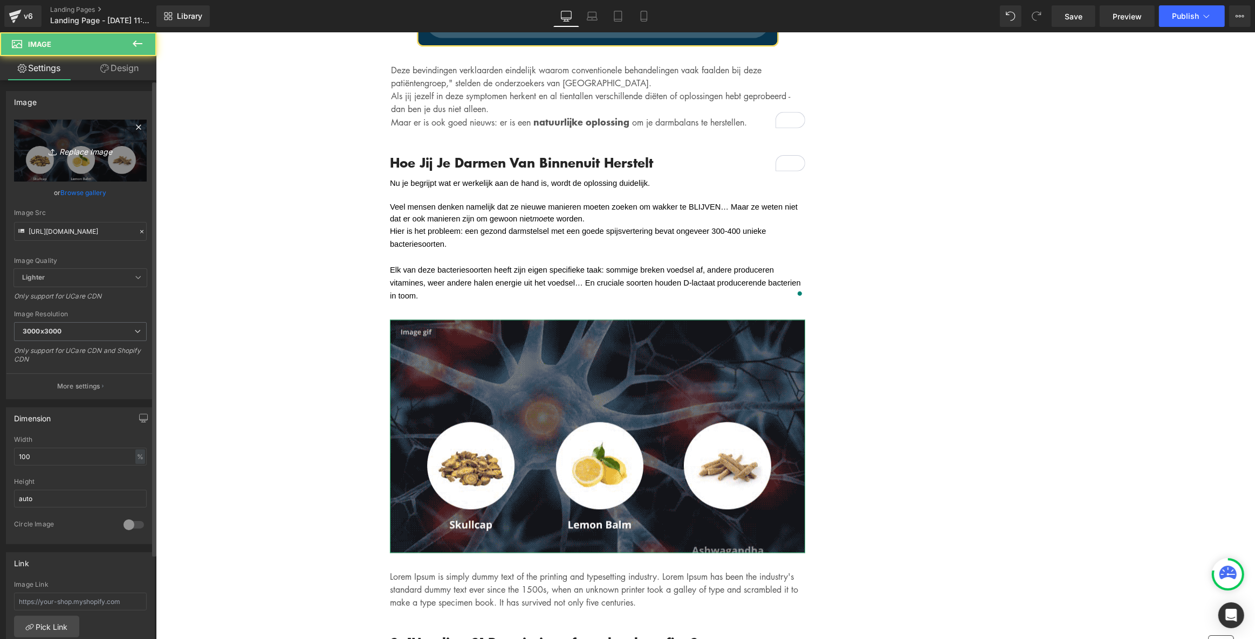
click at [66, 156] on icon "Replace Image" at bounding box center [80, 150] width 86 height 13
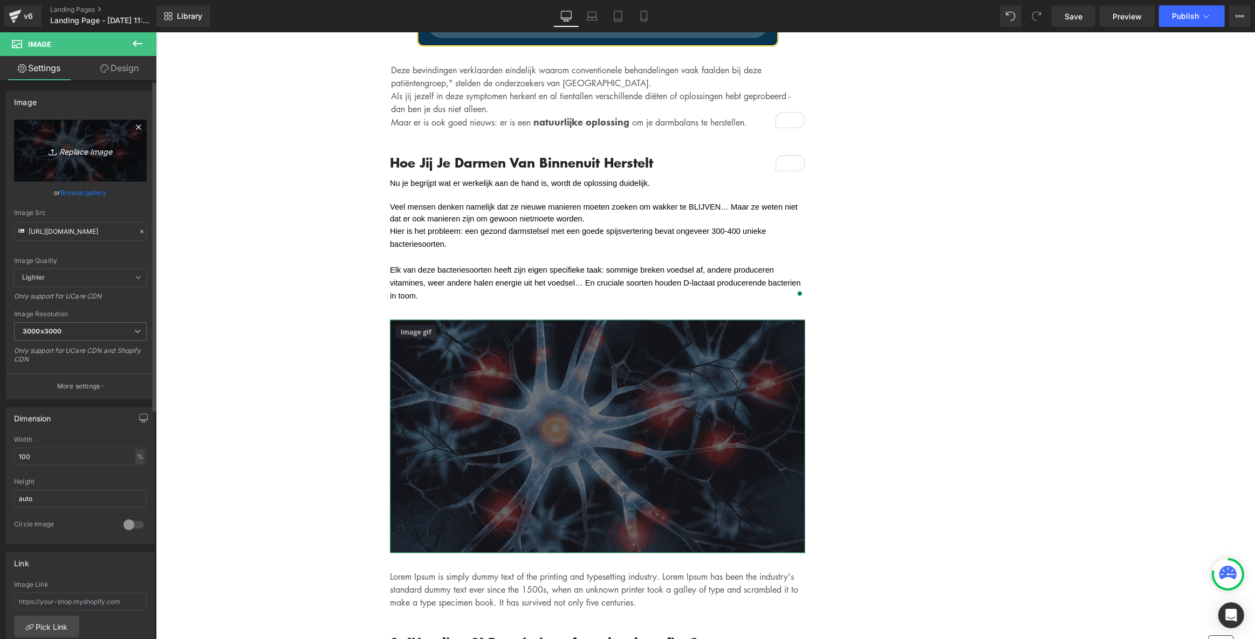
type input "C:\fakepath\4.png"
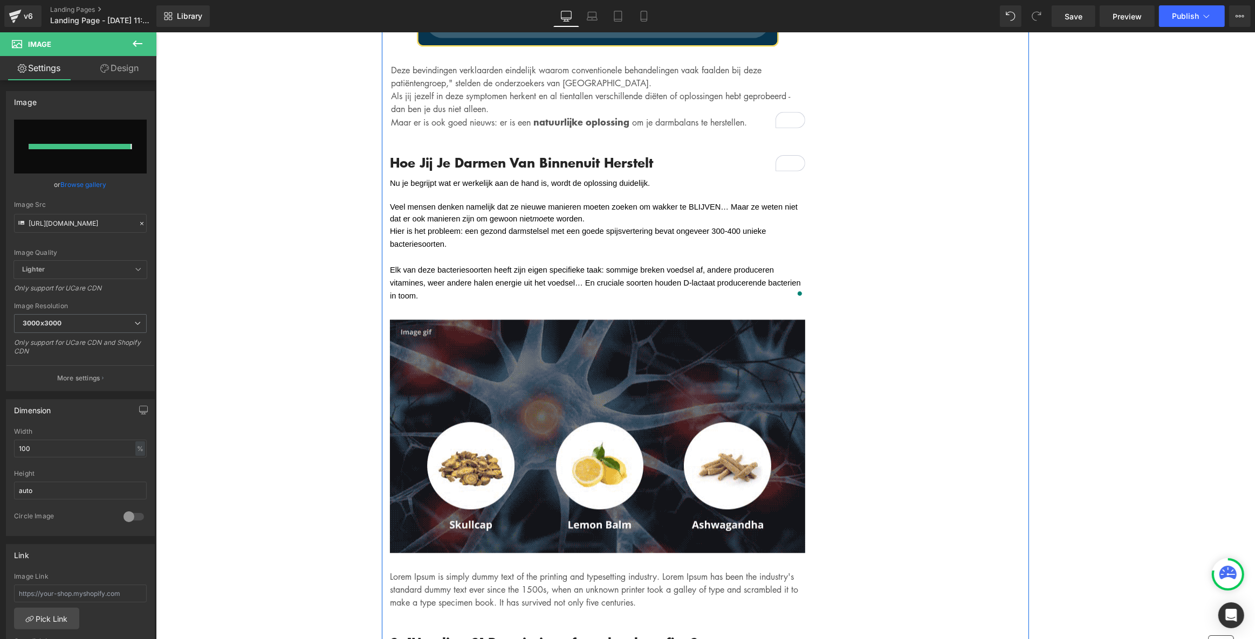
type input "https://ucarecdn.com/5e8f61a3-2c66-49bf-a294-b84fa1c28bd5/-/format/auto/-/previ…"
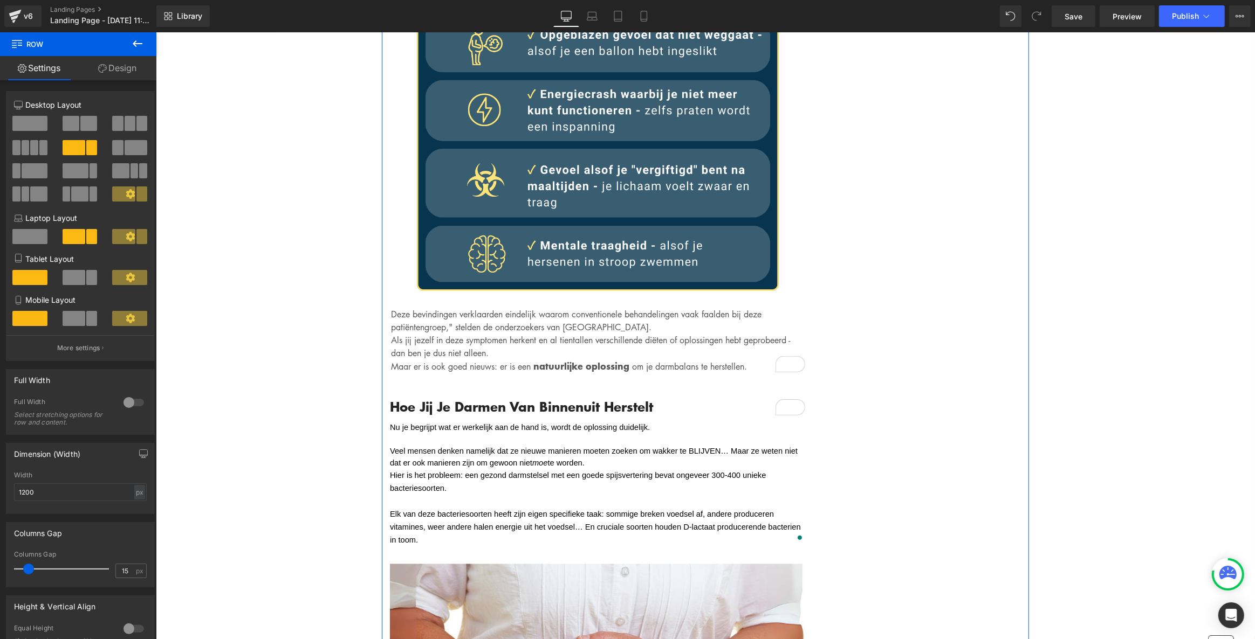
scroll to position [2477, 0]
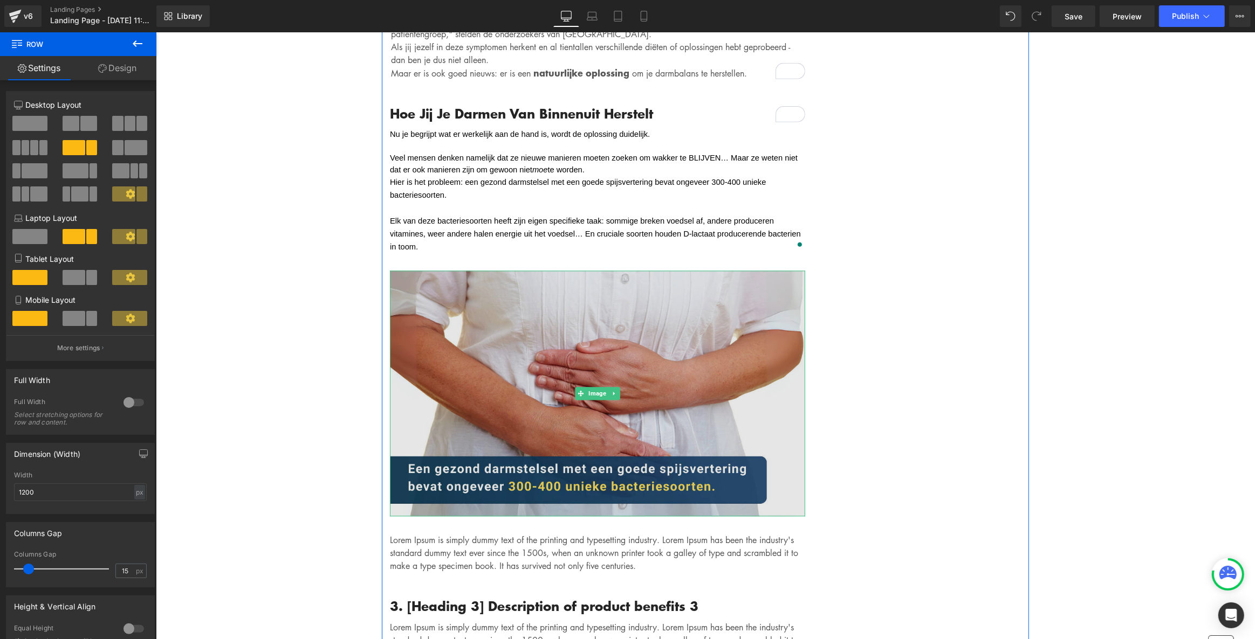
click at [515, 274] on img at bounding box center [596, 394] width 415 height 246
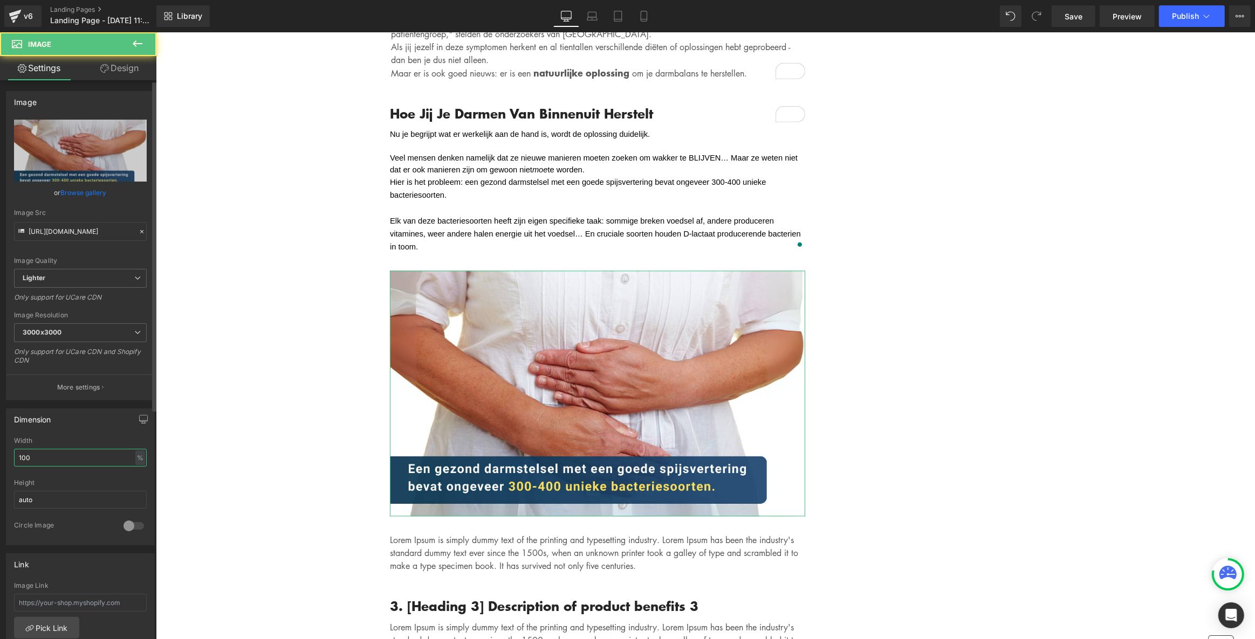
click at [42, 456] on input "100" at bounding box center [80, 458] width 133 height 18
drag, startPoint x: 42, startPoint y: 456, endPoint x: -21, endPoint y: 458, distance: 63.1
click at [0, 458] on html "Image You are previewing how the will restyle your page. You can not edit Eleme…" at bounding box center [627, 319] width 1255 height 639
type input "90"
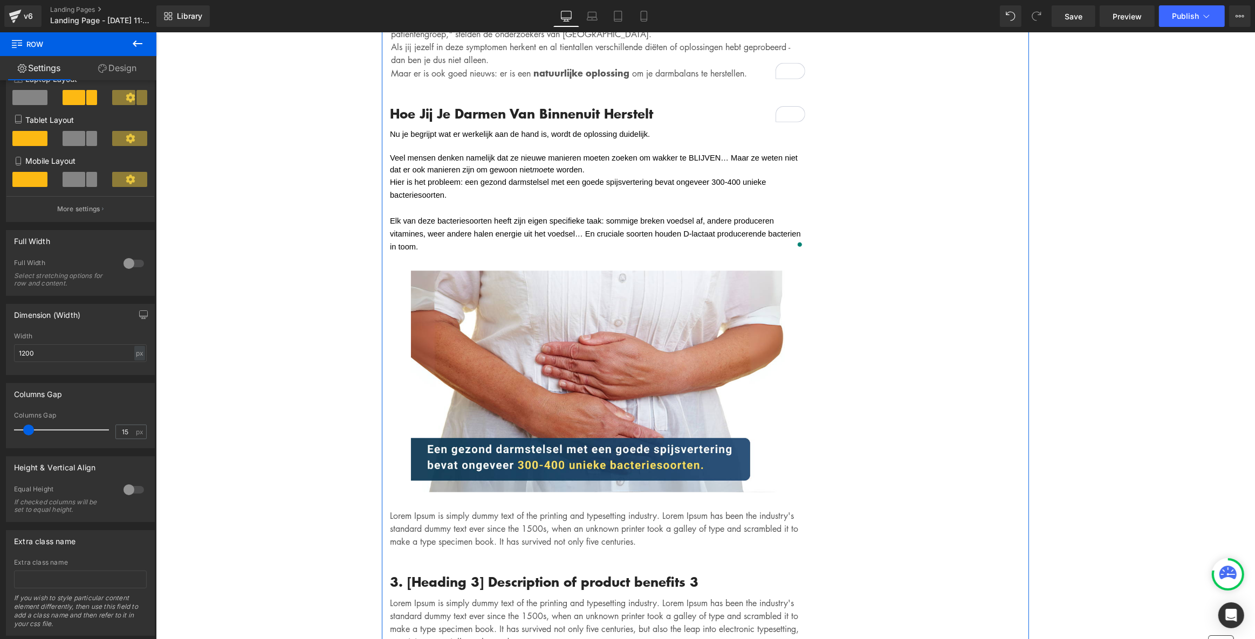
scroll to position [162, 0]
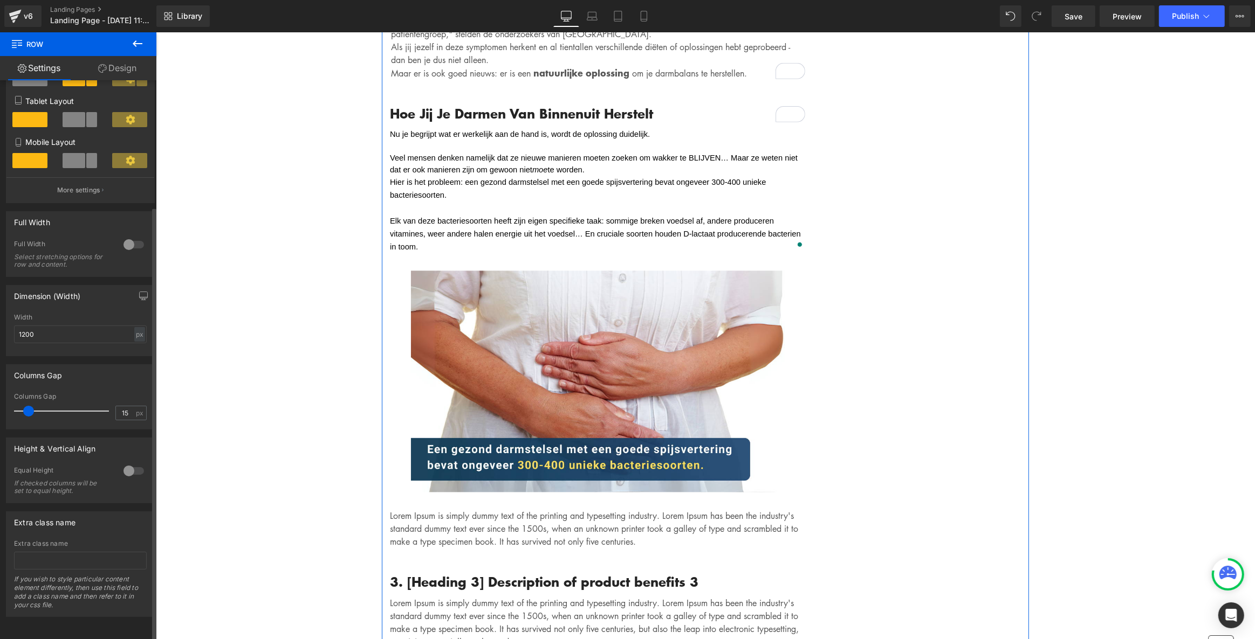
click at [130, 236] on div at bounding box center [134, 244] width 26 height 17
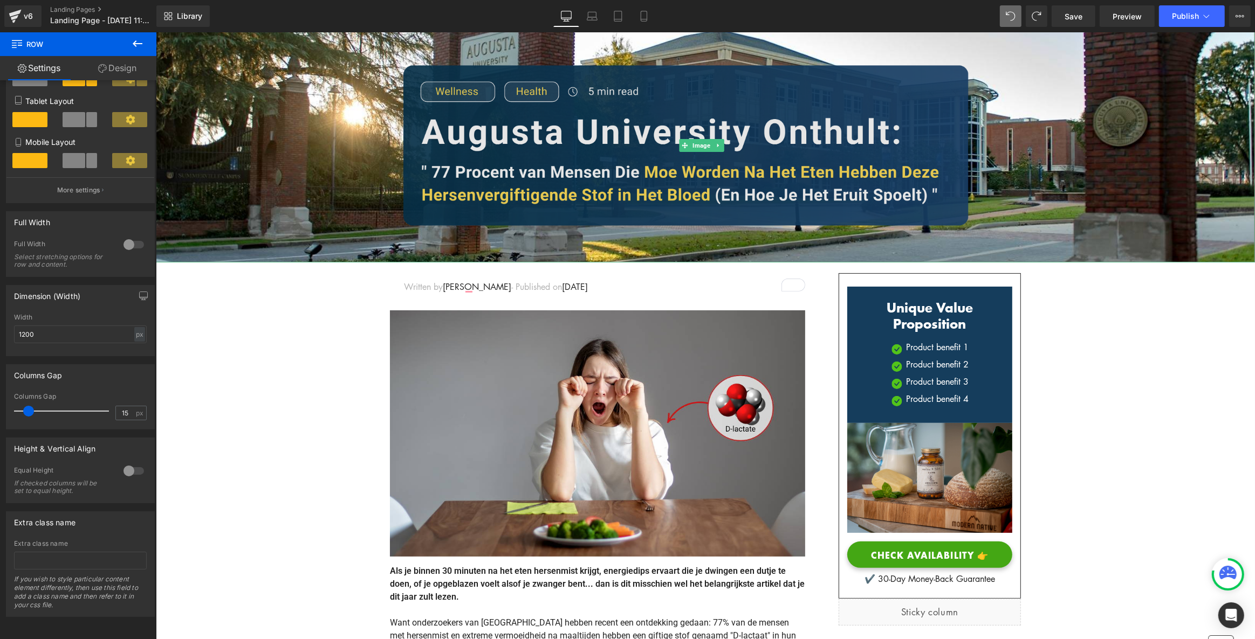
scroll to position [147, 0]
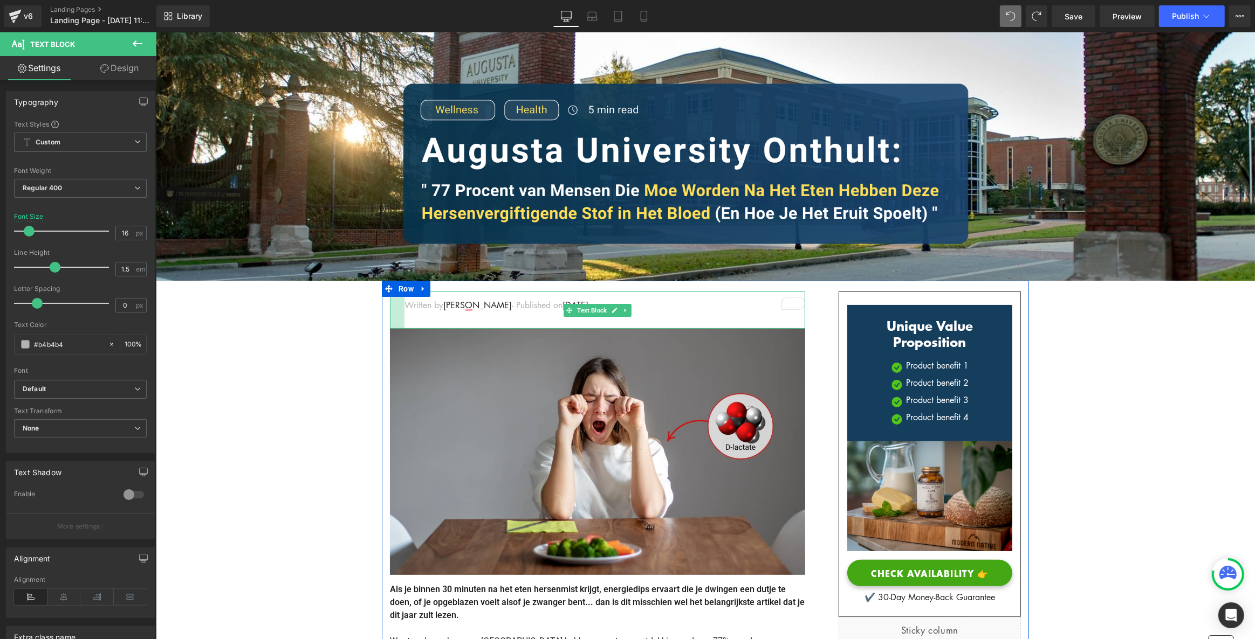
click at [389, 311] on div at bounding box center [396, 310] width 15 height 37
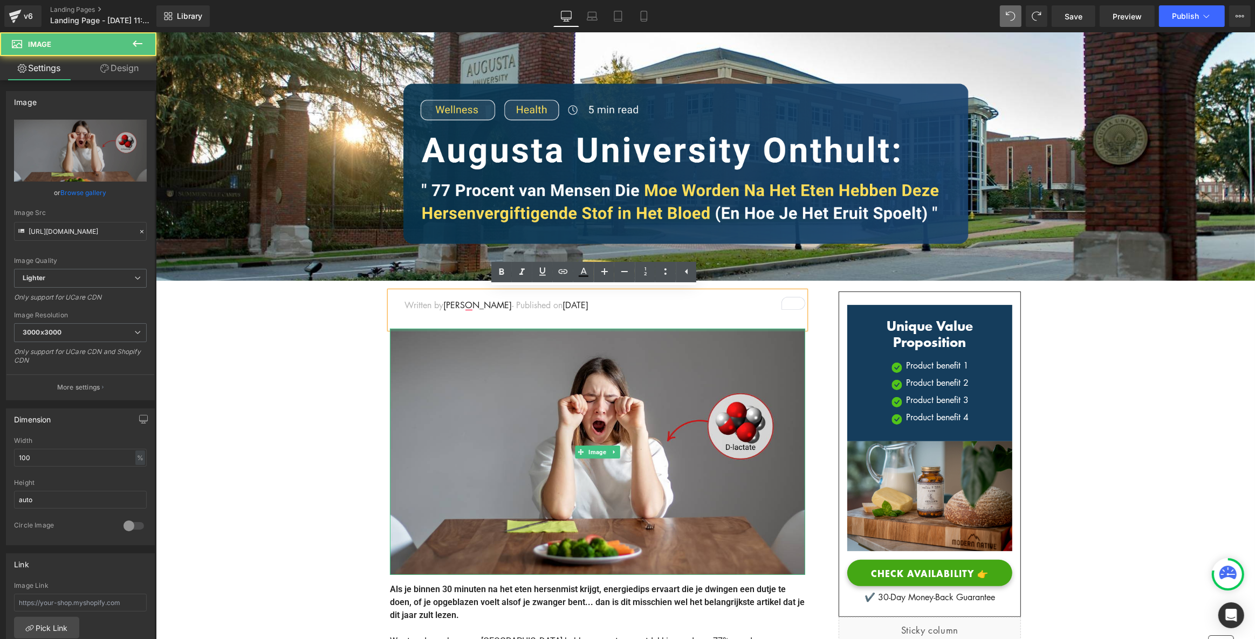
click at [436, 329] on div at bounding box center [596, 330] width 415 height 3
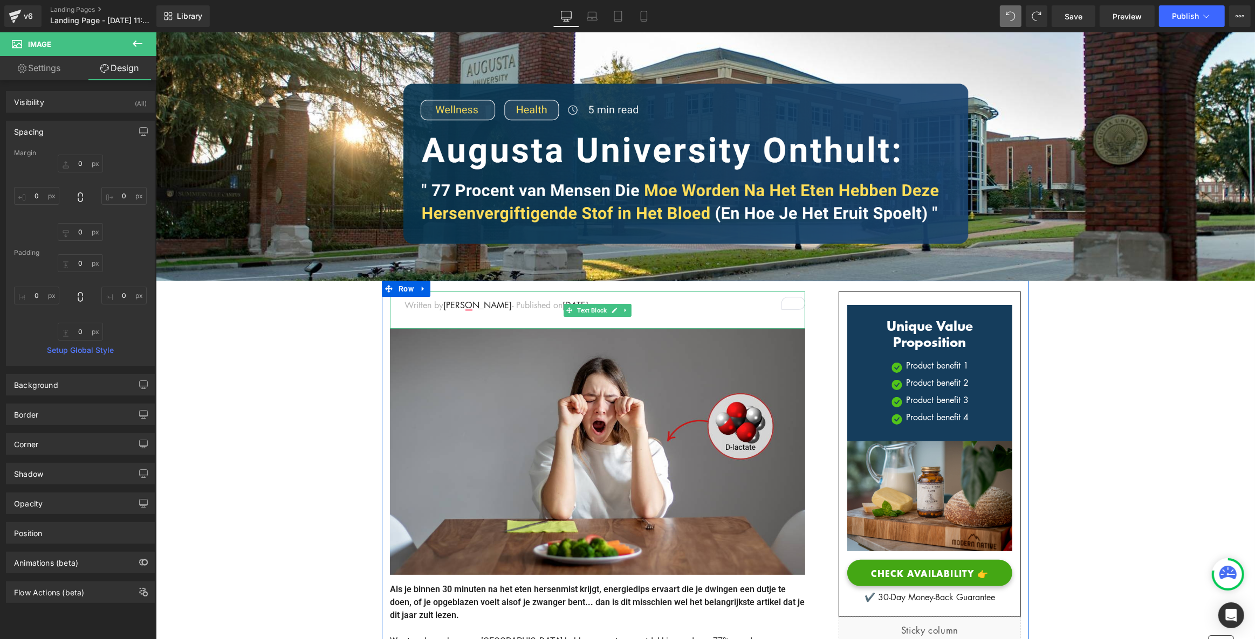
click at [438, 317] on div "Written by Louis x - Published on Feb 28, 2023" at bounding box center [596, 310] width 415 height 37
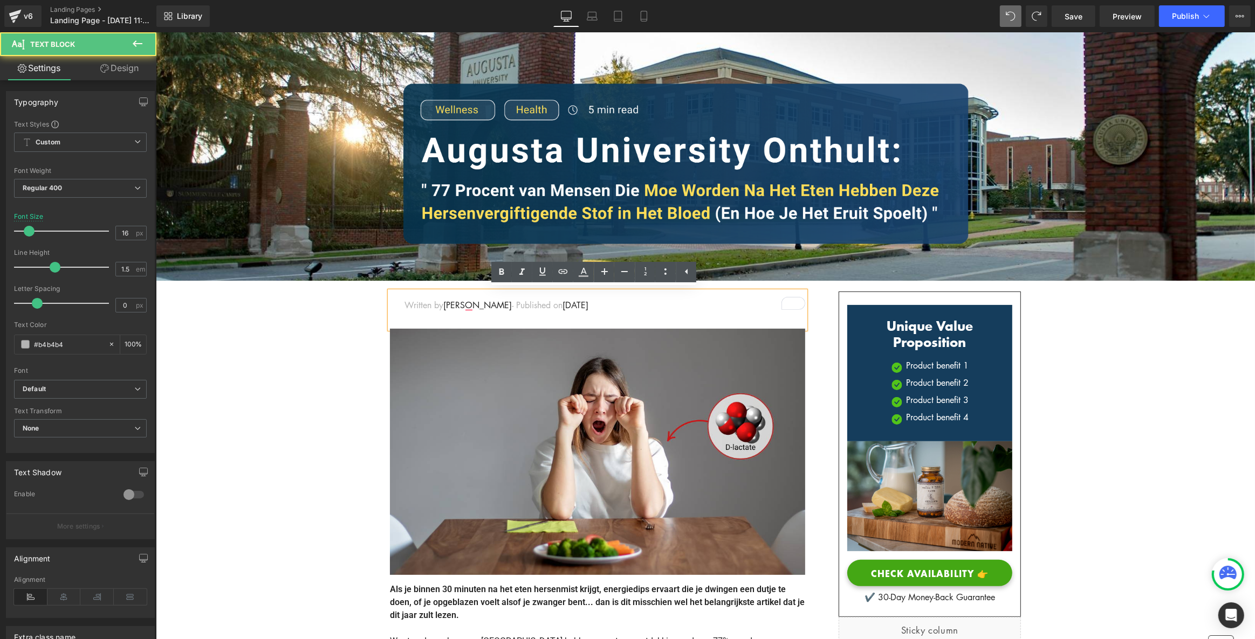
click at [438, 317] on div "Written by Louis x - Published on Feb 28, 2023" at bounding box center [596, 310] width 415 height 37
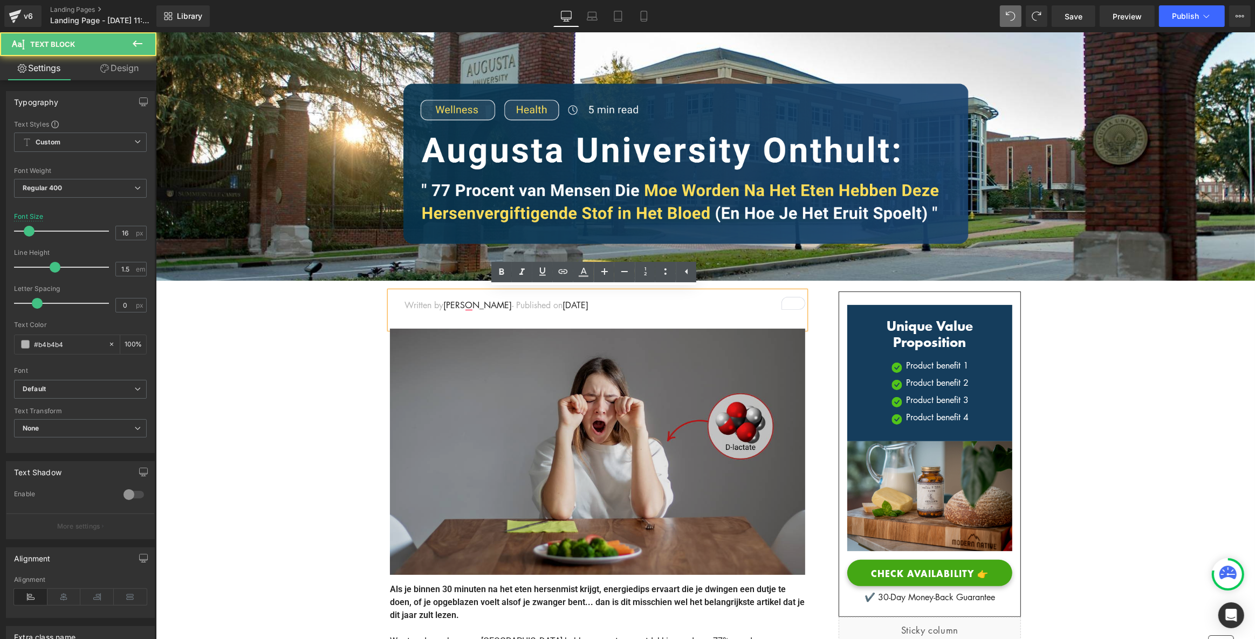
drag, startPoint x: 446, startPoint y: 318, endPoint x: 446, endPoint y: 336, distance: 17.8
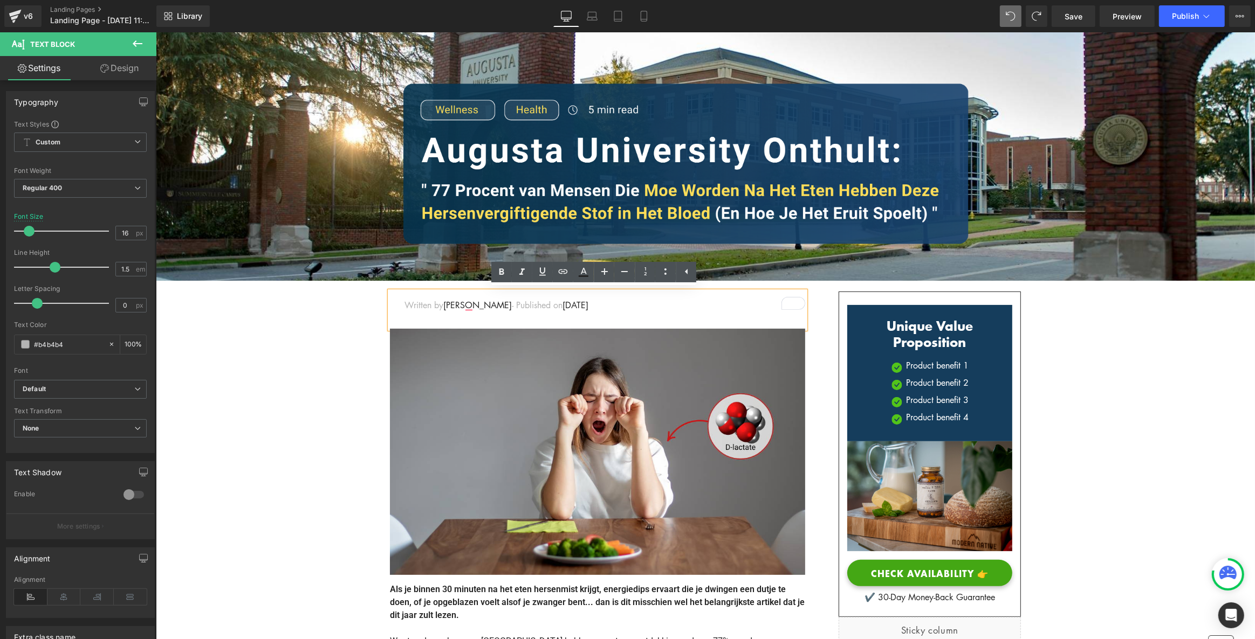
click at [478, 292] on div "Written by Louis x - Published on Feb 28, 2023" at bounding box center [596, 310] width 415 height 37
click at [477, 296] on div "Written by Louis x - Published on Feb 28, 2023" at bounding box center [596, 310] width 415 height 37
click at [483, 319] on div "Written by Louis x - Published on Feb 28, 2023" at bounding box center [596, 310] width 415 height 37
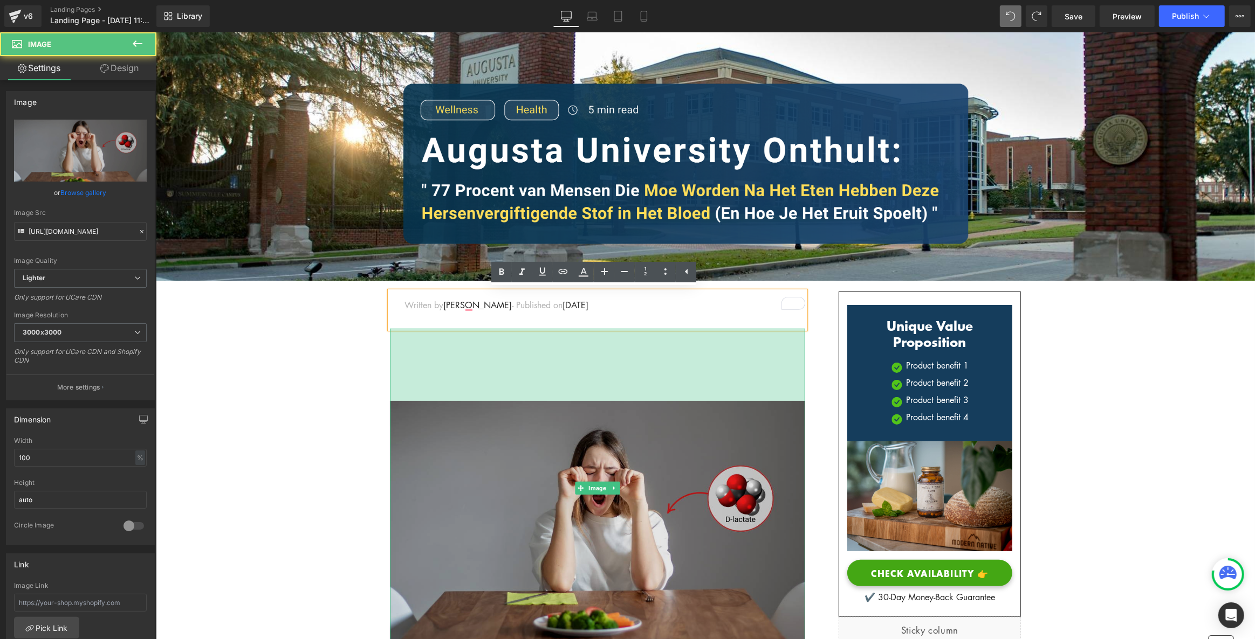
drag, startPoint x: 788, startPoint y: 399, endPoint x: 782, endPoint y: 423, distance: 25.0
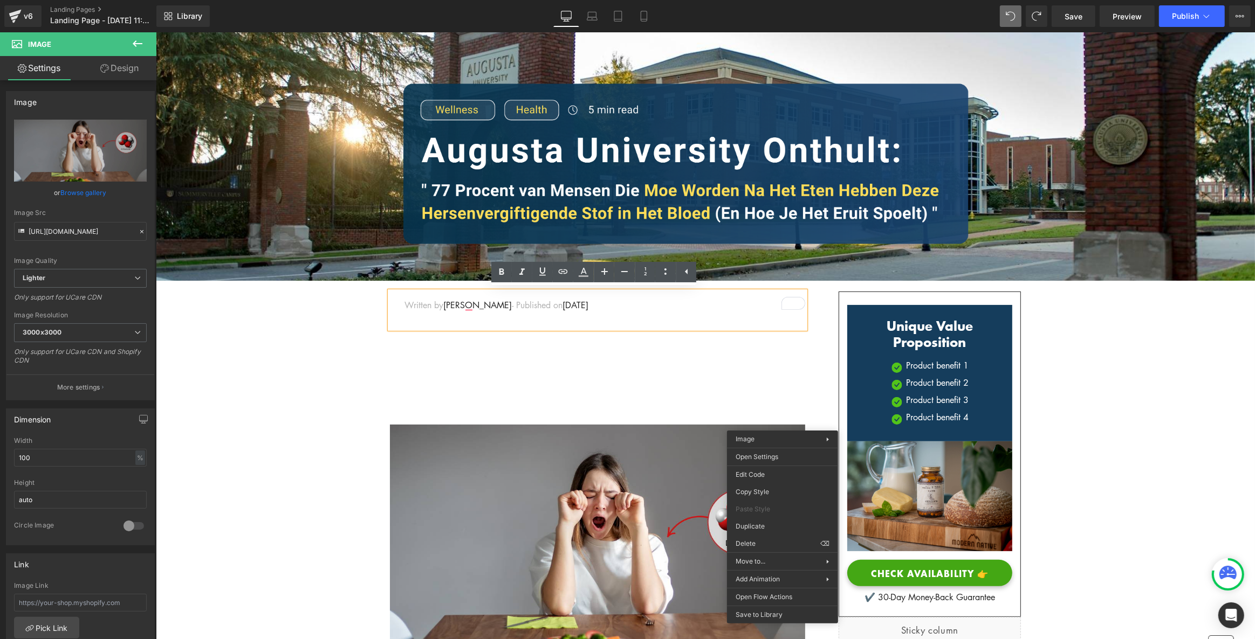
click at [611, 330] on div "Image 178px" at bounding box center [596, 500] width 415 height 342
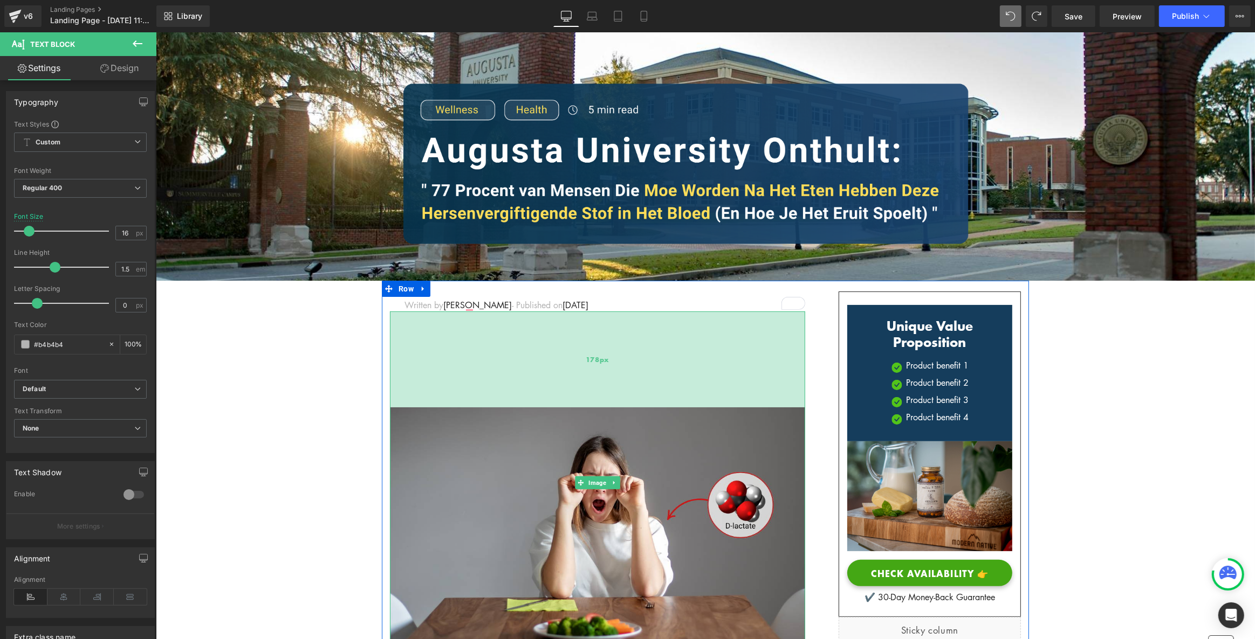
drag, startPoint x: 614, startPoint y: 326, endPoint x: 615, endPoint y: 313, distance: 13.6
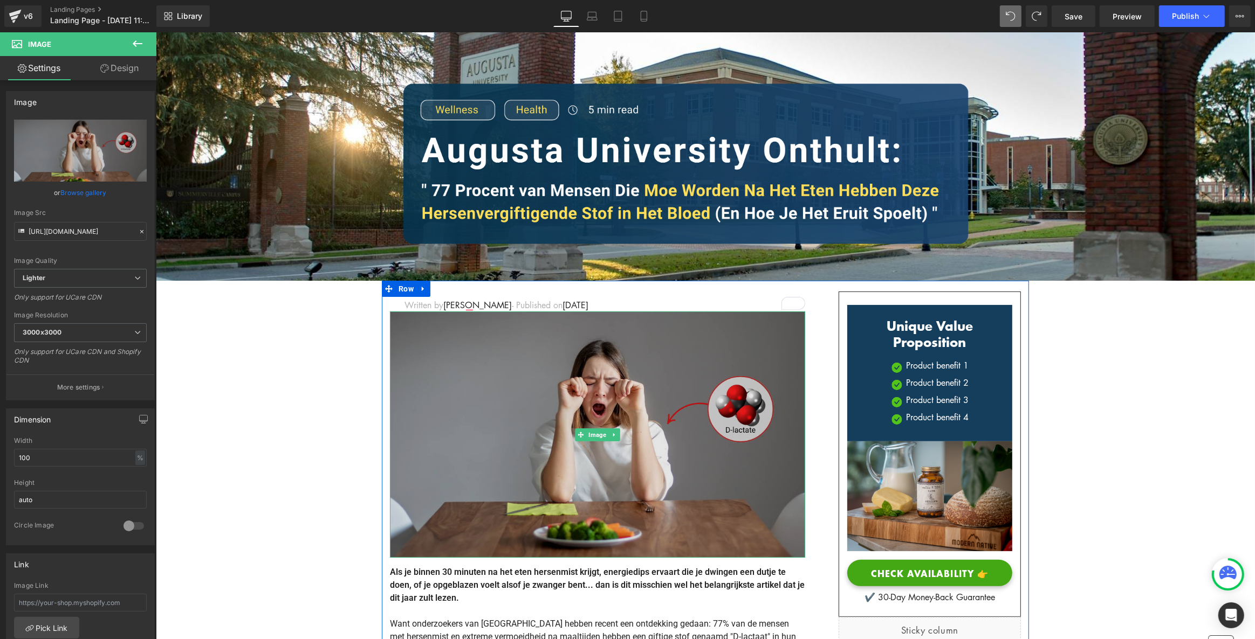
drag, startPoint x: 585, startPoint y: 401, endPoint x: 593, endPoint y: 318, distance: 83.4
click at [593, 318] on div "Image" at bounding box center [596, 435] width 415 height 246
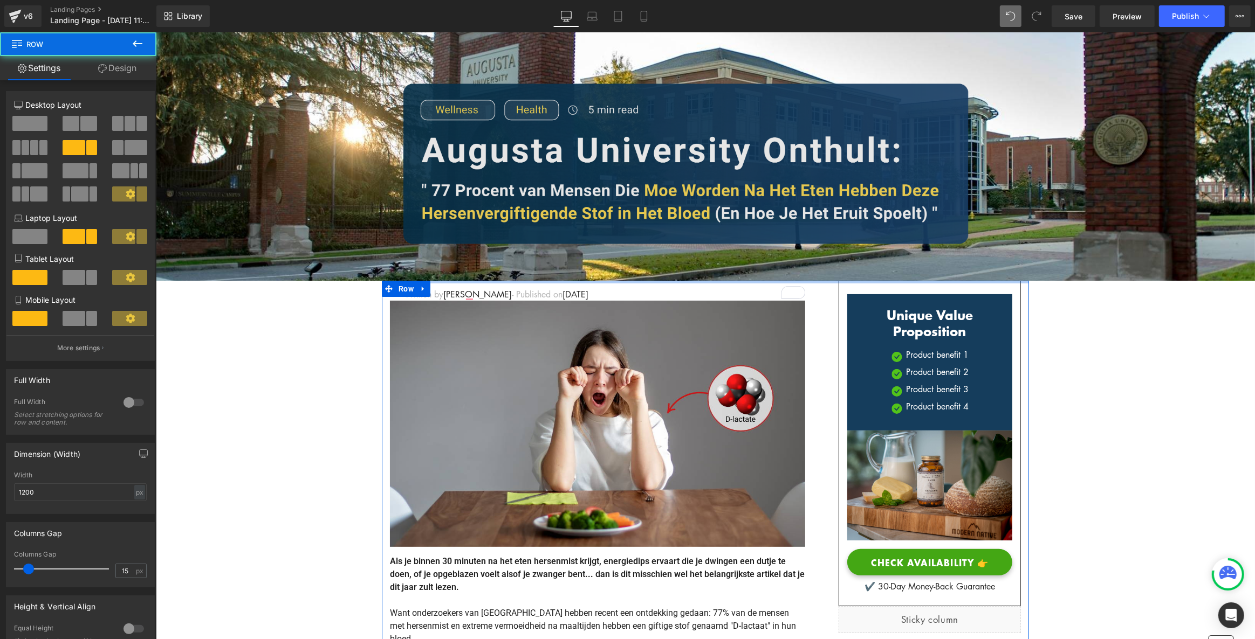
drag, startPoint x: 595, startPoint y: 290, endPoint x: 600, endPoint y: 260, distance: 30.0
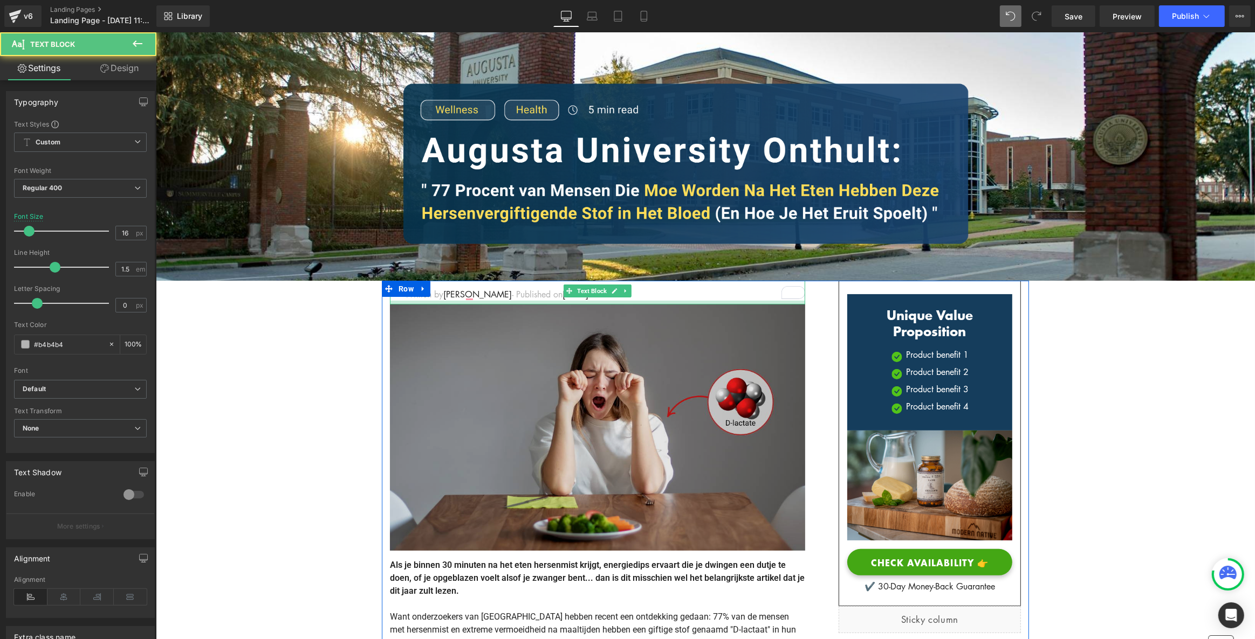
click at [498, 302] on div at bounding box center [596, 303] width 415 height 4
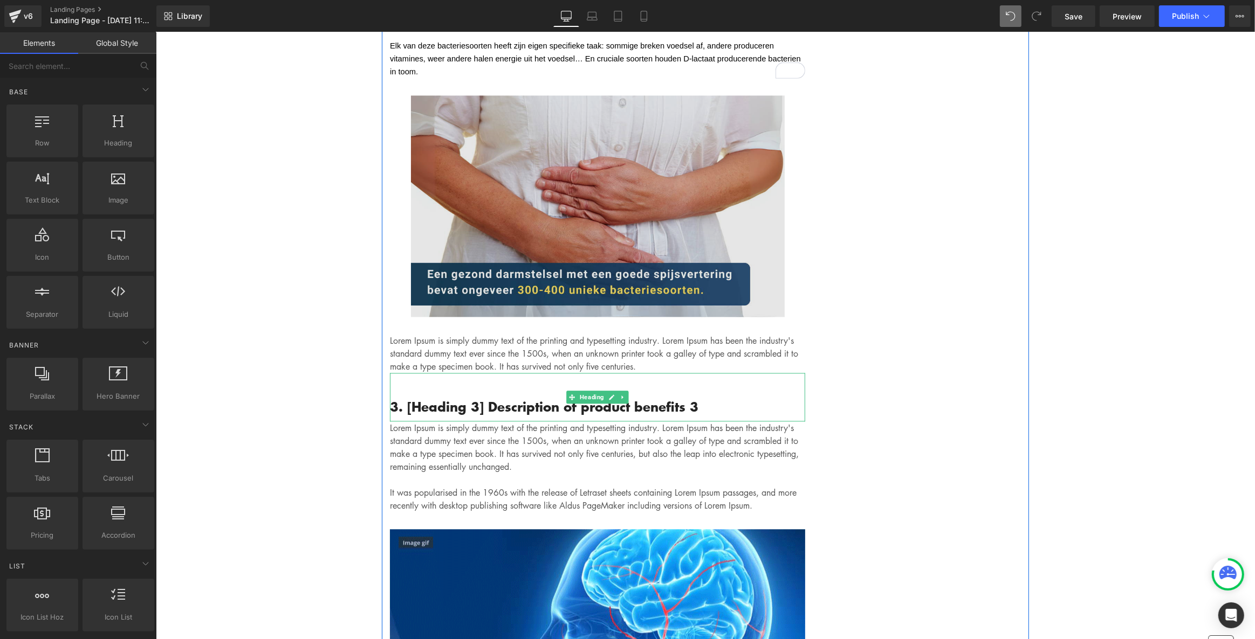
scroll to position [2450, 0]
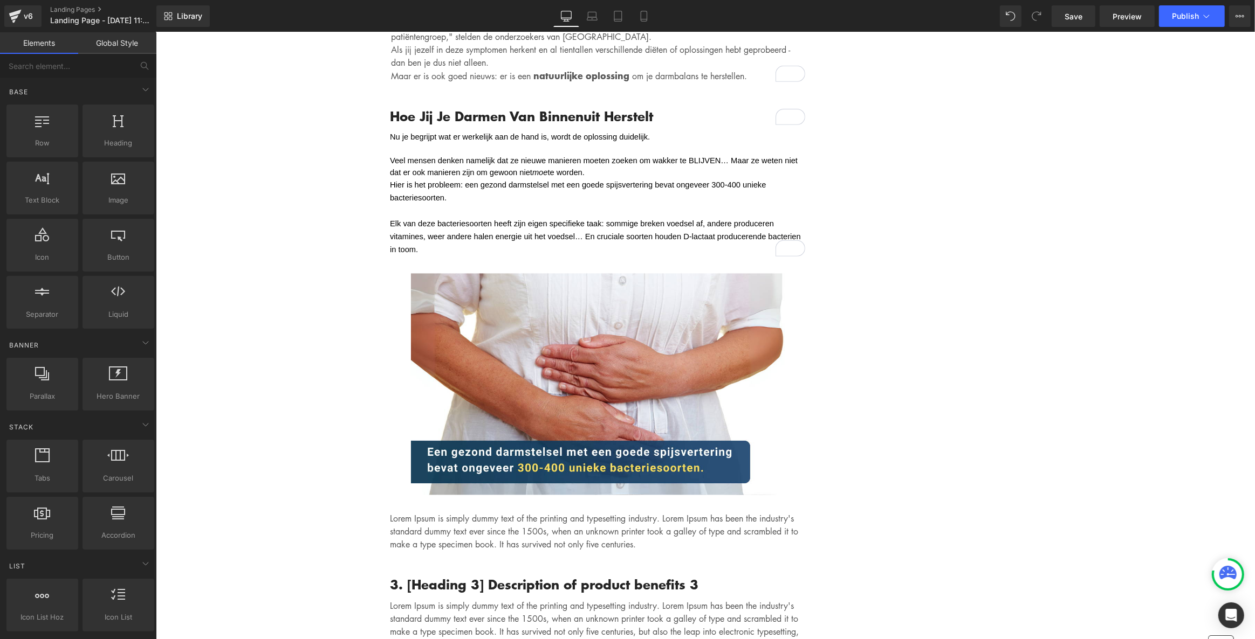
scroll to position [2450, 0]
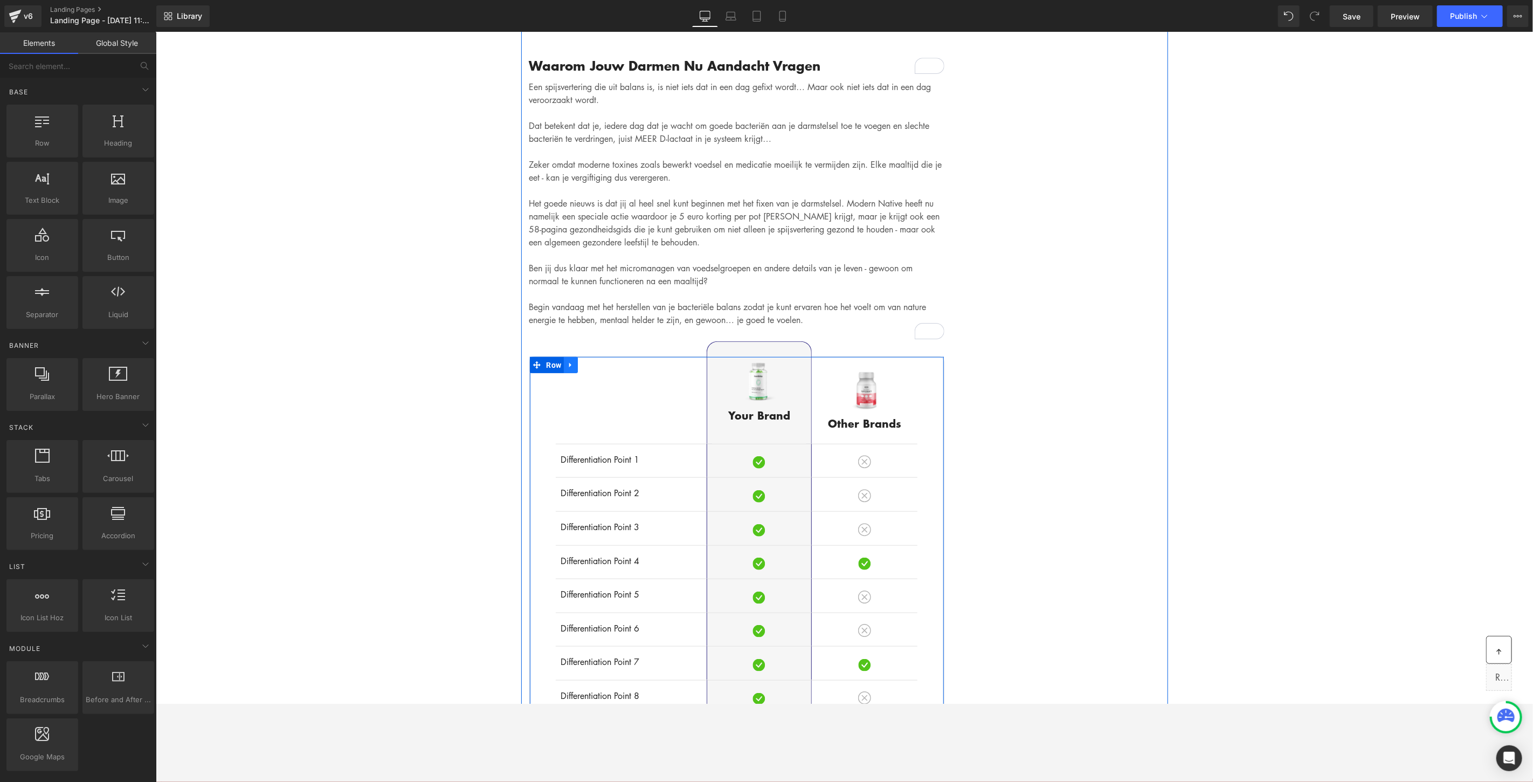
click at [569, 361] on icon at bounding box center [571, 365] width 8 height 8
click at [598, 361] on icon at bounding box center [599, 365] width 8 height 8
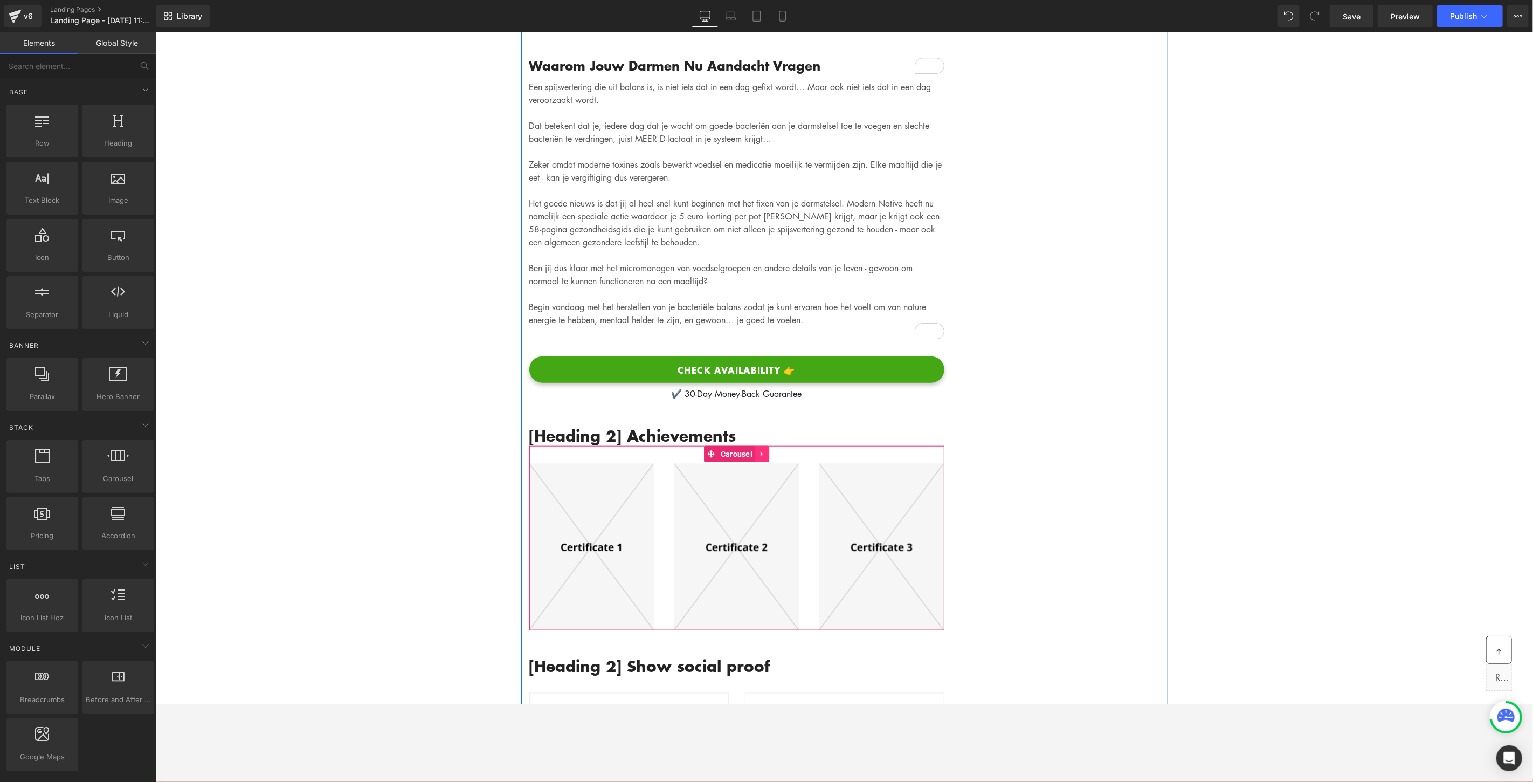
click at [761, 449] on icon at bounding box center [762, 453] width 8 height 8
click at [767, 450] on icon at bounding box center [769, 454] width 8 height 8
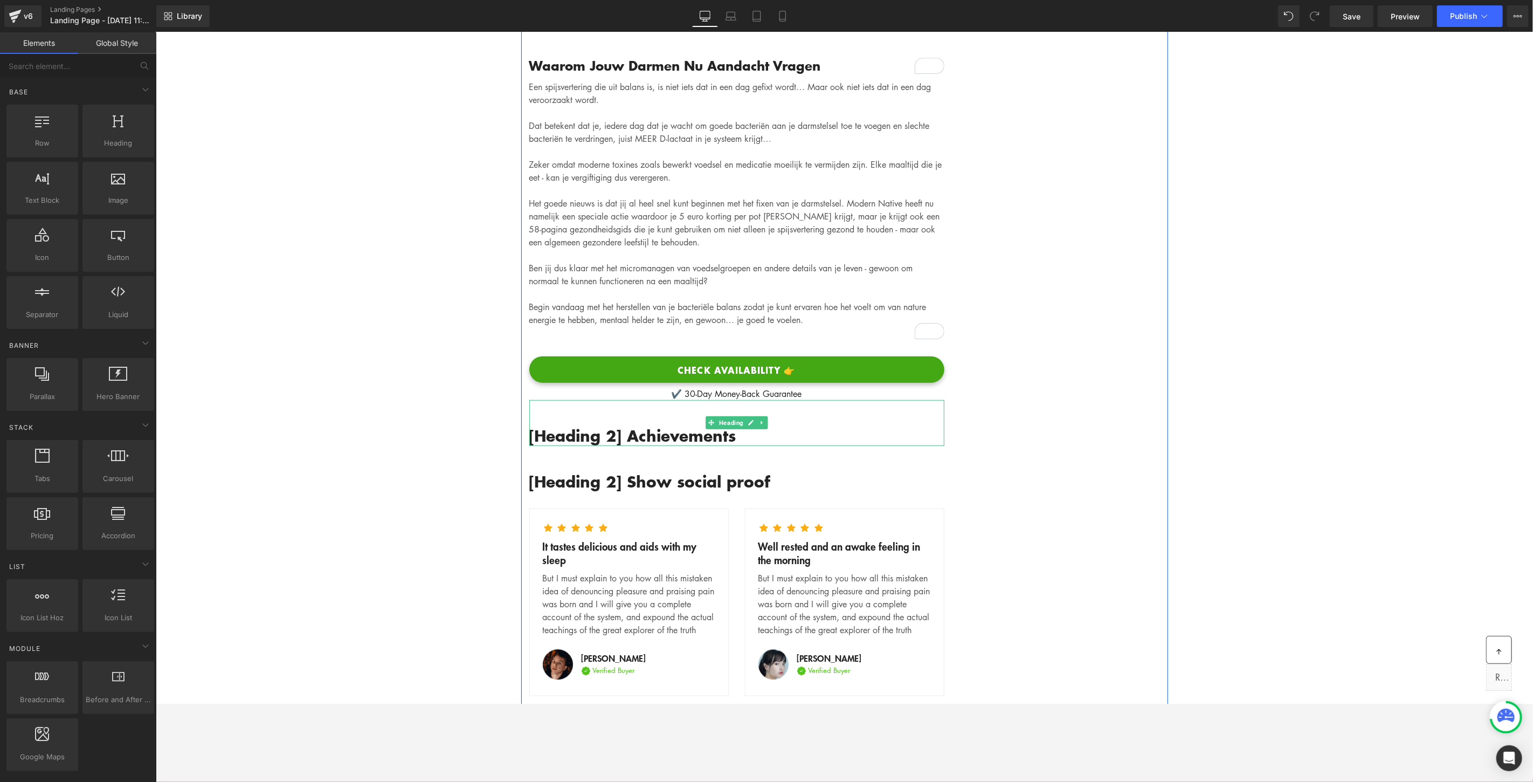
click at [759, 419] on icon at bounding box center [762, 422] width 6 height 6
click at [764, 419] on icon at bounding box center [767, 422] width 6 height 6
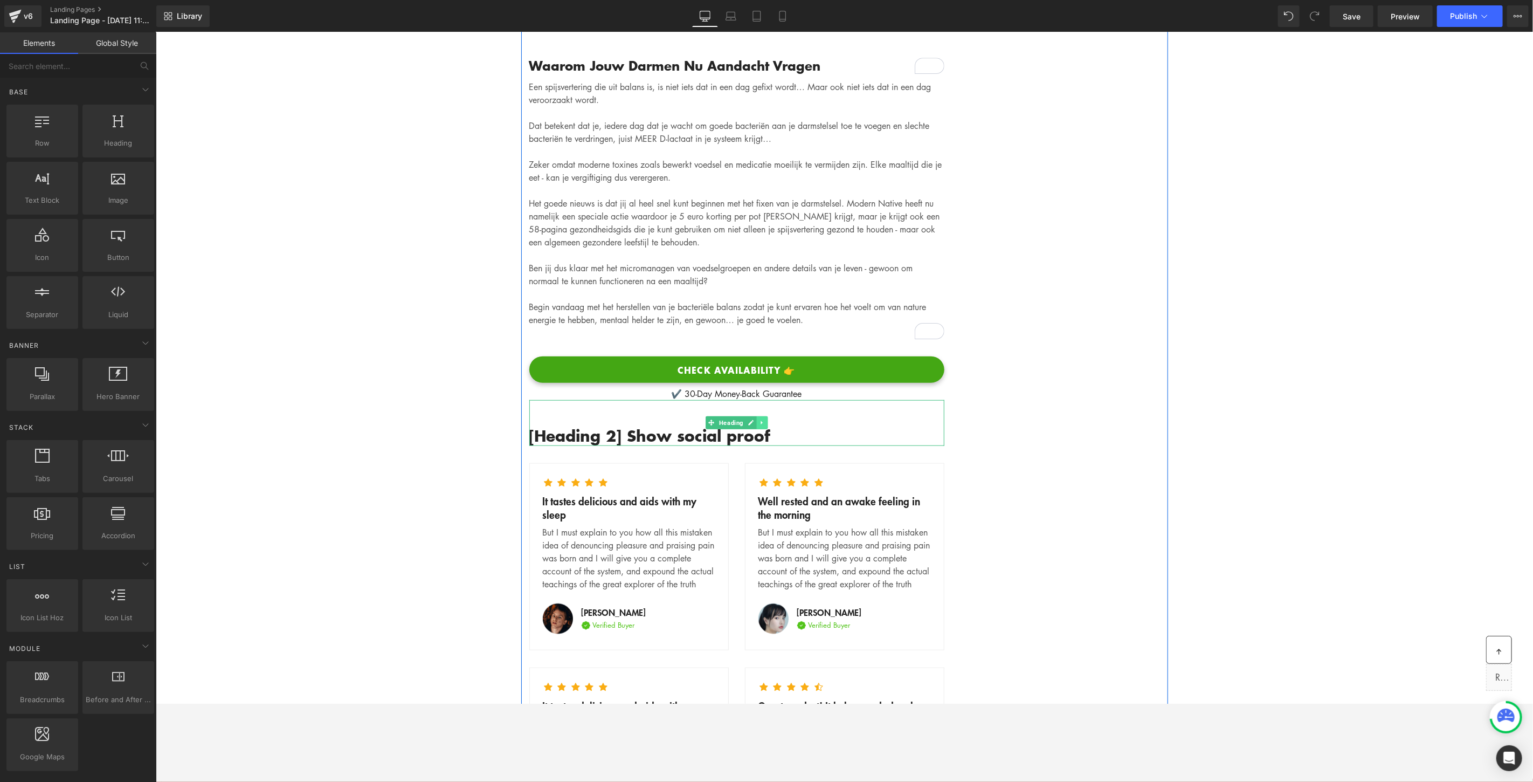
click at [759, 419] on icon at bounding box center [762, 422] width 6 height 6
click at [766, 419] on icon at bounding box center [767, 422] width 6 height 6
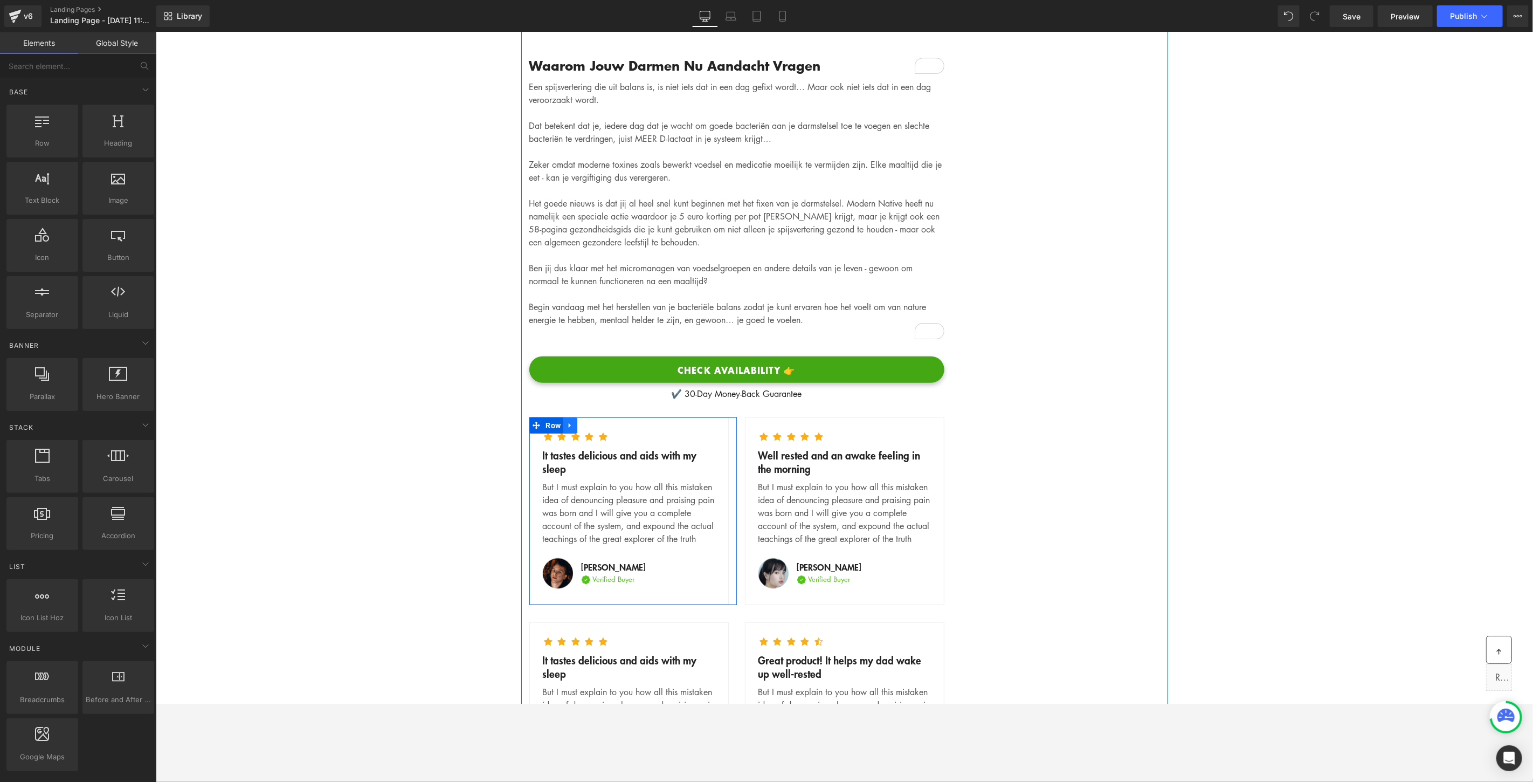
click at [571, 417] on link at bounding box center [570, 425] width 14 height 16
click at [570, 404] on icon at bounding box center [570, 408] width 8 height 8
click at [595, 401] on link at bounding box center [598, 407] width 14 height 16
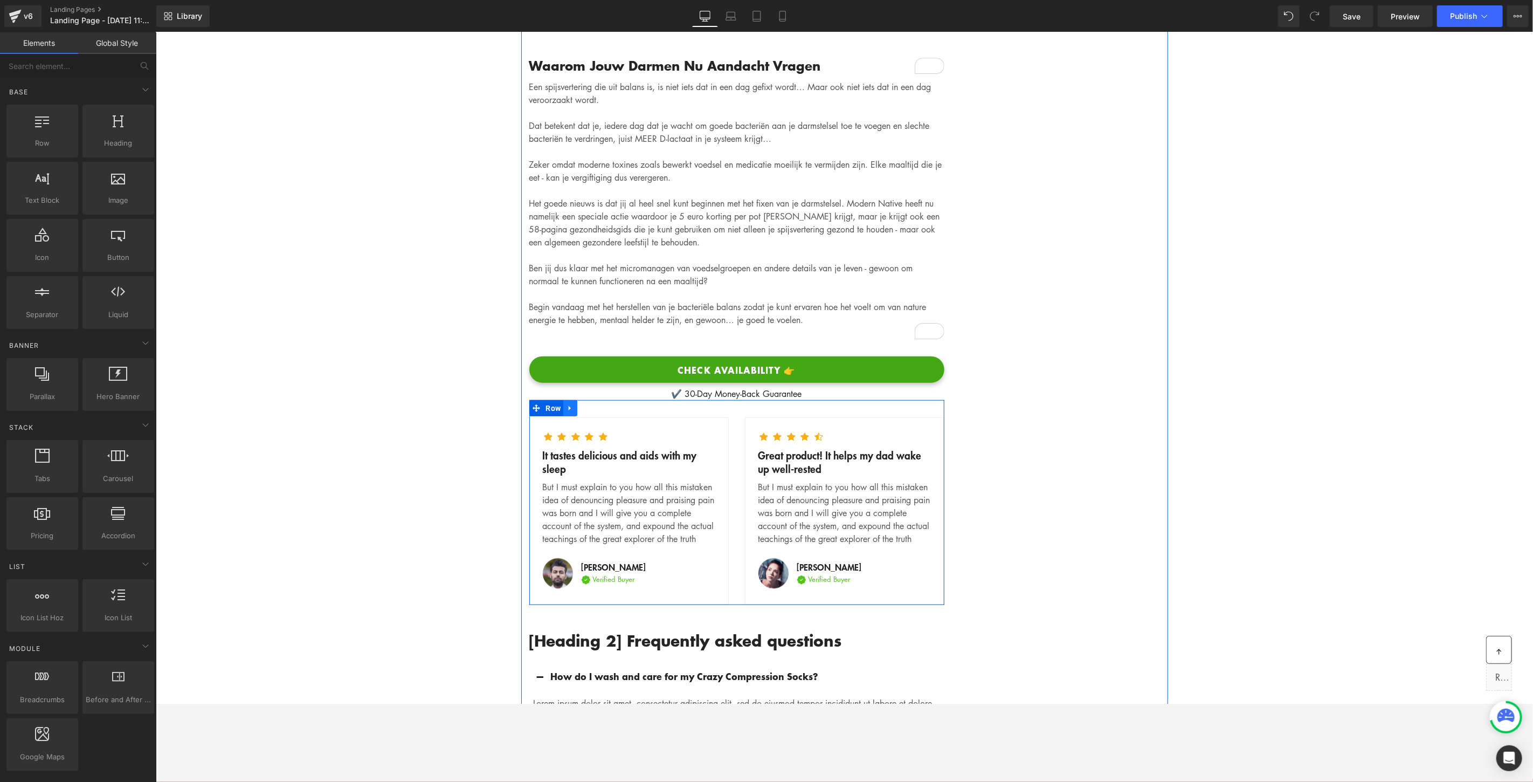
click at [568, 405] on icon at bounding box center [569, 407] width 2 height 5
click at [594, 404] on icon at bounding box center [598, 408] width 8 height 8
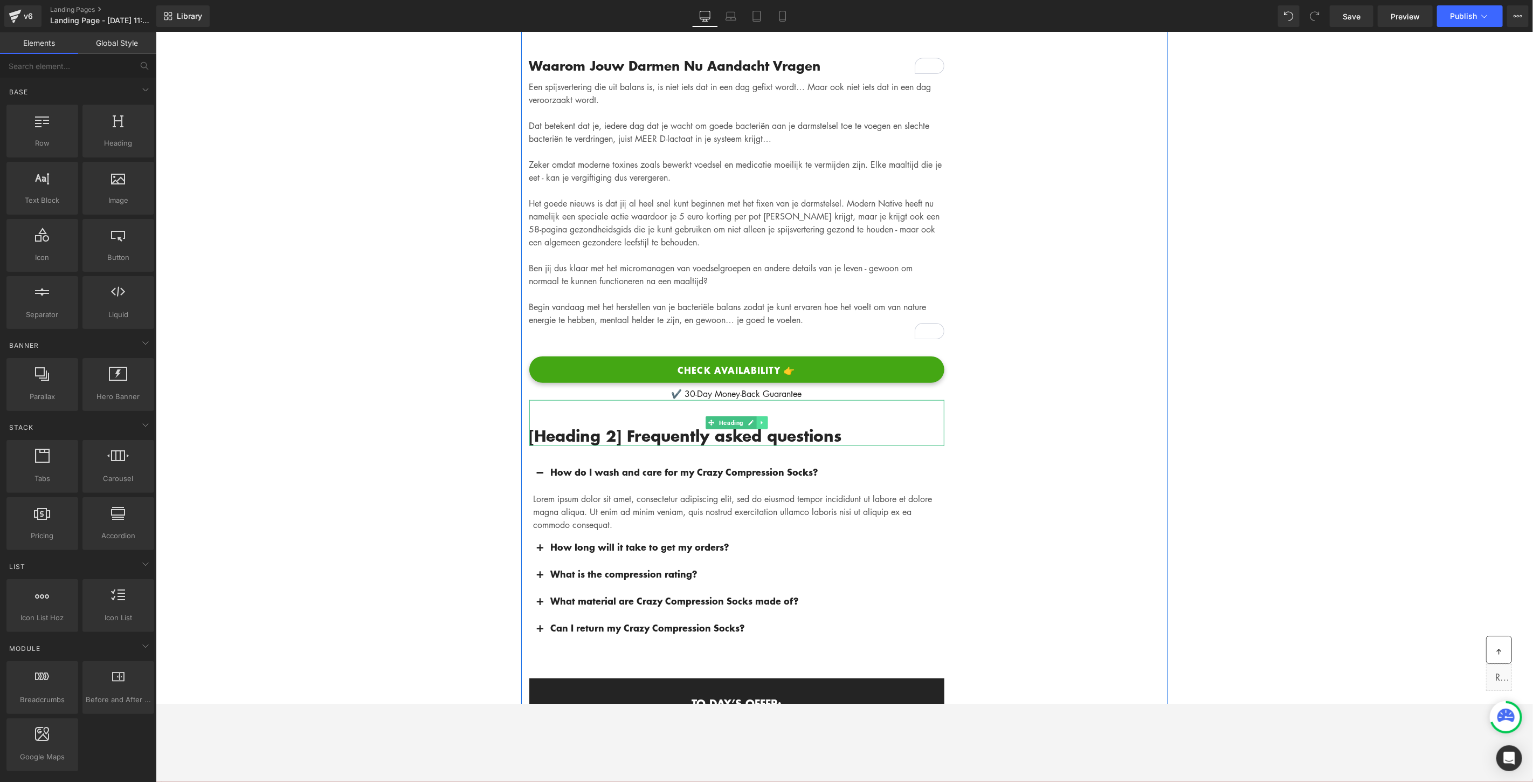
click at [756, 416] on link at bounding box center [761, 422] width 11 height 13
click at [768, 416] on link at bounding box center [767, 422] width 11 height 13
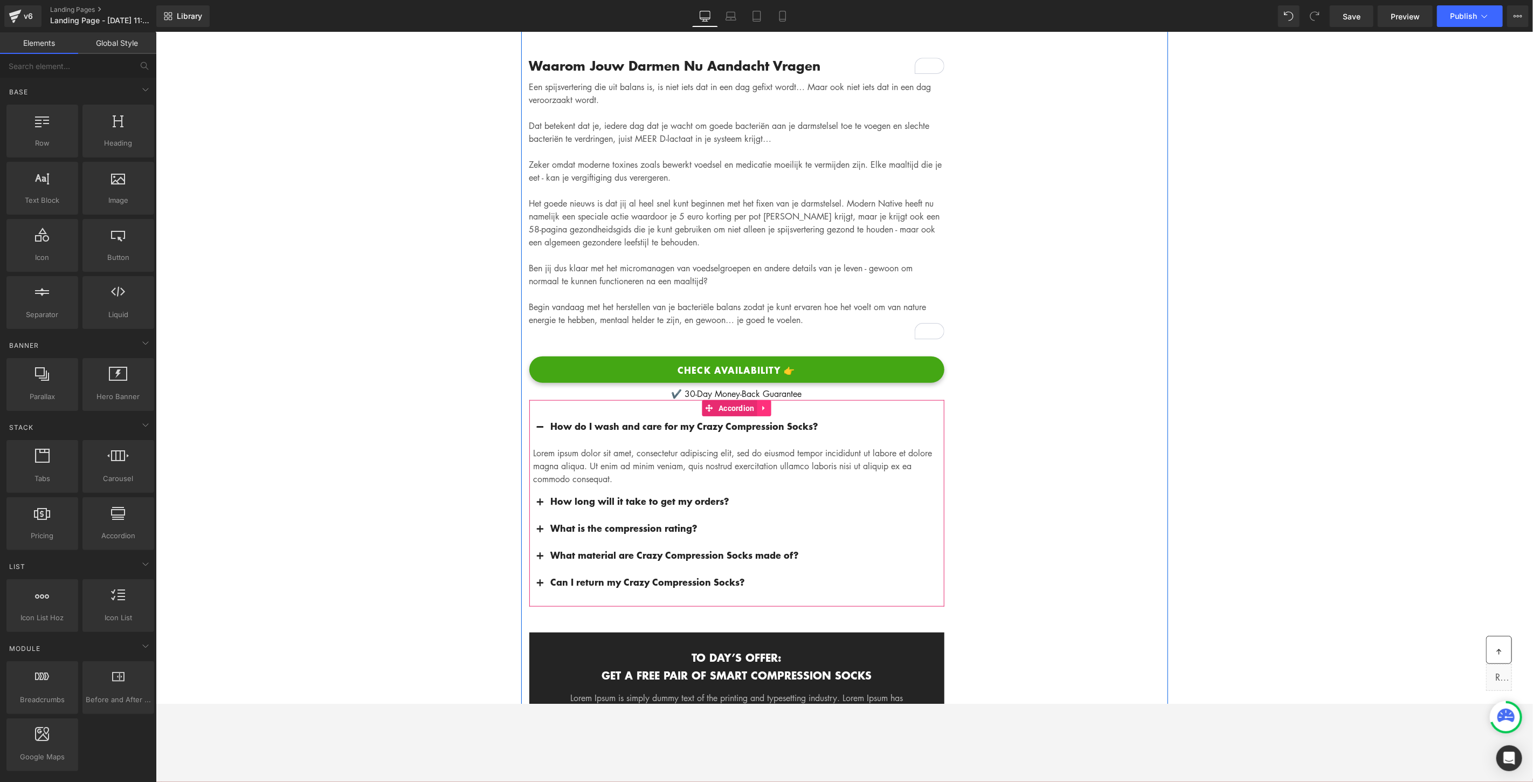
click at [764, 399] on link at bounding box center [764, 407] width 14 height 16
click at [769, 401] on link at bounding box center [771, 407] width 14 height 16
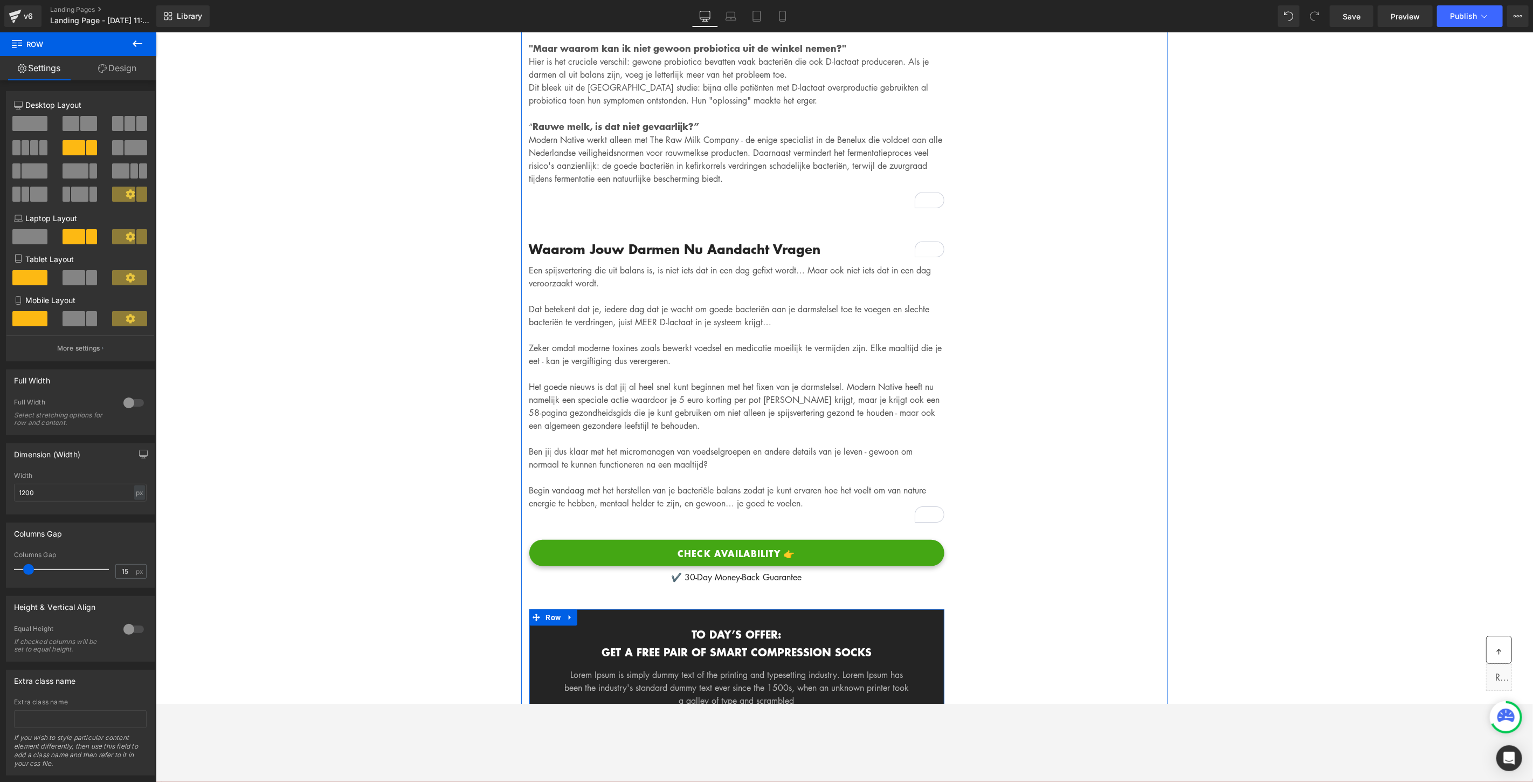
scroll to position [4004, 0]
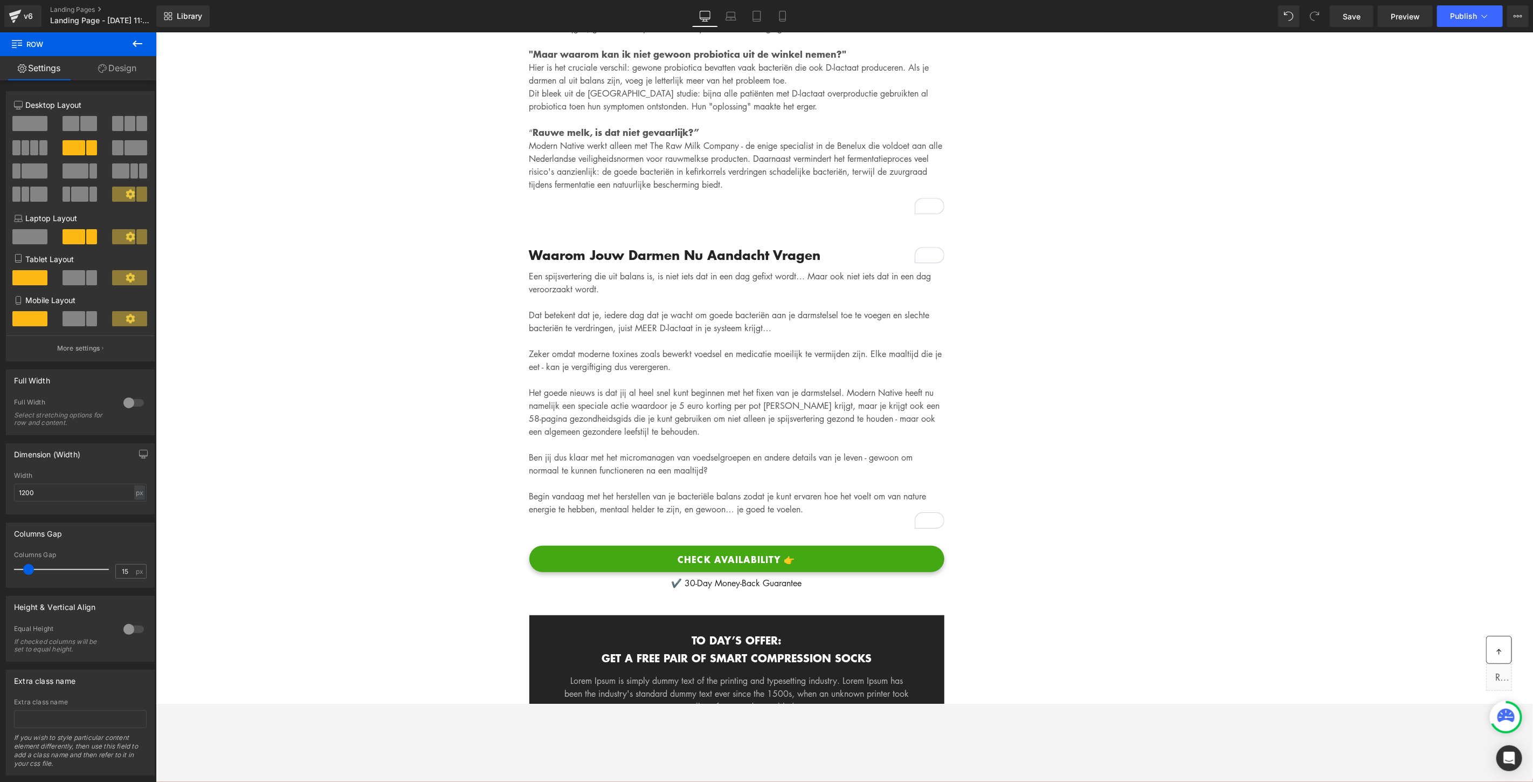
scroll to position [4004, 0]
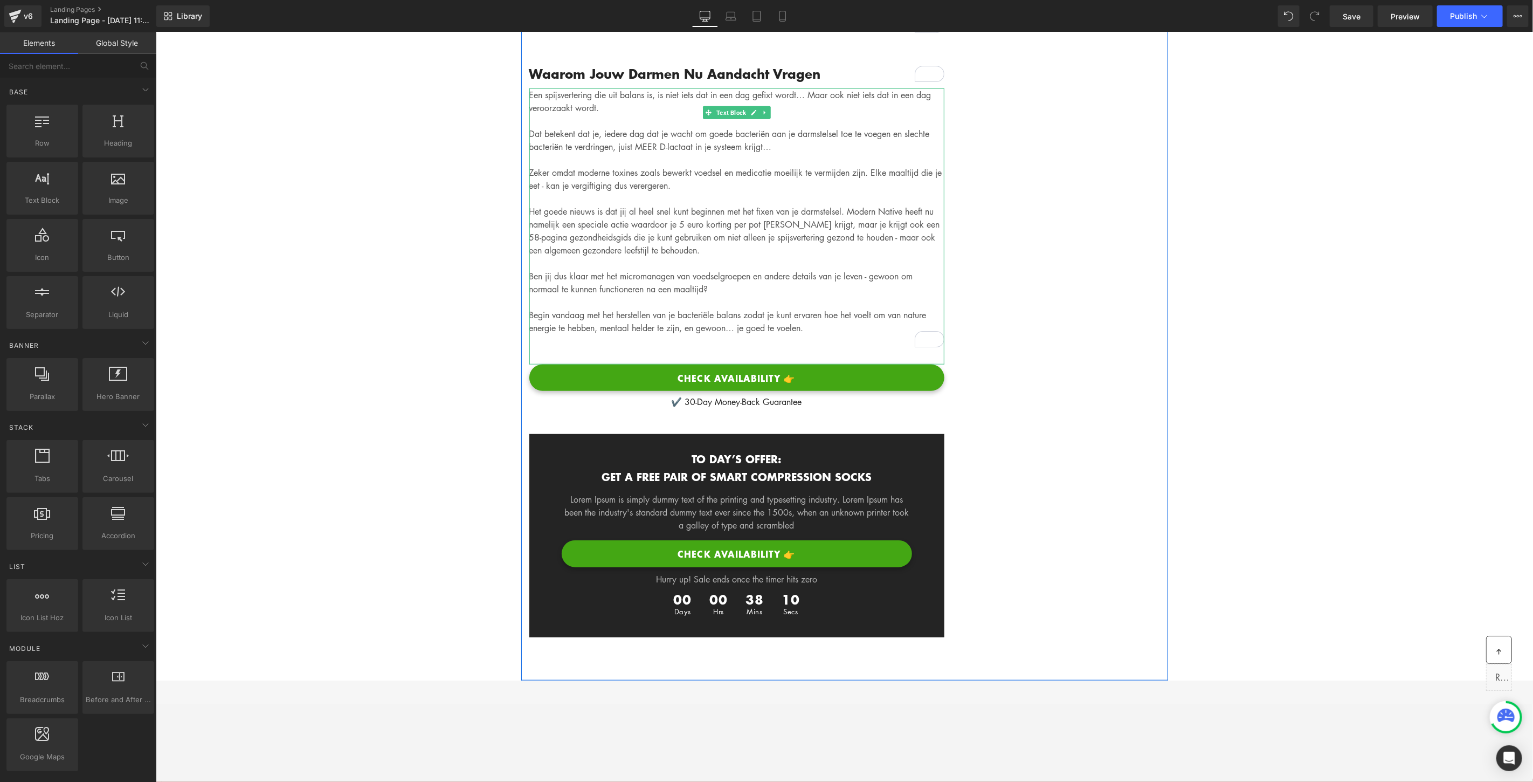
scroll to position [4184, 0]
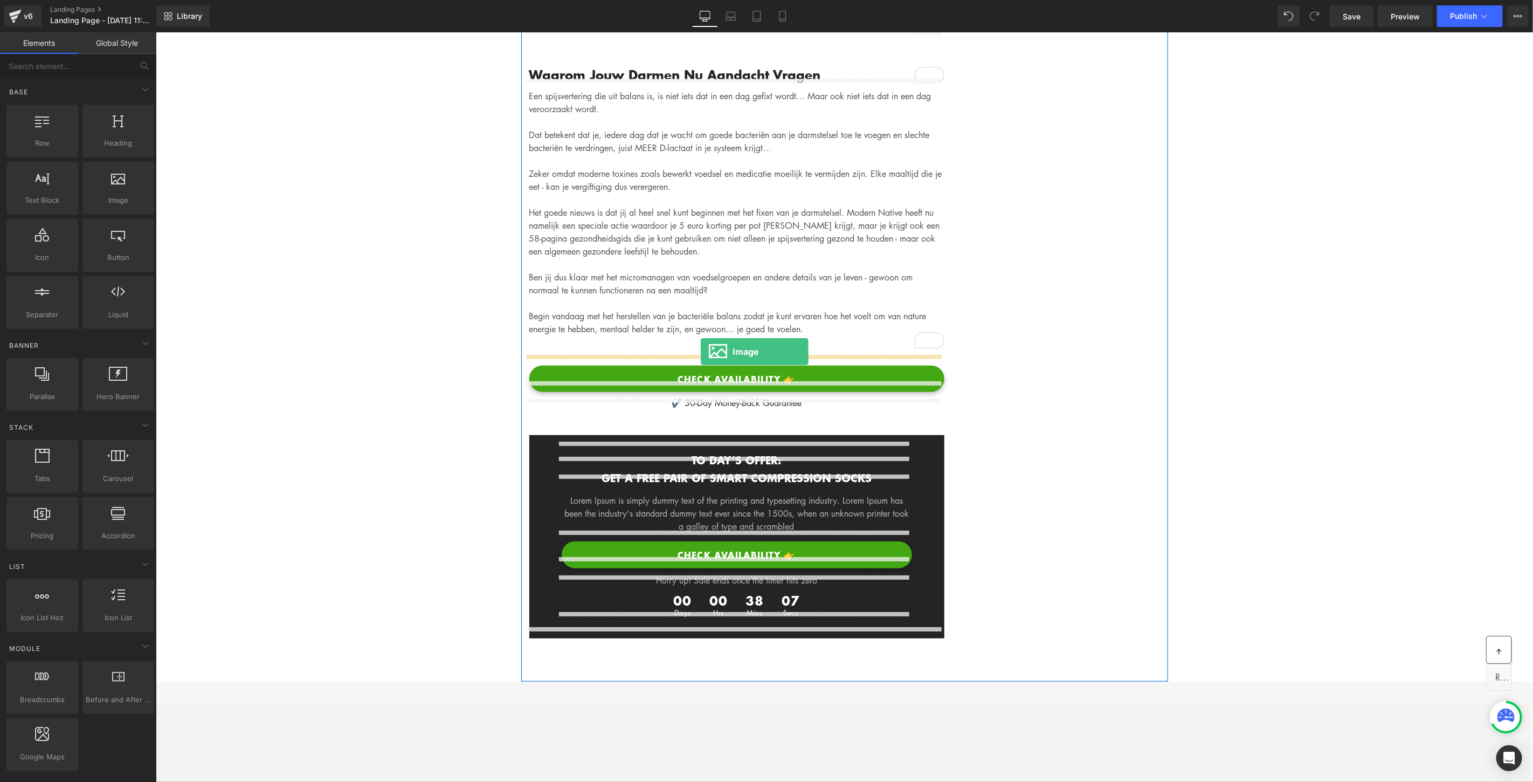
drag, startPoint x: 268, startPoint y: 230, endPoint x: 700, endPoint y: 351, distance: 448.6
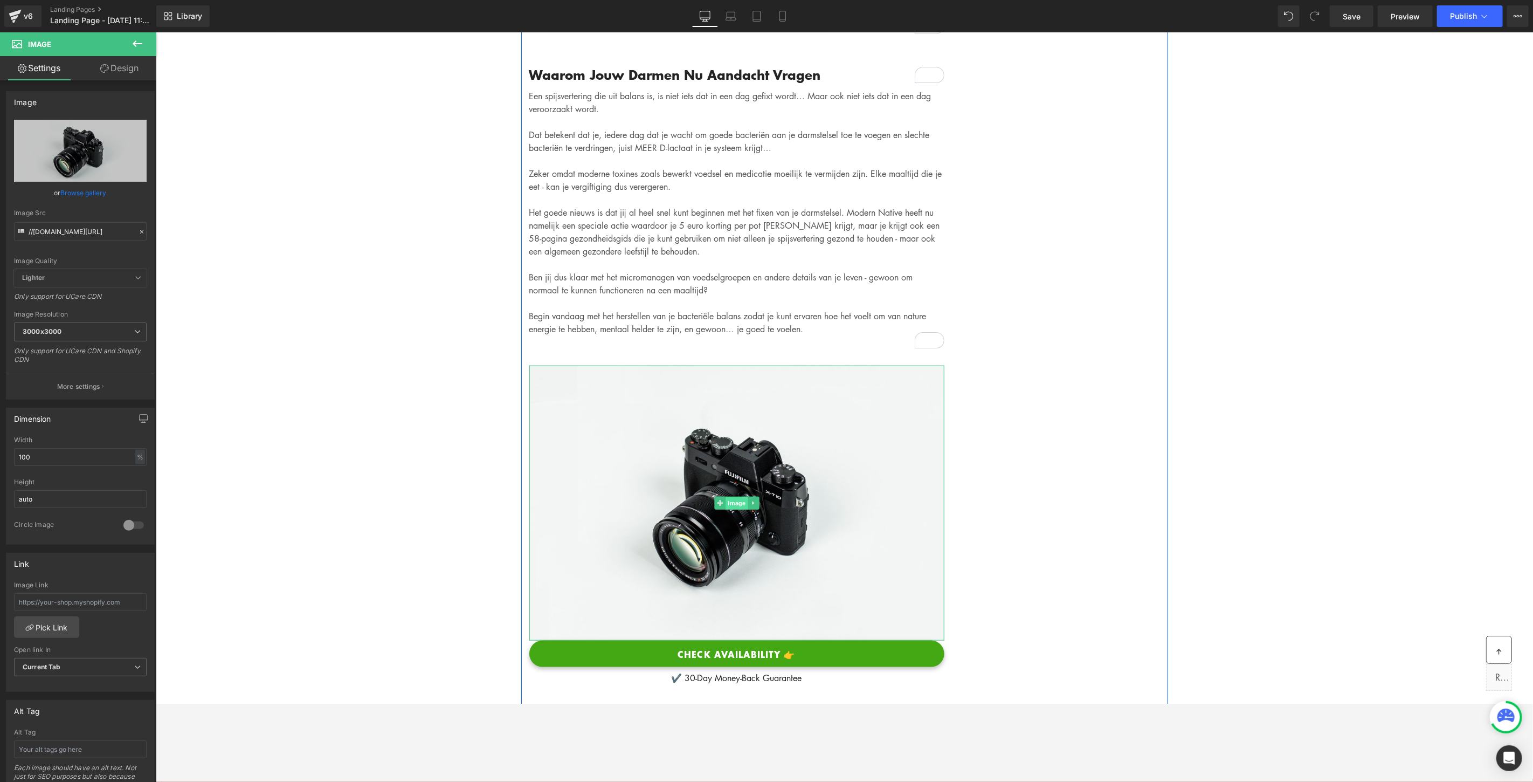
click at [732, 497] on span "Image" at bounding box center [736, 503] width 22 height 13
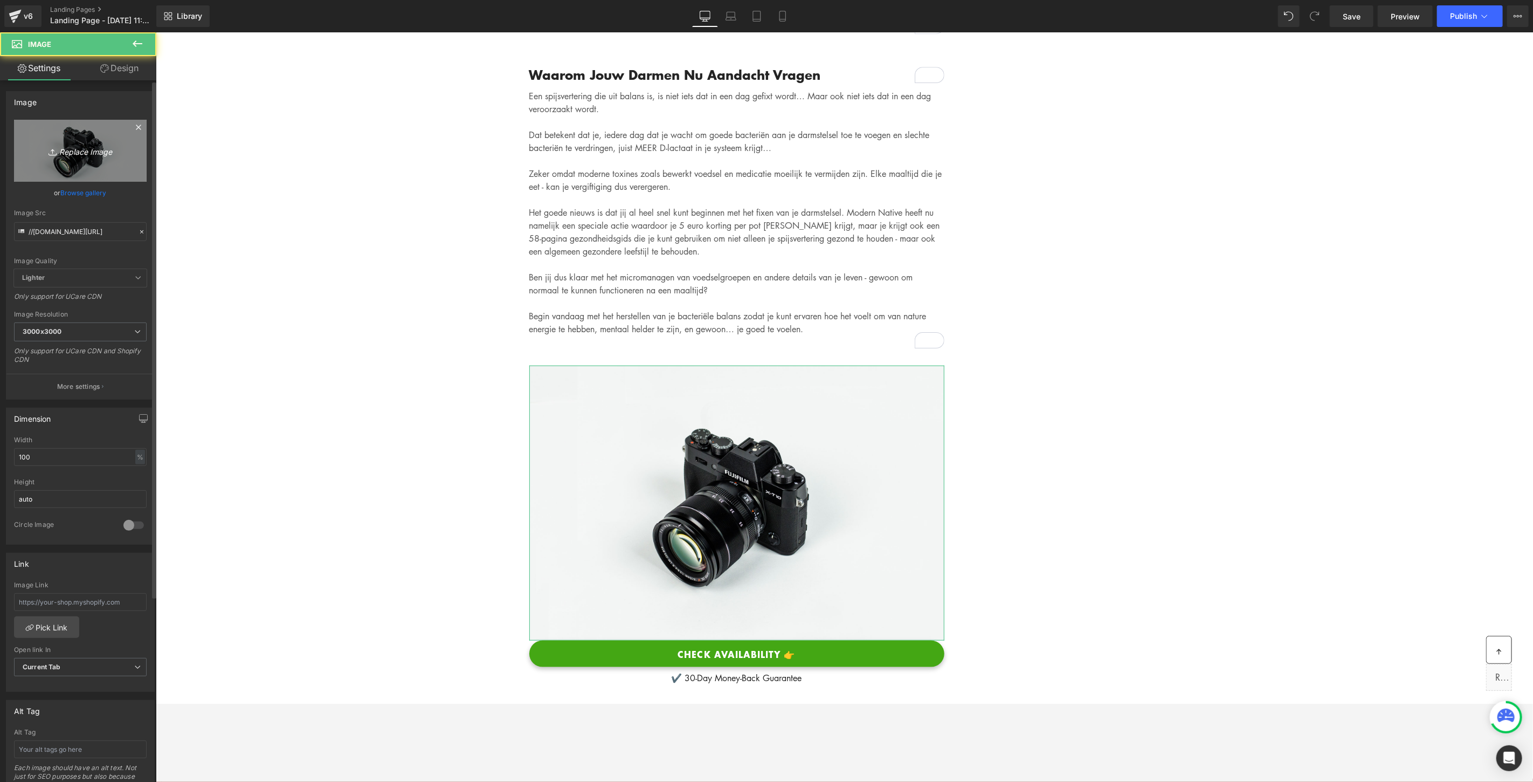
click at [98, 152] on icon "Replace Image" at bounding box center [80, 150] width 86 height 13
type input "C:\fakepath\HEADING5.png"
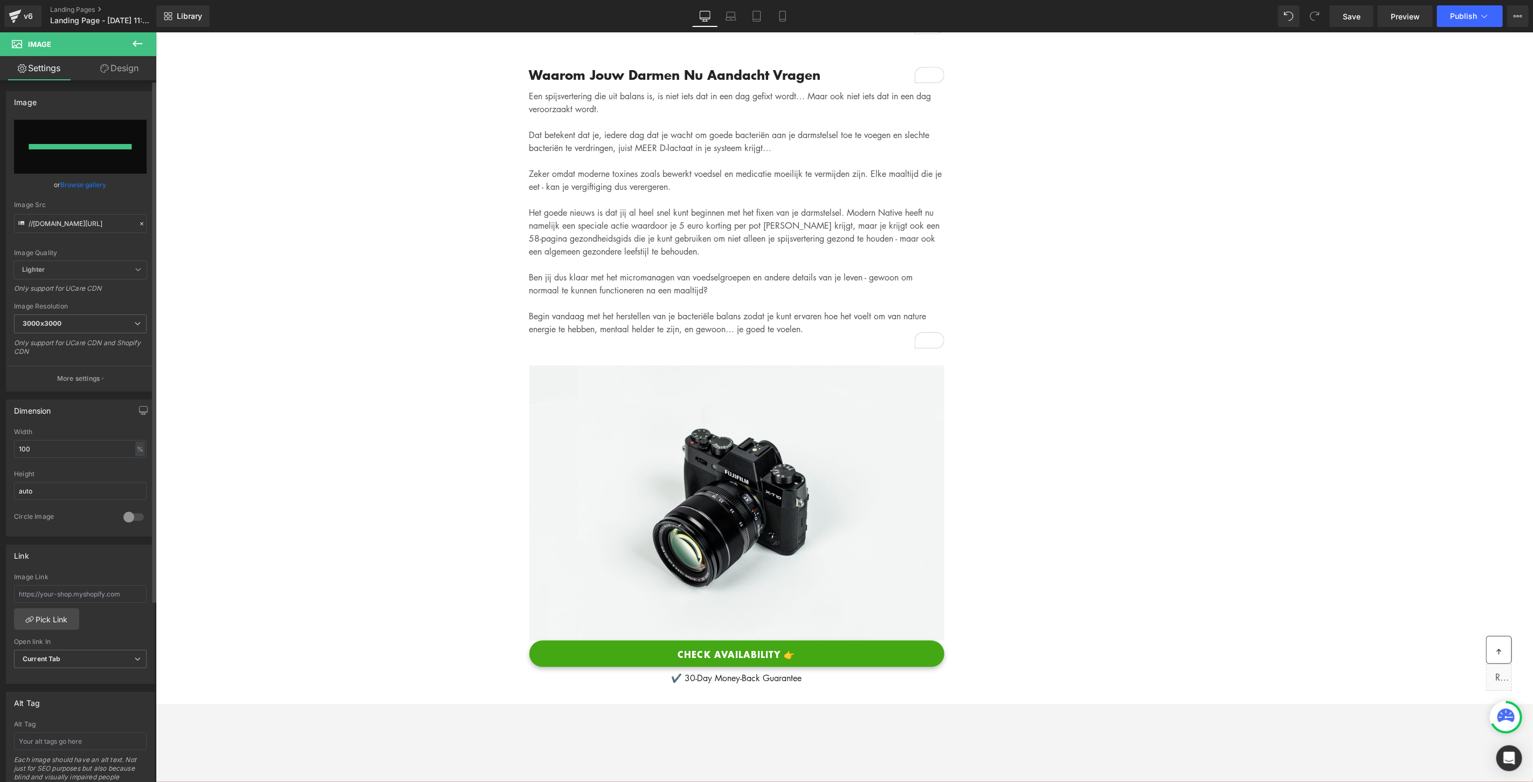
type input "[URL][DOMAIN_NAME]"
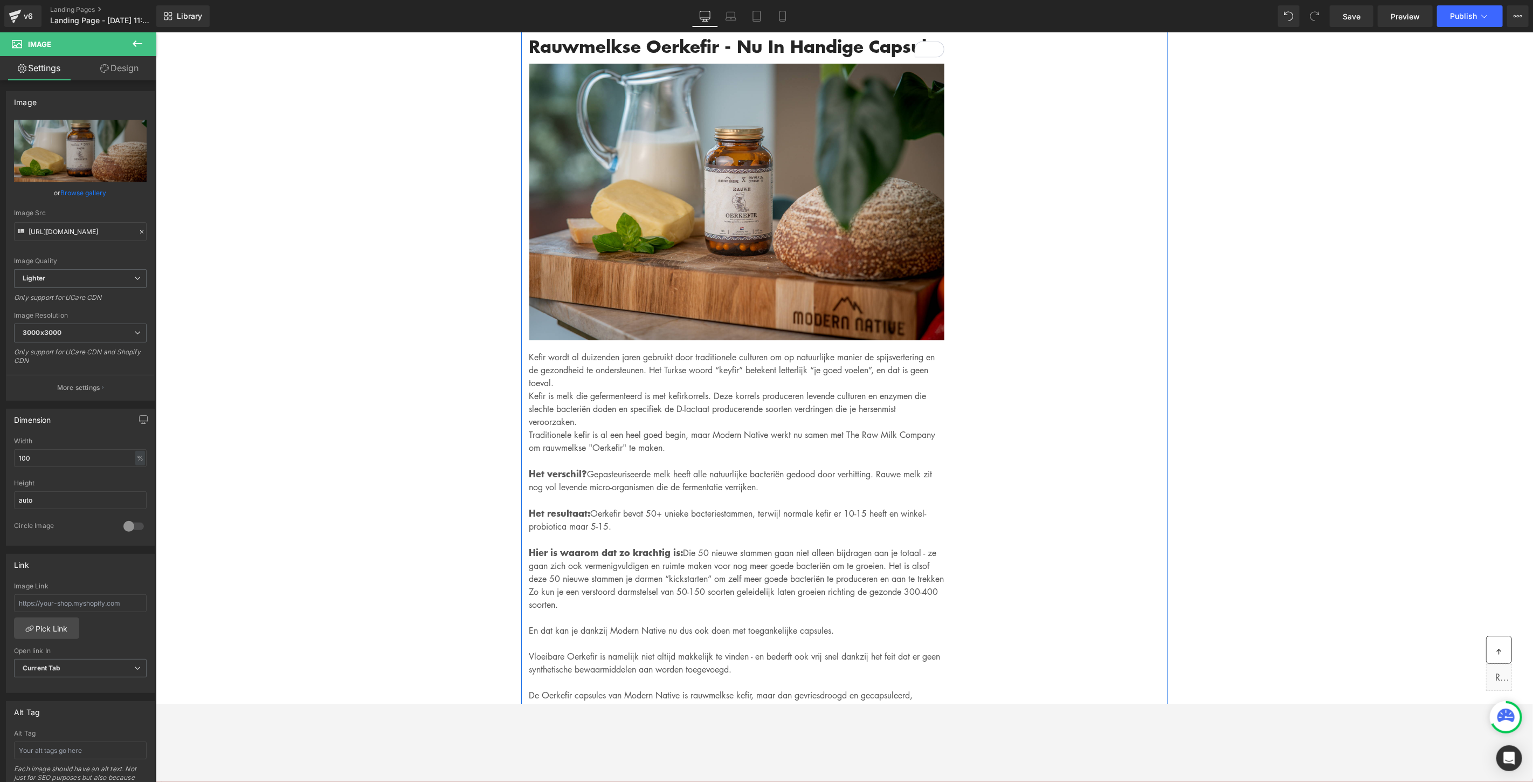
scroll to position [3345, 0]
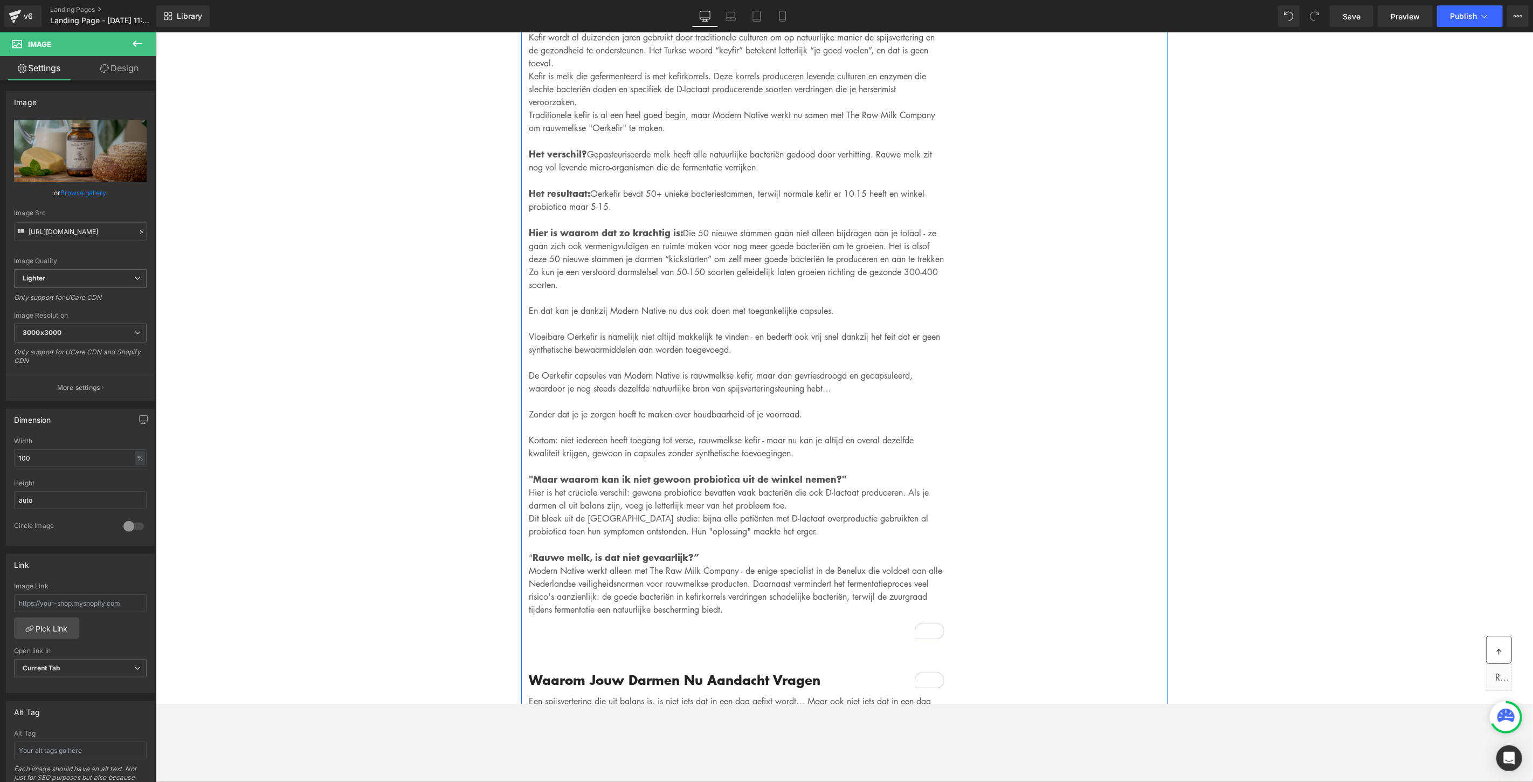
scroll to position [3764, 0]
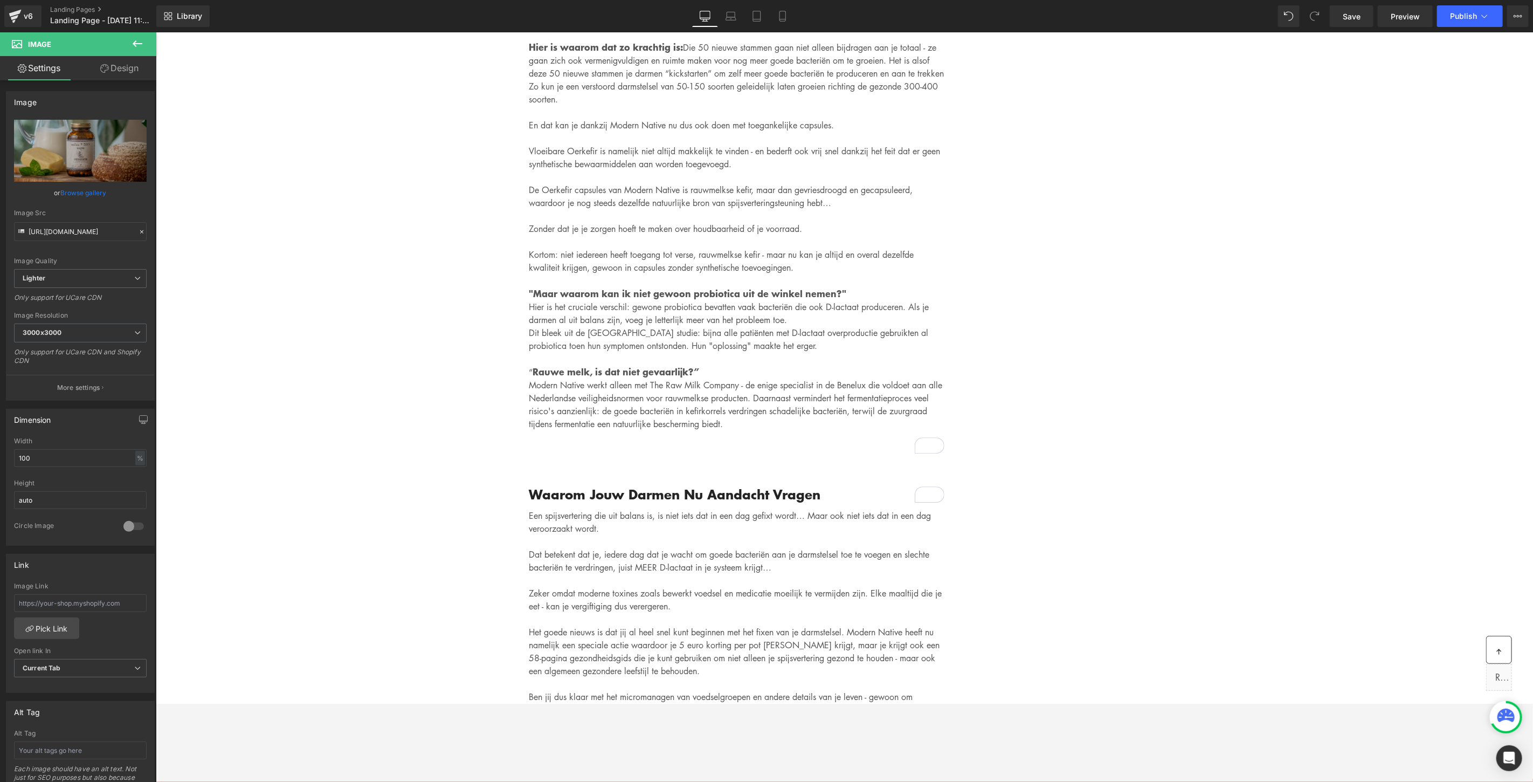
click at [143, 41] on icon at bounding box center [137, 43] width 13 height 13
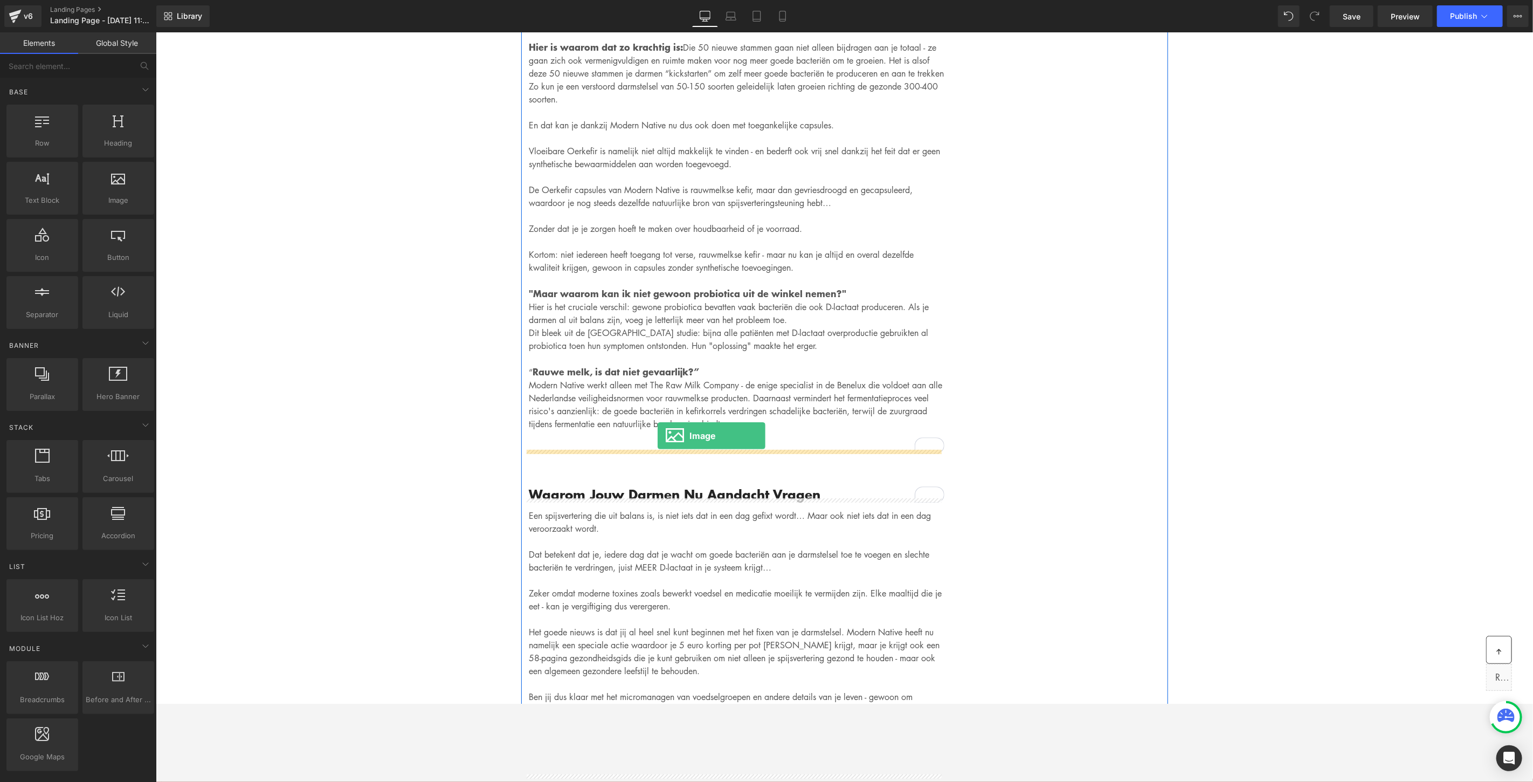
drag, startPoint x: 284, startPoint y: 228, endPoint x: 657, endPoint y: 435, distance: 426.4
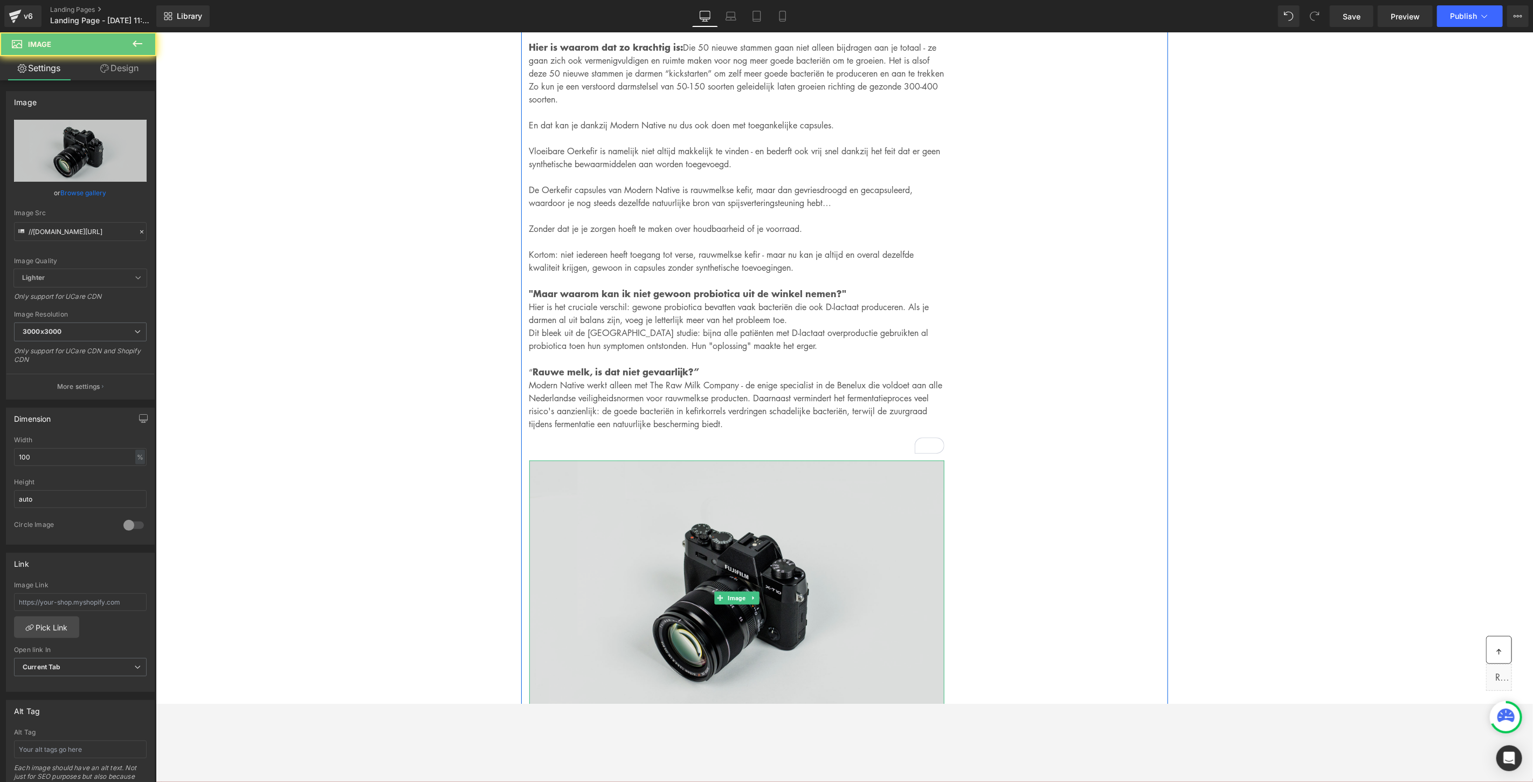
click at [728, 566] on img at bounding box center [736, 597] width 415 height 275
click at [730, 579] on img at bounding box center [736, 597] width 415 height 275
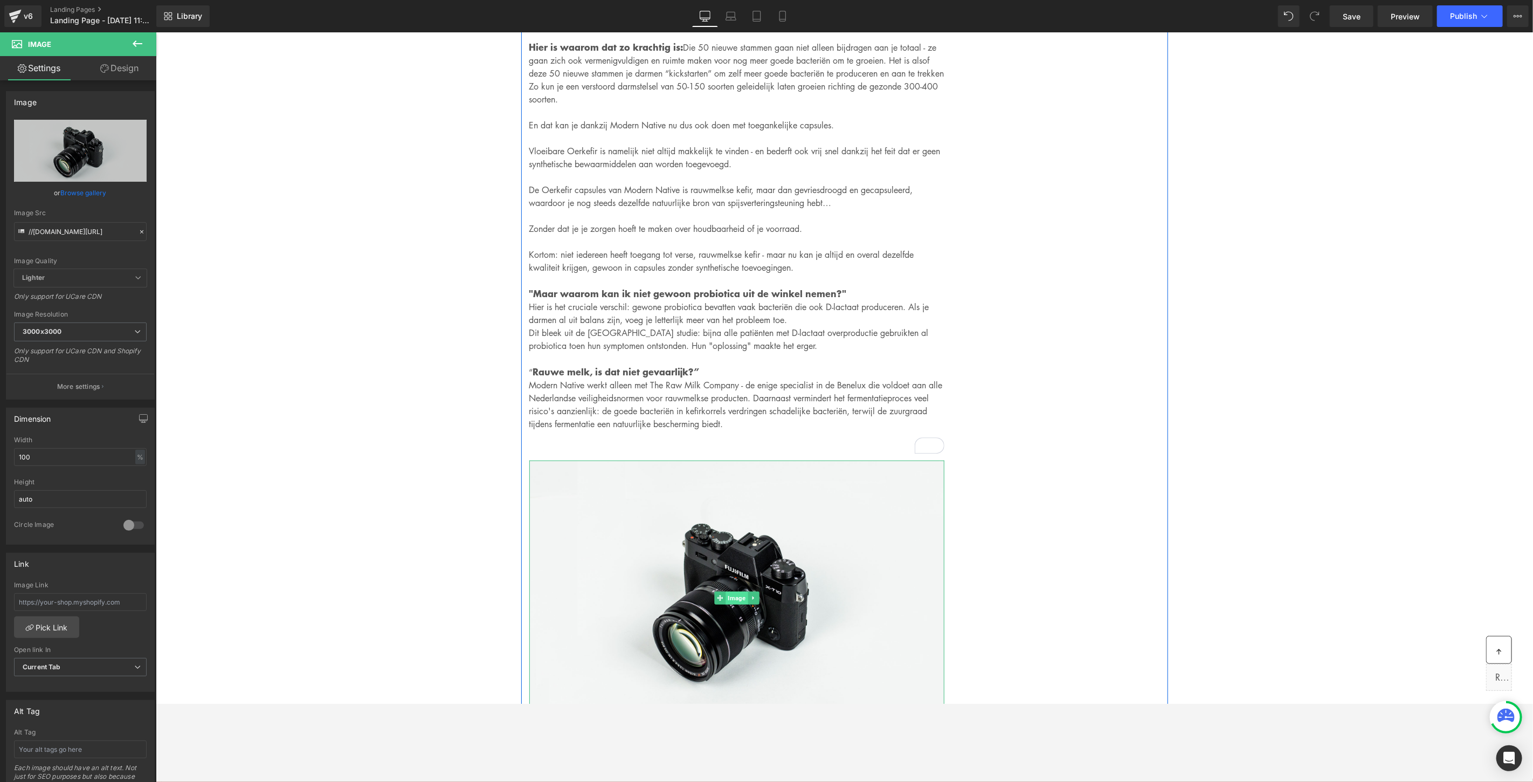
click at [733, 591] on span "Image" at bounding box center [736, 597] width 22 height 13
click at [91, 149] on icon "Replace Image" at bounding box center [80, 150] width 86 height 13
type input "C:\fakepath\RUMFUNK-13891.png"
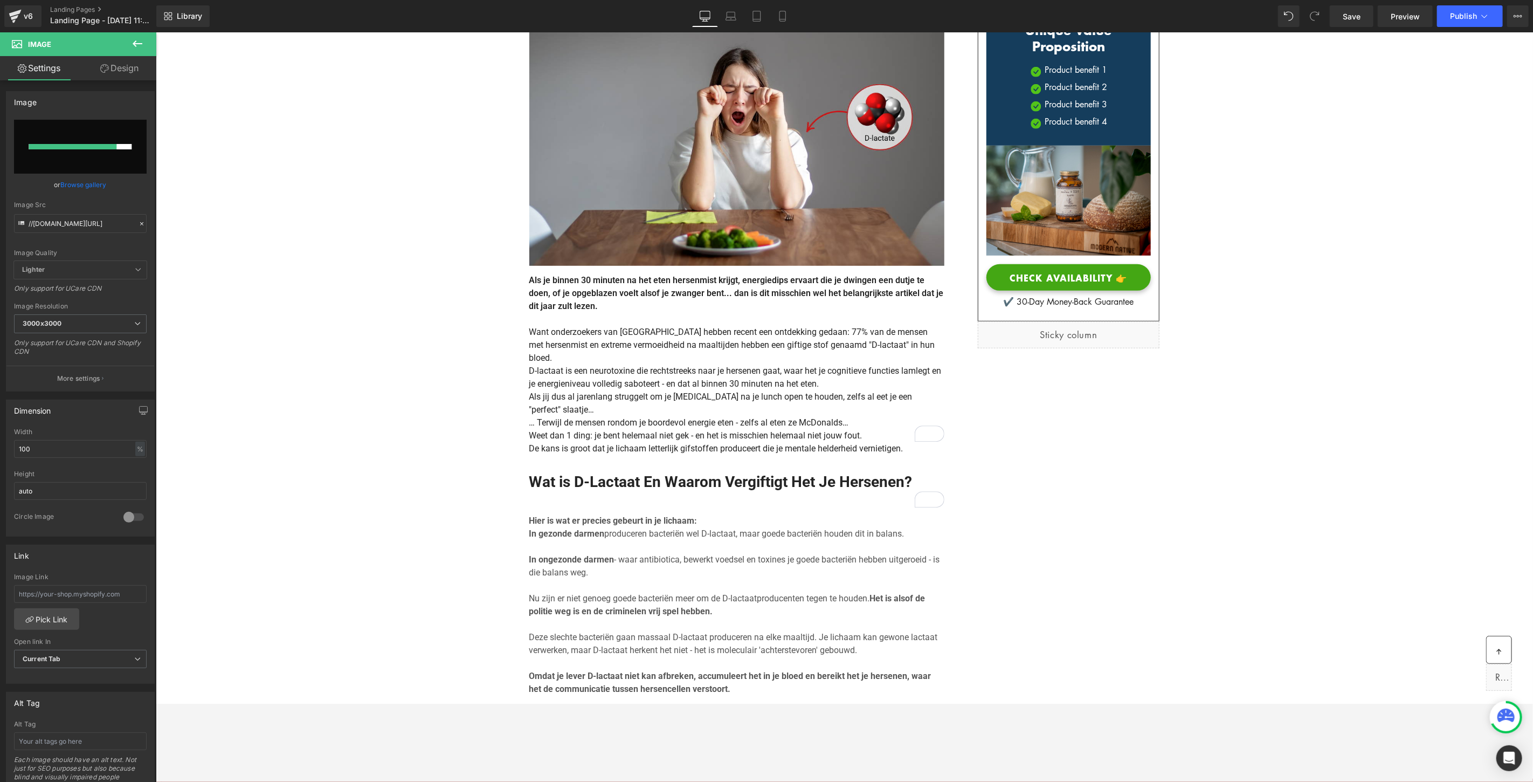
scroll to position [3225, 0]
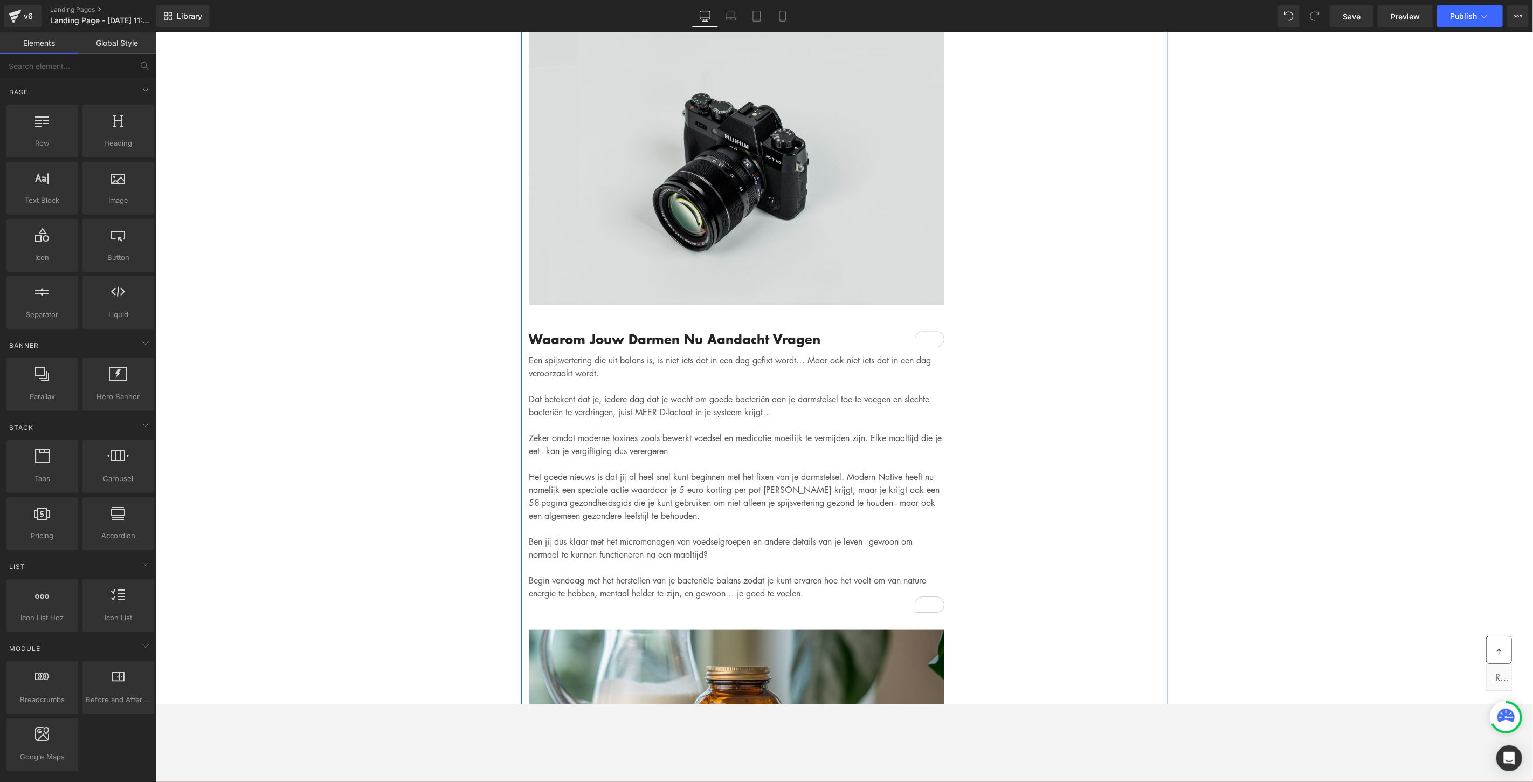
scroll to position [4123, 0]
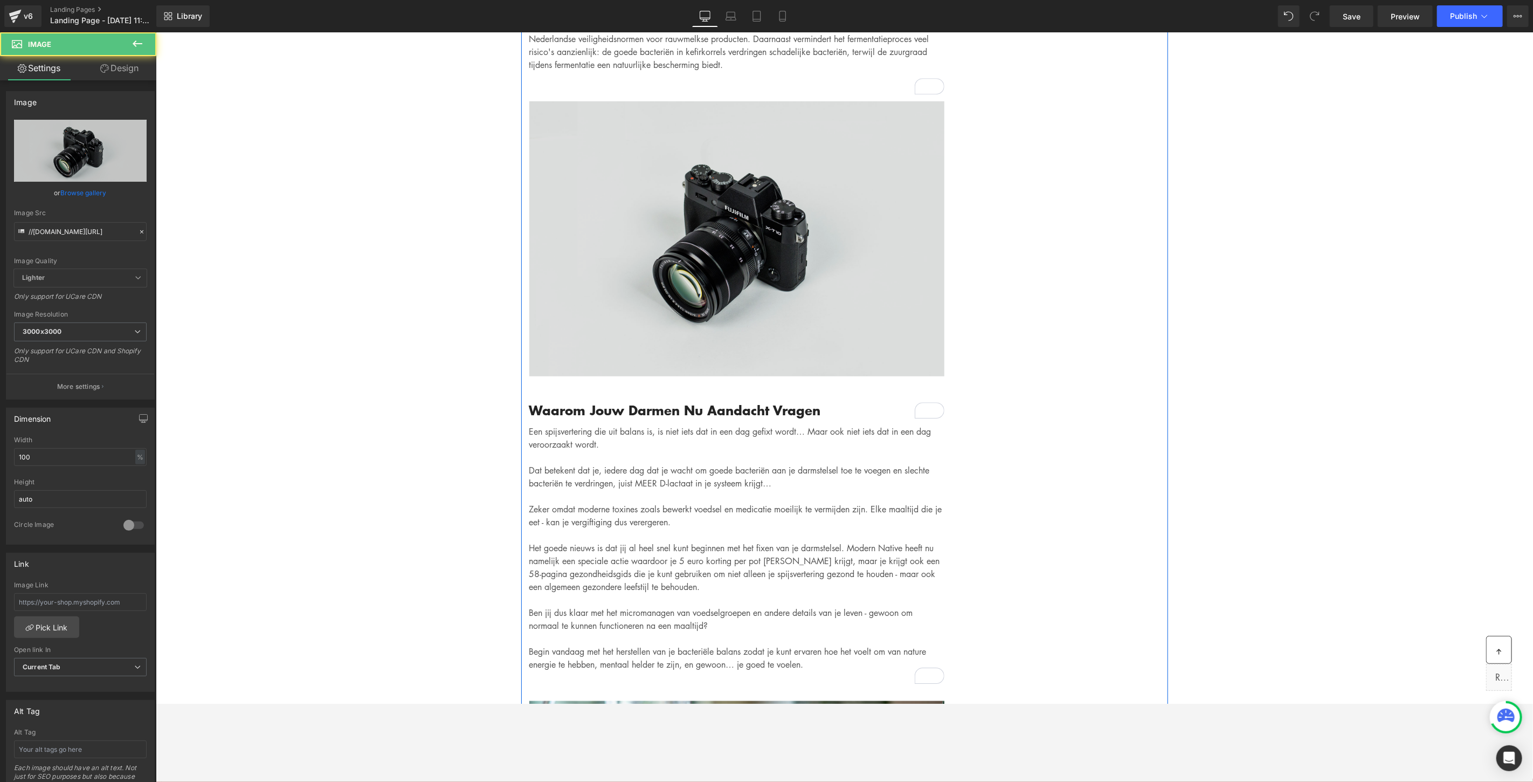
click at [749, 208] on img at bounding box center [736, 238] width 415 height 275
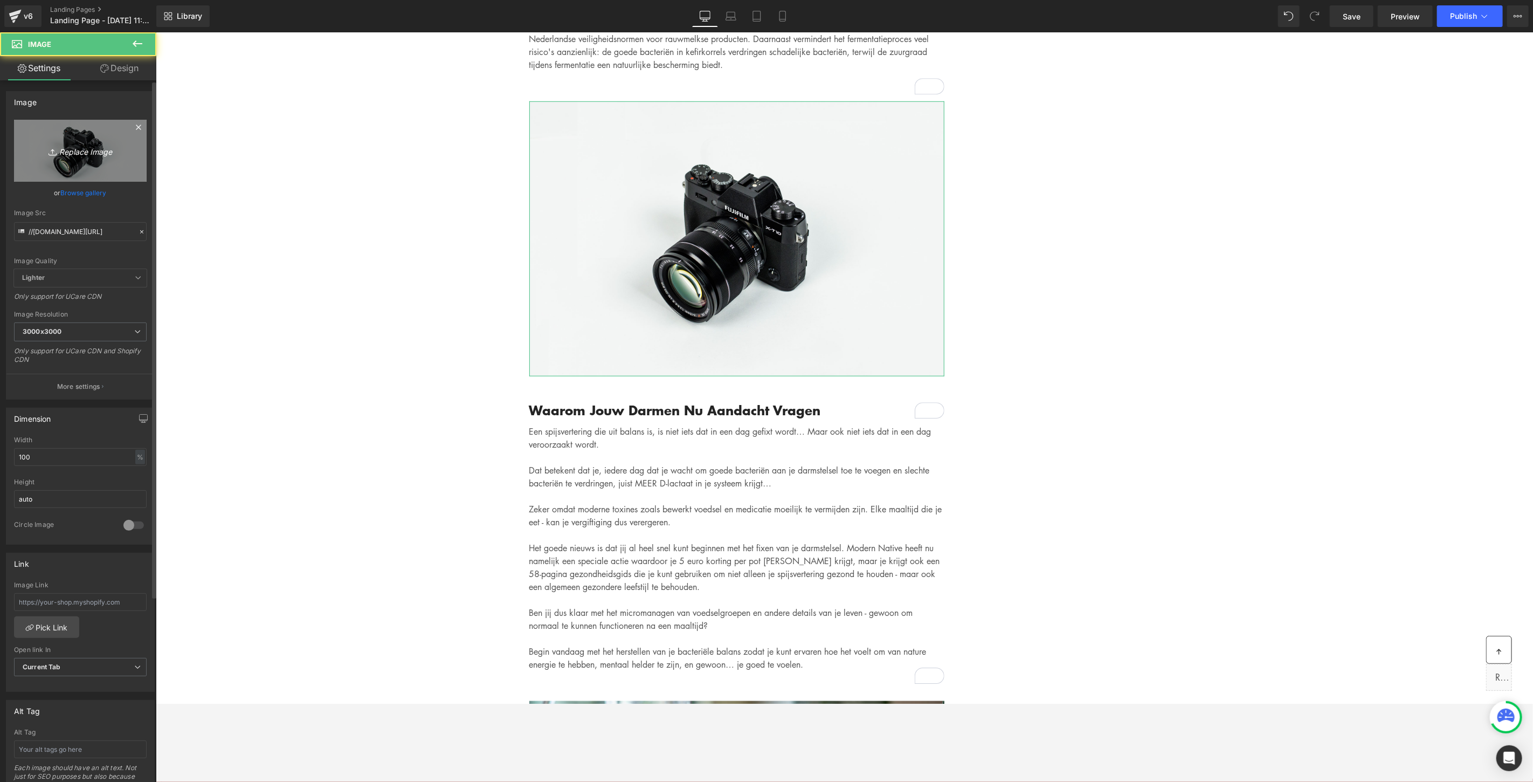
click at [81, 146] on icon "Replace Image" at bounding box center [80, 150] width 86 height 13
type input "C:\fakepath\RUMFUNK-13891.png"
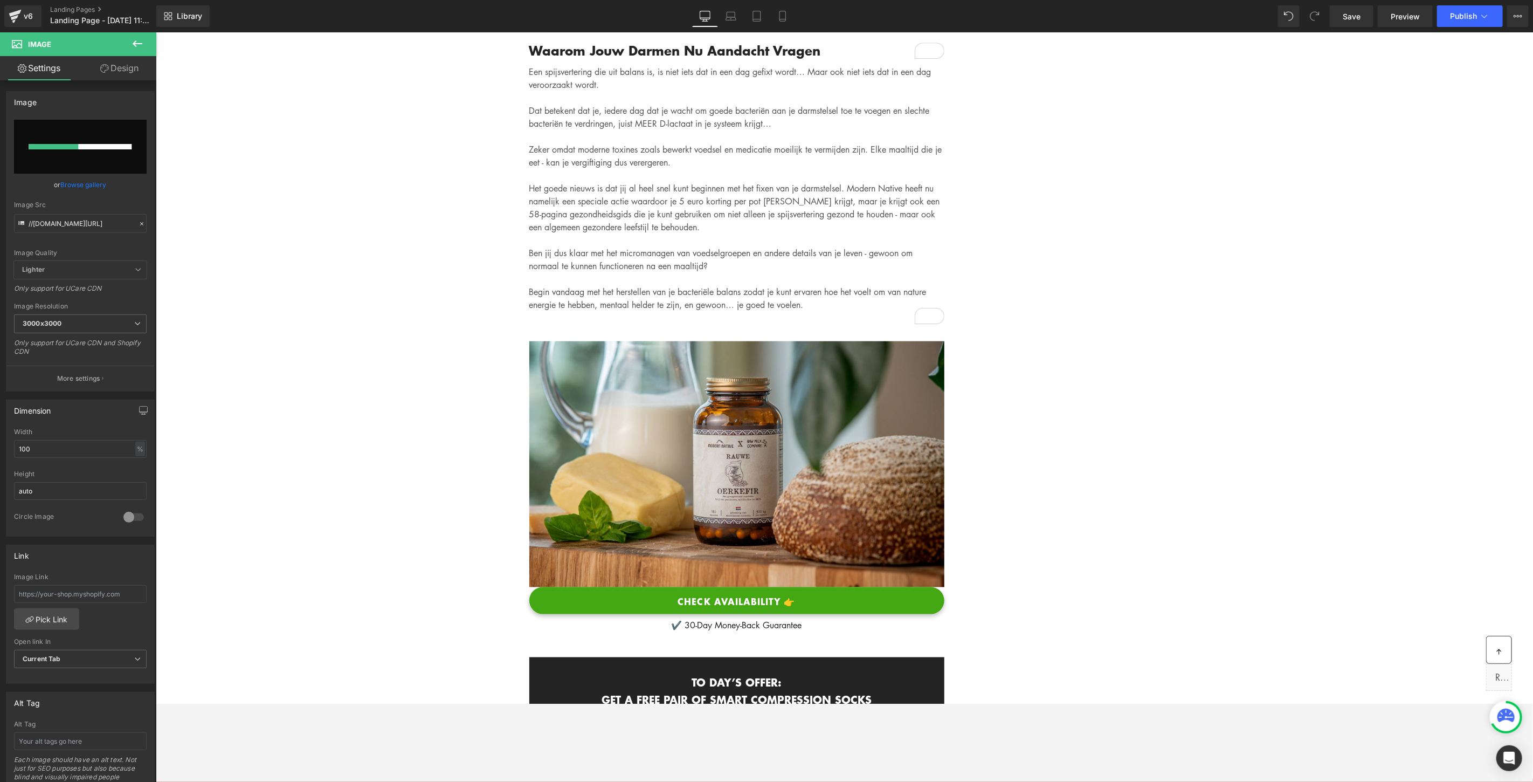
scroll to position [4063, 0]
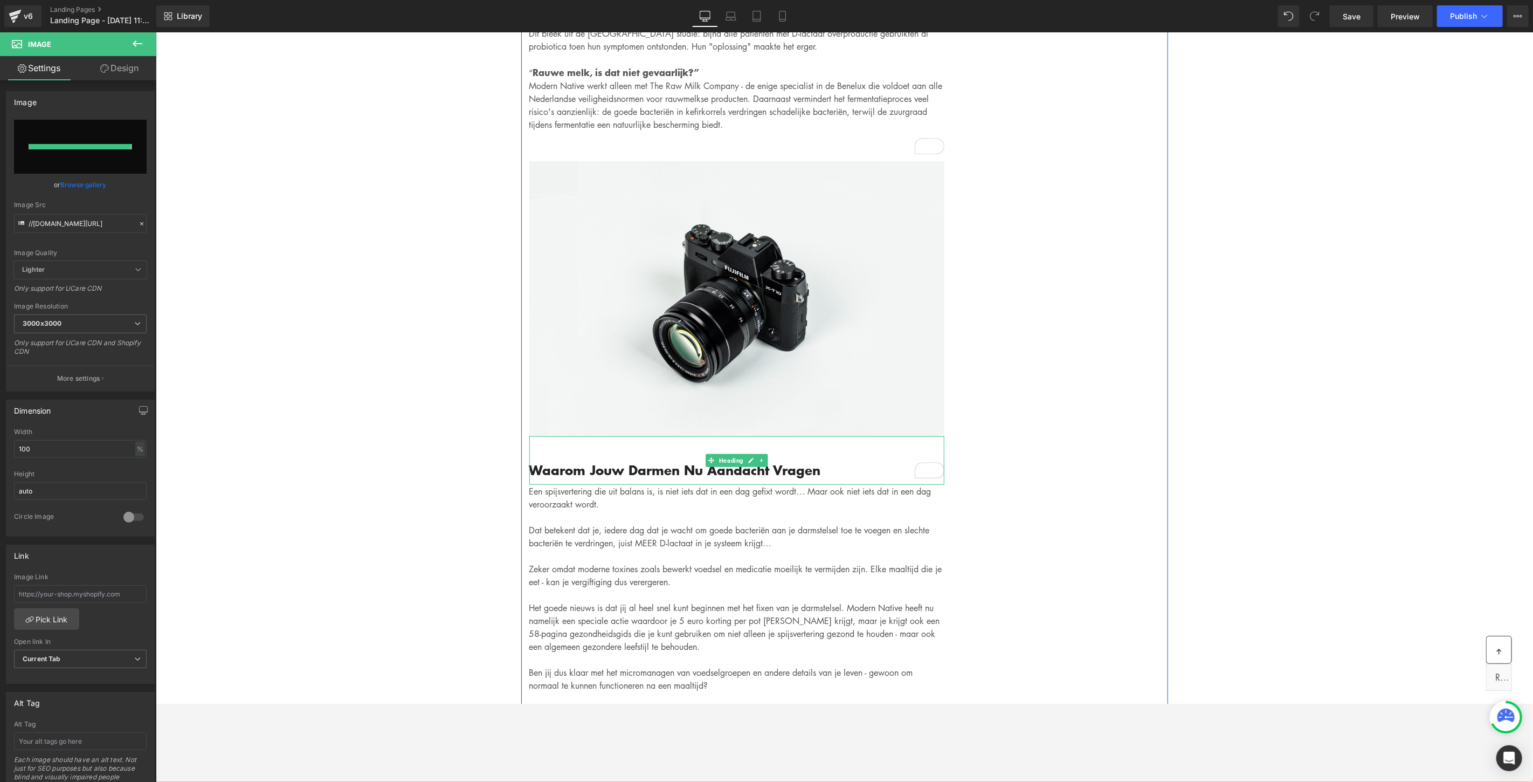
type input "https://ucarecdn.com/5ecf0135-987b-4cd7-8c5b-896775fa6d99/-/format/auto/-/previ…"
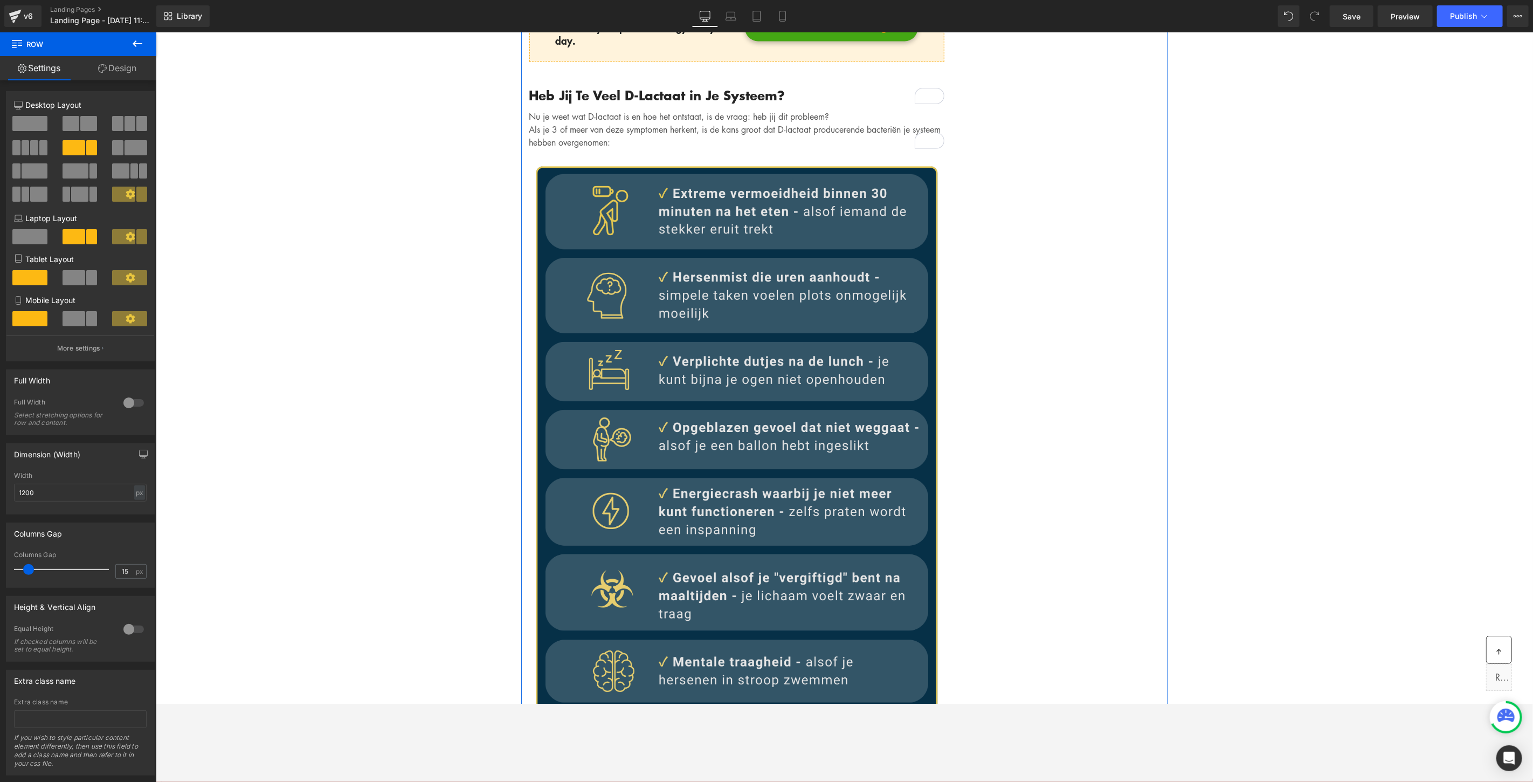
scroll to position [1907, 0]
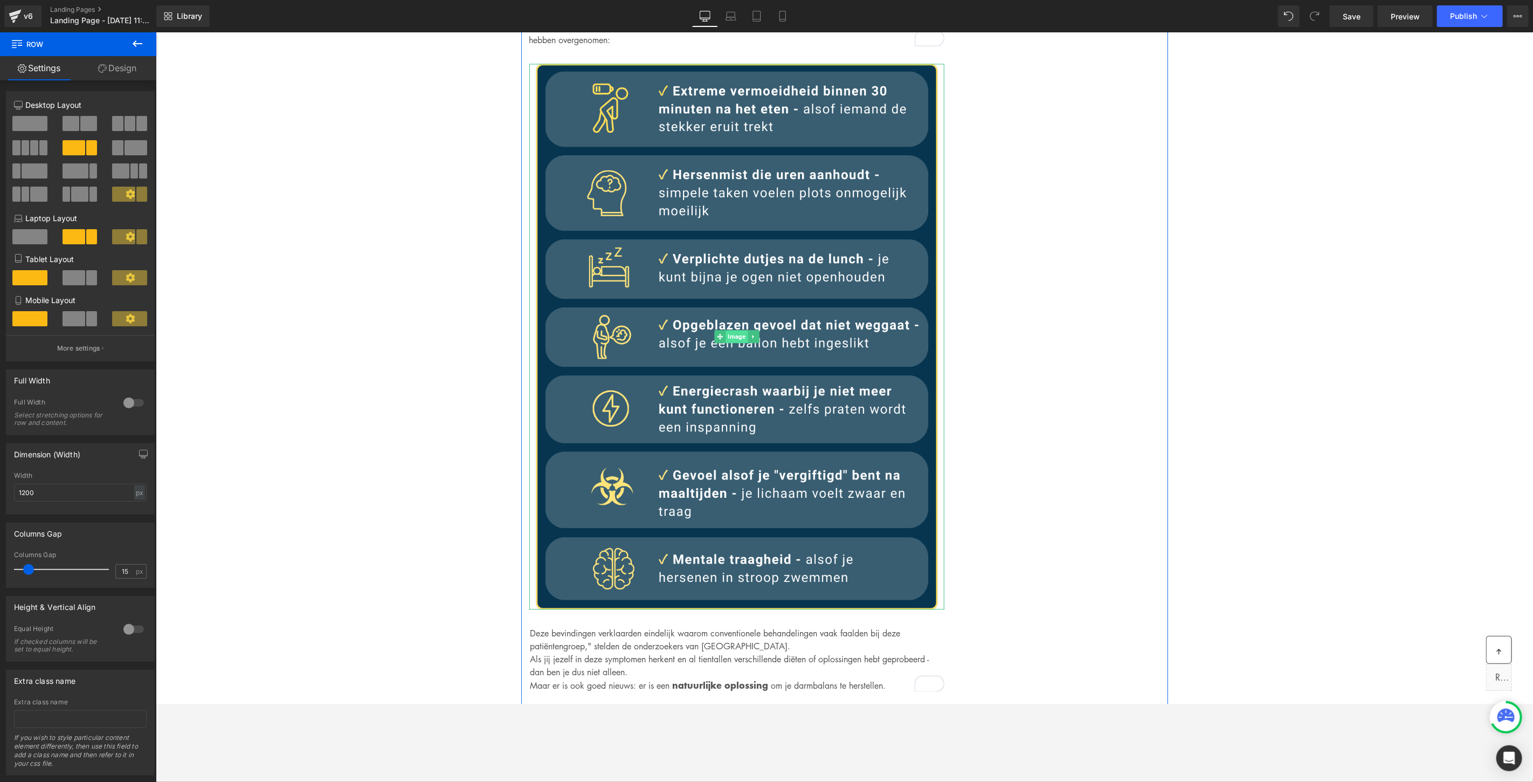
click at [725, 329] on span "Image" at bounding box center [736, 335] width 22 height 13
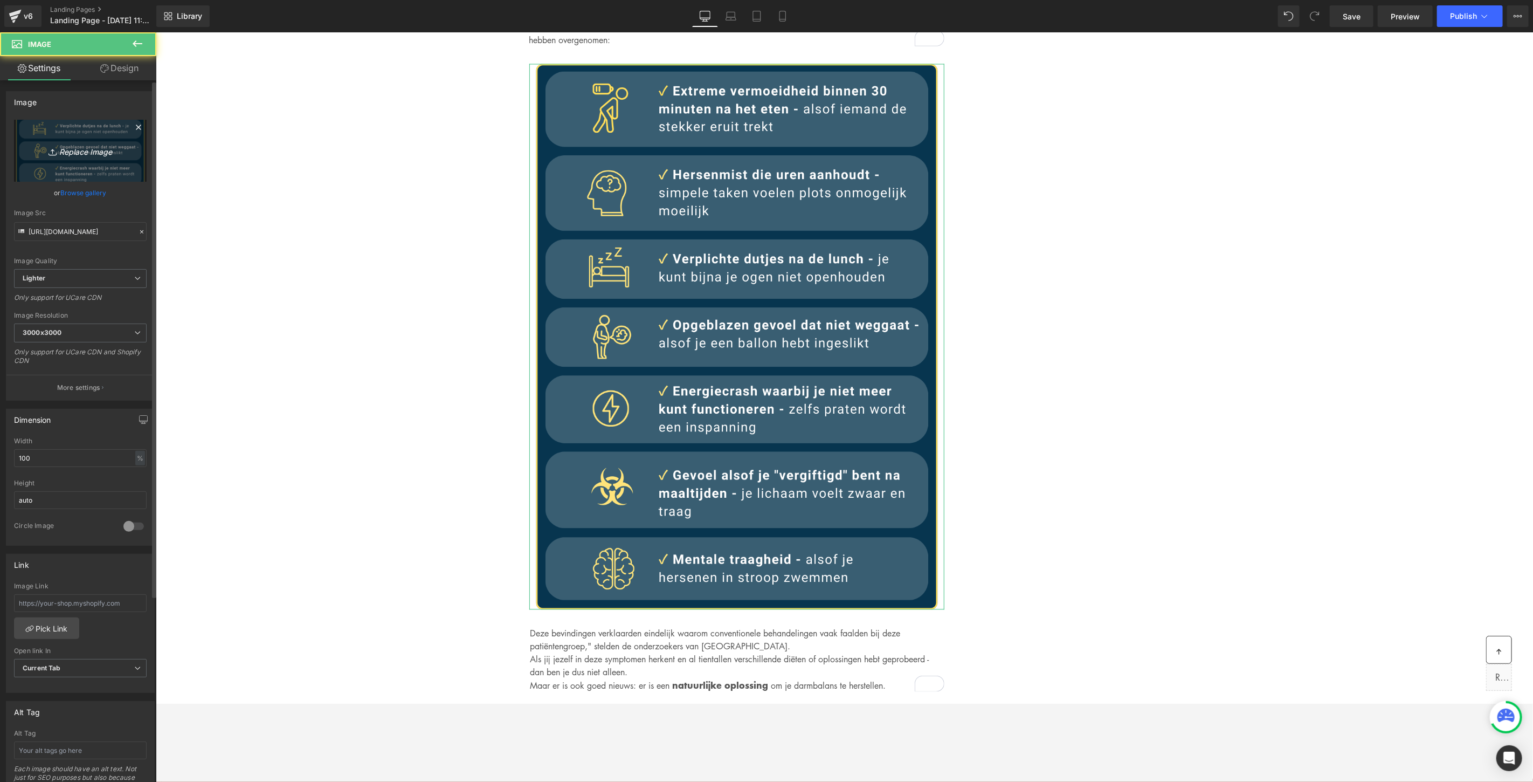
click at [77, 150] on icon "Replace Image" at bounding box center [80, 150] width 86 height 13
type input "C:\fakepath\HEADING3.png"
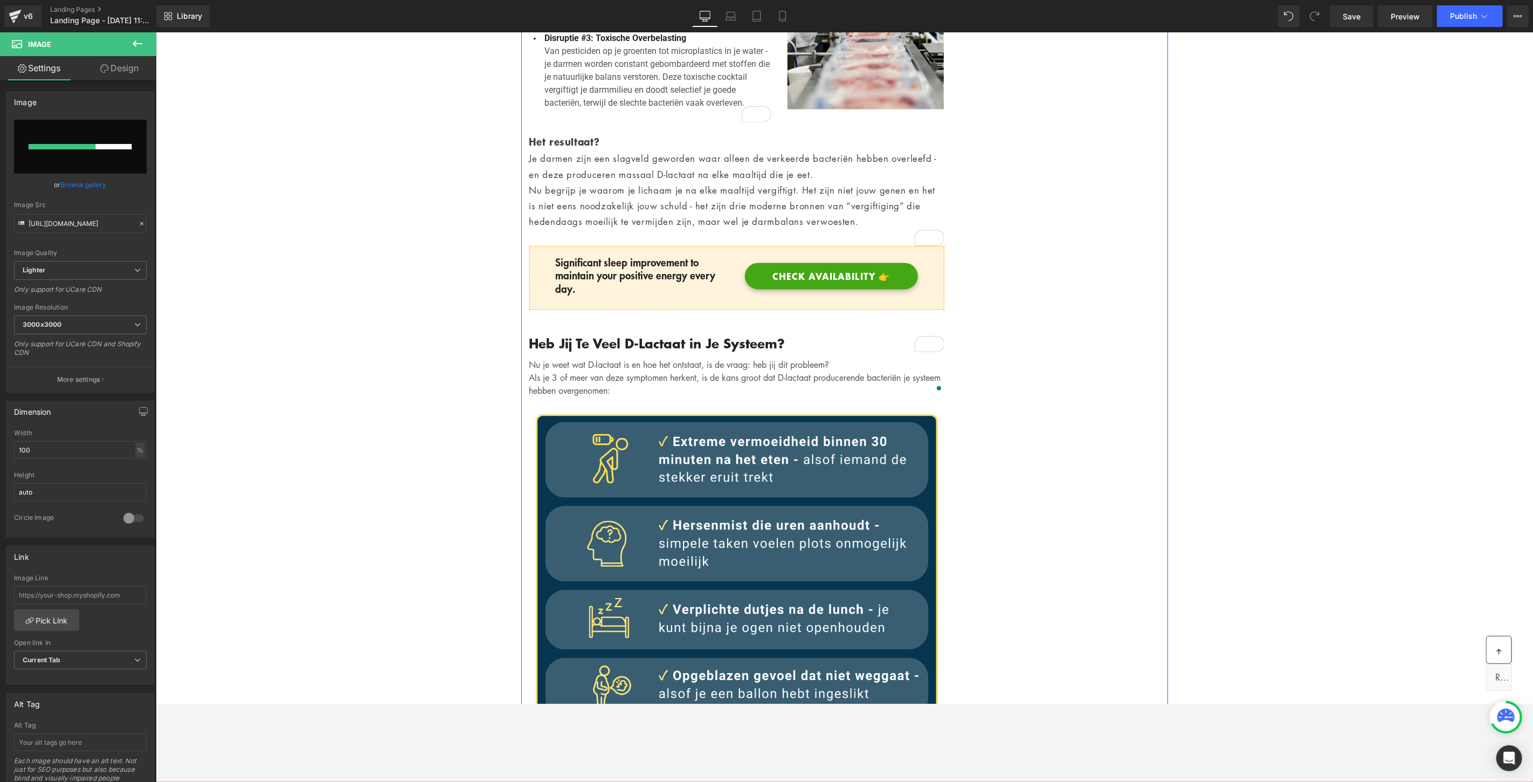
scroll to position [1548, 0]
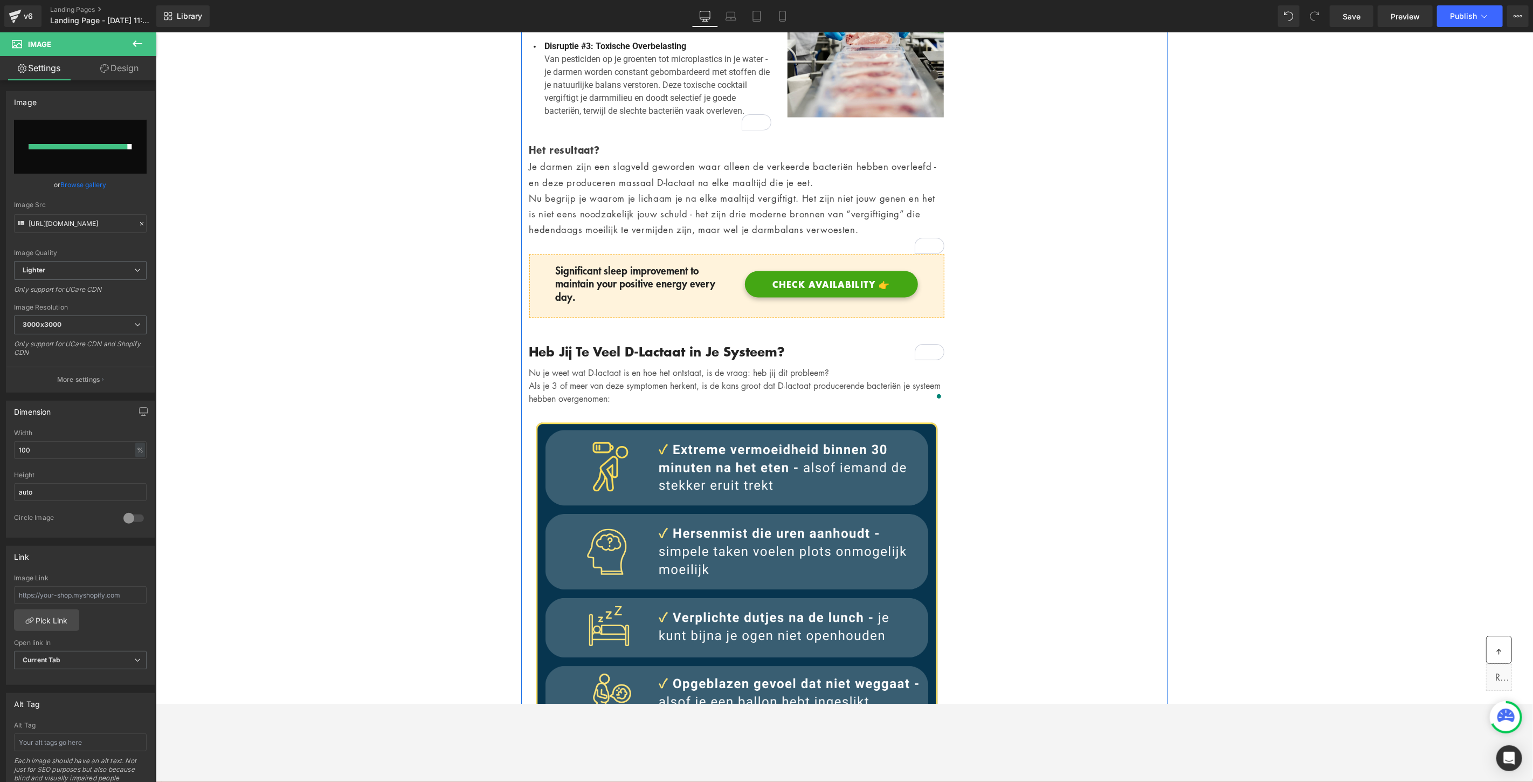
type input "https://ucarecdn.com/8a88e5e2-0020-44c8-a638-53b375b4f8a7/-/format/auto/-/previ…"
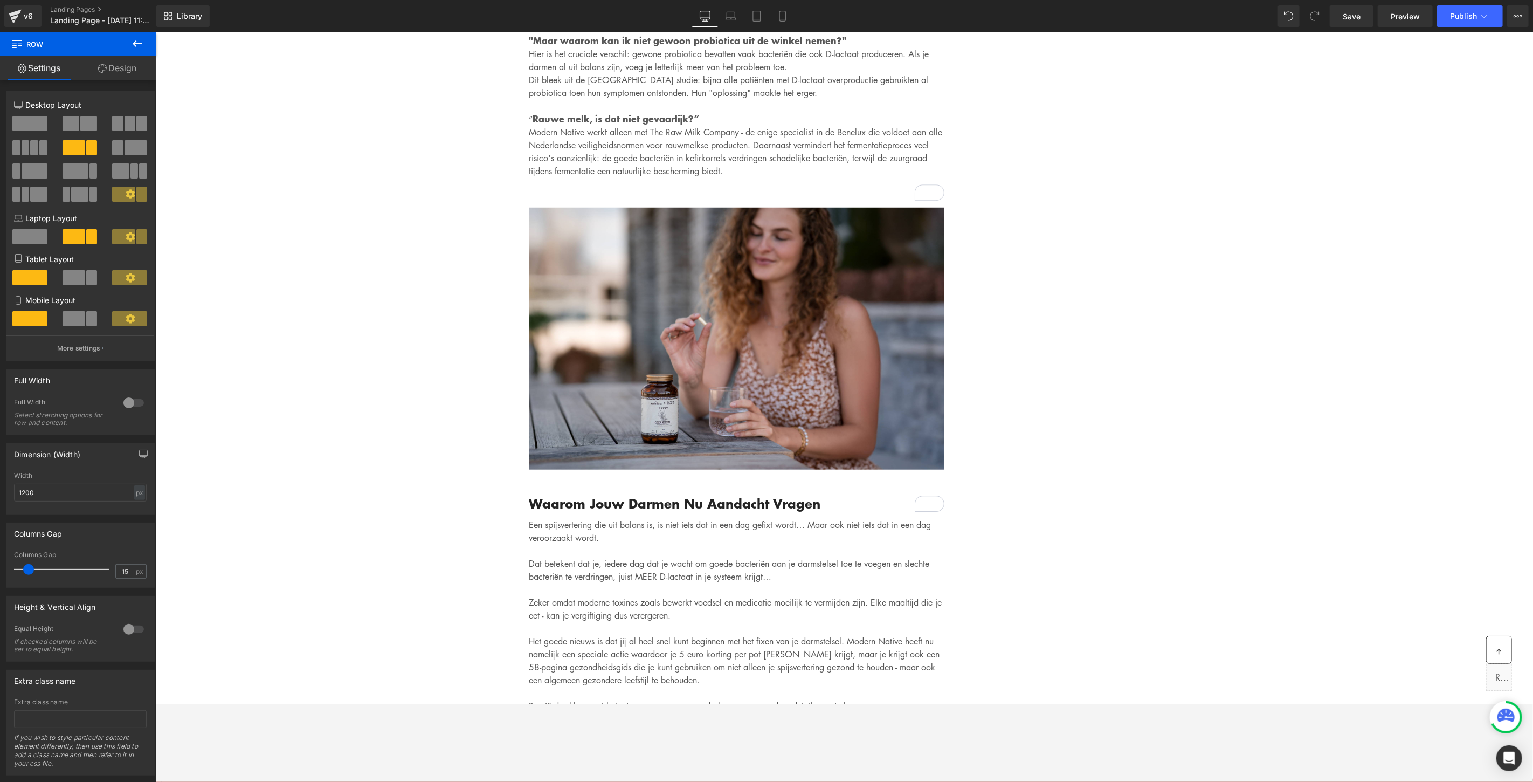
scroll to position [3824, 0]
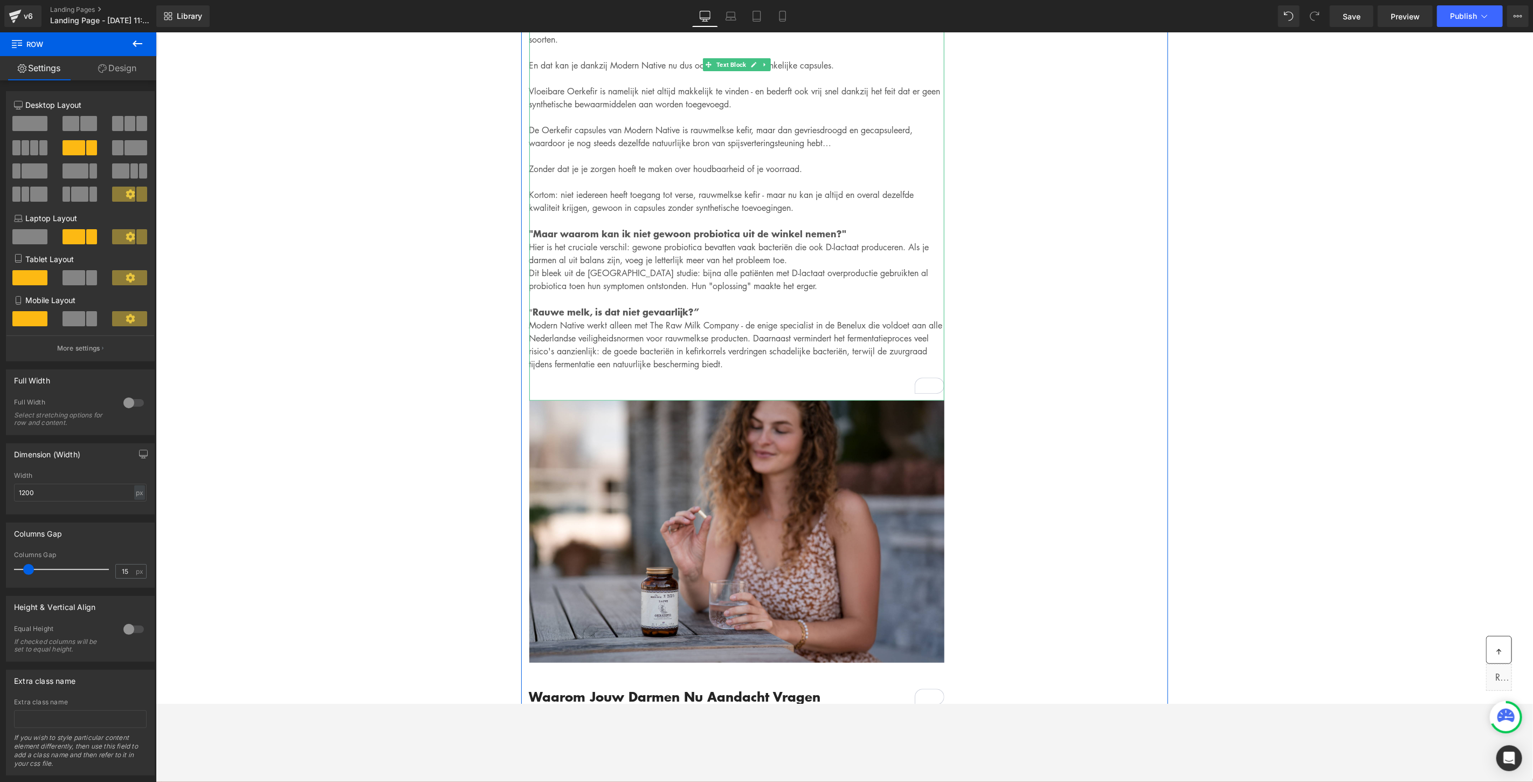
click at [583, 381] on div "Kefir wordt al duizenden jaren gebruikt door traditionele culturen om op natuur…" at bounding box center [736, 92] width 415 height 615
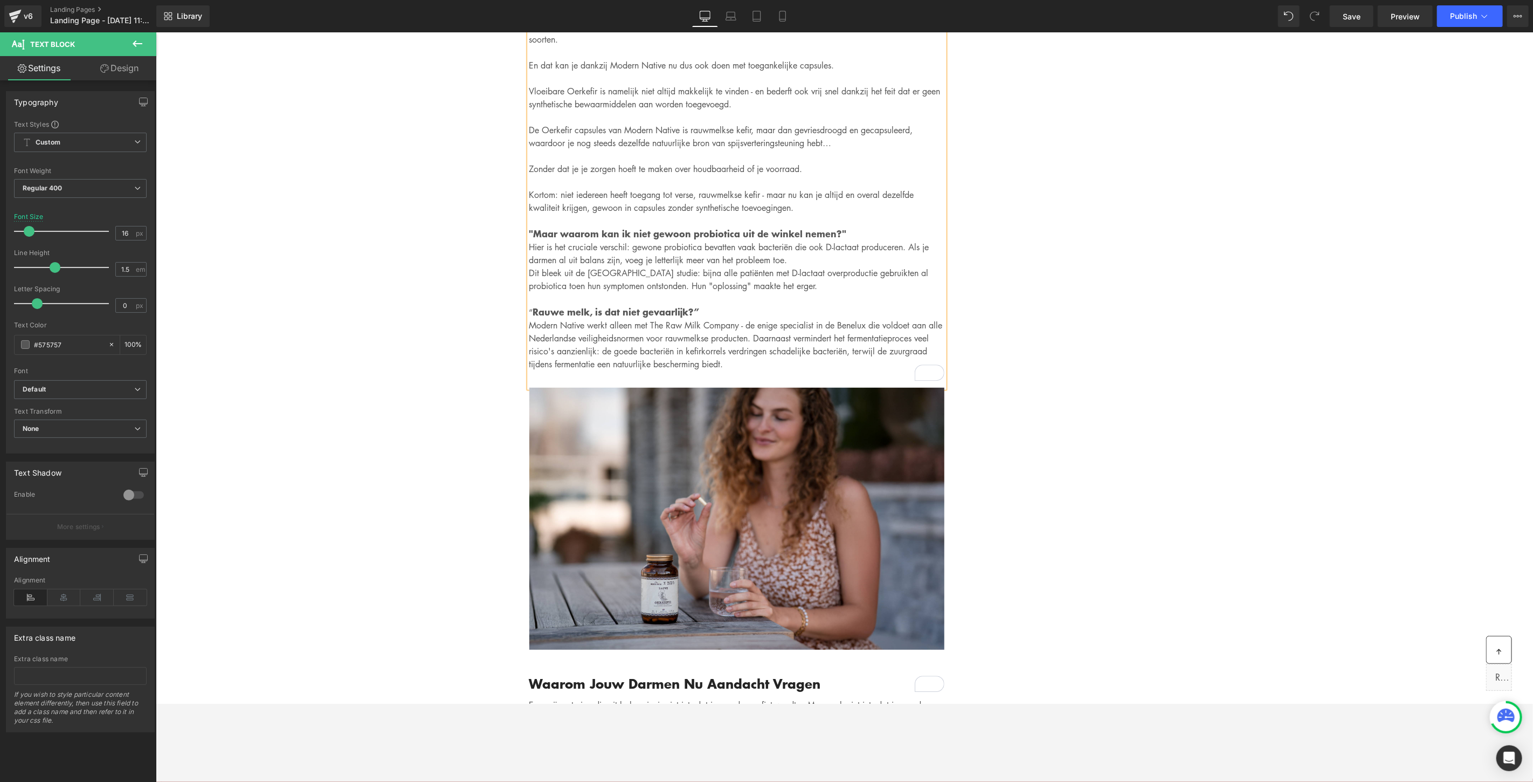
click at [590, 363] on div "Kefir wordt al duizenden jaren gebruikt door traditionele culturen om op natuur…" at bounding box center [736, 86] width 415 height 602
click at [588, 368] on div "Kefir wordt al duizenden jaren gebruikt door traditionele culturen om op natuur…" at bounding box center [736, 86] width 415 height 602
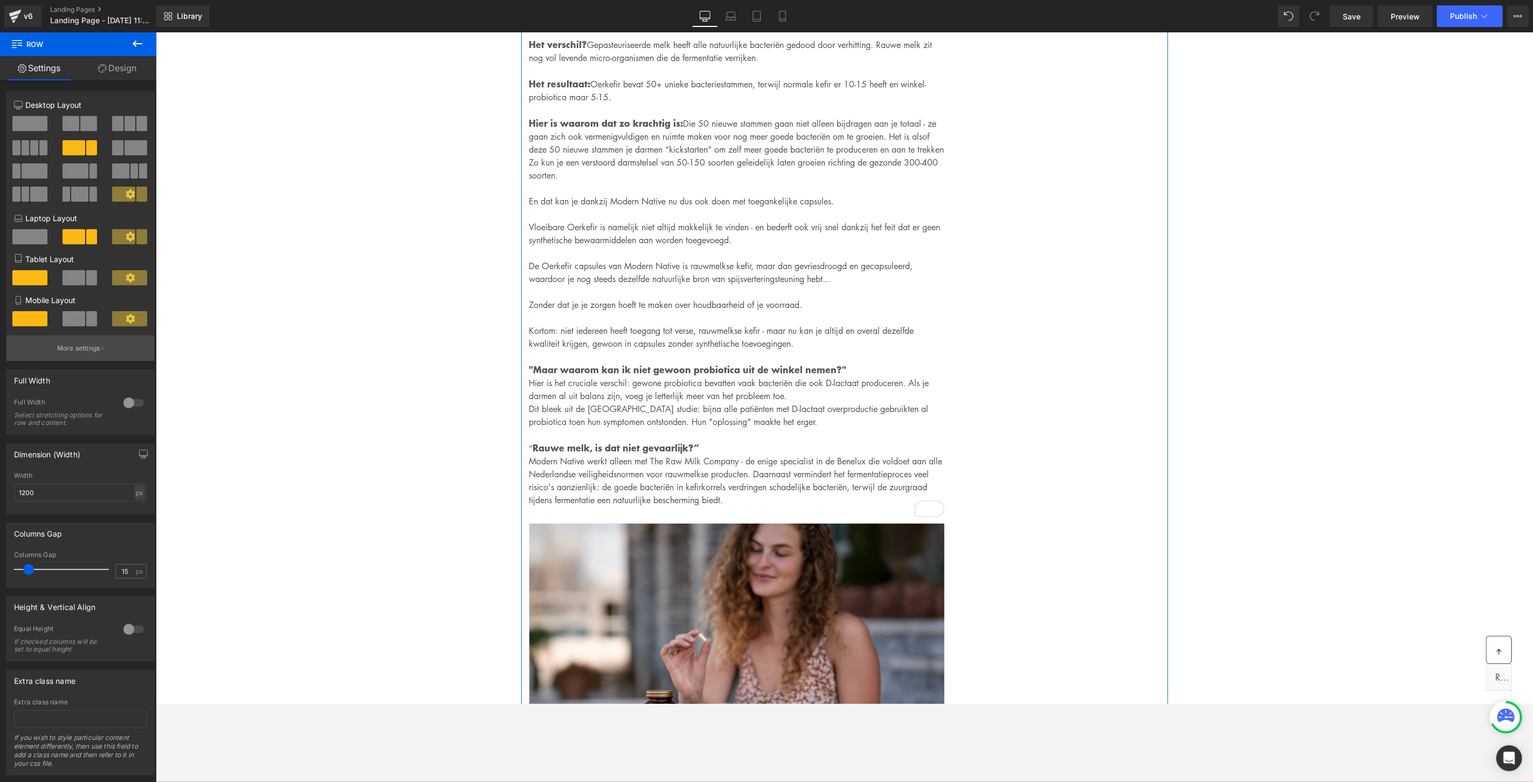
scroll to position [3645, 0]
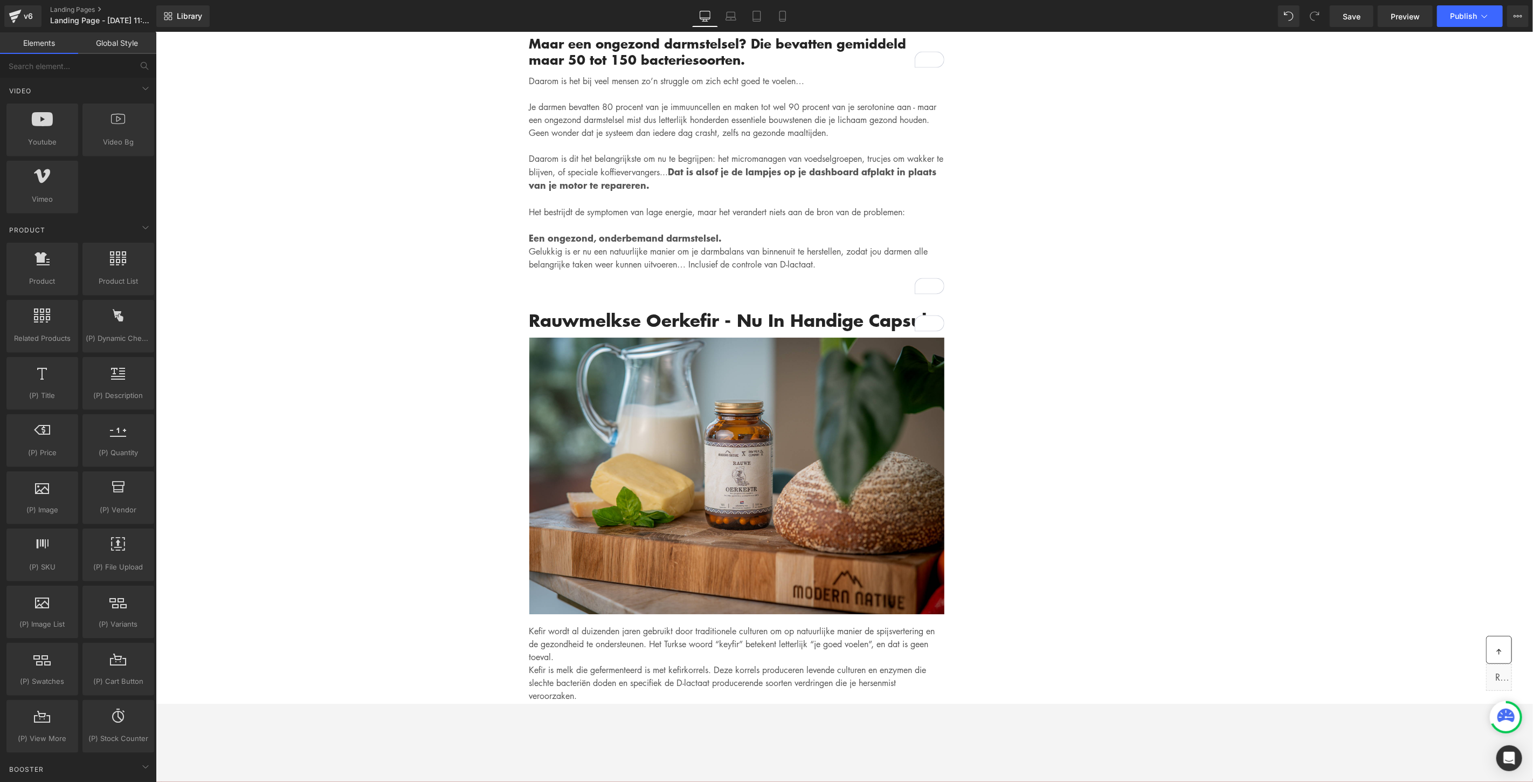
scroll to position [2865, 0]
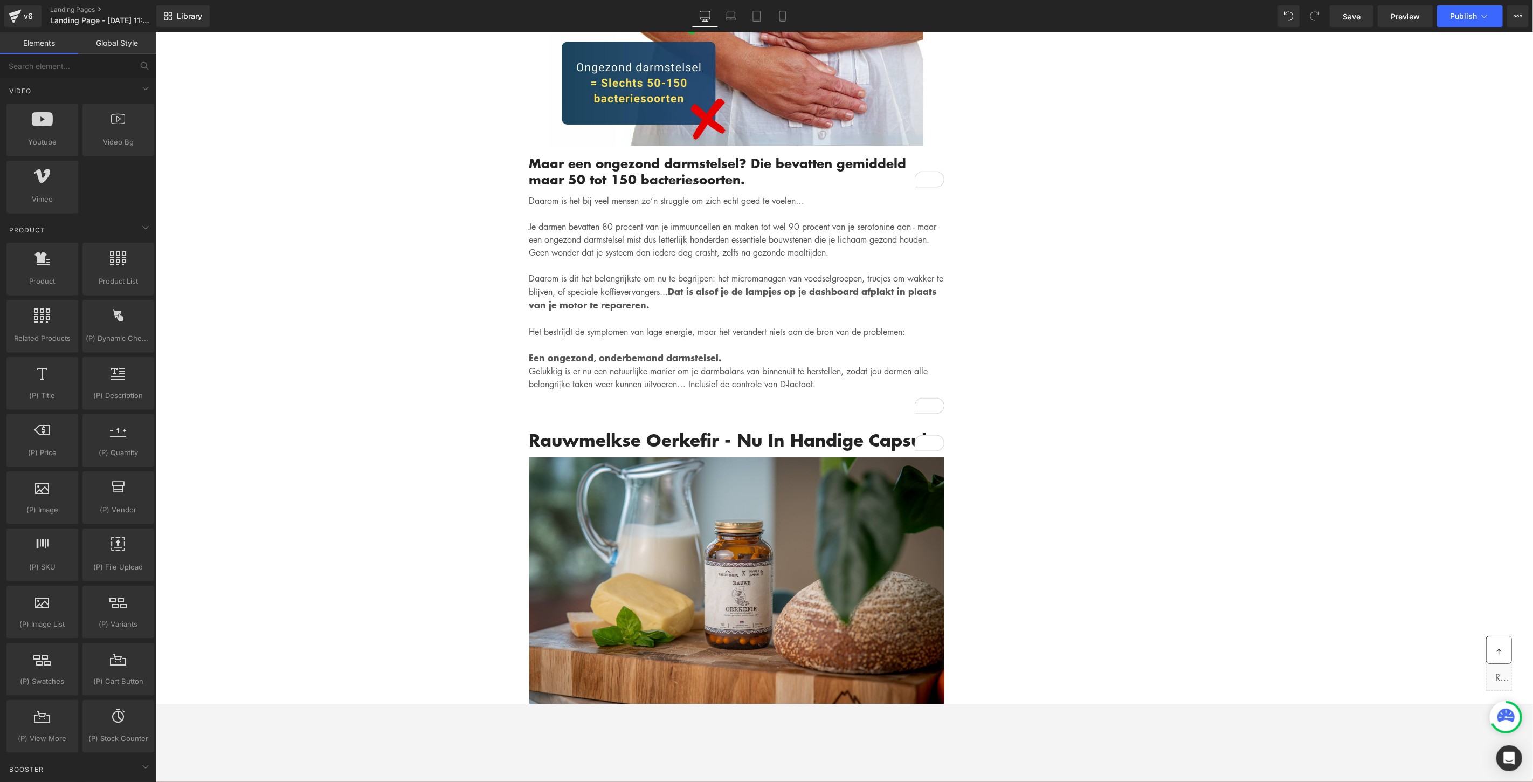
click at [1203, 456] on div "Gemadvertorial Heading Advertorial Text Block Row Row Image Hero Banner 197px W…" at bounding box center [843, 10] width 1377 height 5688
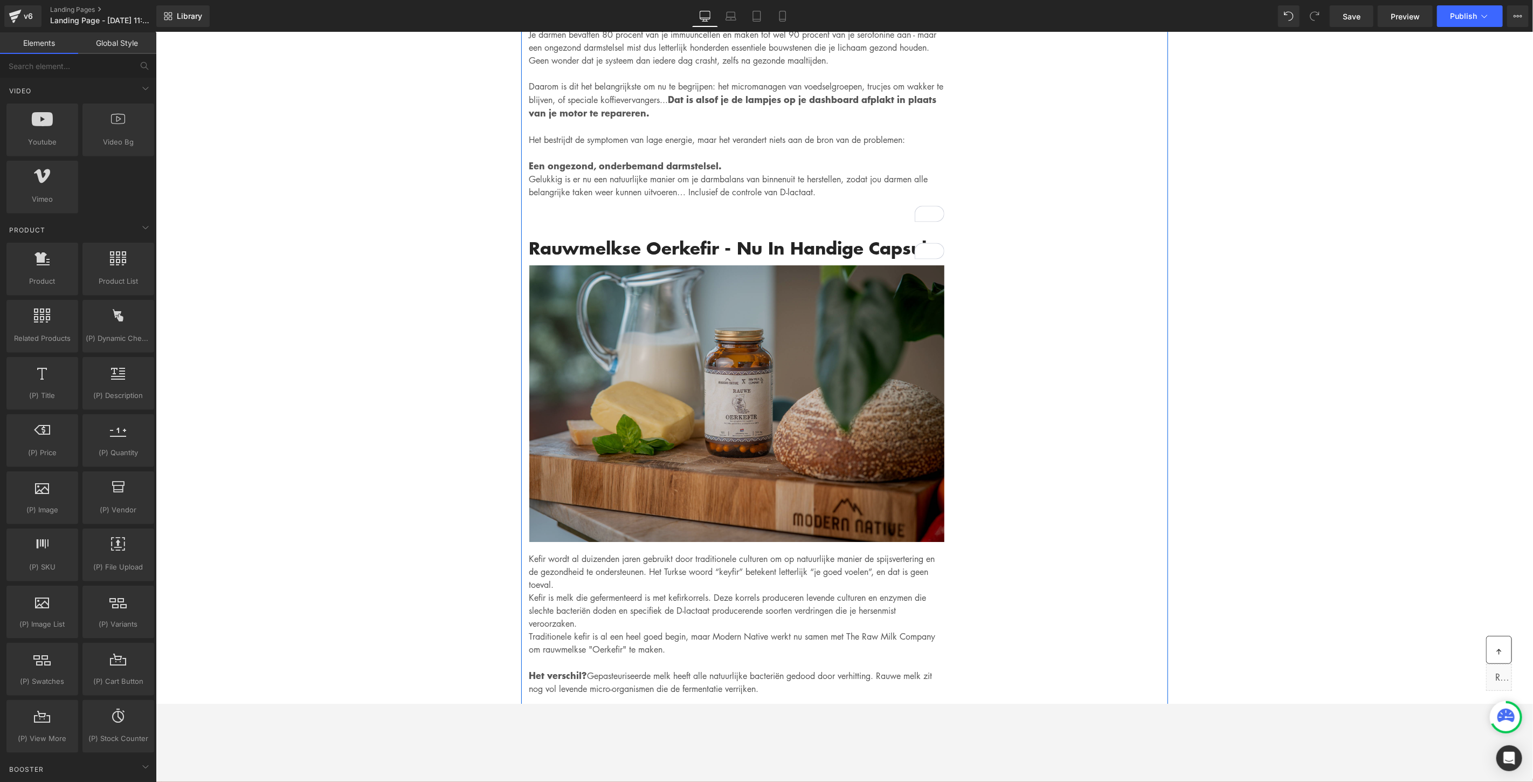
scroll to position [3045, 0]
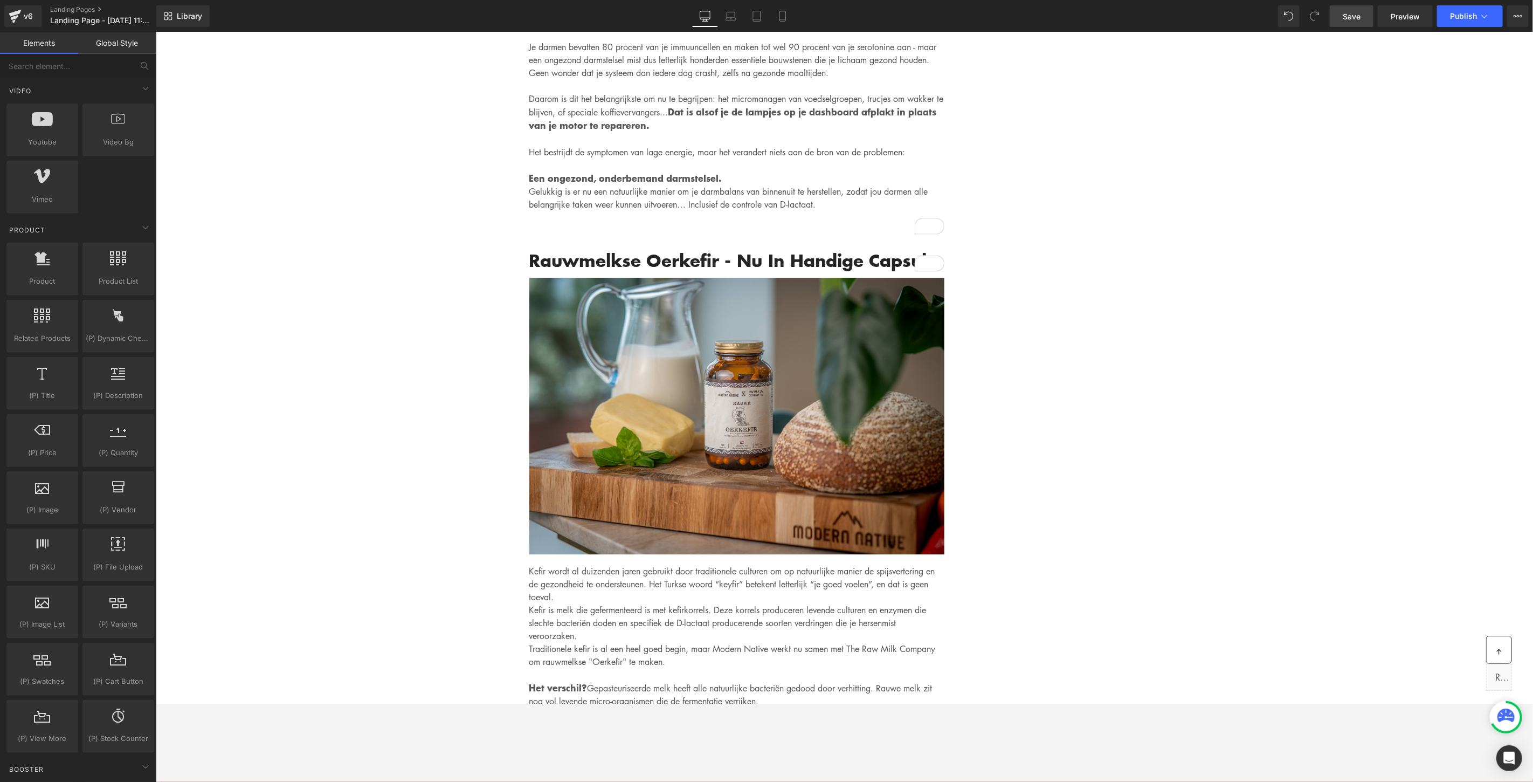
click at [1352, 15] on span "Save" at bounding box center [1352, 16] width 18 height 11
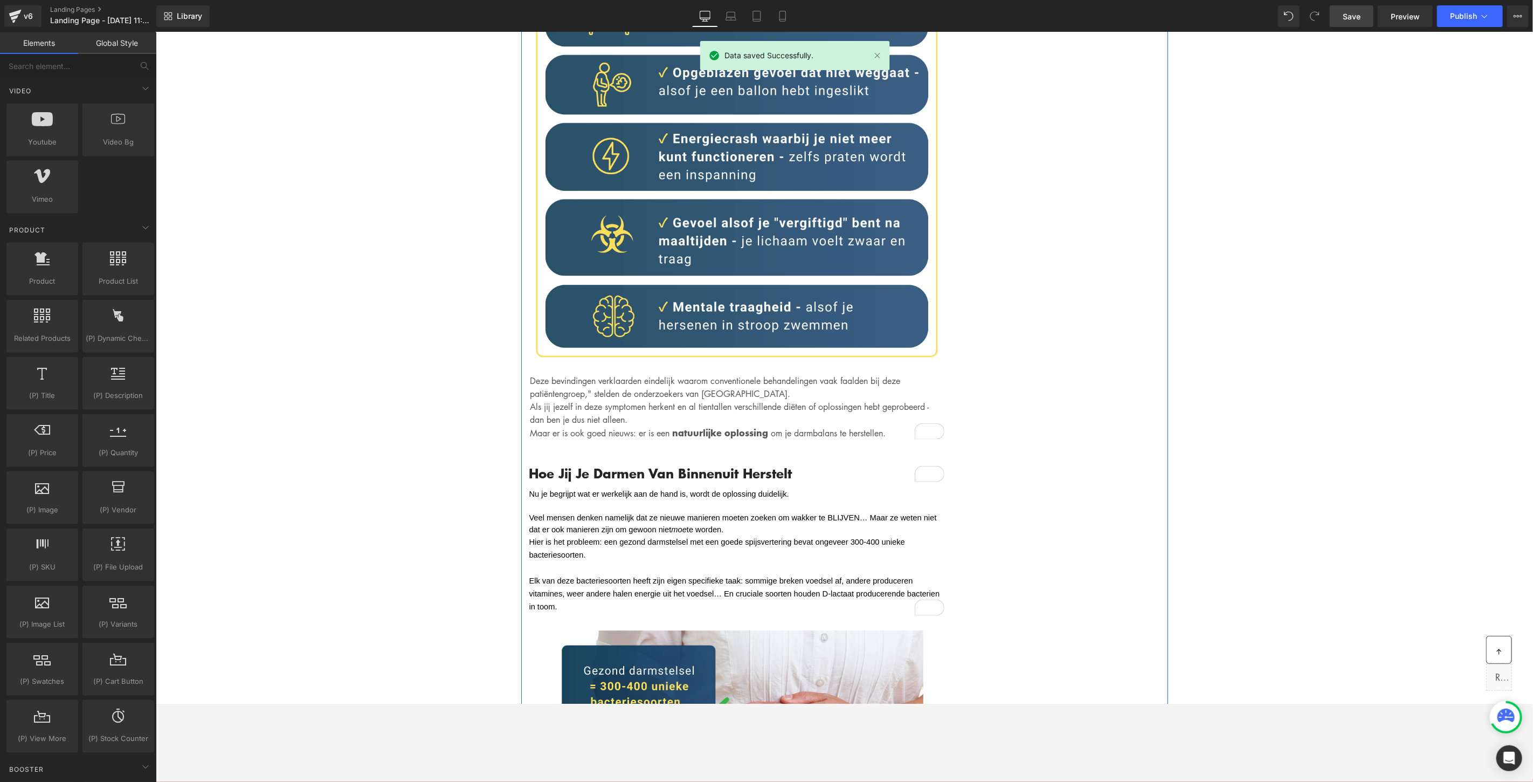
scroll to position [2147, 0]
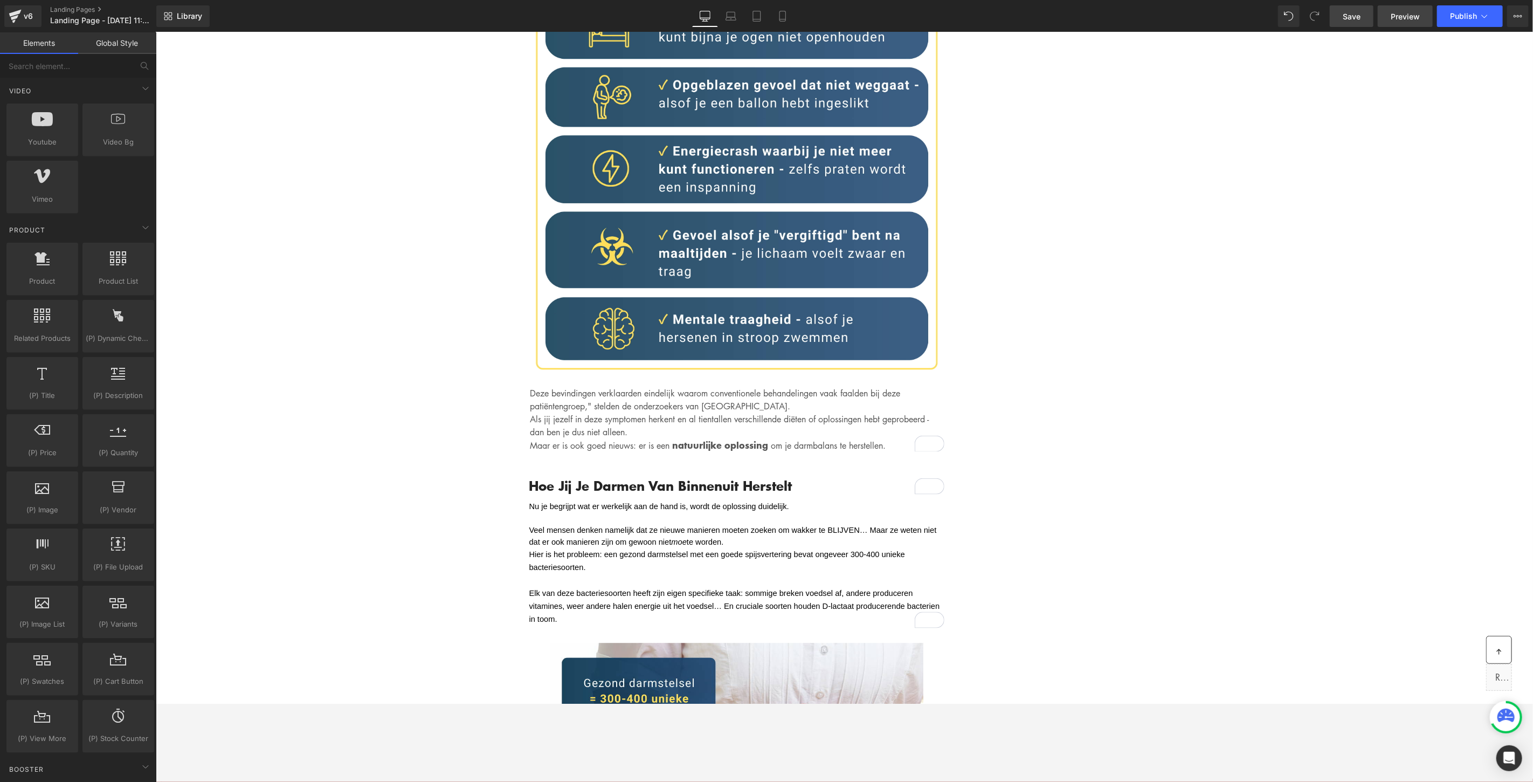
click at [1416, 20] on span "Preview" at bounding box center [1405, 16] width 29 height 11
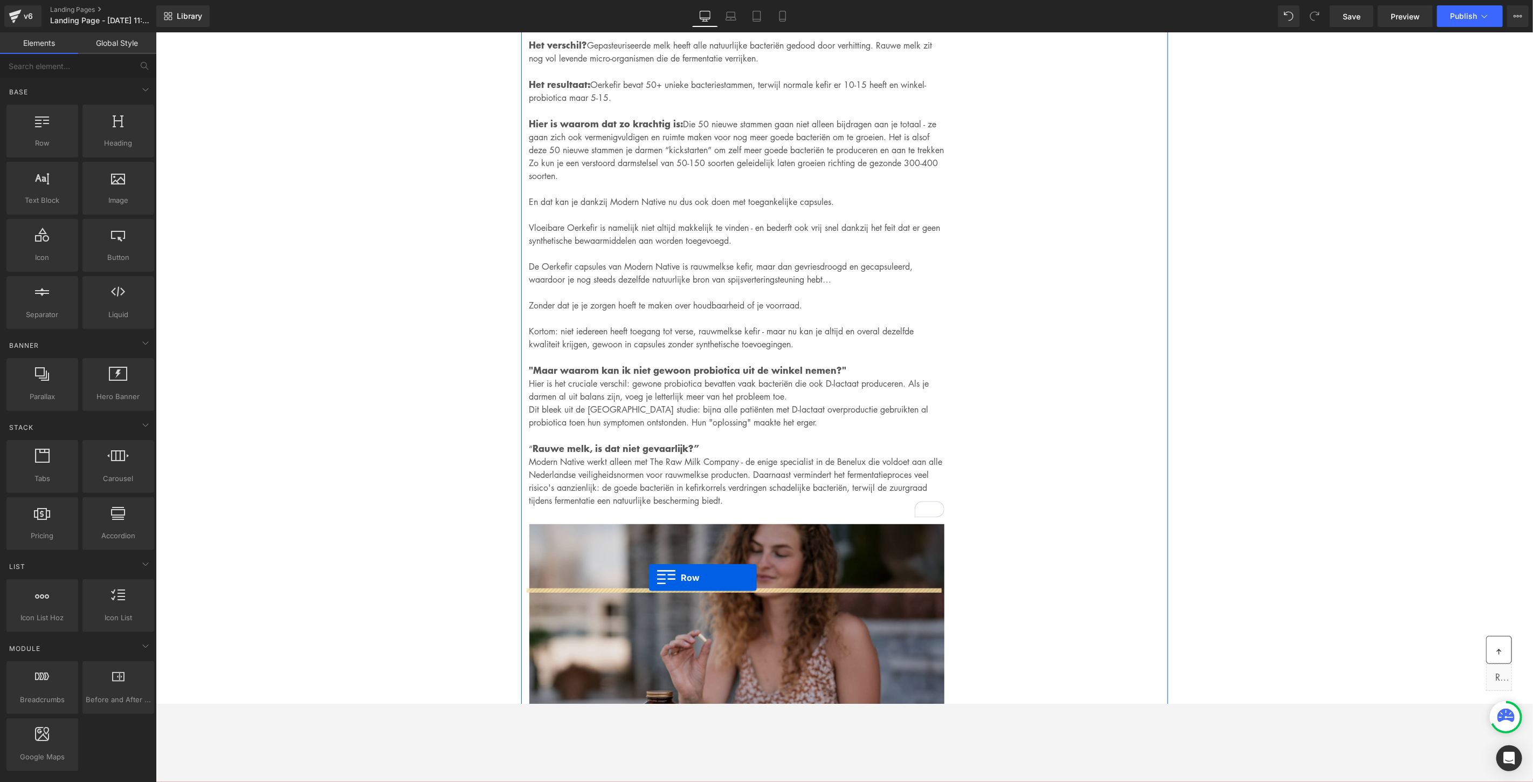
scroll to position [3704, 0]
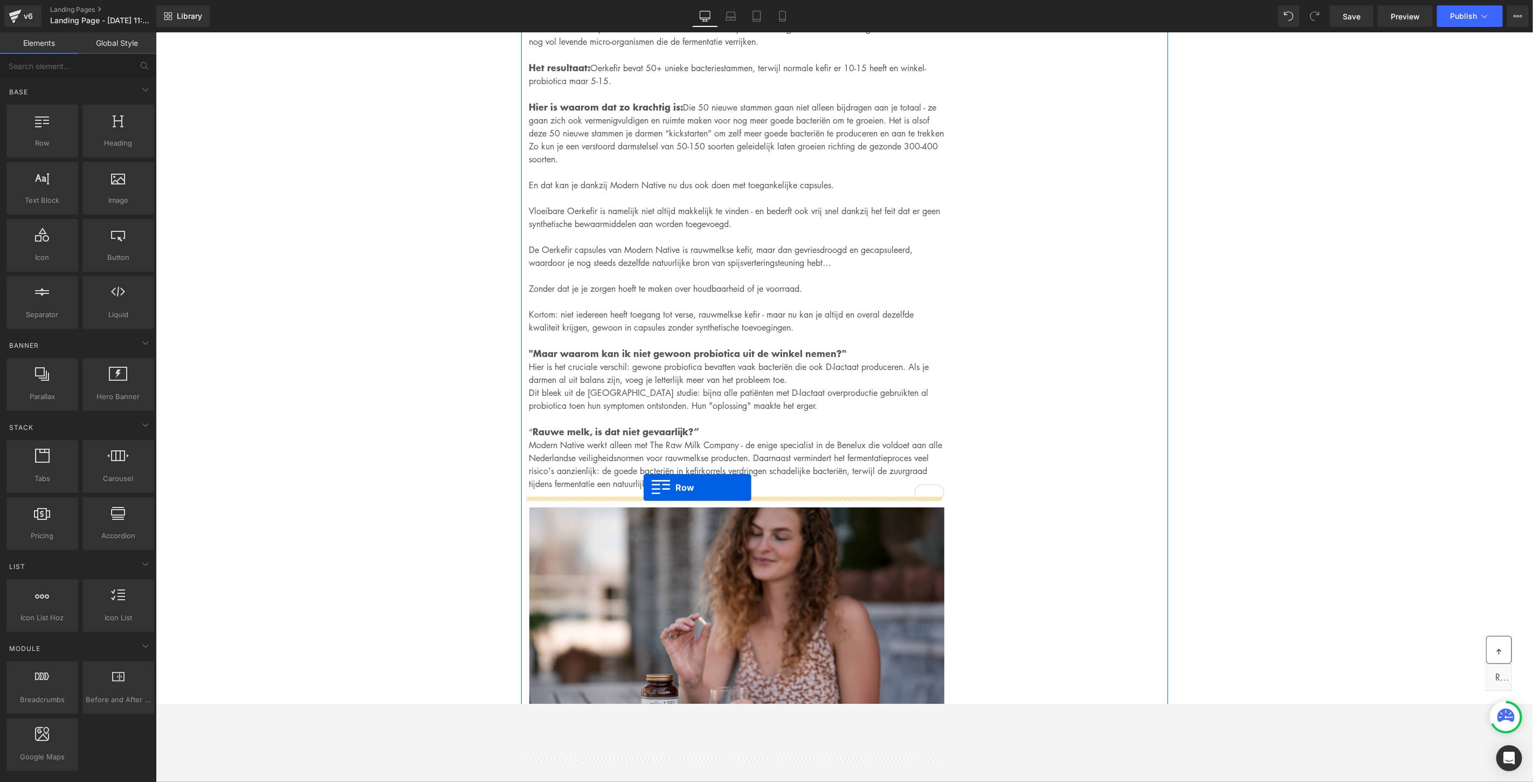
drag, startPoint x: 196, startPoint y: 169, endPoint x: 643, endPoint y: 487, distance: 548.7
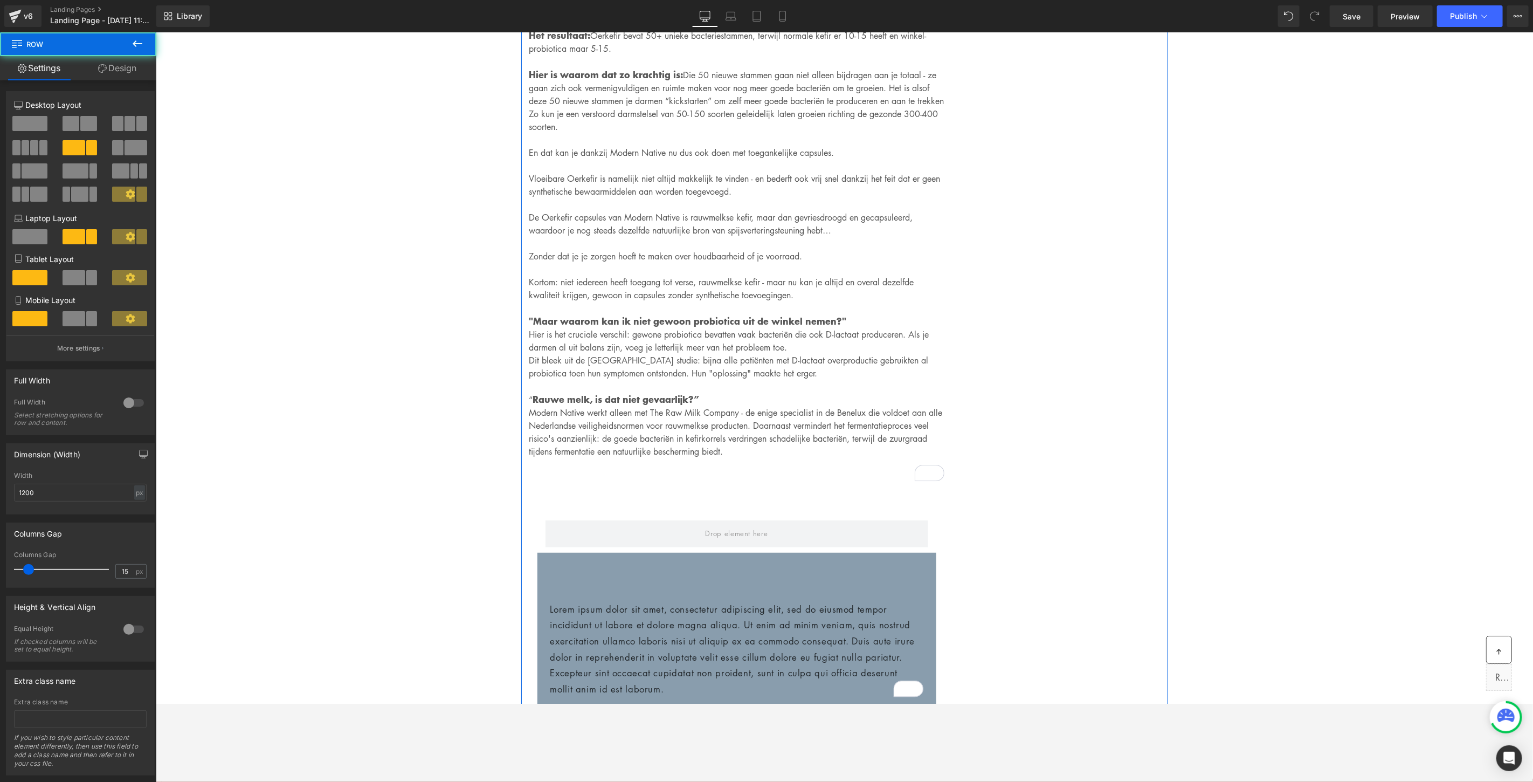
scroll to position [3884, 0]
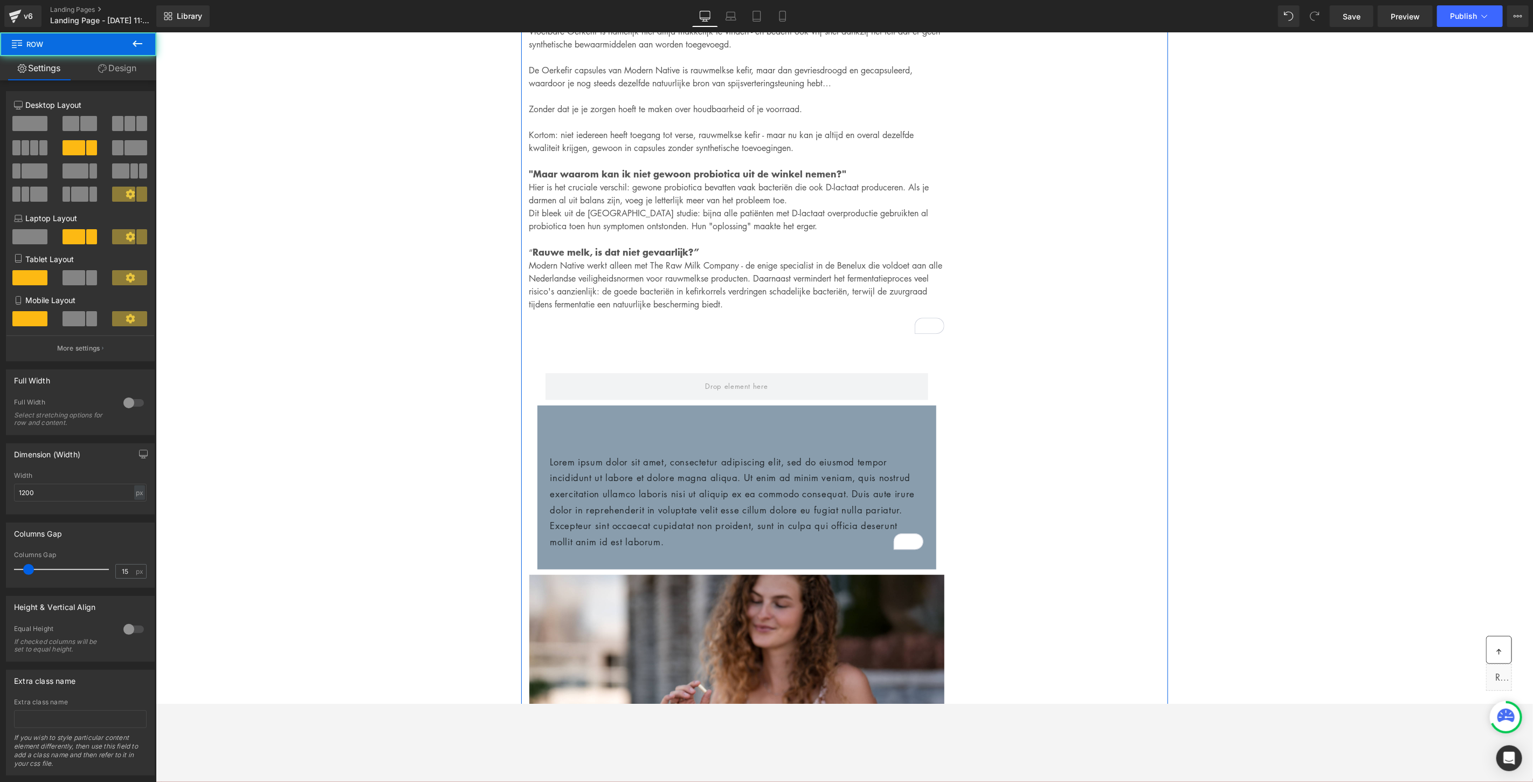
click at [827, 425] on div "Lorem ipsum dolor sit amet, consectetur adipiscing elit, sed do eiusmod tempor …" at bounding box center [736, 487] width 399 height 164
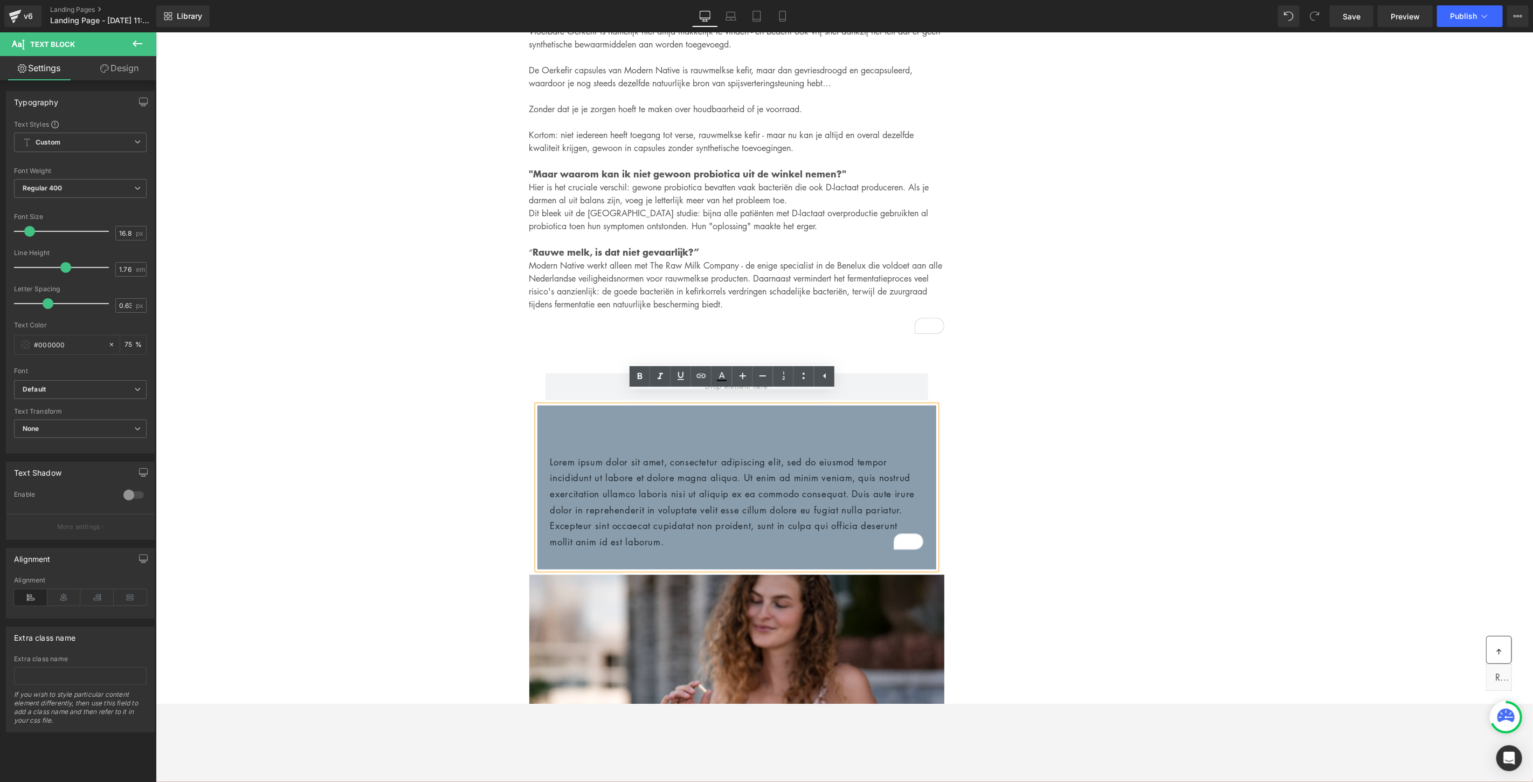
click at [538, 405] on div "Lorem ipsum dolor sit amet, consectetur adipiscing elit, sed do eiusmod tempor …" at bounding box center [736, 487] width 399 height 164
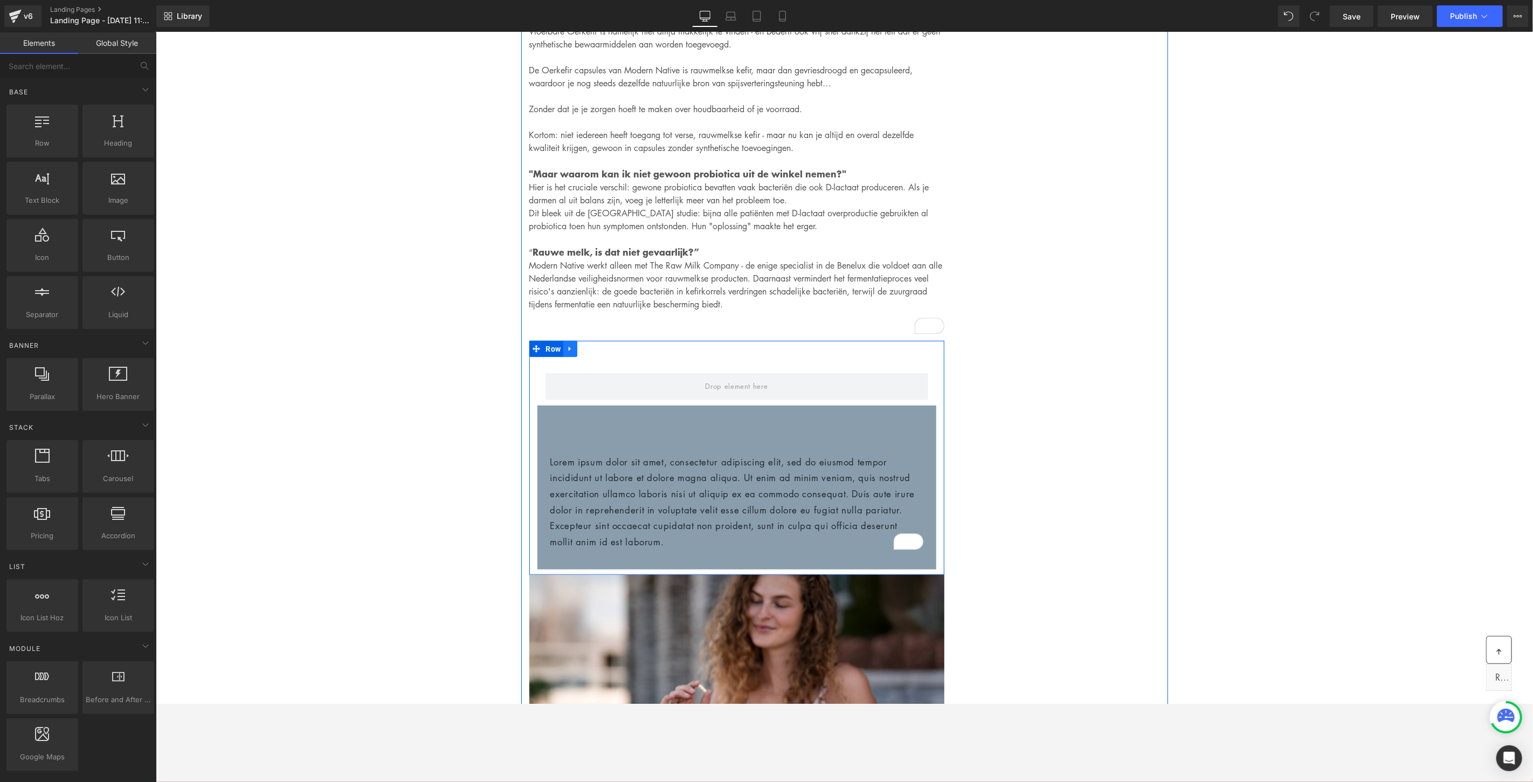
click at [567, 345] on icon at bounding box center [570, 349] width 8 height 8
click at [550, 342] on span "Row" at bounding box center [553, 349] width 20 height 16
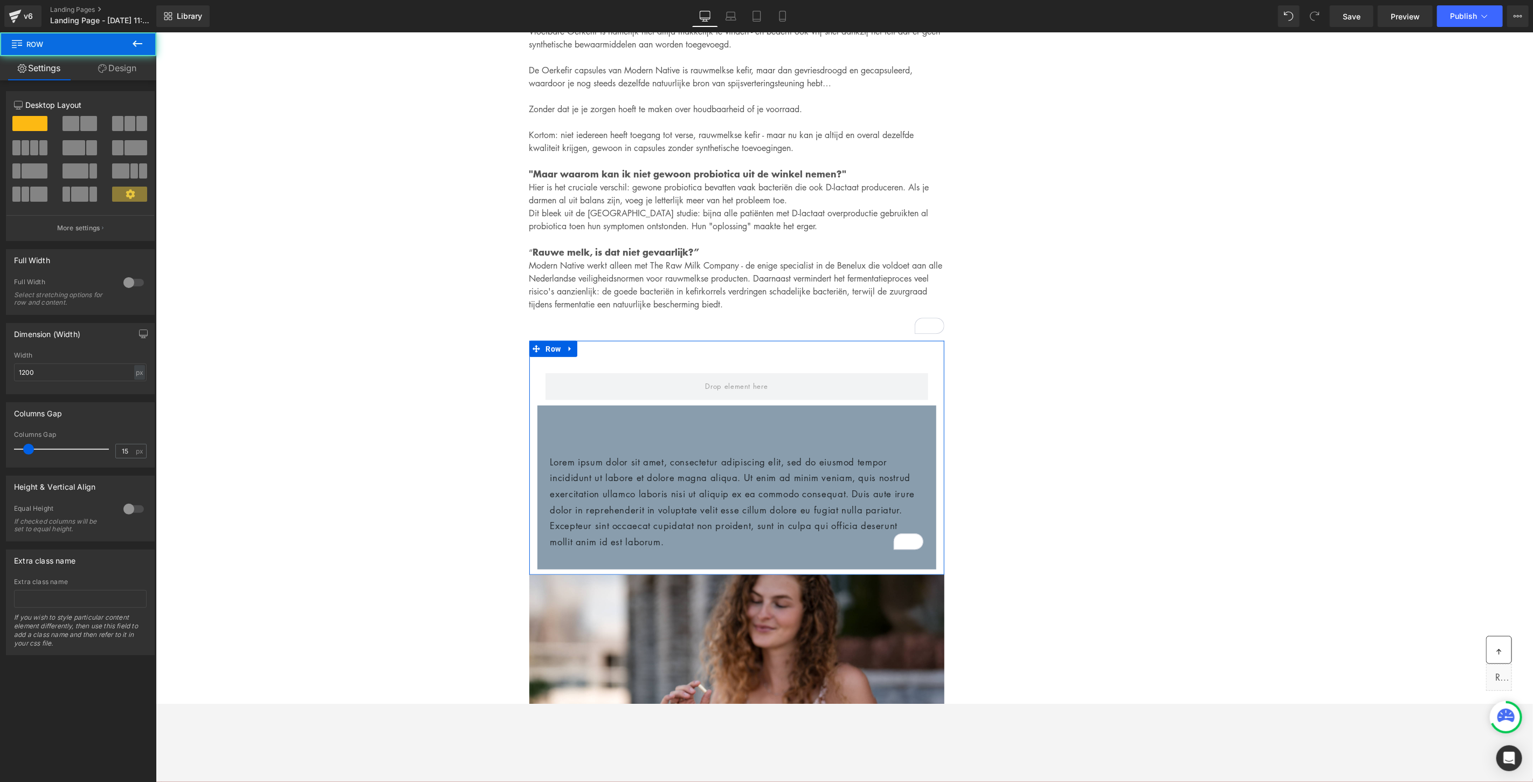
click at [78, 121] on button at bounding box center [81, 123] width 36 height 15
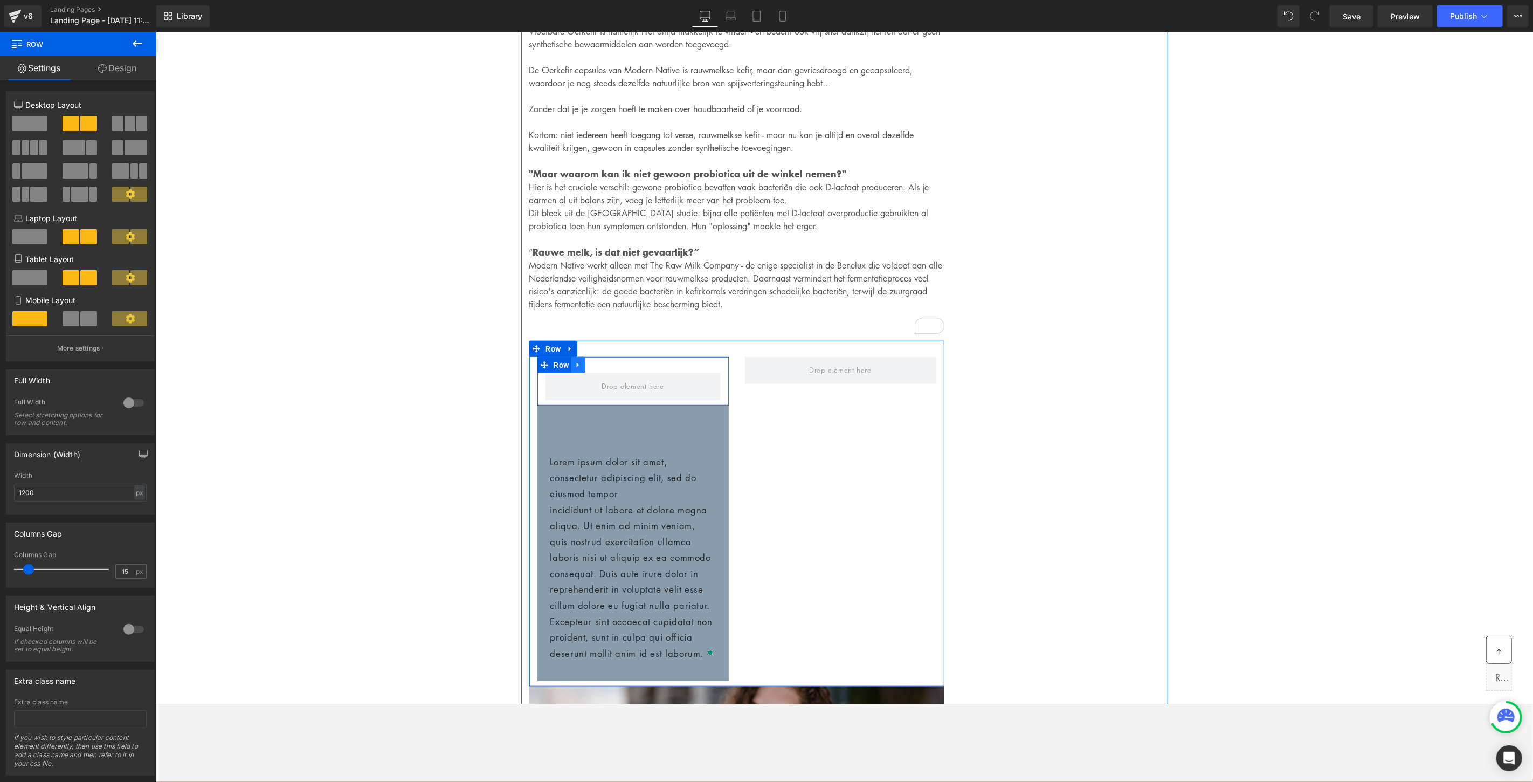
click at [575, 361] on icon at bounding box center [578, 365] width 8 height 8
click at [593, 357] on link at bounding box center [592, 364] width 14 height 16
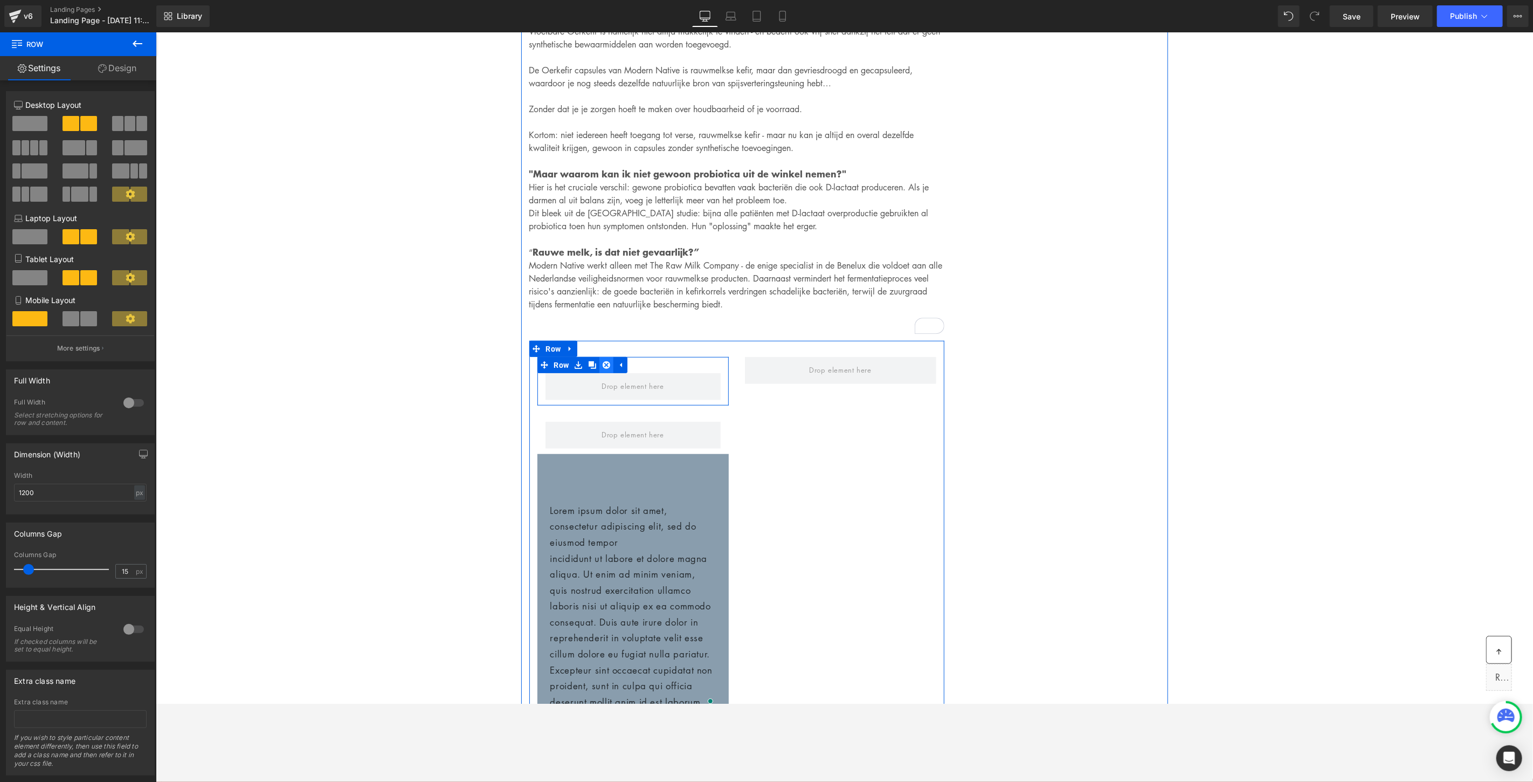
click at [605, 361] on icon at bounding box center [606, 365] width 8 height 8
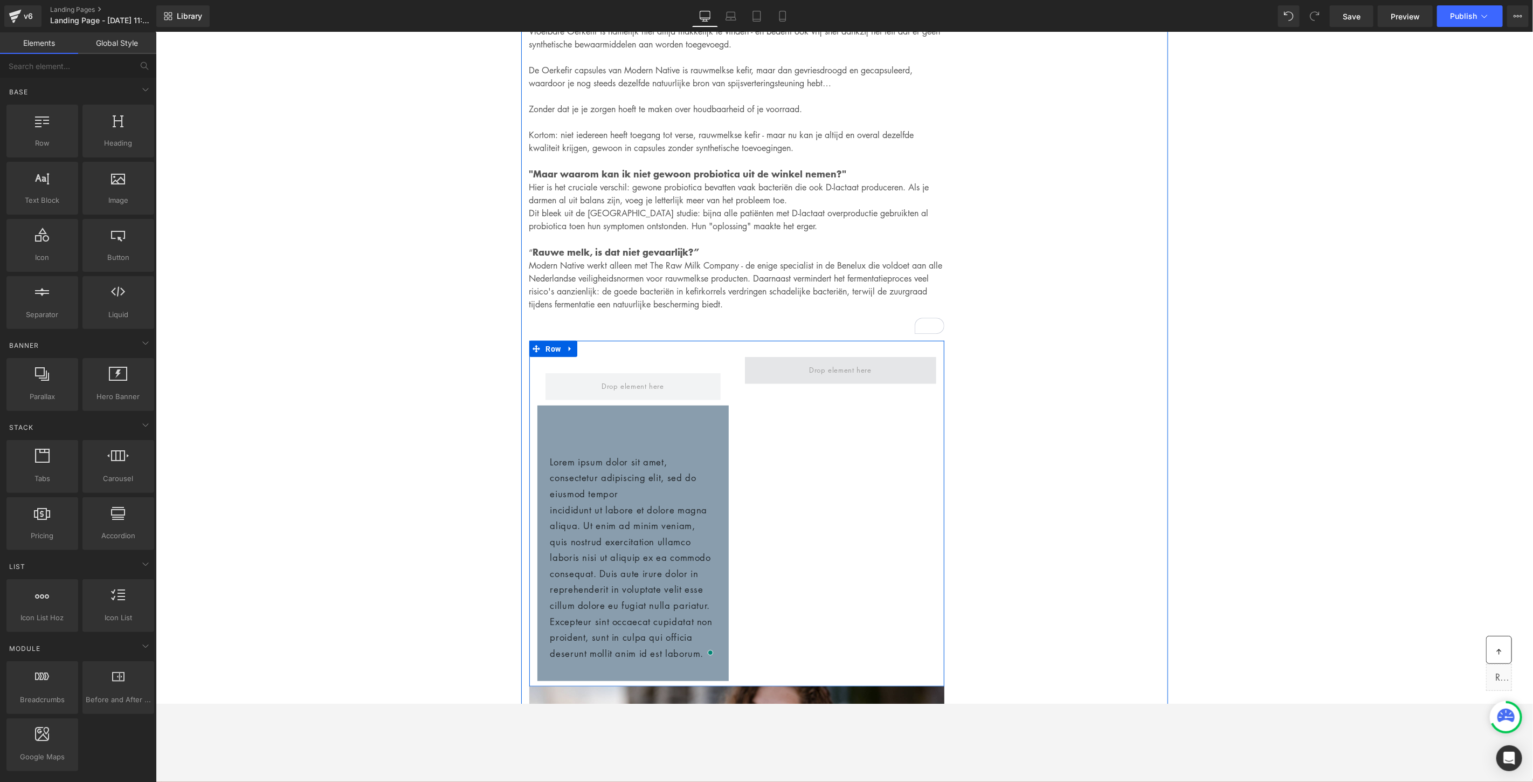
click at [782, 363] on span at bounding box center [840, 369] width 191 height 27
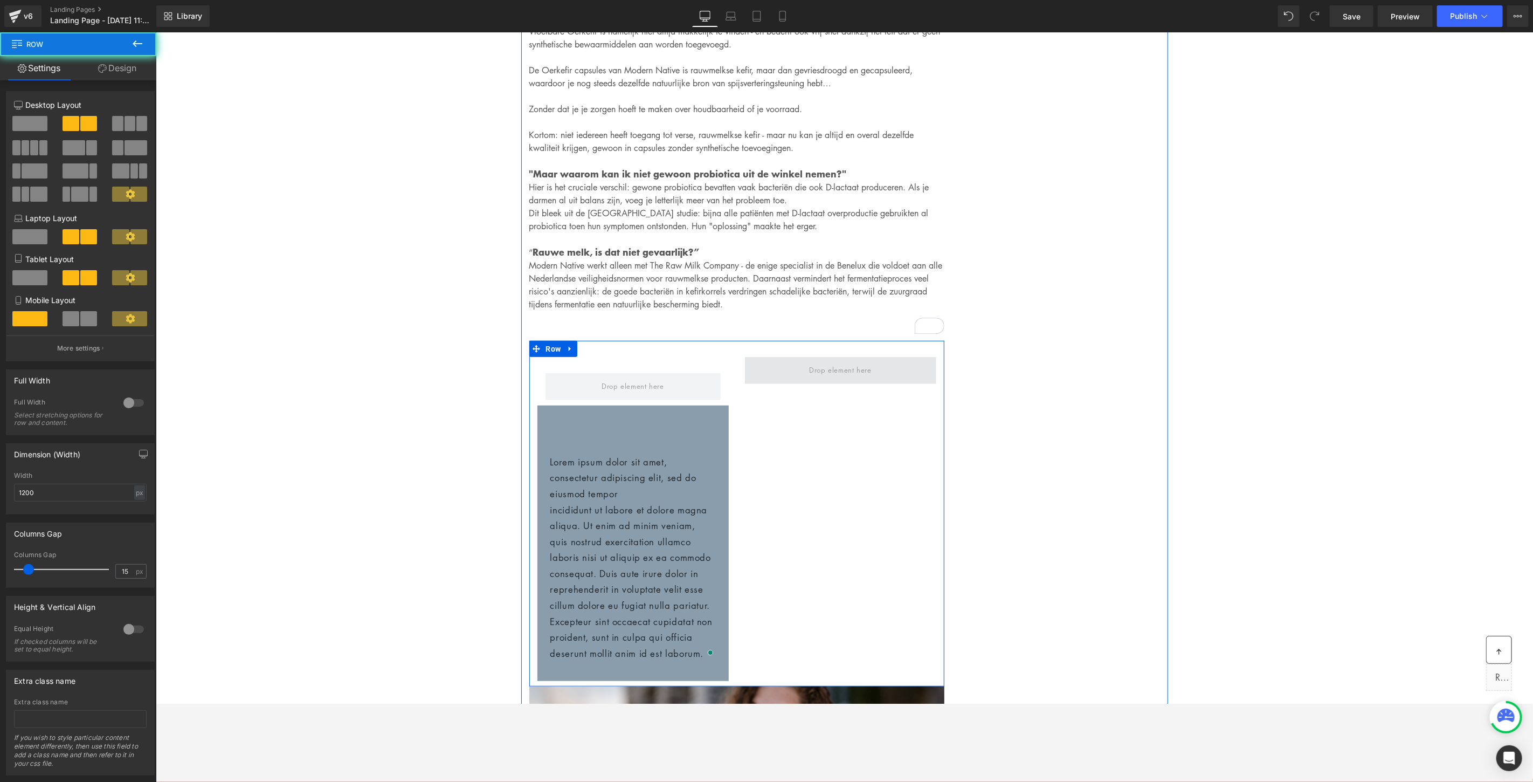
click at [898, 362] on span at bounding box center [840, 369] width 191 height 27
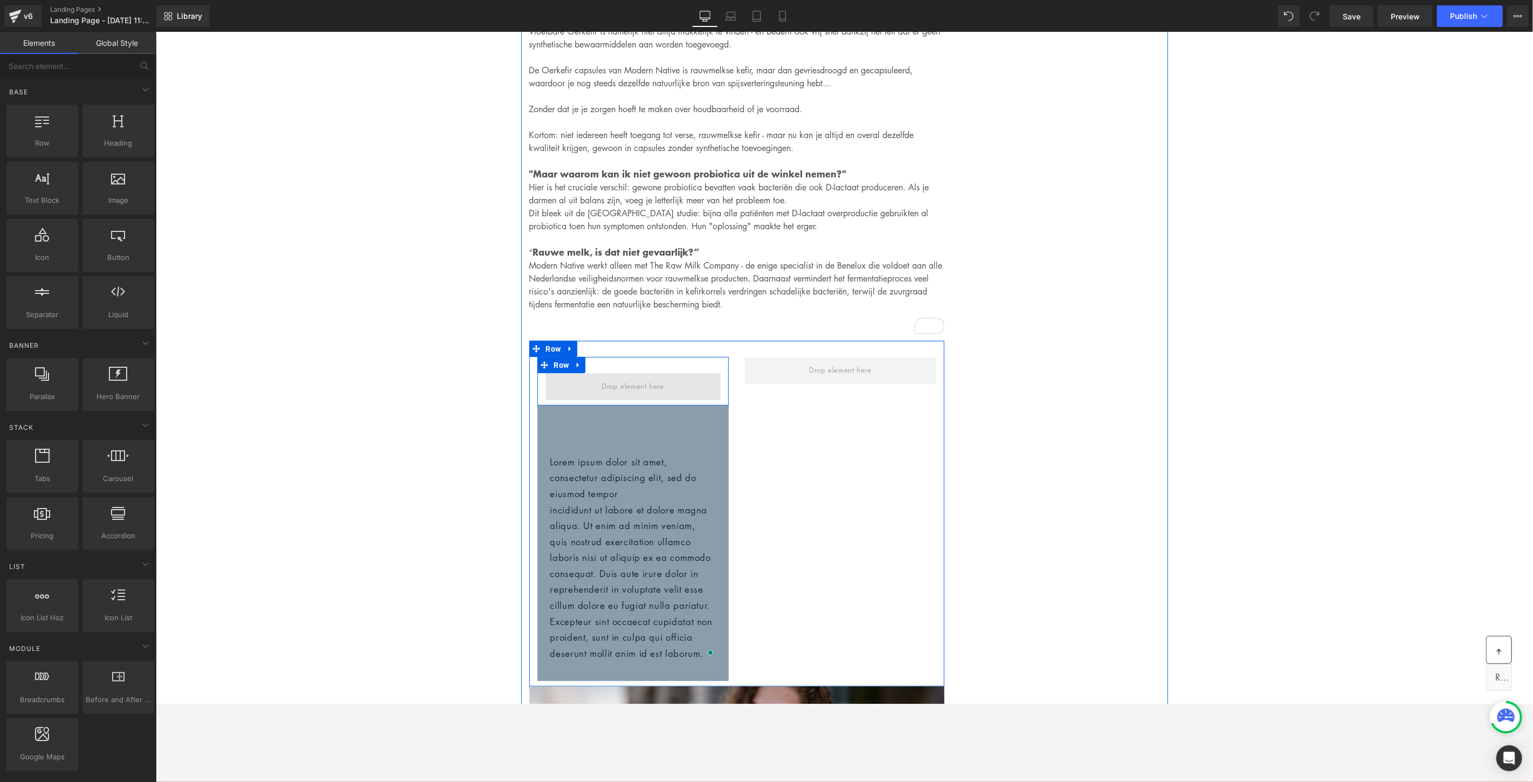
click at [663, 377] on span at bounding box center [632, 386] width 70 height 18
drag, startPoint x: 281, startPoint y: 161, endPoint x: 580, endPoint y: 370, distance: 364.2
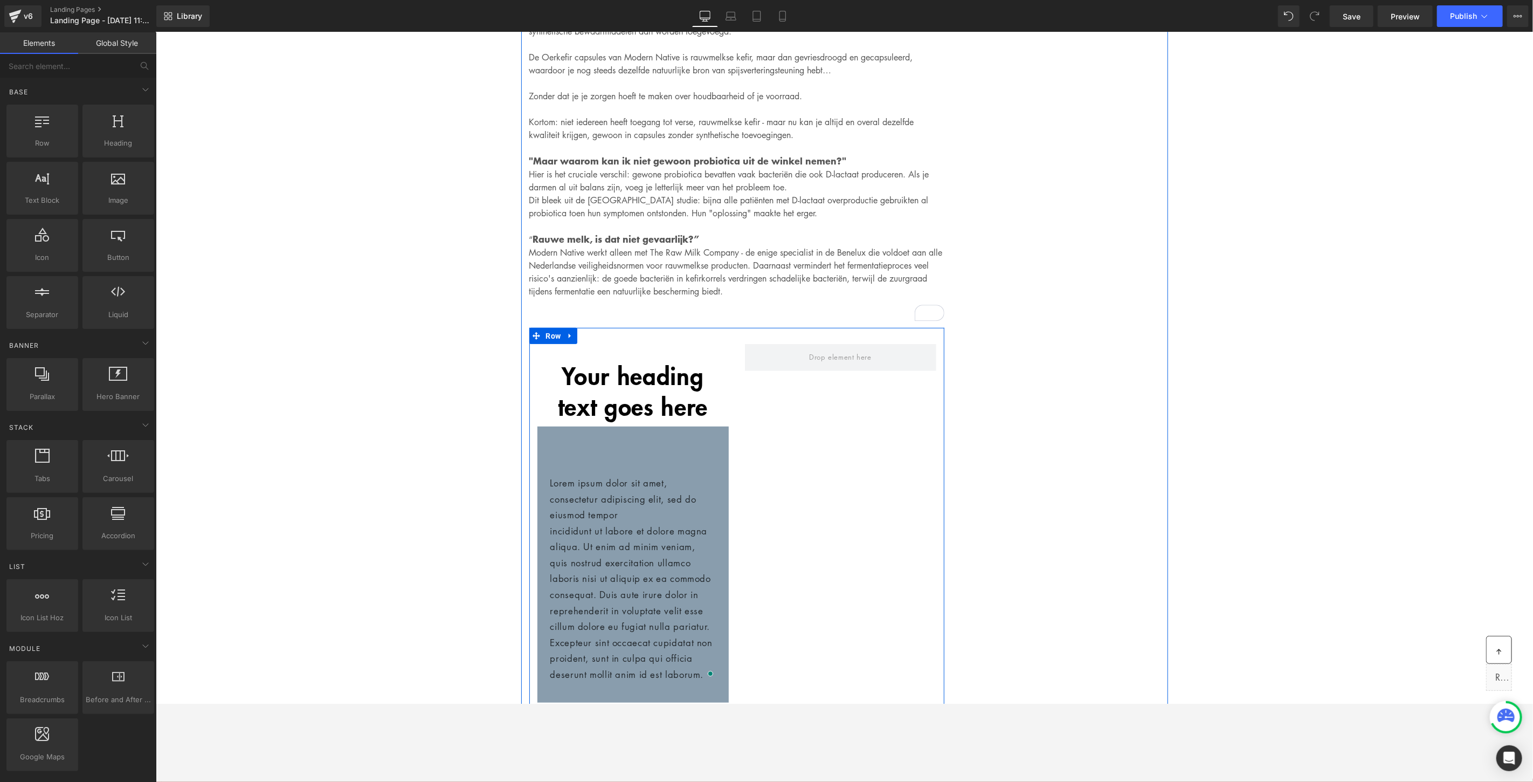
scroll to position [4004, 0]
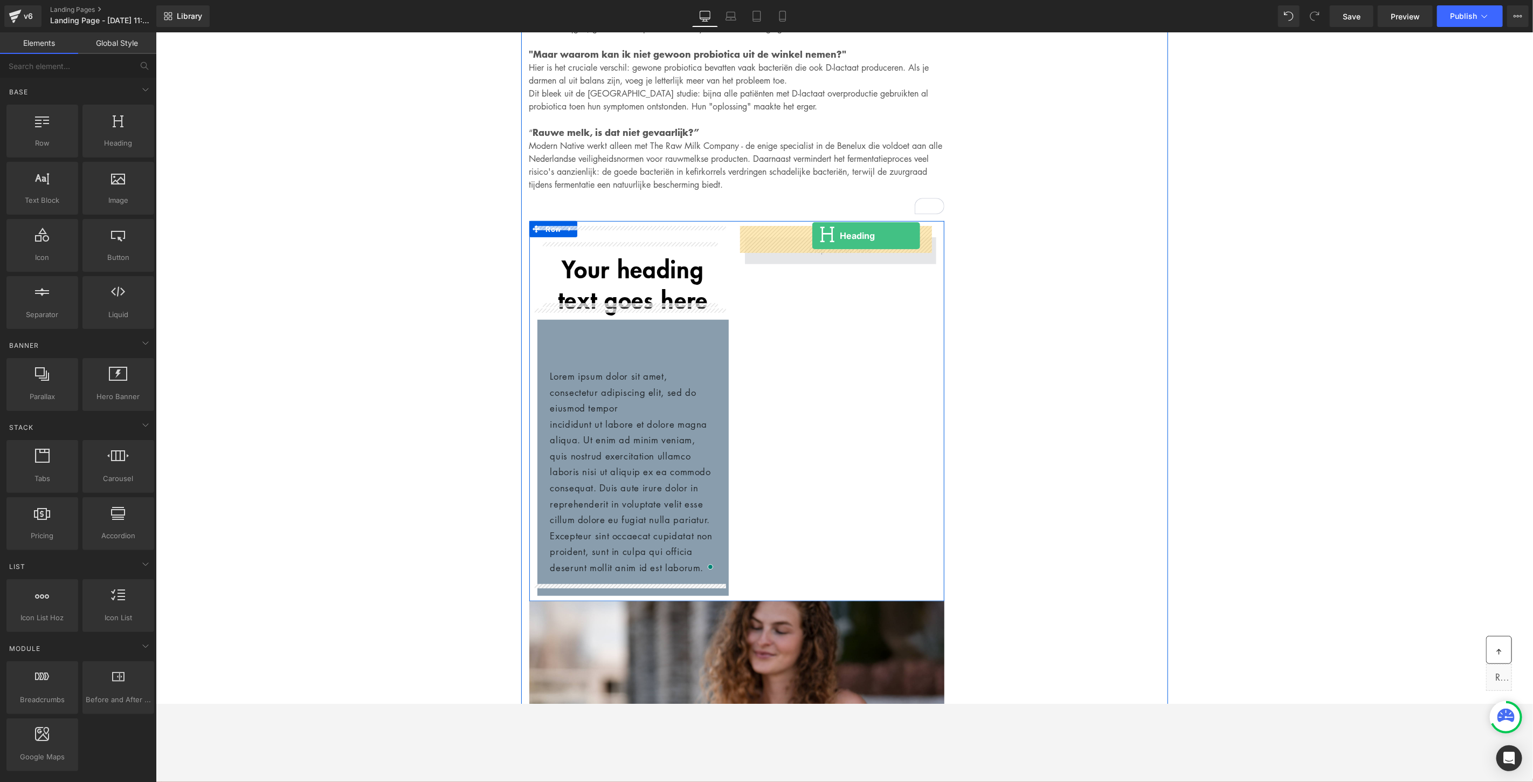
drag, startPoint x: 267, startPoint y: 181, endPoint x: 812, endPoint y: 235, distance: 547.2
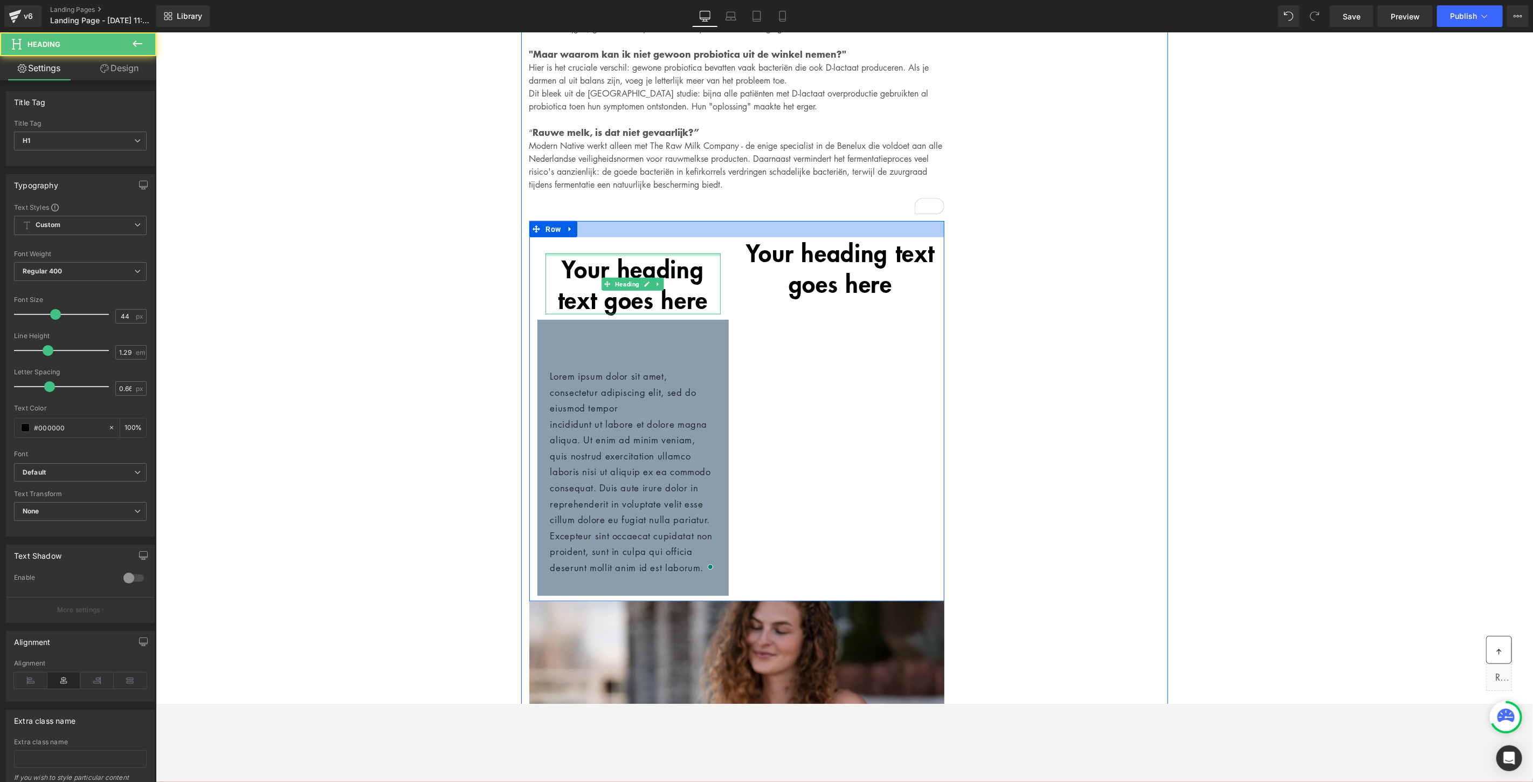
drag, startPoint x: 683, startPoint y: 243, endPoint x: 649, endPoint y: 216, distance: 43.8
click at [677, 221] on div "Your heading text goes here Heading Row Lorem ipsum dolor sit amet, consectetur…" at bounding box center [736, 411] width 415 height 380
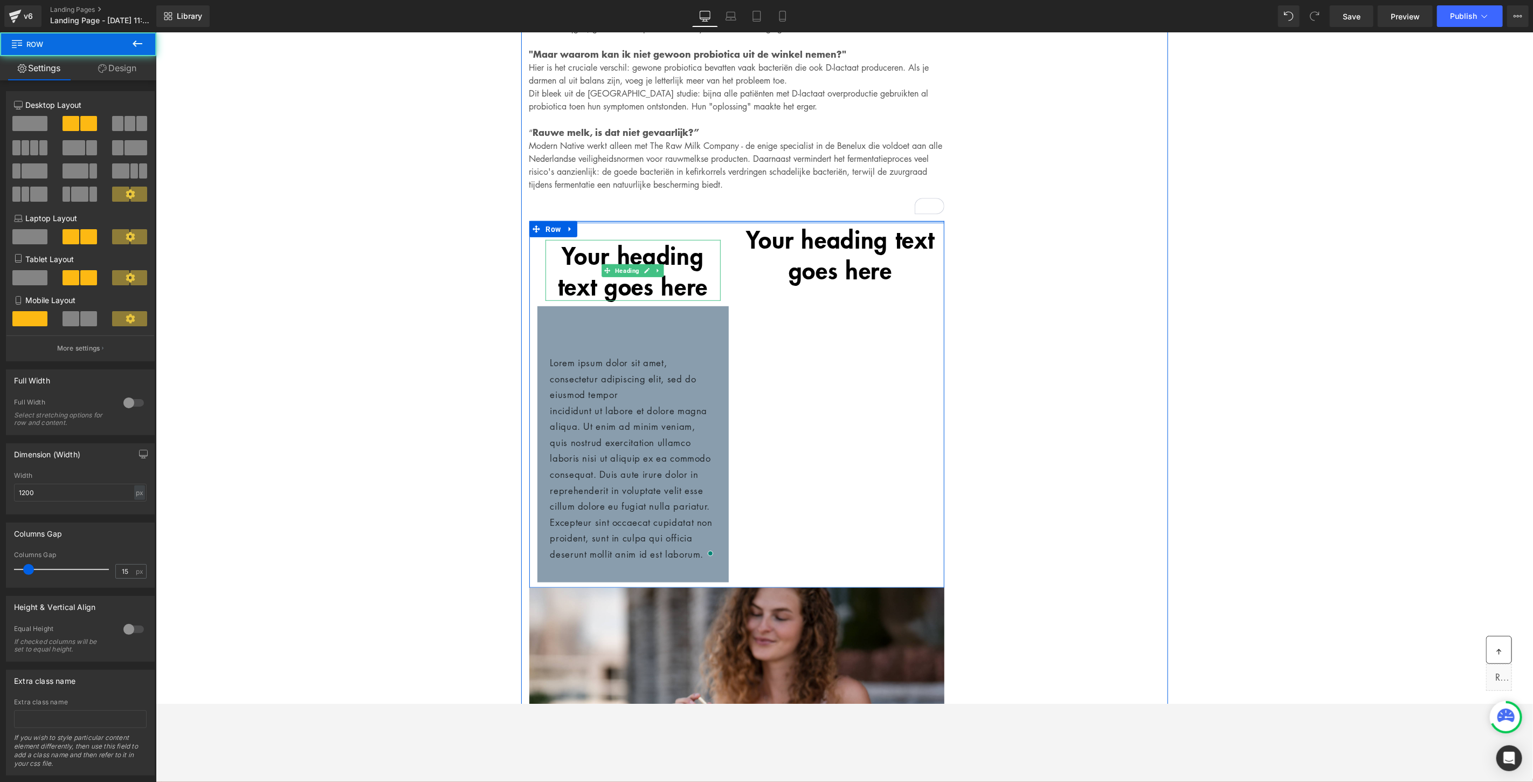
drag, startPoint x: 761, startPoint y: 225, endPoint x: 764, endPoint y: 209, distance: 17.0
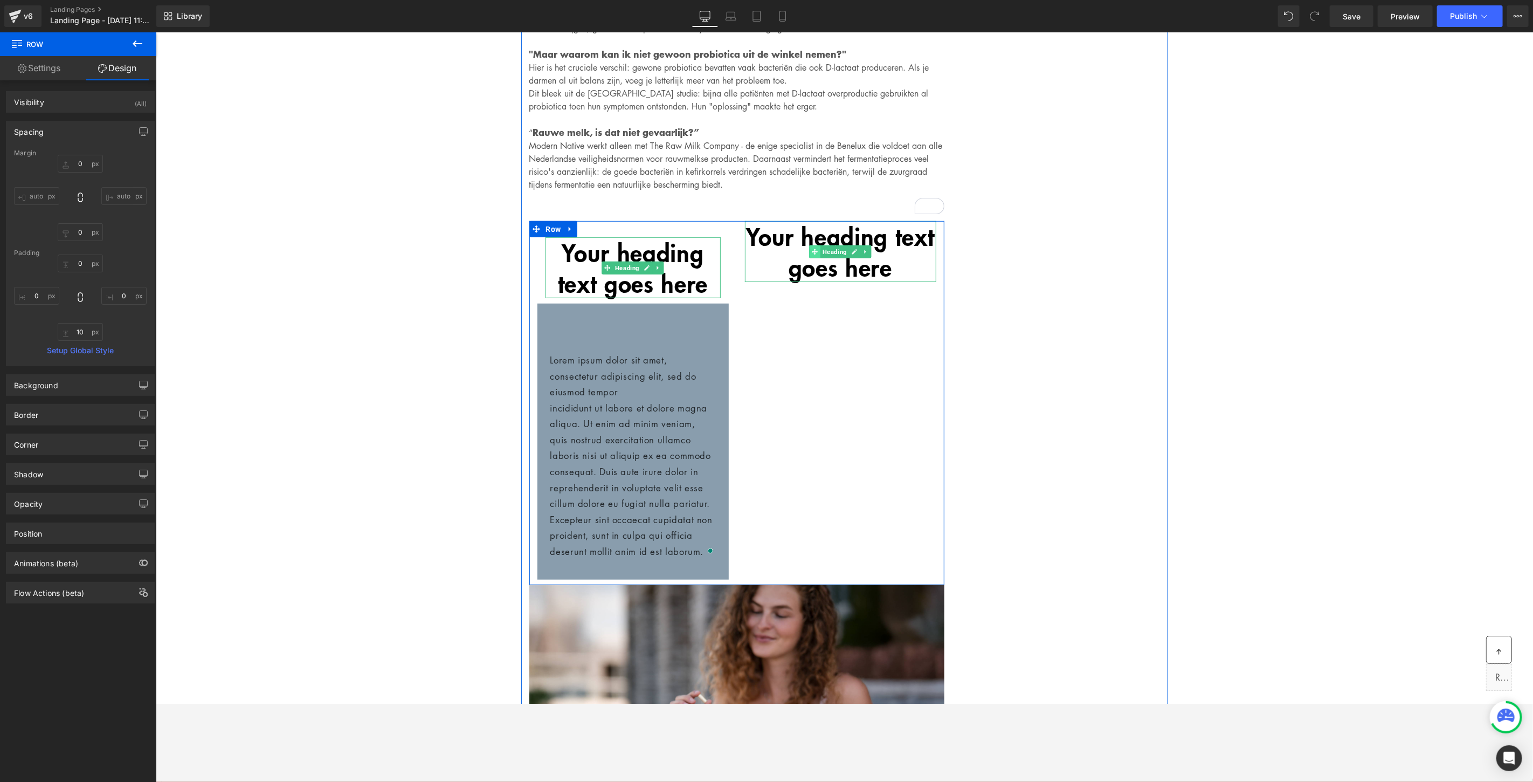
click at [812, 245] on span at bounding box center [814, 251] width 11 height 13
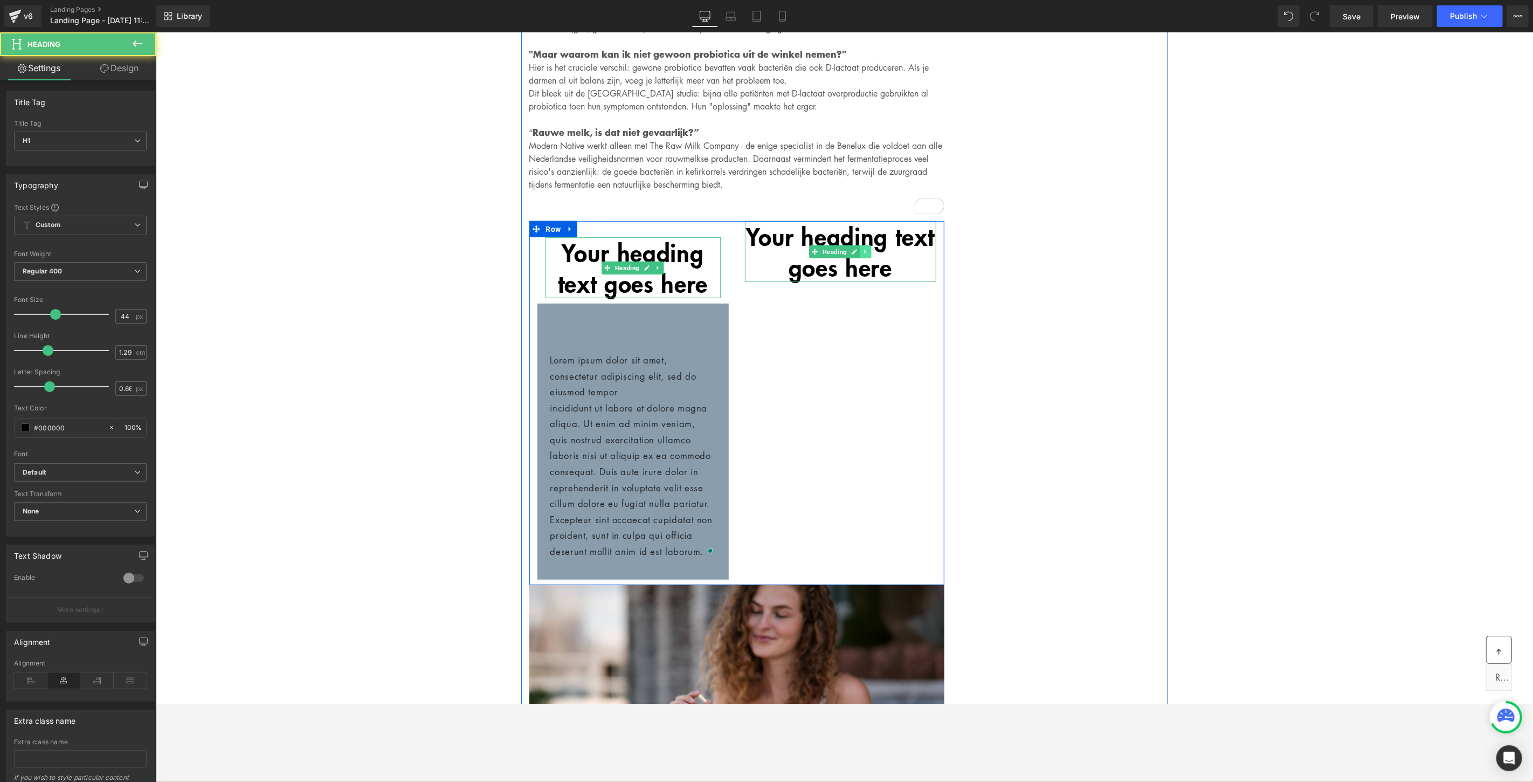
click at [863, 248] on icon at bounding box center [866, 251] width 6 height 6
click at [868, 248] on icon at bounding box center [871, 251] width 6 height 6
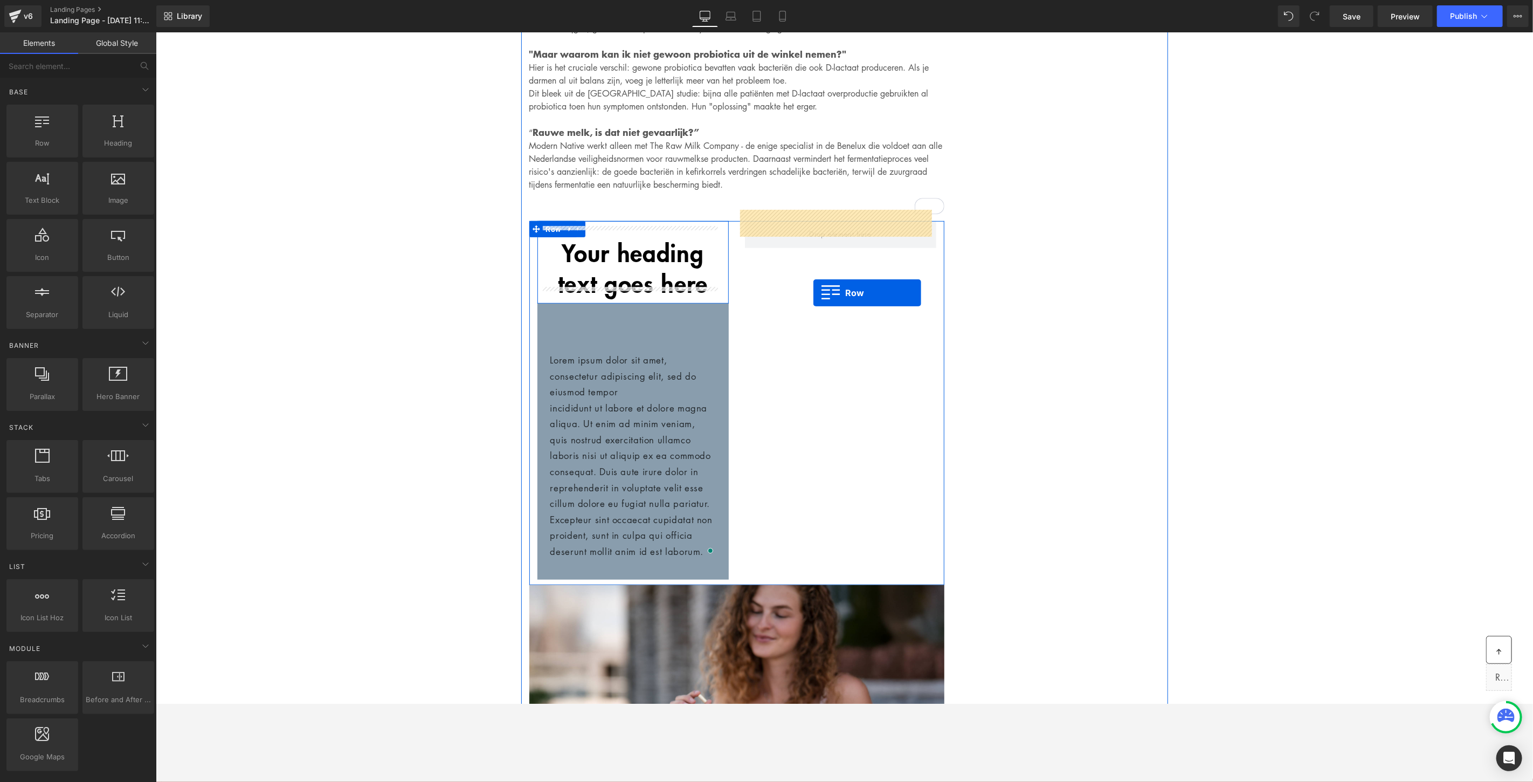
drag, startPoint x: 221, startPoint y: 170, endPoint x: 813, endPoint y: 292, distance: 604.5
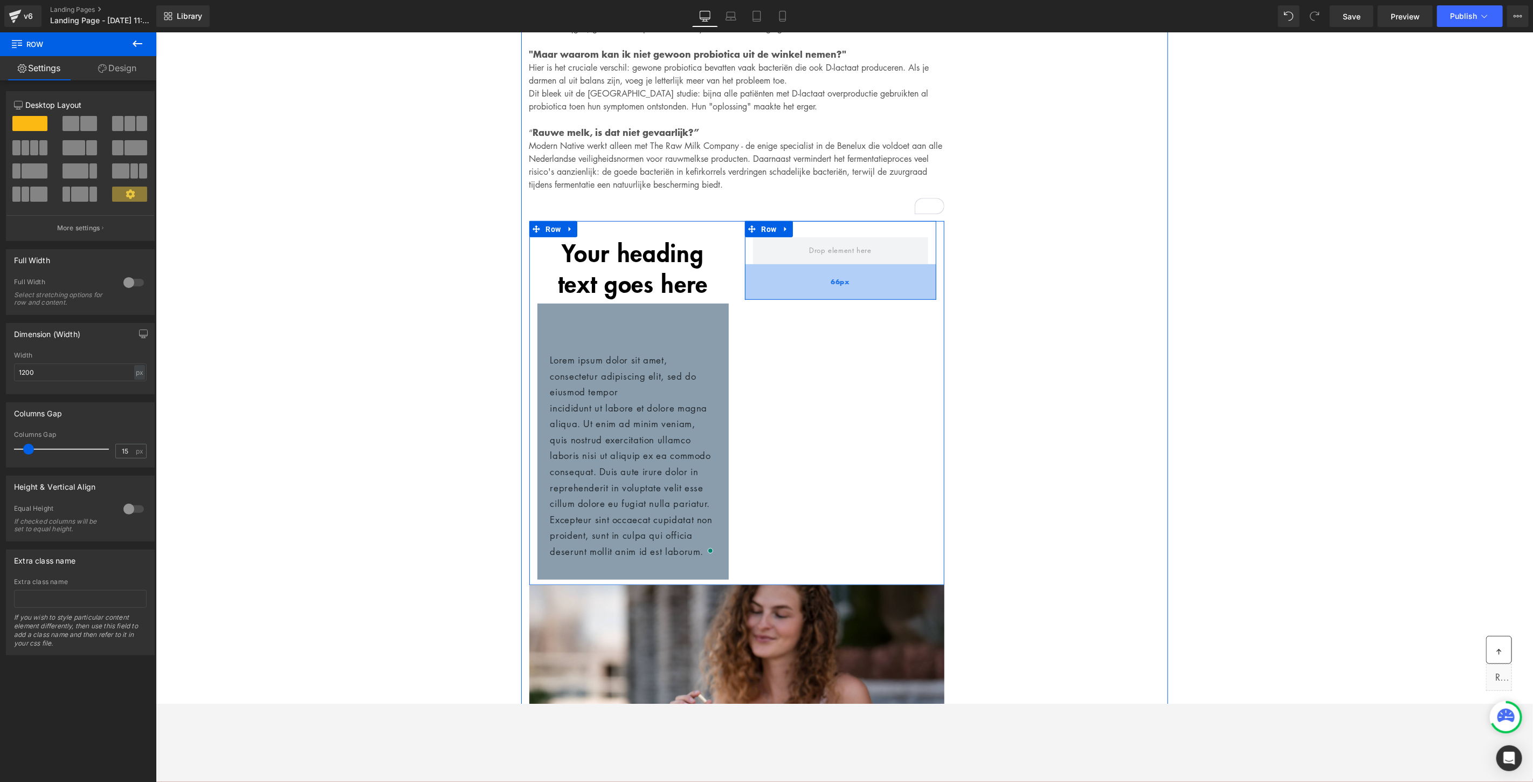
drag, startPoint x: 779, startPoint y: 255, endPoint x: 781, endPoint y: 288, distance: 32.9
click at [782, 288] on div "66px" at bounding box center [840, 282] width 191 height 36
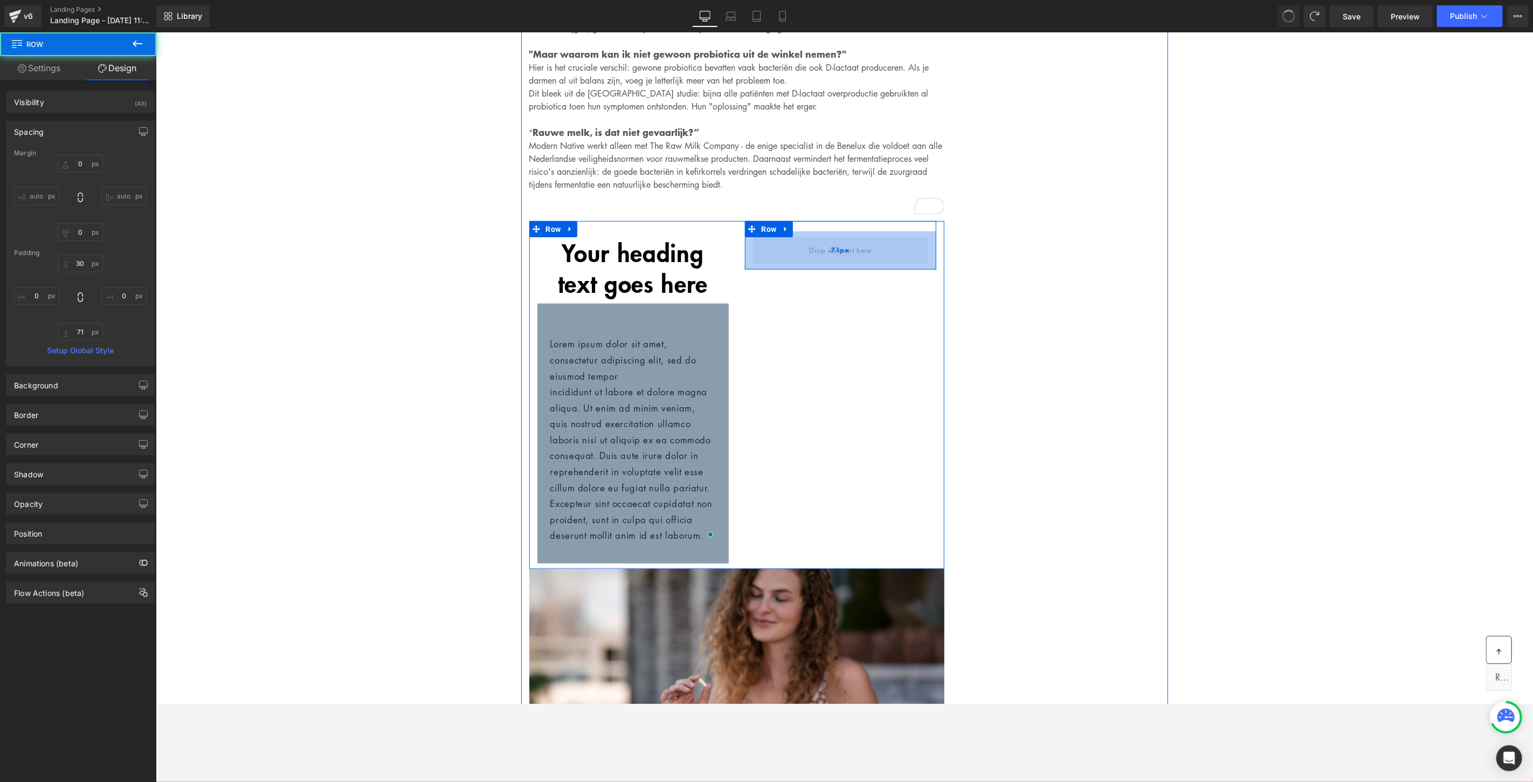
type input "0"
type input "30"
type input "0"
type input "10"
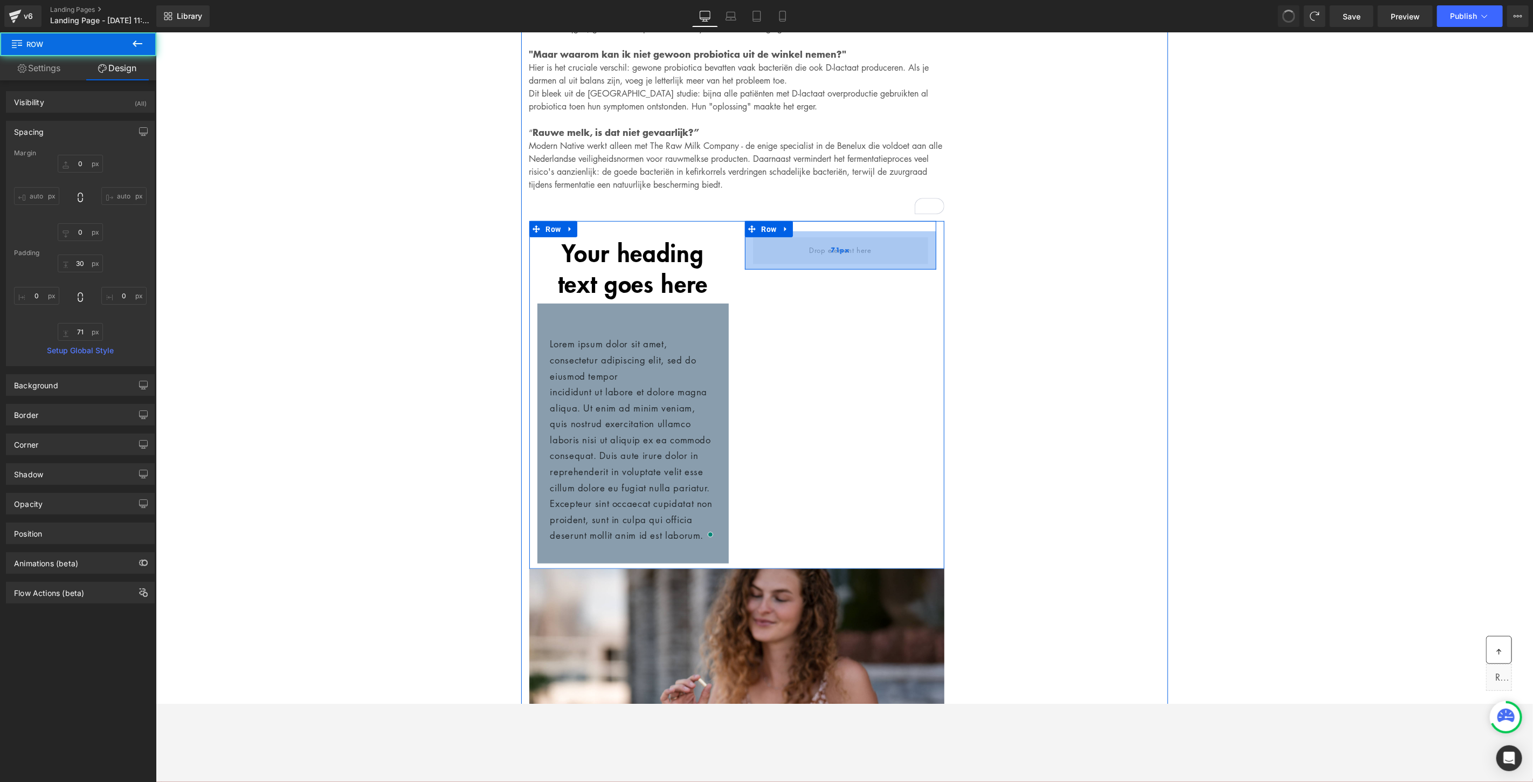
type input "0"
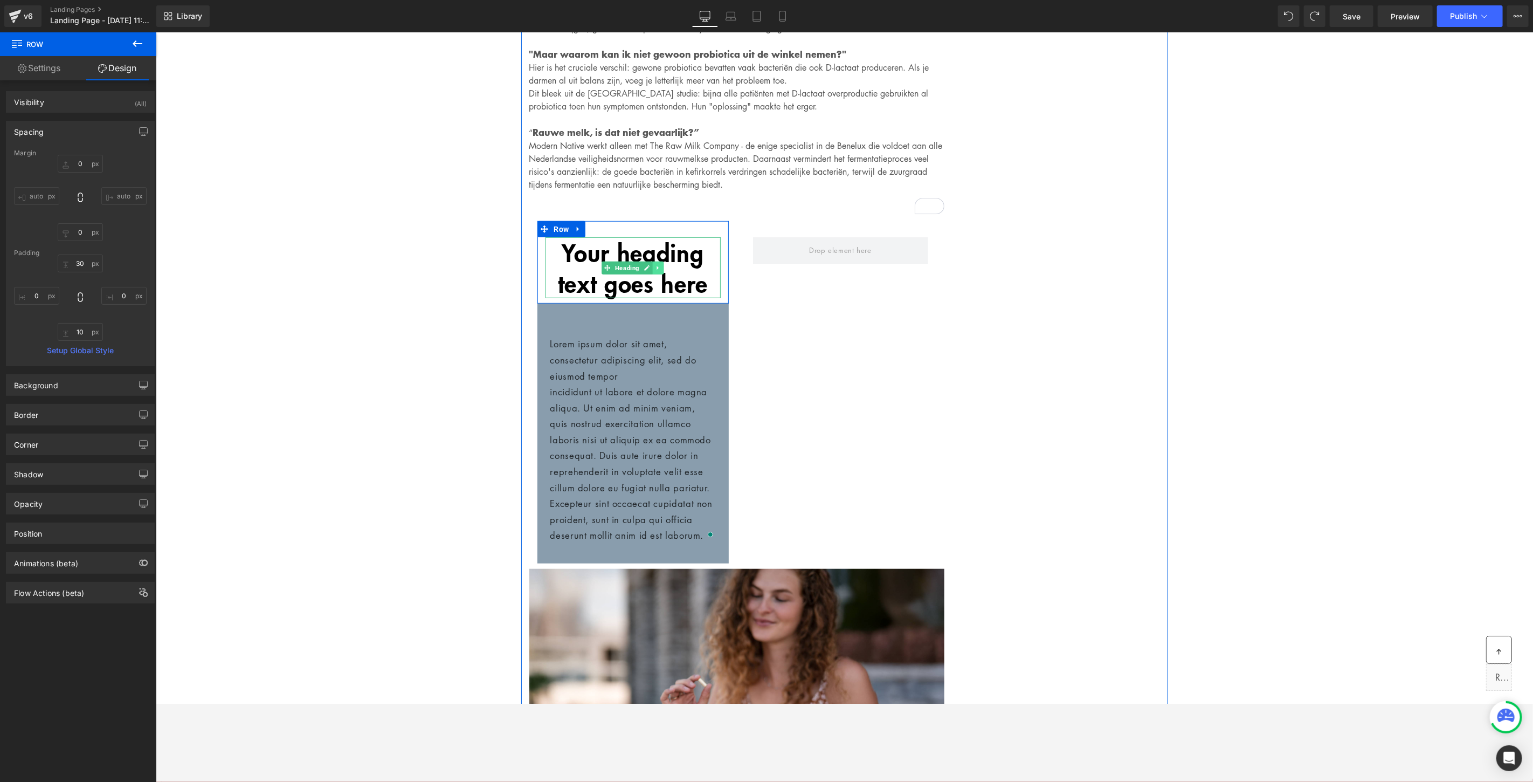
click at [652, 261] on link at bounding box center [657, 267] width 11 height 13
click at [565, 245] on h1 "Your heading text goes here" at bounding box center [632, 267] width 175 height 61
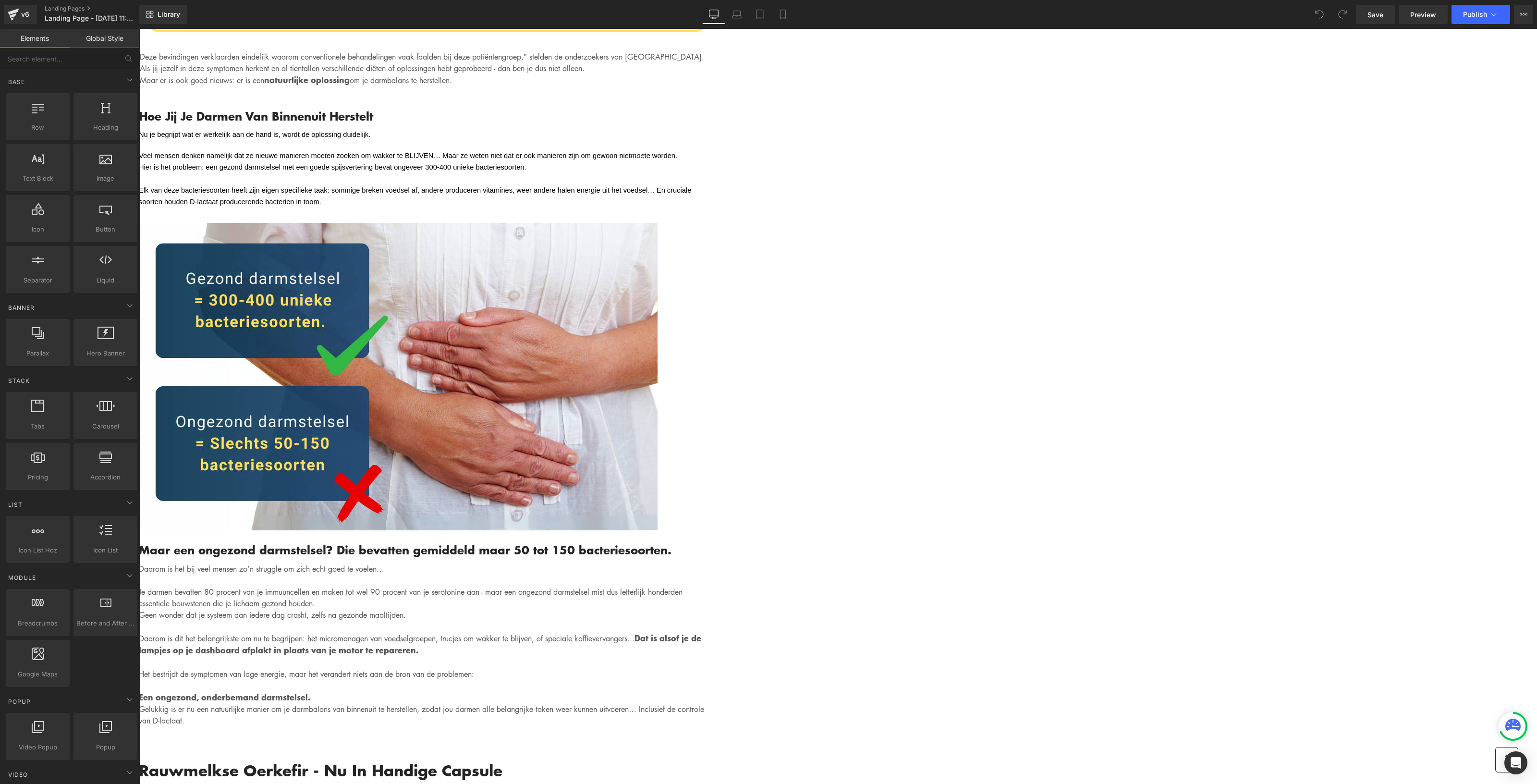
scroll to position [3542, 0]
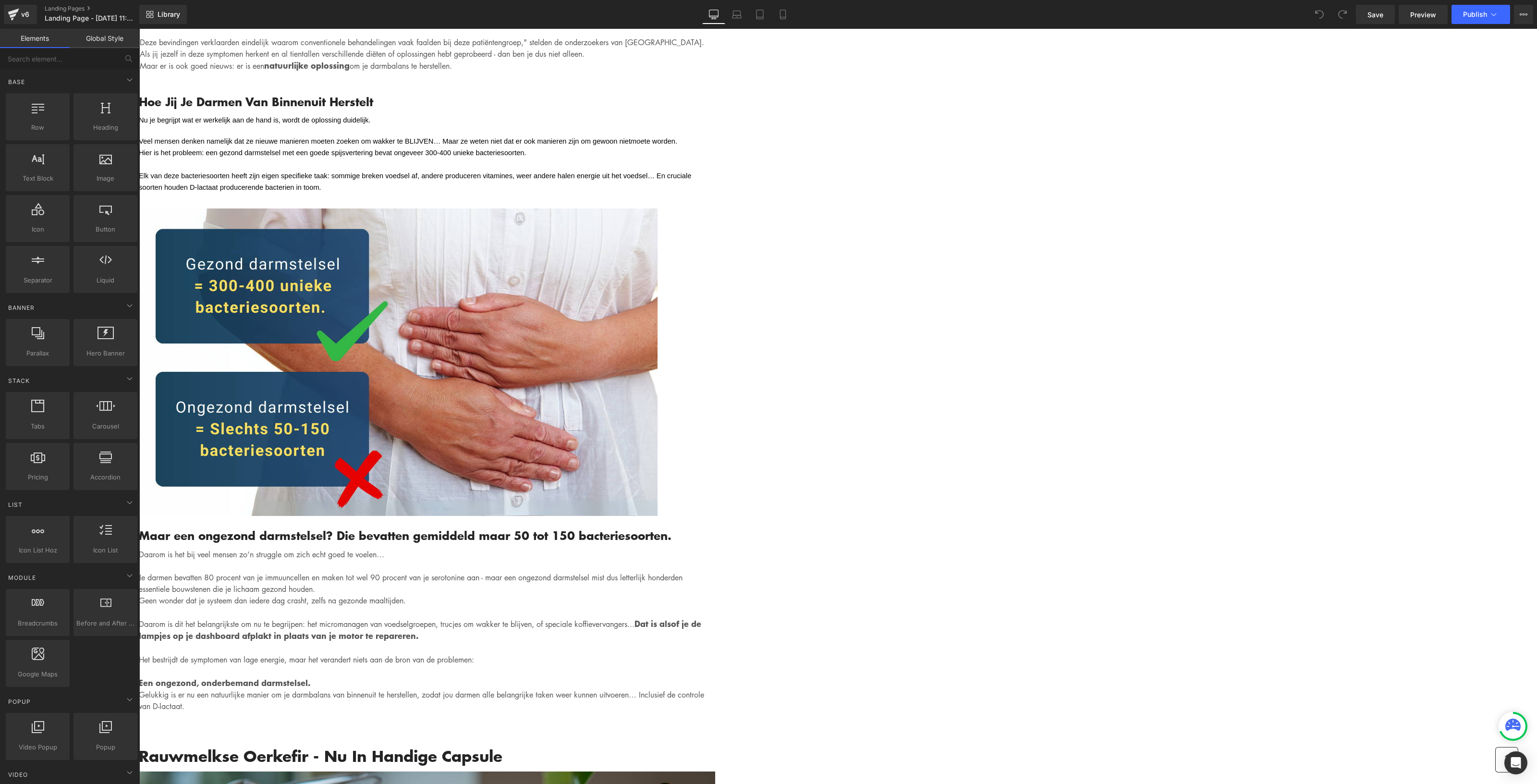
drag, startPoint x: 905, startPoint y: 225, endPoint x: 900, endPoint y: 226, distance: 5.1
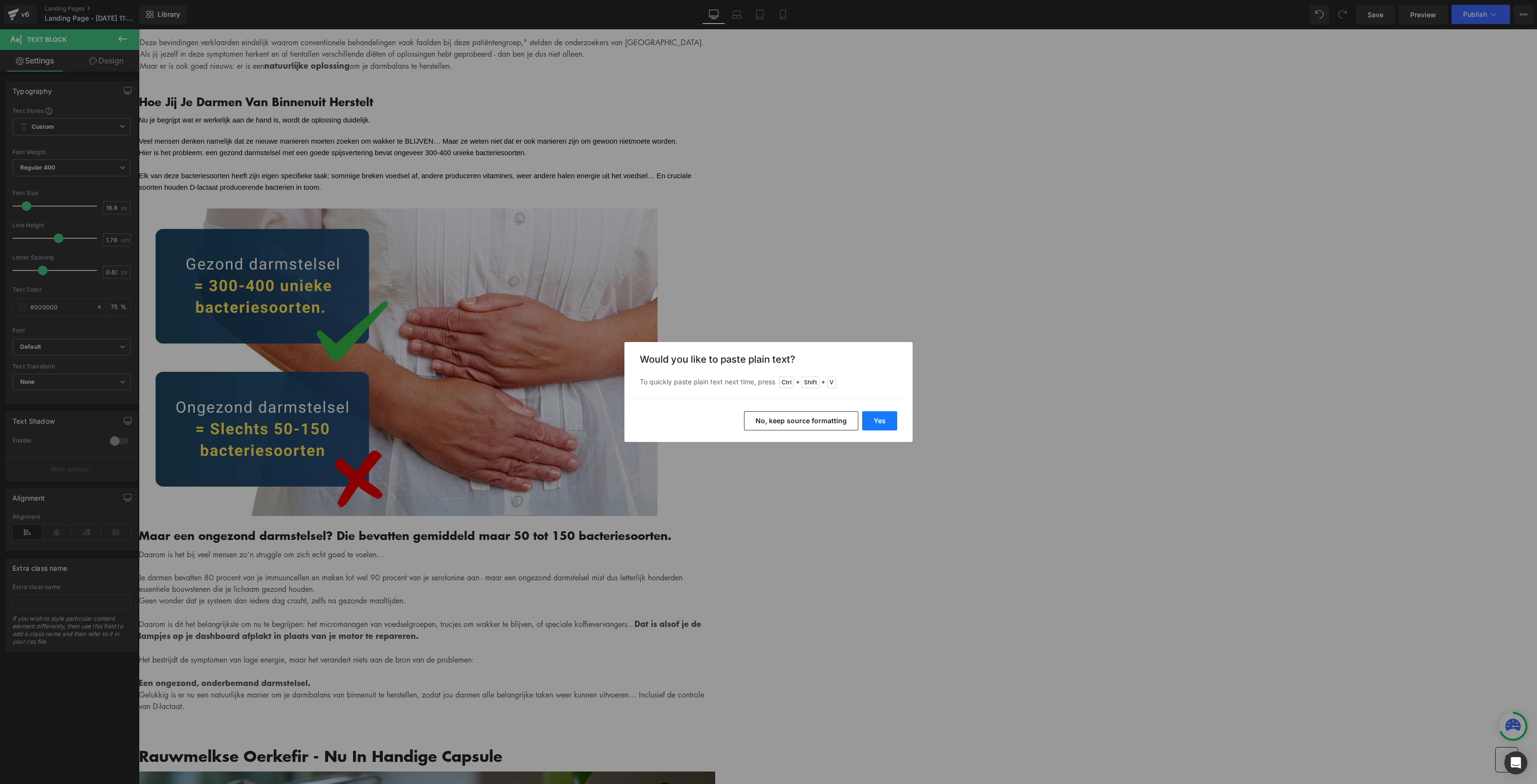
click at [874, 422] on button "Yes" at bounding box center [879, 421] width 35 height 20
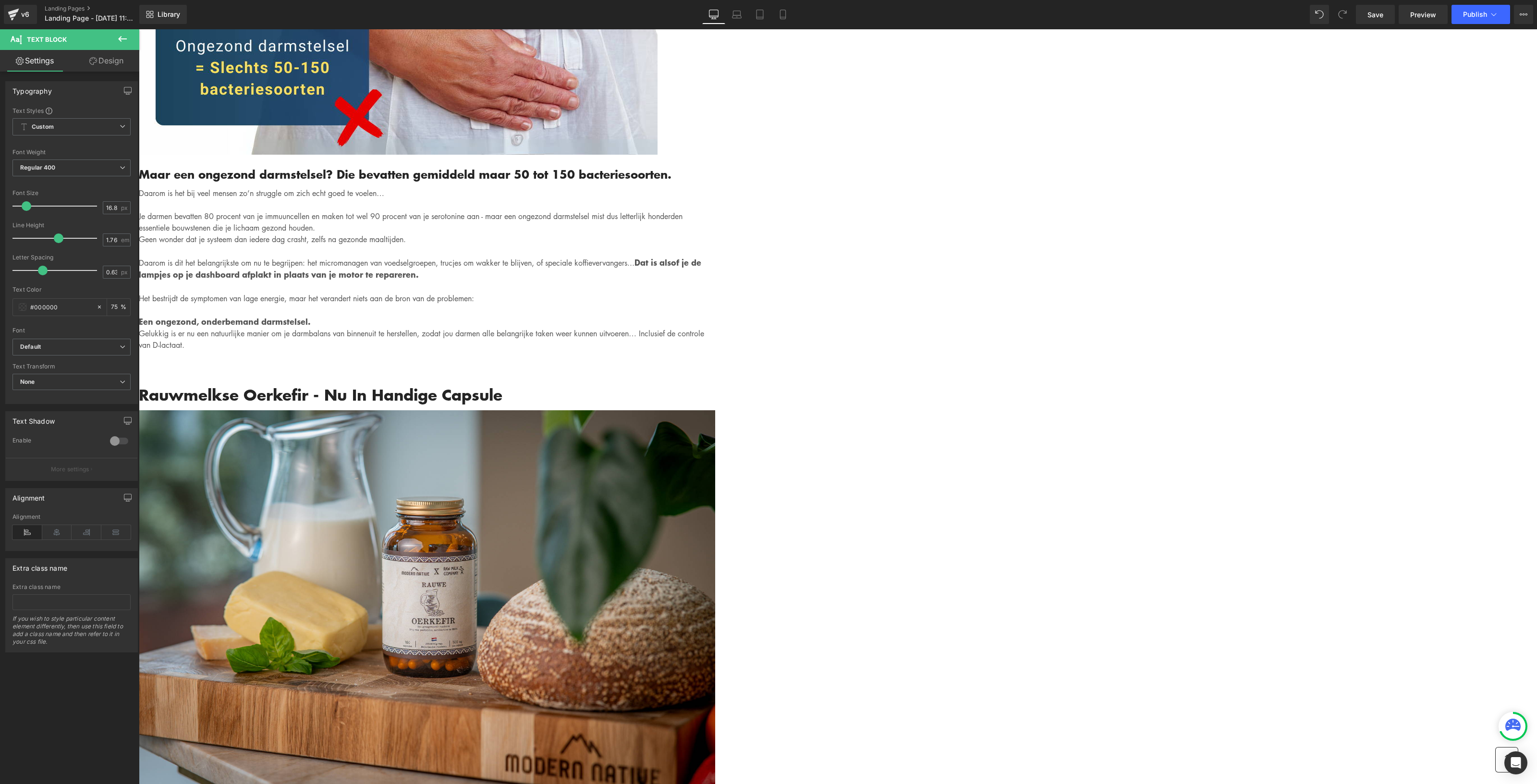
scroll to position [3963, 0]
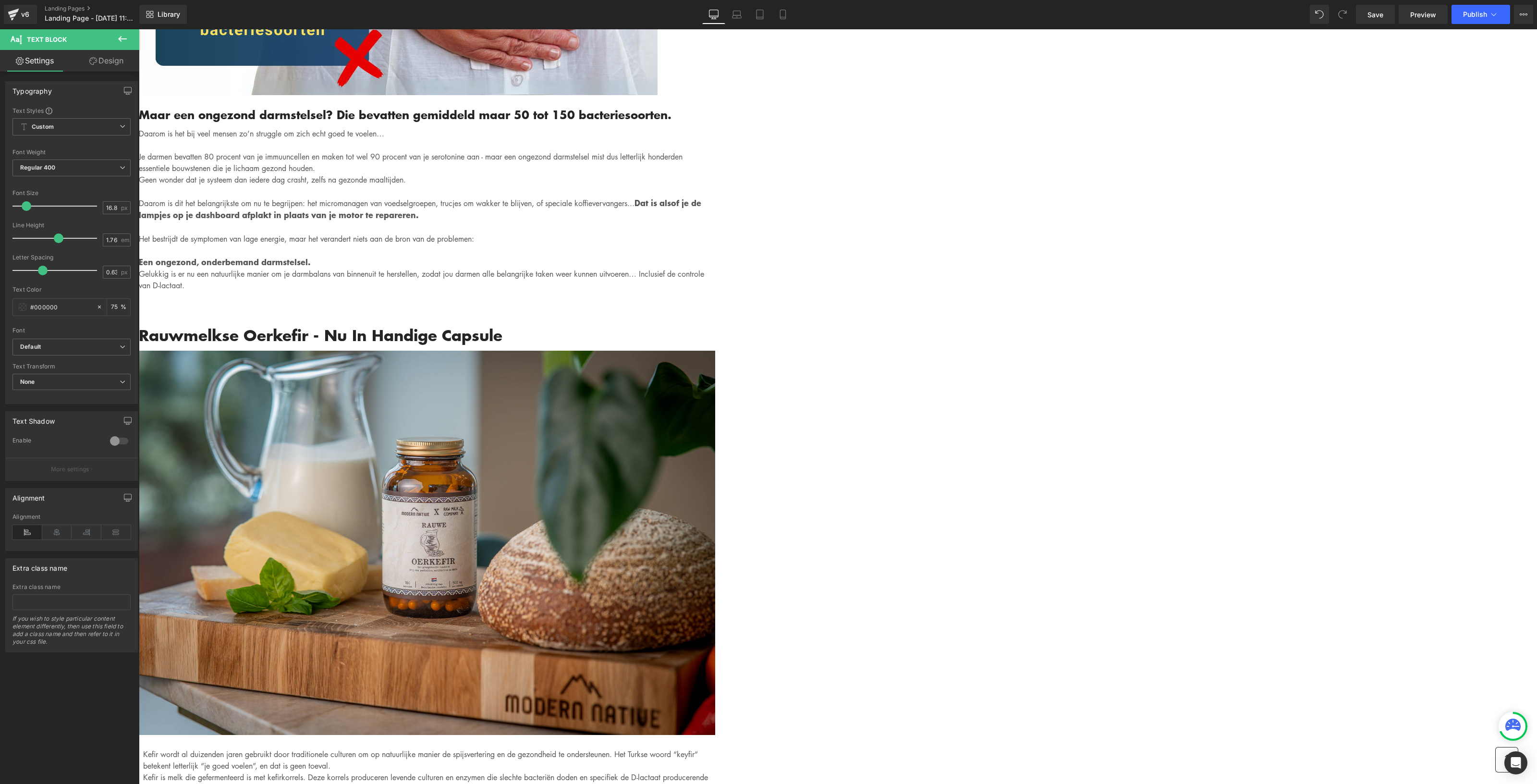
drag, startPoint x: 827, startPoint y: 241, endPoint x: 552, endPoint y: 191, distance: 279.5
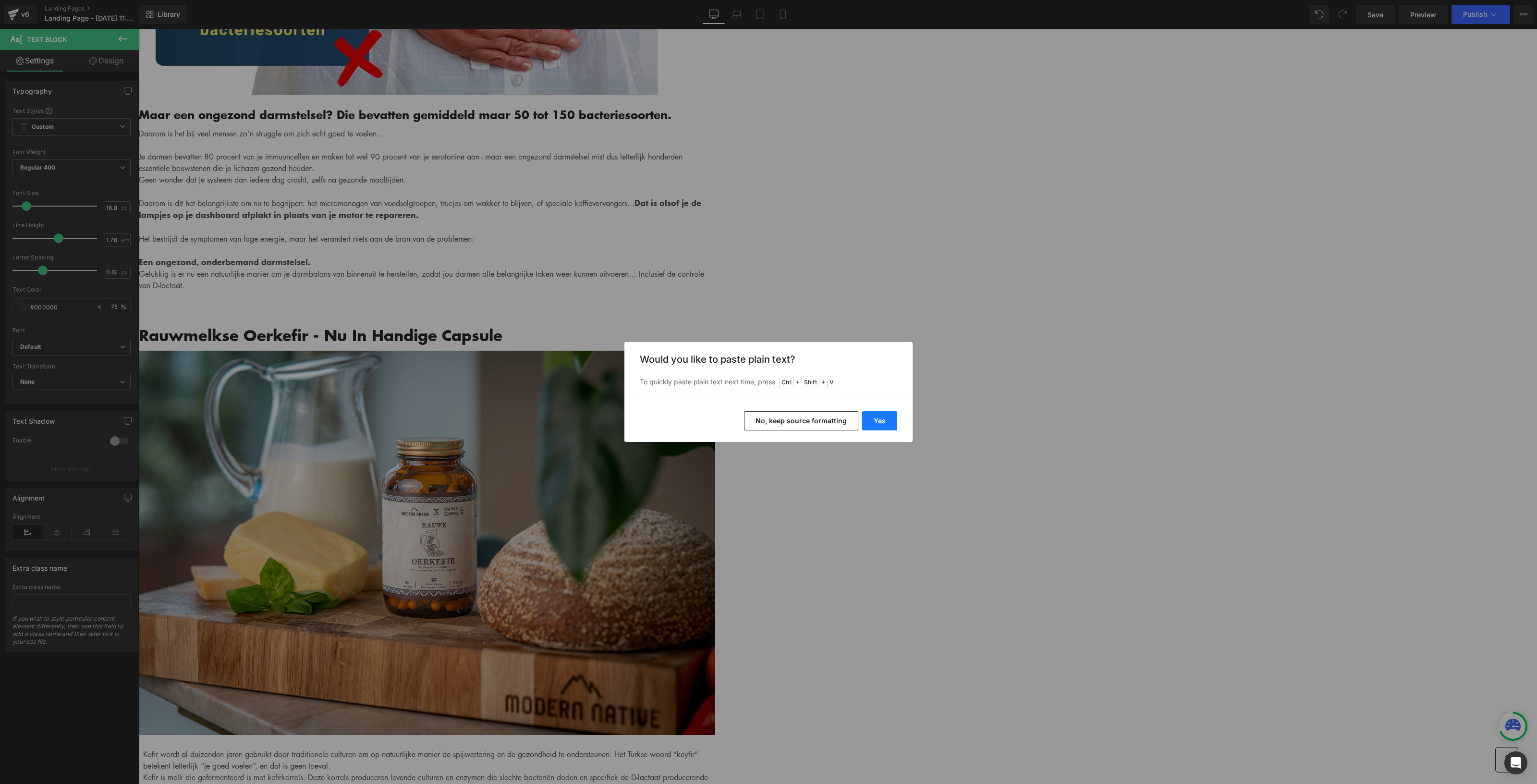
click at [875, 417] on button "Yes" at bounding box center [879, 421] width 35 height 20
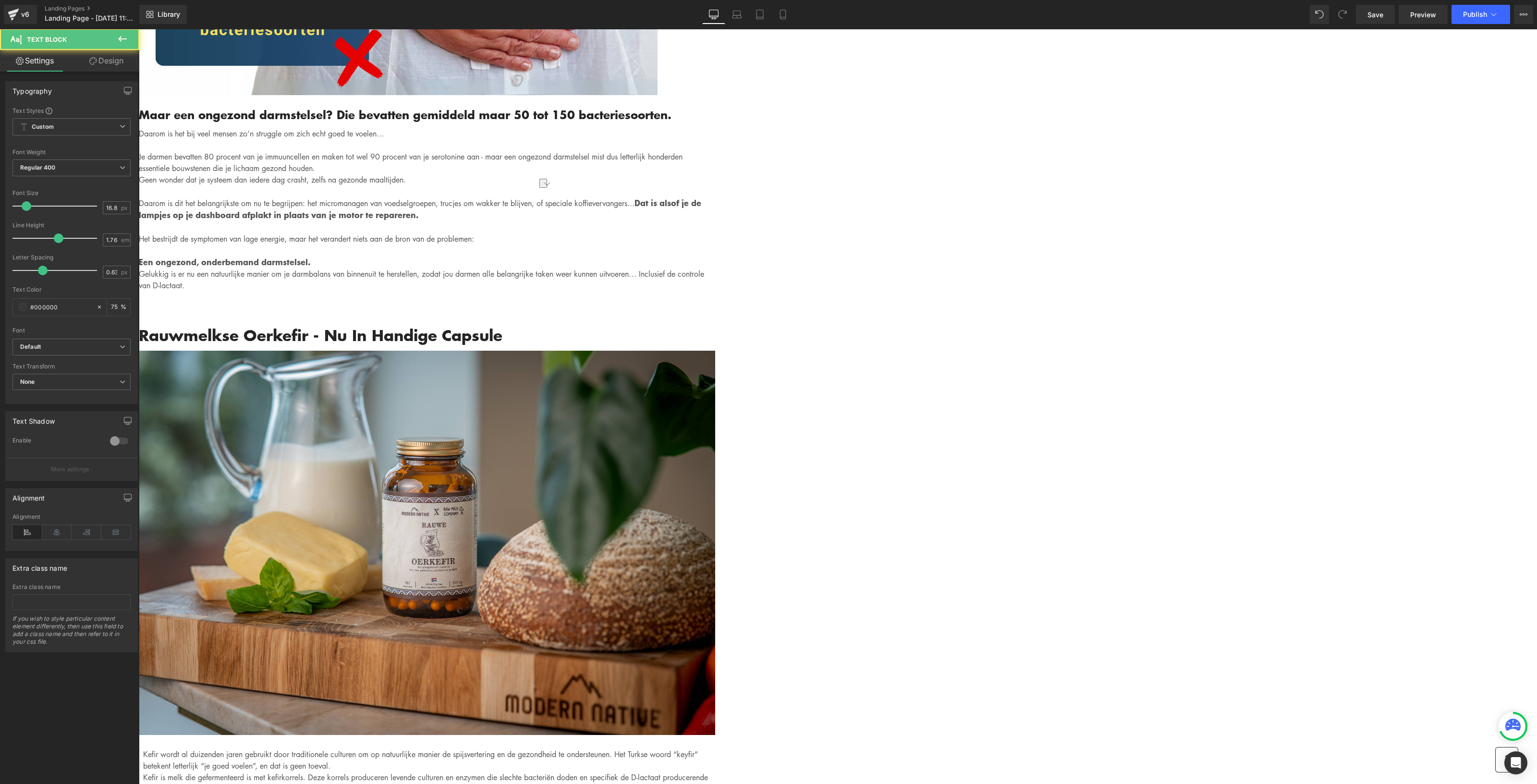
drag, startPoint x: 700, startPoint y: 189, endPoint x: 523, endPoint y: 183, distance: 177.1
click at [523, 183] on div "Gemadvertorial Heading Advertorial Text Block Row Row Image Hero Banner Written…" at bounding box center [838, 143] width 1398 height 8154
click at [715, 288] on div "Written by Louis x - Published on Feb 28, 2023 Text Block Image Als je binnen 3…" at bounding box center [427, 177] width 576 height 7400
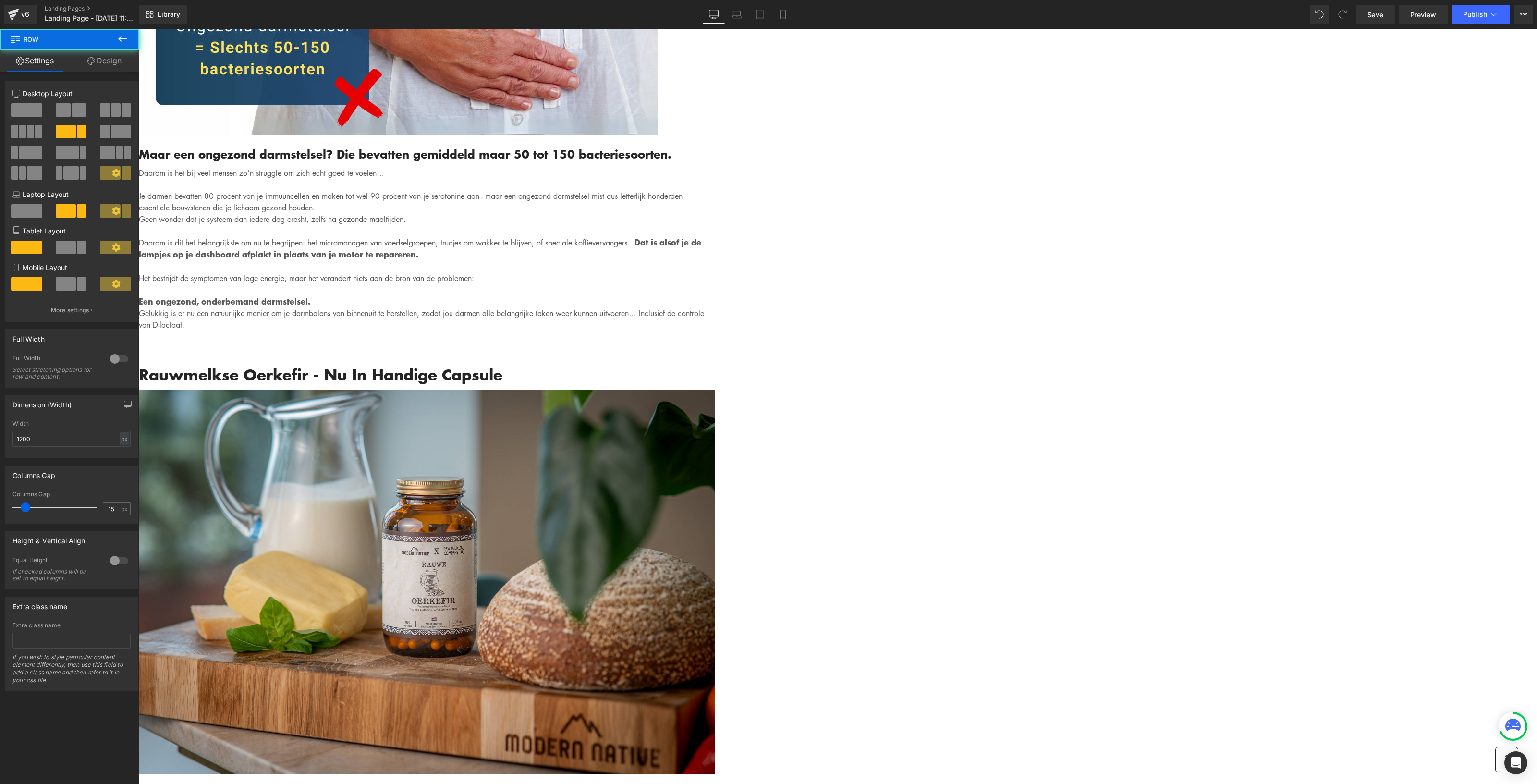
scroll to position [3902, 0]
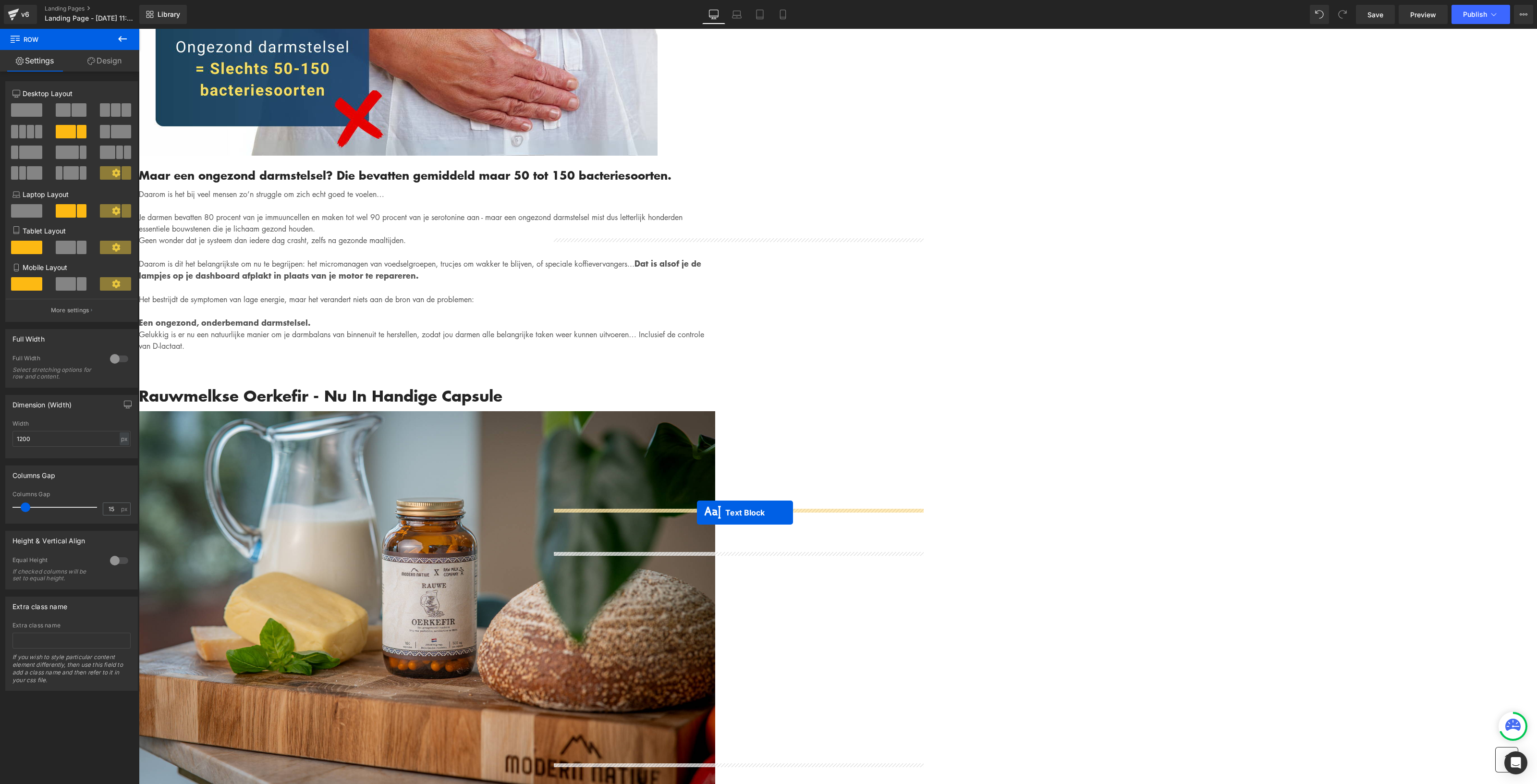
drag, startPoint x: 713, startPoint y: 287, endPoint x: 697, endPoint y: 512, distance: 225.6
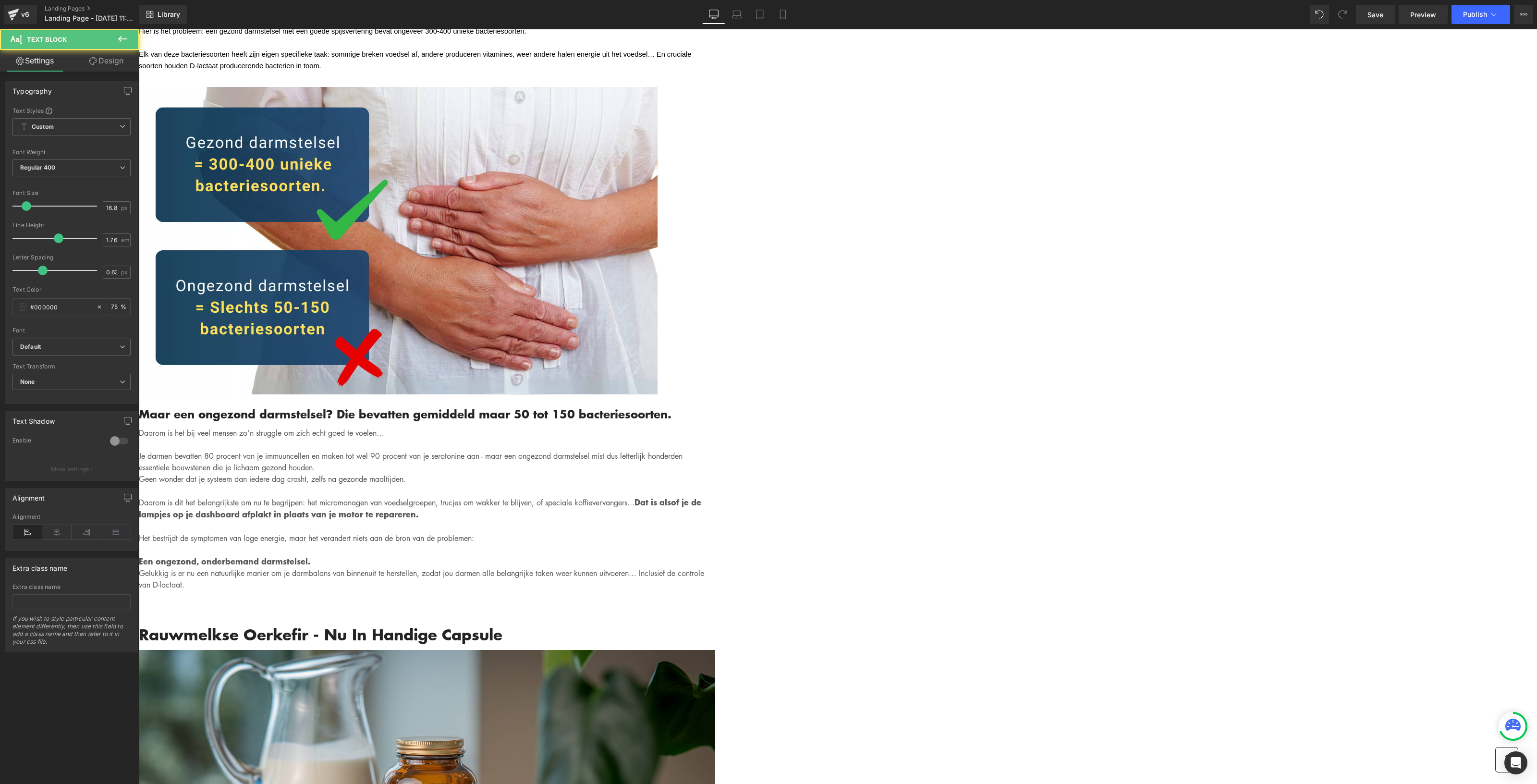
scroll to position [3602, 0]
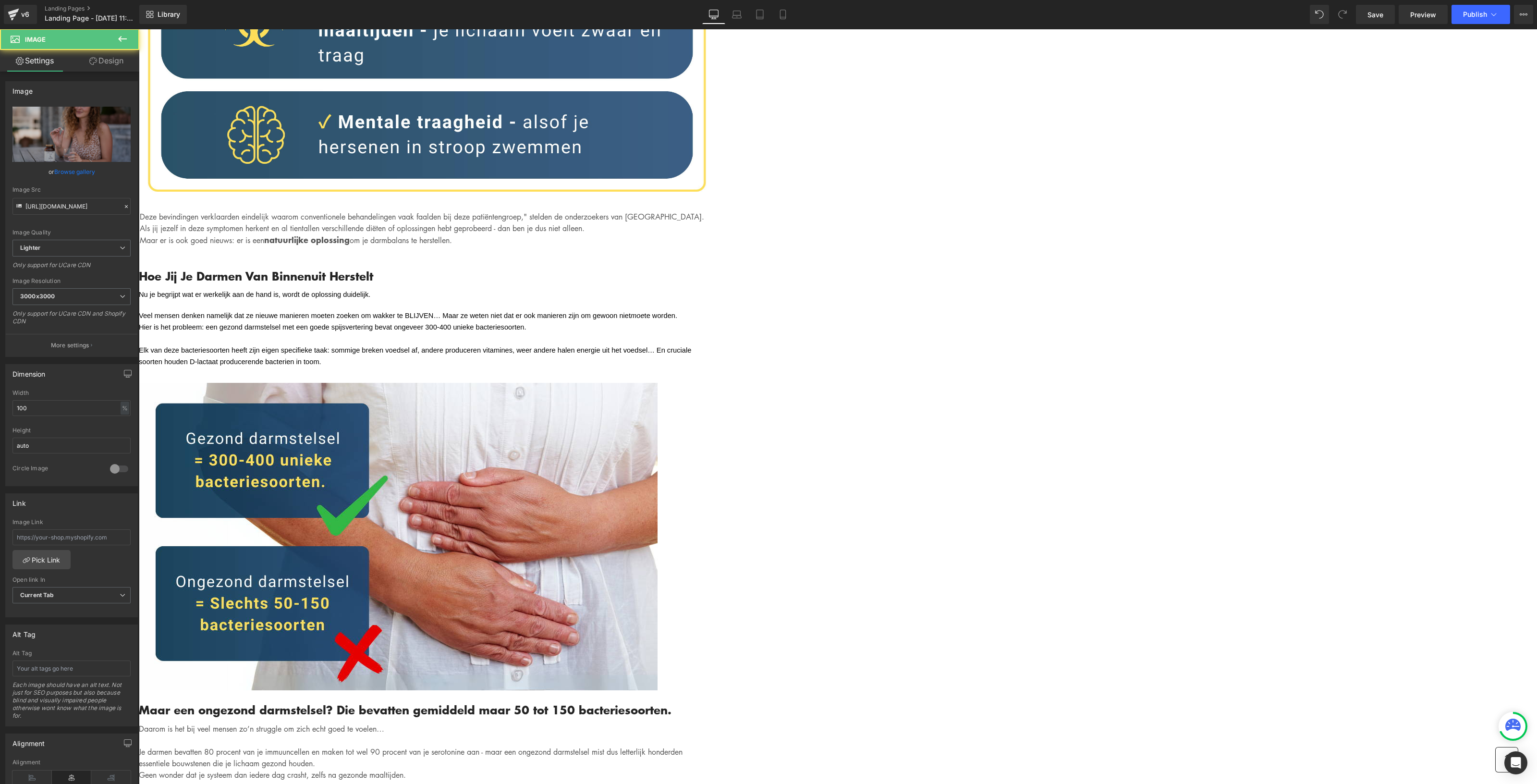
scroll to position [3361, 0]
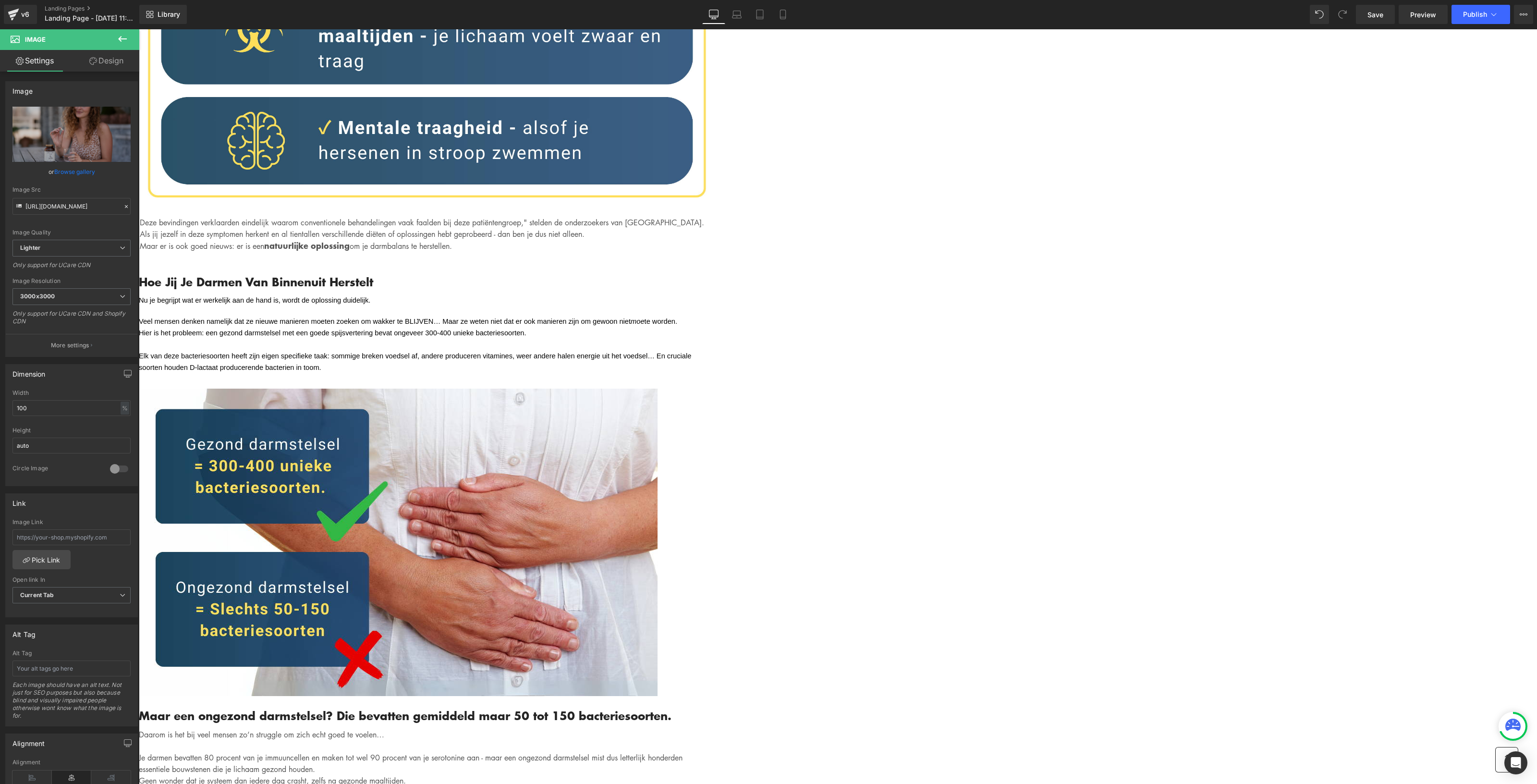
click at [247, 146] on div "Gemadvertorial Heading Advertorial Text Block Row Row Image Hero Banner Written…" at bounding box center [838, 744] width 1398 height 8154
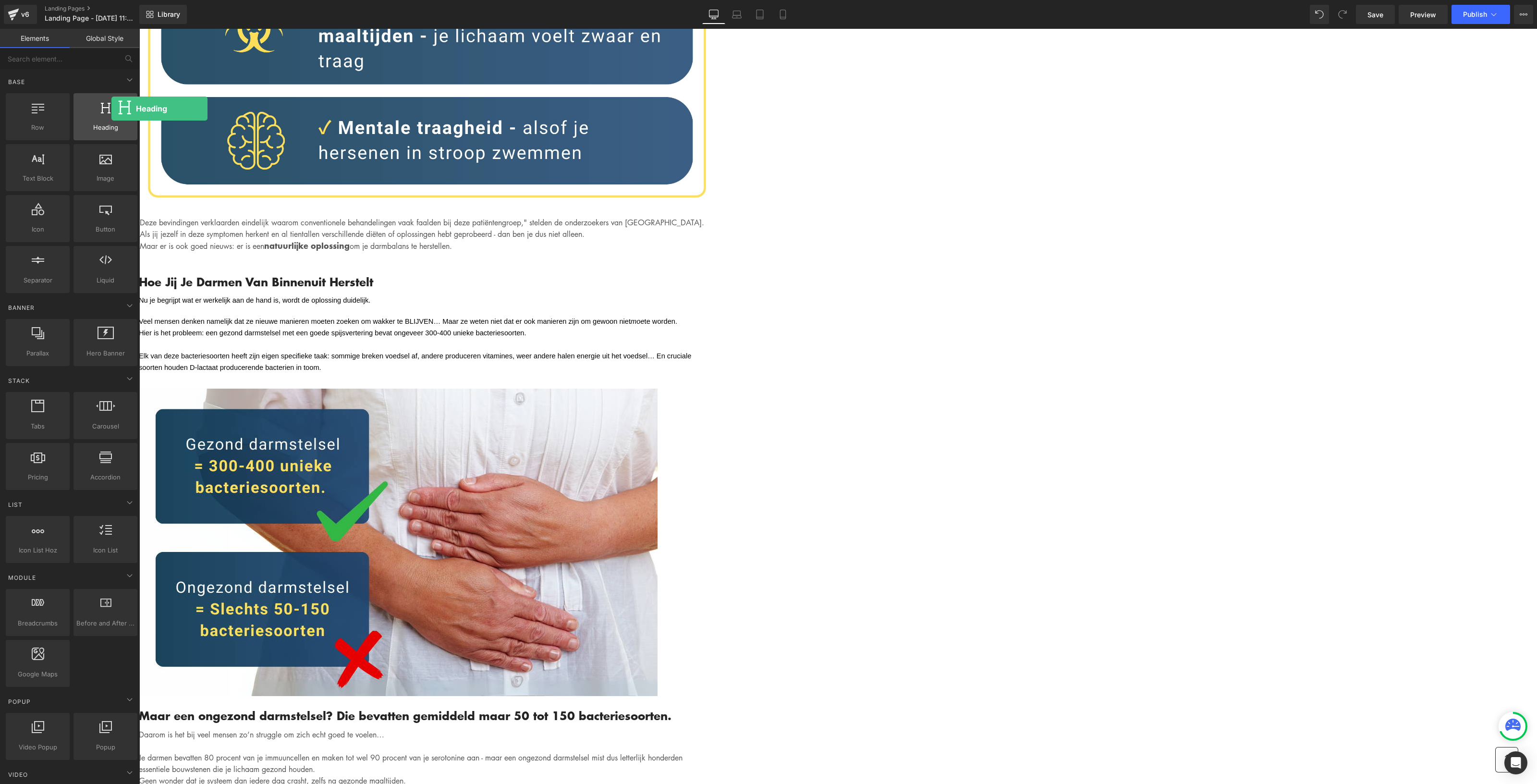
click at [111, 109] on div at bounding box center [105, 111] width 58 height 21
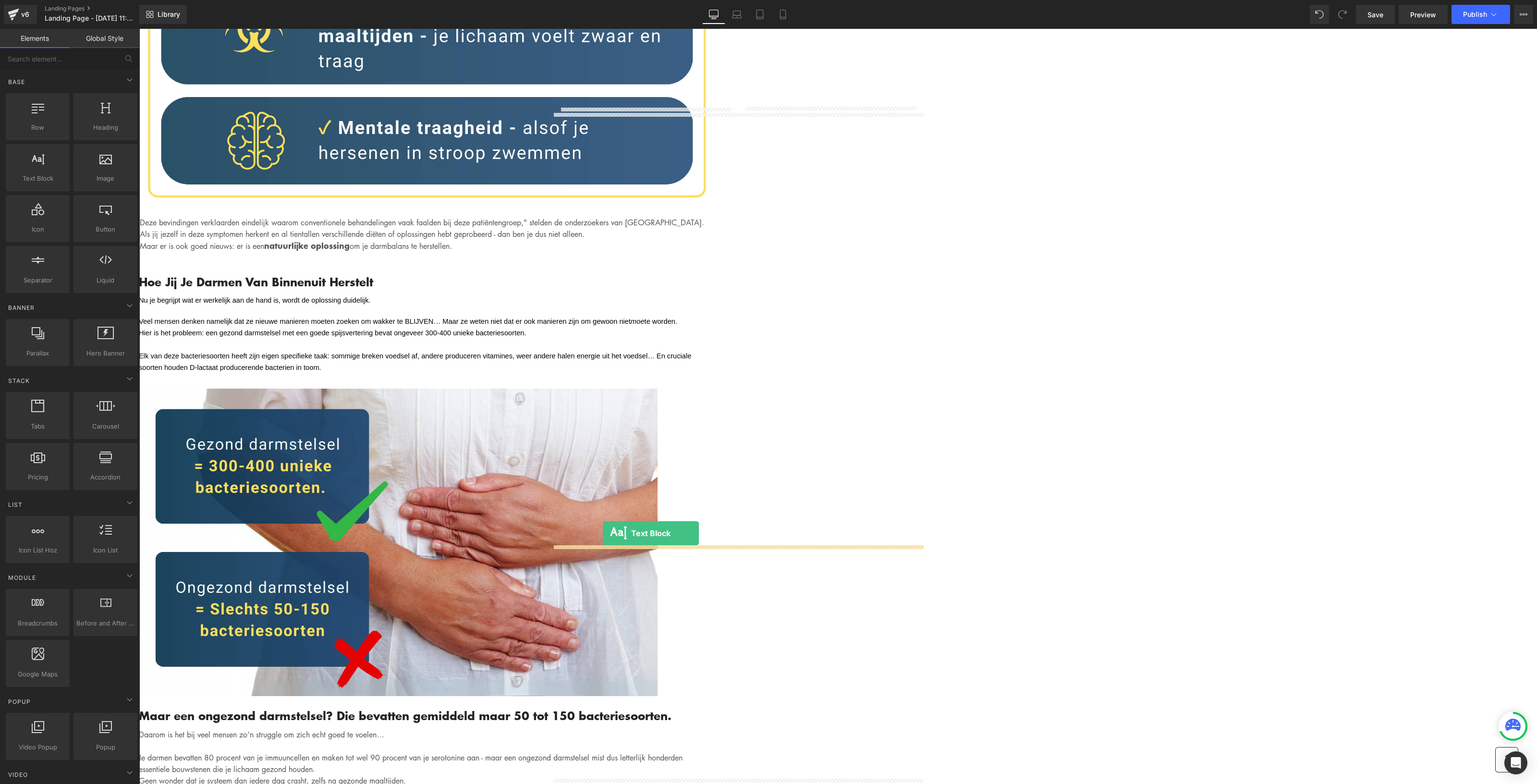
drag, startPoint x: 274, startPoint y: 233, endPoint x: 603, endPoint y: 533, distance: 445.2
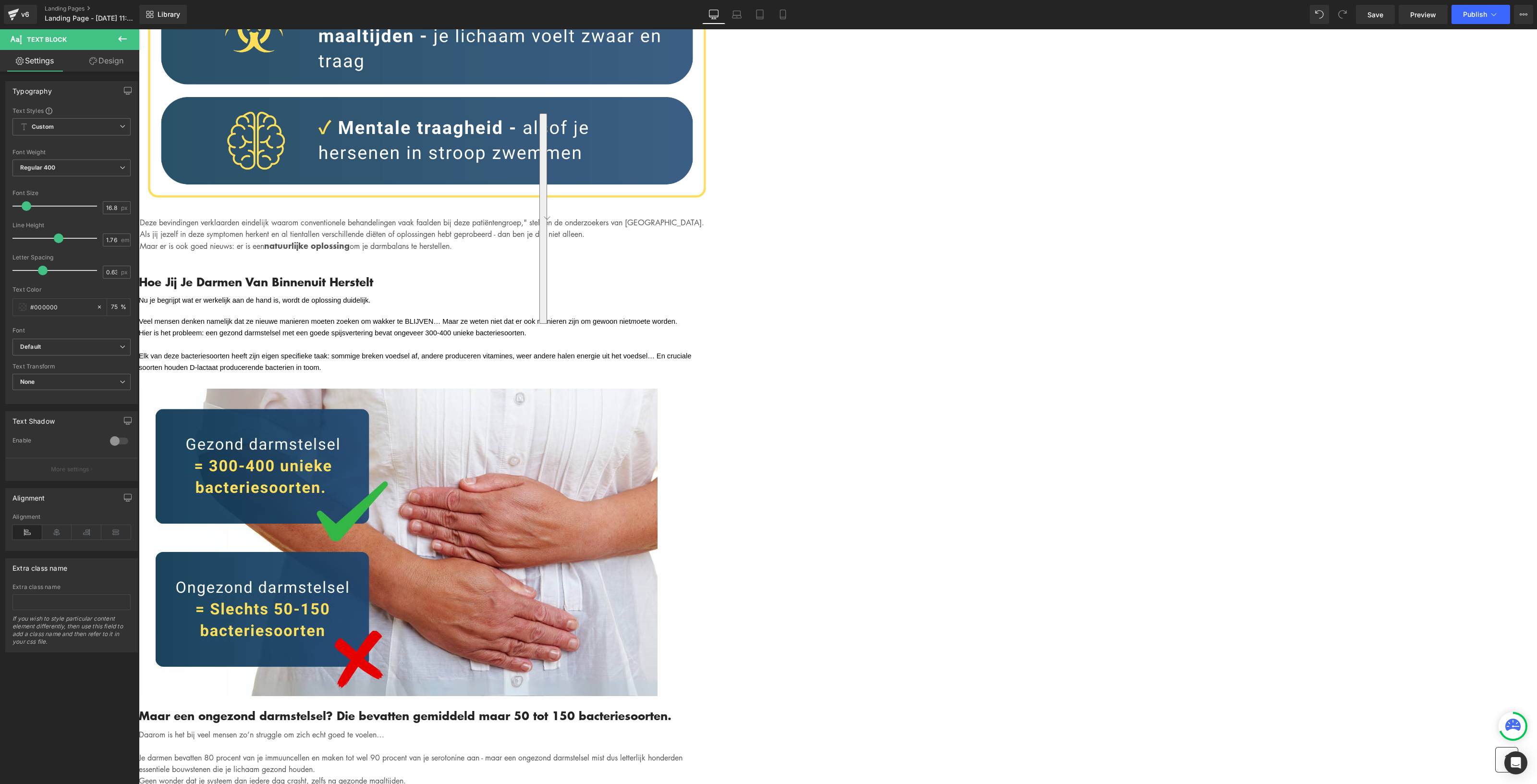
drag, startPoint x: 720, startPoint y: 508, endPoint x: 550, endPoint y: 301, distance: 267.9
click at [550, 301] on div "Written by Louis x - Published on Feb 28, 2023 Text Block Image Als je binnen 3…" at bounding box center [427, 353] width 576 height 6551
drag, startPoint x: 831, startPoint y: 396, endPoint x: 548, endPoint y: 338, distance: 288.9
click at [548, 338] on div "Written by Louis x - Published on Feb 28, 2023 Text Block Image Als je binnen 3…" at bounding box center [427, 254] width 576 height 6352
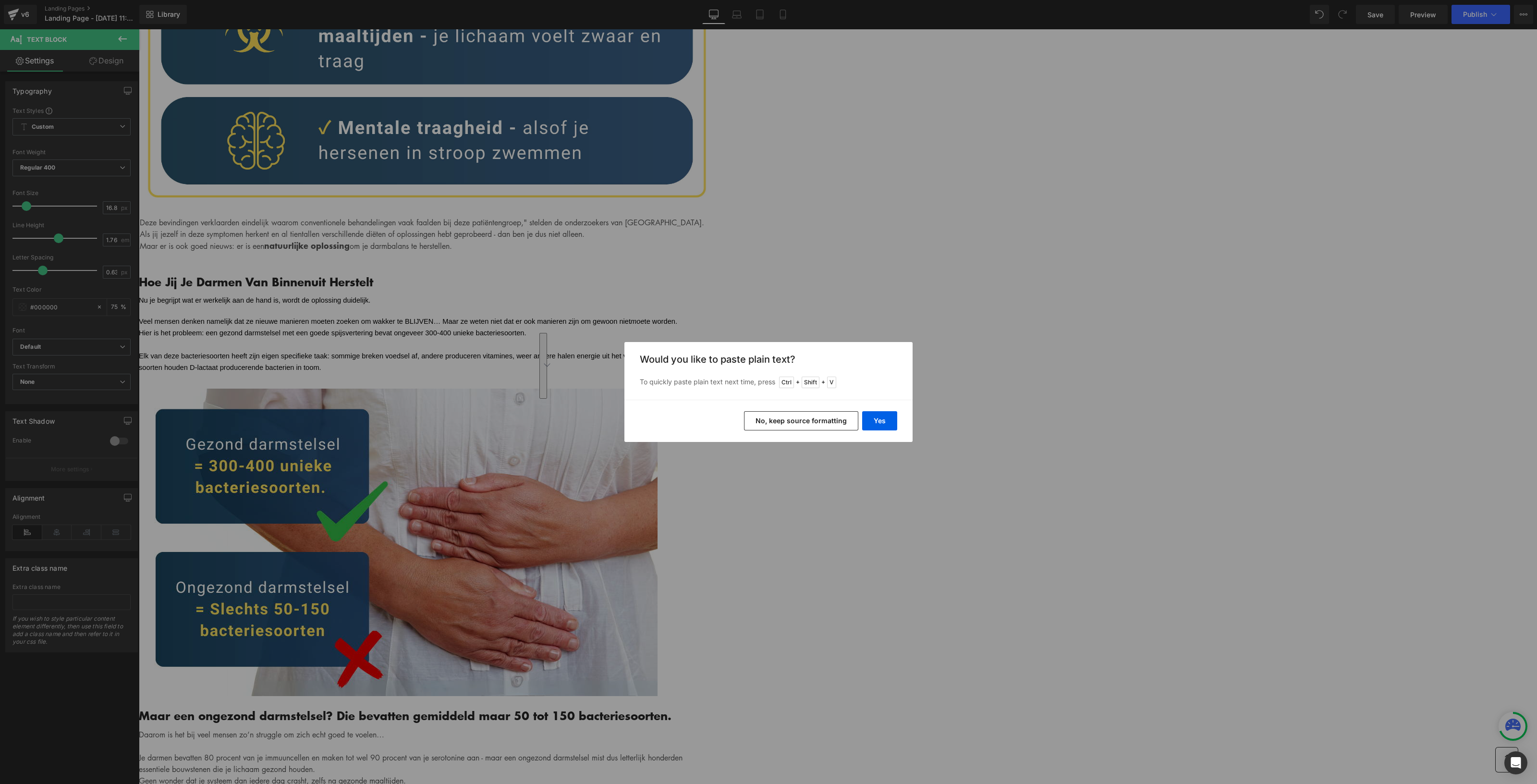
click at [799, 426] on button "No, keep source formatting" at bounding box center [801, 421] width 114 height 20
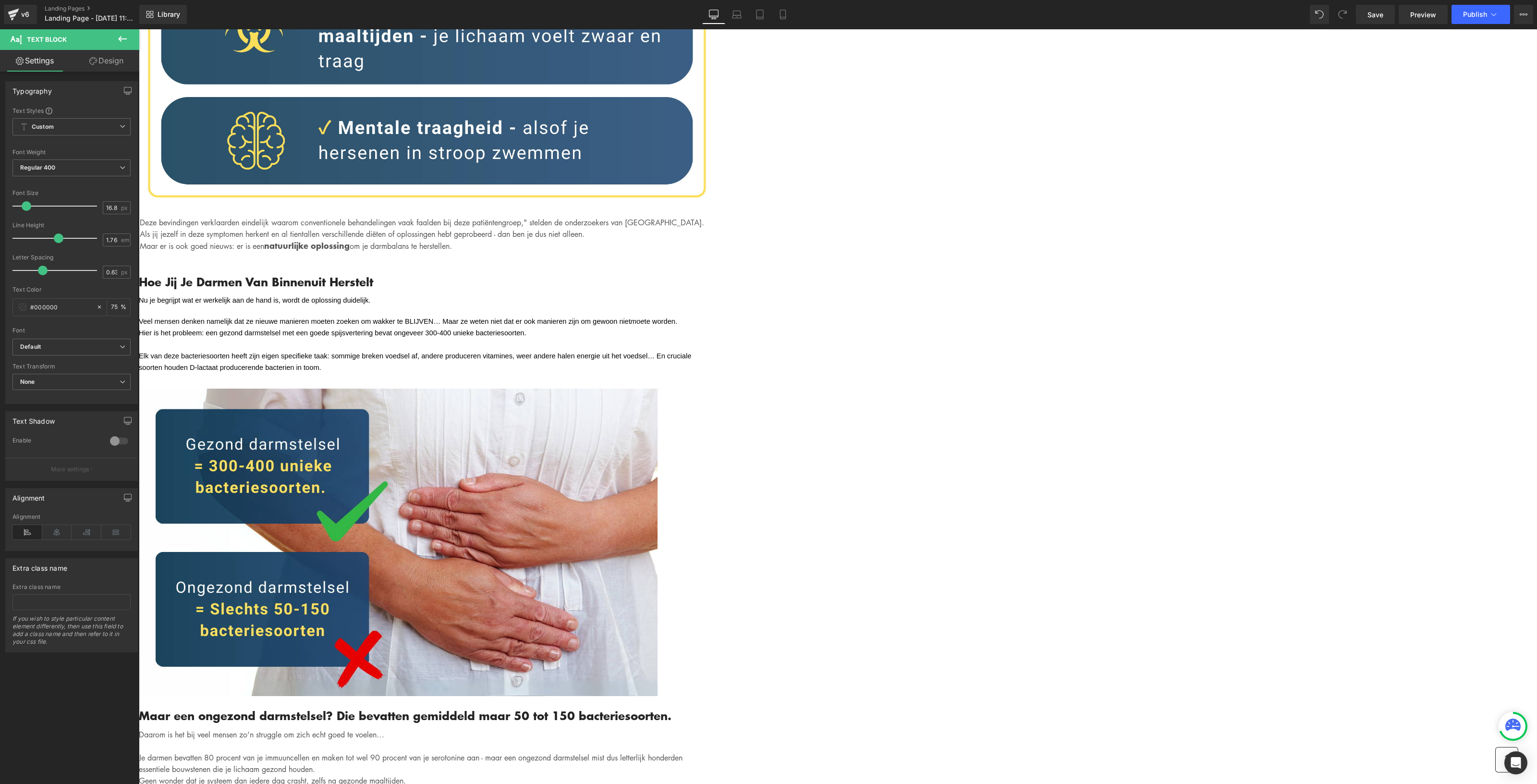
click at [715, 366] on div "Written by Louis x - Published on Feb 28, 2023 Text Block Image Als je binnen 3…" at bounding box center [427, 785] width 576 height 7414
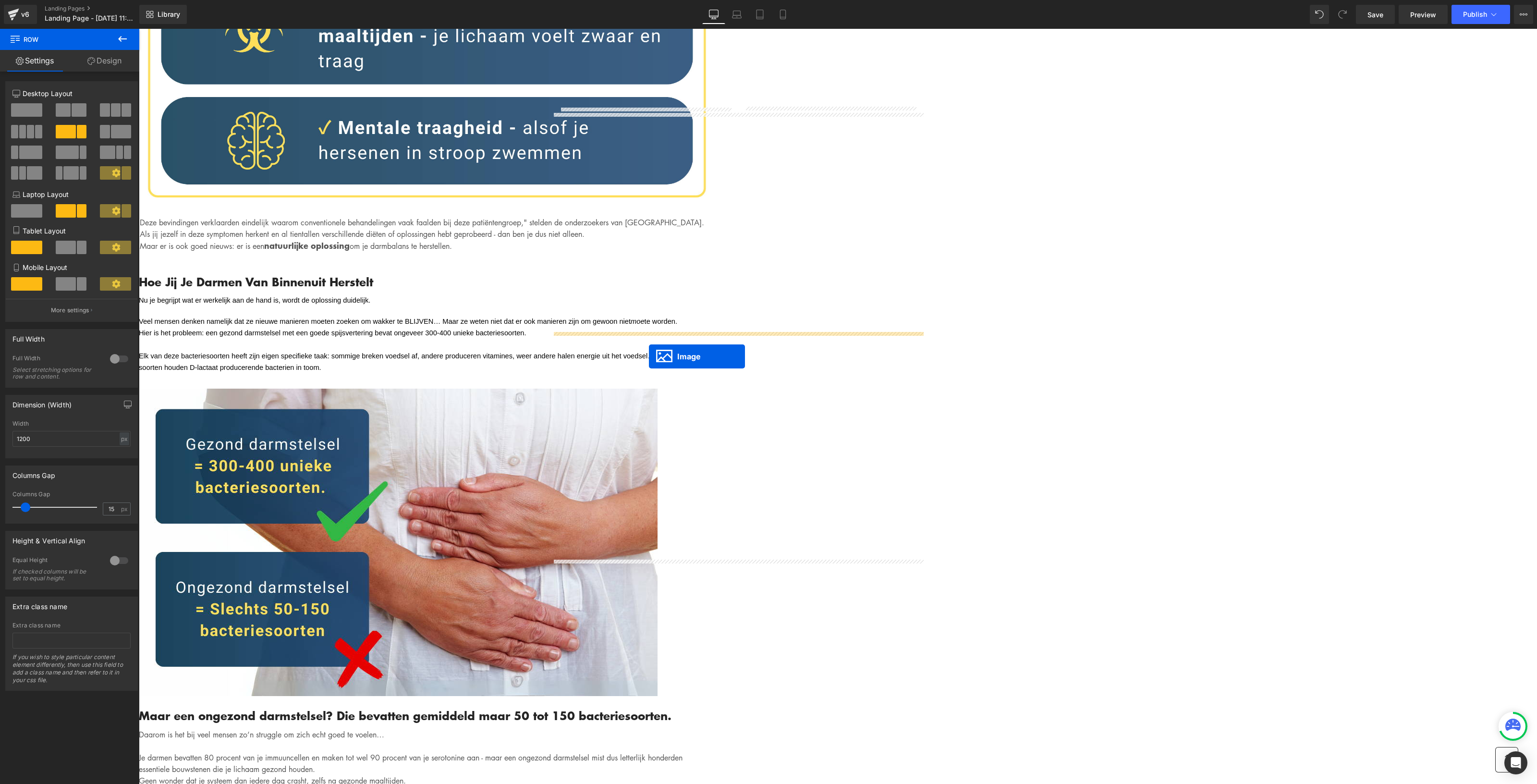
drag, startPoint x: 723, startPoint y: 677, endPoint x: 649, endPoint y: 356, distance: 329.4
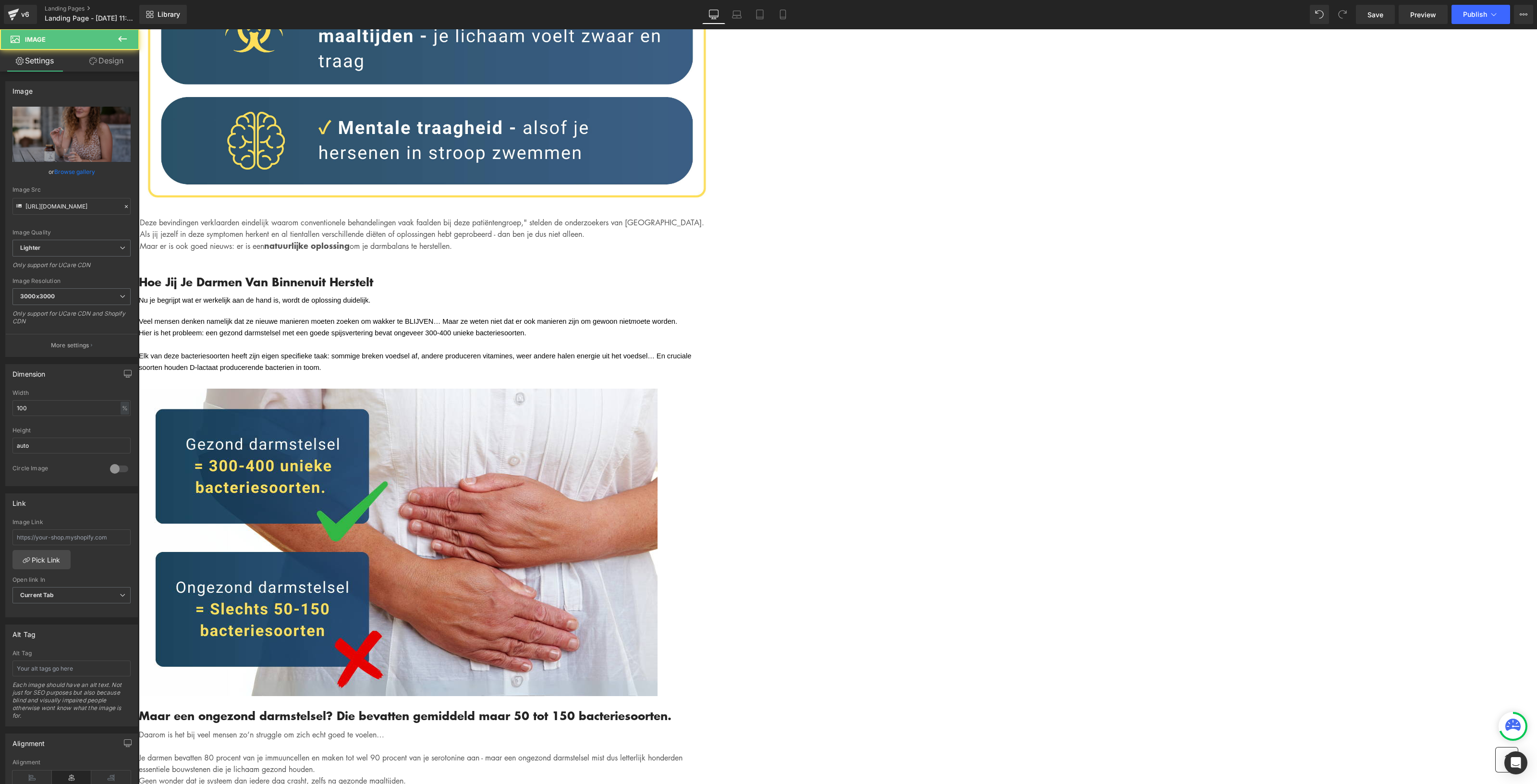
click at [715, 337] on div "Written by Louis x - Published on Feb 28, 2023 Text Block Image Als je binnen 3…" at bounding box center [427, 785] width 576 height 7414
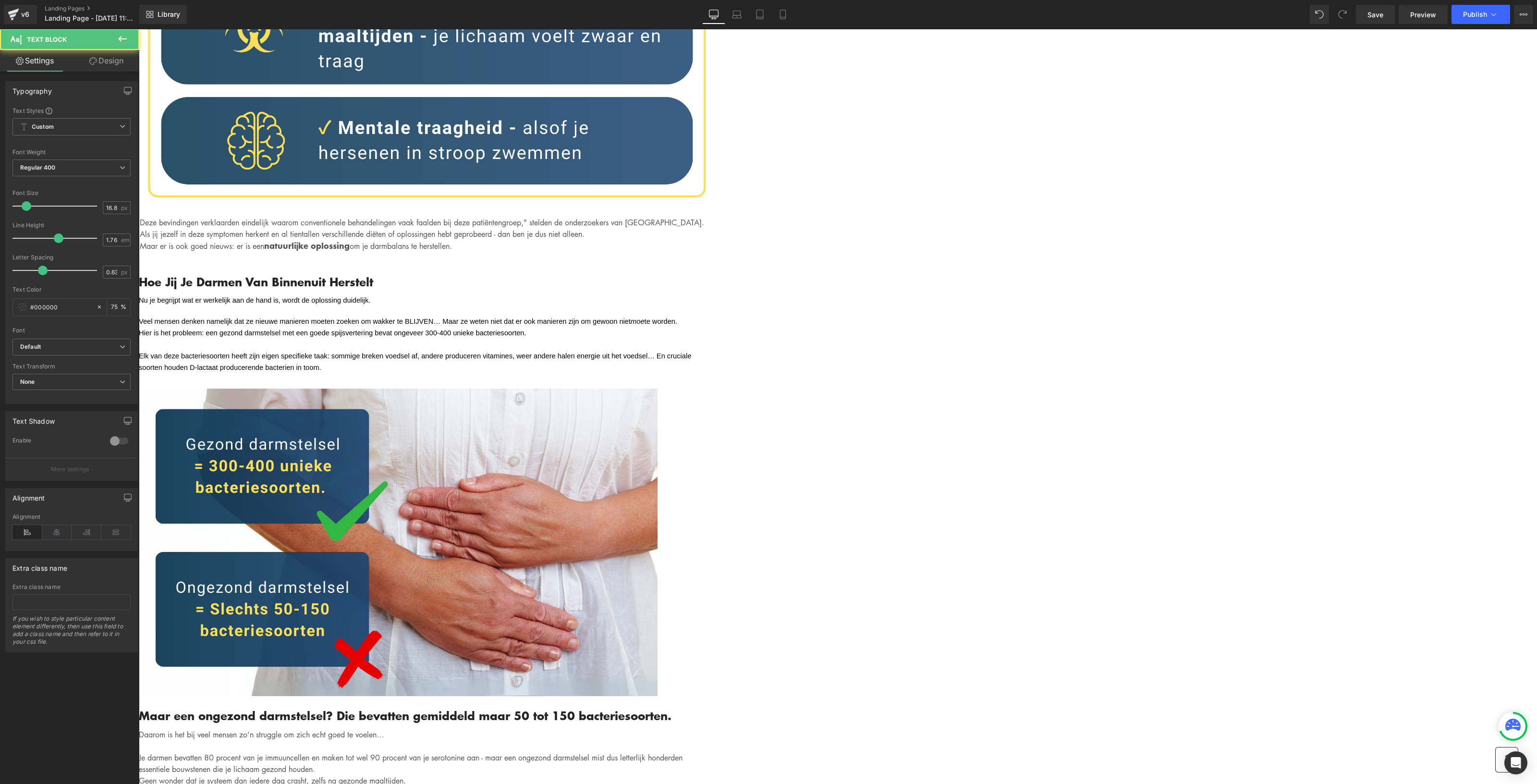
click at [715, 383] on div "Written by Louis x - Published on Feb 28, 2023 Text Block Image Als je binnen 3…" at bounding box center [427, 773] width 576 height 7391
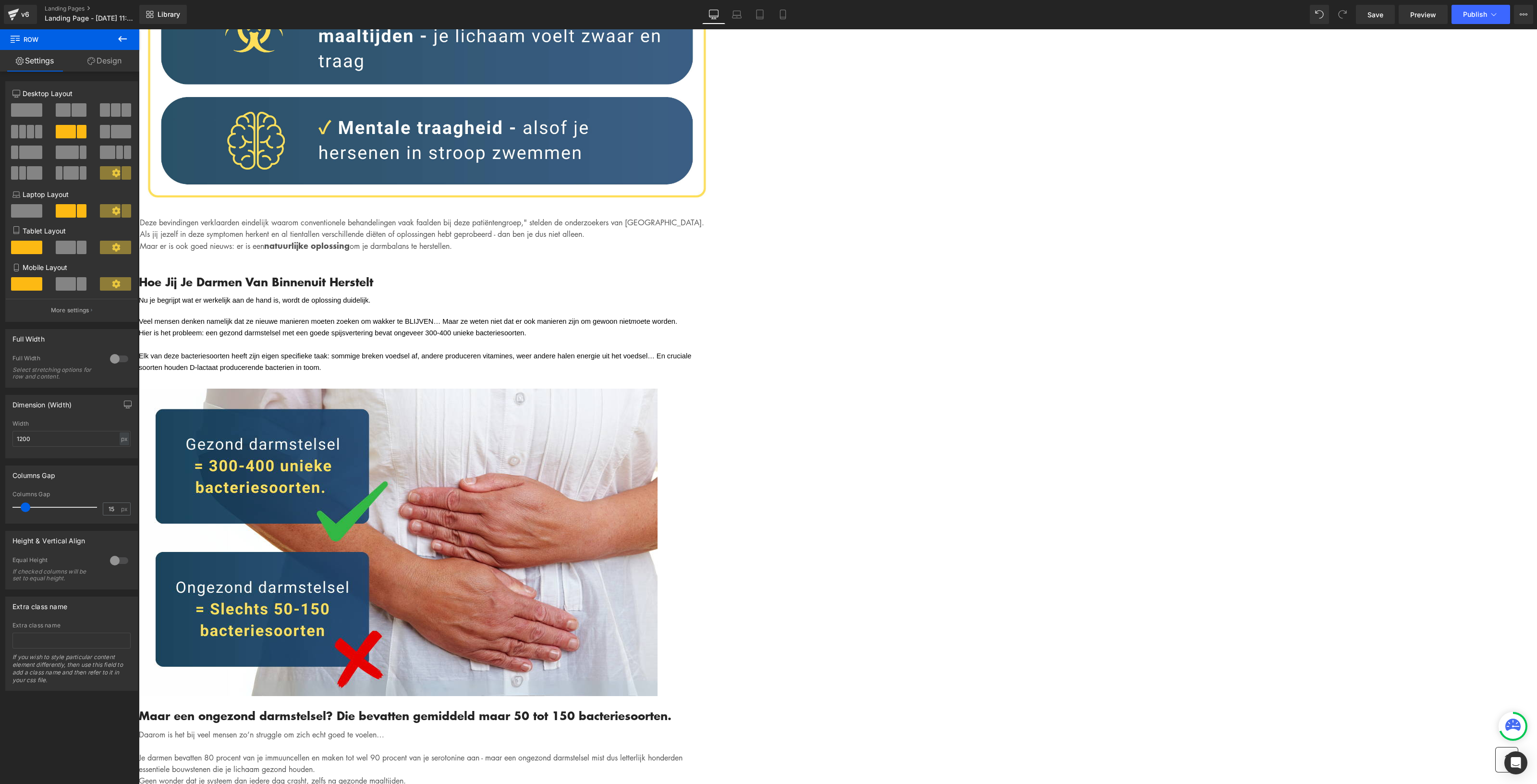
click at [715, 533] on div "Written by Louis x - Published on Feb 28, 2023 Text Block Image Als je binnen 3…" at bounding box center [427, 775] width 576 height 7395
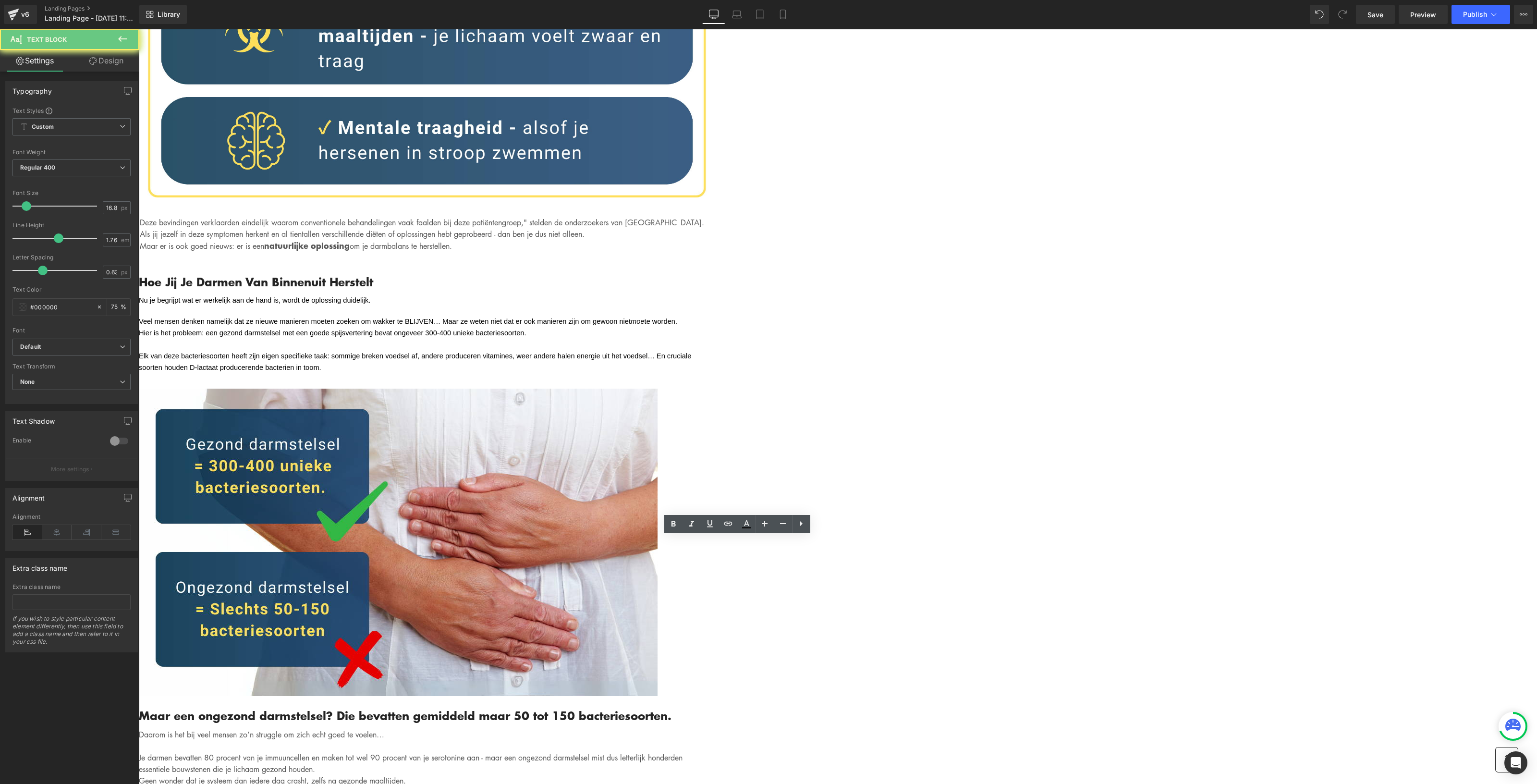
click at [715, 513] on div "Written by Louis x - Published on Feb 28, 2023 Text Block Image Als je binnen 3…" at bounding box center [427, 768] width 576 height 7381
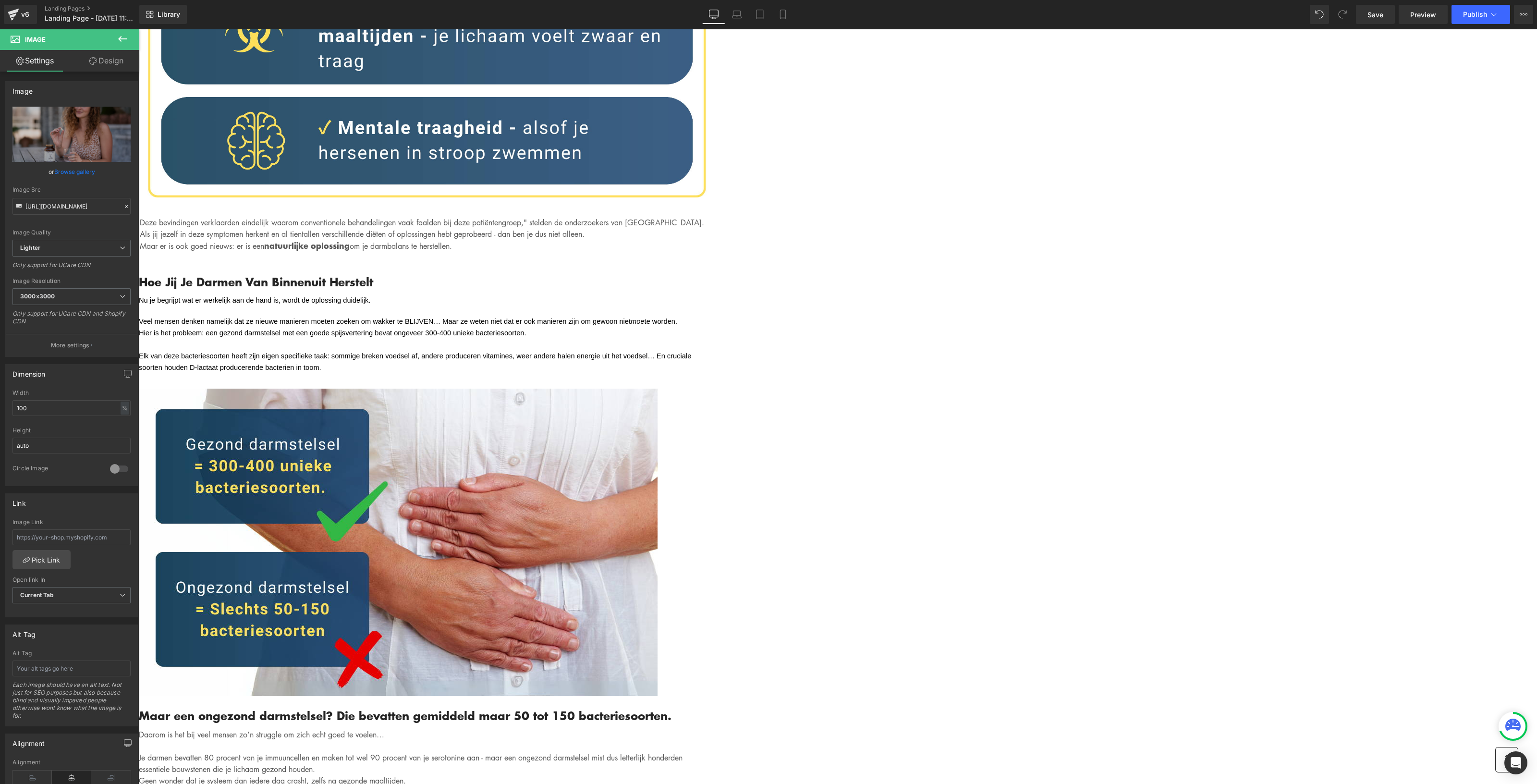
drag, startPoint x: 759, startPoint y: 535, endPoint x: 758, endPoint y: 551, distance: 16.0
click at [715, 474] on div "Written by Louis x - Published on Feb 28, 2023 Text Block Image Als je binnen 3…" at bounding box center [427, 782] width 576 height 7410
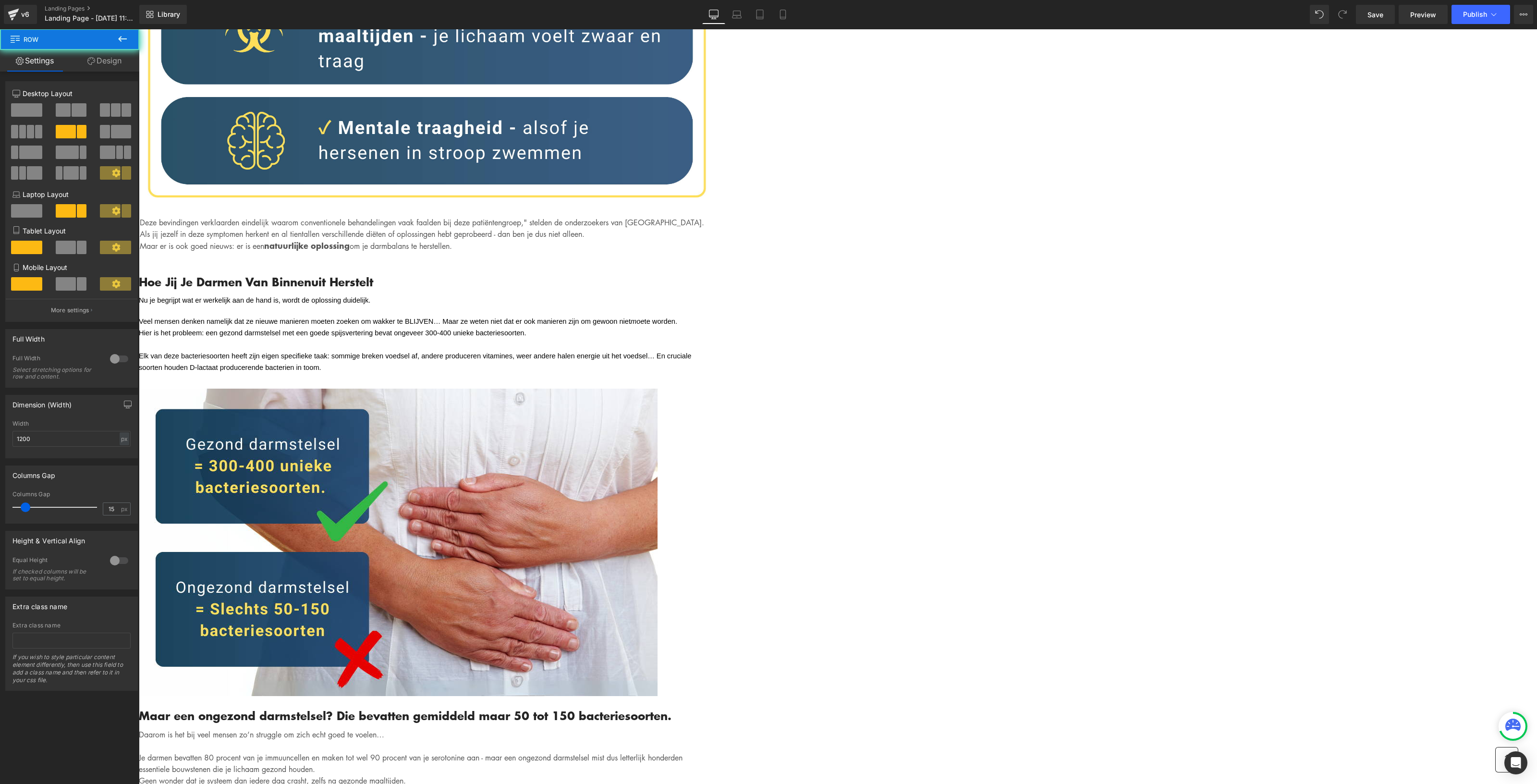
click at [715, 474] on div "Written by Louis x - Published on Feb 28, 2023 Text Block Image Als je binnen 3…" at bounding box center [427, 782] width 576 height 7410
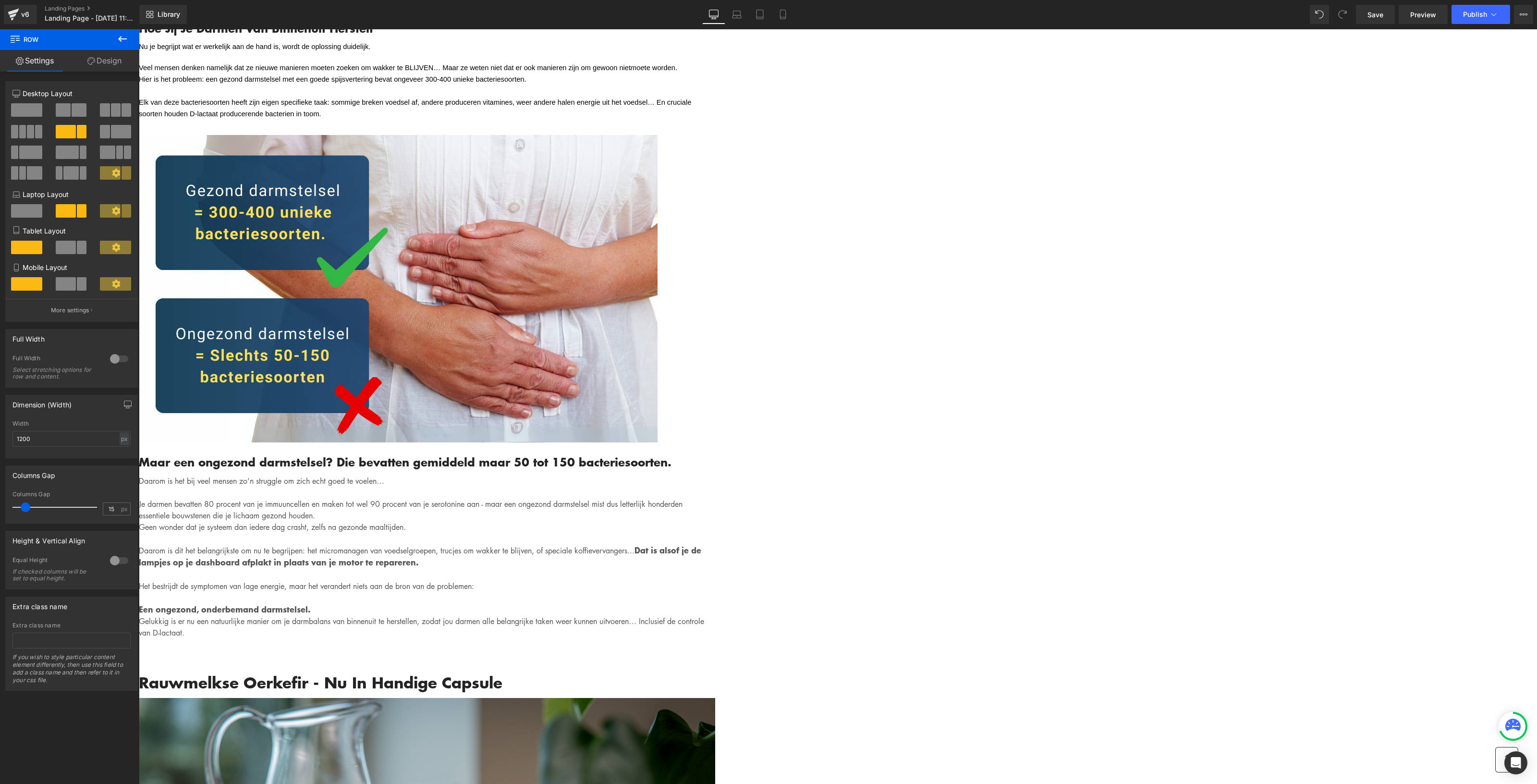
scroll to position [3782, 0]
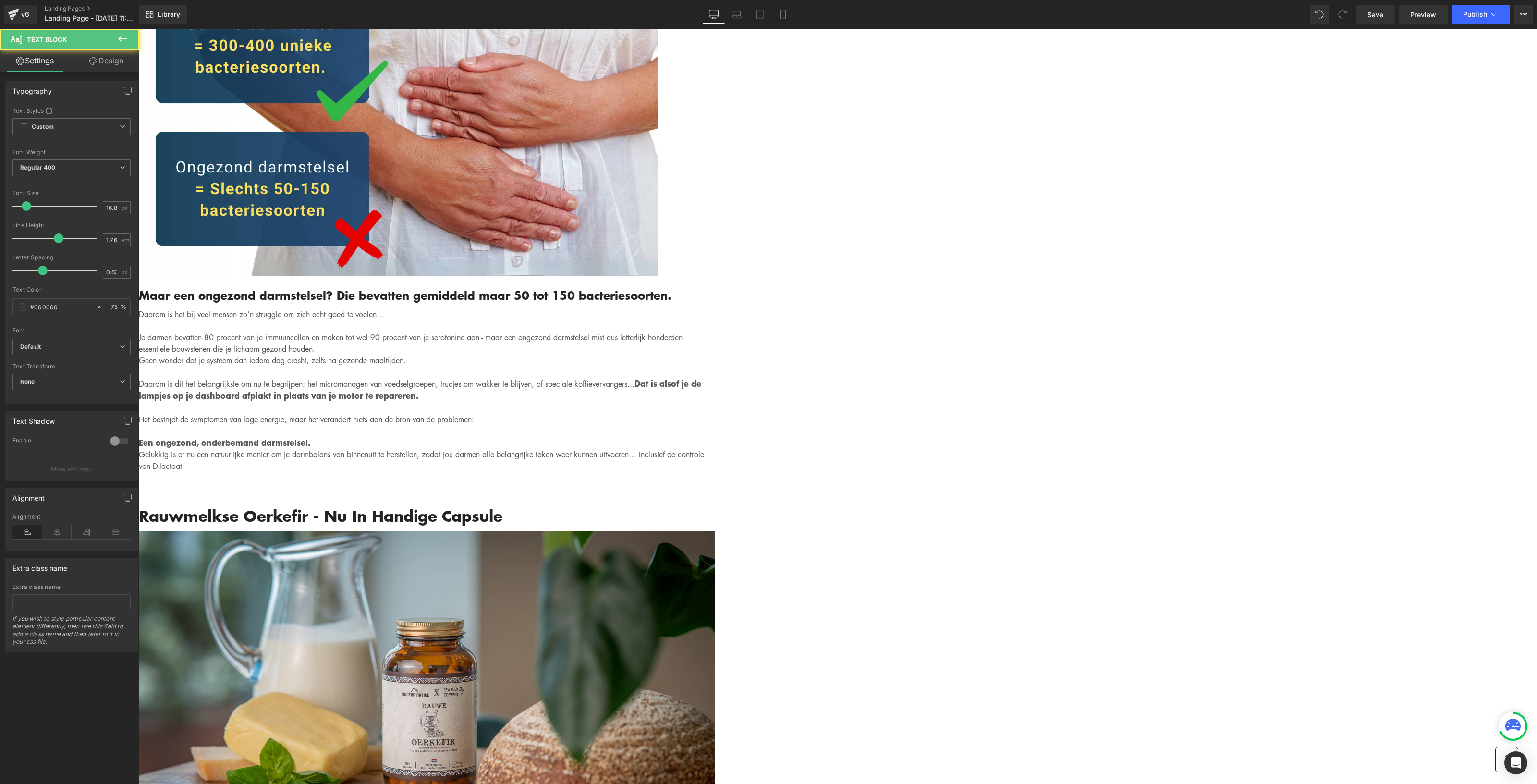
drag, startPoint x: 710, startPoint y: 344, endPoint x: 708, endPoint y: 358, distance: 14.1
click at [715, 354] on div "Written by Louis x - Published on Feb 28, 2023 Text Block Image Als je binnen 3…" at bounding box center [427, 377] width 576 height 7437
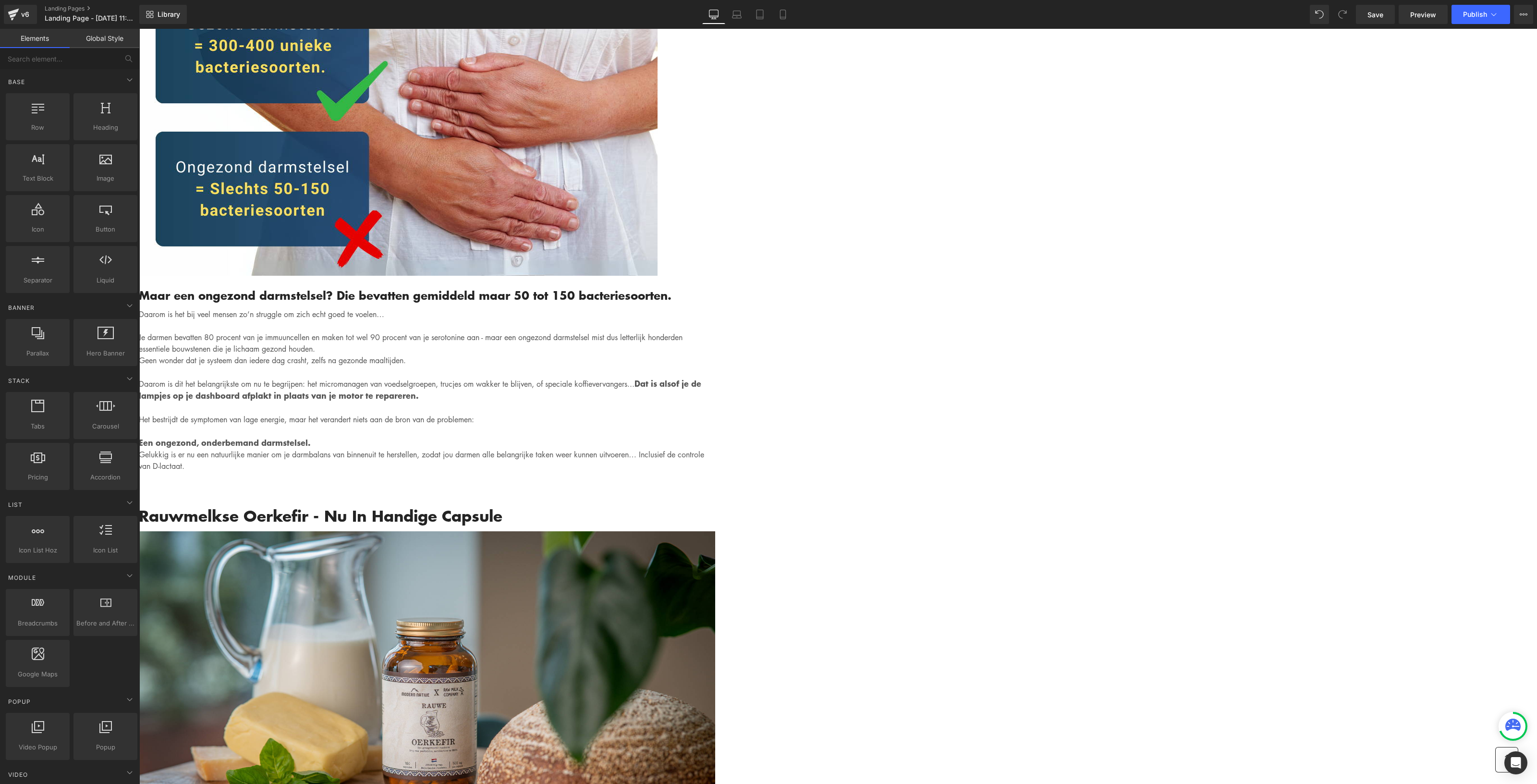
click at [398, 263] on div "Gemadvertorial Heading Advertorial Text Block Row Row Image Hero Banner Written…" at bounding box center [838, 342] width 1398 height 8191
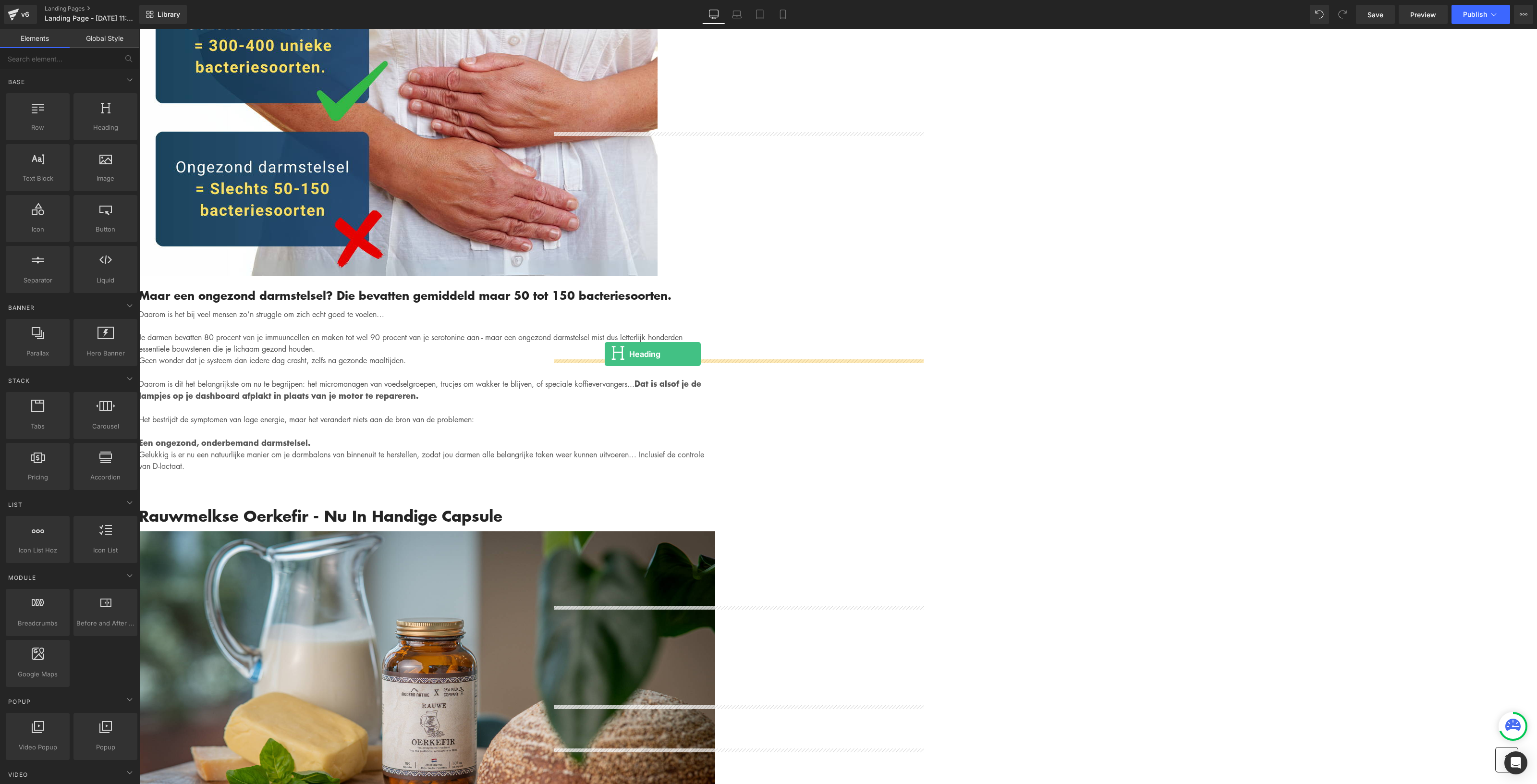
drag, startPoint x: 233, startPoint y: 146, endPoint x: 605, endPoint y: 354, distance: 426.2
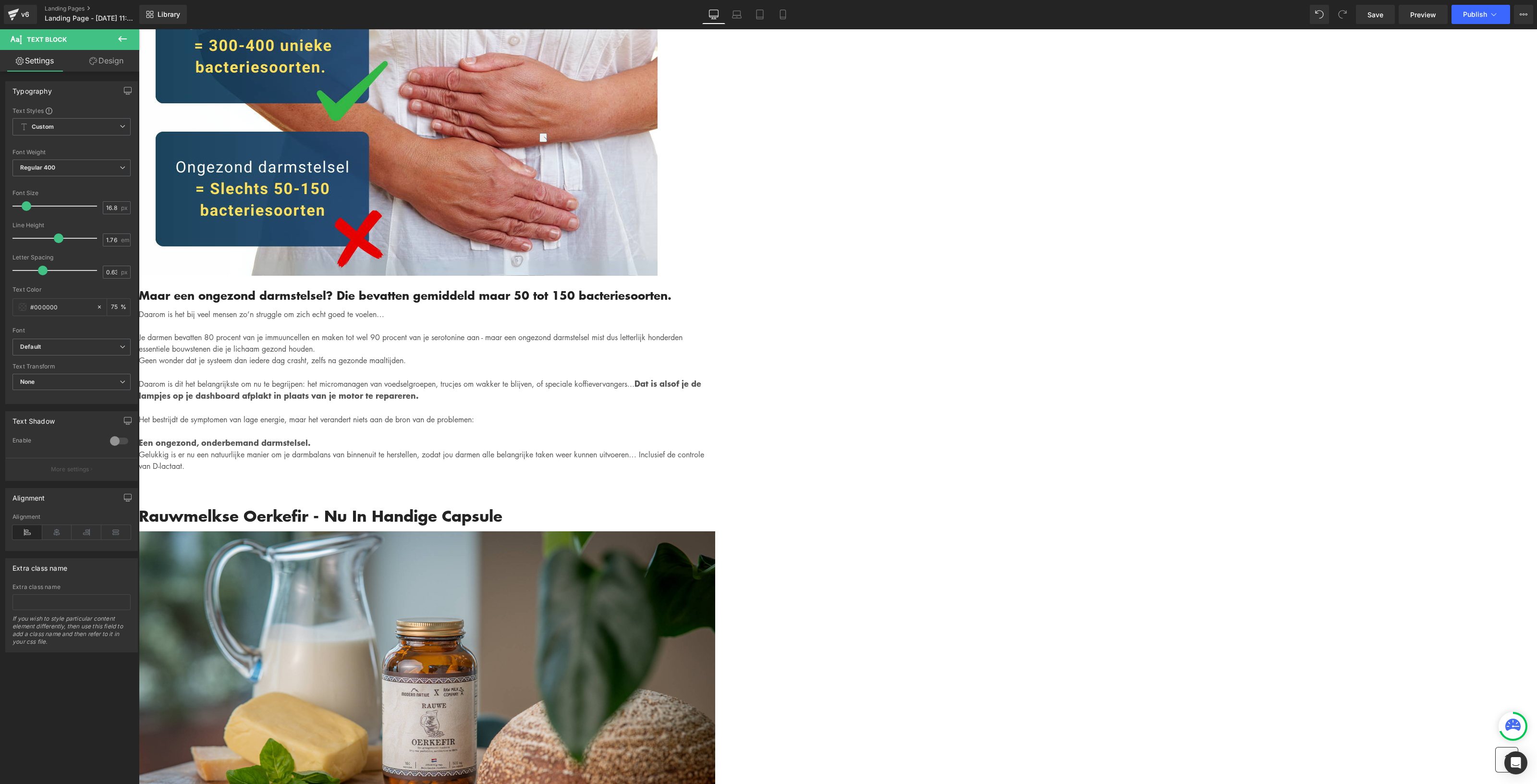
drag, startPoint x: 822, startPoint y: 266, endPoint x: 550, endPoint y: 265, distance: 272.0
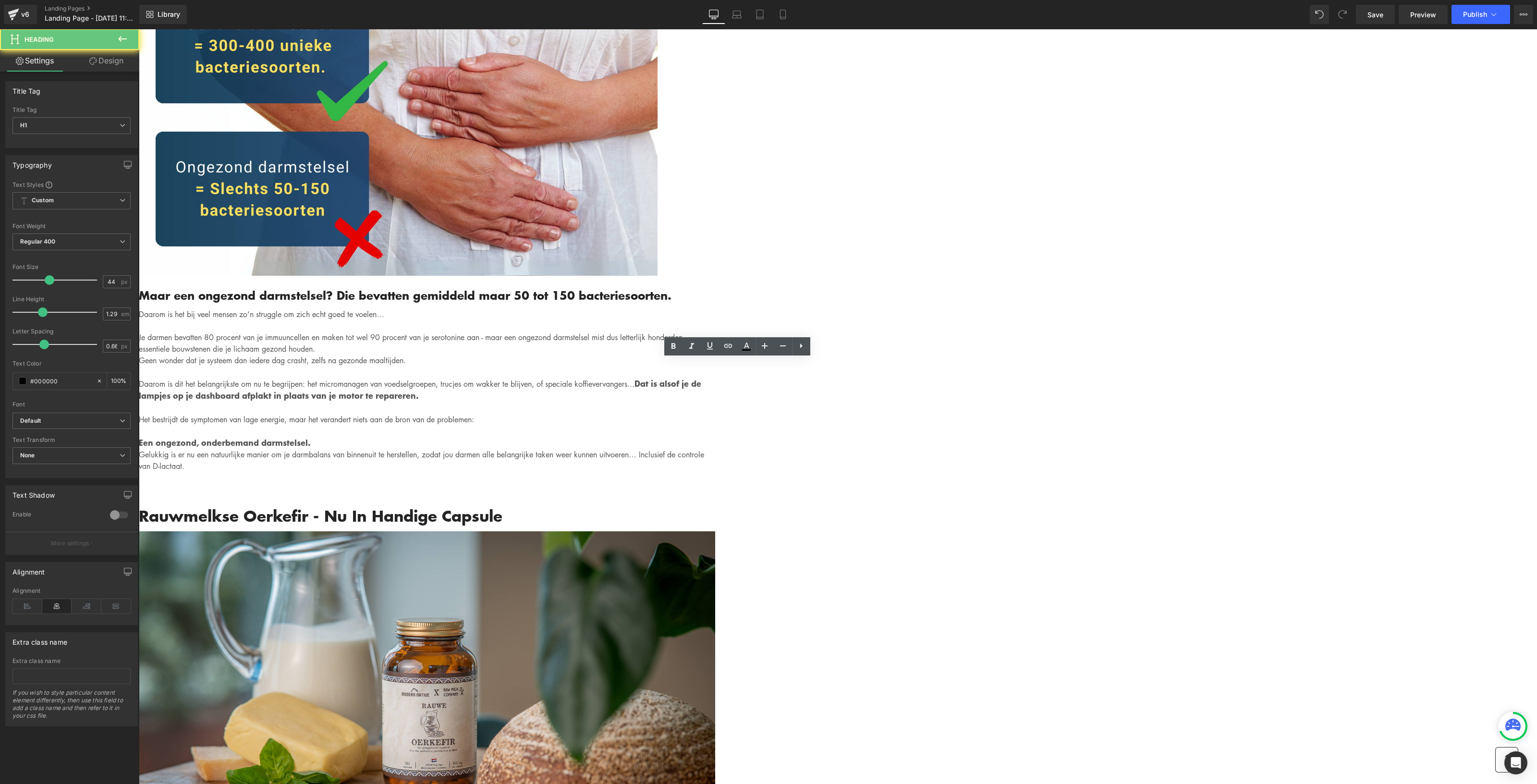
drag, startPoint x: 895, startPoint y: 370, endPoint x: 591, endPoint y: 355, distance: 304.4
paste div "To enrich screen reader interactions, please activate Accessibility in Grammarl…"
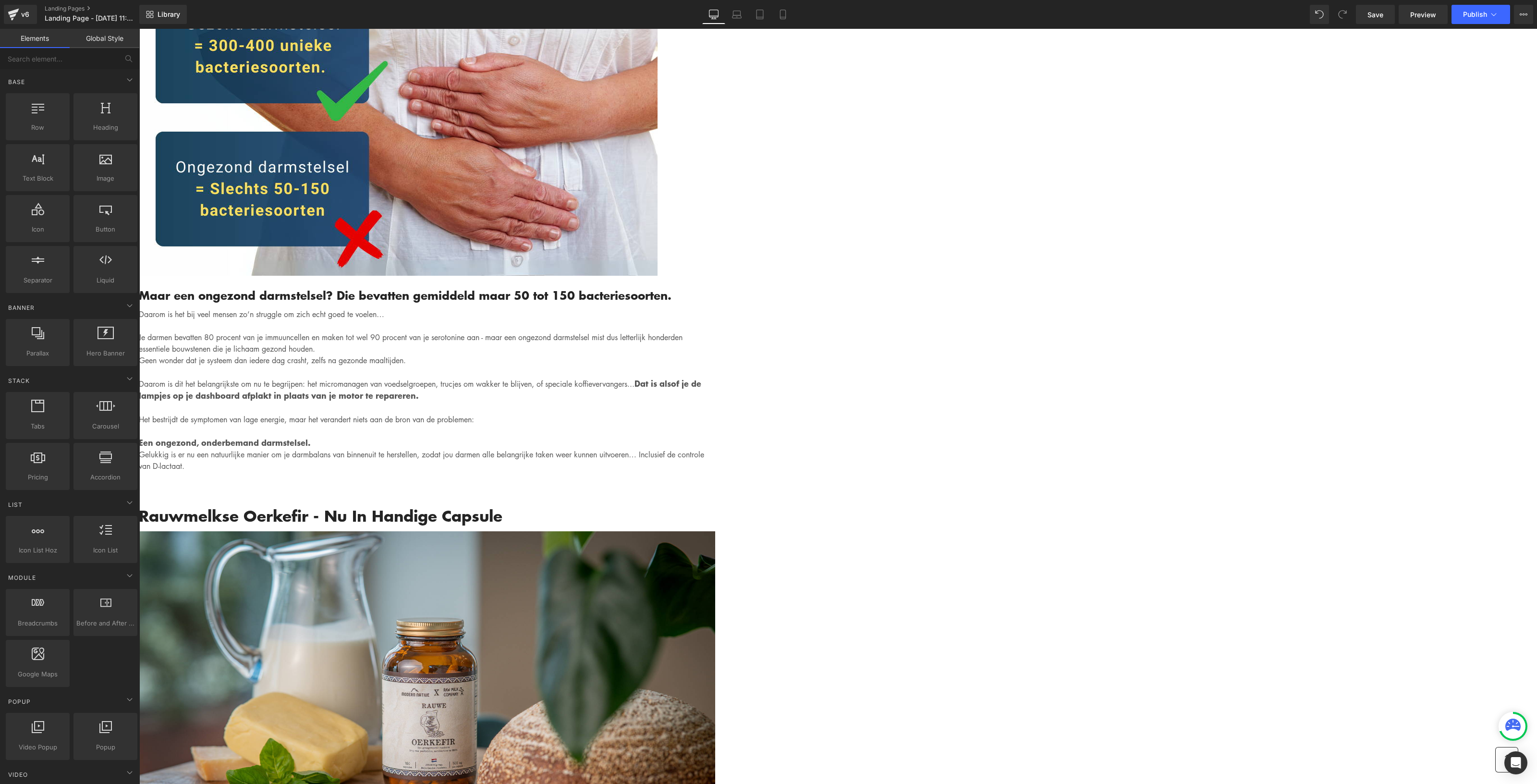
click at [1157, 361] on div "Gemadvertorial Heading Advertorial Text Block Row Row Image Hero Banner Written…" at bounding box center [838, 369] width 1398 height 8245
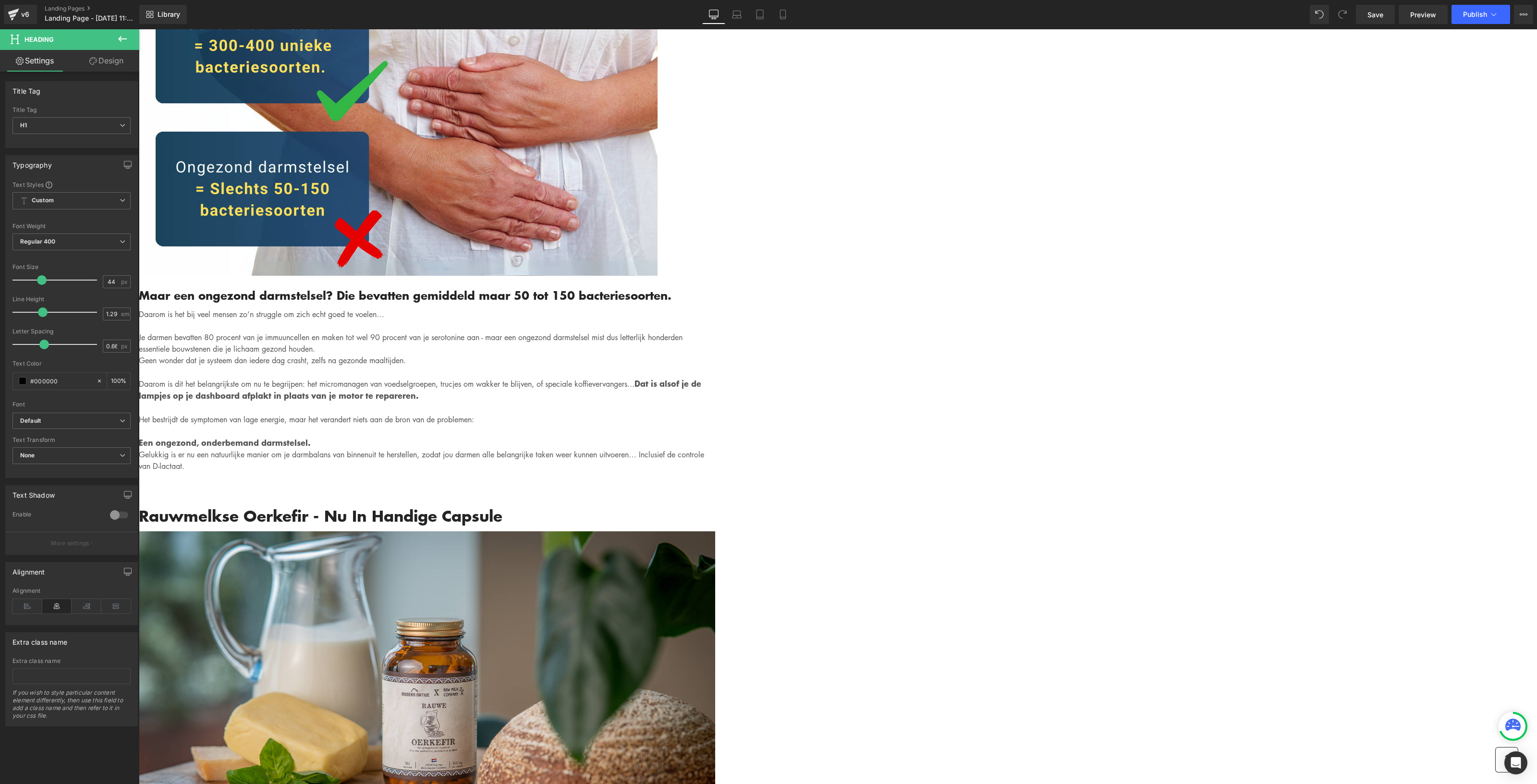
click at [44, 278] on span at bounding box center [42, 280] width 10 height 10
click at [24, 608] on icon at bounding box center [27, 606] width 29 height 14
click at [715, 506] on div "Written by Louis x - Published on Feb 28, 2023 Text Block Image Als je binnen 3…" at bounding box center [427, 388] width 576 height 7460
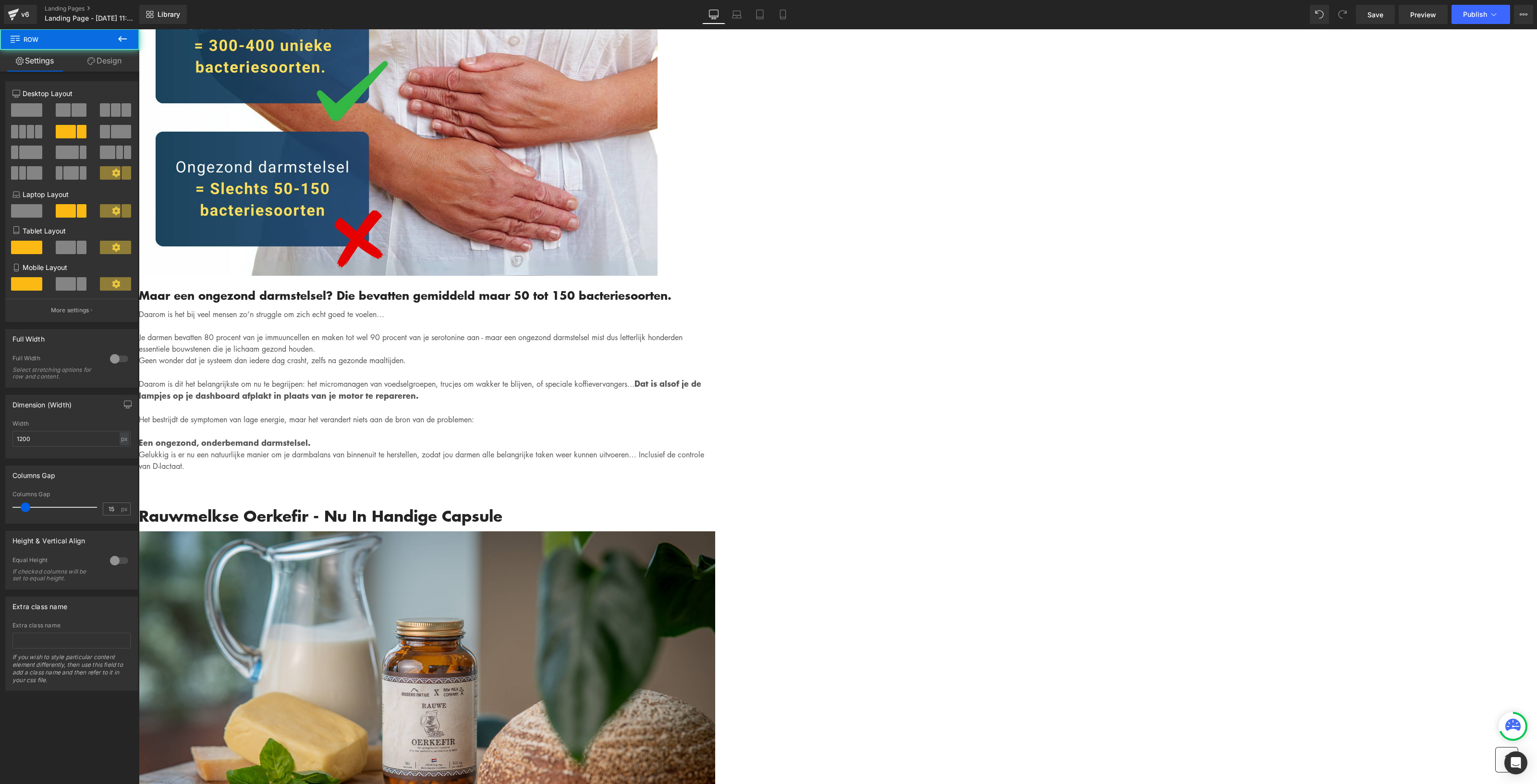
click at [192, 203] on div "Gemadvertorial Heading Advertorial Text Block Row Row Image Hero Banner Written…" at bounding box center [838, 353] width 1398 height 8212
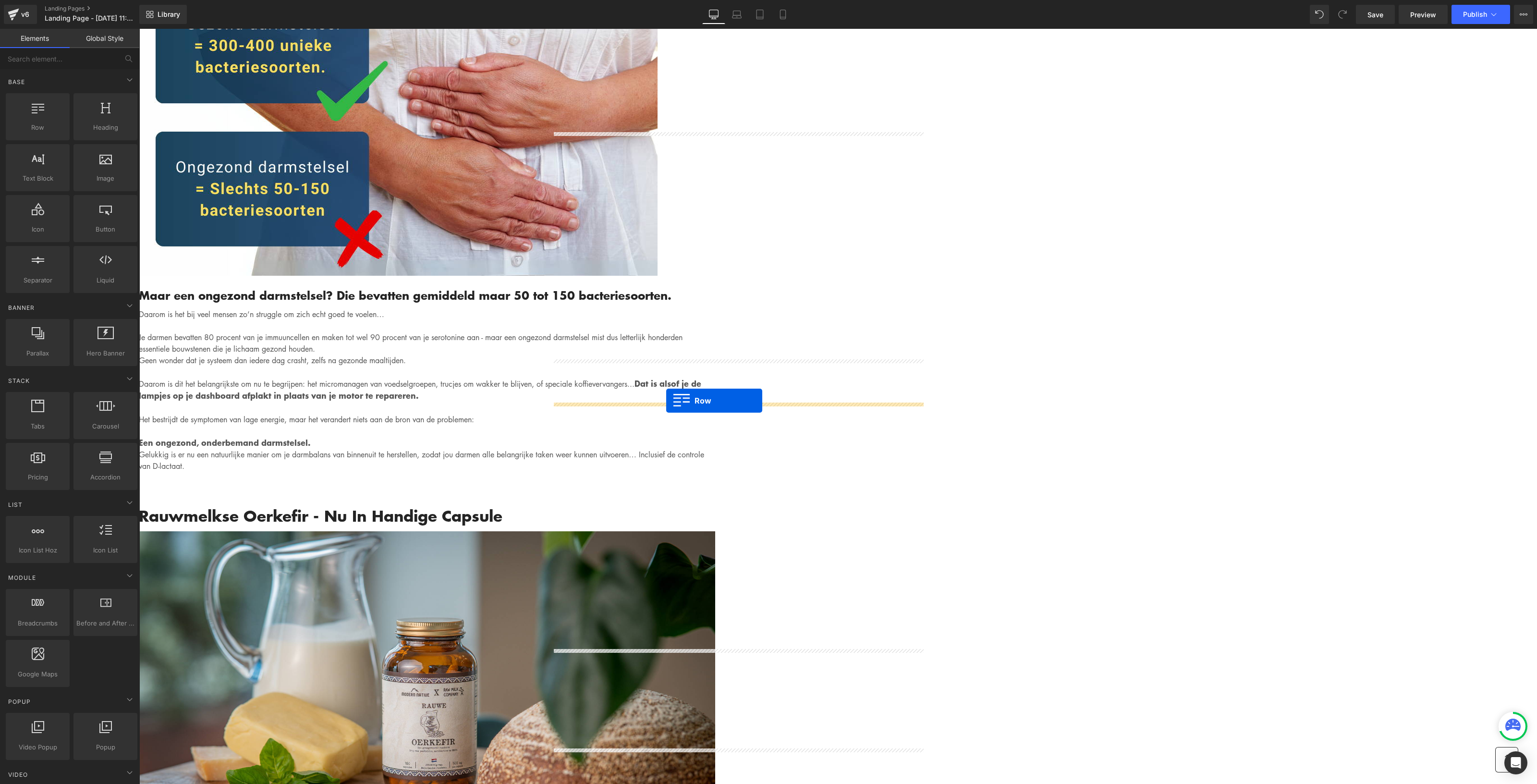
drag, startPoint x: 170, startPoint y: 161, endPoint x: 666, endPoint y: 401, distance: 551.0
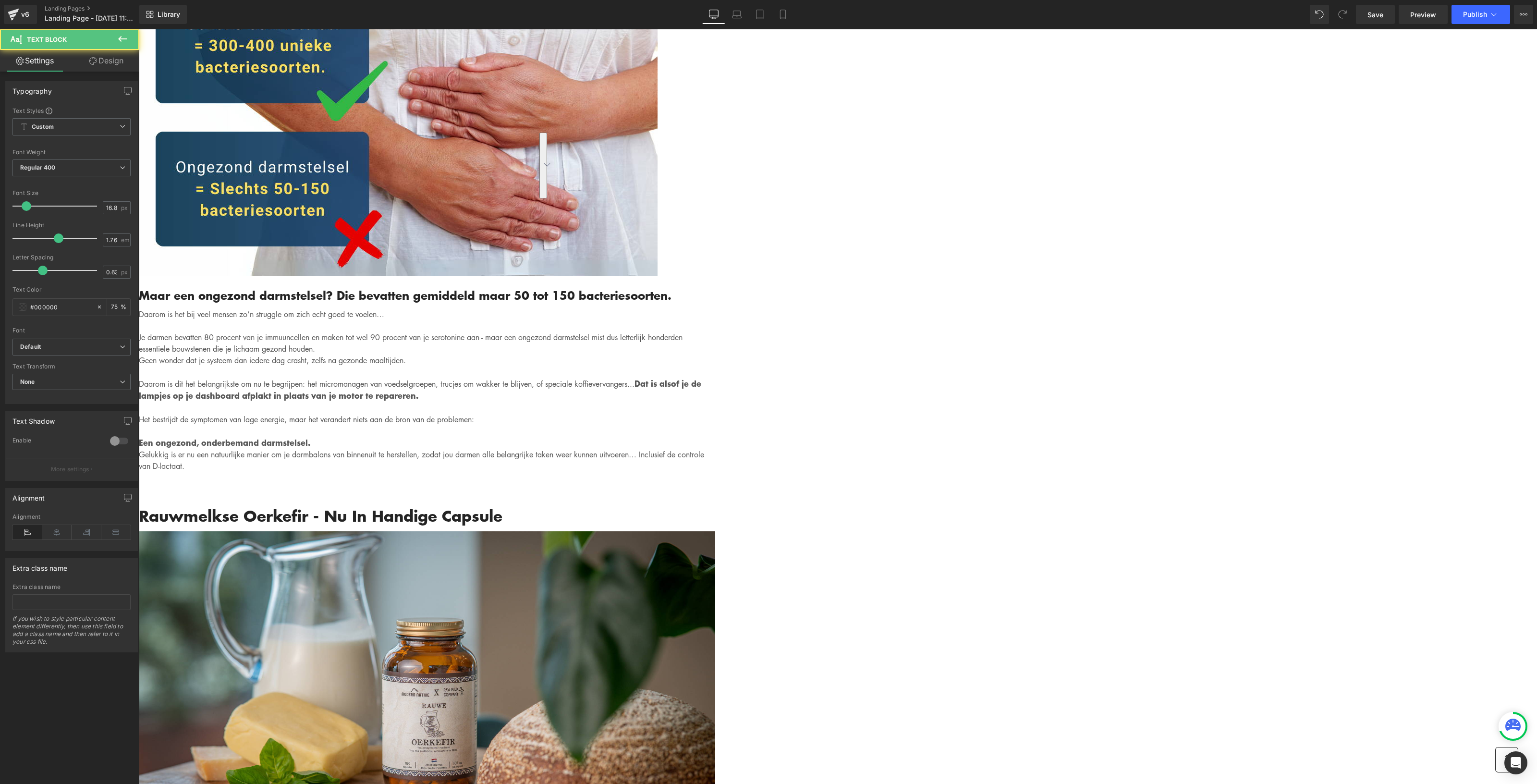
drag, startPoint x: 706, startPoint y: 338, endPoint x: 552, endPoint y: 287, distance: 162.2
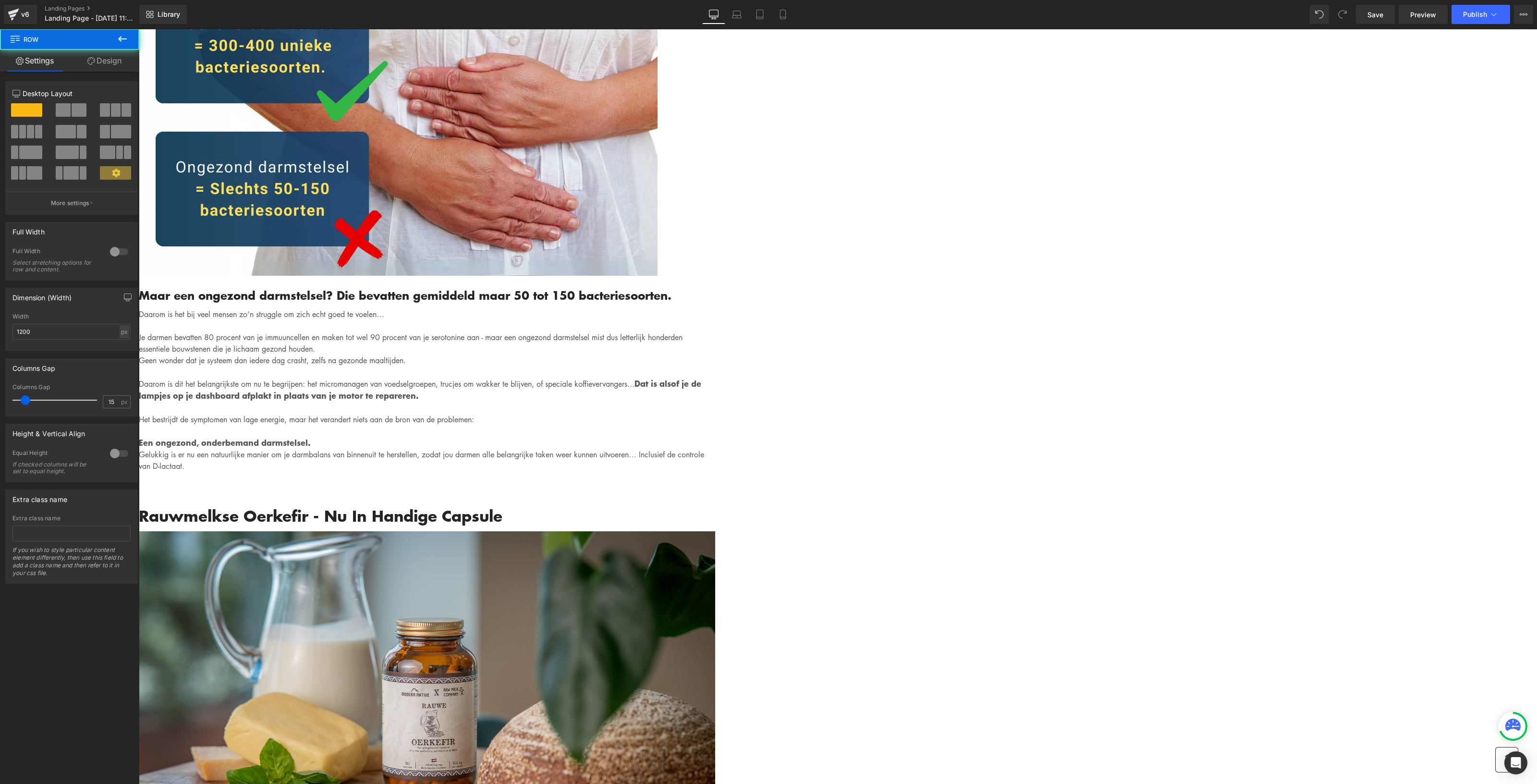
click at [223, 193] on div "Gemadvertorial Heading Advertorial Text Block Row Row Image Hero Banner Written…" at bounding box center [838, 327] width 1398 height 8161
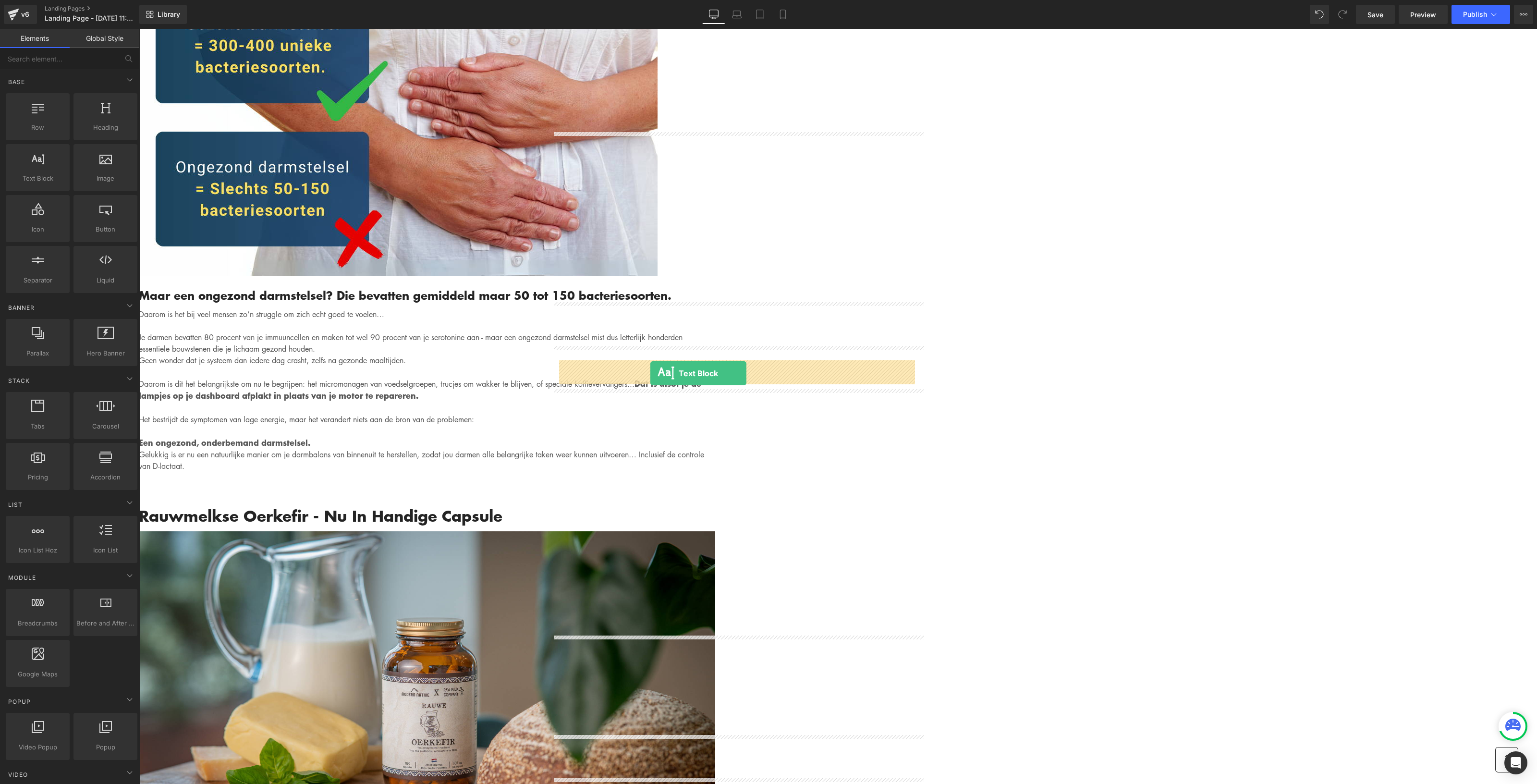
drag, startPoint x: 189, startPoint y: 202, endPoint x: 651, endPoint y: 371, distance: 491.9
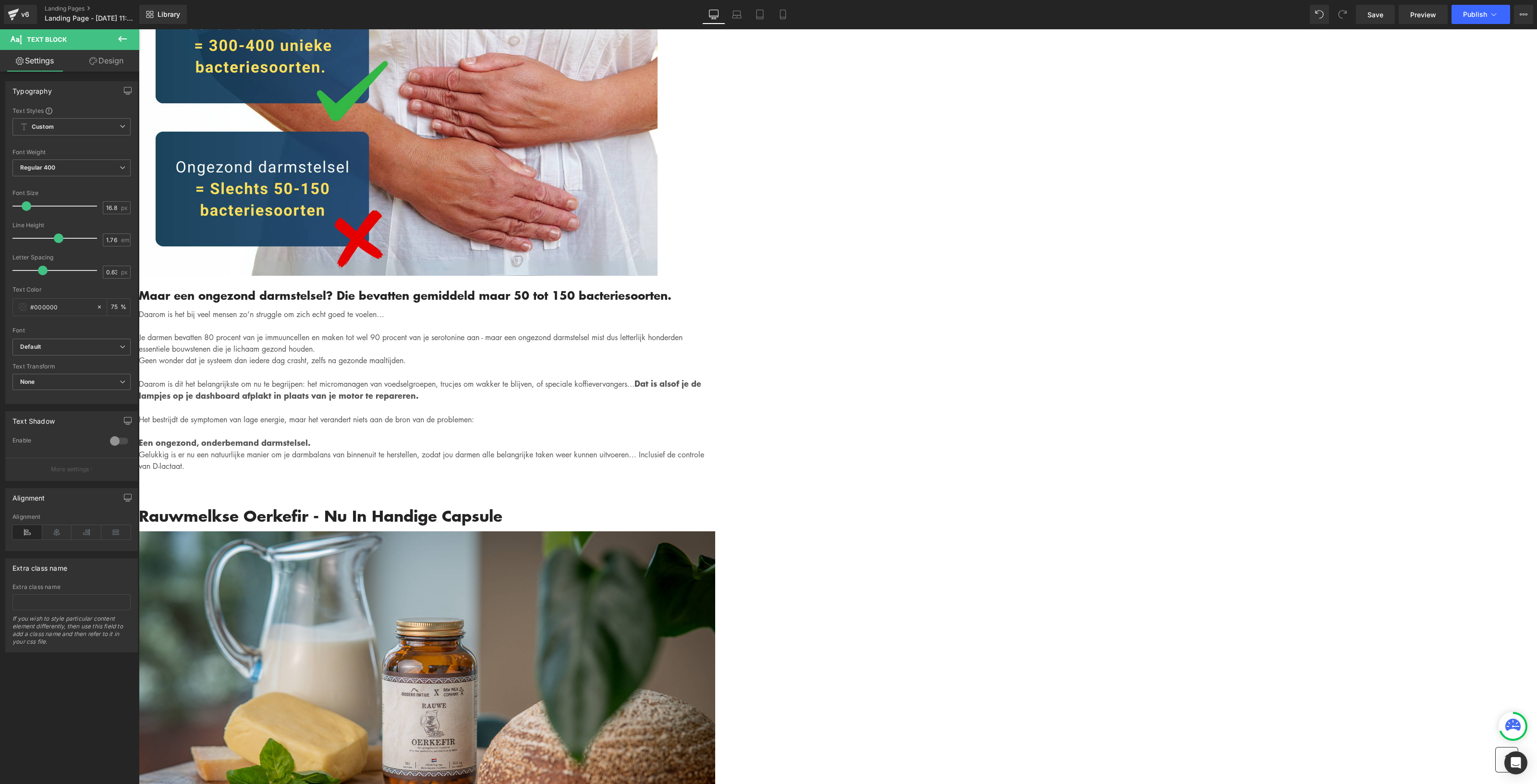
drag, startPoint x: 629, startPoint y: 430, endPoint x: 519, endPoint y: 359, distance: 130.9
click at [519, 359] on div "Gemadvertorial Heading Advertorial Text Block Row Row Image Hero Banner Written…" at bounding box center [838, 348] width 1398 height 8203
drag, startPoint x: 603, startPoint y: 441, endPoint x: 552, endPoint y: 369, distance: 88.2
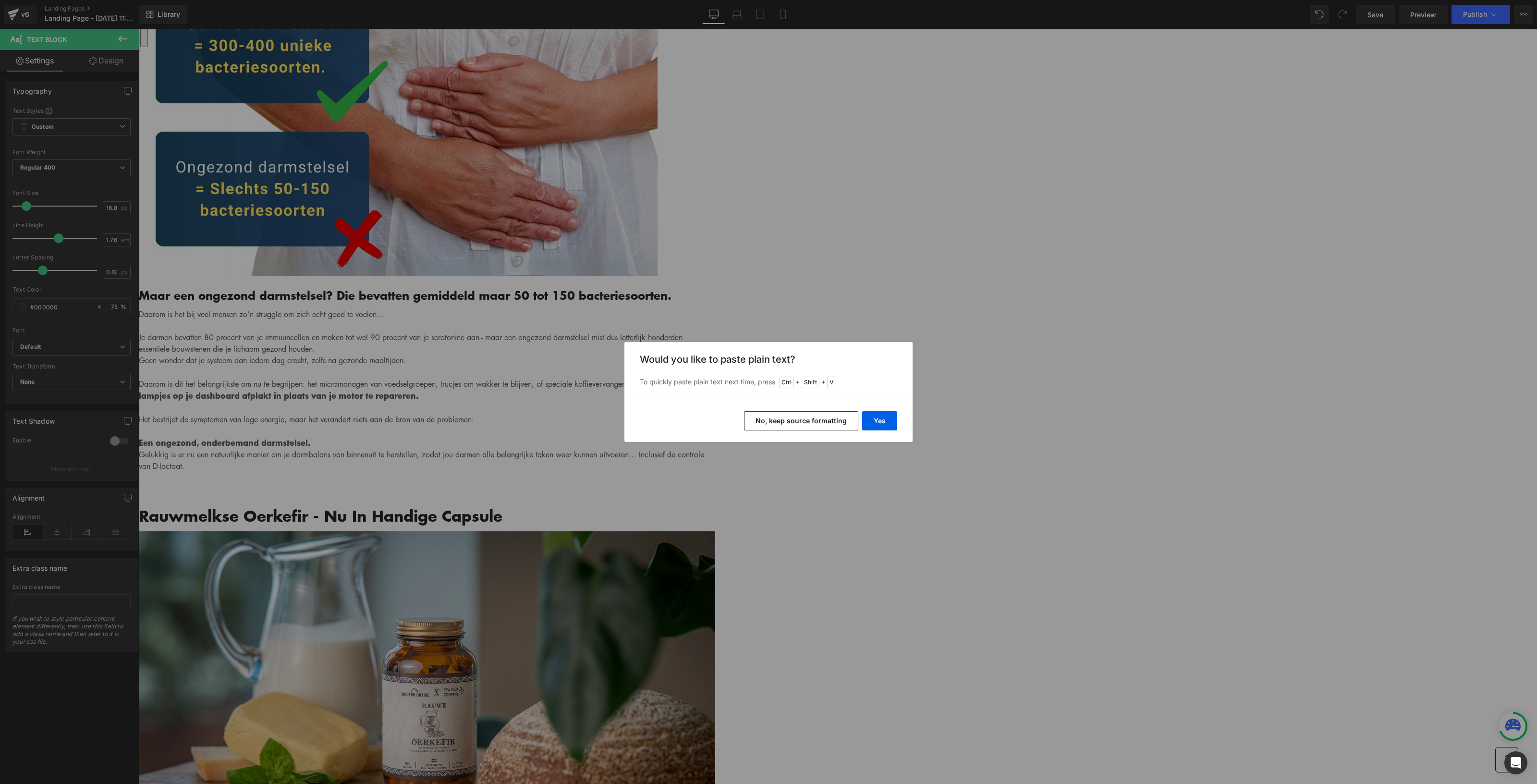
click at [789, 418] on button "No, keep source formatting" at bounding box center [801, 421] width 114 height 20
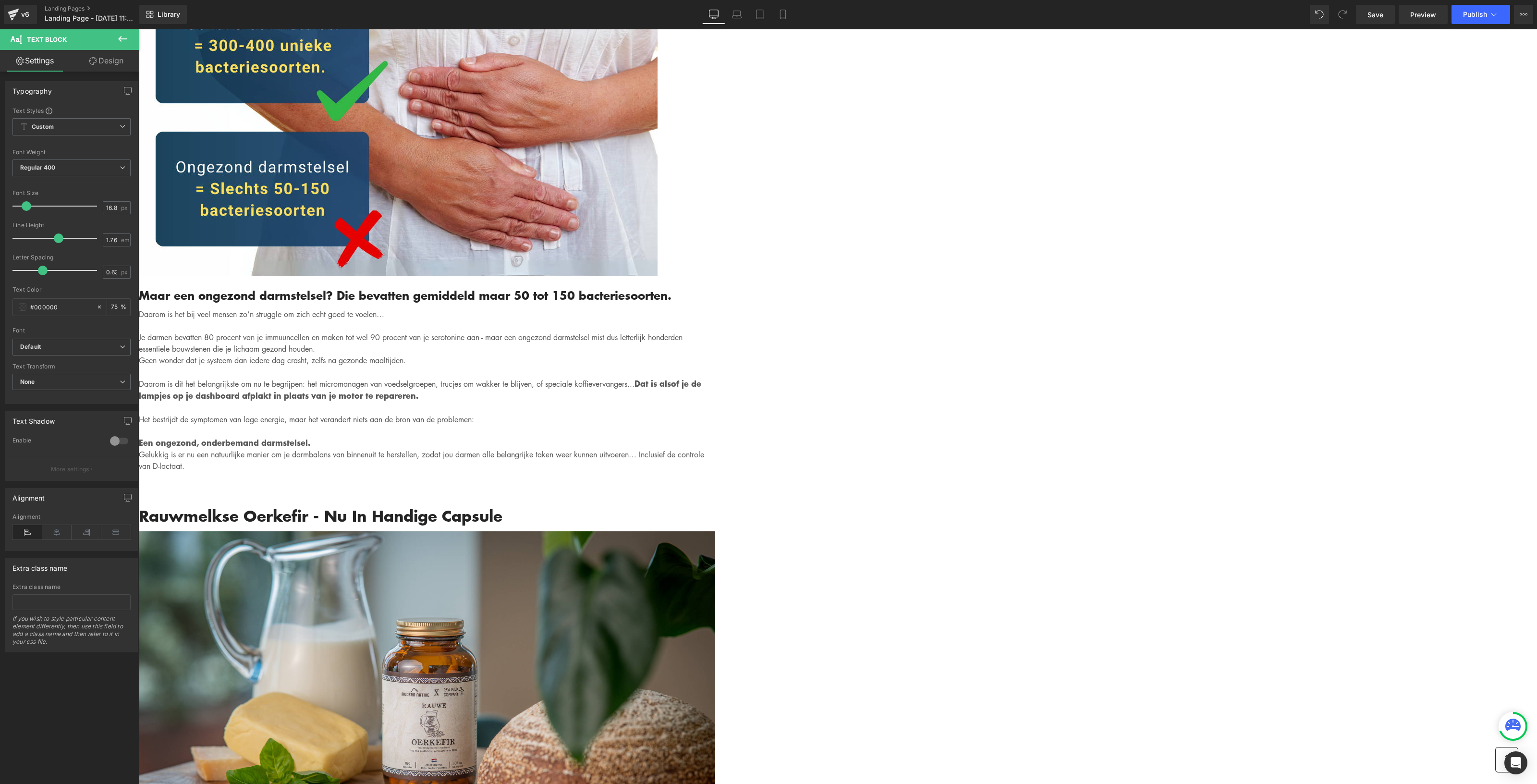
click at [715, 333] on div "Written by Louis x - Published on Feb 28, 2023 Text Block Image Als je binnen 3…" at bounding box center [427, 397] width 576 height 7478
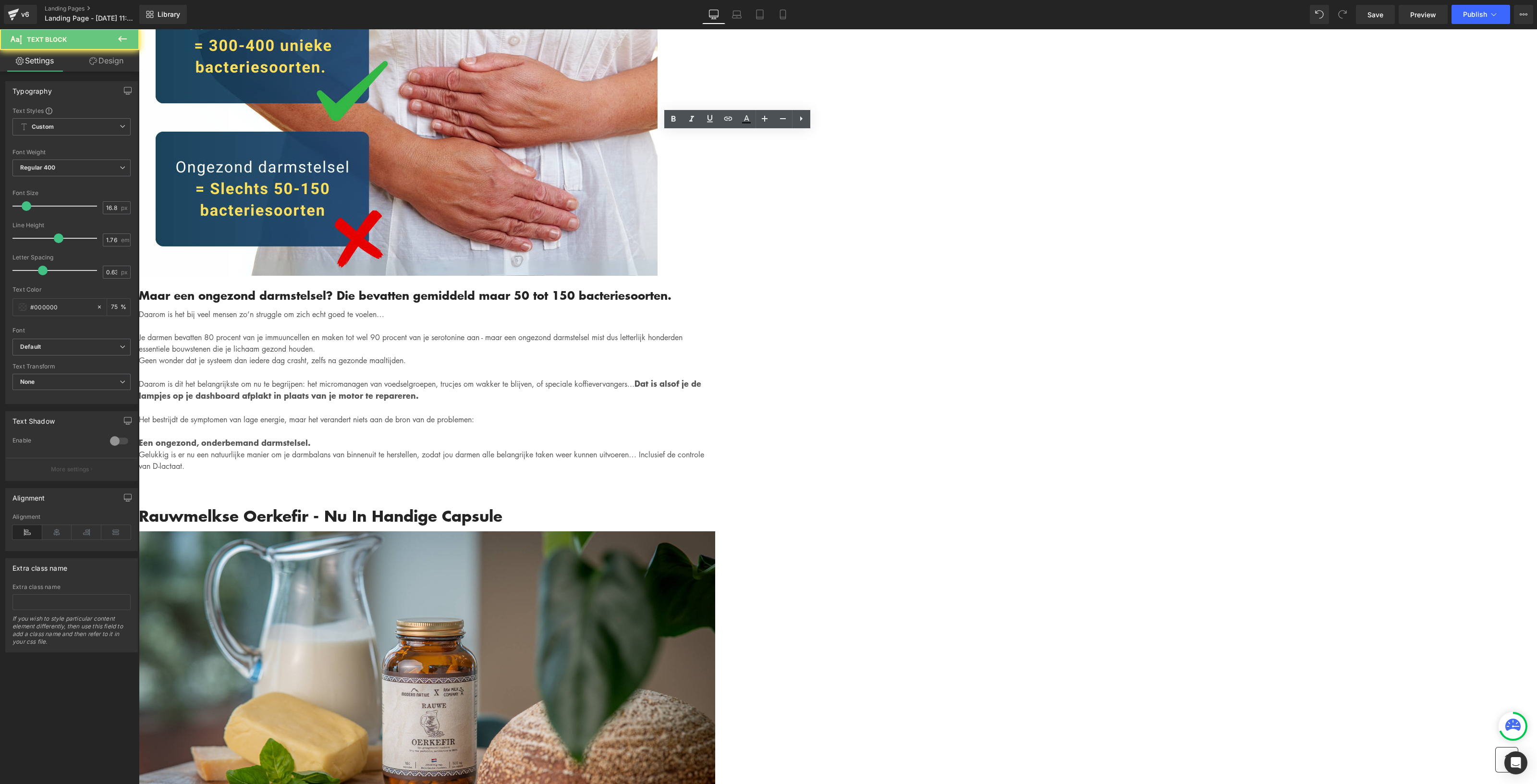
drag, startPoint x: 1145, startPoint y: 279, endPoint x: 864, endPoint y: 290, distance: 281.2
click at [1140, 279] on div "Gemadvertorial Heading Advertorial Text Block Row Row Image Hero Banner Written…" at bounding box center [838, 345] width 1398 height 8196
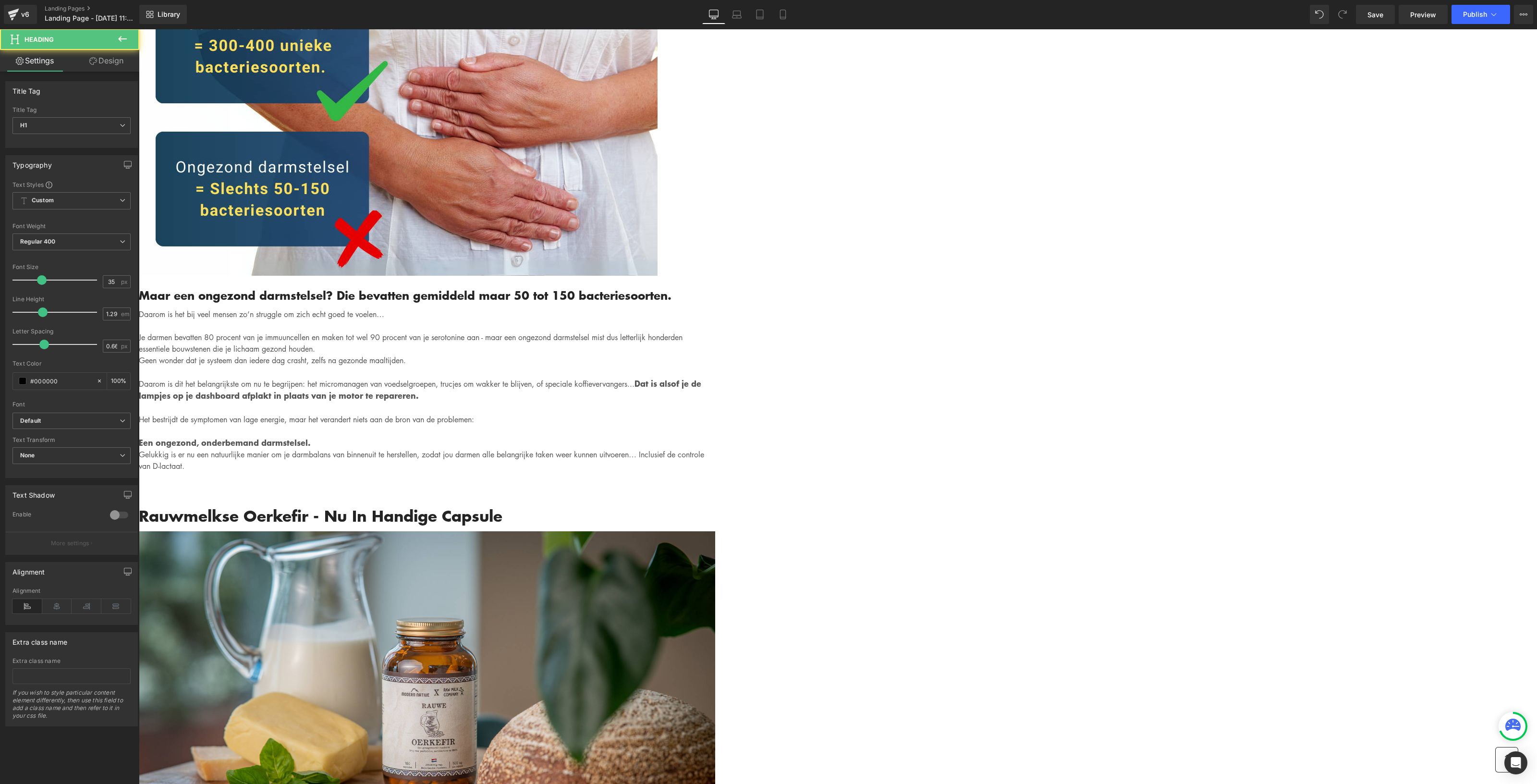
drag, startPoint x: 552, startPoint y: 273, endPoint x: 560, endPoint y: 273, distance: 8.0
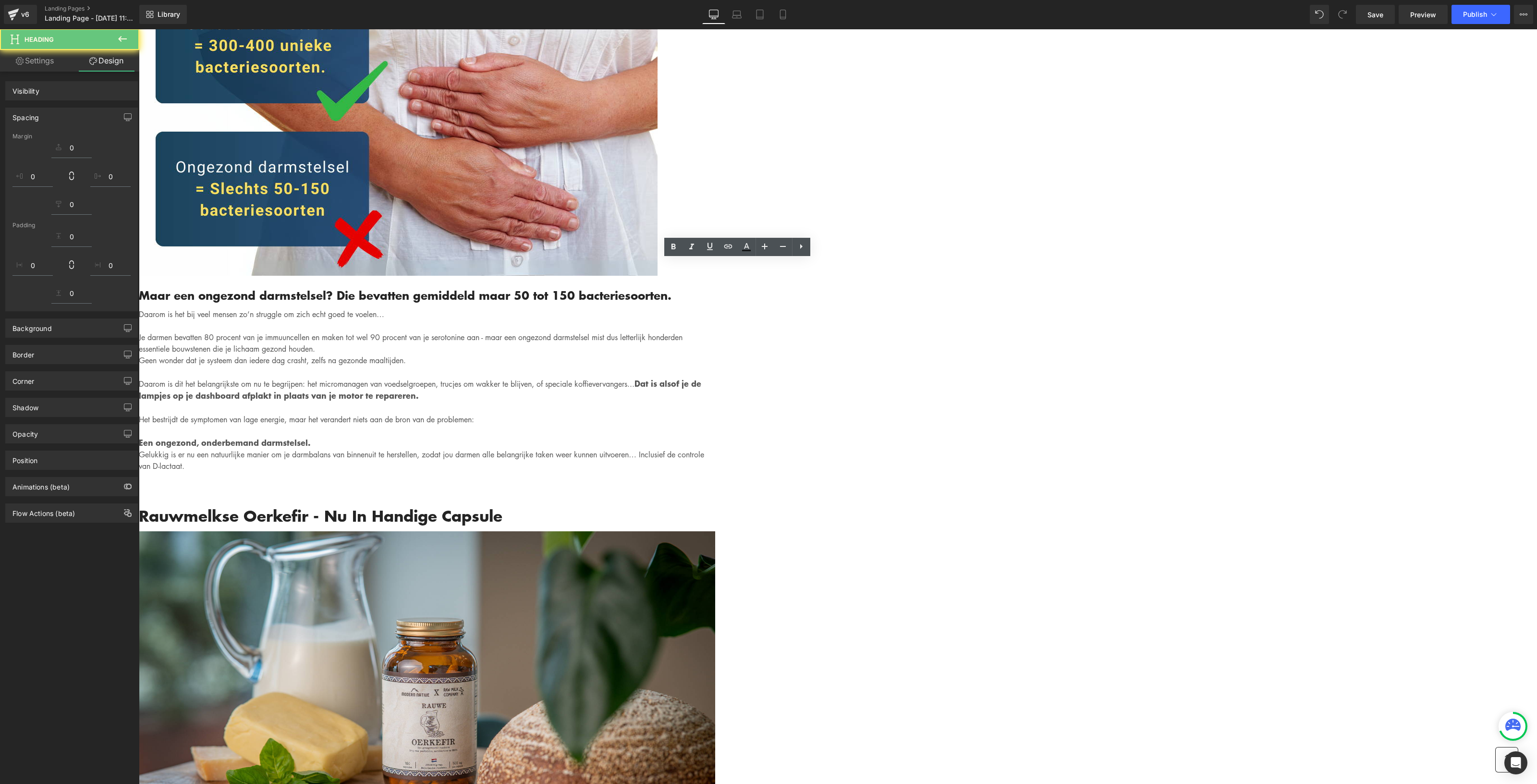
click at [397, 326] on div "Gemadvertorial Heading Advertorial Text Block Row Row Image Hero Banner Written…" at bounding box center [838, 345] width 1398 height 8196
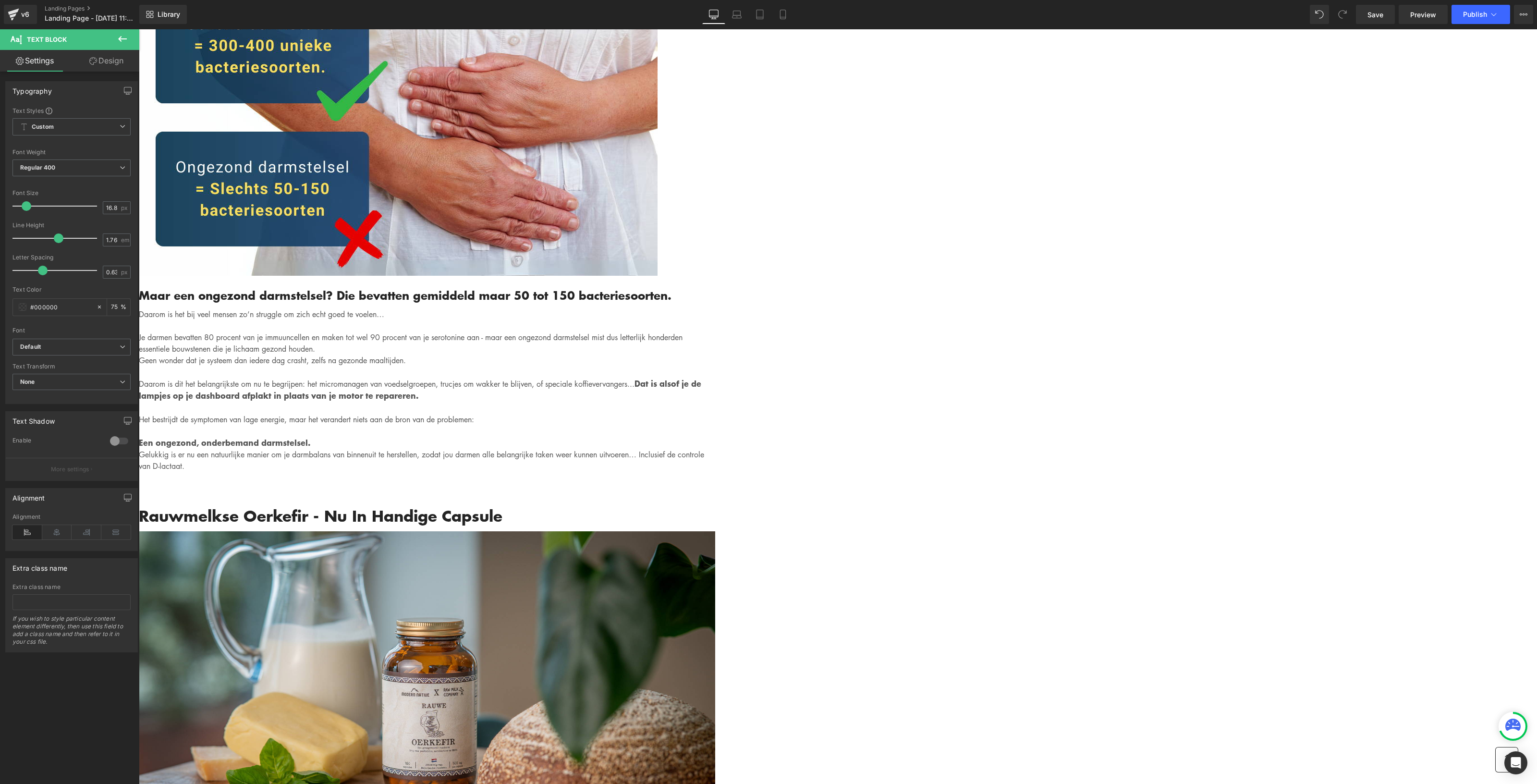
drag, startPoint x: 585, startPoint y: 318, endPoint x: 601, endPoint y: 309, distance: 18.4
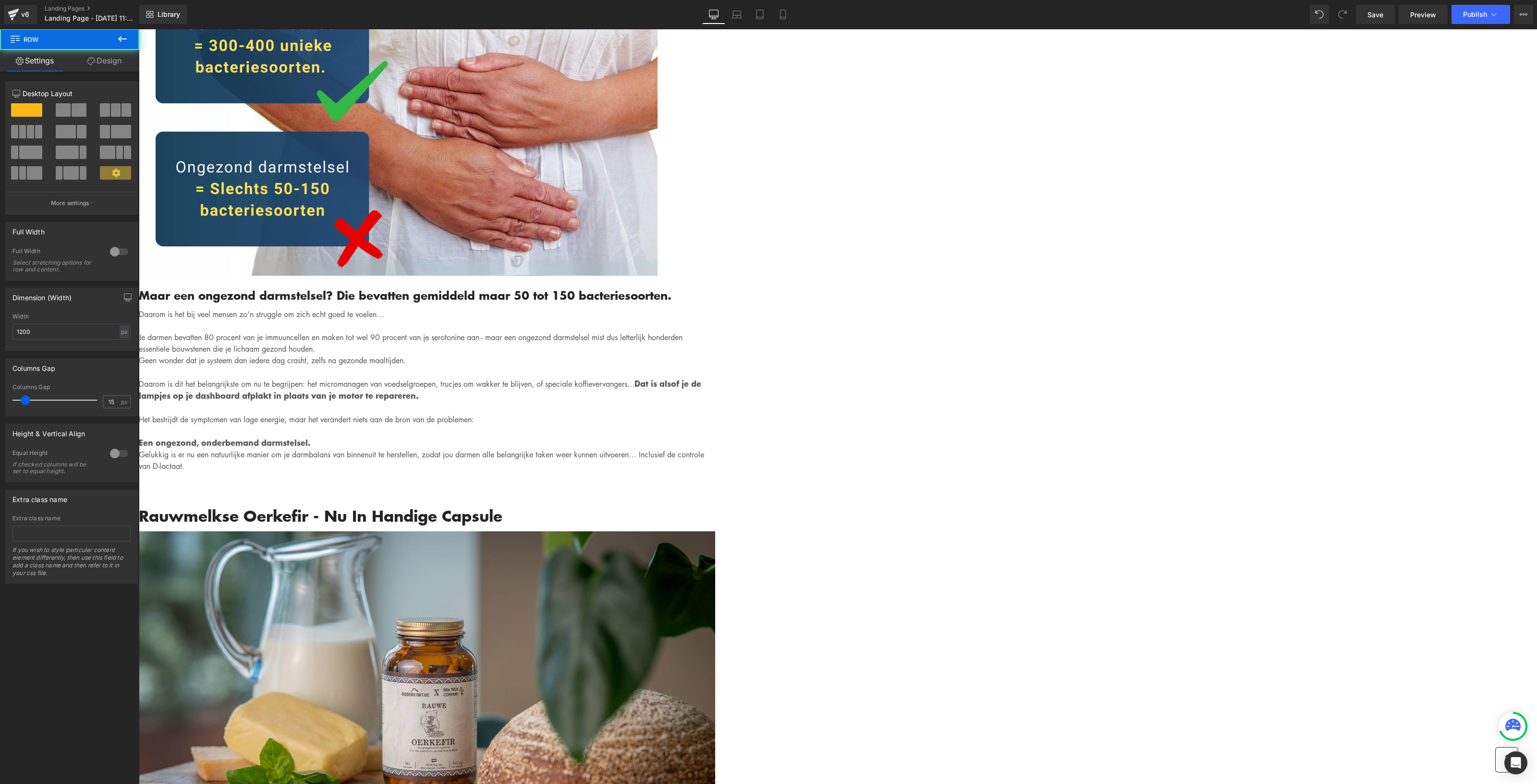
drag, startPoint x: 708, startPoint y: 303, endPoint x: 713, endPoint y: 280, distance: 23.5
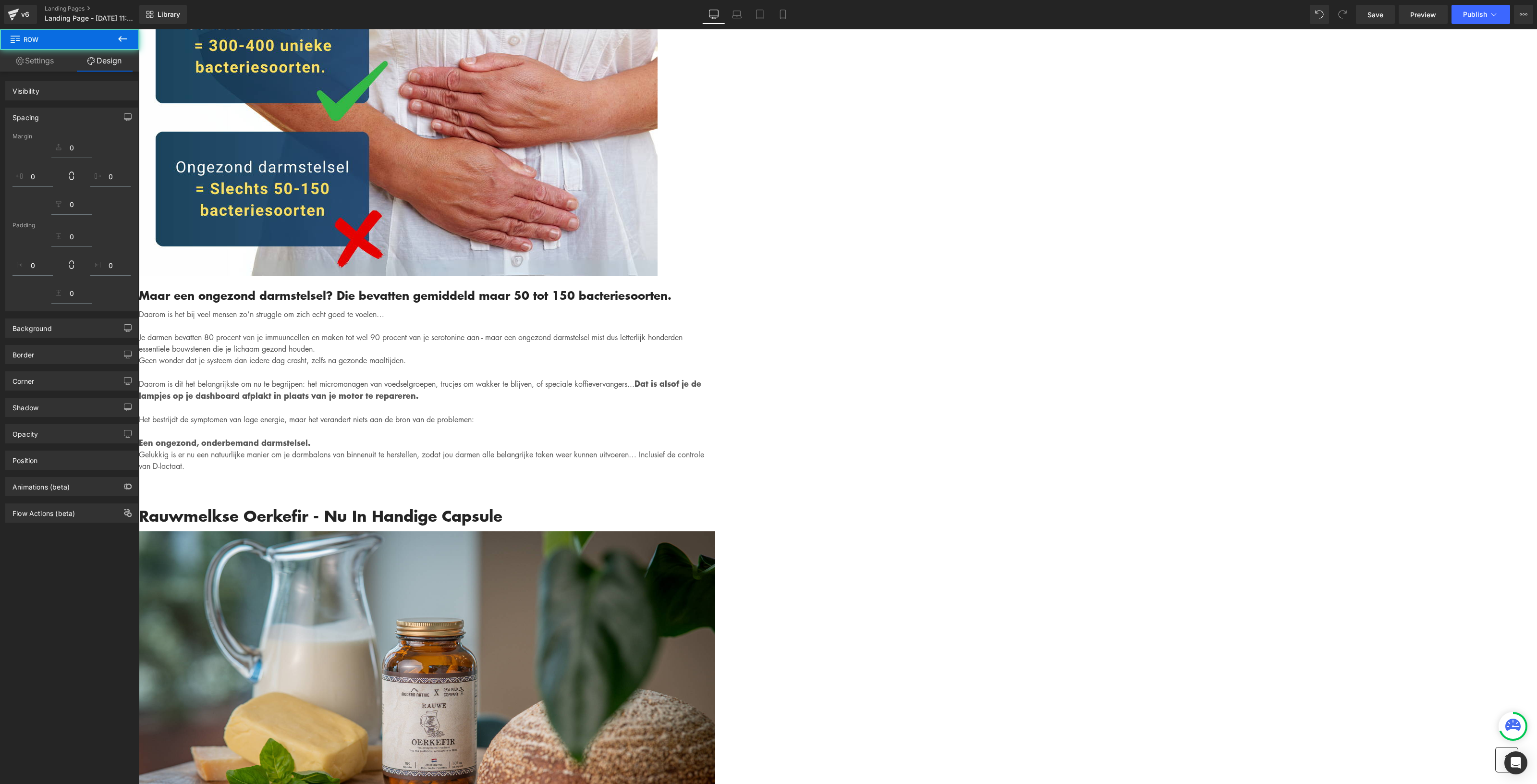
click at [715, 275] on div "Written by Louis x - Published on Feb 28, 2023 Text Block Image Als je binnen 3…" at bounding box center [427, 380] width 576 height 7445
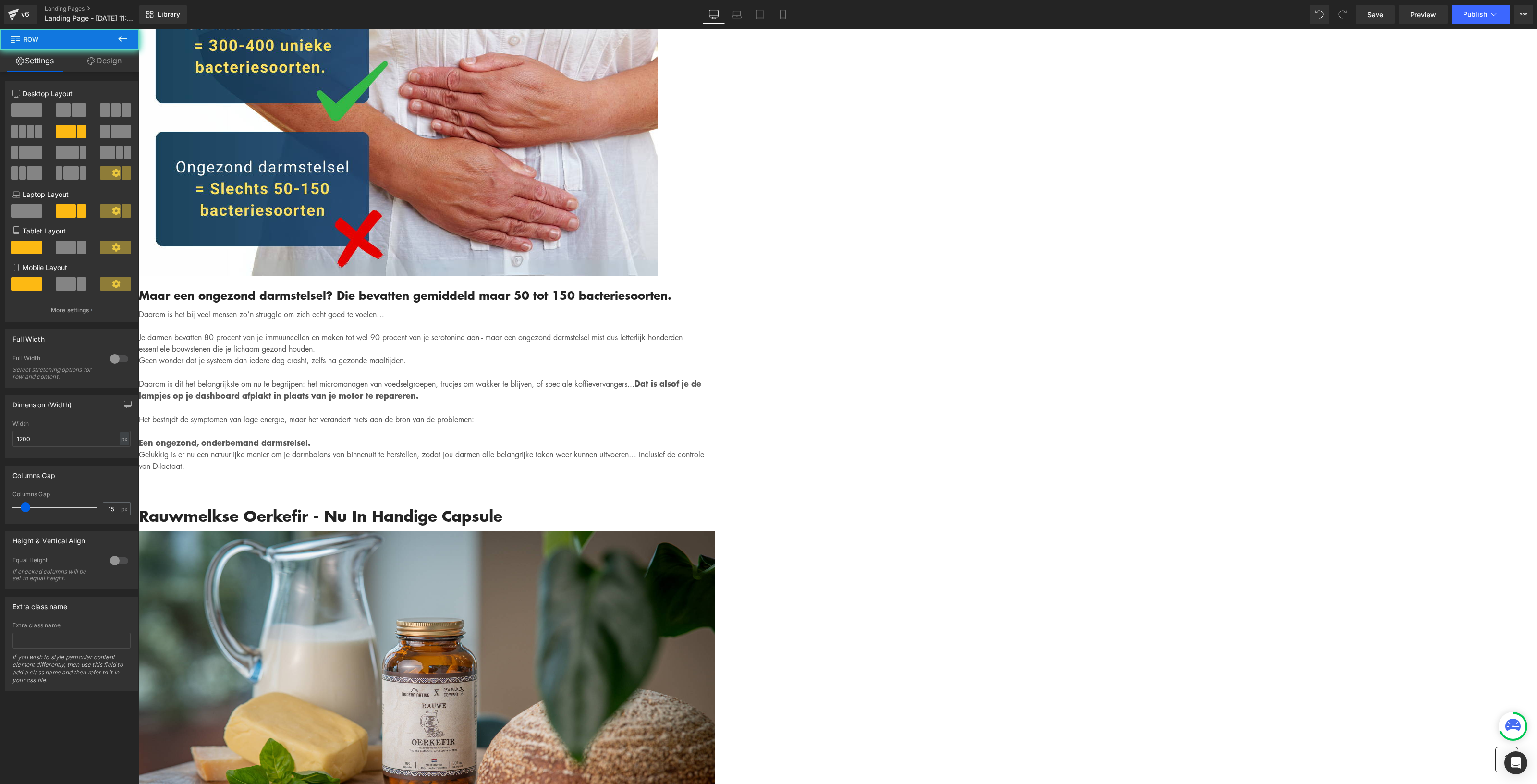
click at [715, 352] on div "Written by Louis x - Published on Feb 28, 2023 Text Block Image Als je binnen 3…" at bounding box center [427, 380] width 576 height 7445
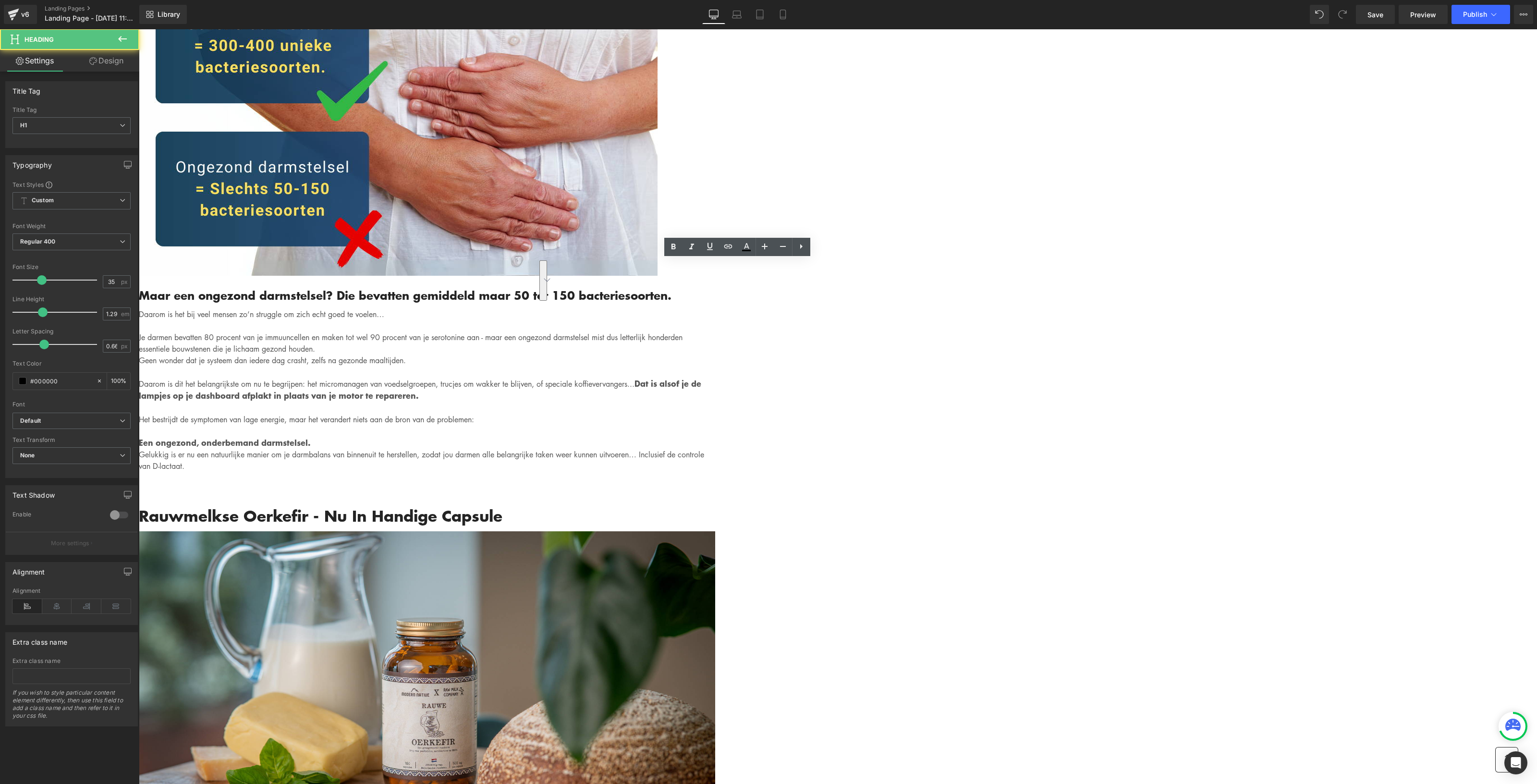
drag, startPoint x: 806, startPoint y: 290, endPoint x: 558, endPoint y: 268, distance: 249.0
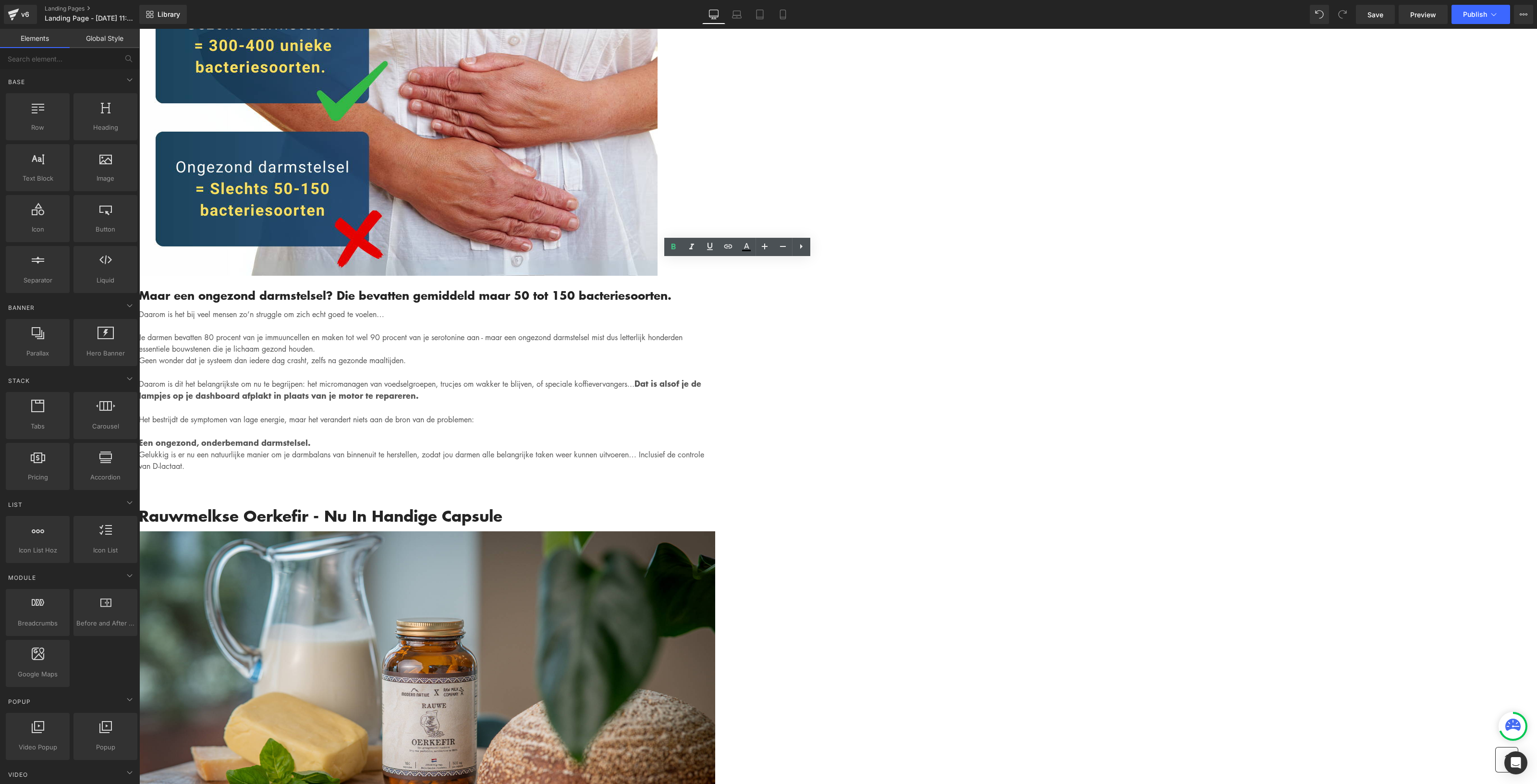
click at [1172, 269] on div "Gemadvertorial Heading Advertorial Text Block Row Row Image Hero Banner Written…" at bounding box center [838, 357] width 1398 height 8221
click at [1142, 371] on div "Gemadvertorial Heading Advertorial Text Block Row Row Image Hero Banner Written…" at bounding box center [838, 357] width 1398 height 8221
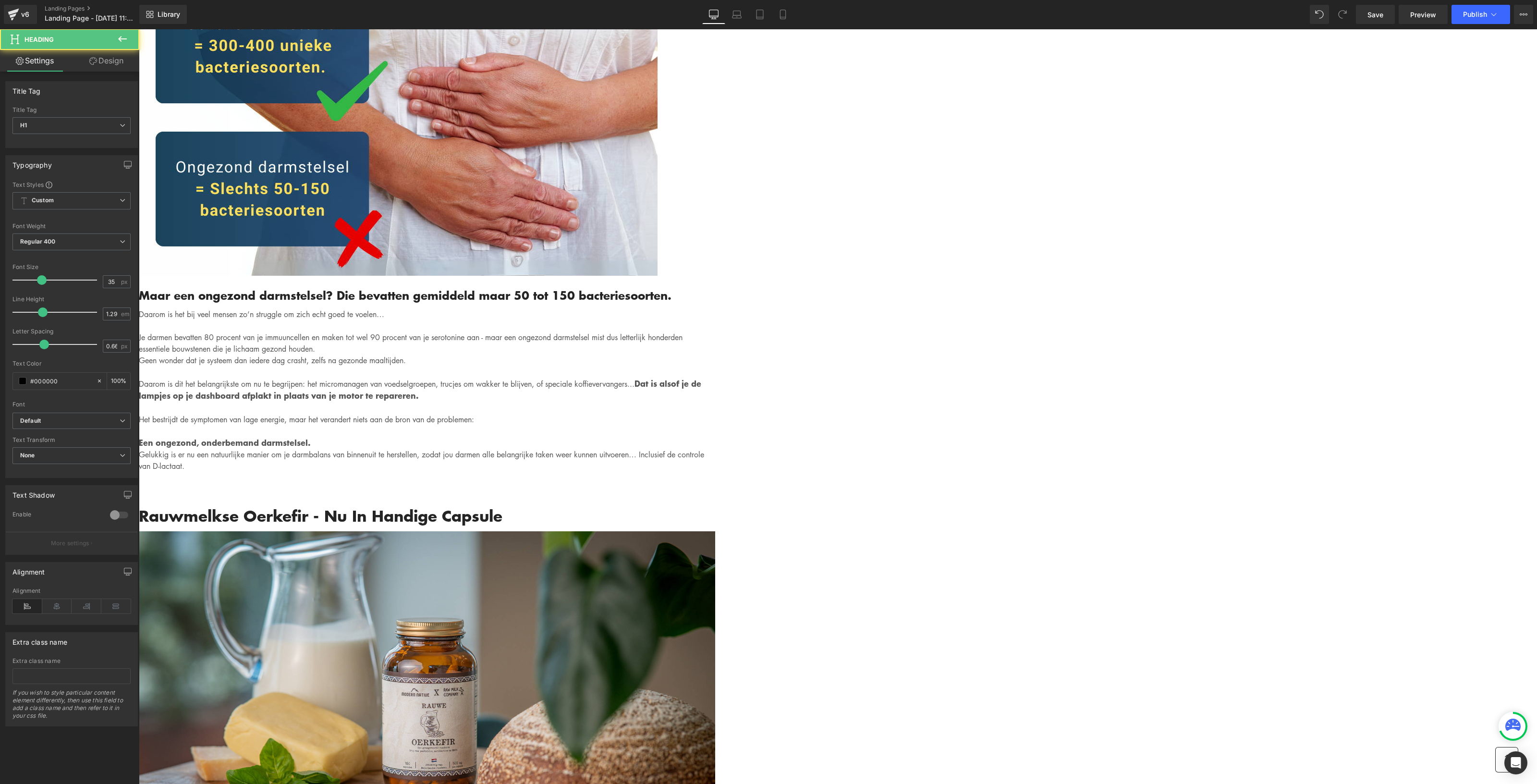
drag, startPoint x: 667, startPoint y: 300, endPoint x: 667, endPoint y: 311, distance: 11.0
click at [1129, 345] on div "Gemadvertorial Heading Advertorial Text Block Row Row Image Hero Banner Written…" at bounding box center [838, 367] width 1398 height 8241
drag, startPoint x: 558, startPoint y: 273, endPoint x: 538, endPoint y: 272, distance: 20.0
click at [538, 272] on div "Gemadvertorial Heading Advertorial Text Block Row Row Image Hero Banner Written…" at bounding box center [838, 367] width 1398 height 8241
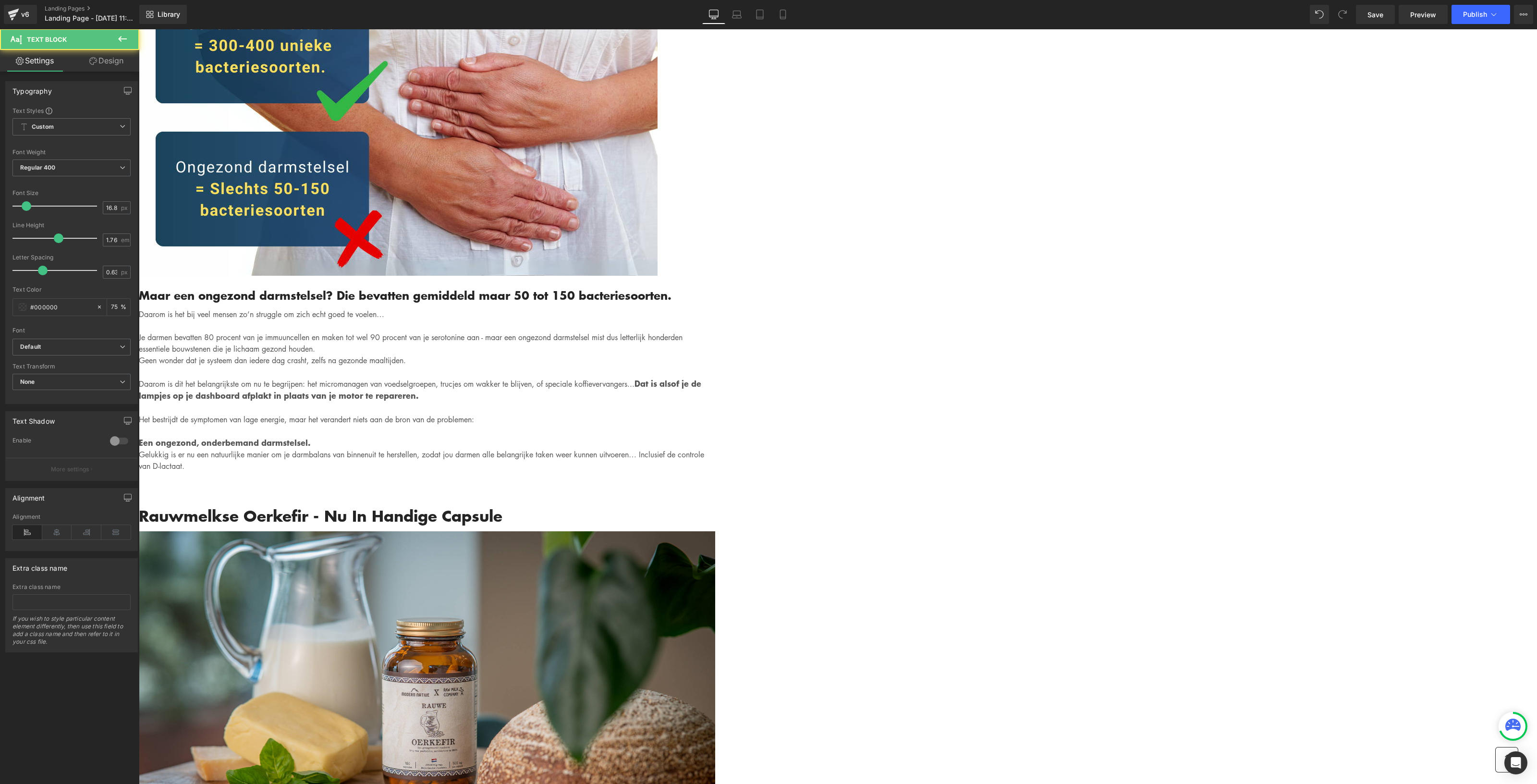
drag, startPoint x: 561, startPoint y: 335, endPoint x: 545, endPoint y: 336, distance: 16.0
click at [545, 336] on div "Written by Louis x - Published on Feb 28, 2023 Text Block Image Als je binnen 3…" at bounding box center [427, 402] width 576 height 7488
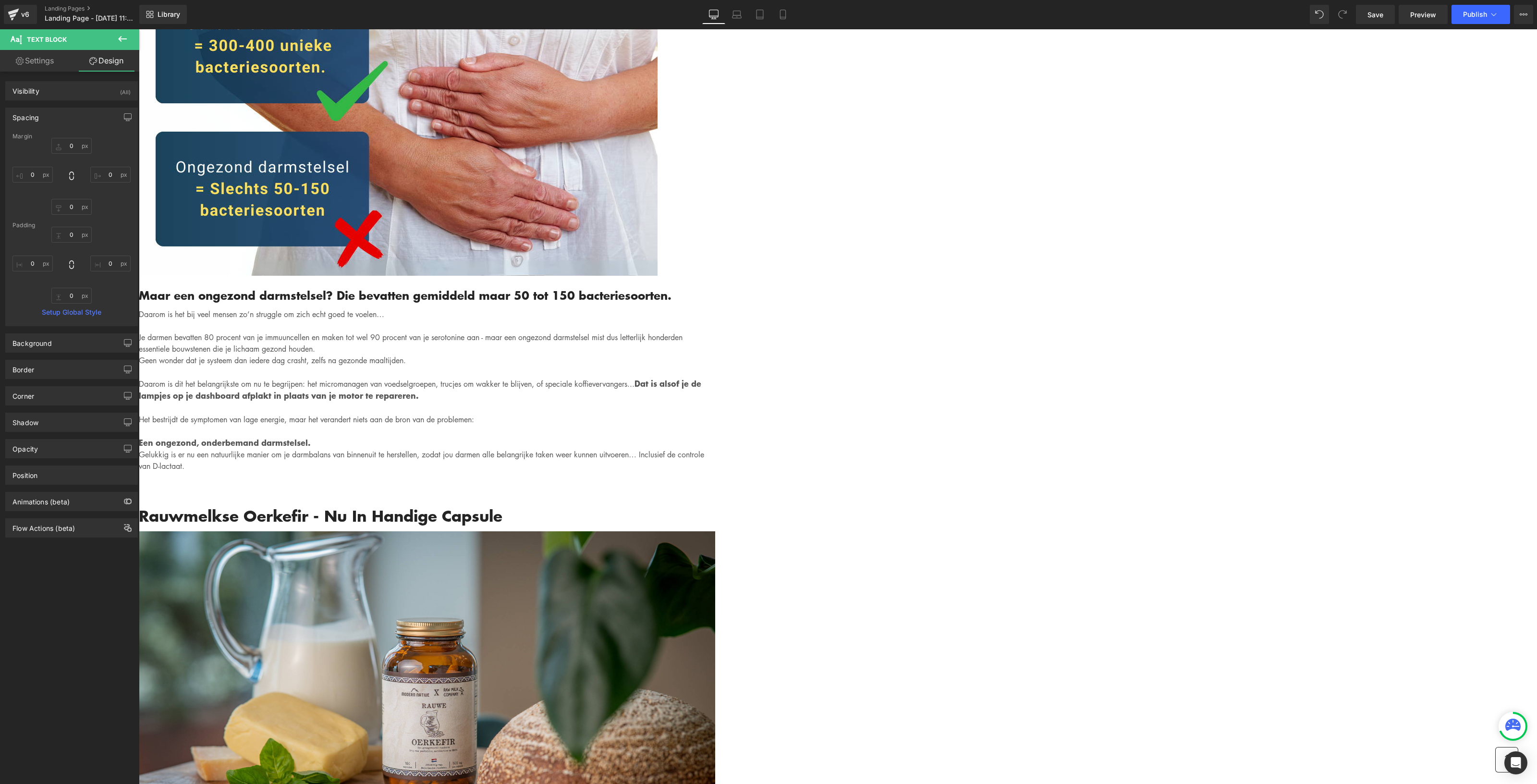
click at [1173, 369] on div "Gemadvertorial Heading Advertorial Text Block Row Row Image Hero Banner Written…" at bounding box center [838, 367] width 1398 height 8241
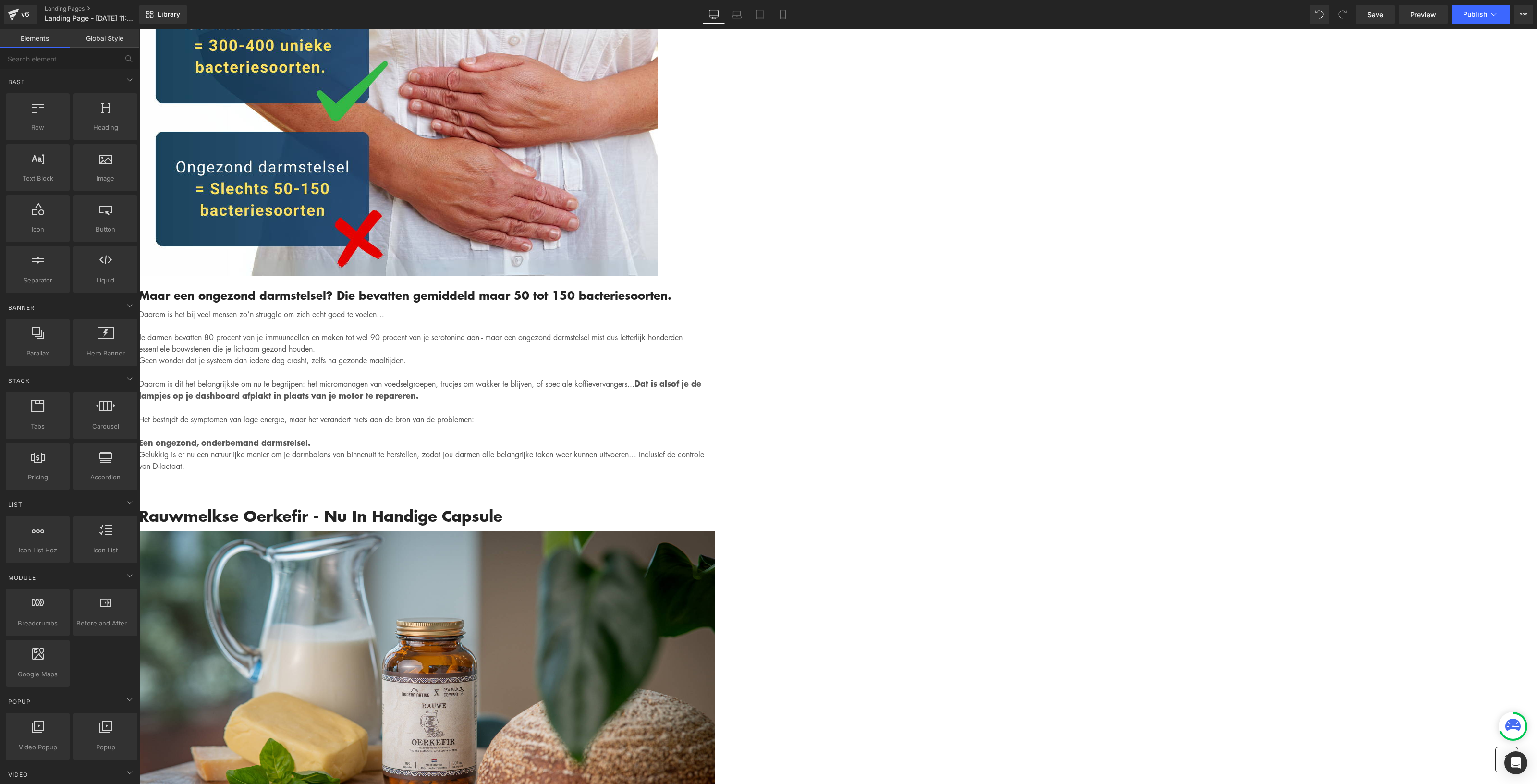
click at [1140, 349] on div "Gemadvertorial Heading Advertorial Text Block Row Row Image Hero Banner Written…" at bounding box center [838, 367] width 1398 height 8241
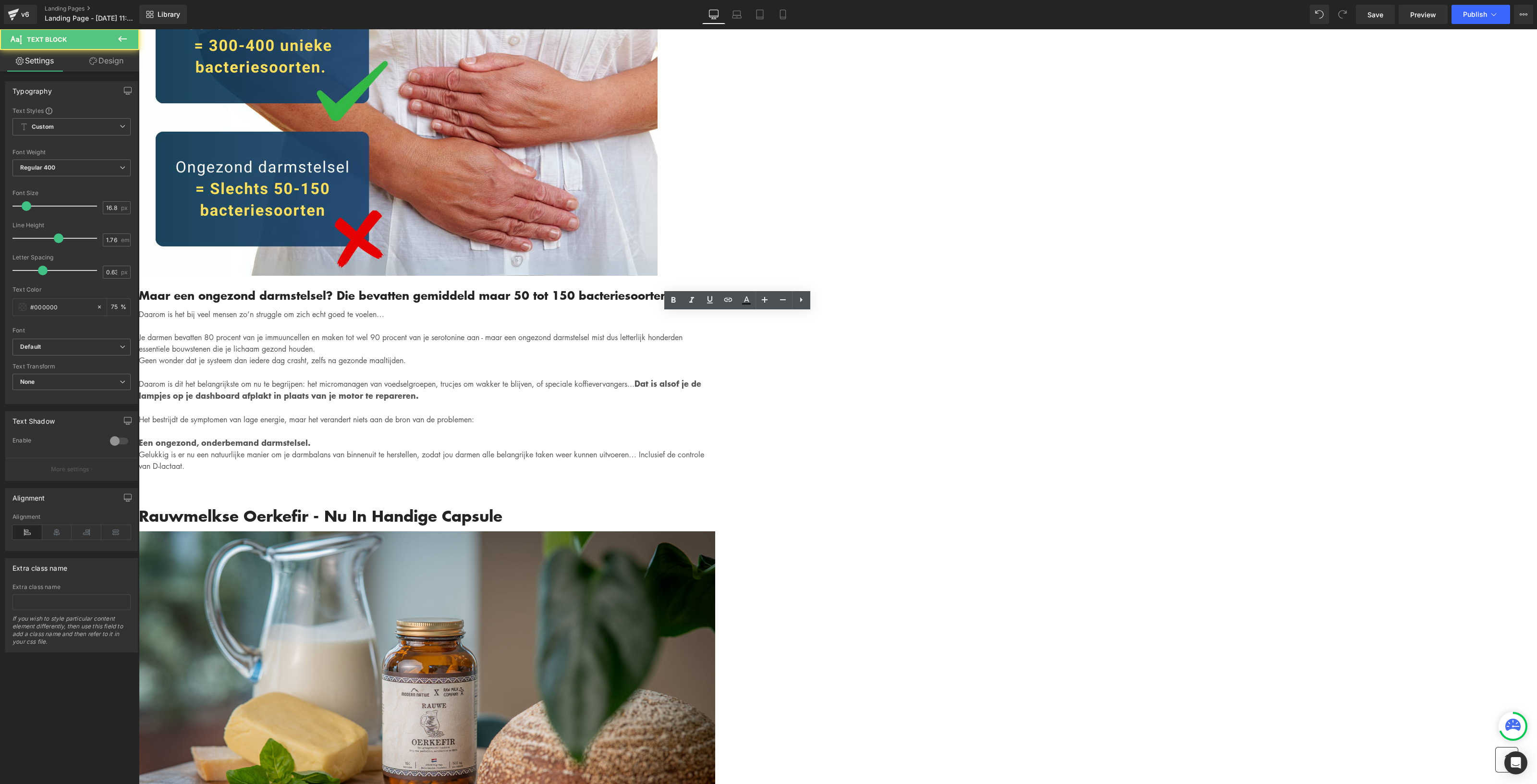
click at [1162, 386] on div "Gemadvertorial Heading Advertorial Text Block Row Row Image Hero Banner Written…" at bounding box center [838, 367] width 1398 height 8241
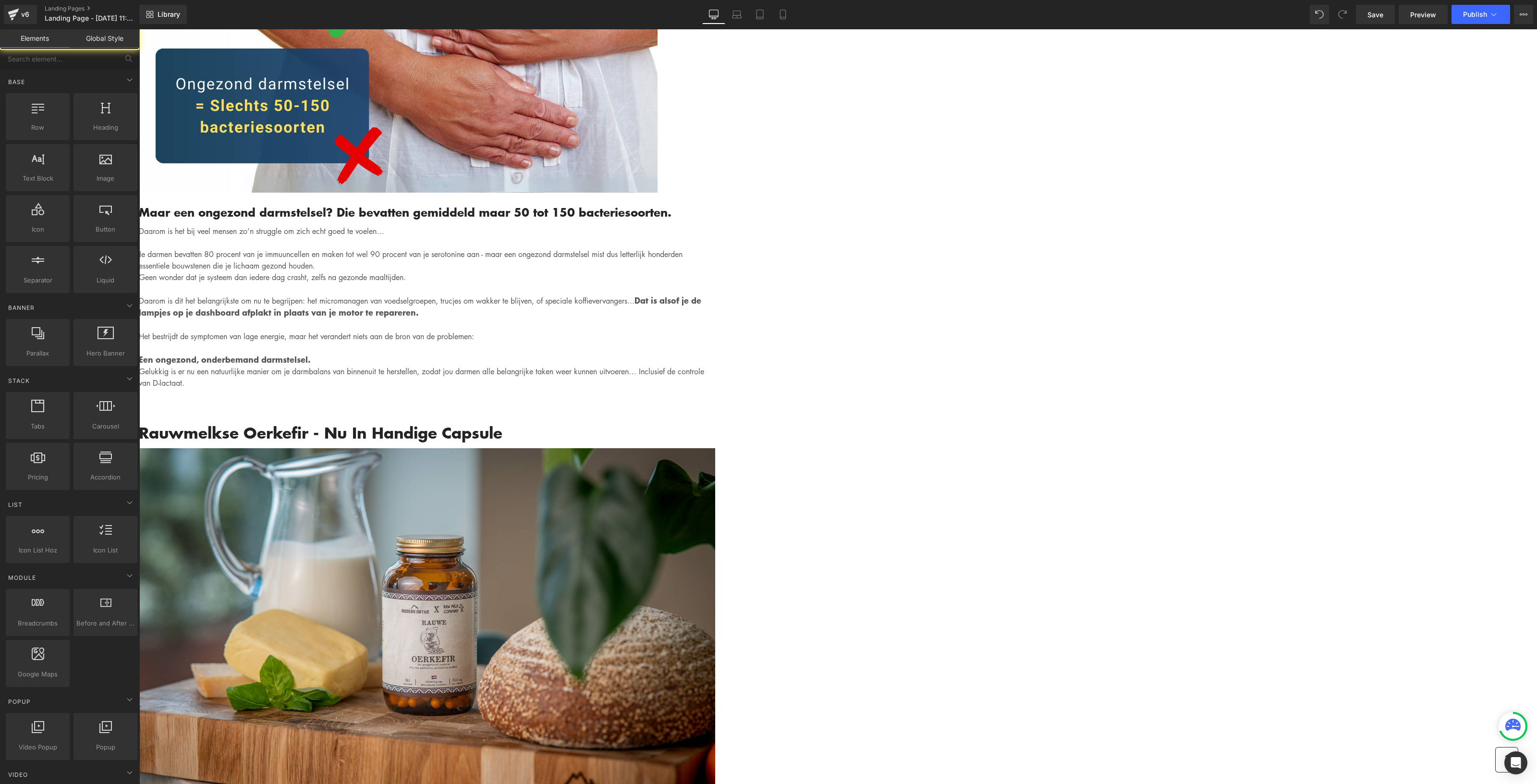
scroll to position [3902, 0]
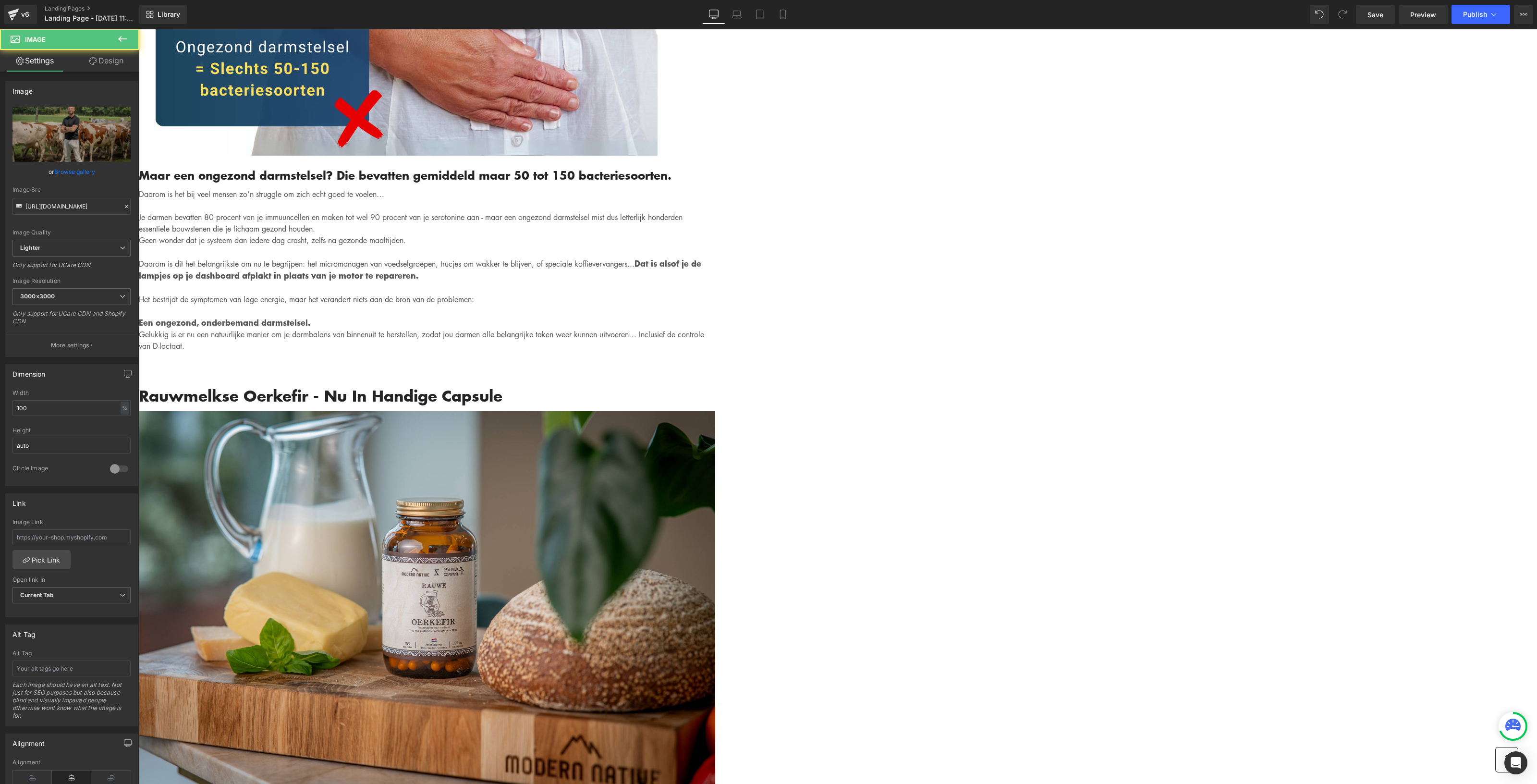
drag, startPoint x: 685, startPoint y: 528, endPoint x: 686, endPoint y: 543, distance: 15.0
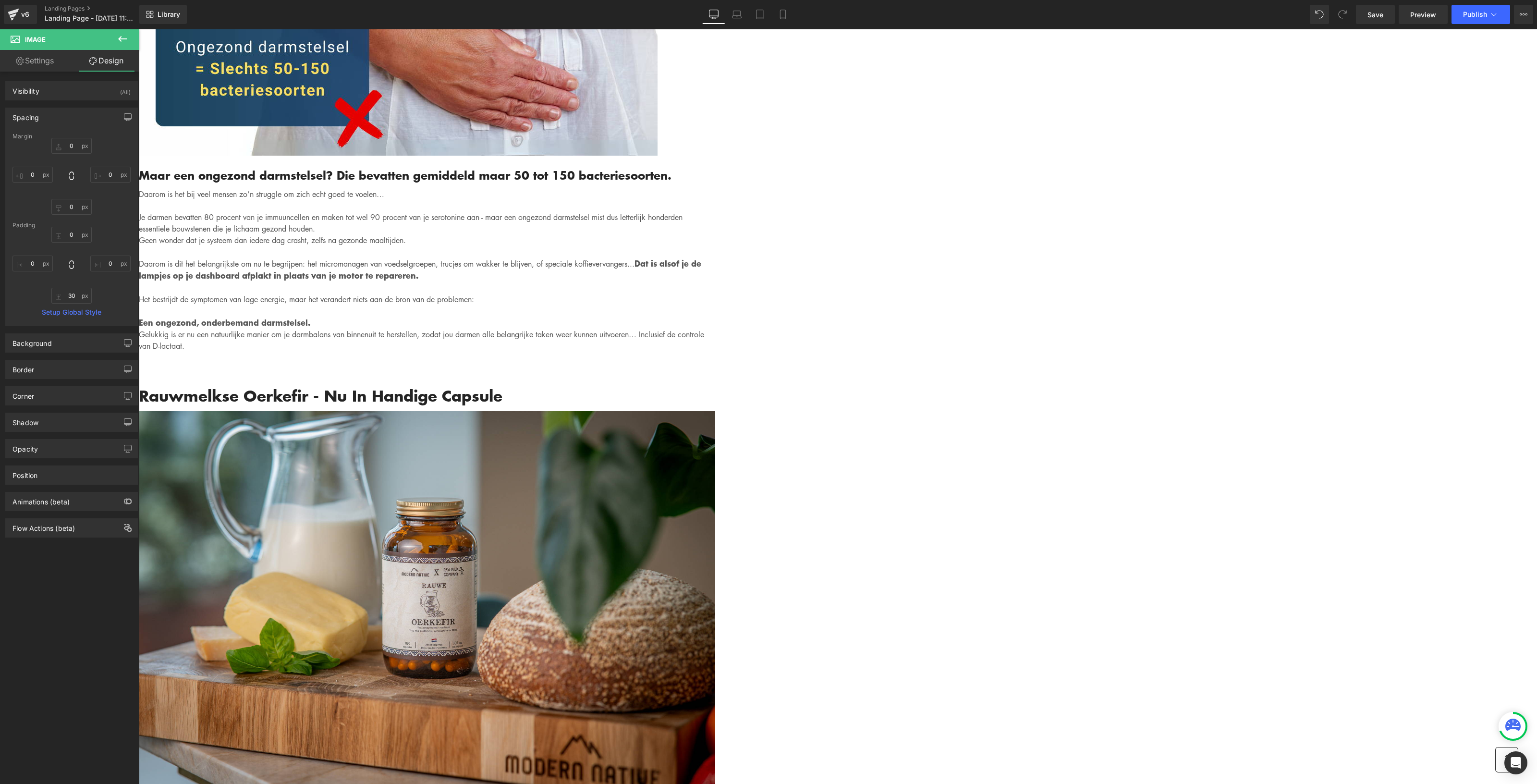
click at [715, 513] on div "Written by Louis x - Published on Feb 28, 2023 Text Block Image Als je binnen 3…" at bounding box center [427, 295] width 576 height 7515
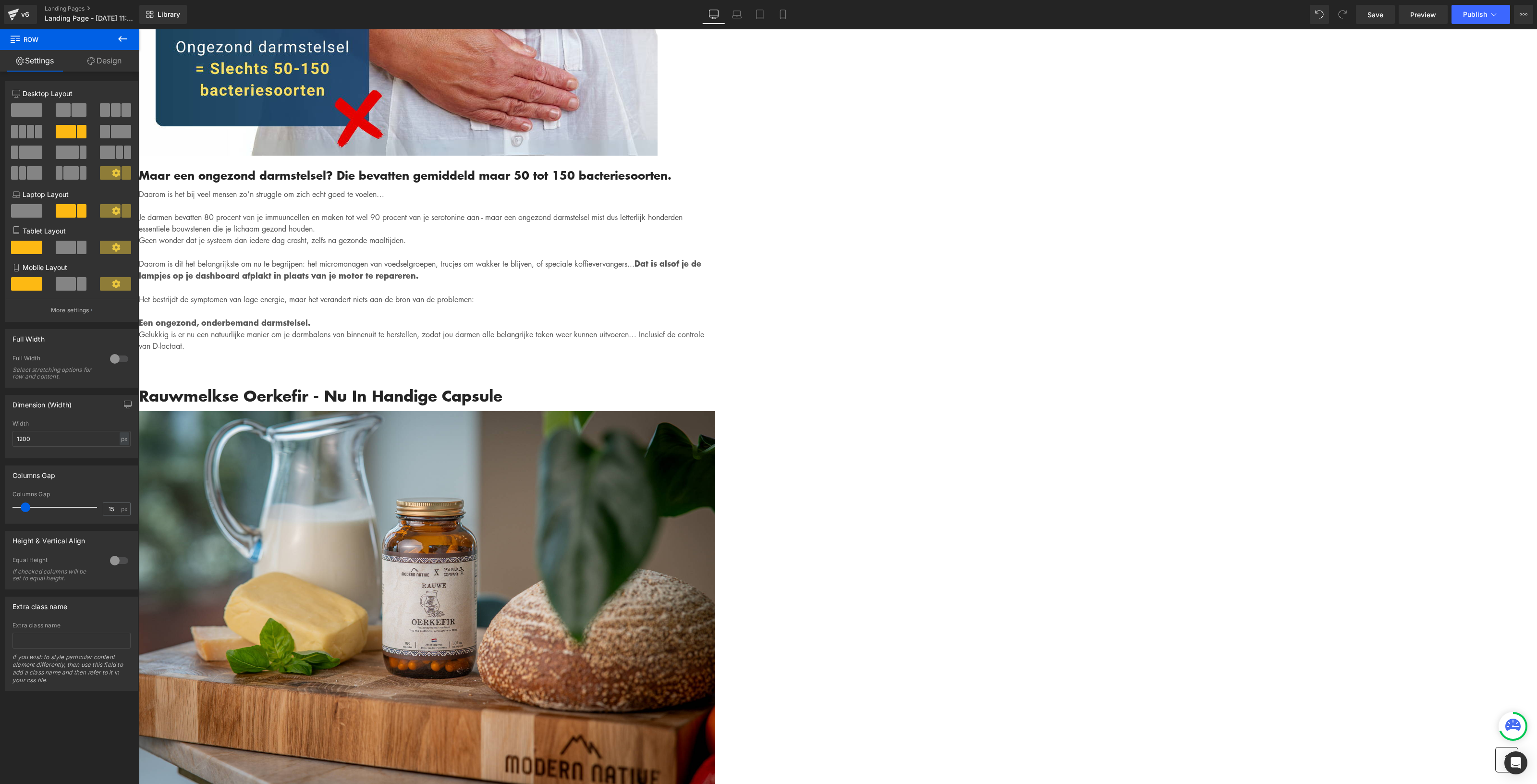
click at [715, 494] on div "Written by Louis x - Published on Feb 28, 2023 Text Block Image Als je binnen 3…" at bounding box center [427, 295] width 576 height 7515
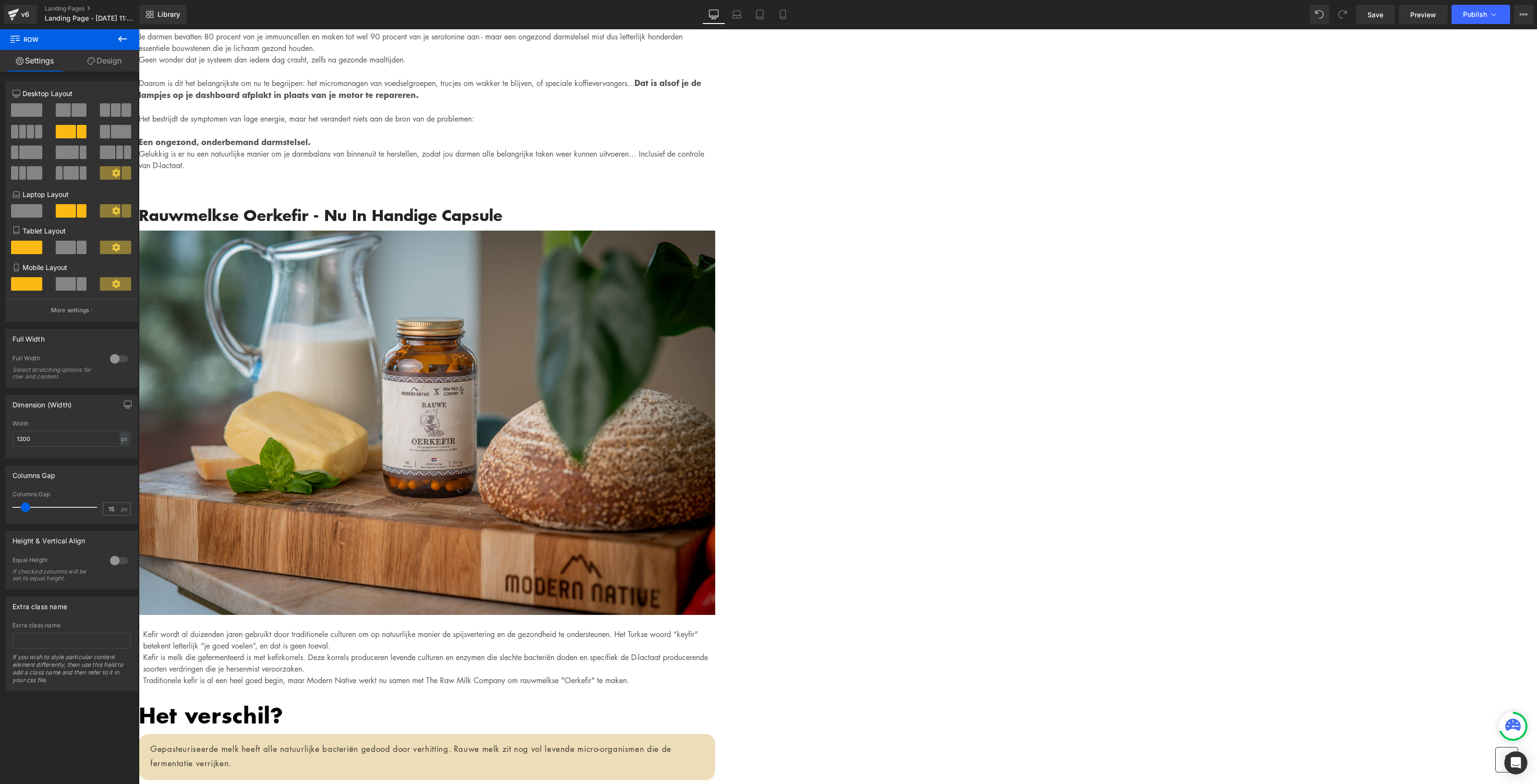
scroll to position [3963, 0]
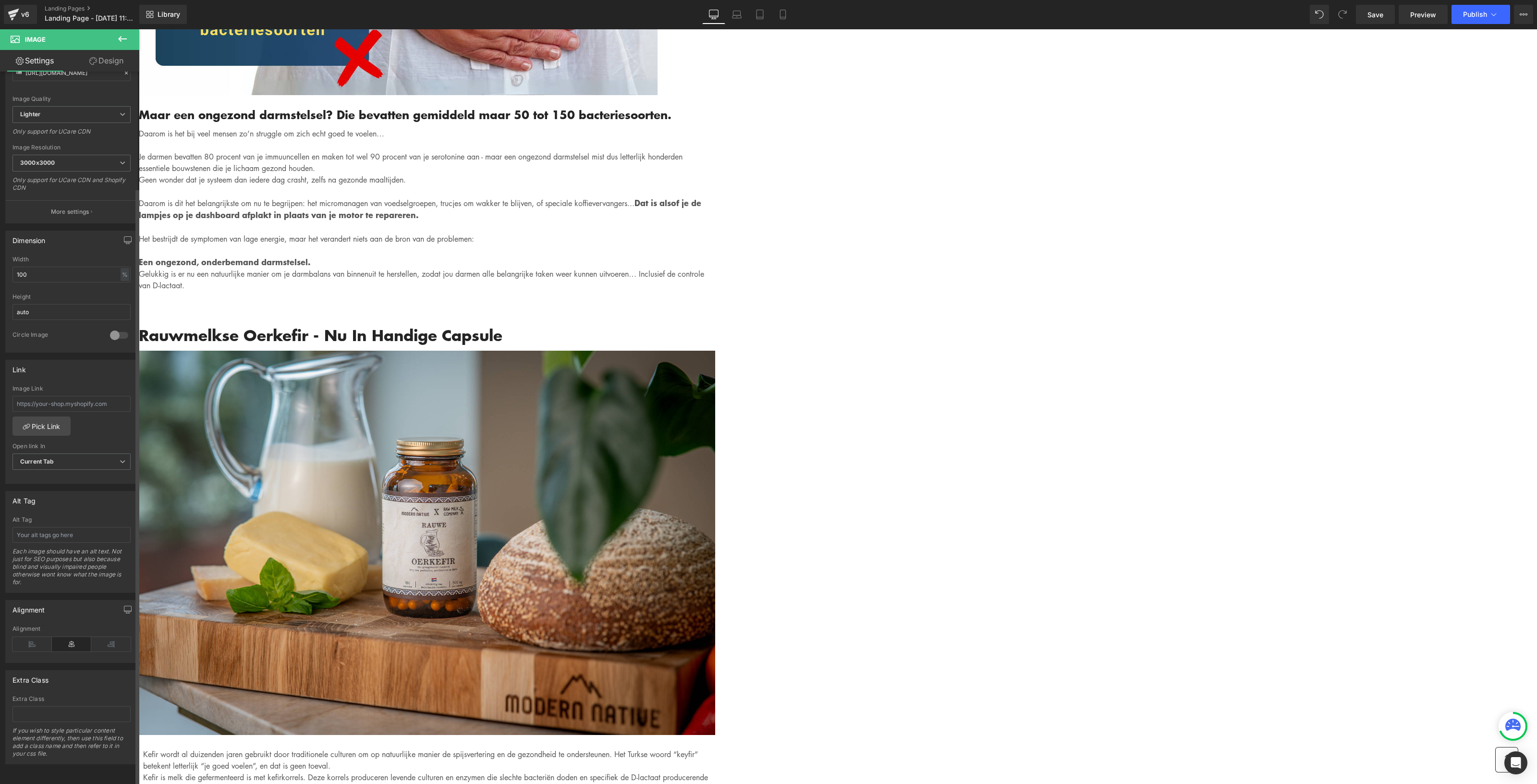
scroll to position [138, 0]
click at [449, 464] on div "Gemadvertorial Heading Advertorial Text Block Row Row Image Hero Banner Written…" at bounding box center [838, 200] width 1398 height 8268
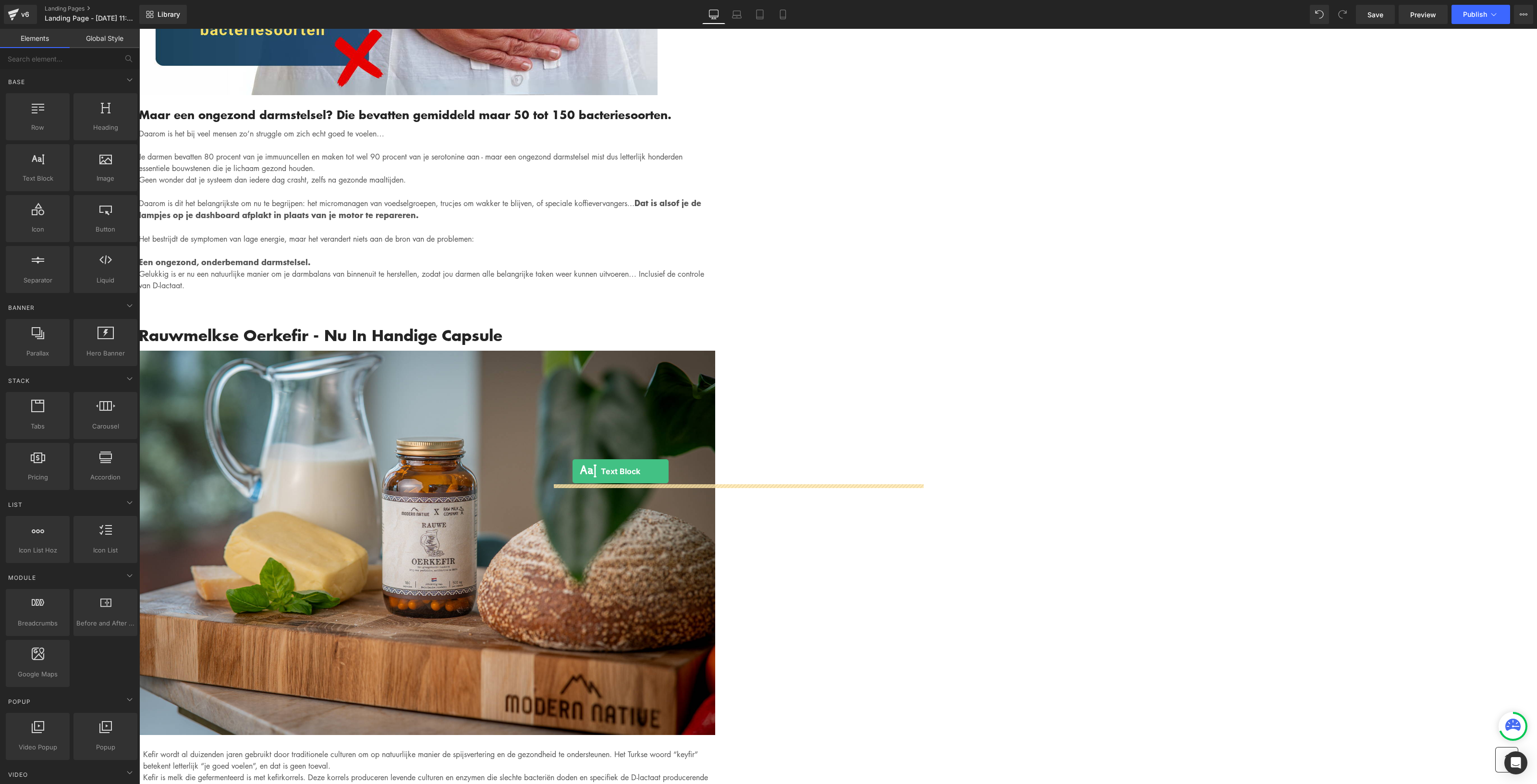
drag, startPoint x: 208, startPoint y: 208, endPoint x: 573, endPoint y: 470, distance: 449.3
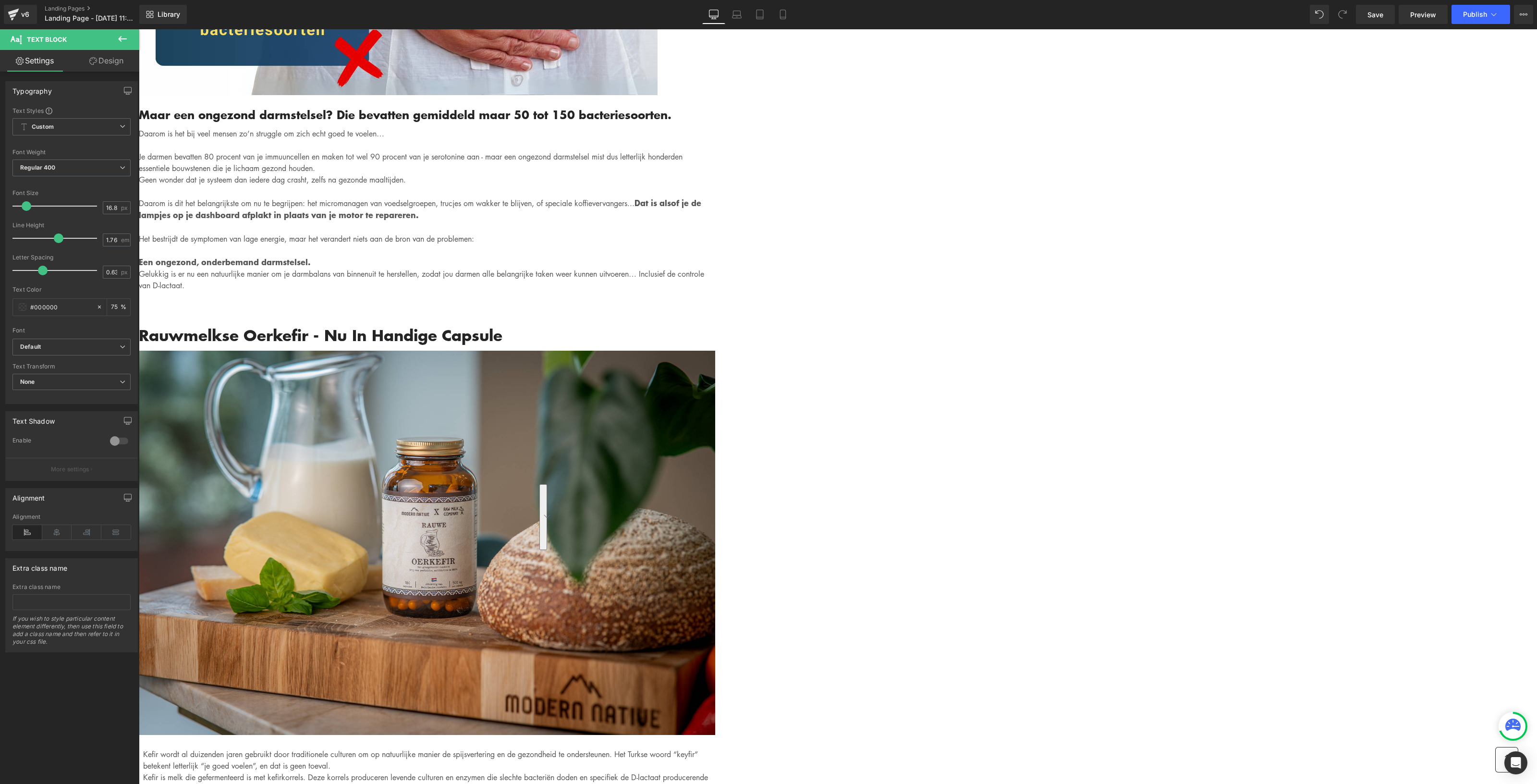
drag, startPoint x: 830, startPoint y: 549, endPoint x: 552, endPoint y: 486, distance: 285.0
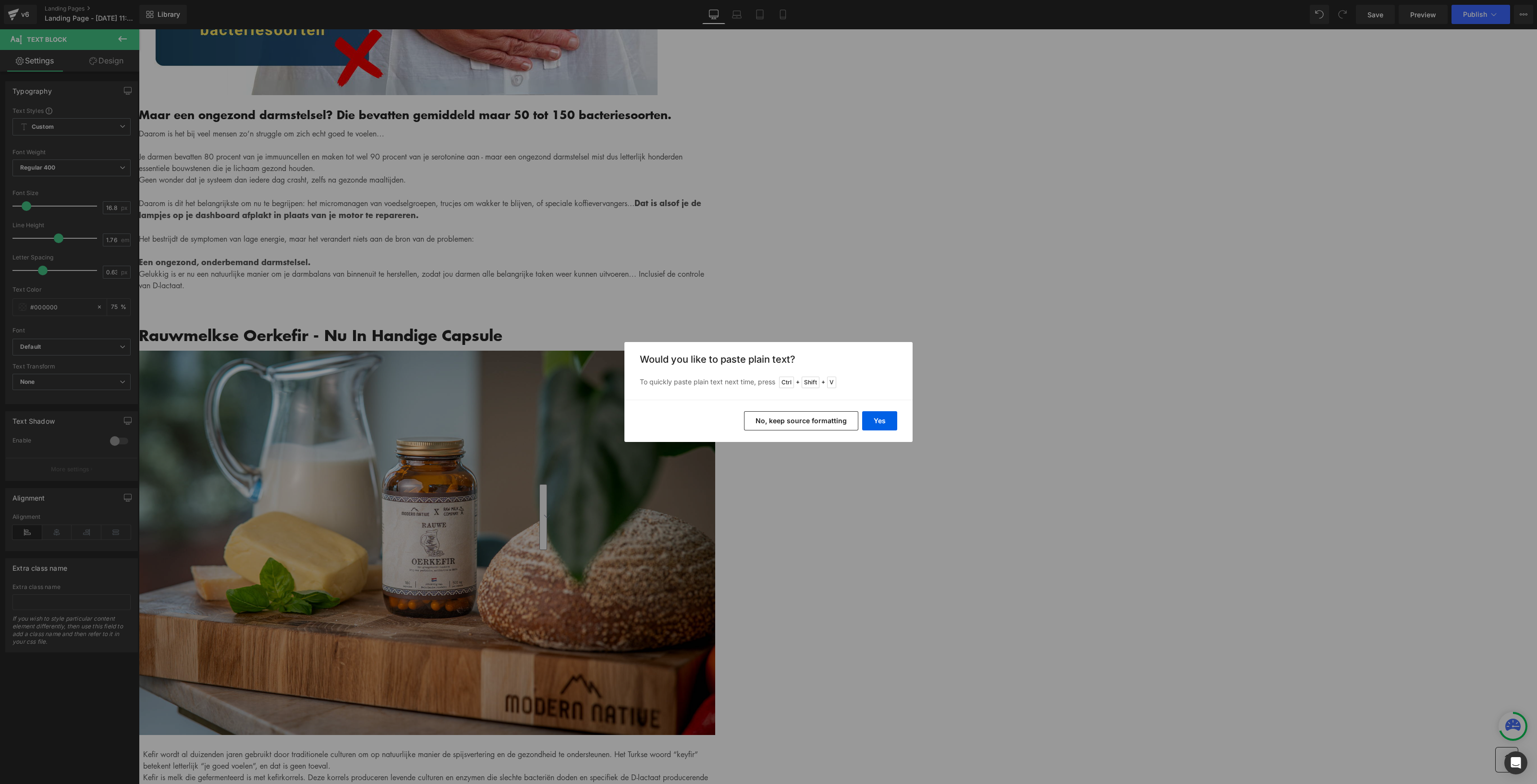
click at [841, 416] on button "No, keep source formatting" at bounding box center [801, 421] width 114 height 20
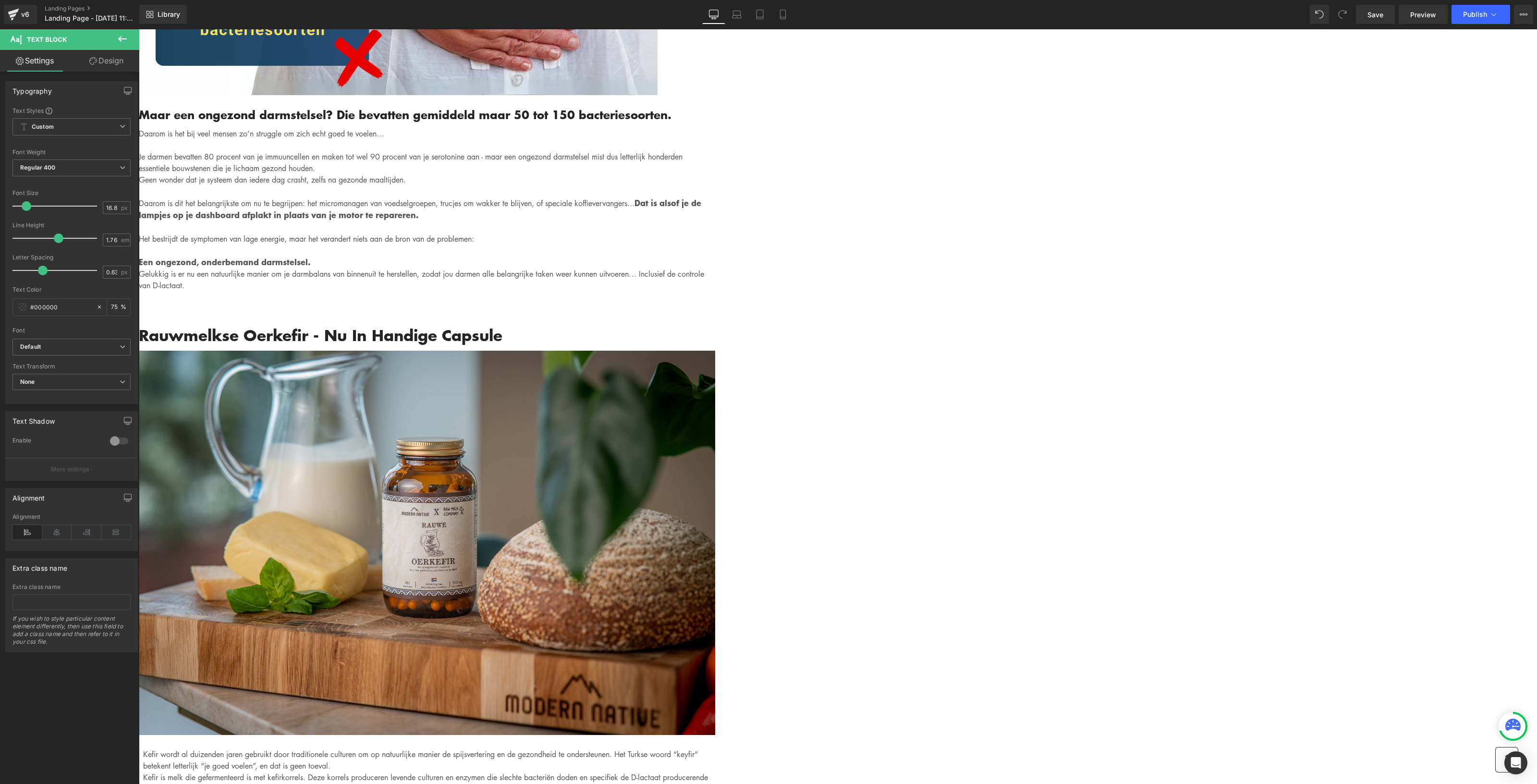
click at [715, 471] on div "Written by Louis x - Published on Feb 28, 2023 Text Block Image Als je binnen 3…" at bounding box center [427, 242] width 576 height 7531
drag, startPoint x: 791, startPoint y: 501, endPoint x: 792, endPoint y: 541, distance: 40.0
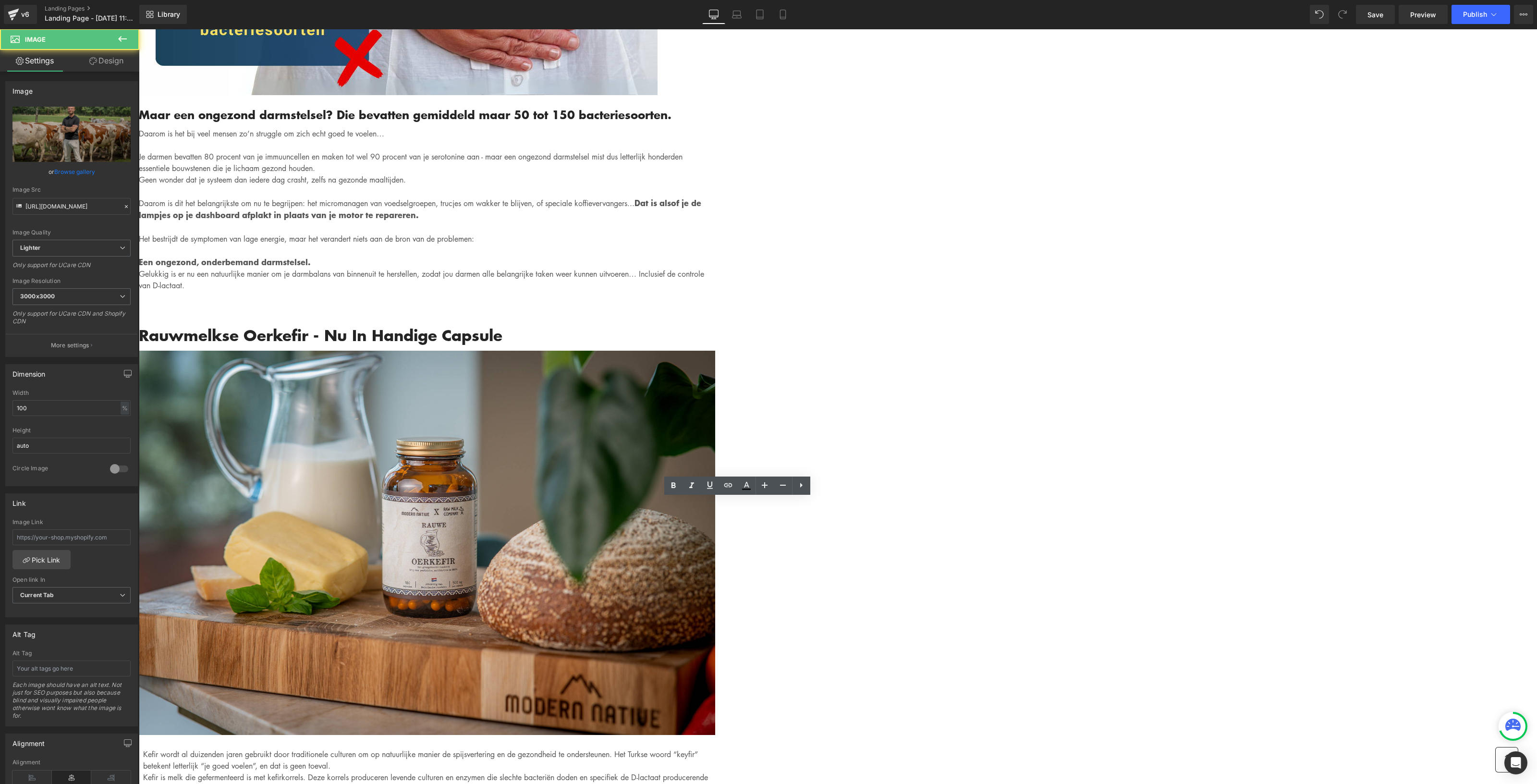
drag, startPoint x: 561, startPoint y: 484, endPoint x: 571, endPoint y: 445, distance: 40.3
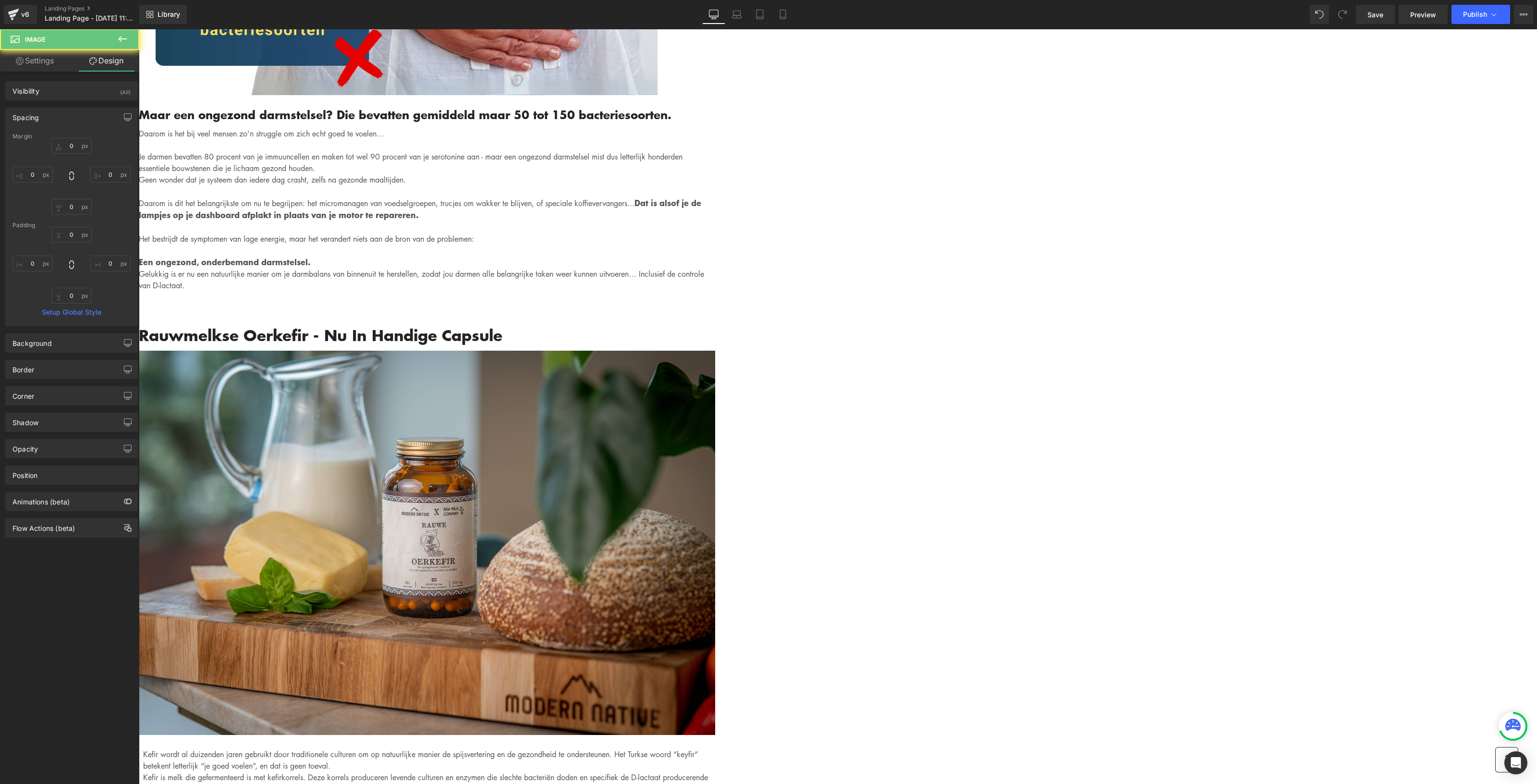
click at [488, 503] on div "Gemadvertorial Heading Advertorial Text Block Row Row Image Hero Banner Written…" at bounding box center [838, 234] width 1398 height 8335
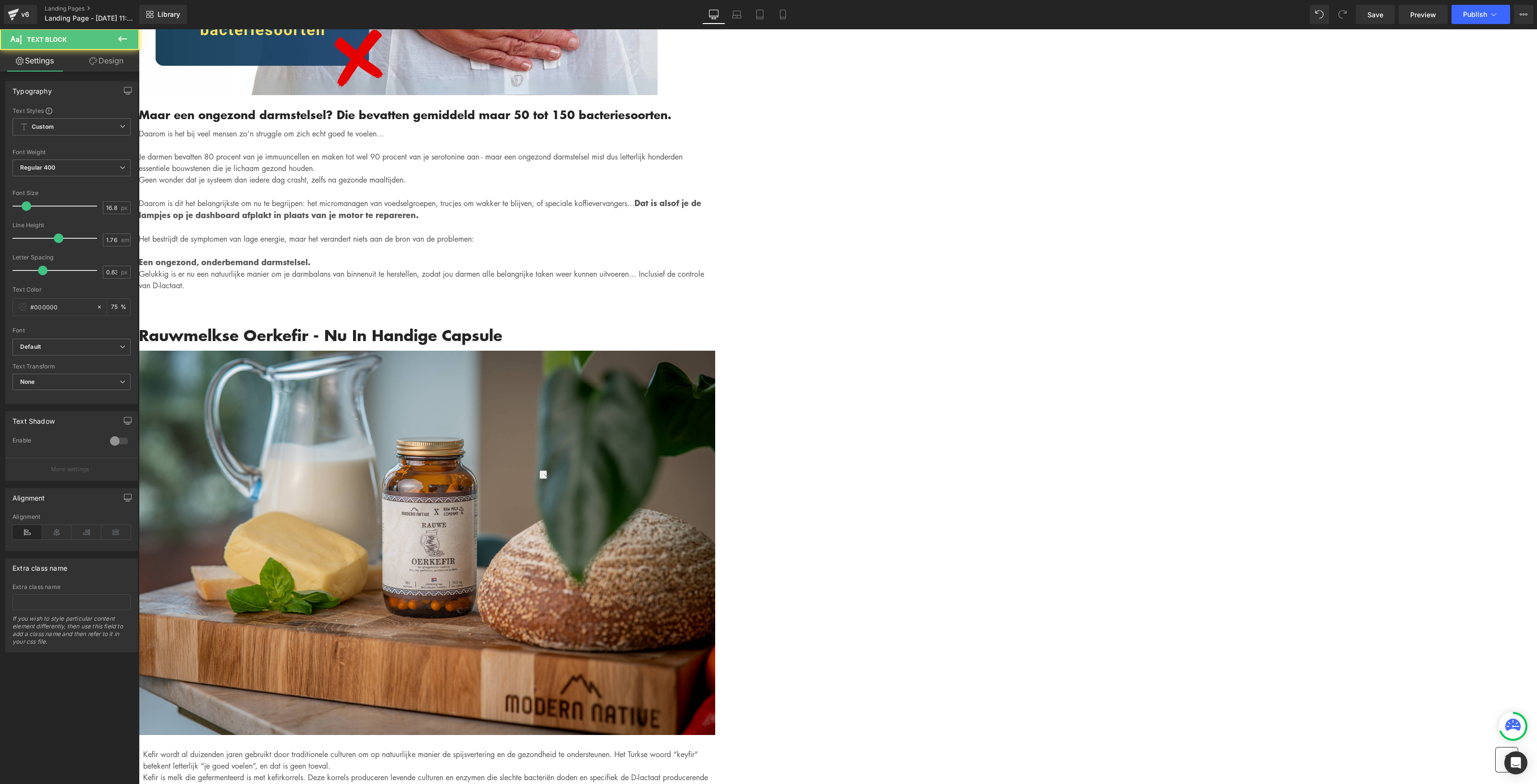
drag, startPoint x: 883, startPoint y: 479, endPoint x: 554, endPoint y: 467, distance: 329.2
click at [689, 465] on icon at bounding box center [691, 470] width 12 height 12
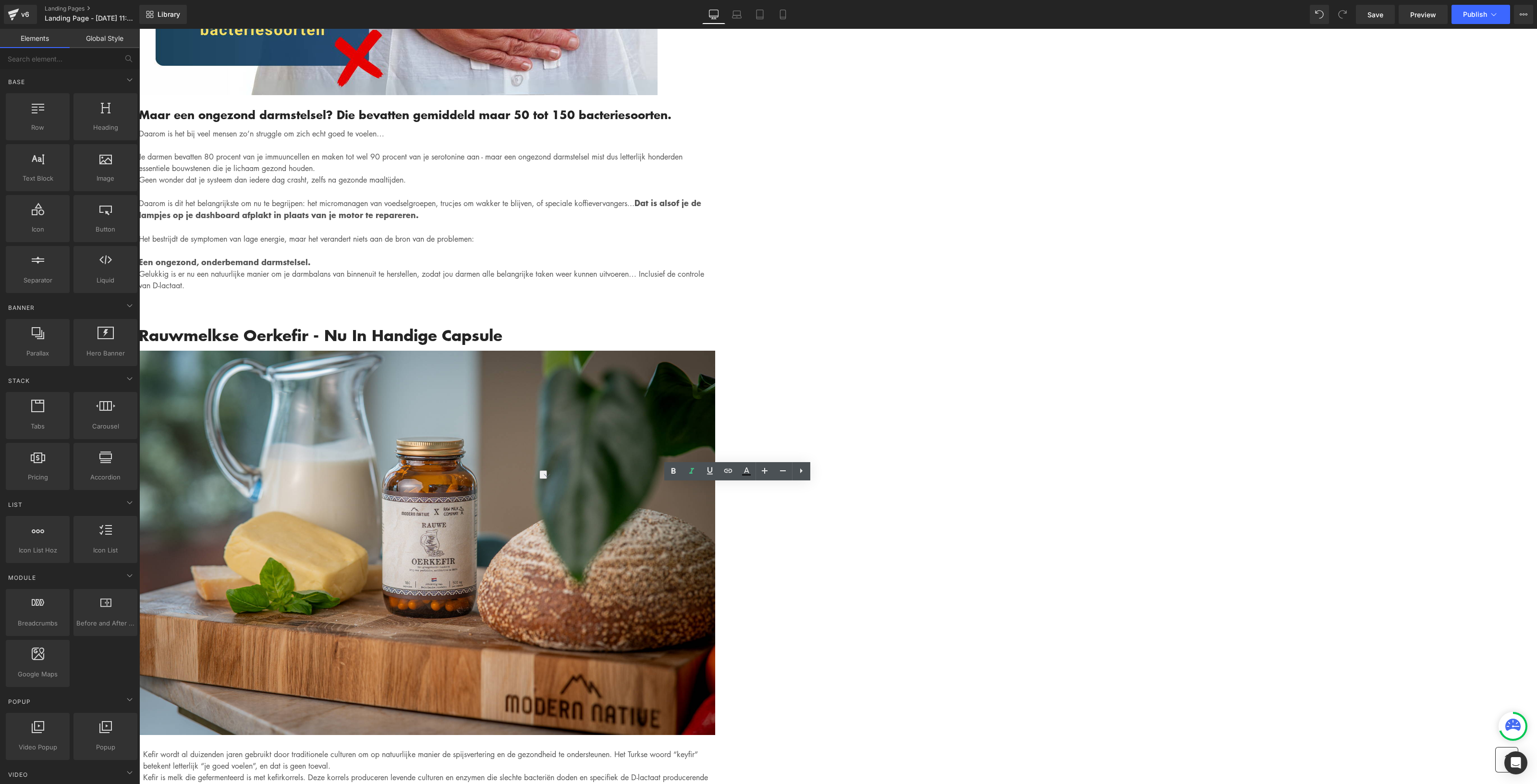
click at [383, 443] on div "Gemadvertorial Heading Advertorial Text Block Row Row Image Hero Banner Written…" at bounding box center [838, 234] width 1398 height 8335
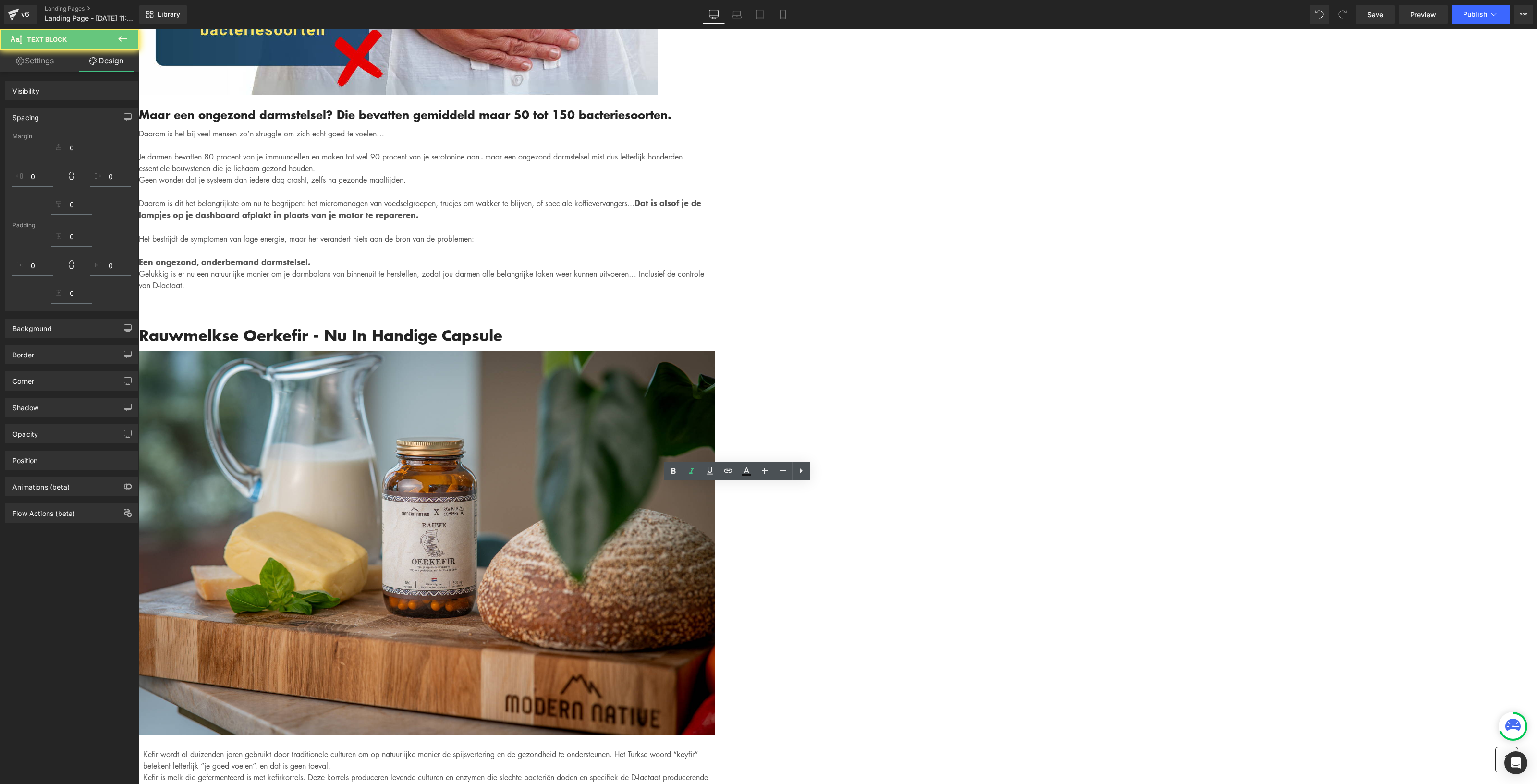
click at [1161, 451] on div "Gemadvertorial Heading Advertorial Text Block Row Row Image Hero Banner Written…" at bounding box center [838, 213] width 1398 height 8293
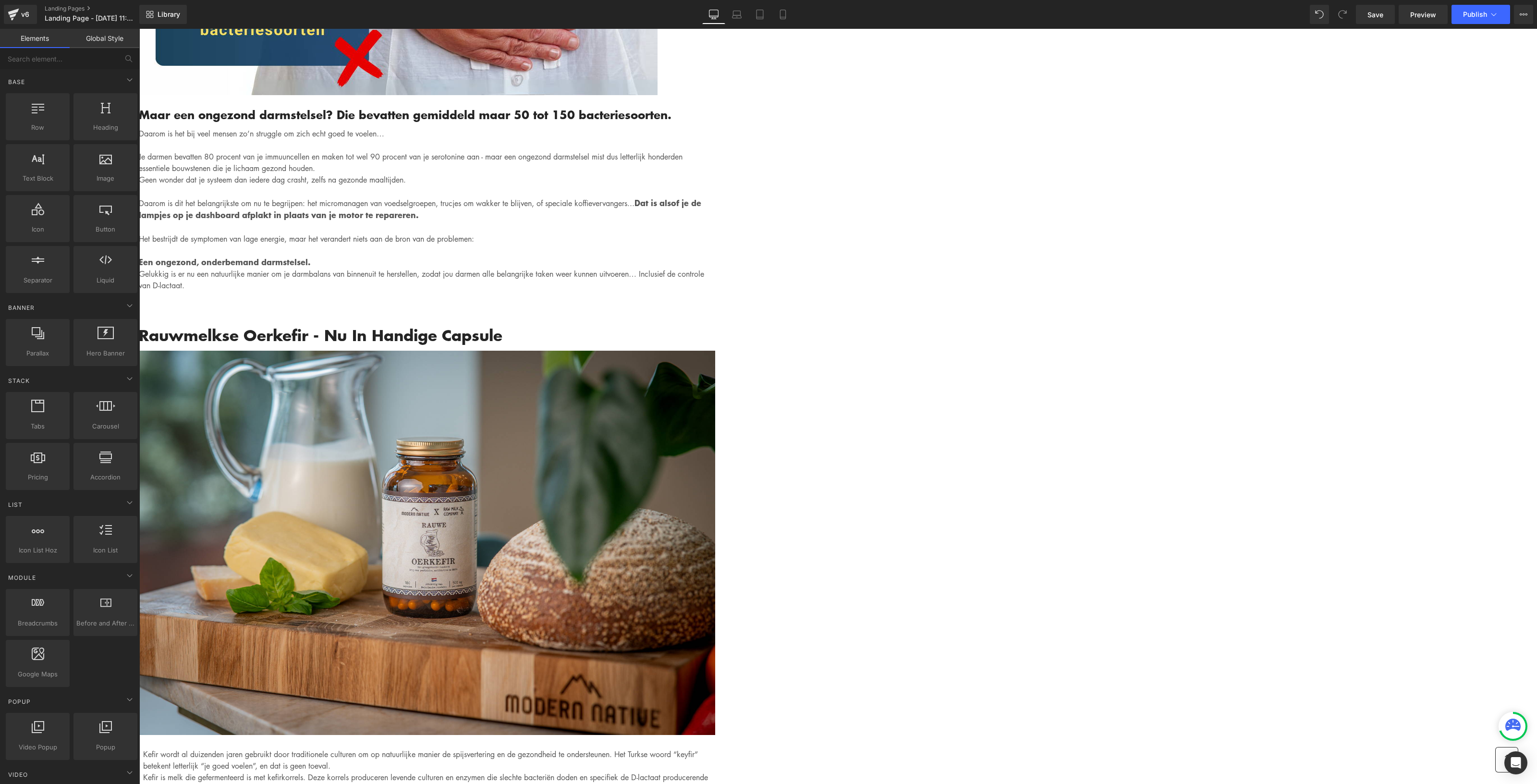
click at [1149, 444] on div "Gemadvertorial Heading Advertorial Text Block Row Row Image Hero Banner Written…" at bounding box center [838, 213] width 1398 height 8293
click at [1214, 447] on div "Gemadvertorial Heading Advertorial Text Block Row Row Image Hero Banner Written…" at bounding box center [838, 213] width 1398 height 8293
click at [139, 29] on icon at bounding box center [139, 29] width 0 height 0
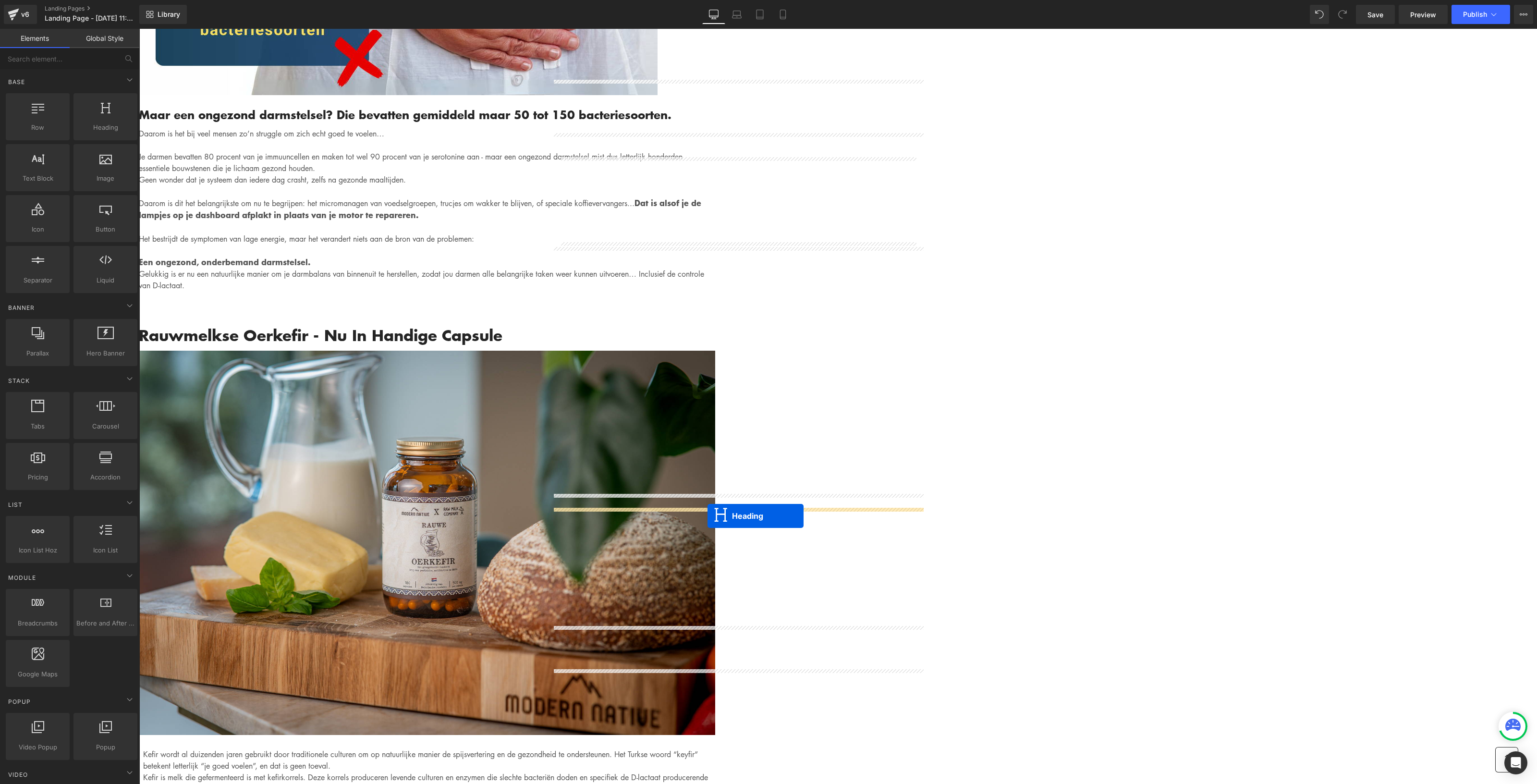
drag, startPoint x: 715, startPoint y: 160, endPoint x: 707, endPoint y: 516, distance: 356.1
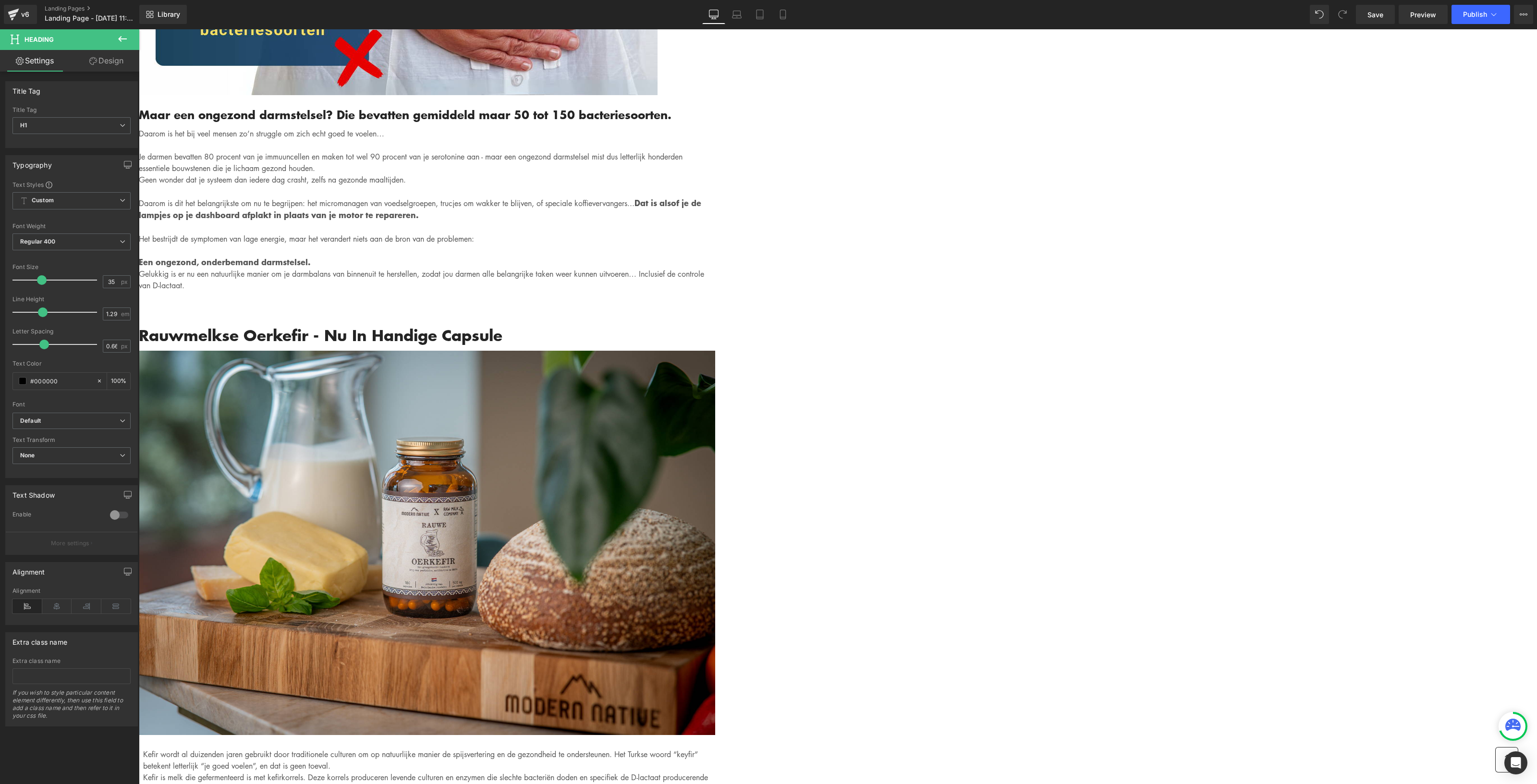
drag, startPoint x: 779, startPoint y: 485, endPoint x: 734, endPoint y: 546, distance: 75.8
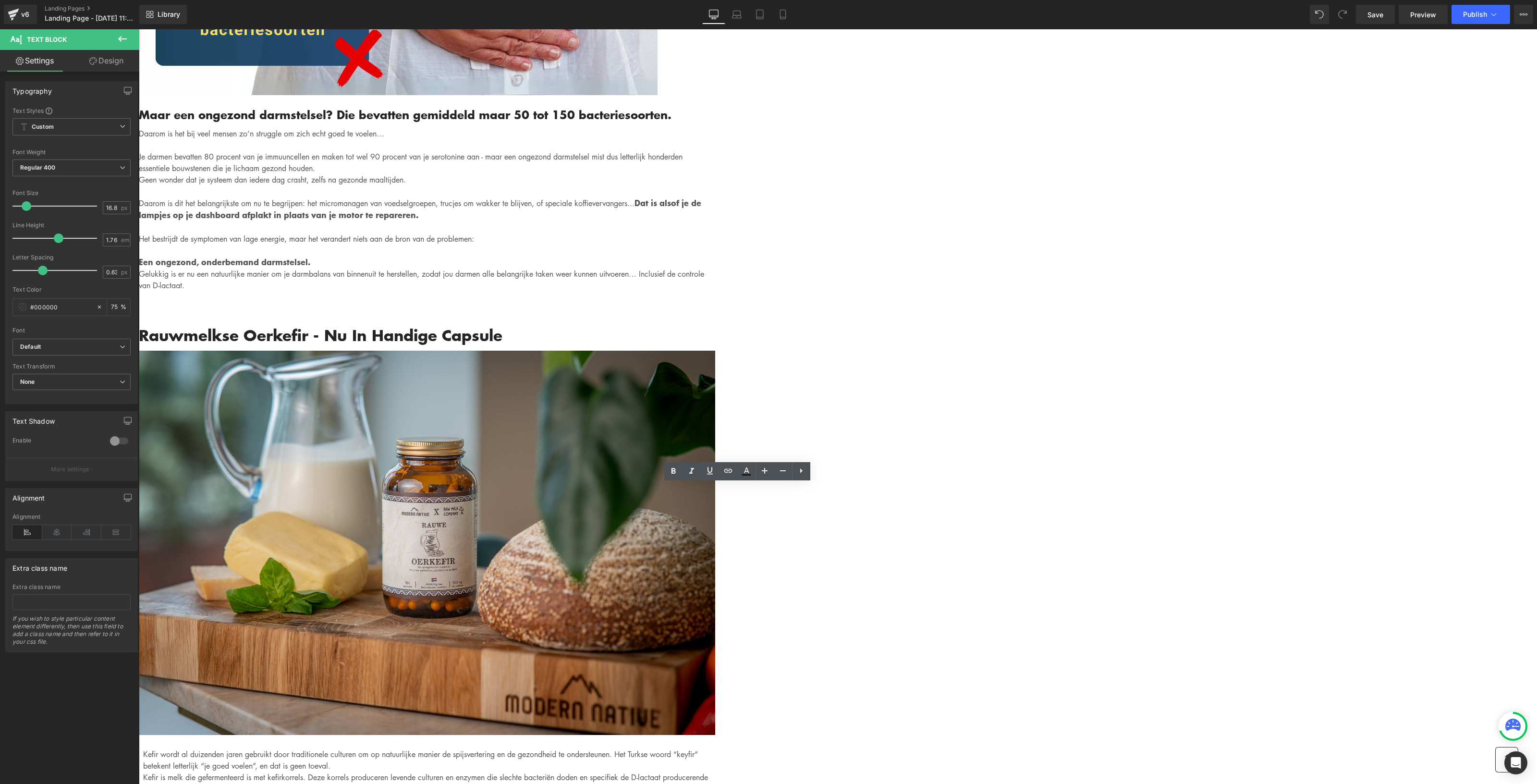
drag, startPoint x: 707, startPoint y: 584, endPoint x: 550, endPoint y: 583, distance: 157.0
drag, startPoint x: 768, startPoint y: 540, endPoint x: 552, endPoint y: 516, distance: 217.3
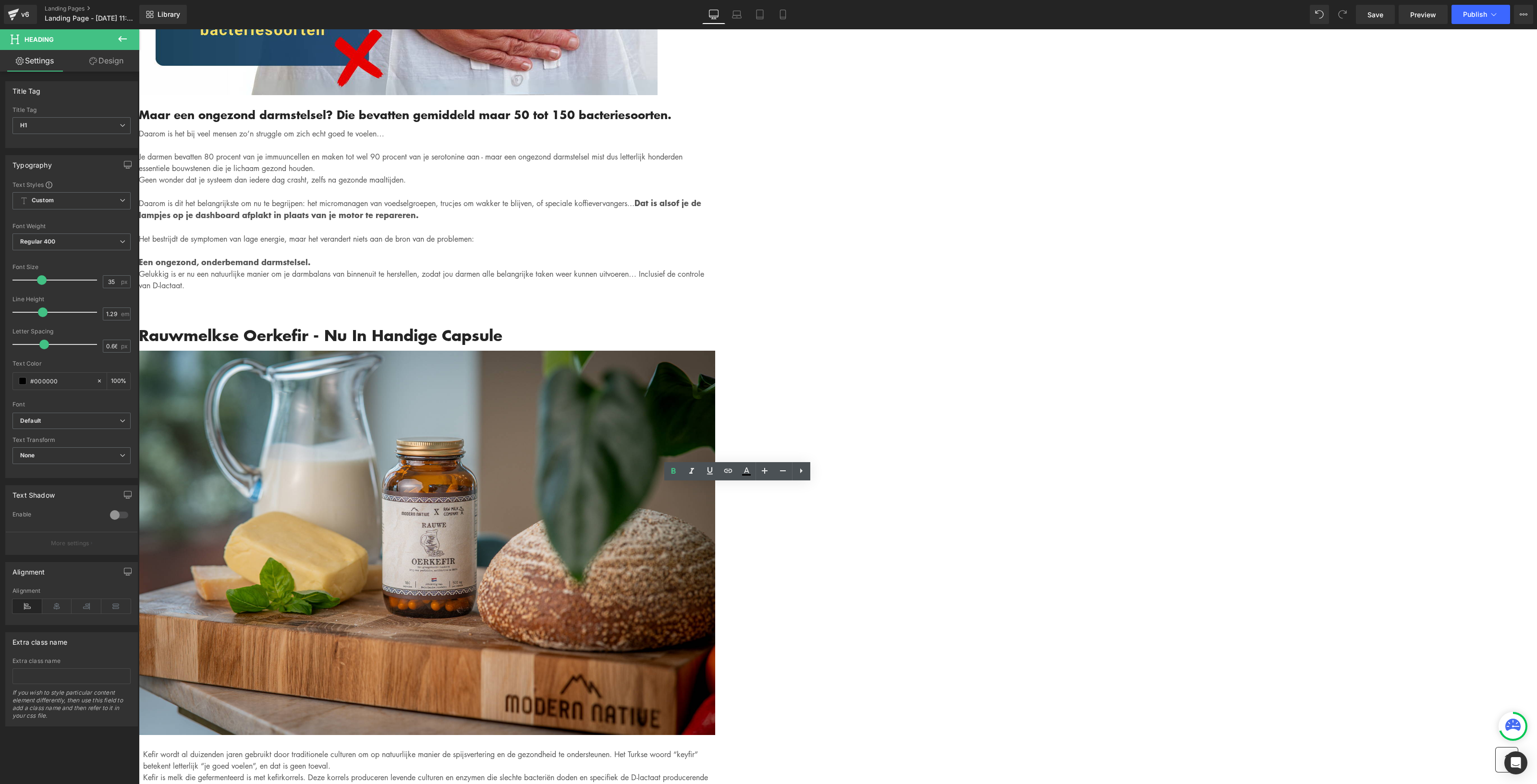
paste div "To enrich screen reader interactions, please activate Accessibility in Grammarl…"
click at [715, 463] on div "Written by Louis x - Published on Feb 28, 2023 Text Block Image Als je binnen 3…" at bounding box center [427, 287] width 576 height 7620
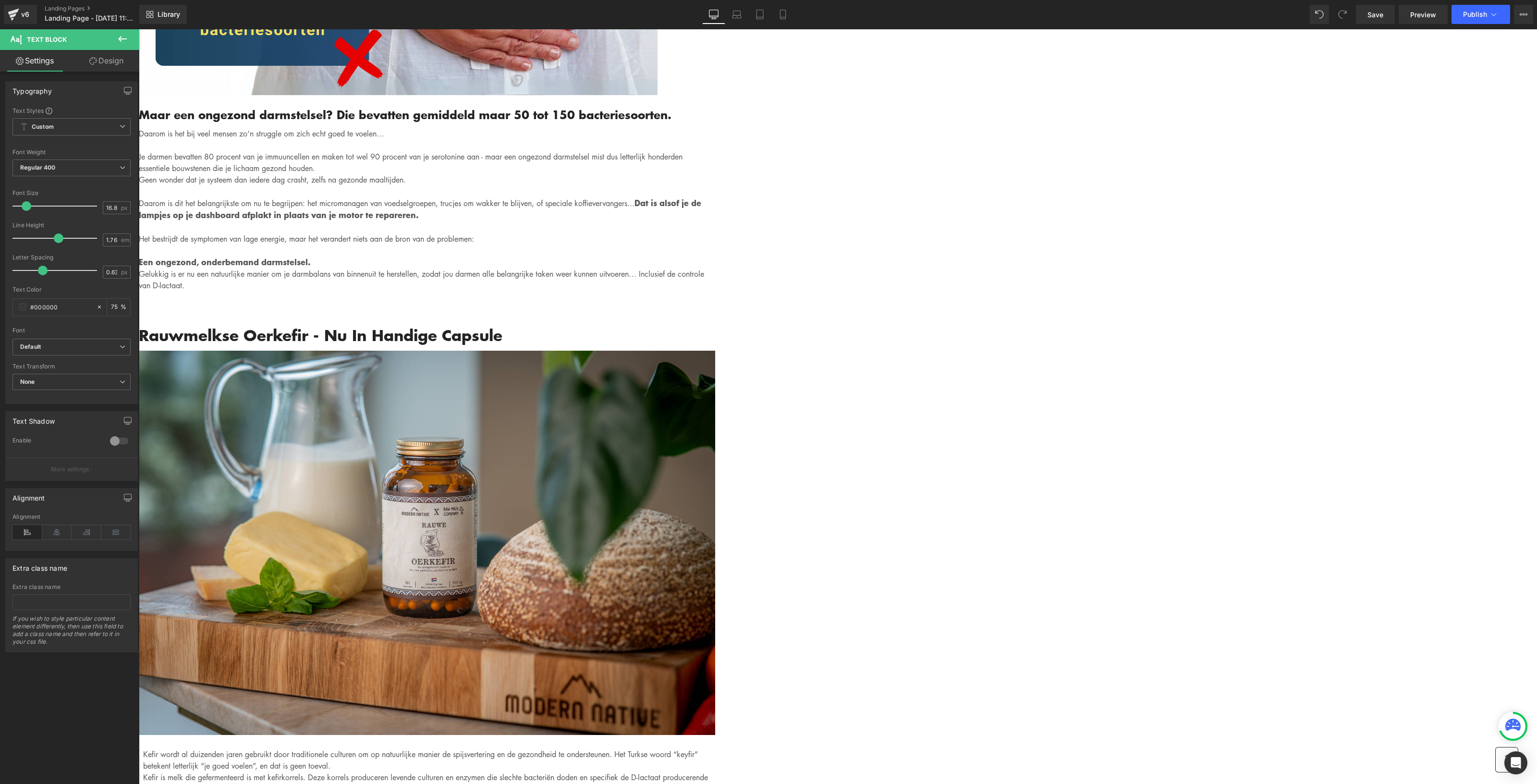
drag, startPoint x: 749, startPoint y: 546, endPoint x: 756, endPoint y: 504, distance: 42.6
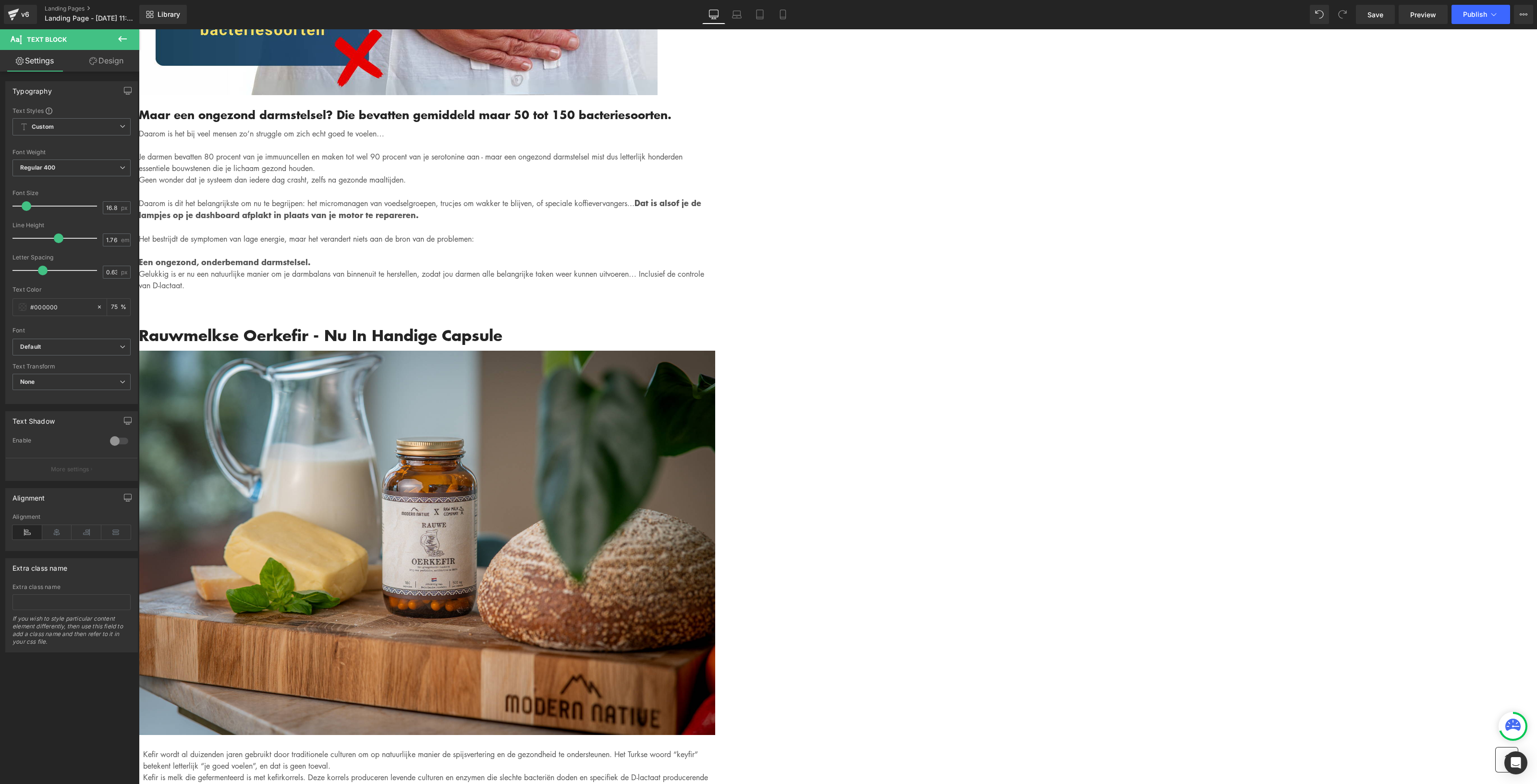
click at [1194, 486] on div "Gemadvertorial Heading Advertorial Text Block Row Row Image Hero Banner Written…" at bounding box center [838, 228] width 1398 height 8324
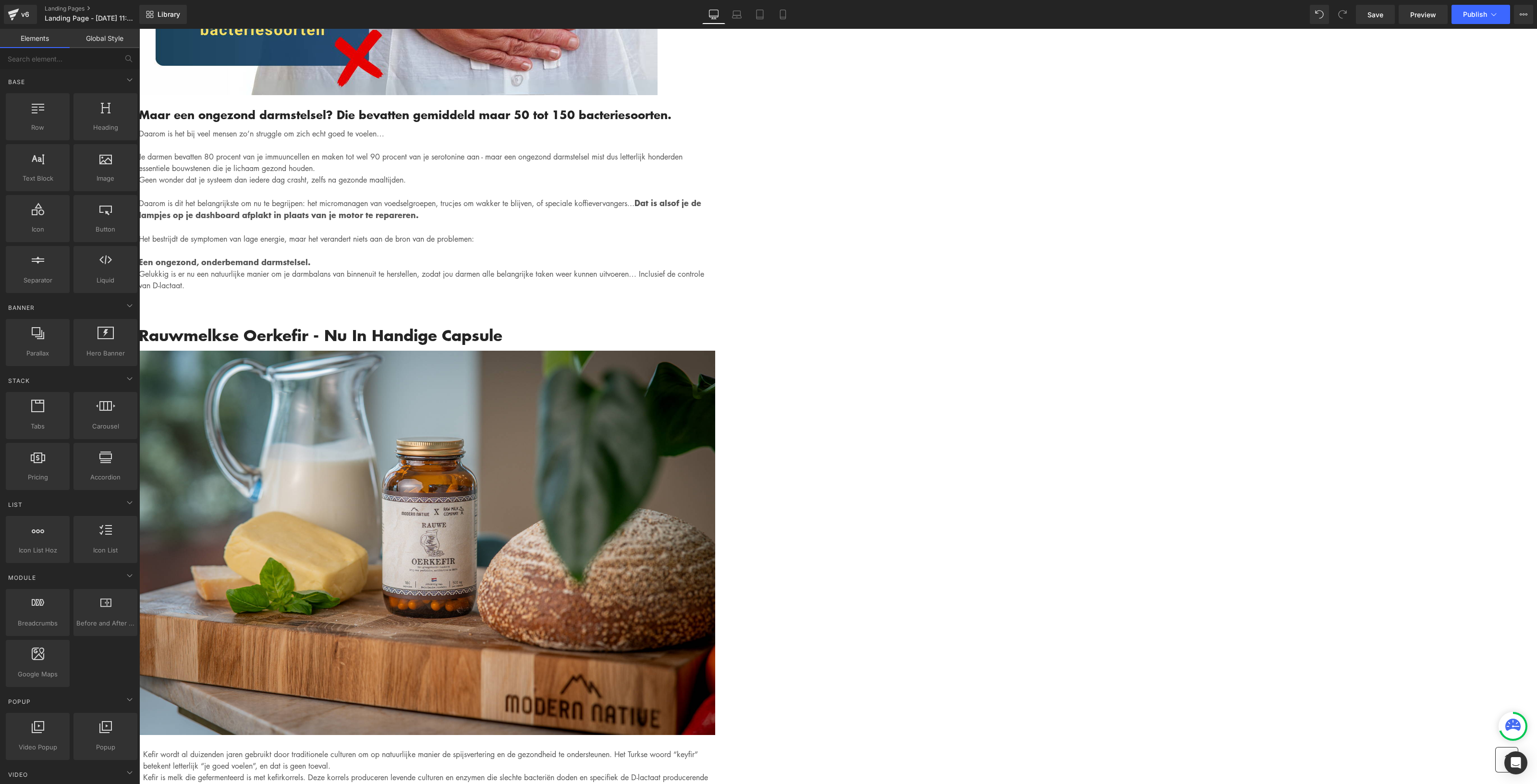
click at [715, 407] on div "Written by Louis x - Published on Feb 28, 2023 Text Block Image Als je binnen 3…" at bounding box center [427, 262] width 576 height 7570
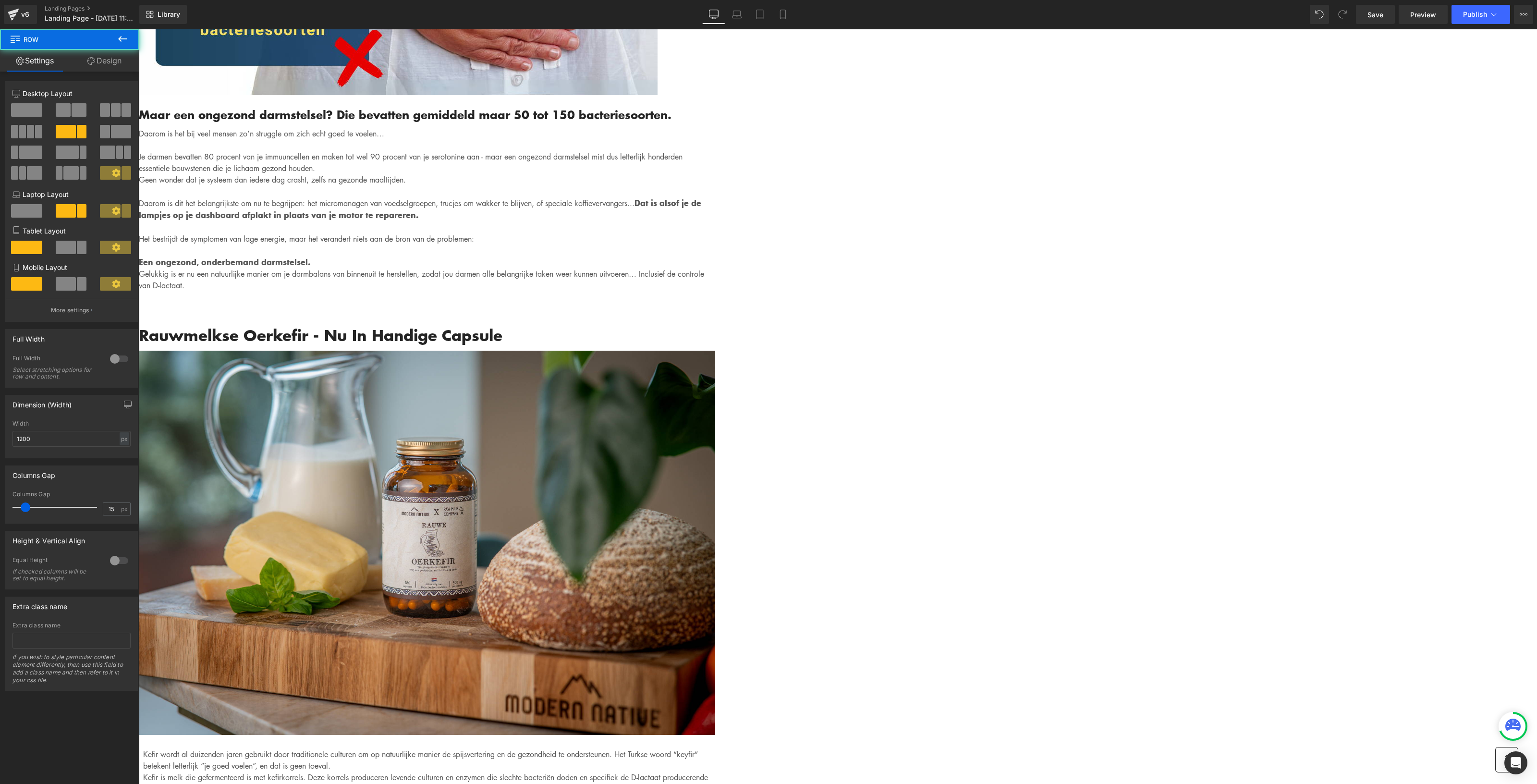
click at [1295, 308] on div "Gemadvertorial Heading Advertorial Text Block Row Row Image Hero Banner Written…" at bounding box center [838, 228] width 1398 height 8324
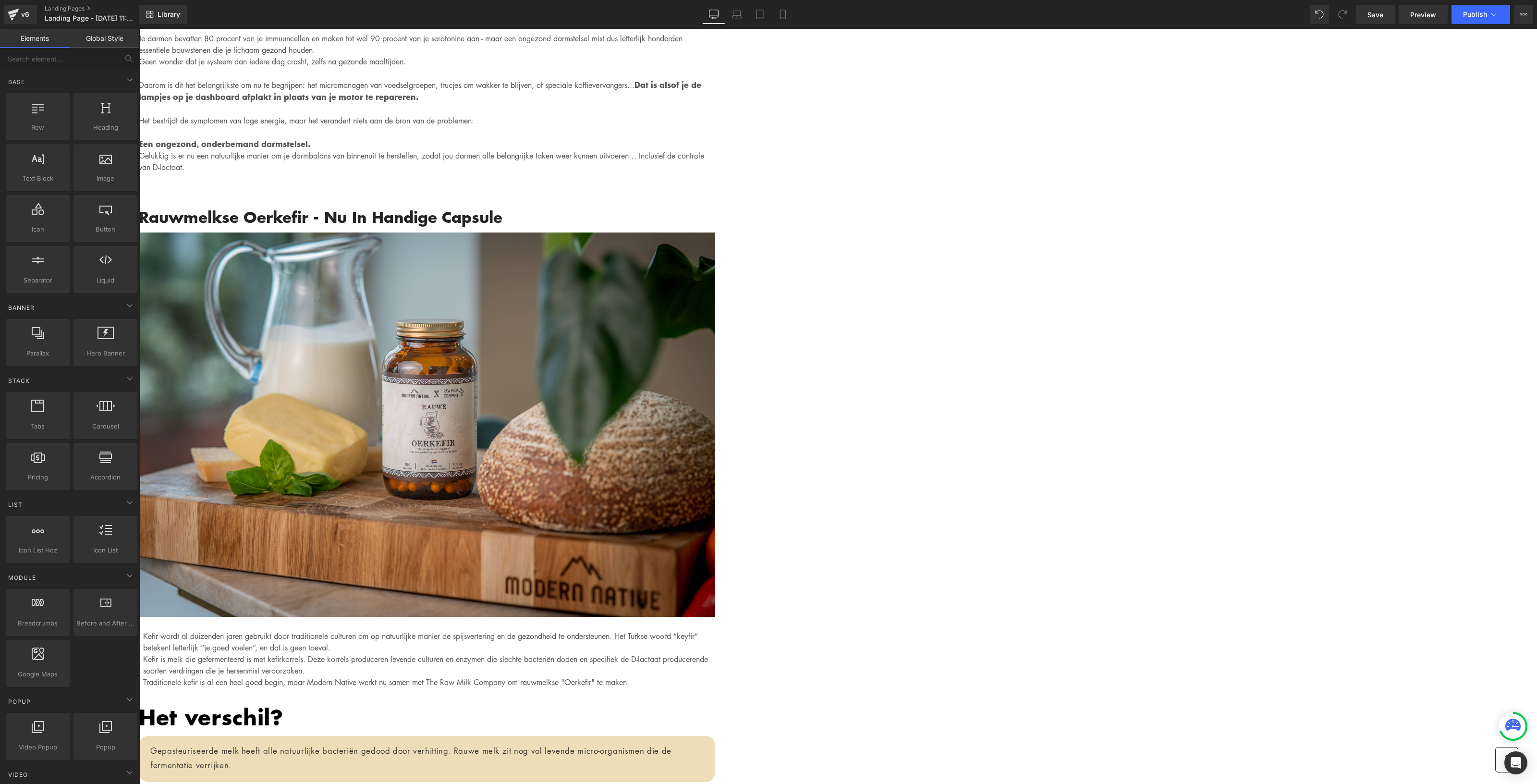
scroll to position [4083, 0]
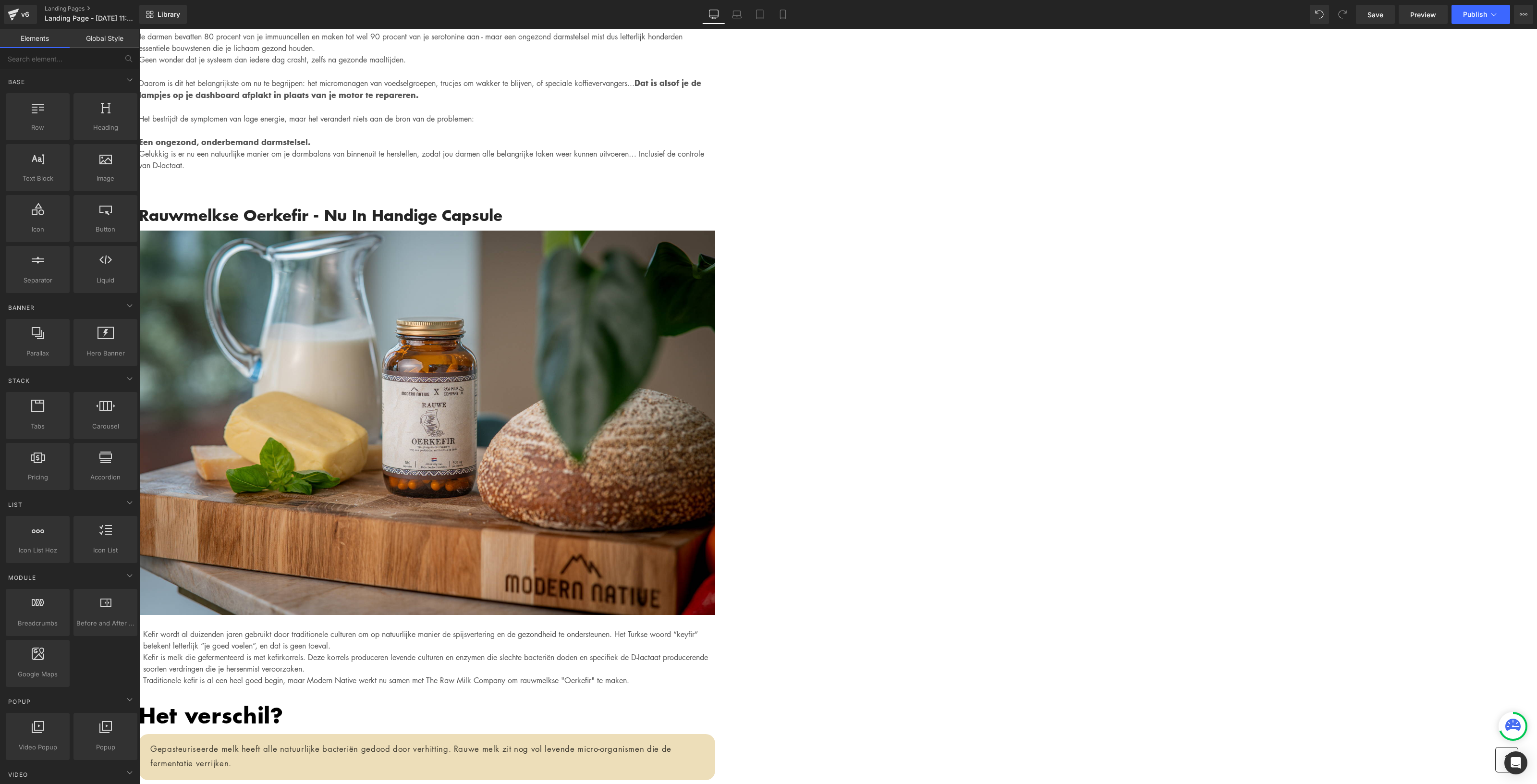
click at [1140, 421] on div "Gemadvertorial Heading Advertorial Text Block Row Row Image Hero Banner Written…" at bounding box center [838, 108] width 1398 height 8324
drag, startPoint x: 1072, startPoint y: 412, endPoint x: 1061, endPoint y: 416, distance: 11.7
click at [715, 412] on div "Written by Louis x - Published on Feb 28, 2023 Text Block Image Als je binnen 3…" at bounding box center [427, 142] width 576 height 7570
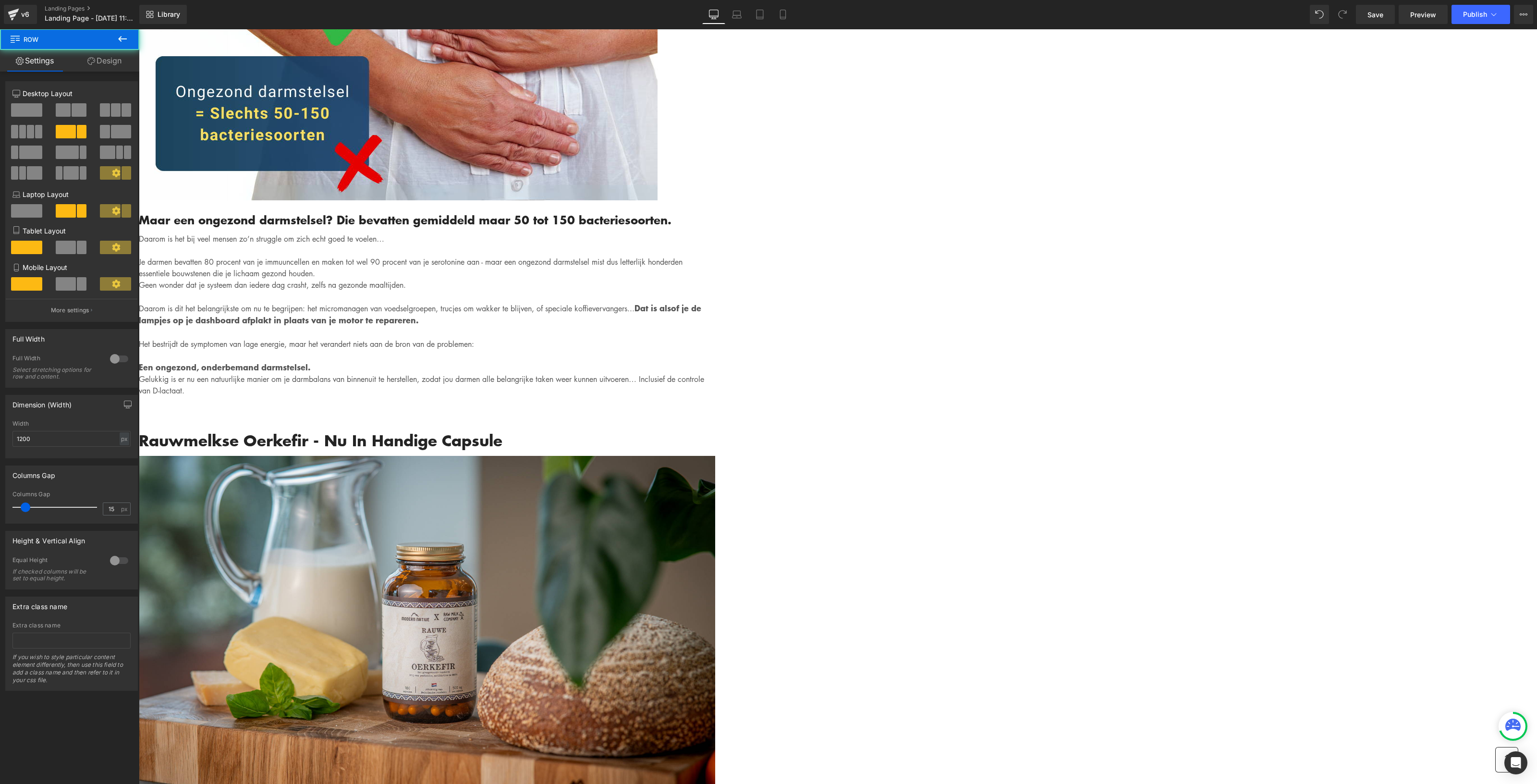
scroll to position [3782, 0]
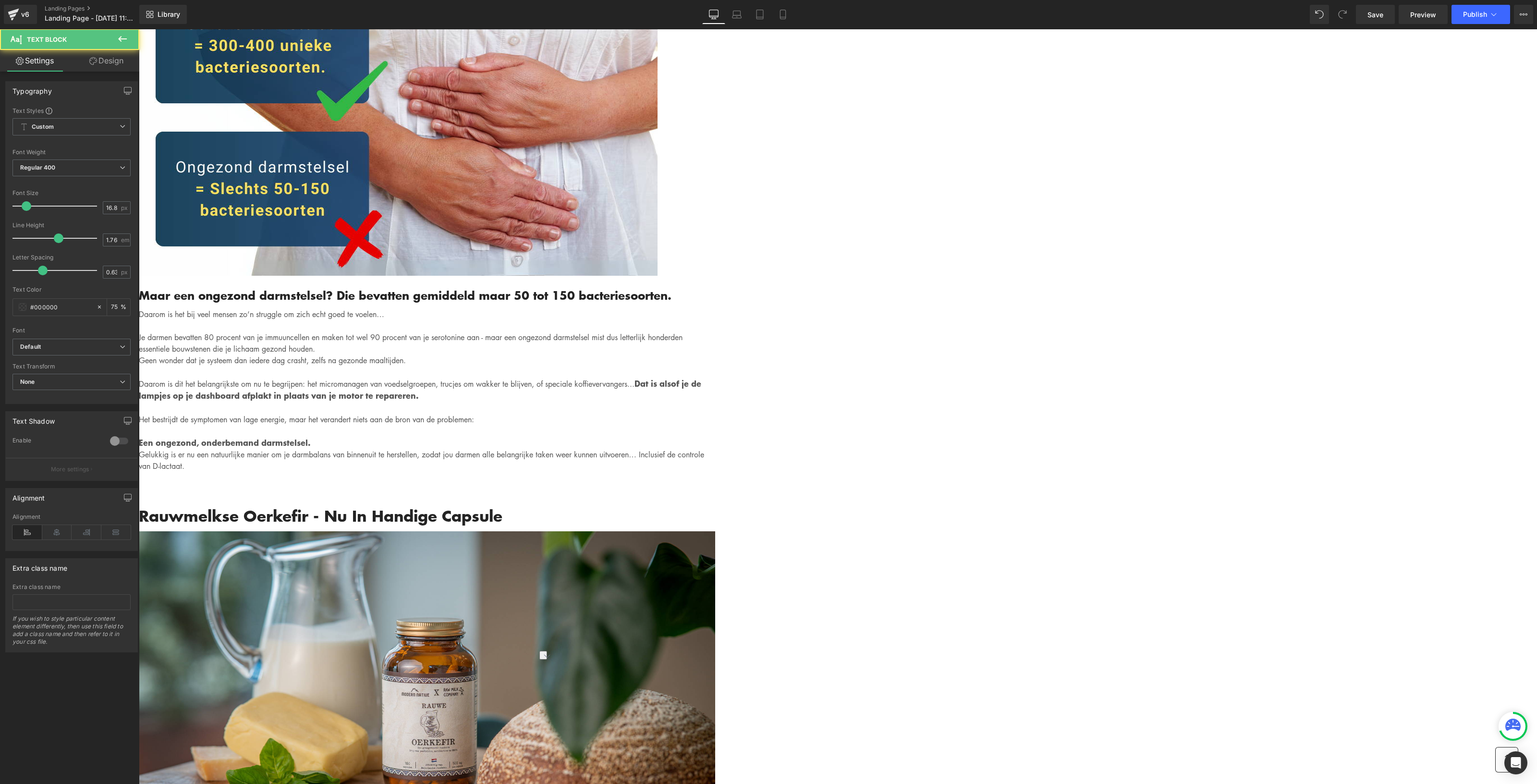
drag, startPoint x: 876, startPoint y: 658, endPoint x: 552, endPoint y: 659, distance: 324.0
type input "15"
click at [23, 208] on span at bounding box center [25, 206] width 10 height 10
click at [491, 384] on div "Gemadvertorial Heading Advertorial Text Block Row Row Image Hero Banner Written…" at bounding box center [838, 407] width 1398 height 8322
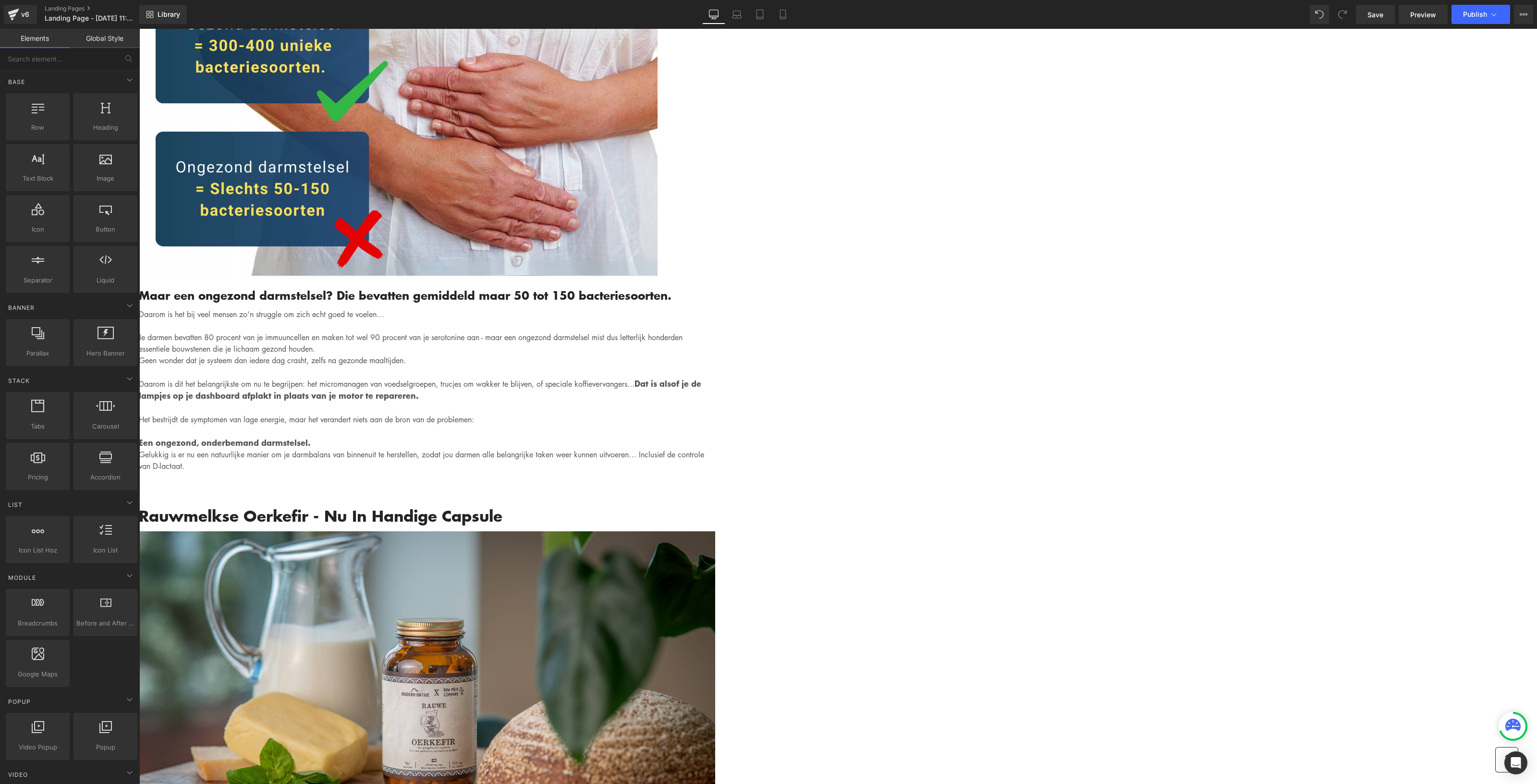
click at [377, 411] on div "Gemadvertorial Heading Advertorial Text Block Row Row Image Hero Banner Written…" at bounding box center [838, 407] width 1398 height 8322
click at [429, 440] on div "Gemadvertorial Heading Advertorial Text Block Row Row Image Hero Banner Written…" at bounding box center [838, 407] width 1398 height 8322
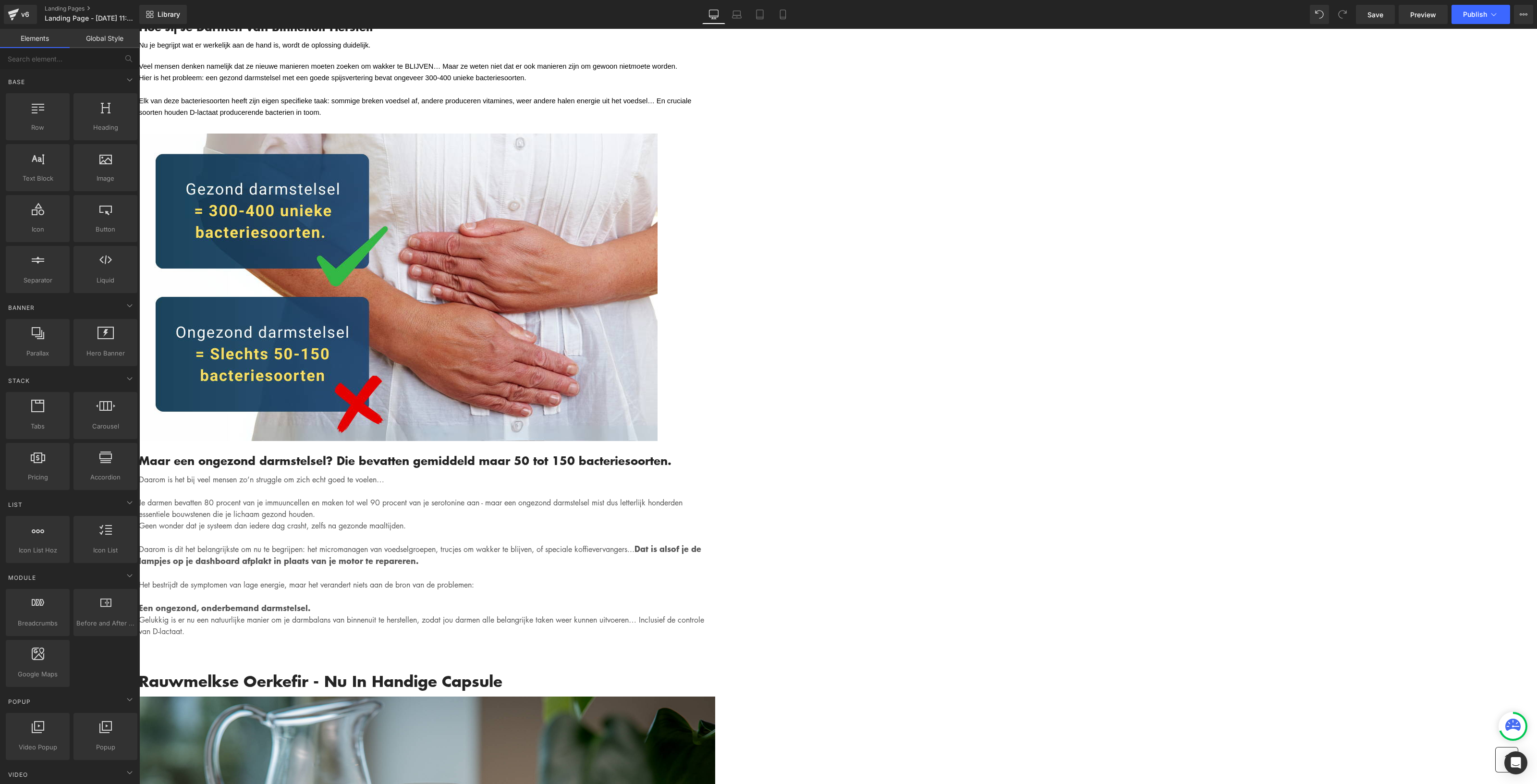
scroll to position [3602, 0]
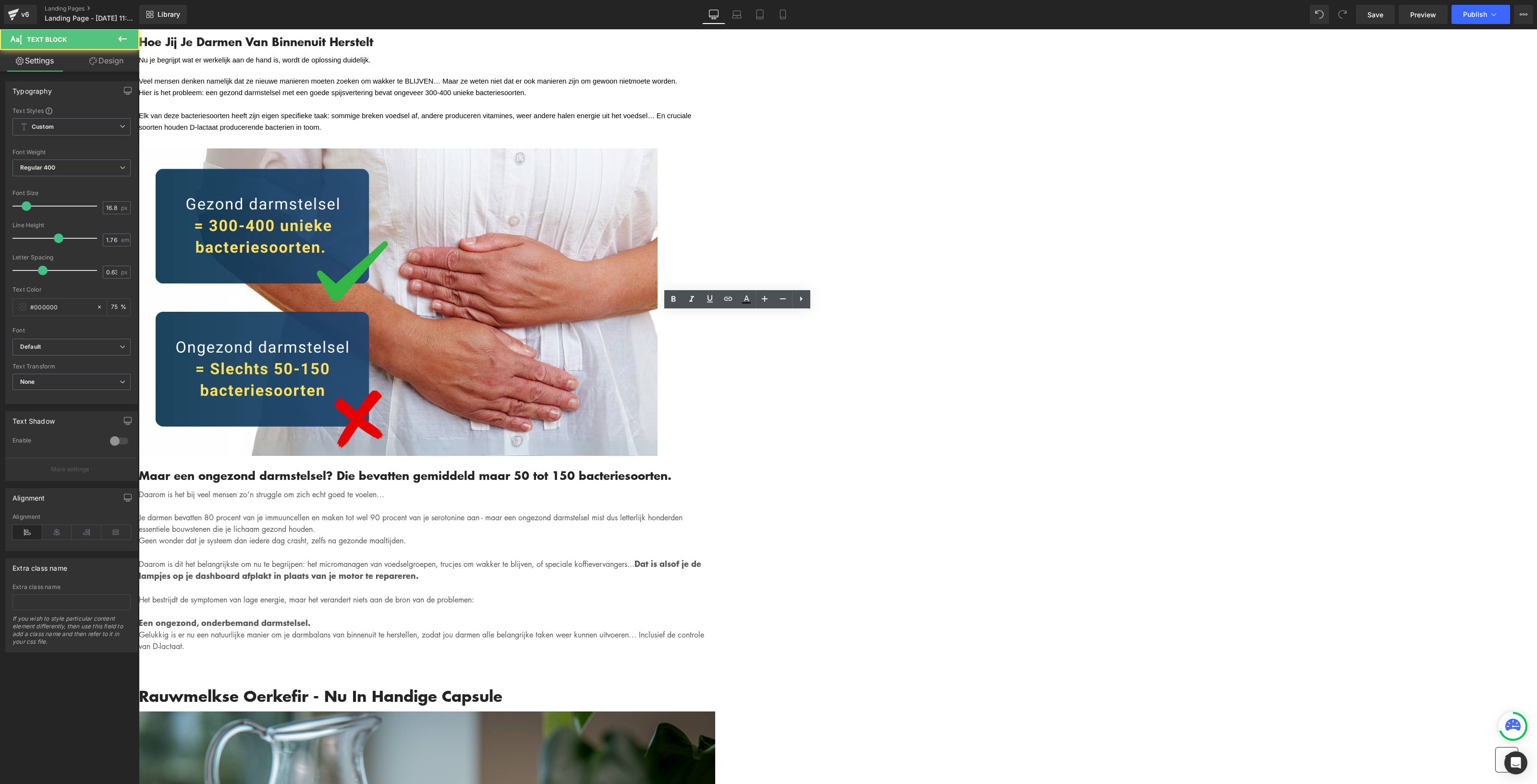
drag, startPoint x: 582, startPoint y: 402, endPoint x: 554, endPoint y: 401, distance: 28.0
click at [503, 394] on div "Gemadvertorial Heading Advertorial Text Block Row Row Image Hero Banner Written…" at bounding box center [838, 587] width 1398 height 8322
click at [1140, 335] on div "Gemadvertorial Heading Advertorial Text Block Row Row Image Hero Banner Written…" at bounding box center [838, 580] width 1398 height 8308
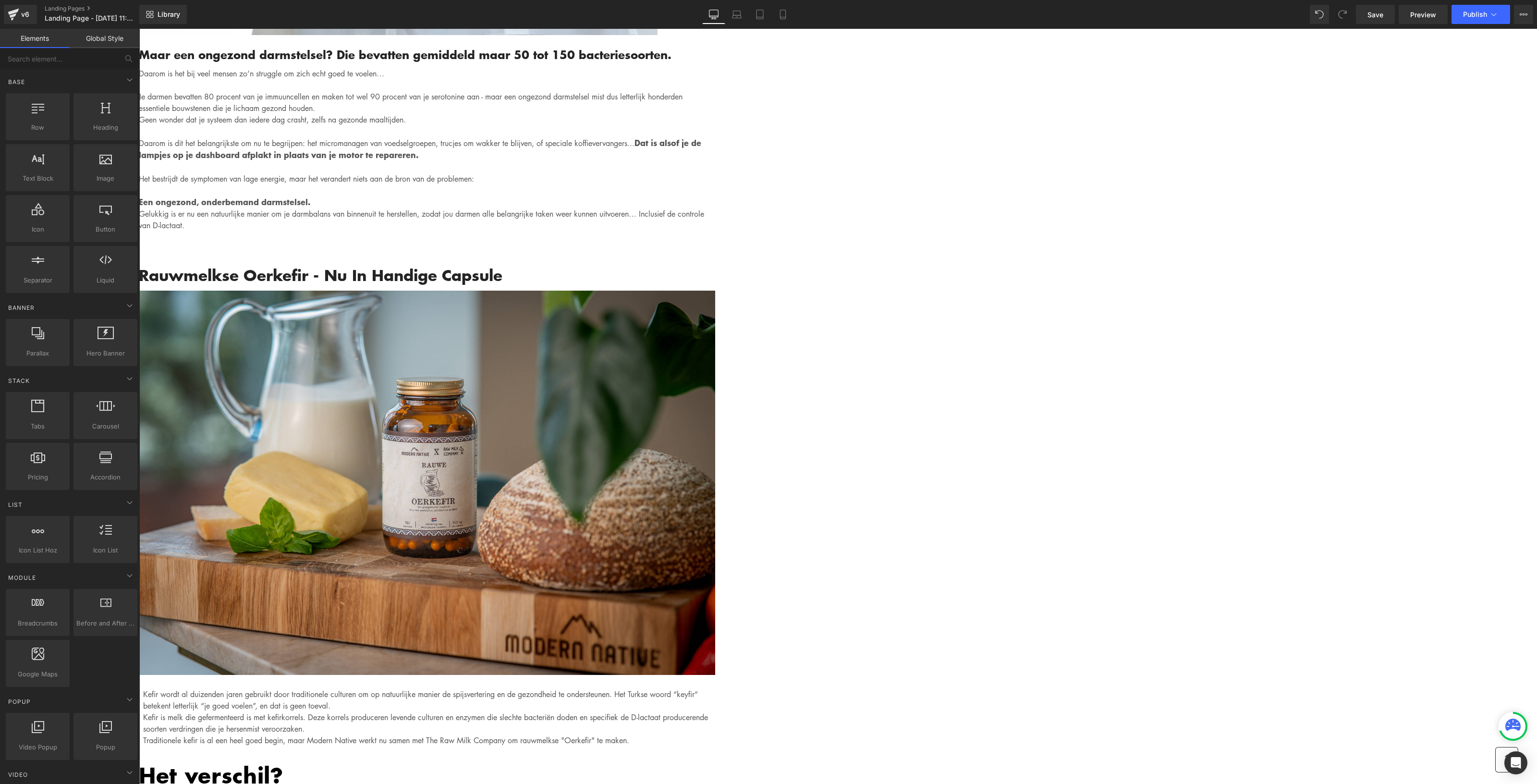
scroll to position [4383, 0]
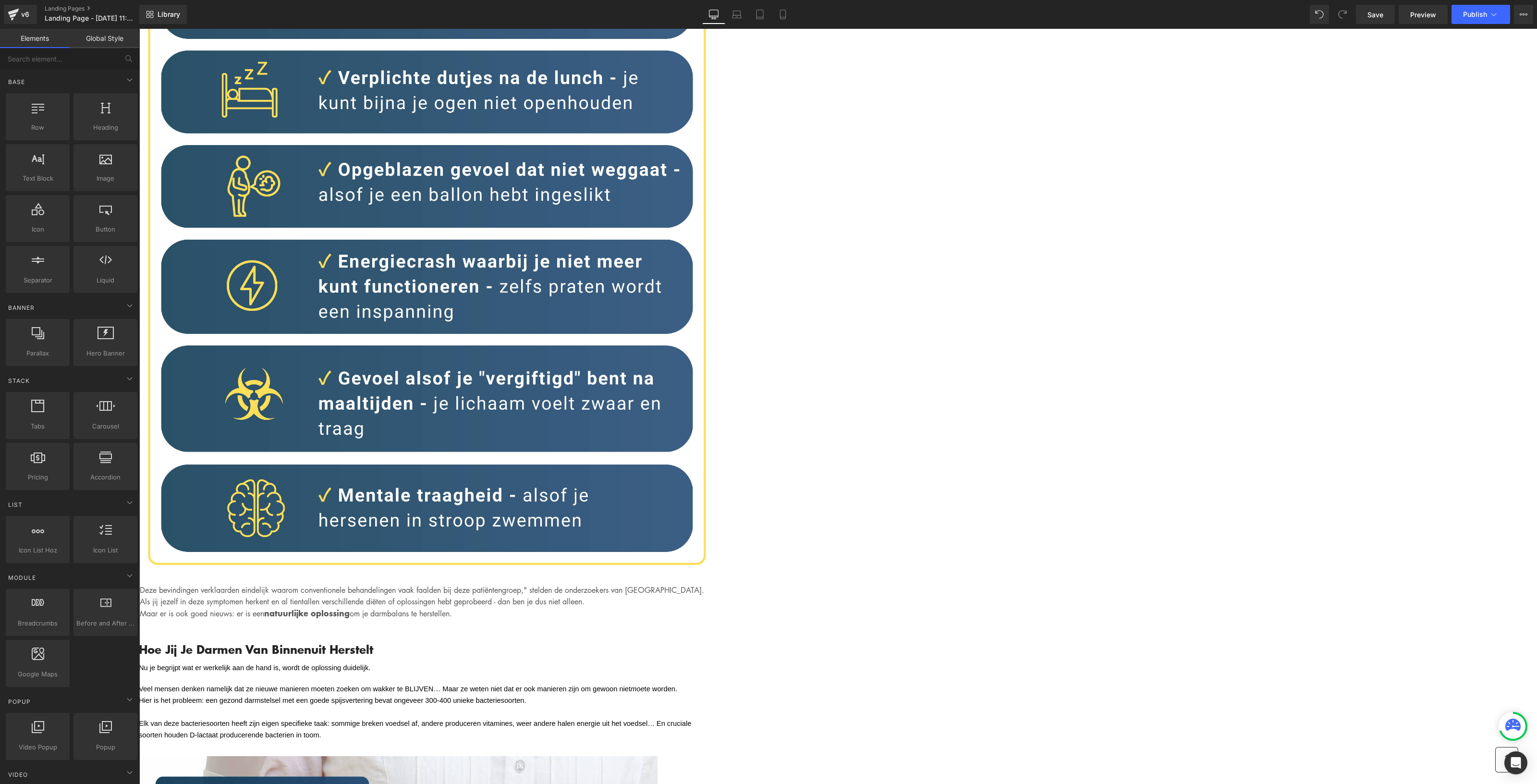
scroll to position [3061, 0]
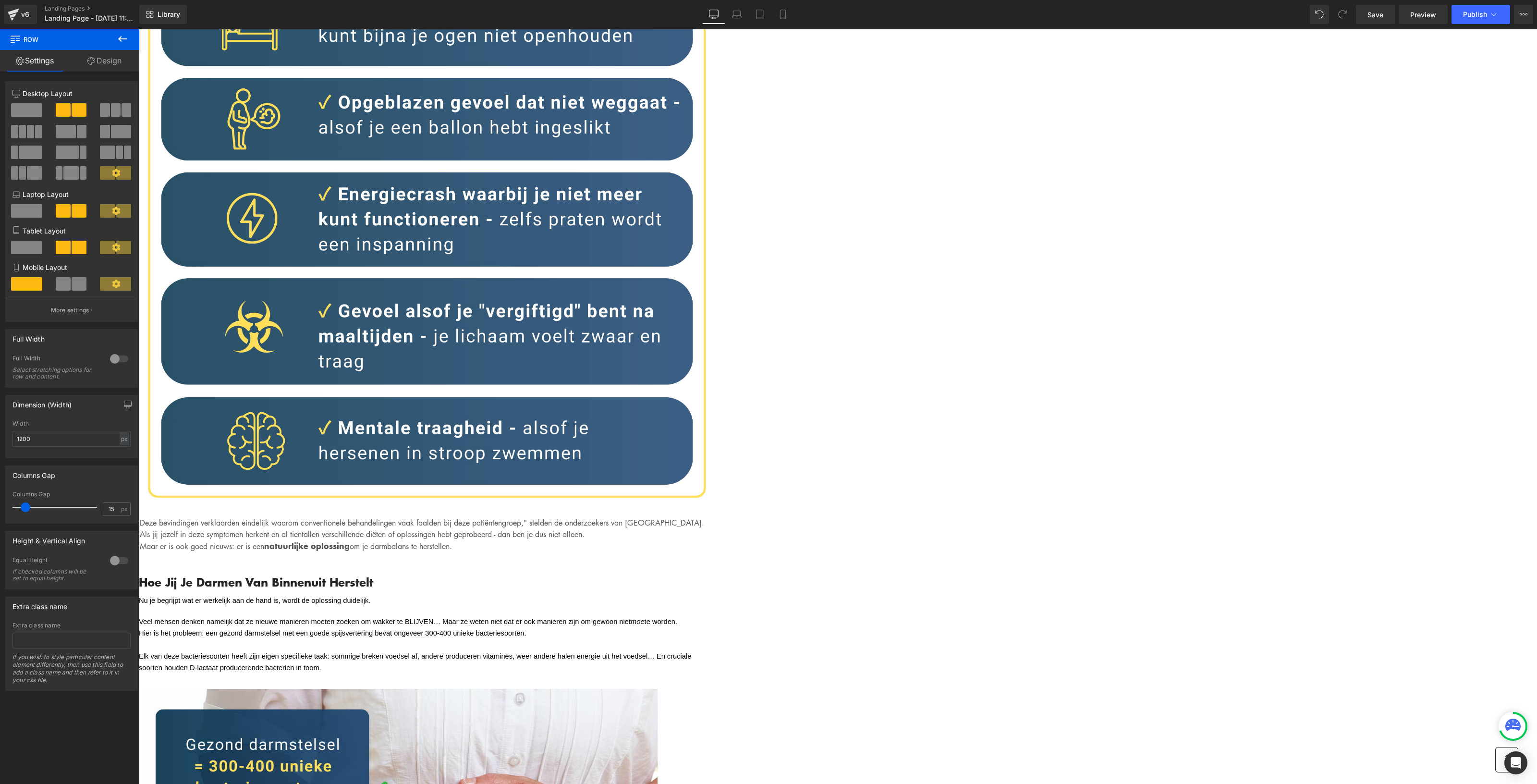
click at [95, 67] on link "Design" at bounding box center [104, 61] width 69 height 21
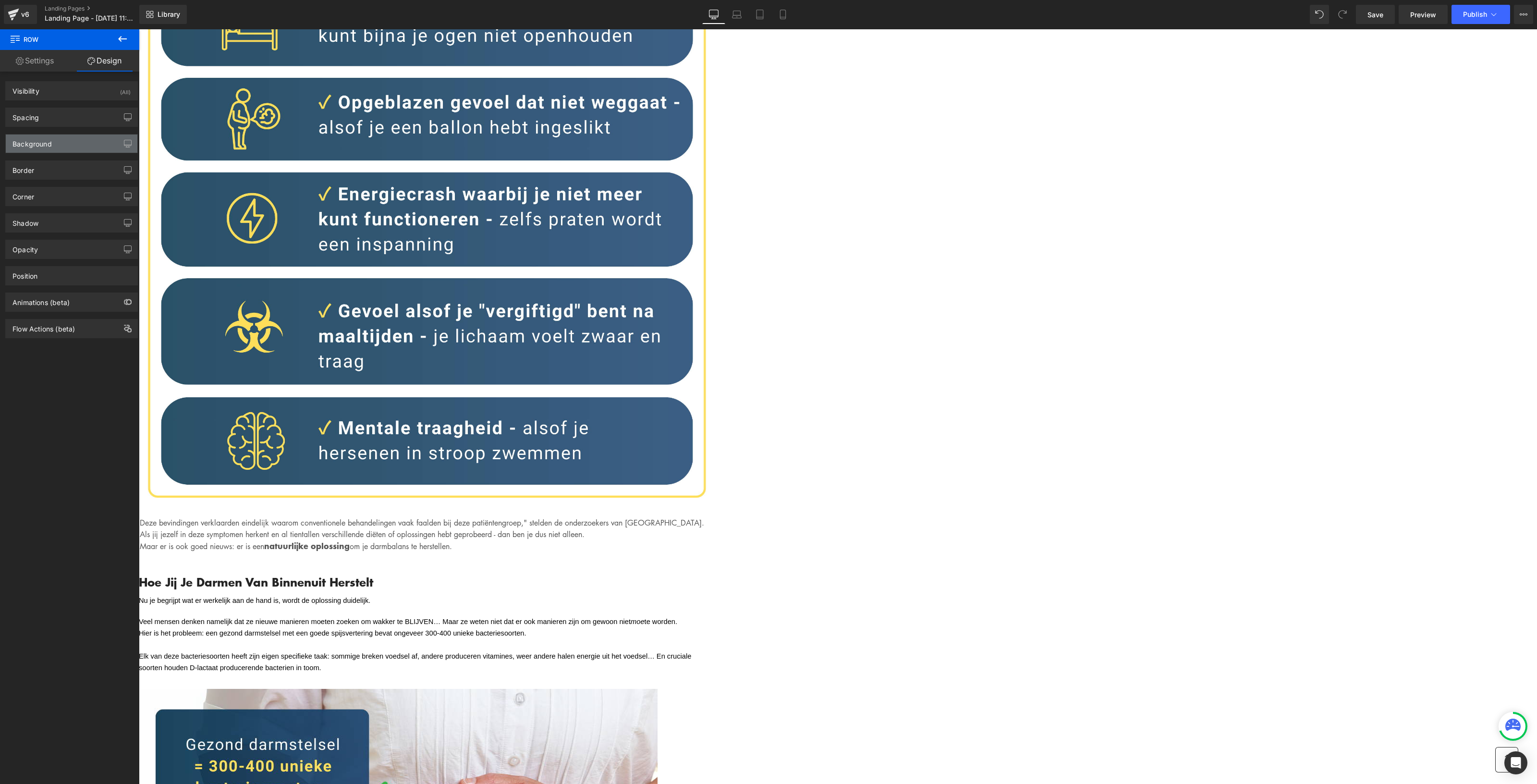
click at [64, 139] on div "Background" at bounding box center [71, 143] width 132 height 18
click at [57, 201] on input "none" at bounding box center [61, 205] width 61 height 11
click at [23, 205] on span at bounding box center [22, 205] width 8 height 8
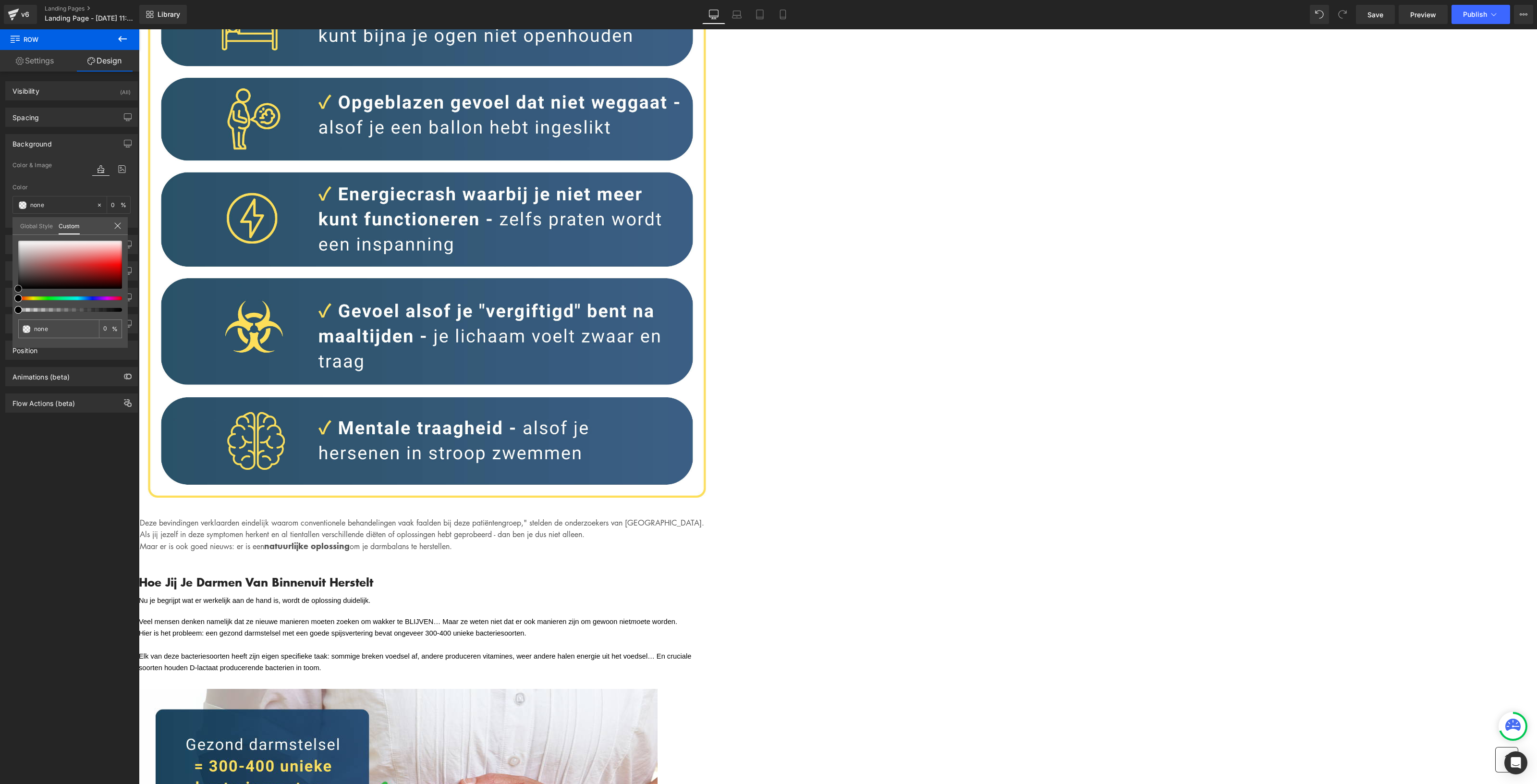
type input "#e6d4d4"
type input "100"
type input "#e6d4d4"
type input "100"
type input "#e4d2d2"
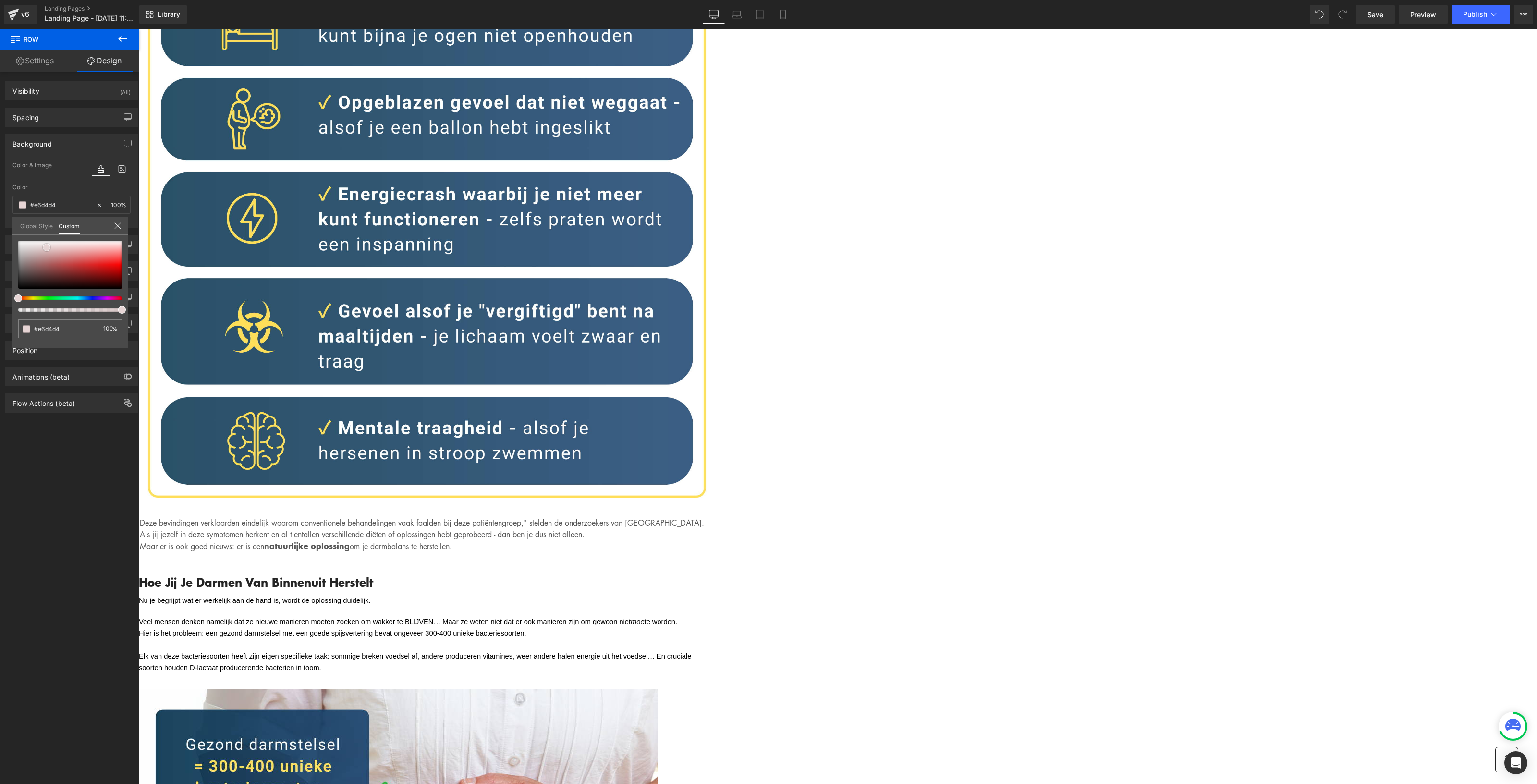
type input "#e4d2d2"
type input "#d0a8a8"
type input "#bb7b7b"
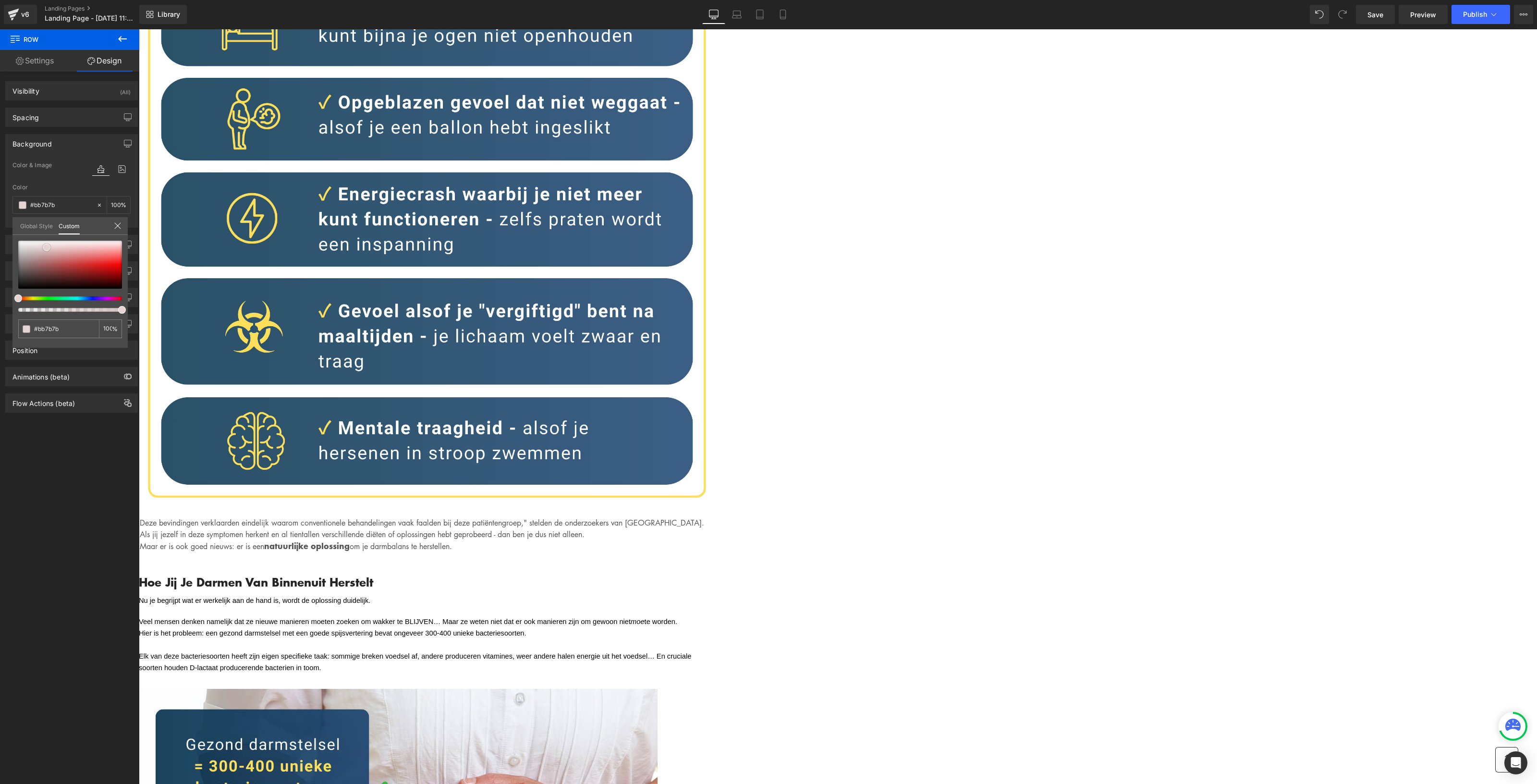
type input "#b26a6a"
type input "#b46e6e"
type input "#bd8383"
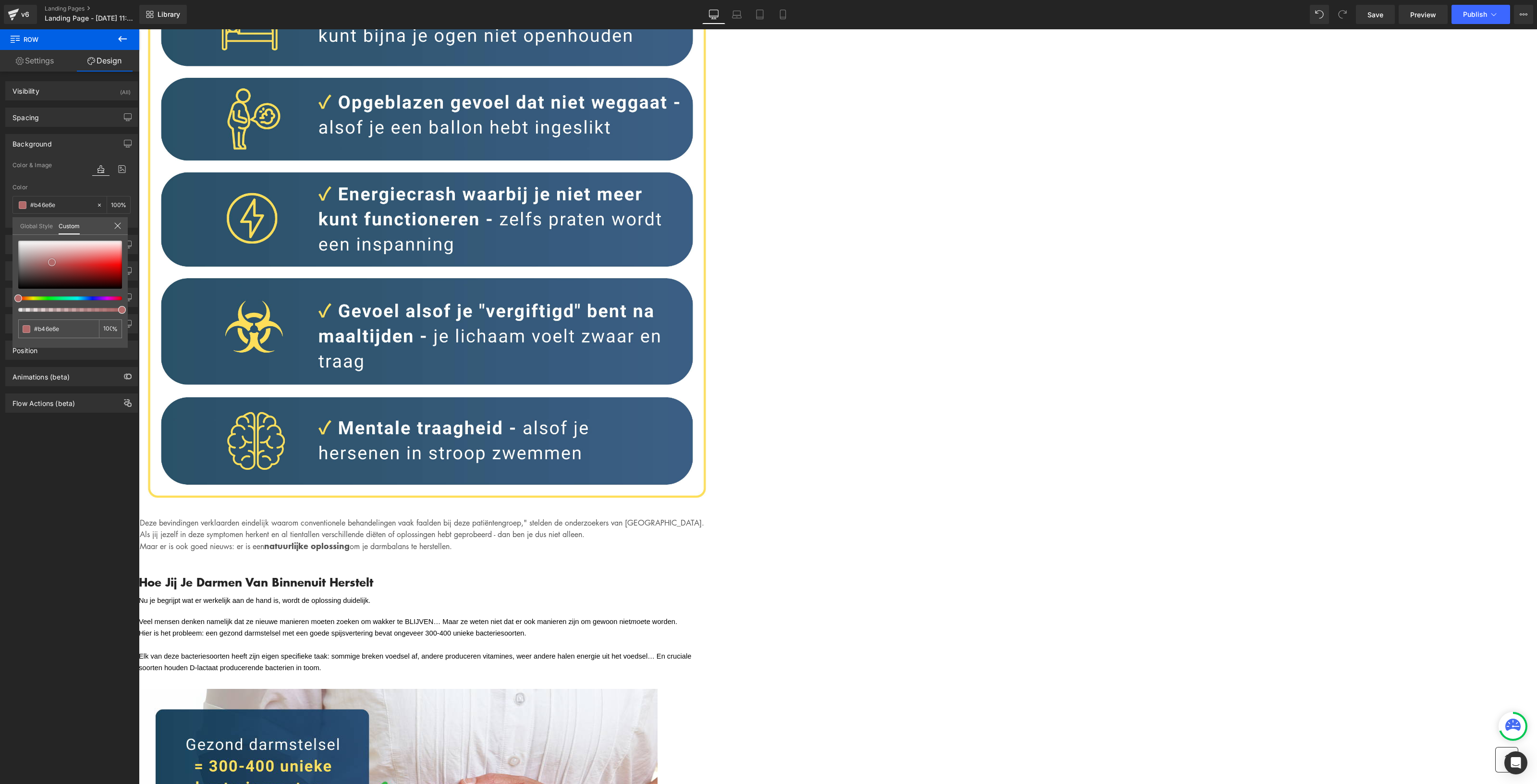
type input "#bd8383"
type input "#ca9a9a"
type input "#d8b5b5"
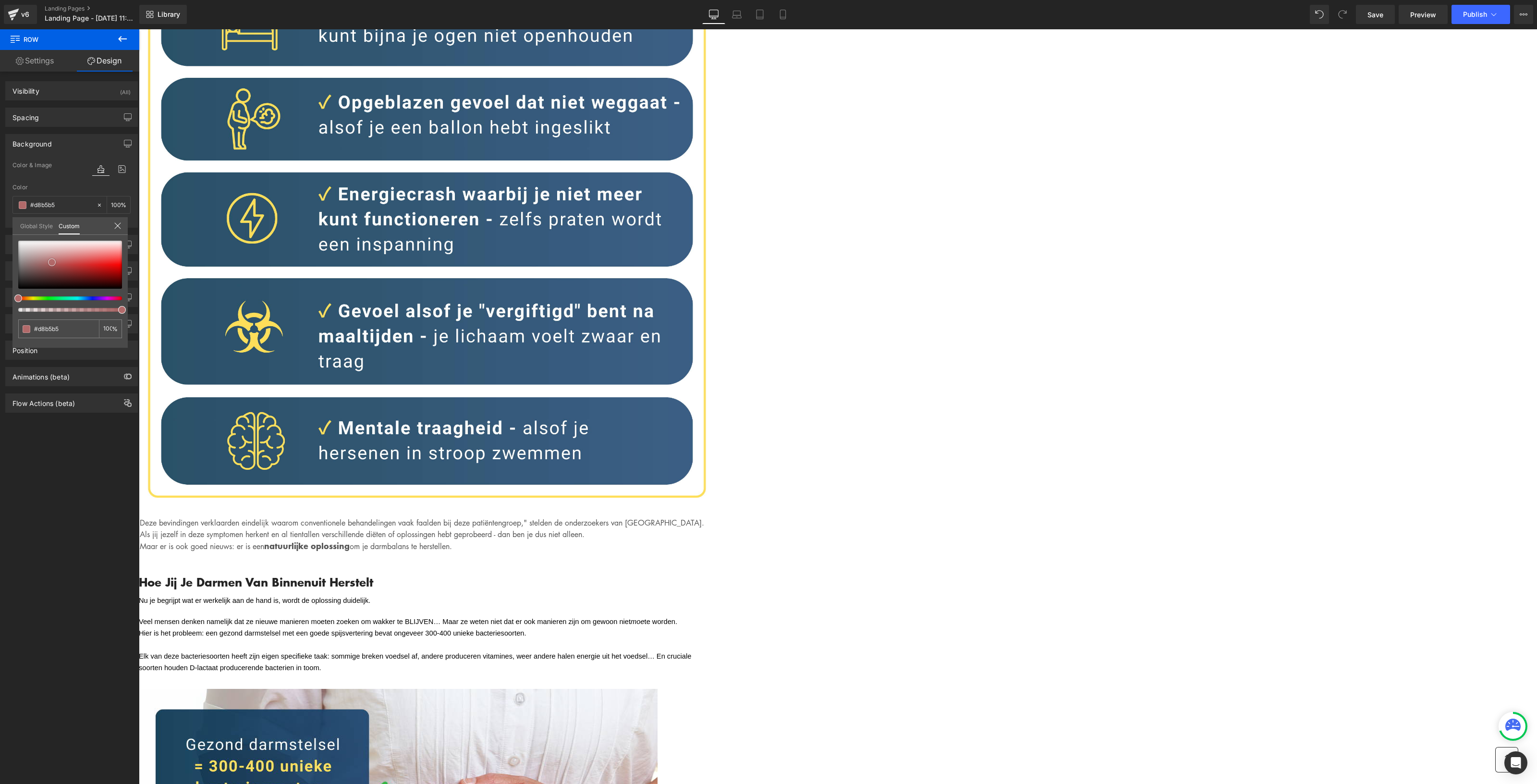
type input "#e2c9c9"
type input "#eee1e1"
type input "#f4ebeb"
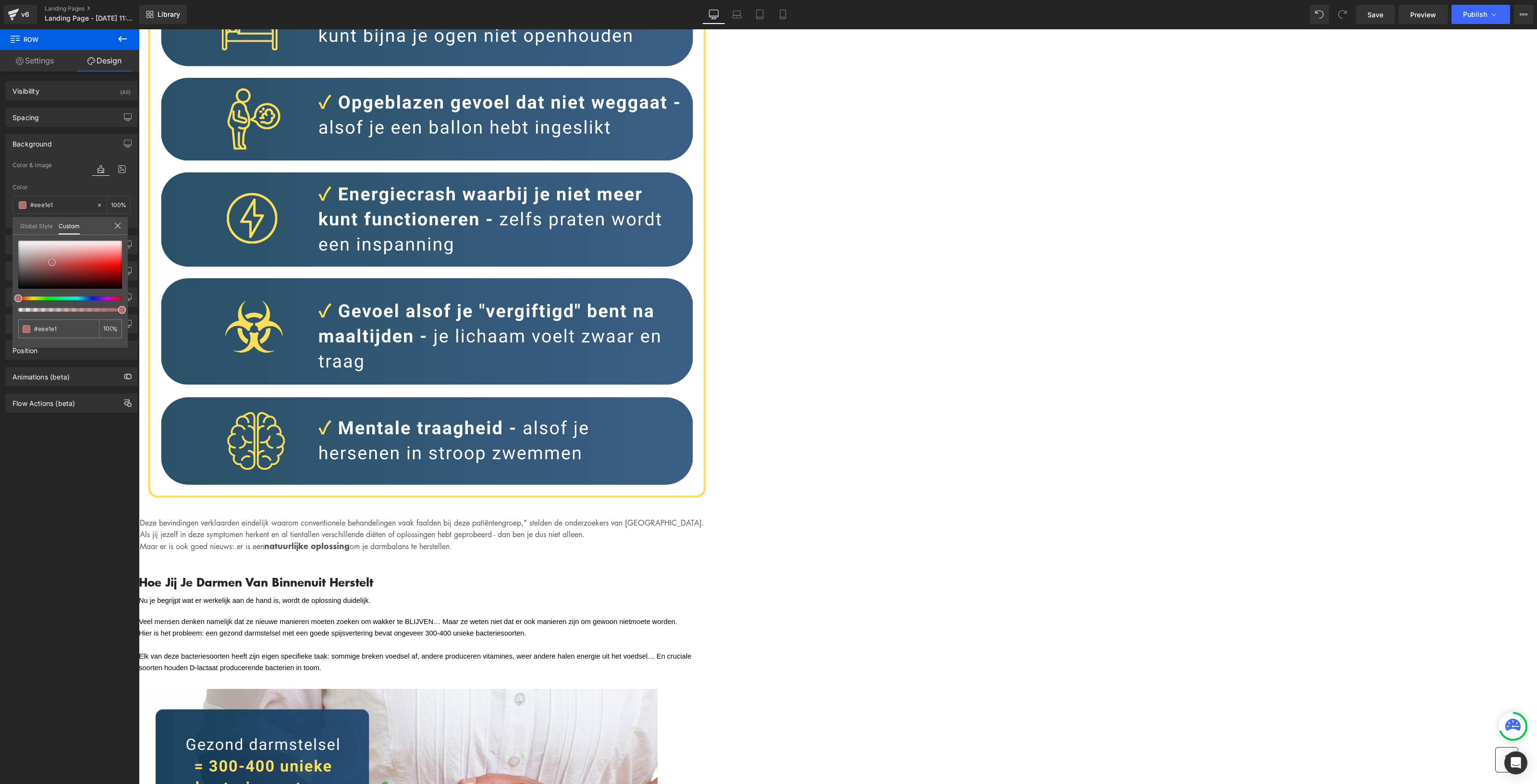
type input "#f4ebeb"
click at [50, 243] on div at bounding box center [69, 265] width 103 height 48
type input "#f4edea"
type input "#f4eeea"
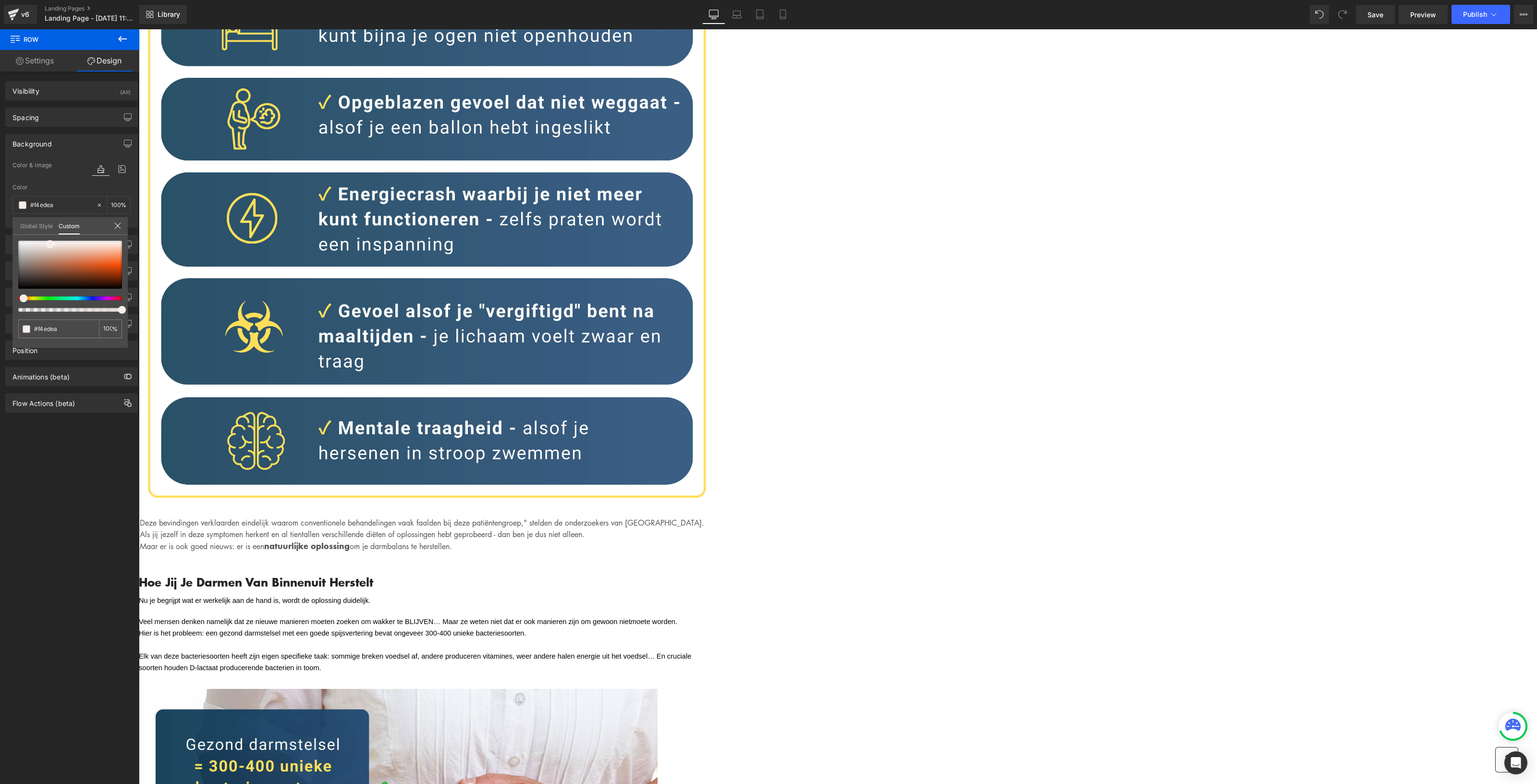
type input "#f4eeea"
type input "#f4f0ea"
type input "#f4f2ea"
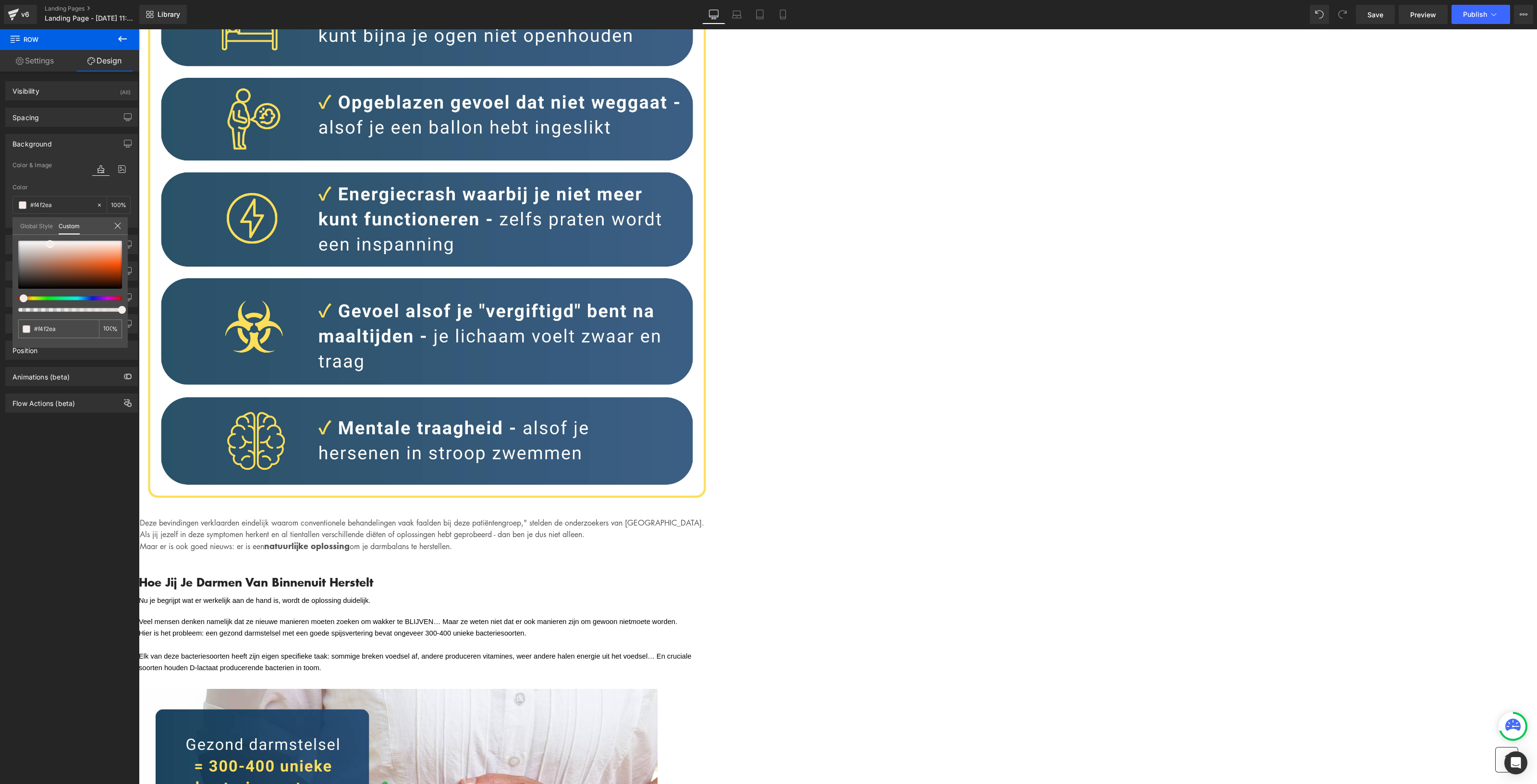
type input "#f4f4ea"
type input "#f3f4ea"
type input "#f2f4ea"
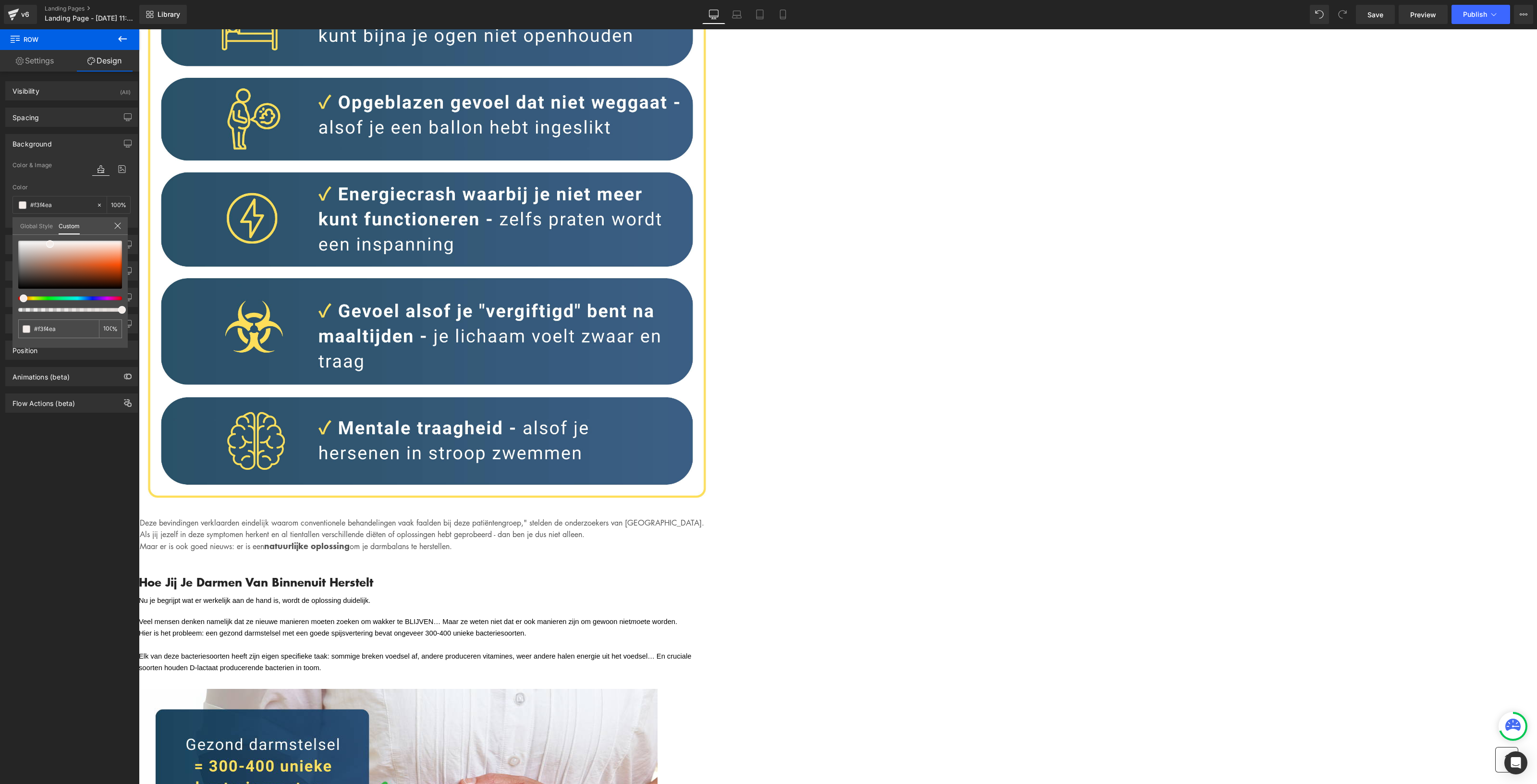
type input "#f2f4ea"
type input "#f0f4ea"
type input "#eff4ea"
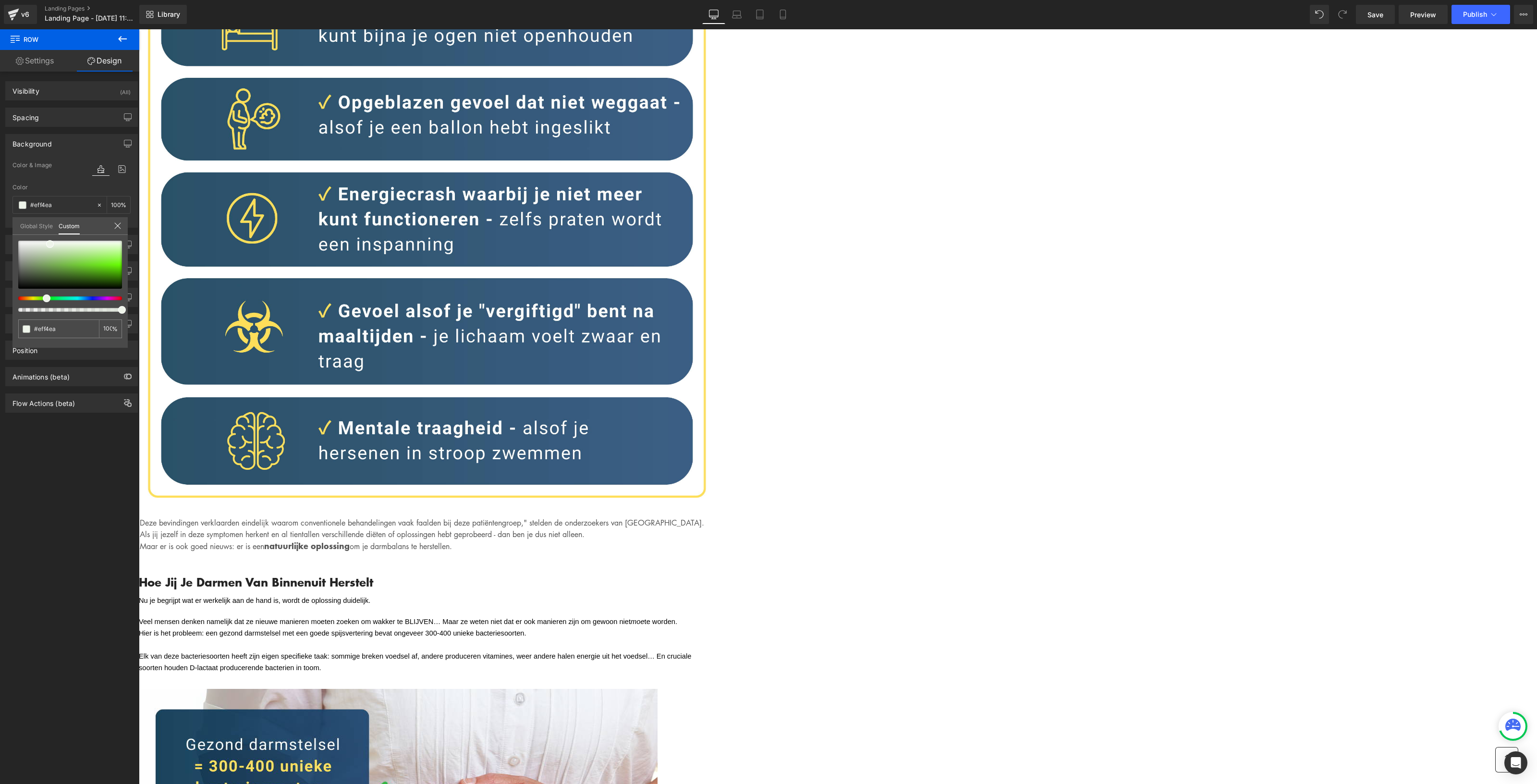
type input "#eef4ea"
type input "#edf4ea"
type input "#ecf4ea"
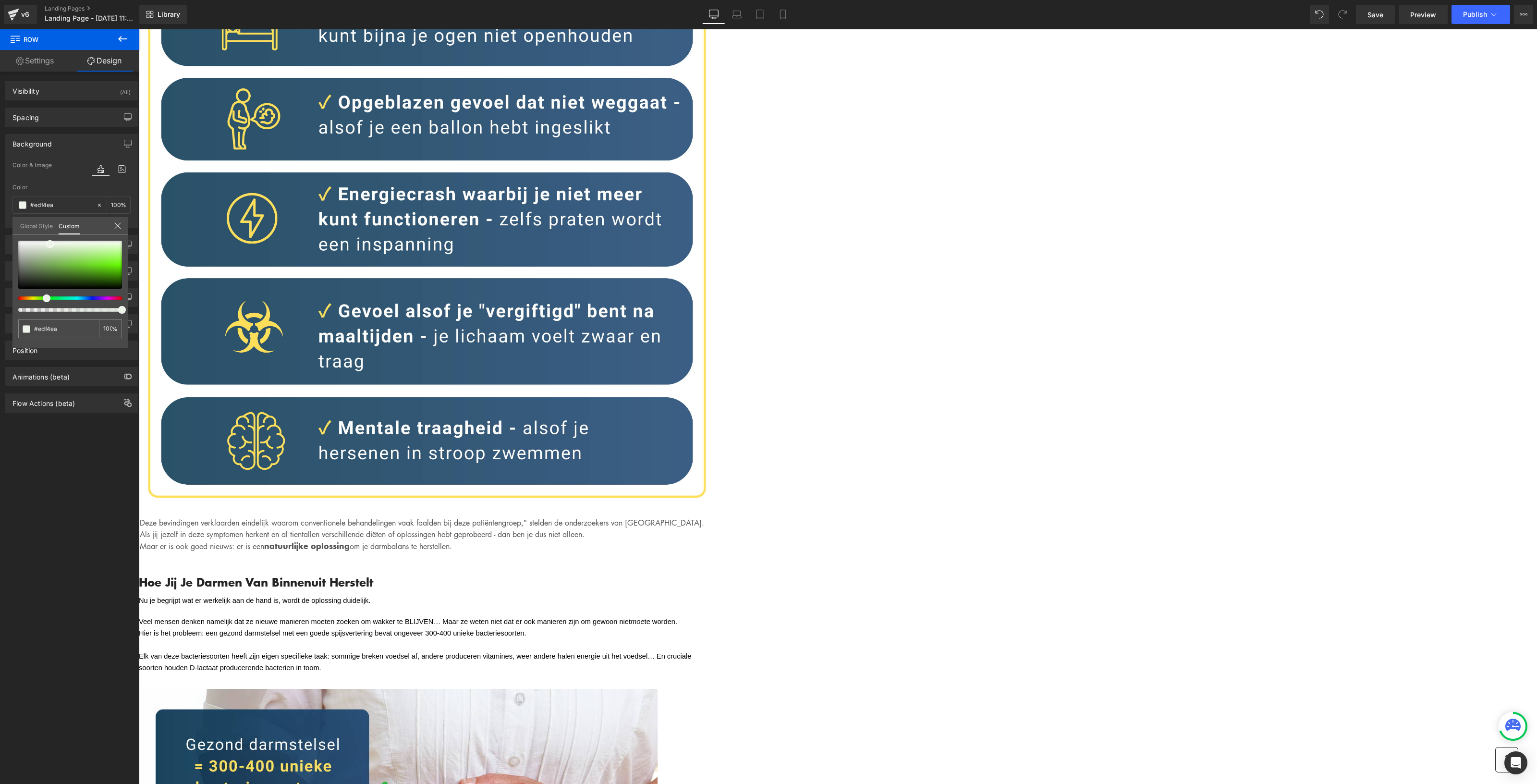
type input "#ecf4ea"
type input "#eaf4eb"
type input "#eaf4ec"
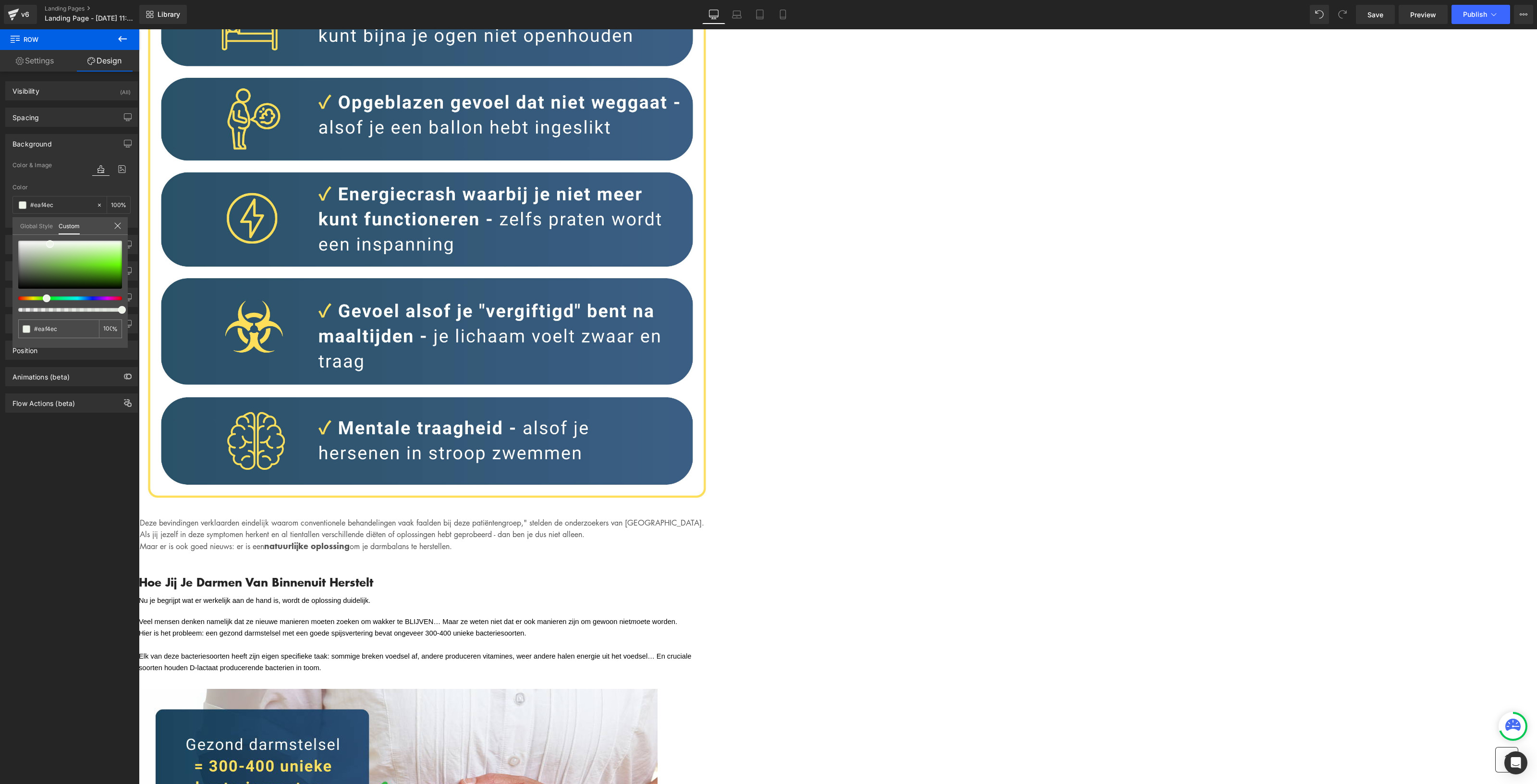
type input "#eaf4ed"
type input "#eaf4ee"
type input "#eaf4ef"
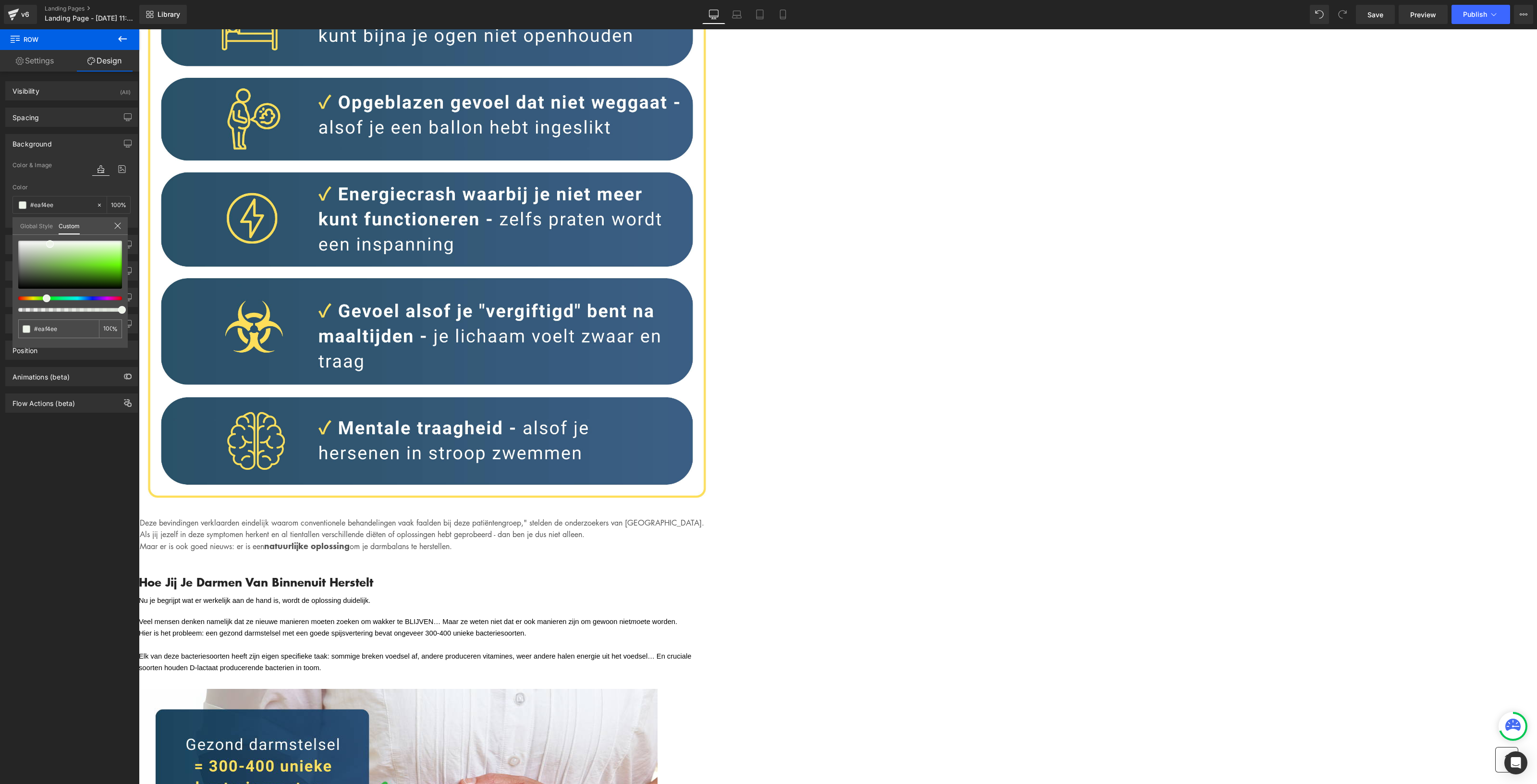
type input "#eaf4ef"
type input "#eaf4f0"
type input "#eaf4f1"
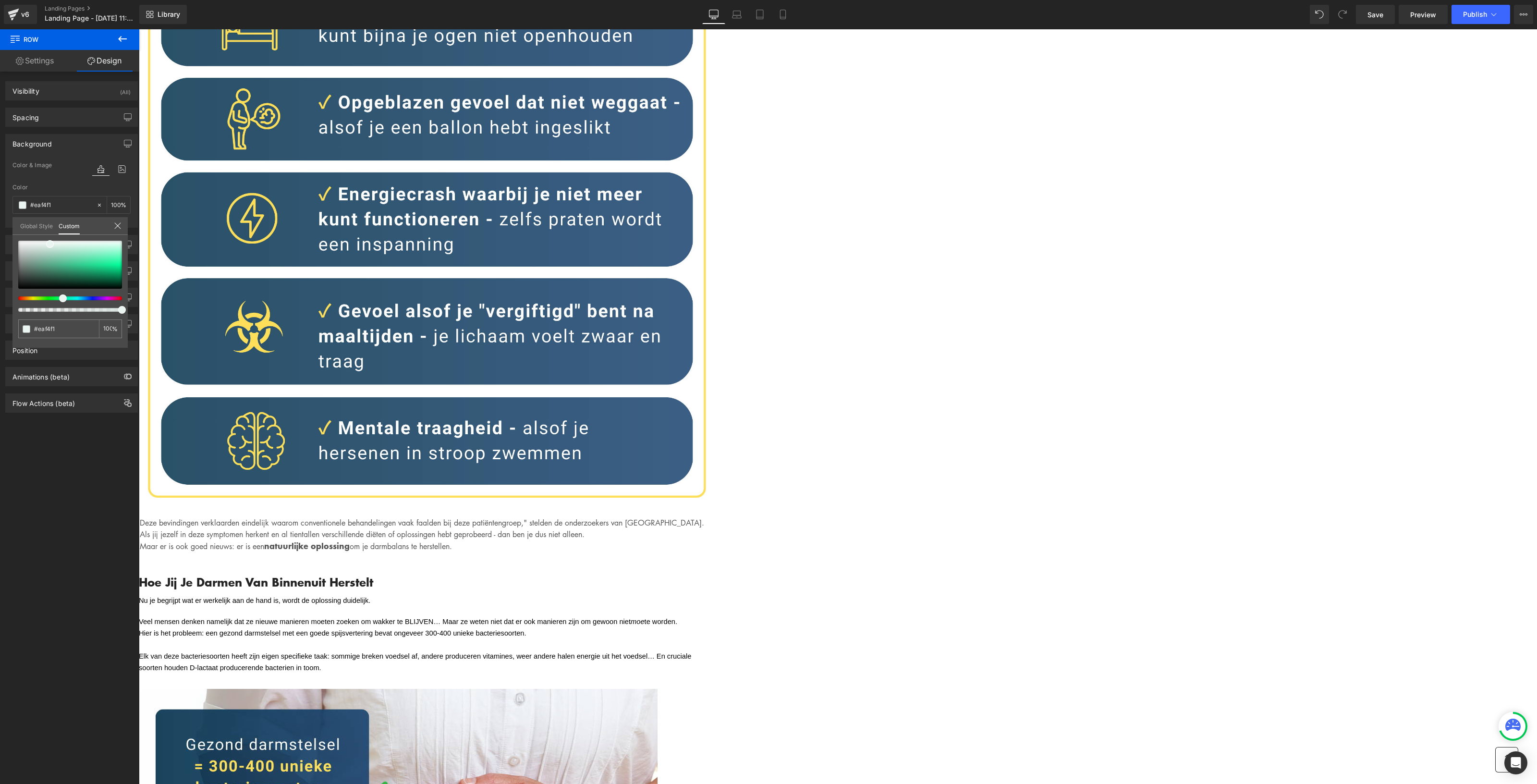
type input "#eaf4f2"
type input "#eaf4f1"
type input "#eaf4ef"
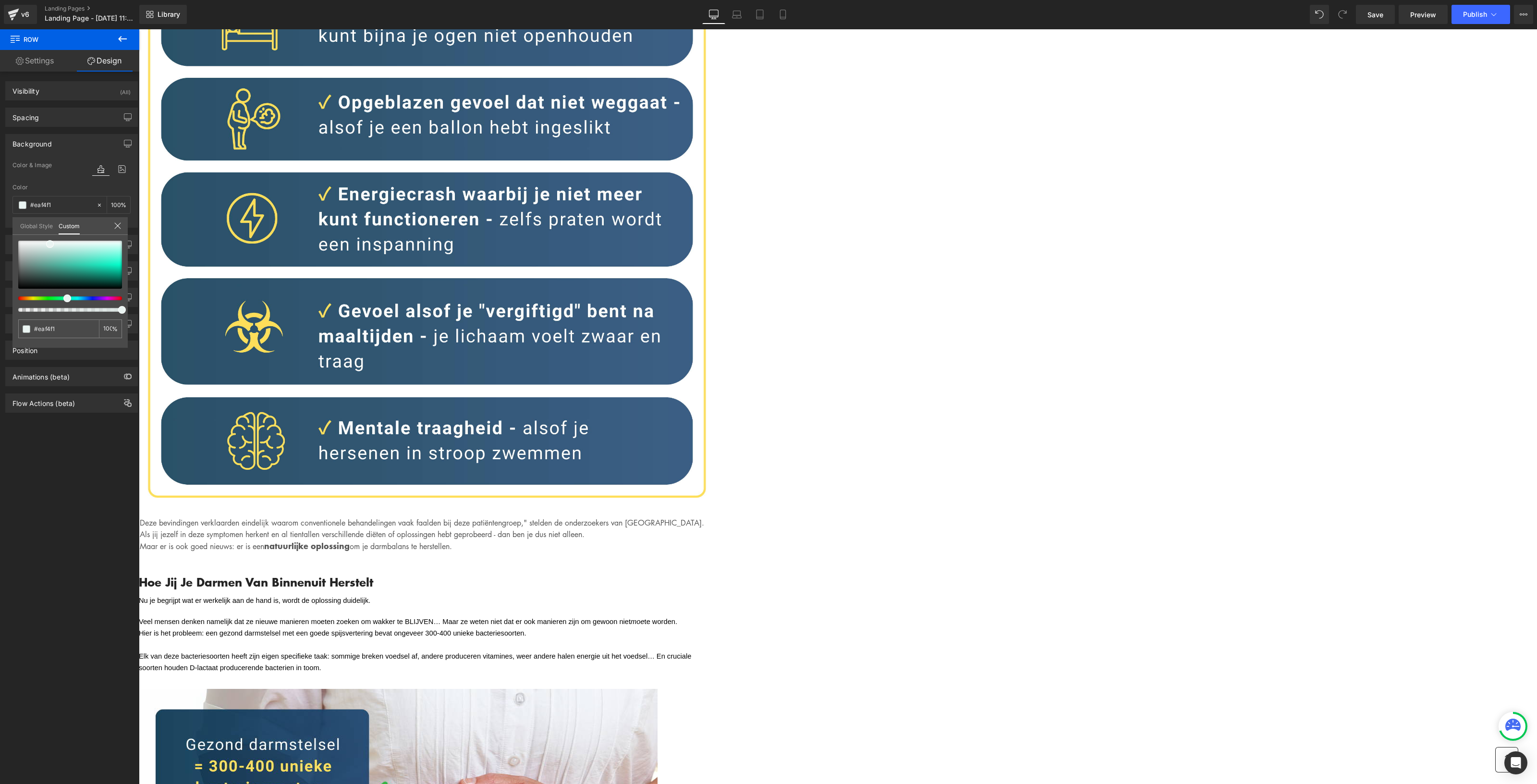
type input "#eaf4ef"
type input "#edf4ea"
type input "#eef4ea"
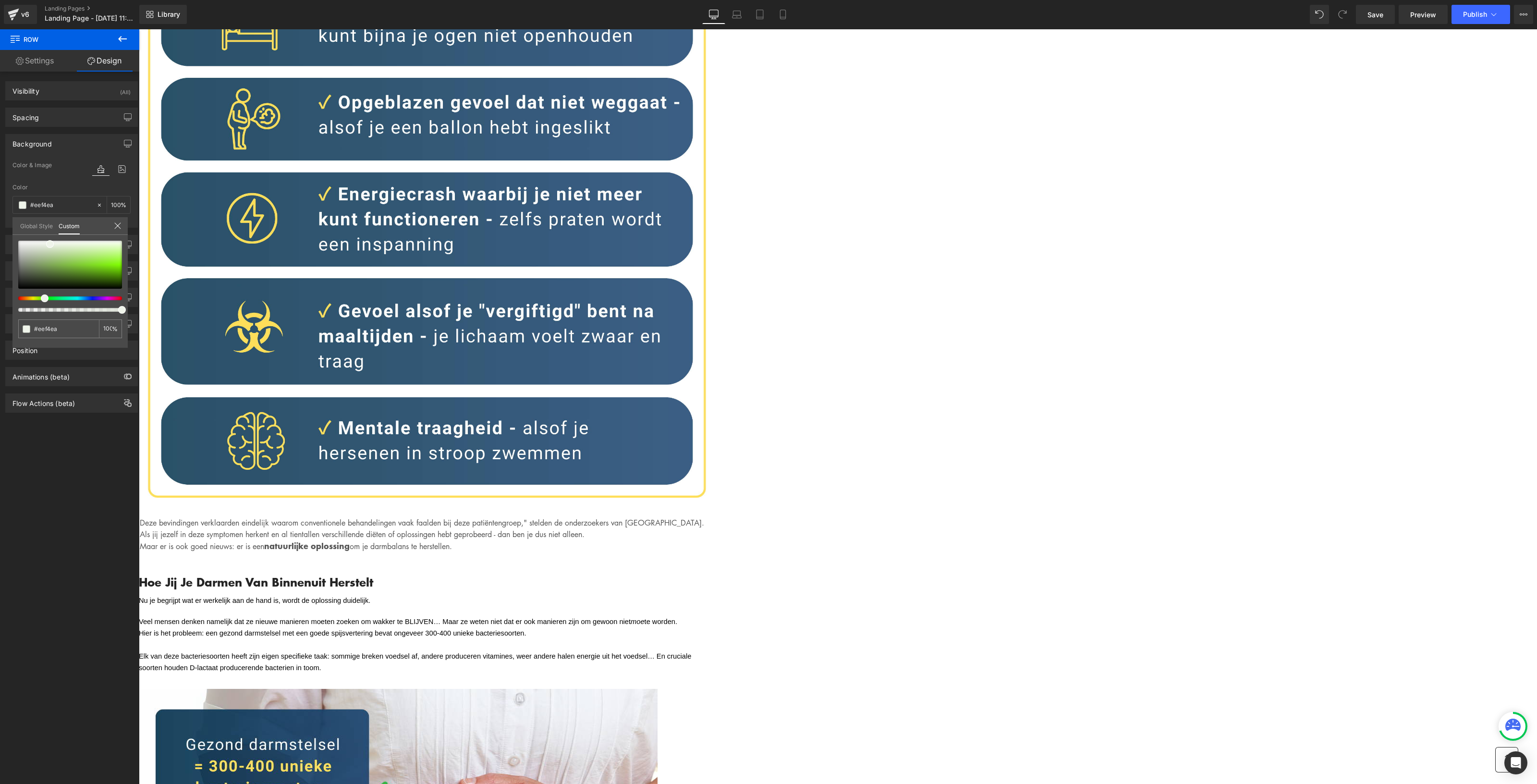
type input "#eff4ea"
type input "#f0f4ea"
type input "#f2f4ea"
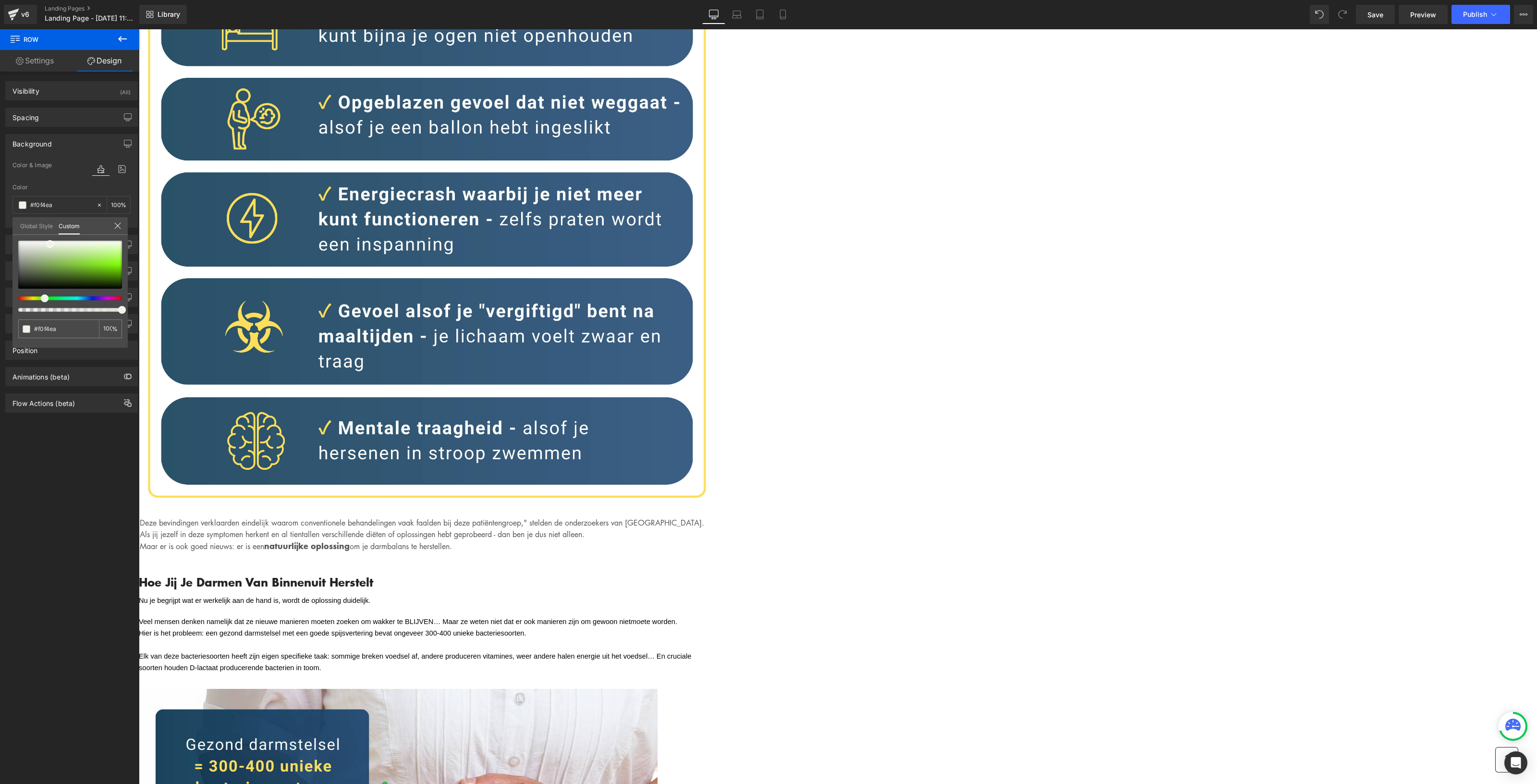
type input "#f2f4ea"
type input "#f3f4ea"
type input "#f4f4ea"
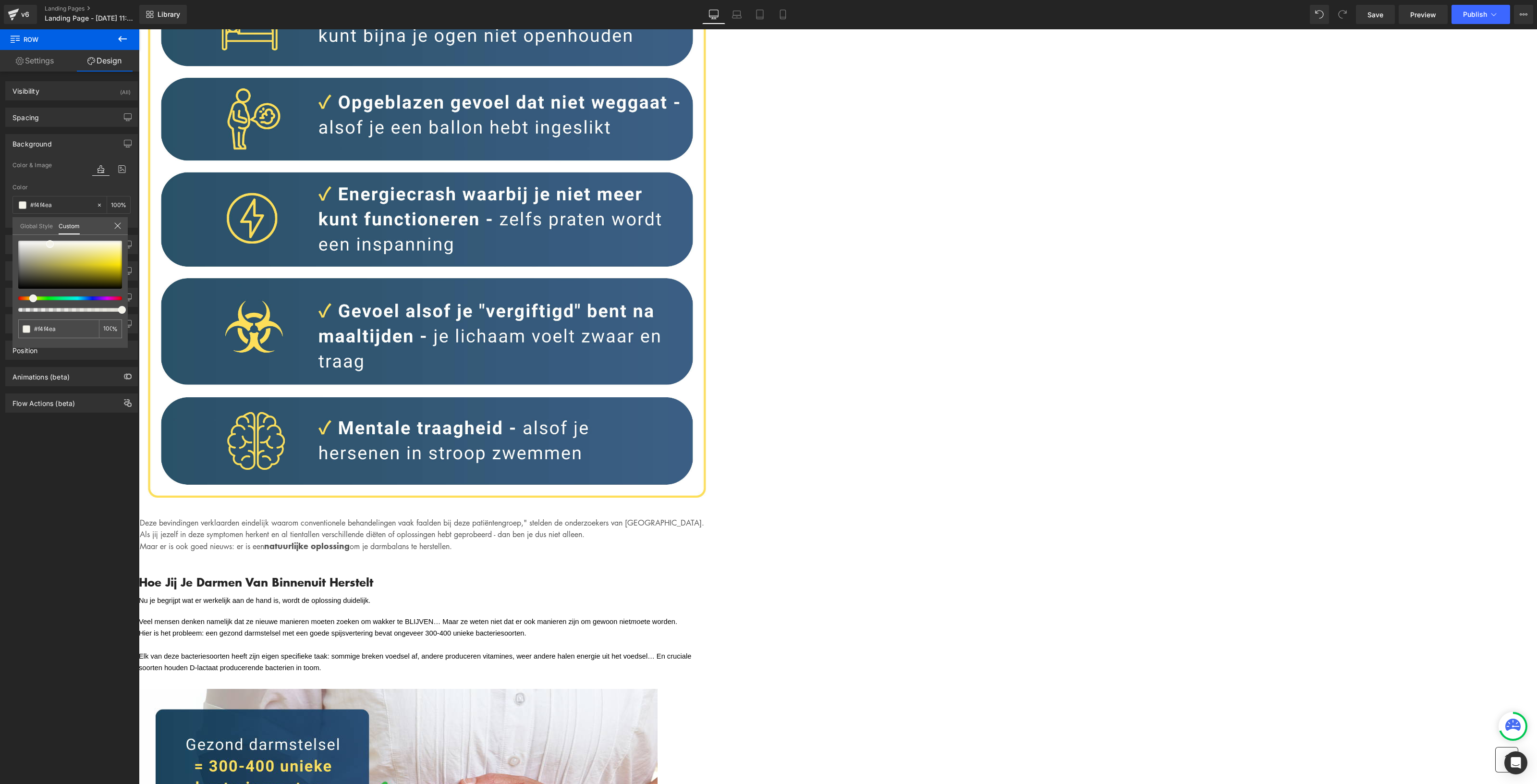
type input "#f4f2ea"
type input "#f4f1ea"
type input "#f4f0ea"
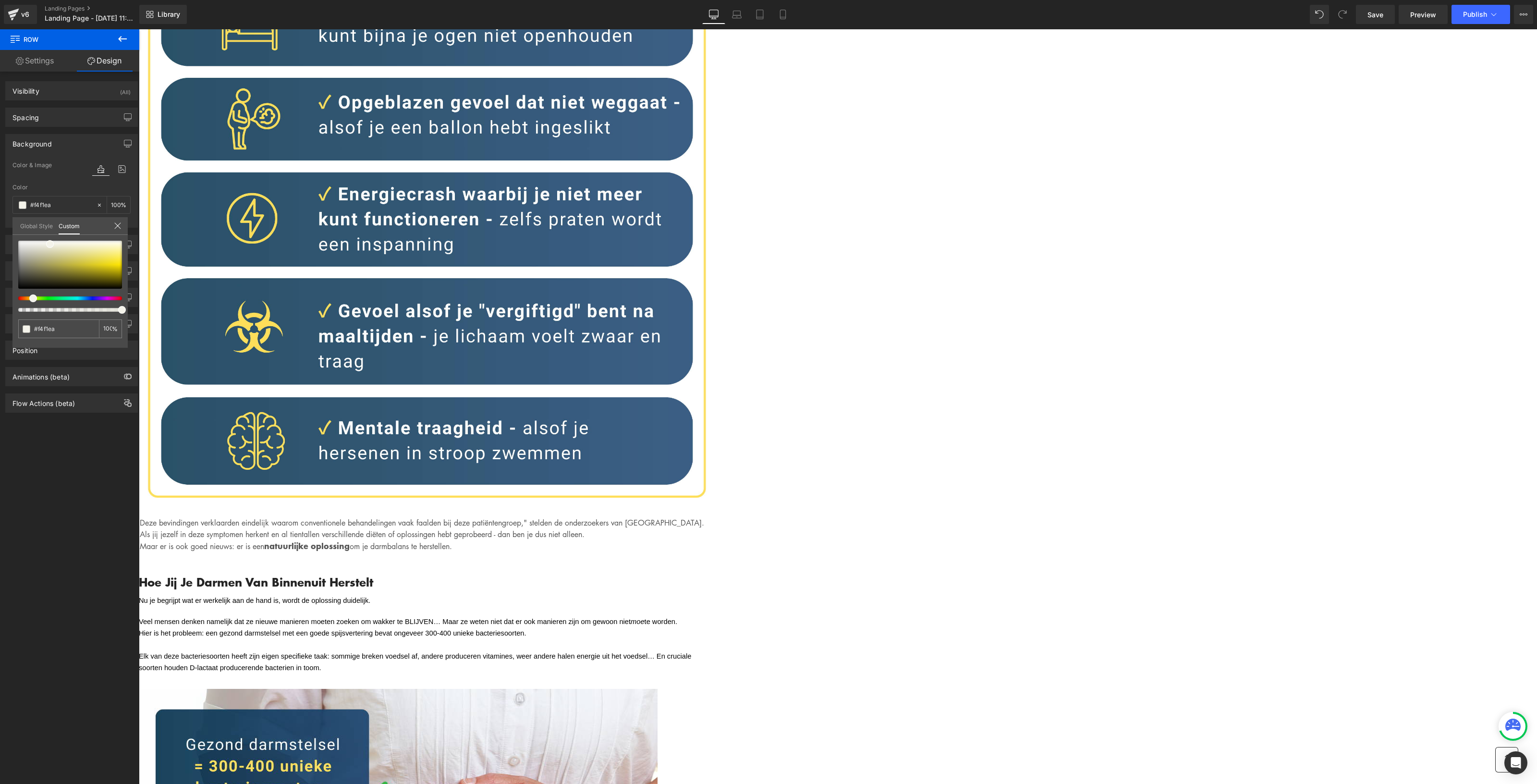
type input "#f4f0ea"
type input "#f4f1ea"
type input "#f4f2ea"
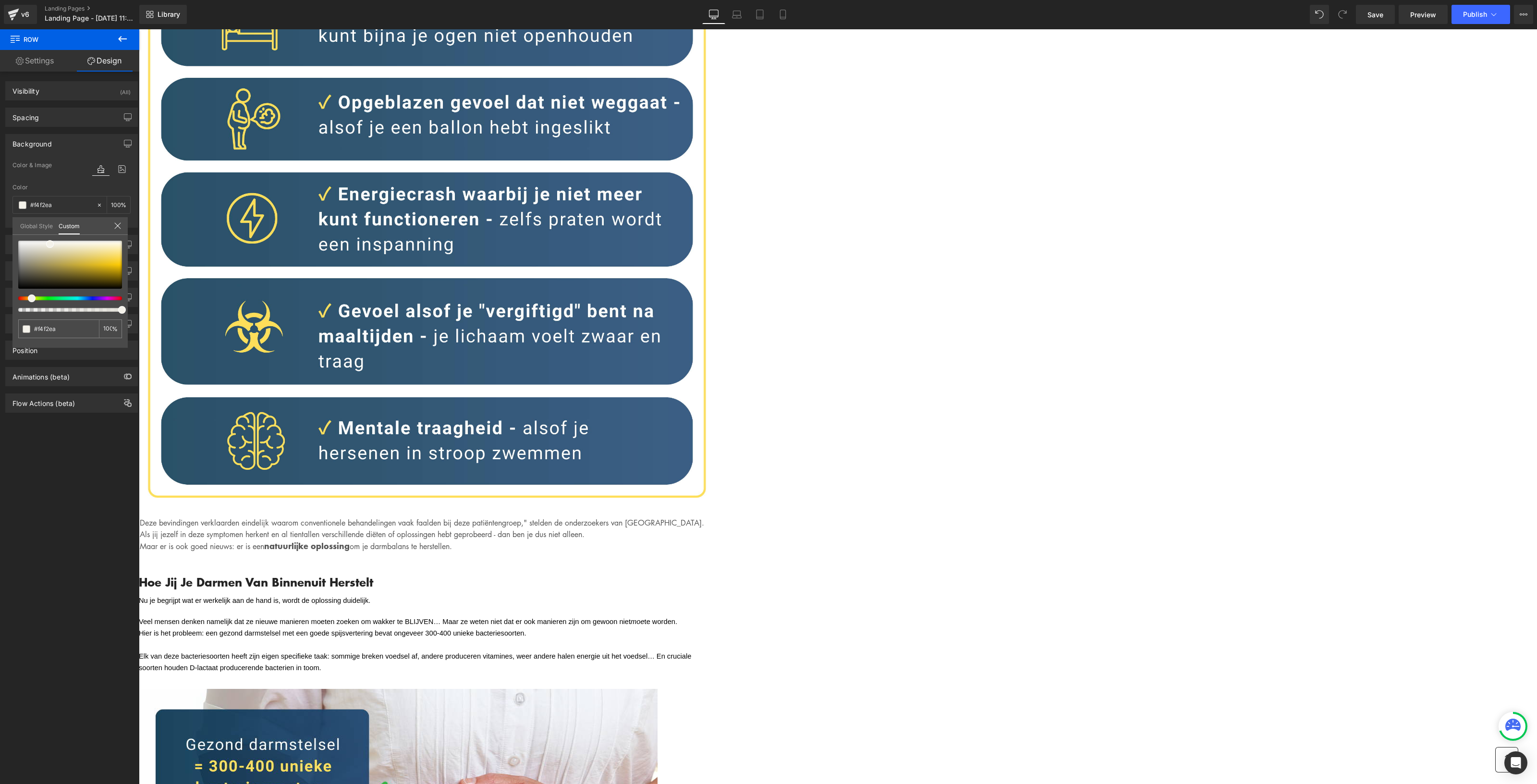
drag, startPoint x: 21, startPoint y: 298, endPoint x: 30, endPoint y: 298, distance: 9.0
click at [30, 298] on span at bounding box center [31, 298] width 8 height 8
click at [56, 270] on div "Corner" at bounding box center [71, 271] width 132 height 18
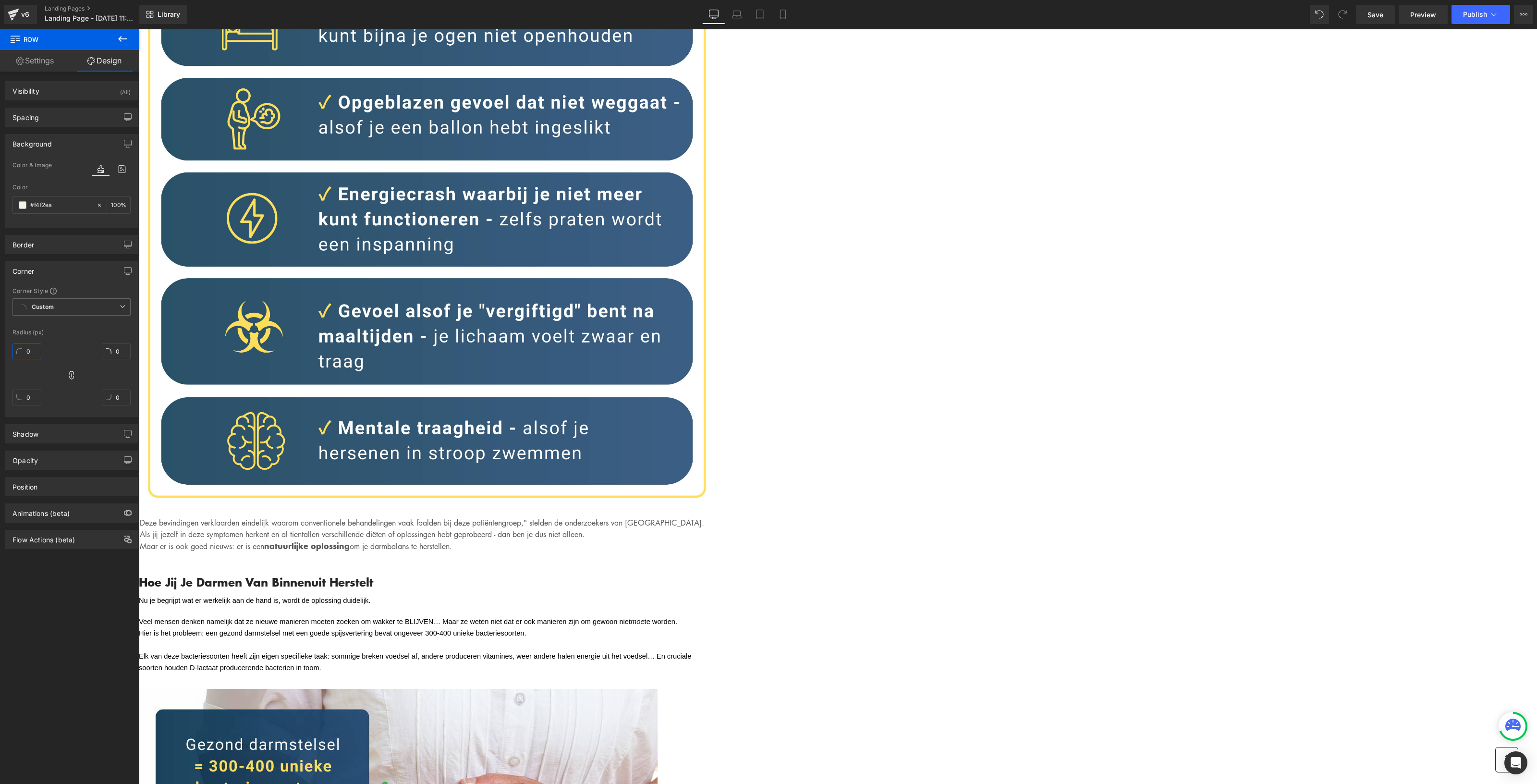
click at [32, 349] on input "0" at bounding box center [27, 351] width 29 height 16
type input "1"
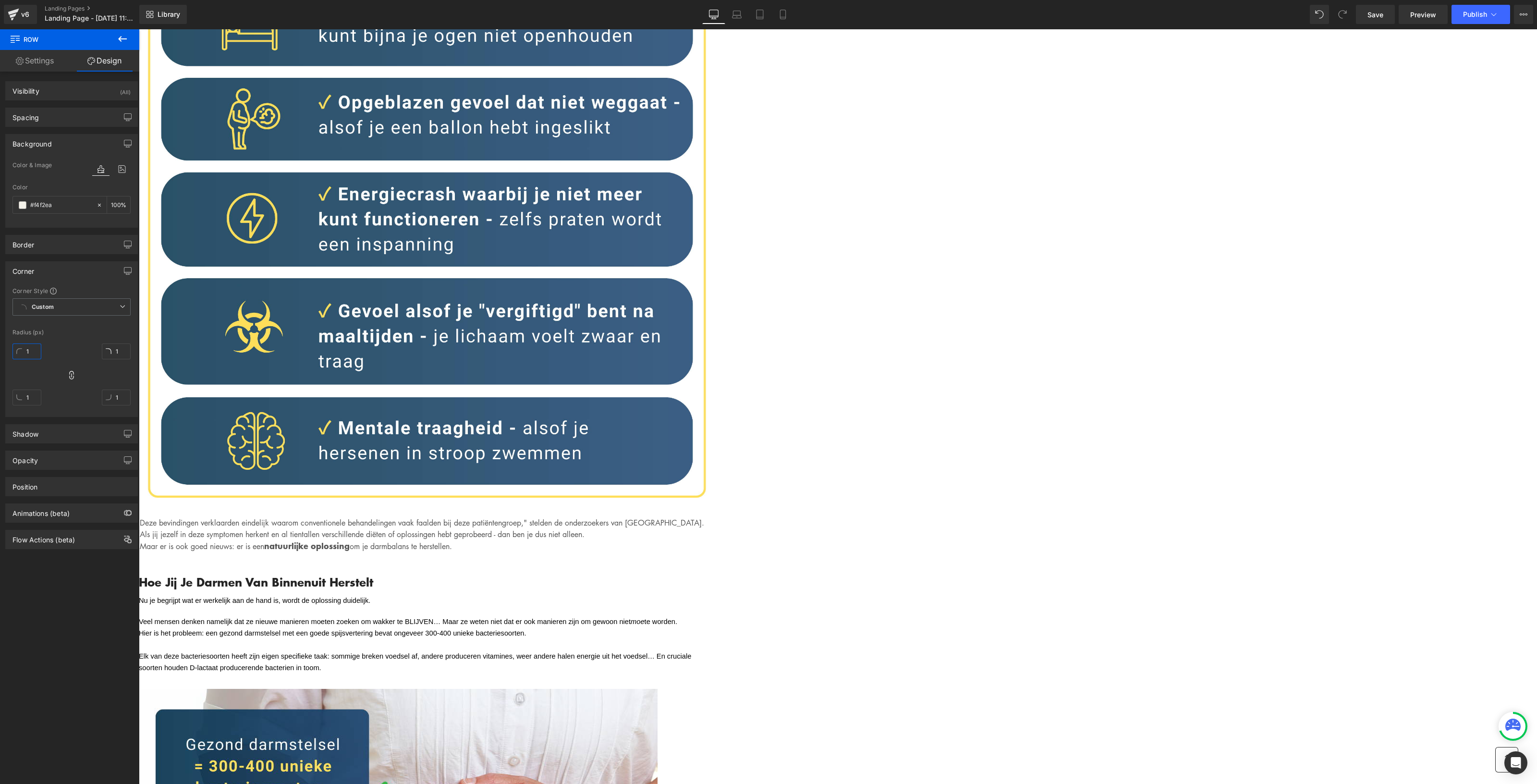
type input "15"
type input "155"
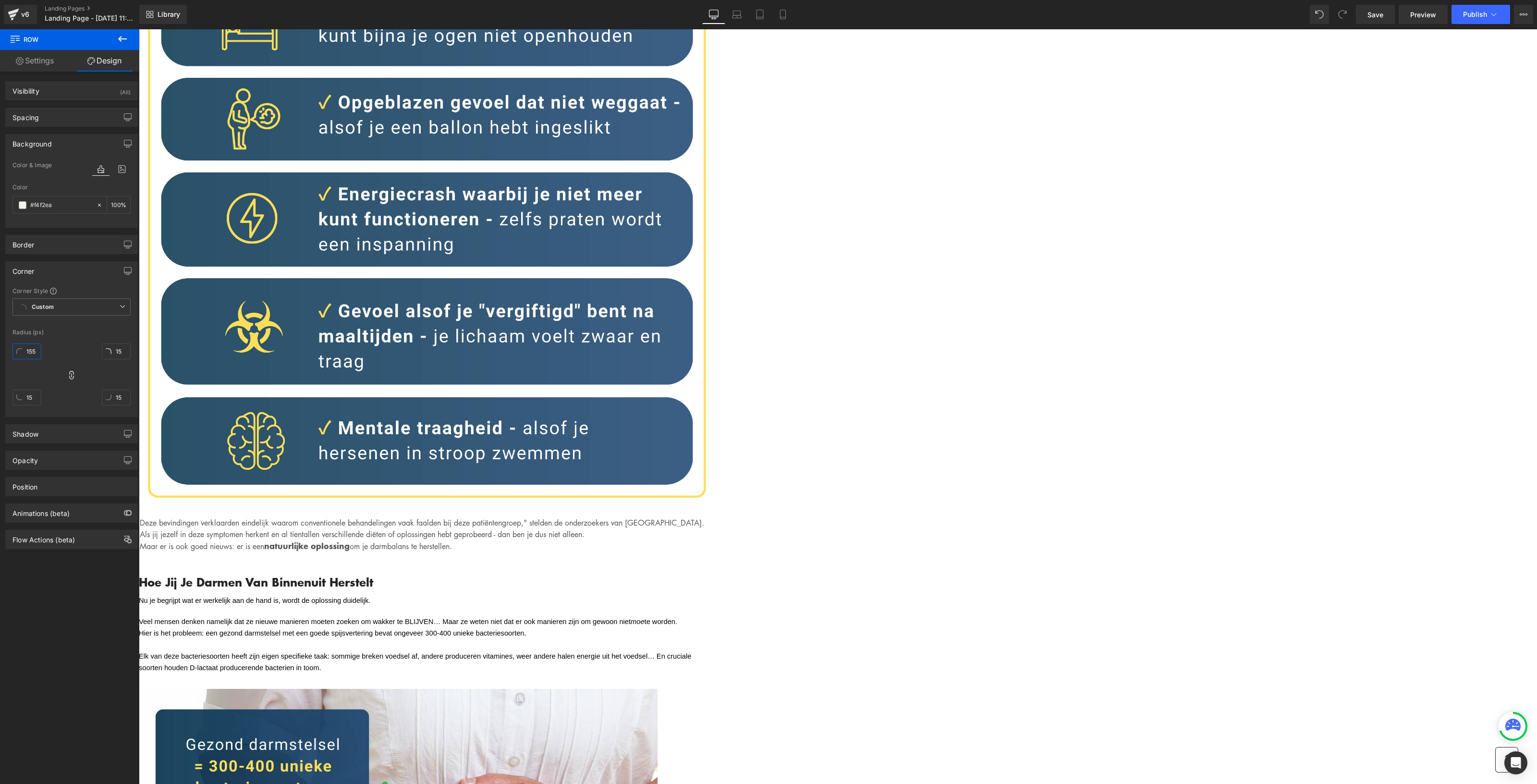
type input "155"
type input "15"
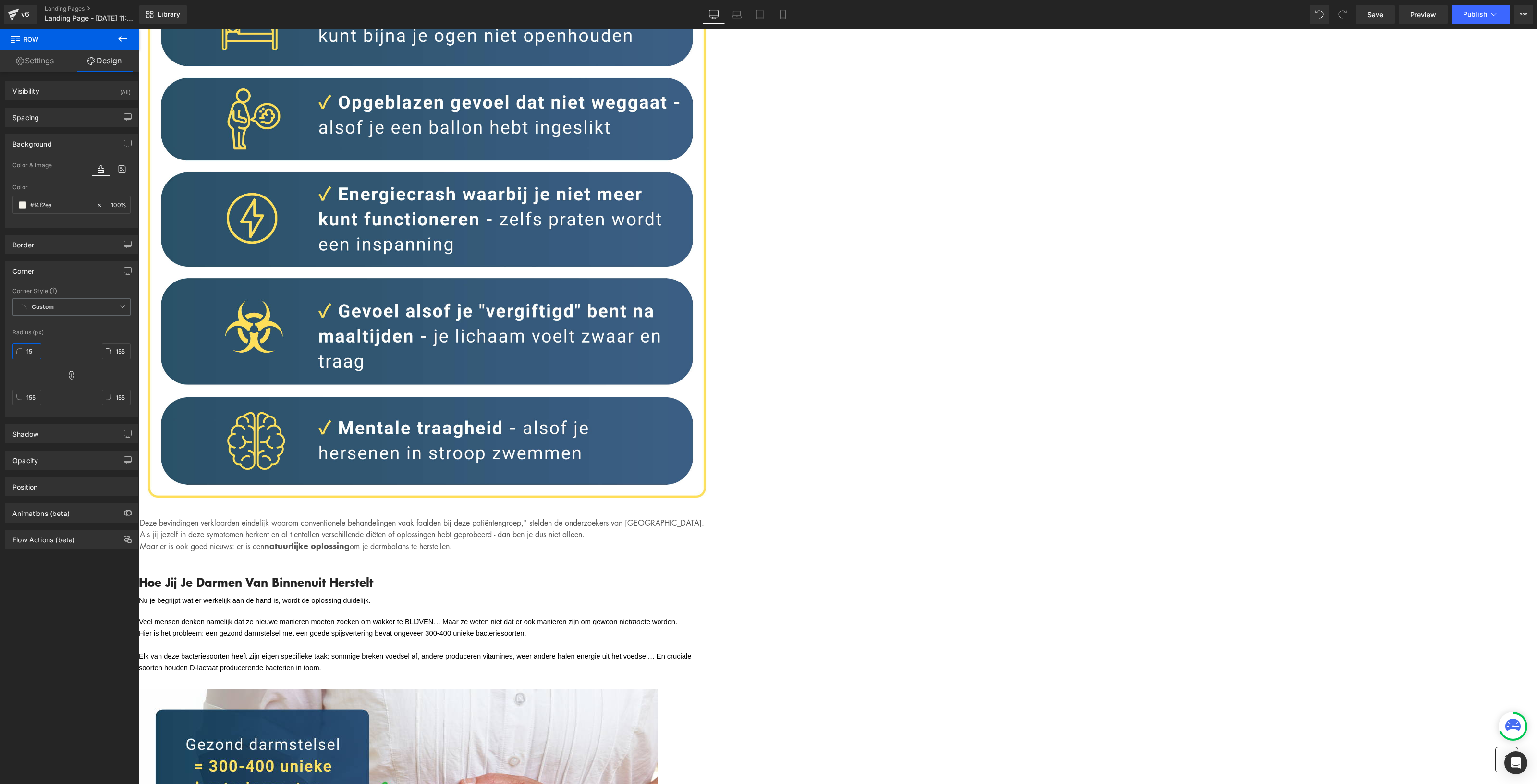
type input "15"
type input "1"
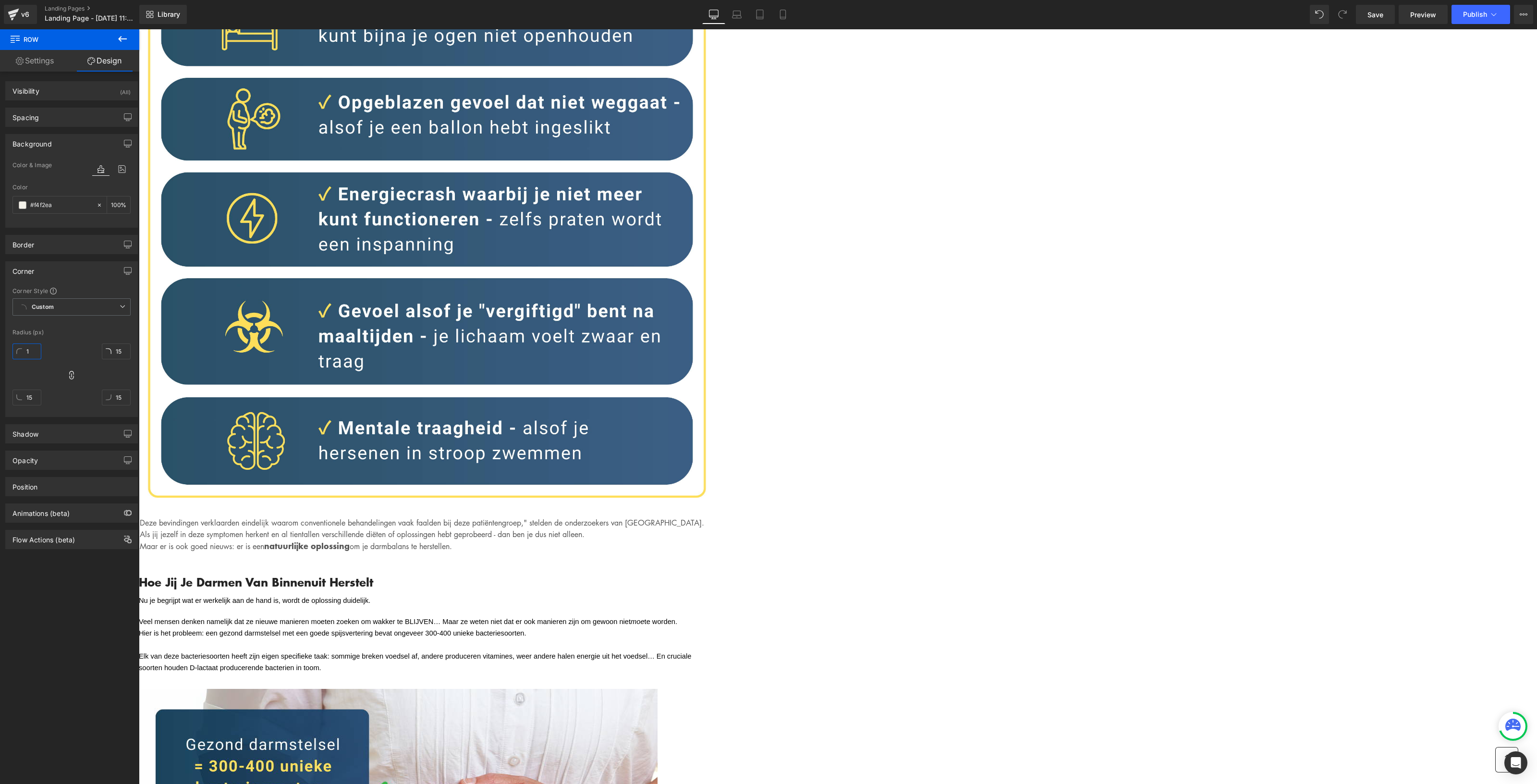
type input "1"
type input "2"
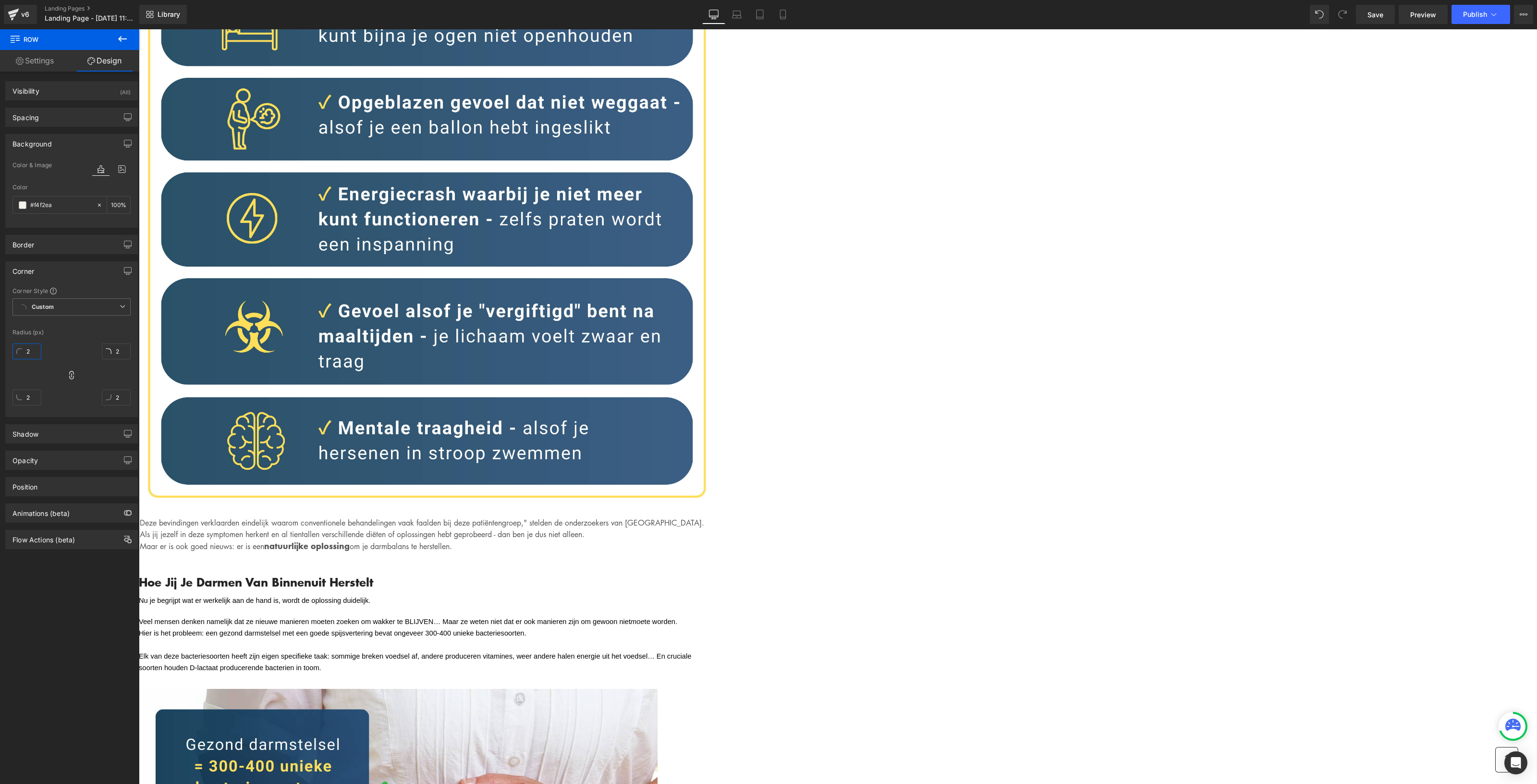
type input "20"
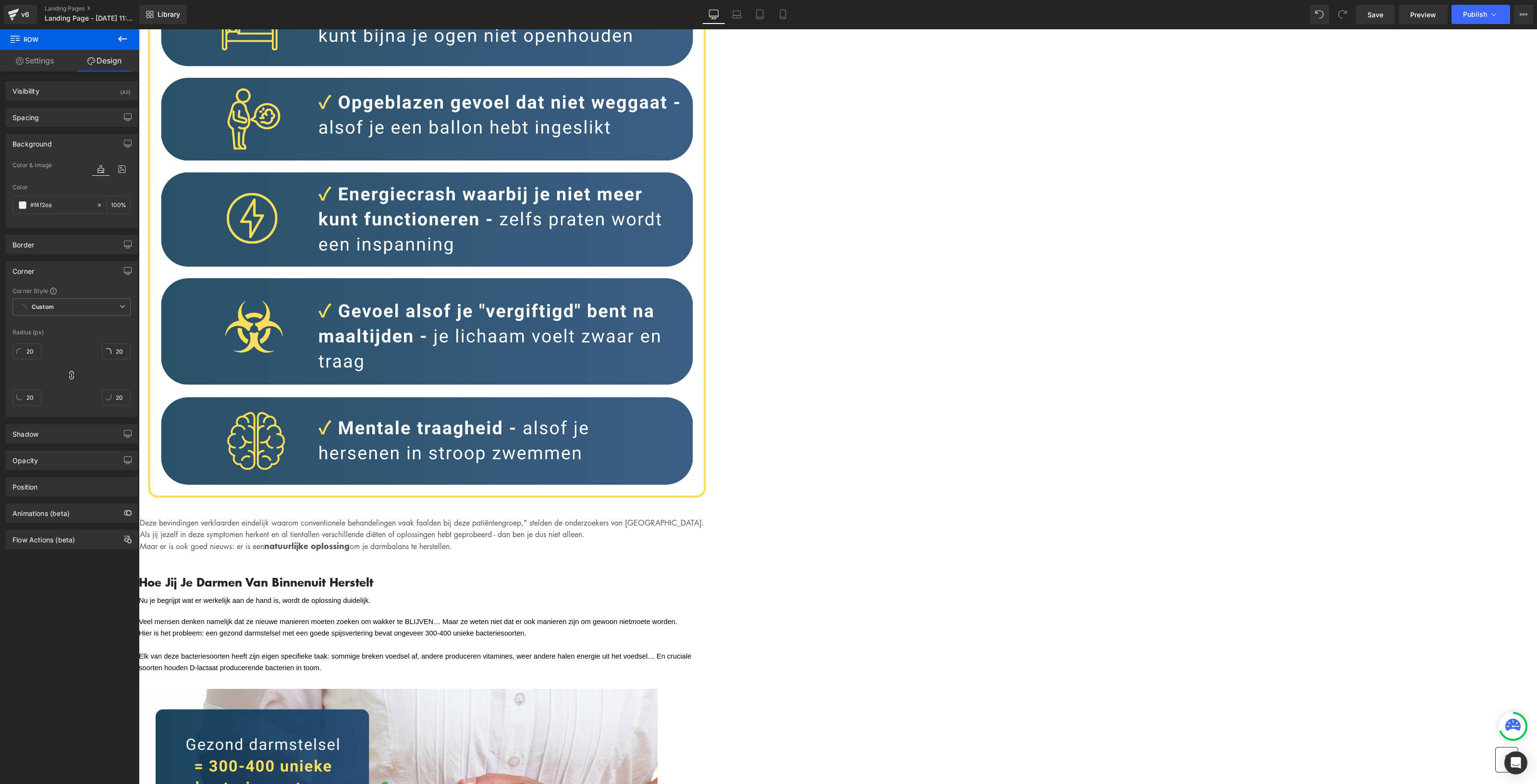
drag, startPoint x: 343, startPoint y: 380, endPoint x: 723, endPoint y: 368, distance: 380.2
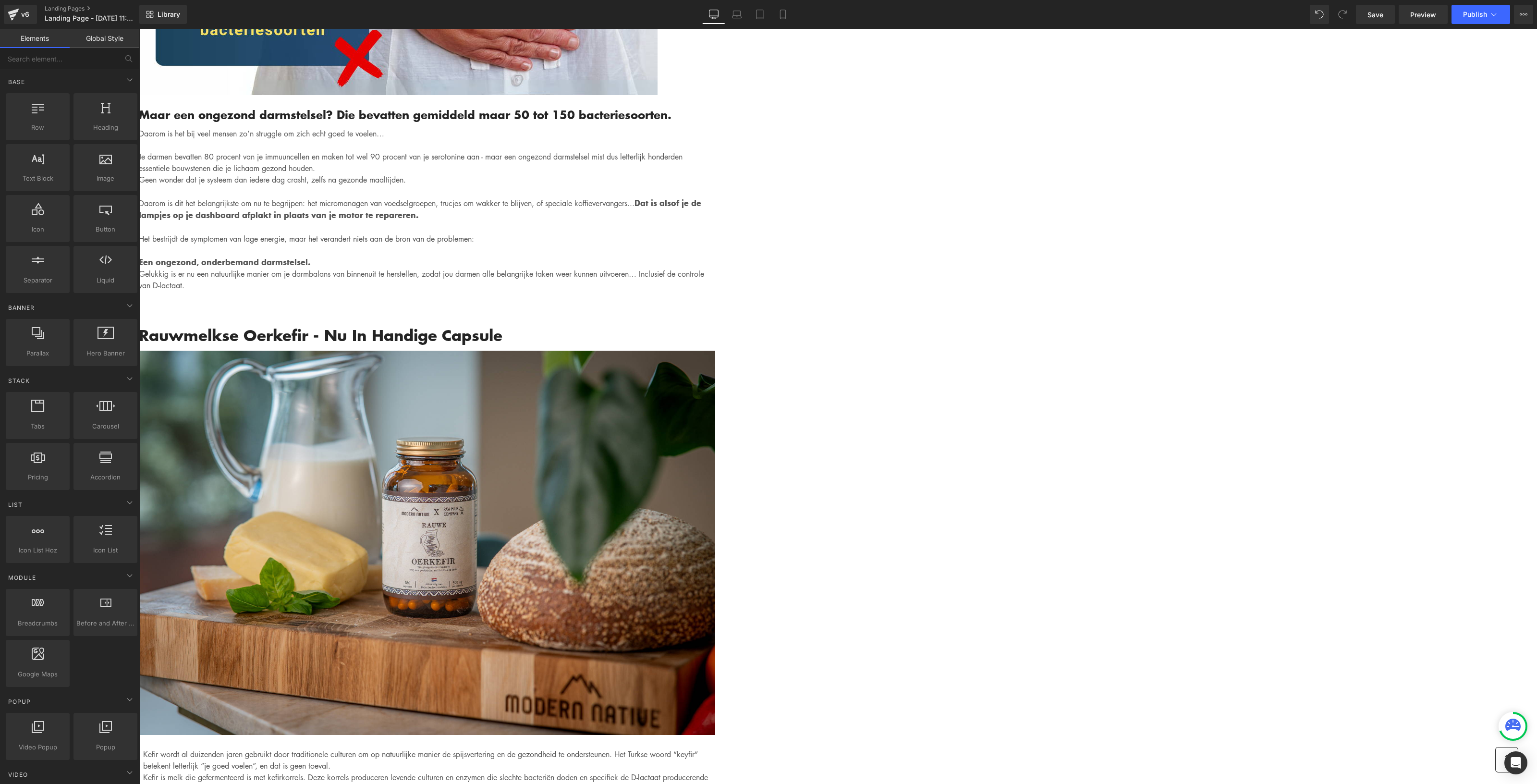
scroll to position [3782, 0]
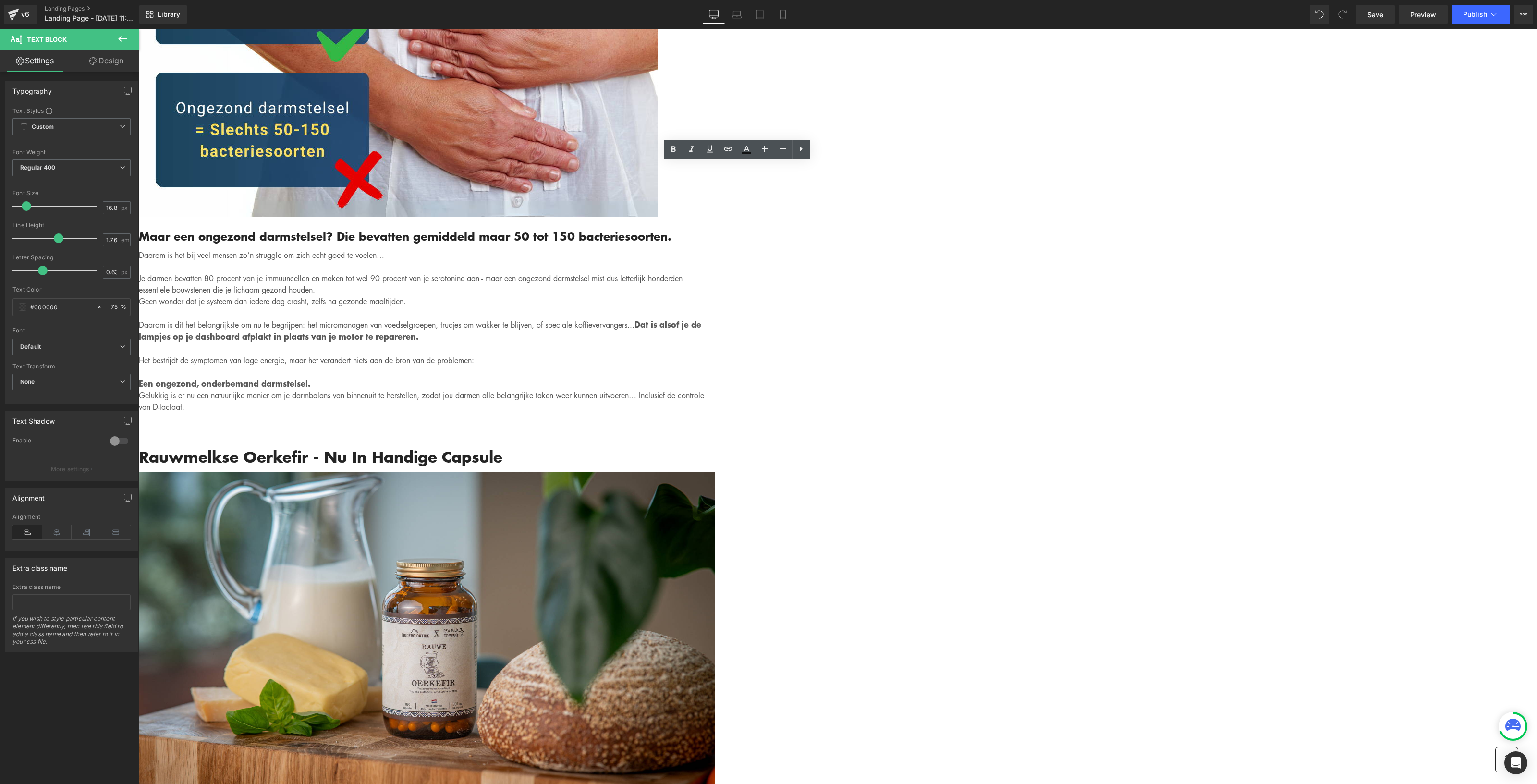
scroll to position [3963, 0]
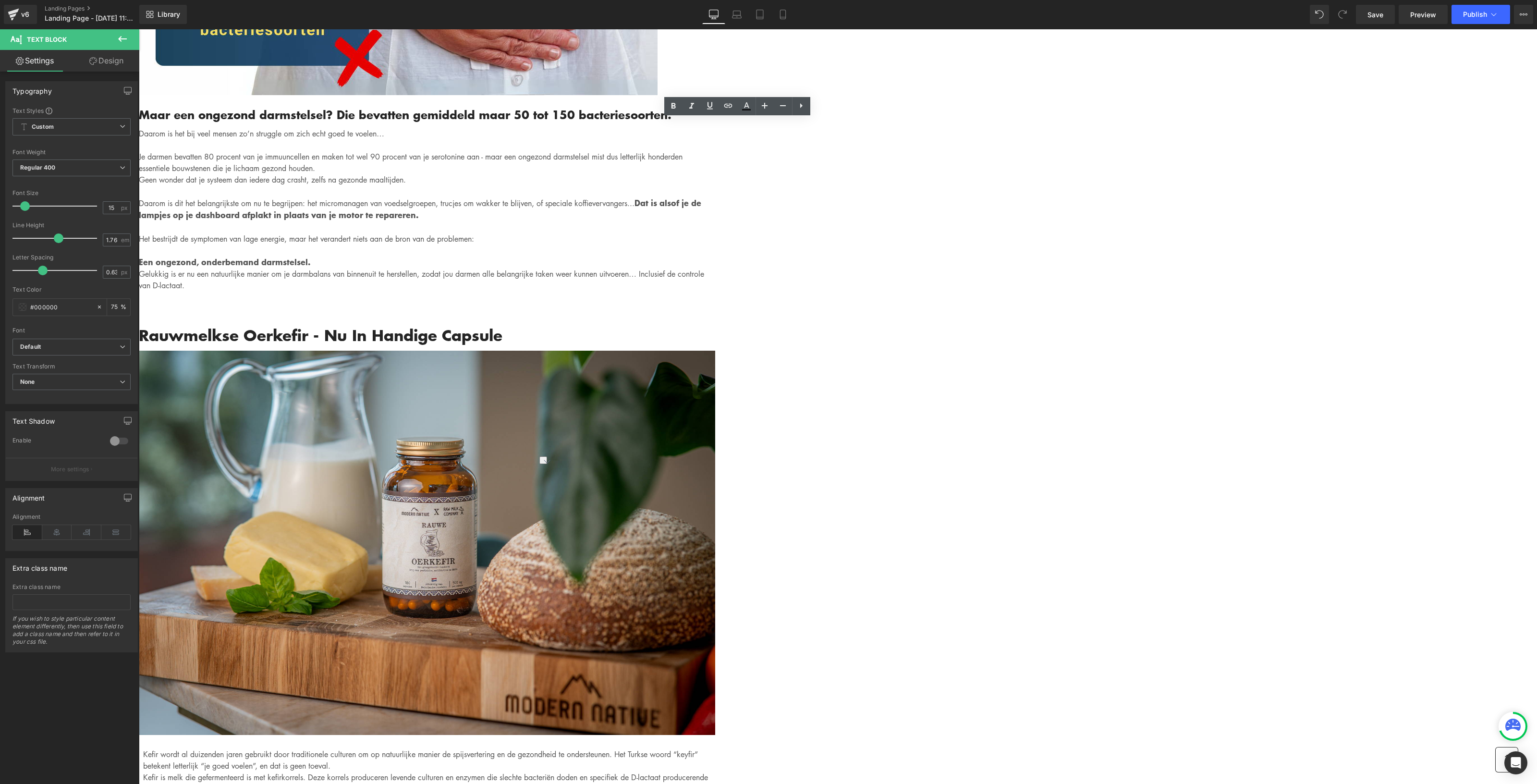
drag, startPoint x: 848, startPoint y: 463, endPoint x: 769, endPoint y: 460, distance: 79.1
click at [1132, 450] on div "Gemadvertorial Heading Advertorial Text Block Row Row Image Hero Banner Written…" at bounding box center [838, 238] width 1398 height 8342
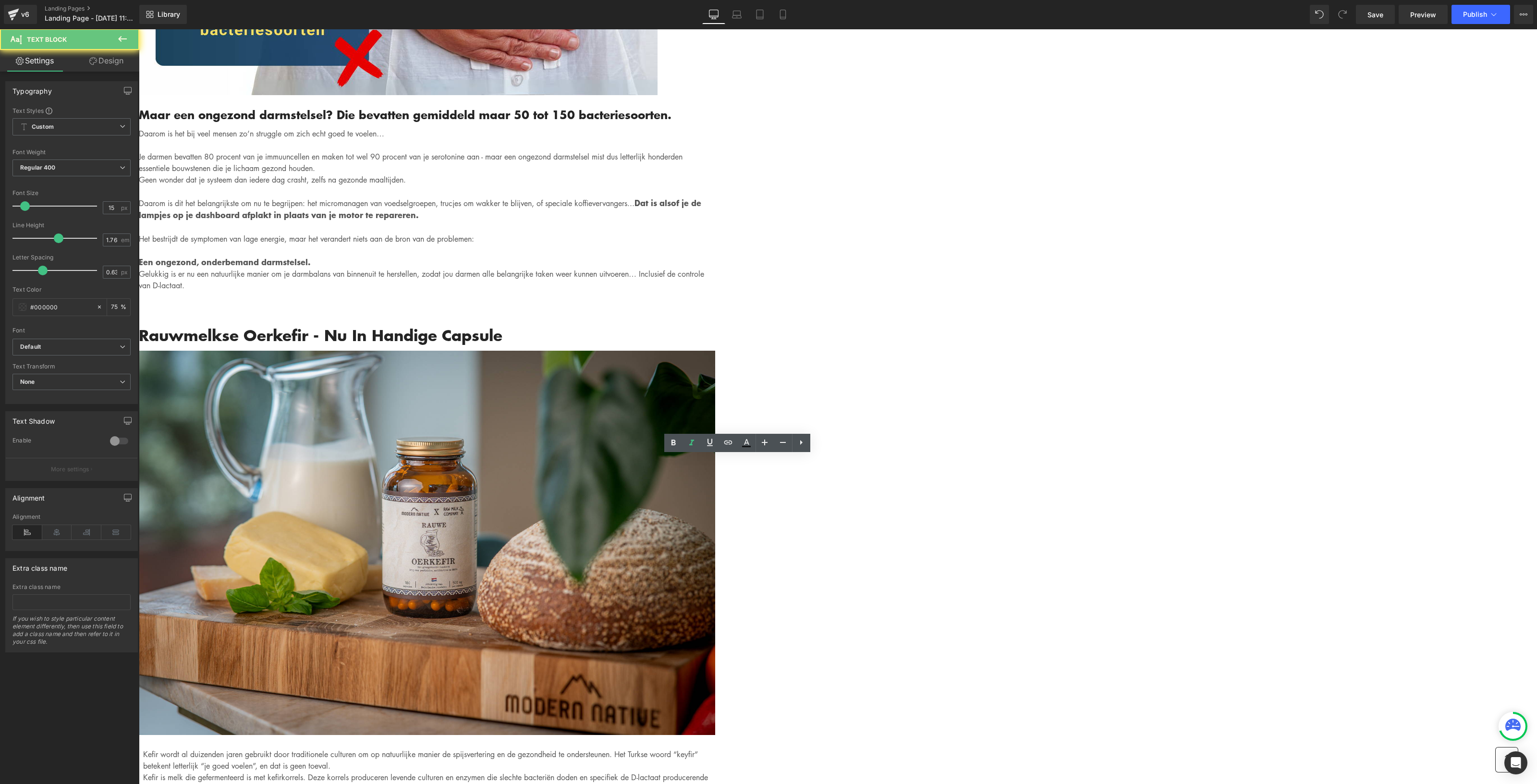
click at [715, 416] on div "Written by Louis x - Published on Feb 28, 2023 Text Block Image Als je binnen 3…" at bounding box center [427, 272] width 576 height 7589
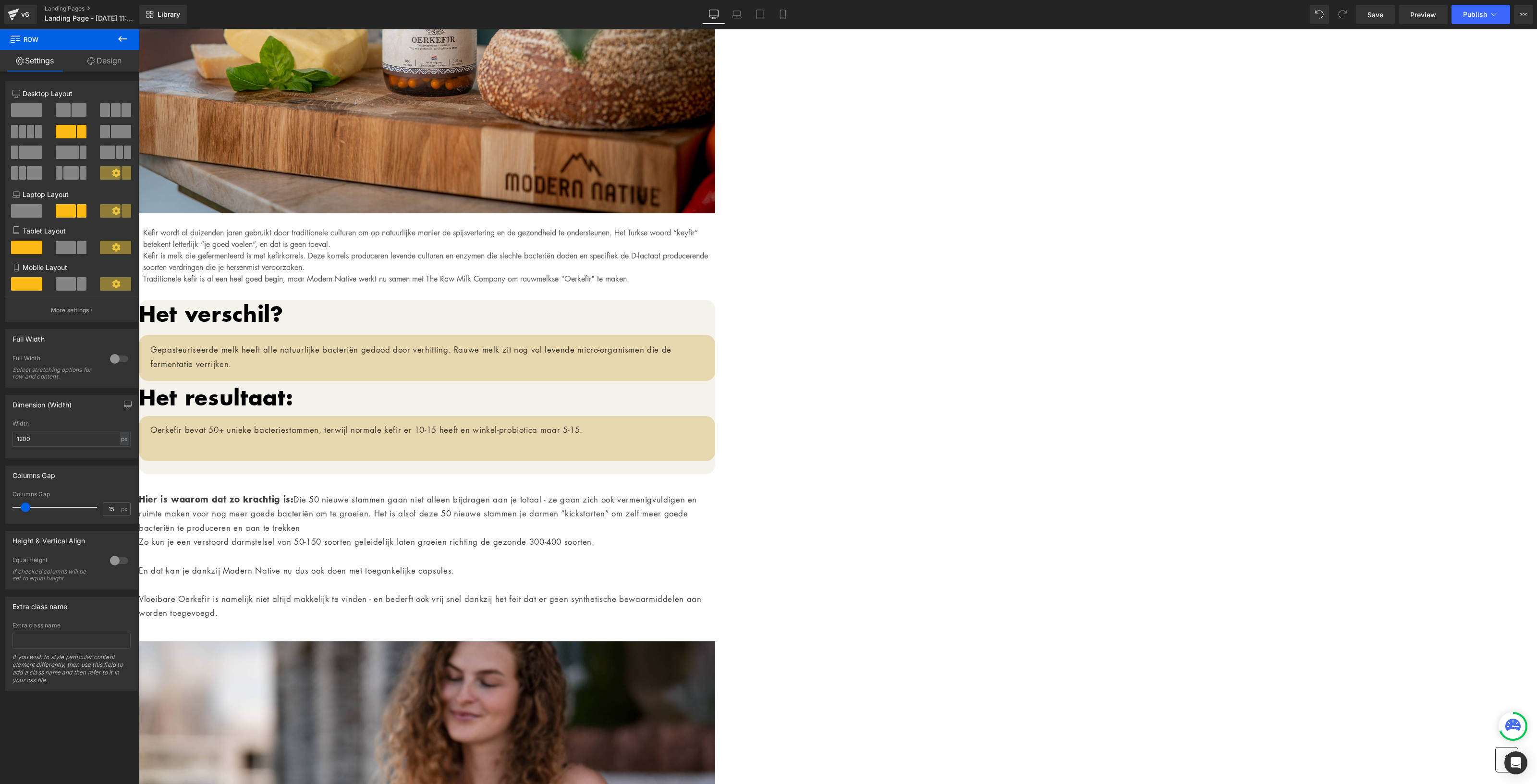
scroll to position [4503, 0]
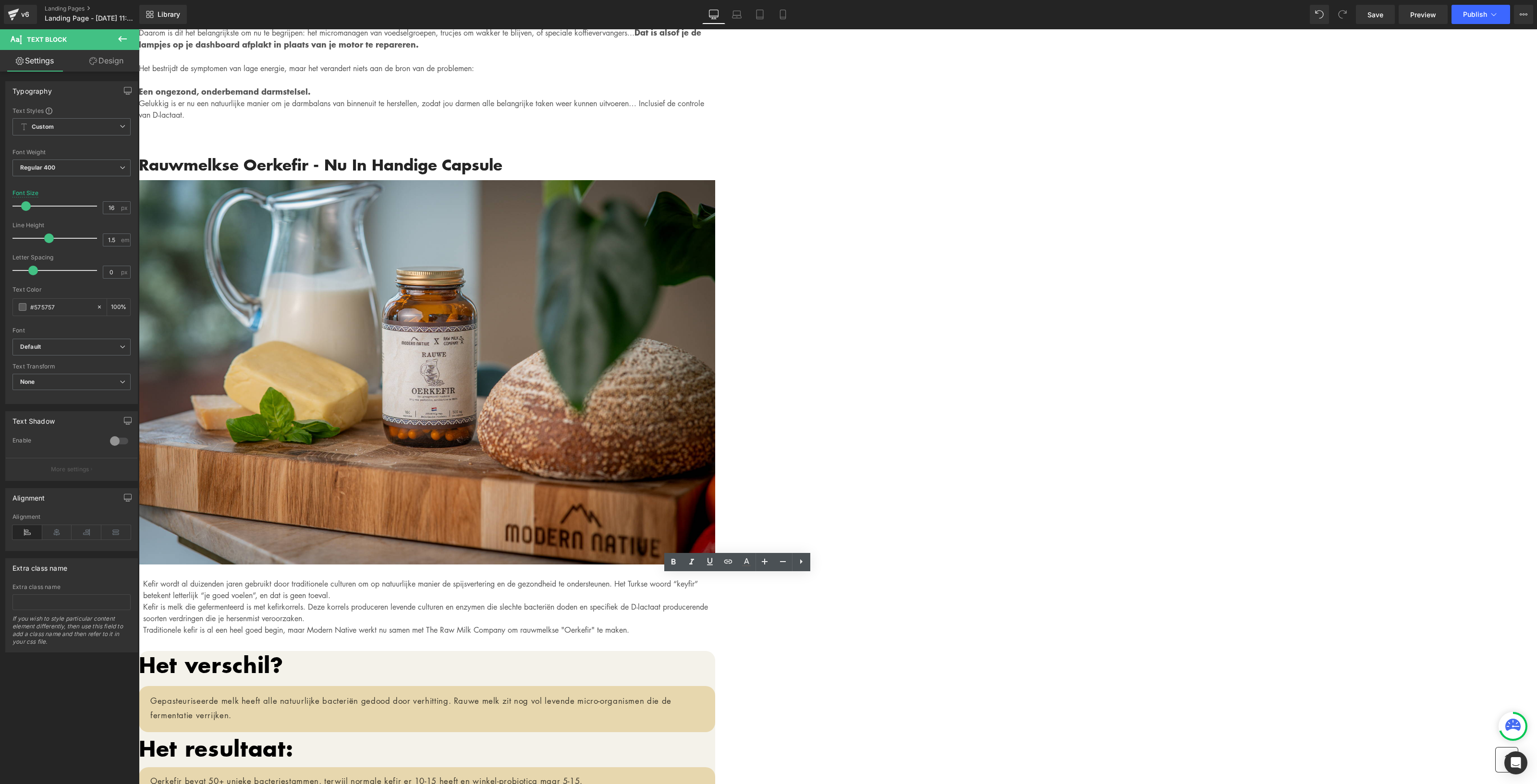
scroll to position [3963, 0]
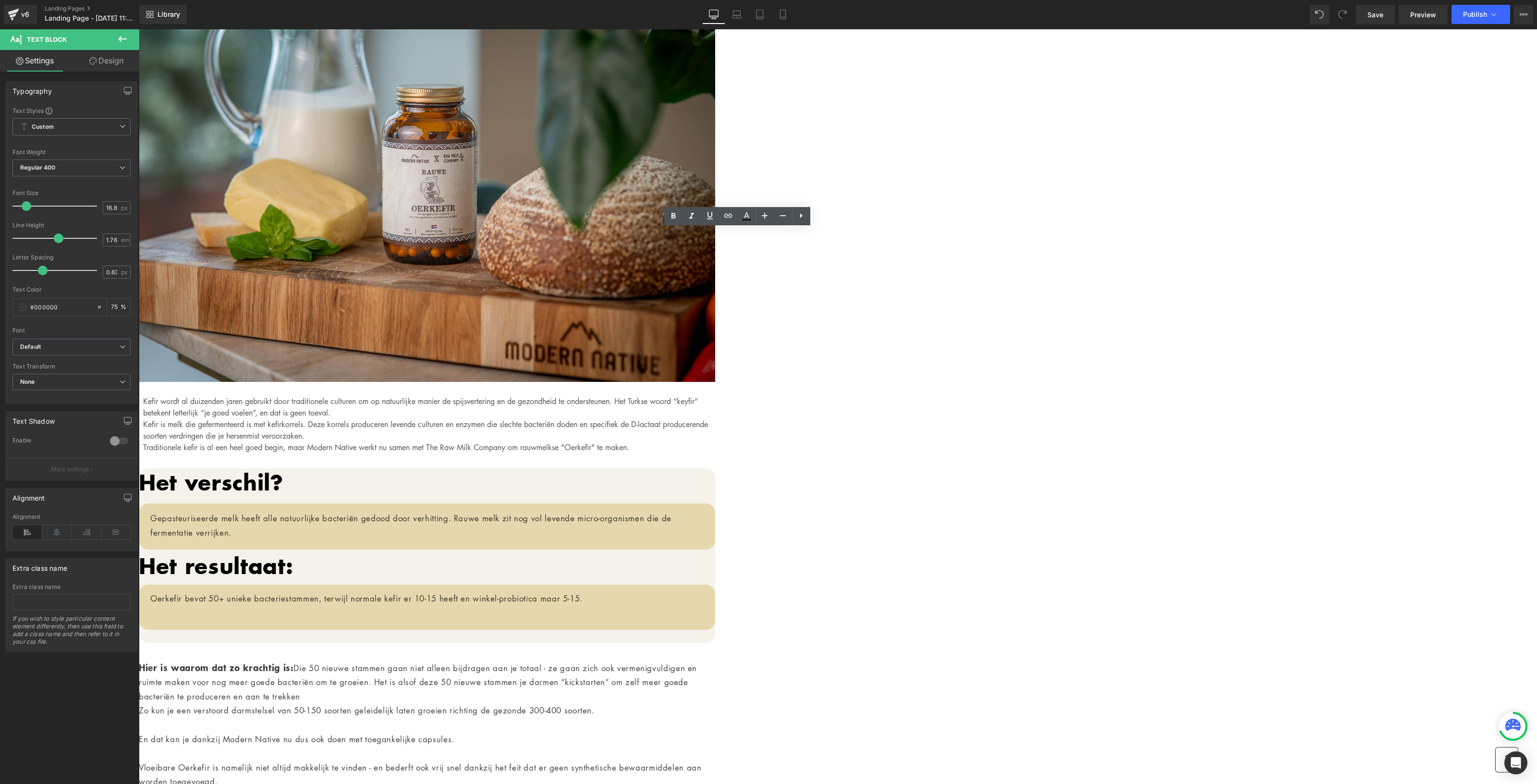
scroll to position [4323, 0]
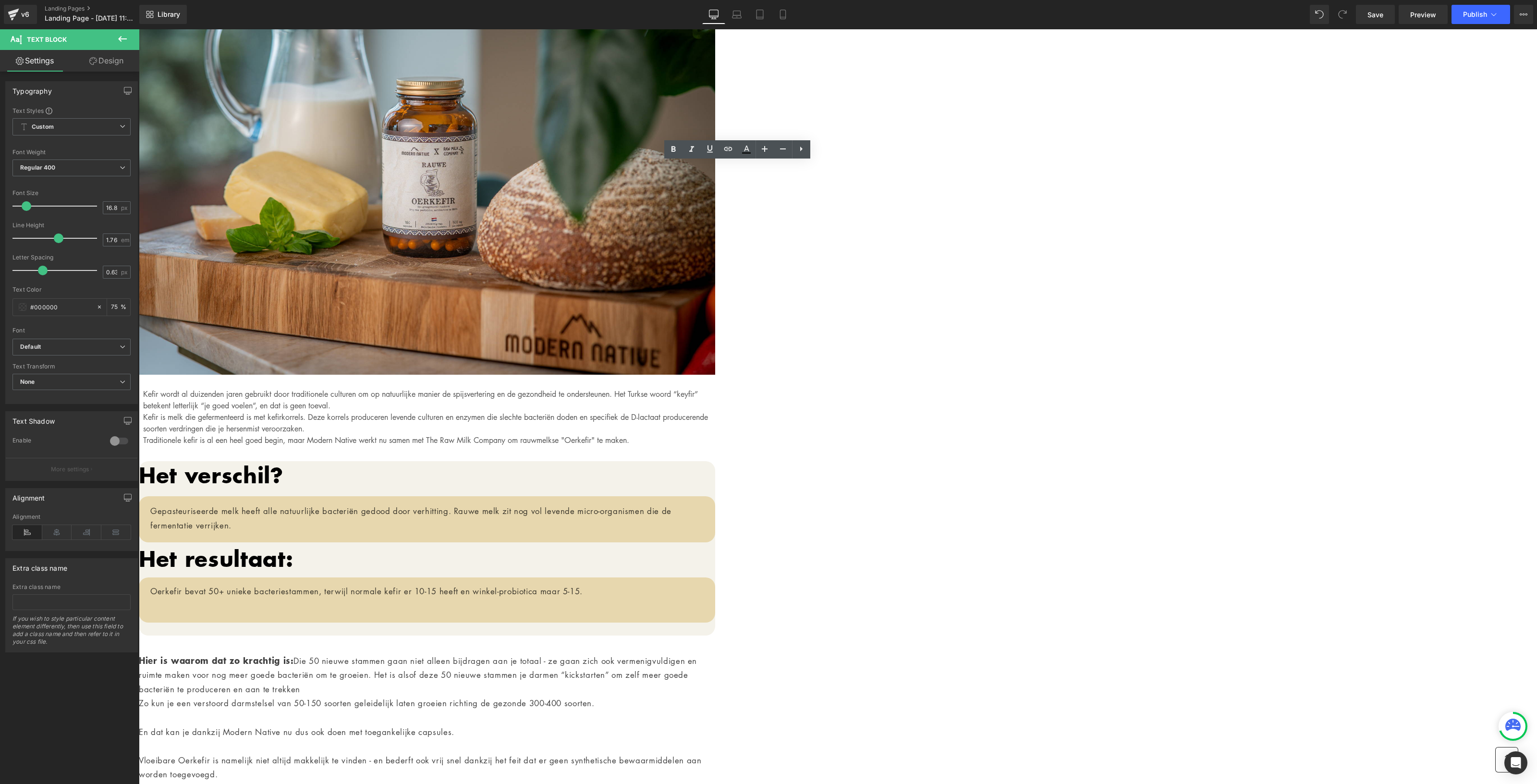
click at [23, 209] on span at bounding box center [26, 206] width 10 height 10
type input "17"
click at [25, 205] on span at bounding box center [26, 206] width 10 height 10
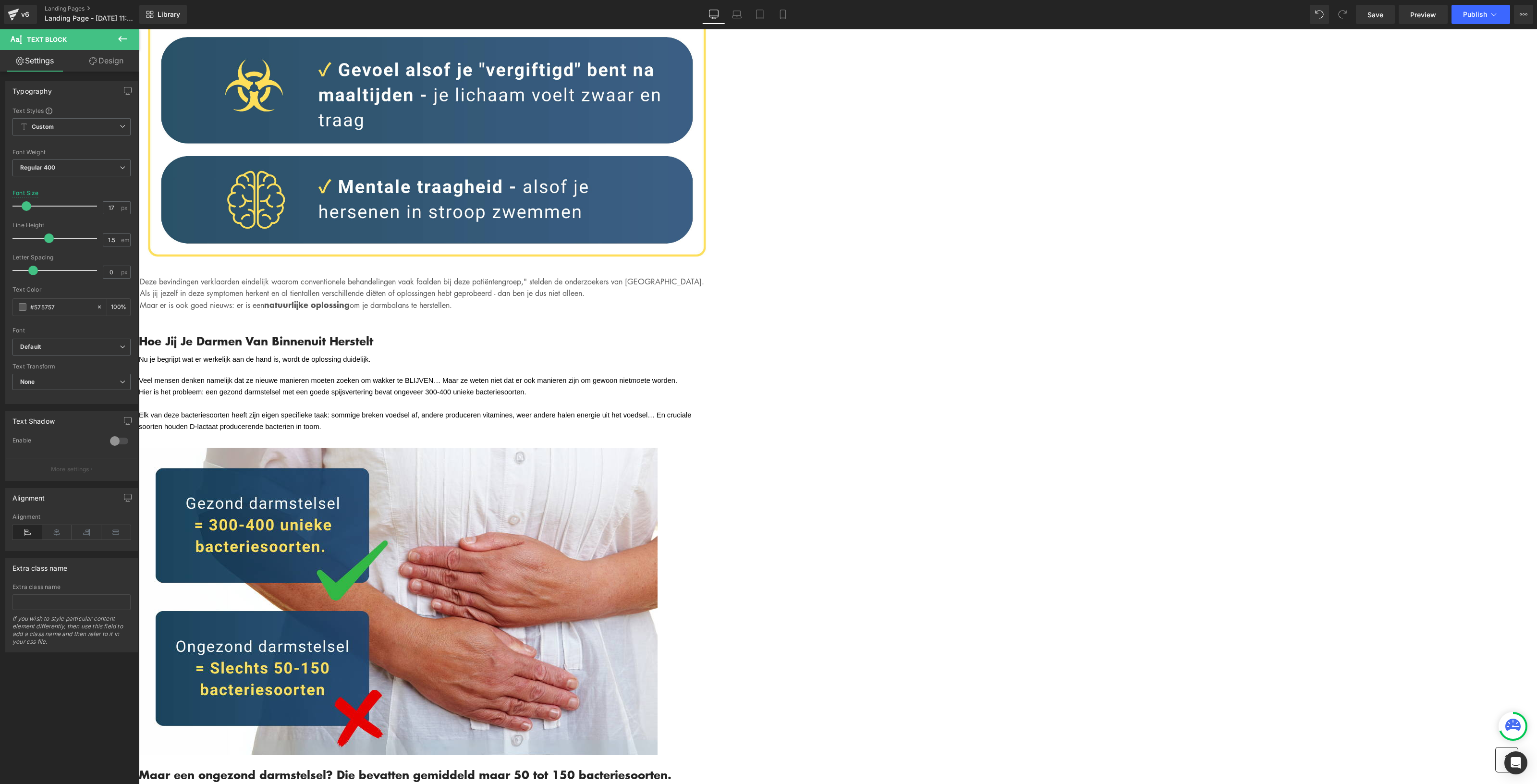
scroll to position [3181, 0]
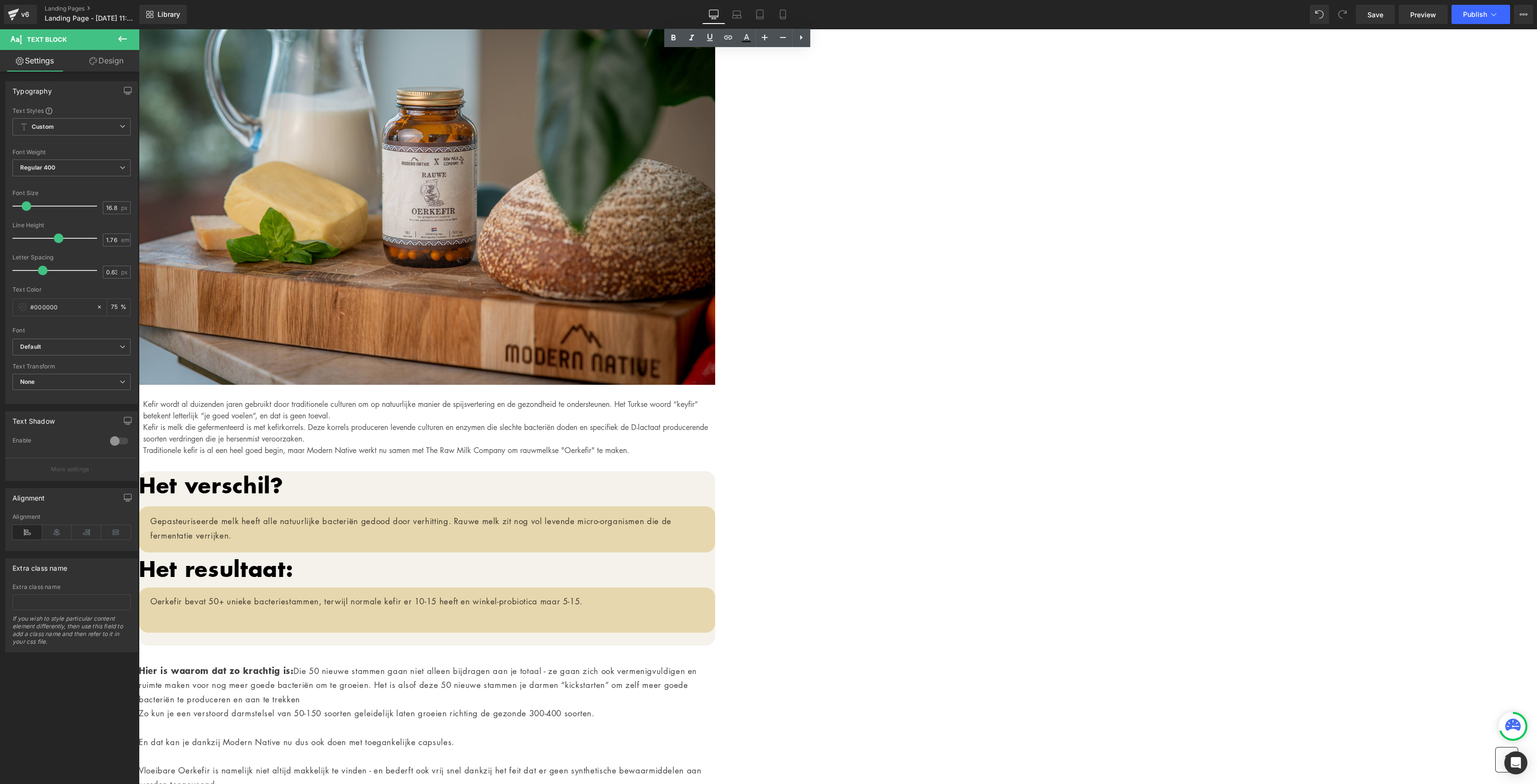
scroll to position [4503, 0]
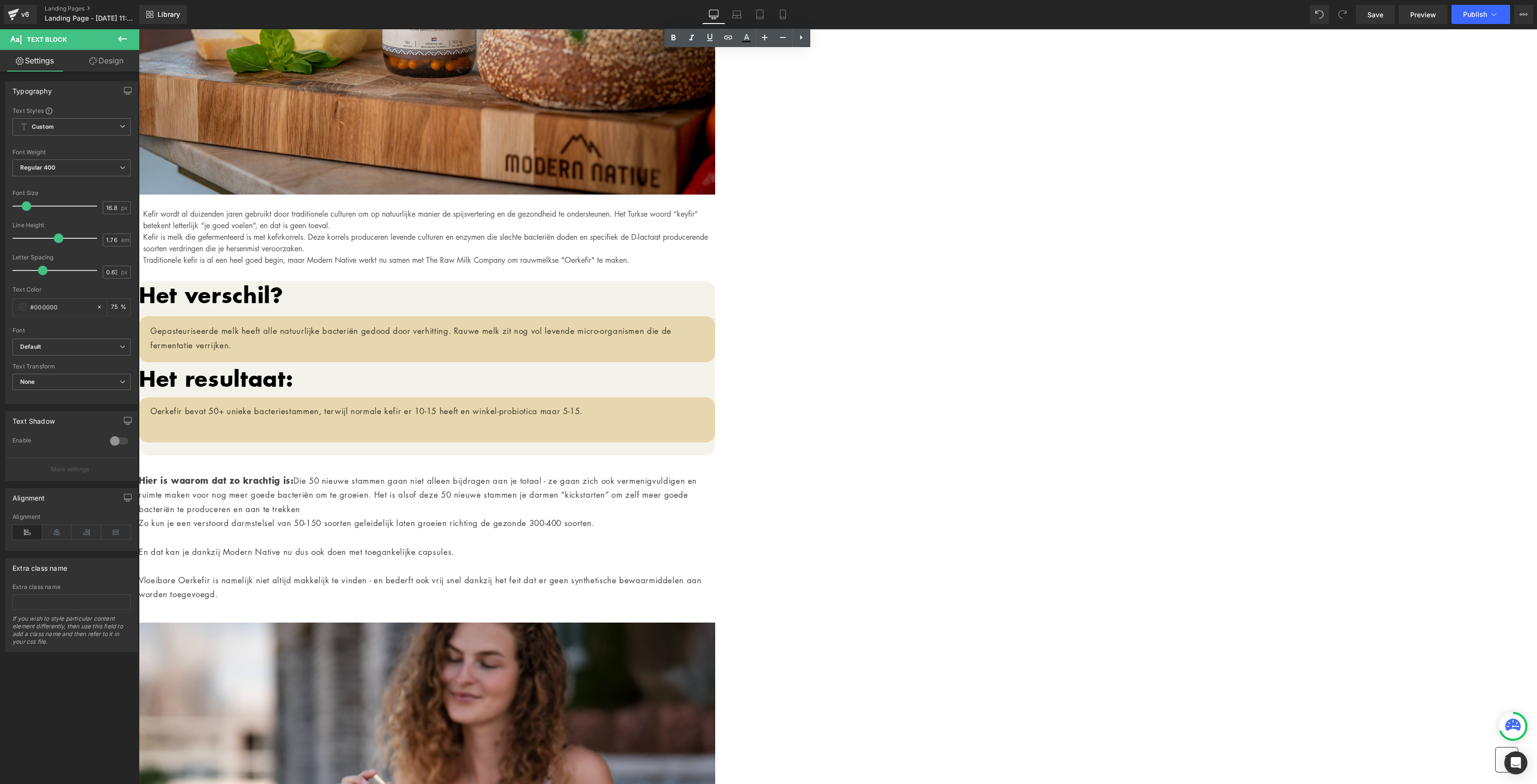
type input "1.7"
drag, startPoint x: 51, startPoint y: 238, endPoint x: 58, endPoint y: 237, distance: 7.1
click at [58, 237] on span at bounding box center [55, 238] width 10 height 10
type input "0.5"
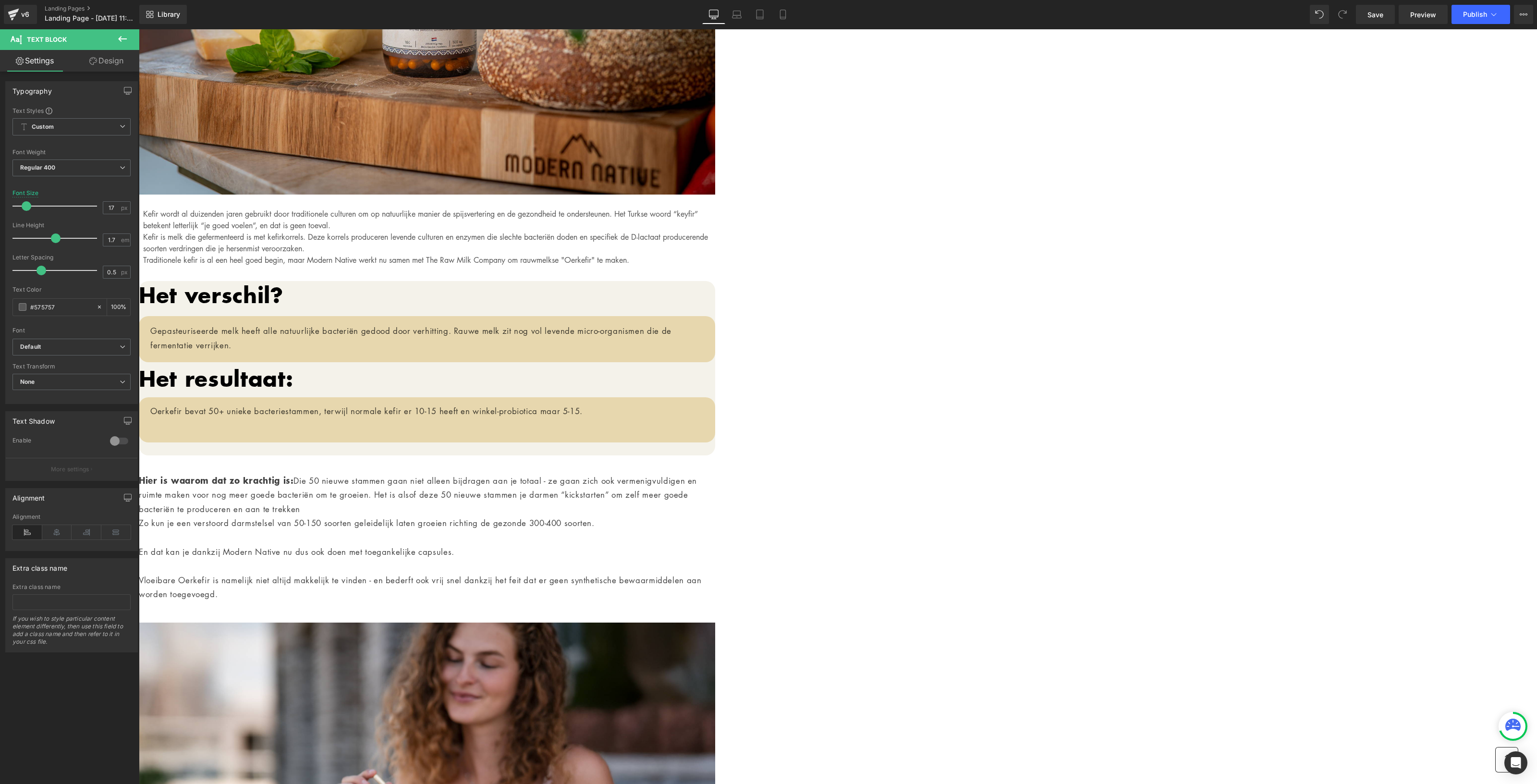
drag, startPoint x: 30, startPoint y: 265, endPoint x: 37, endPoint y: 266, distance: 7.1
click at [37, 266] on span at bounding box center [41, 270] width 10 height 10
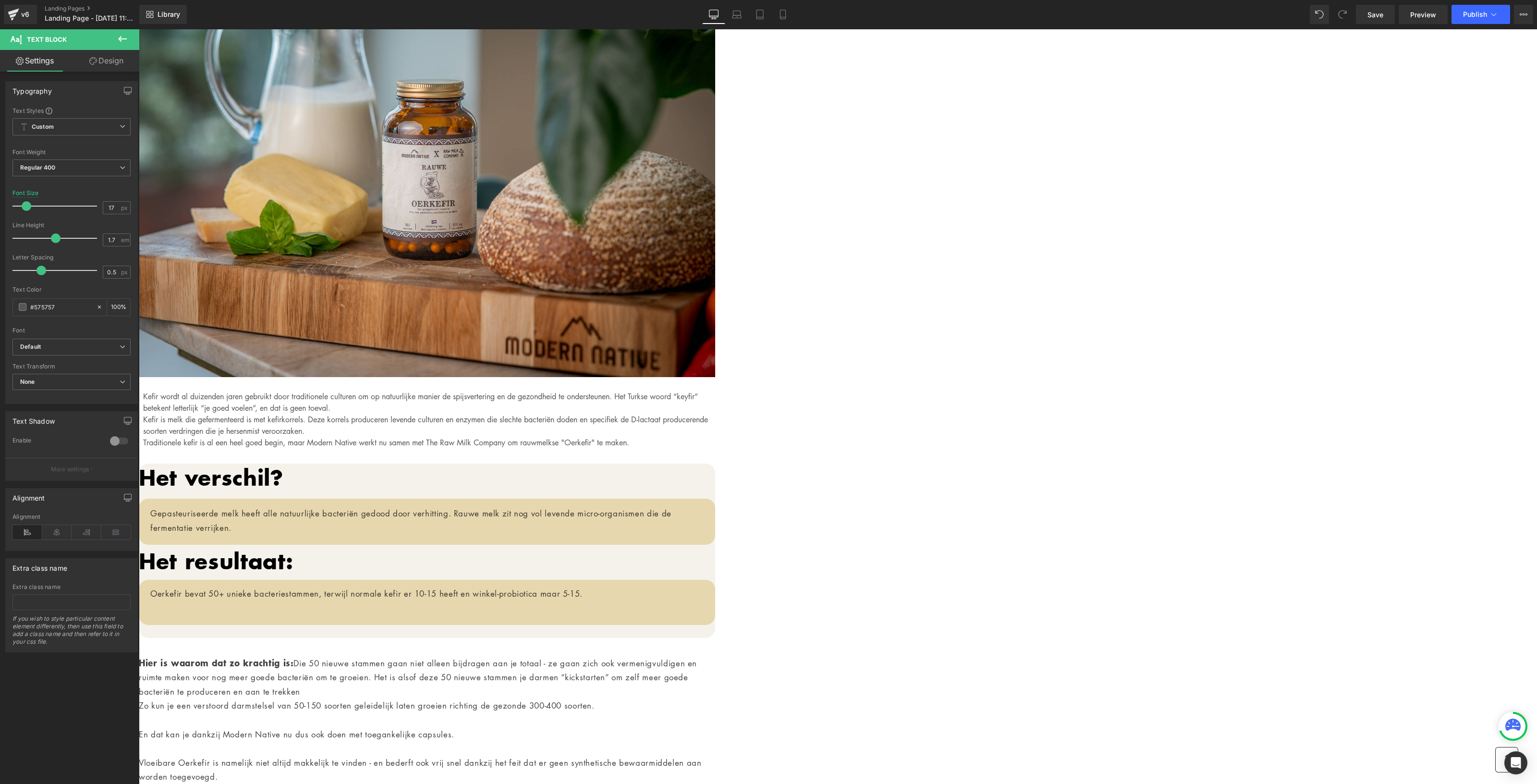
scroll to position [4202, 0]
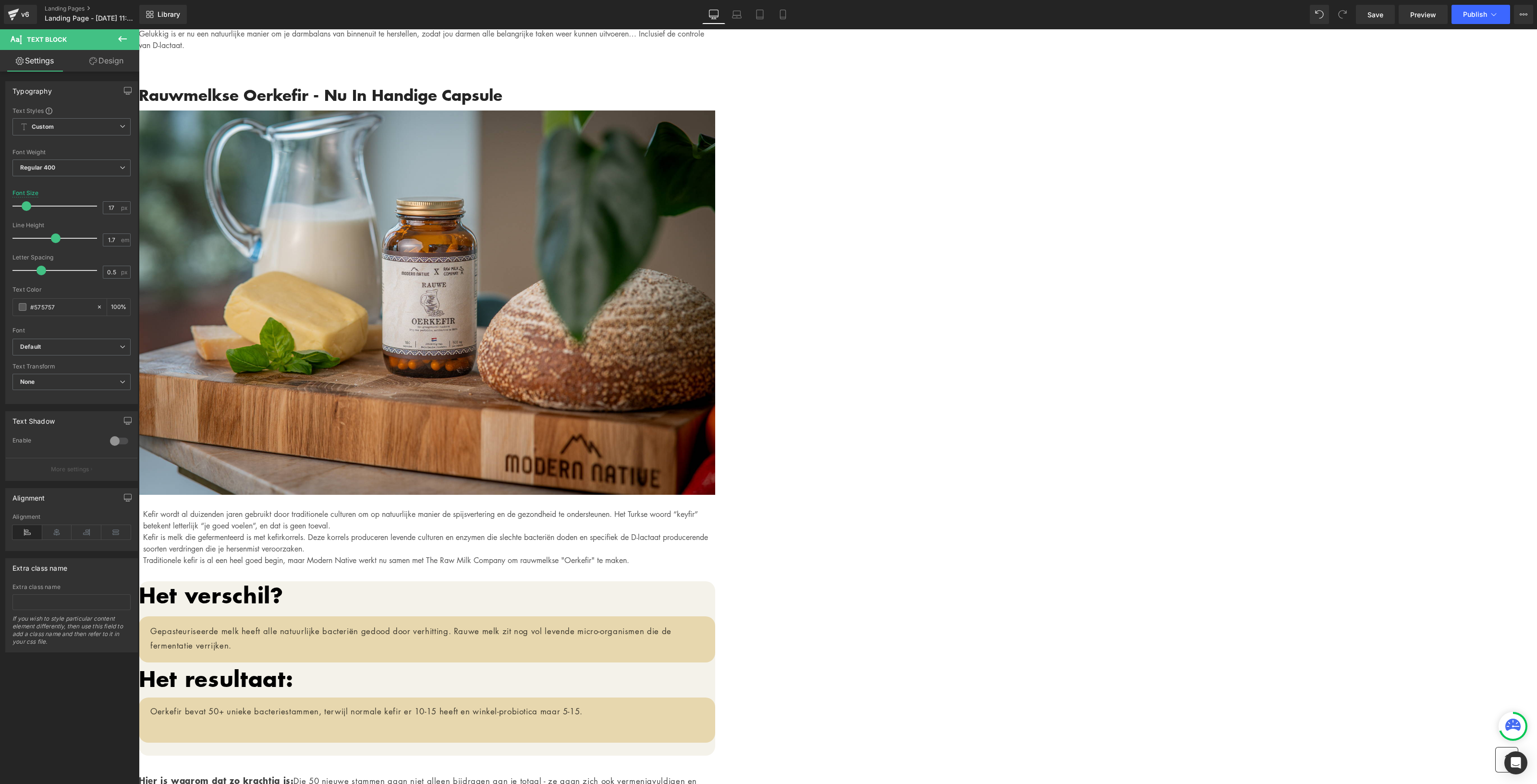
click at [715, 443] on div "Written by Louis x - Published on Feb 28, 2023 Text Block Image Als je binnen 3…" at bounding box center [427, 62] width 576 height 7652
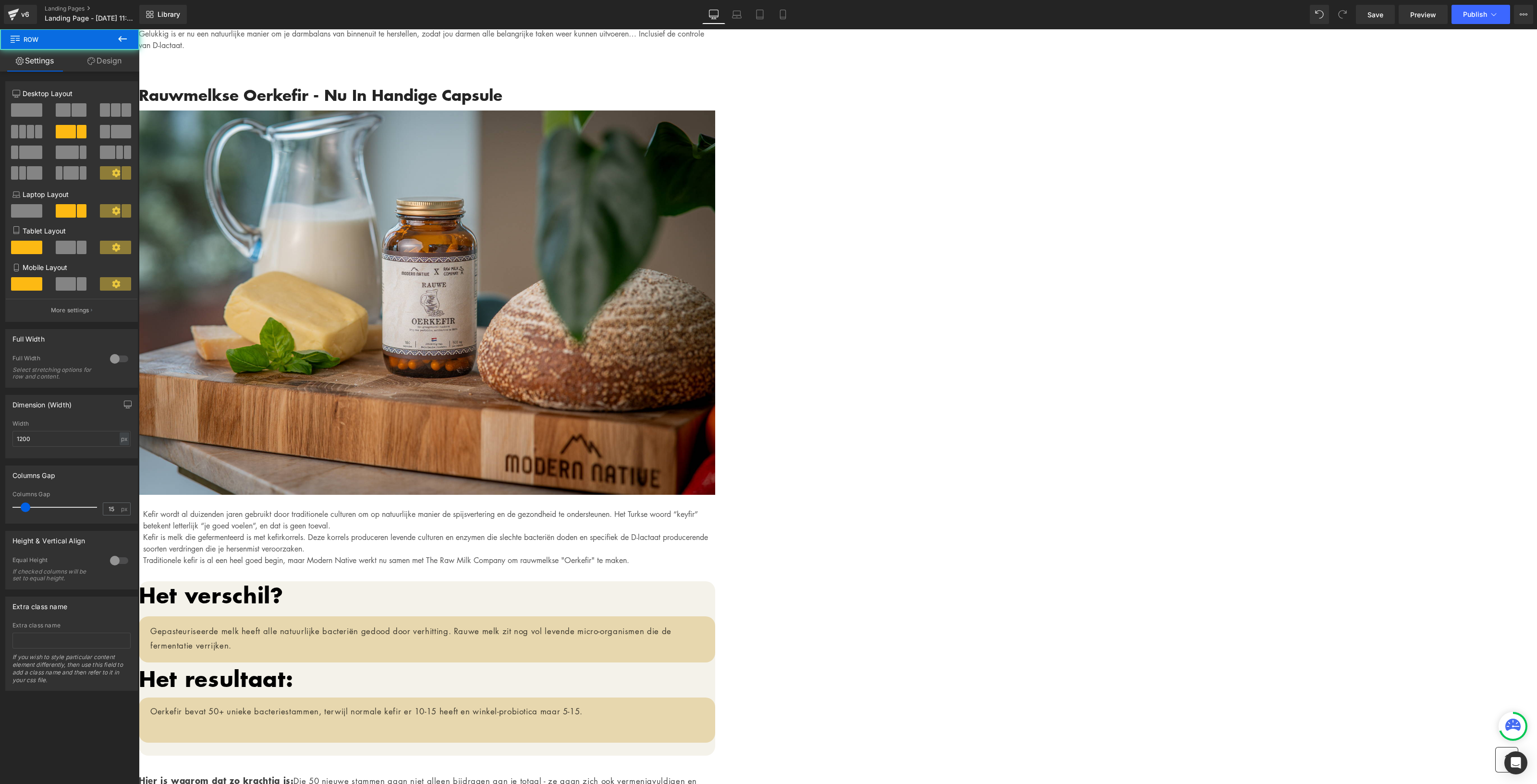
click at [715, 439] on div "Written by Louis x - Published on Feb 28, 2023 Text Block Image Als je binnen 3…" at bounding box center [427, 62] width 576 height 7652
click at [715, 380] on div "Written by Louis x - Published on Feb 28, 2023 Text Block Image Als je binnen 3…" at bounding box center [427, 62] width 576 height 7652
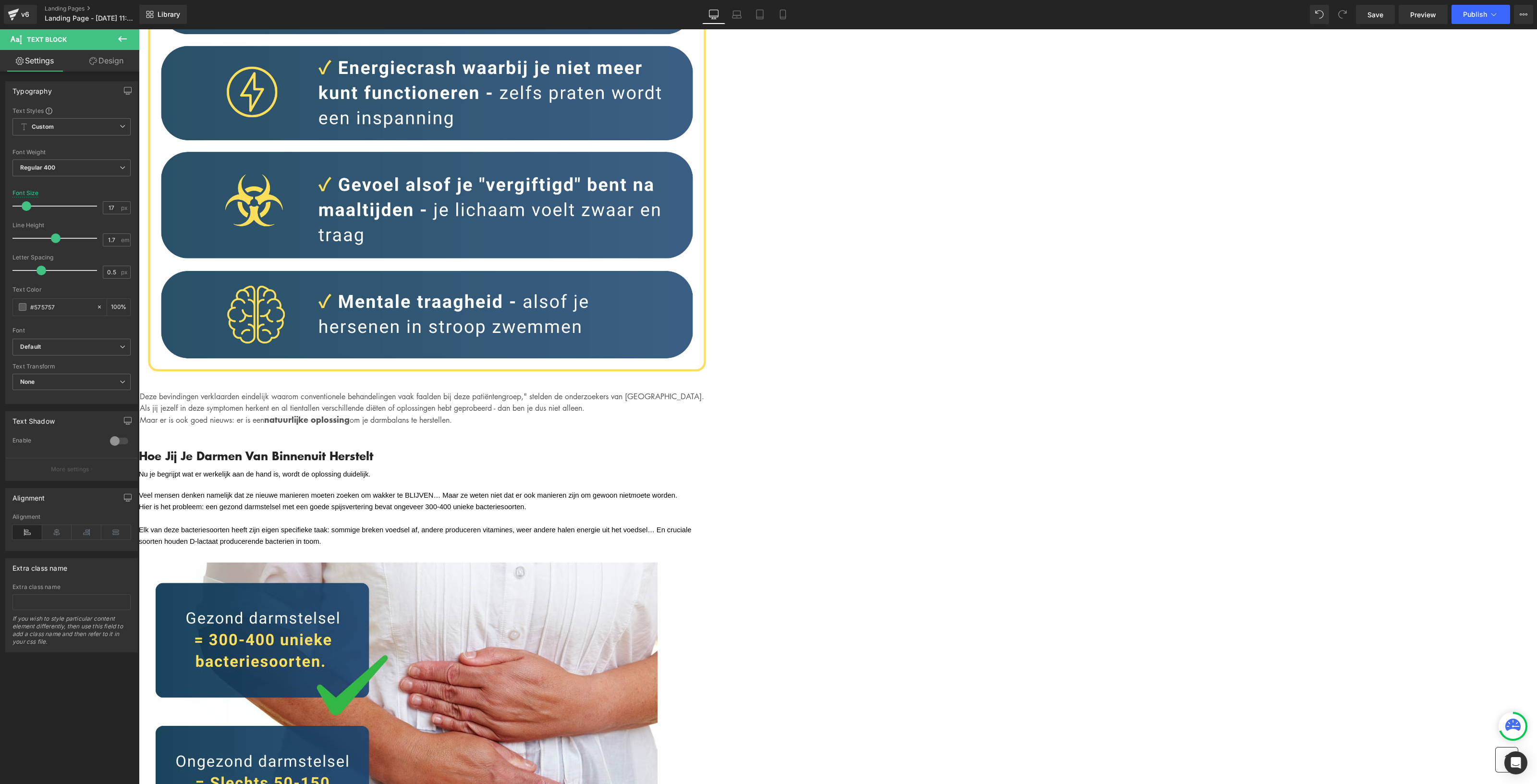
scroll to position [3001, 0]
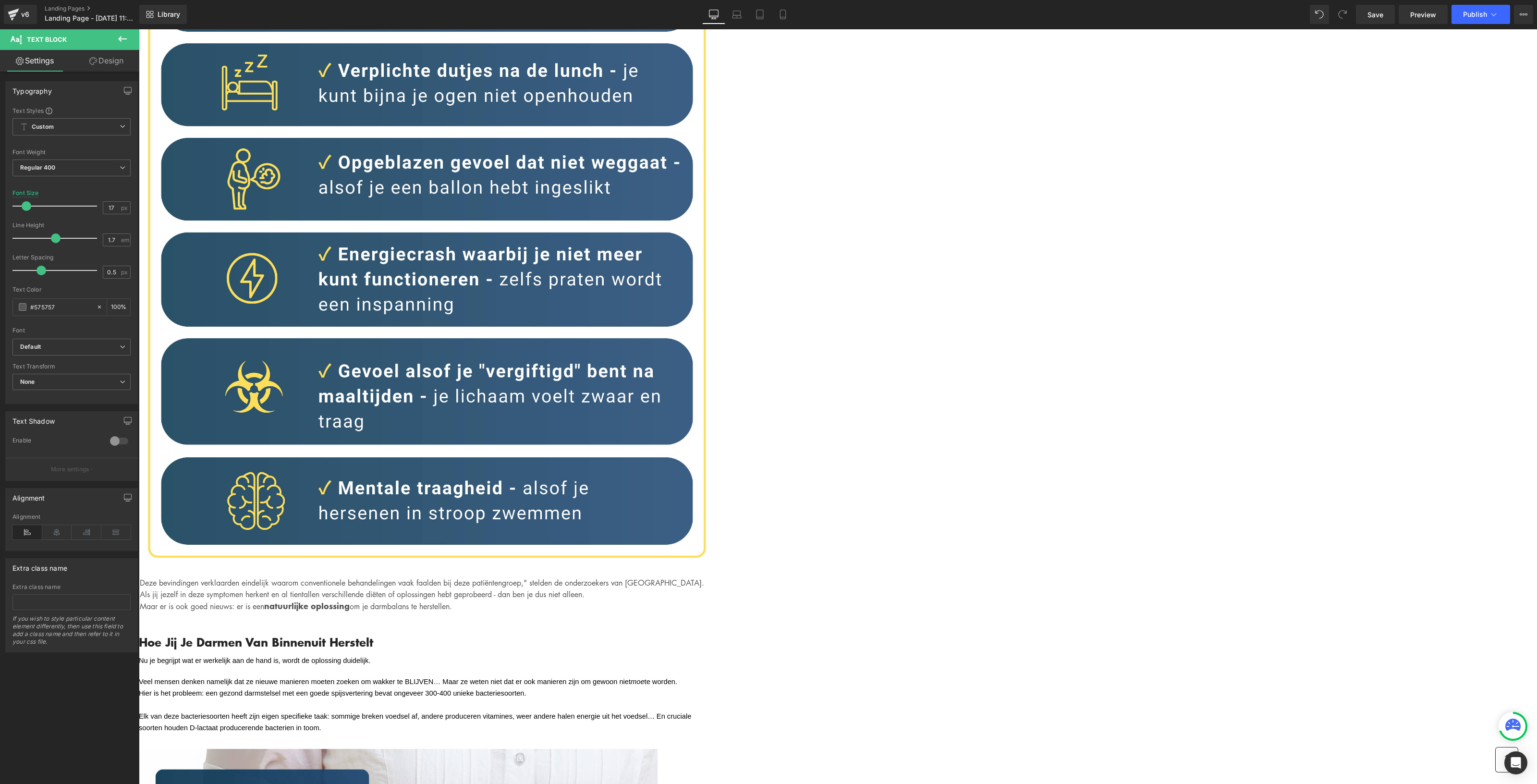
scroll to position [3001, 0]
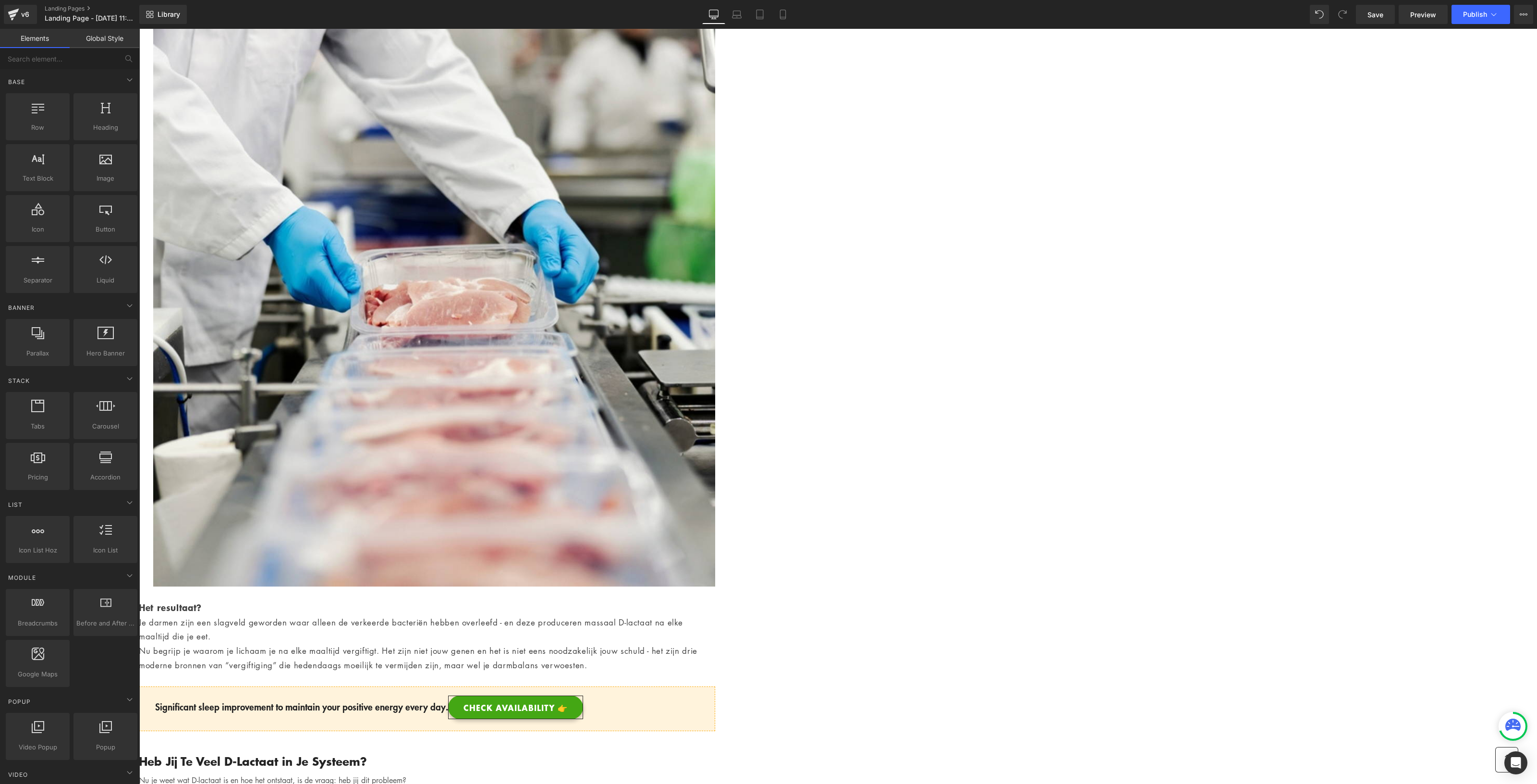
scroll to position [1801, 0]
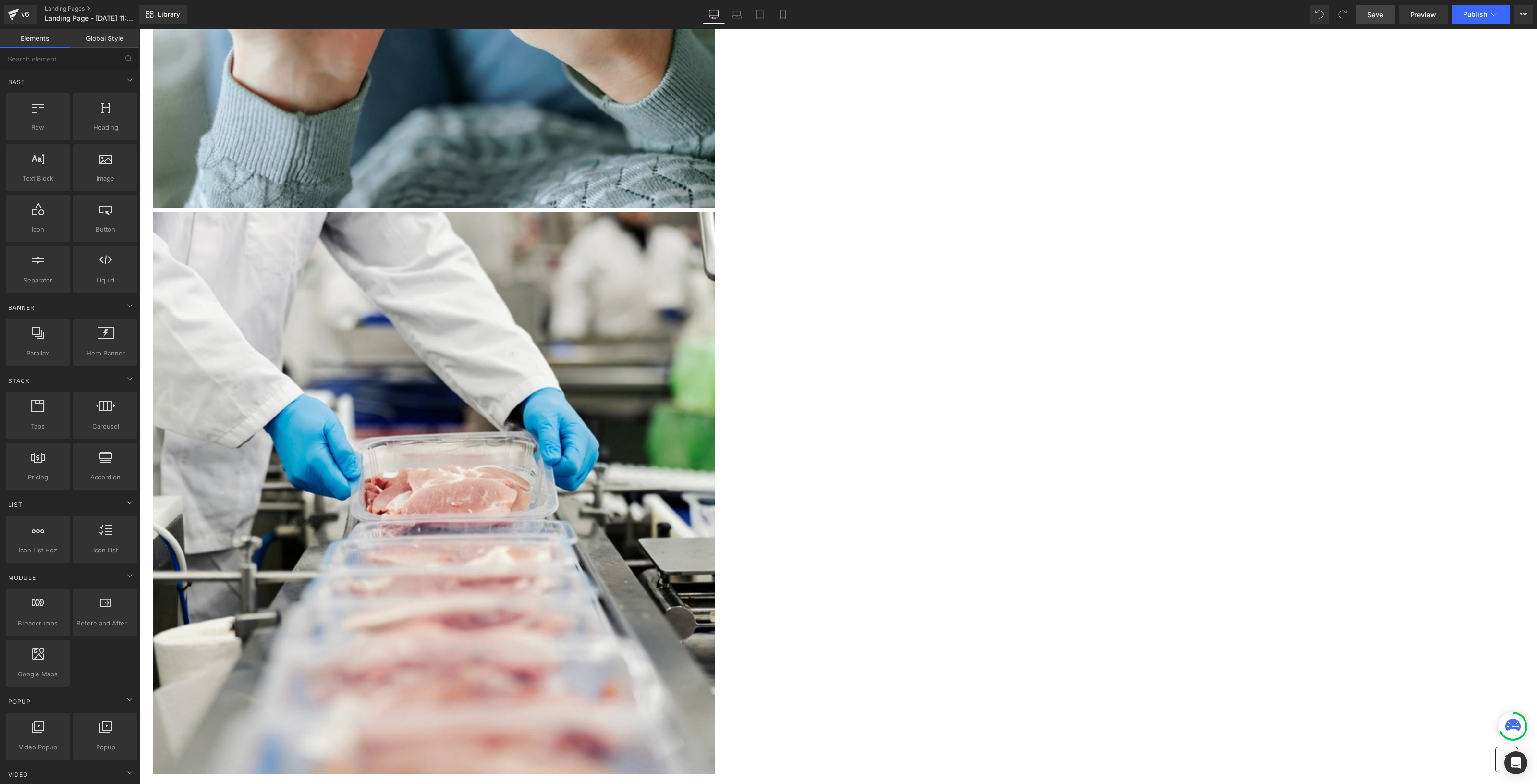
click at [1373, 13] on span "Save" at bounding box center [1376, 14] width 16 height 10
click at [1421, 10] on span "Preview" at bounding box center [1423, 14] width 26 height 10
